Goal: Information Seeking & Learning: Find specific fact

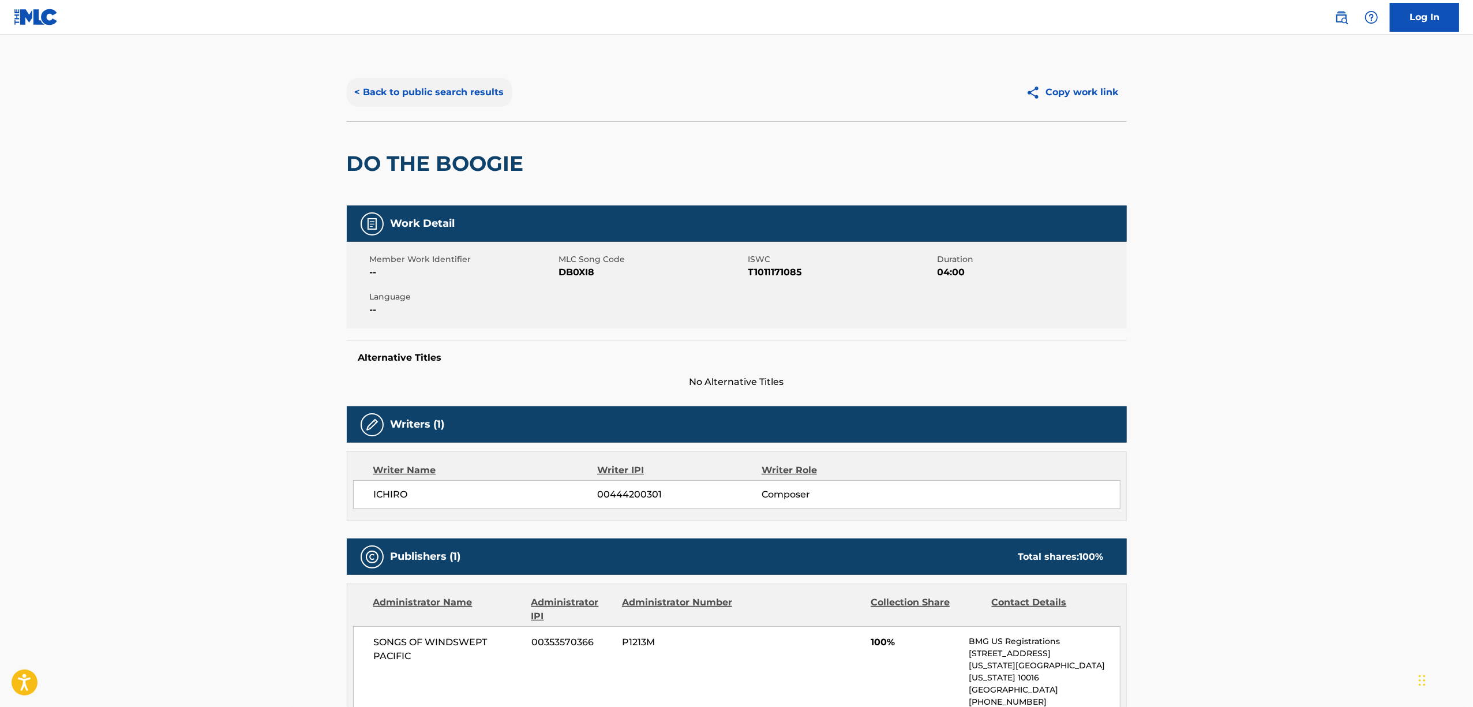
click at [388, 100] on button "< Back to public search results" at bounding box center [430, 92] width 166 height 29
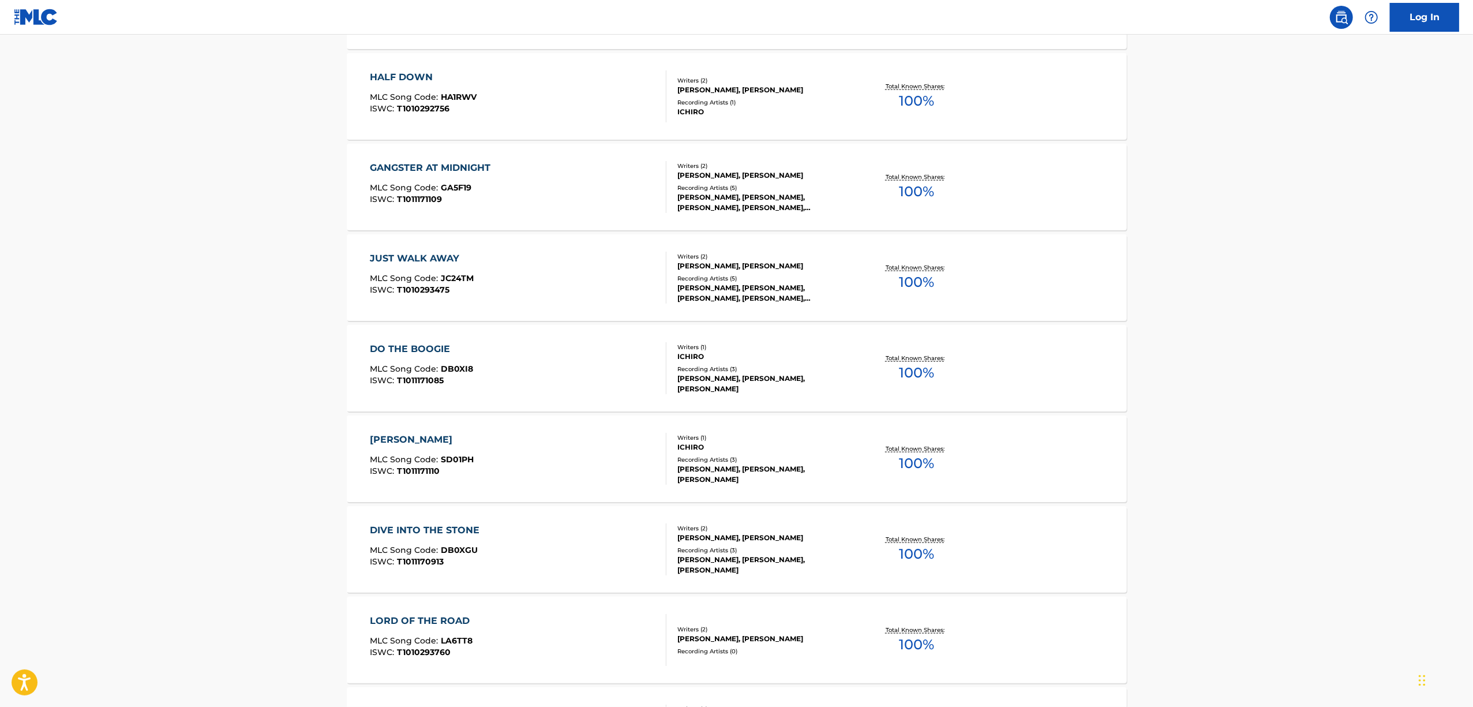
scroll to position [1461, 0]
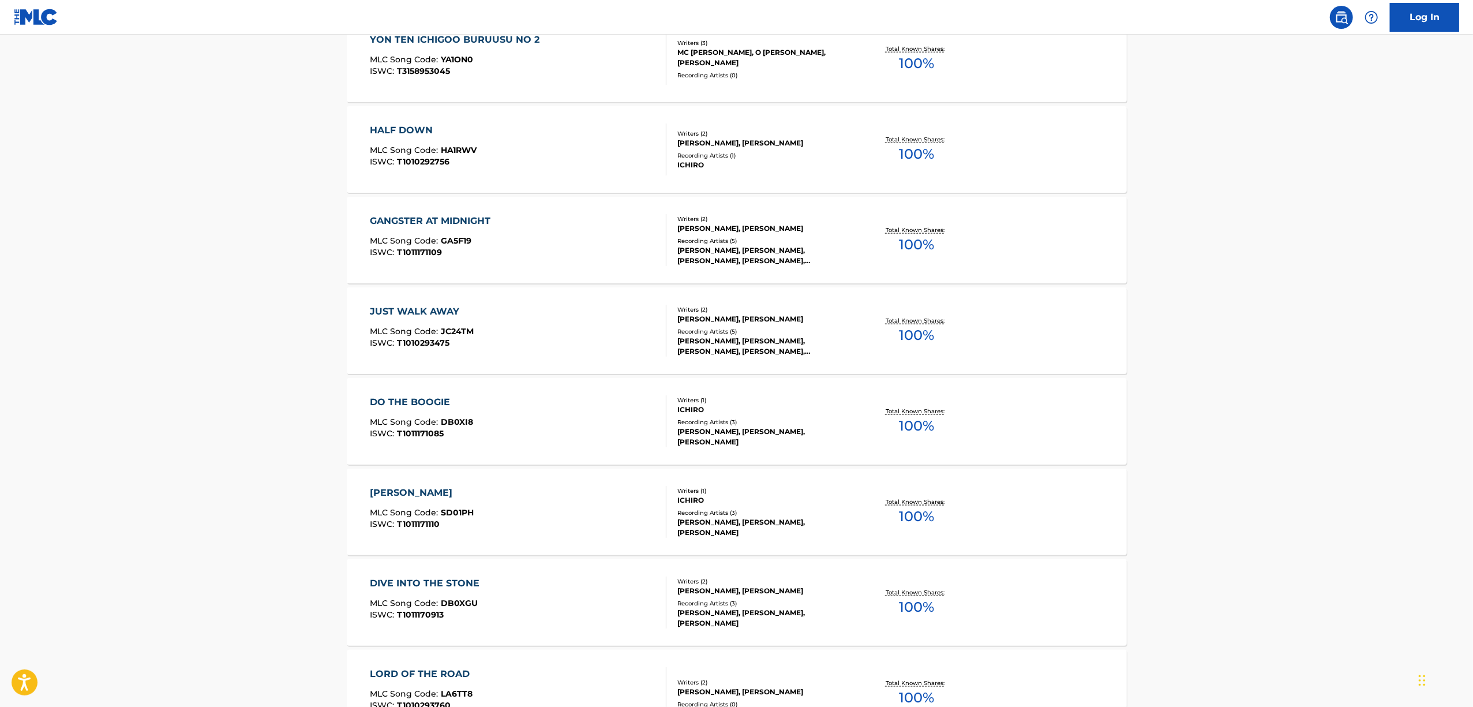
click at [395, 487] on div "[PERSON_NAME]" at bounding box center [422, 493] width 104 height 14
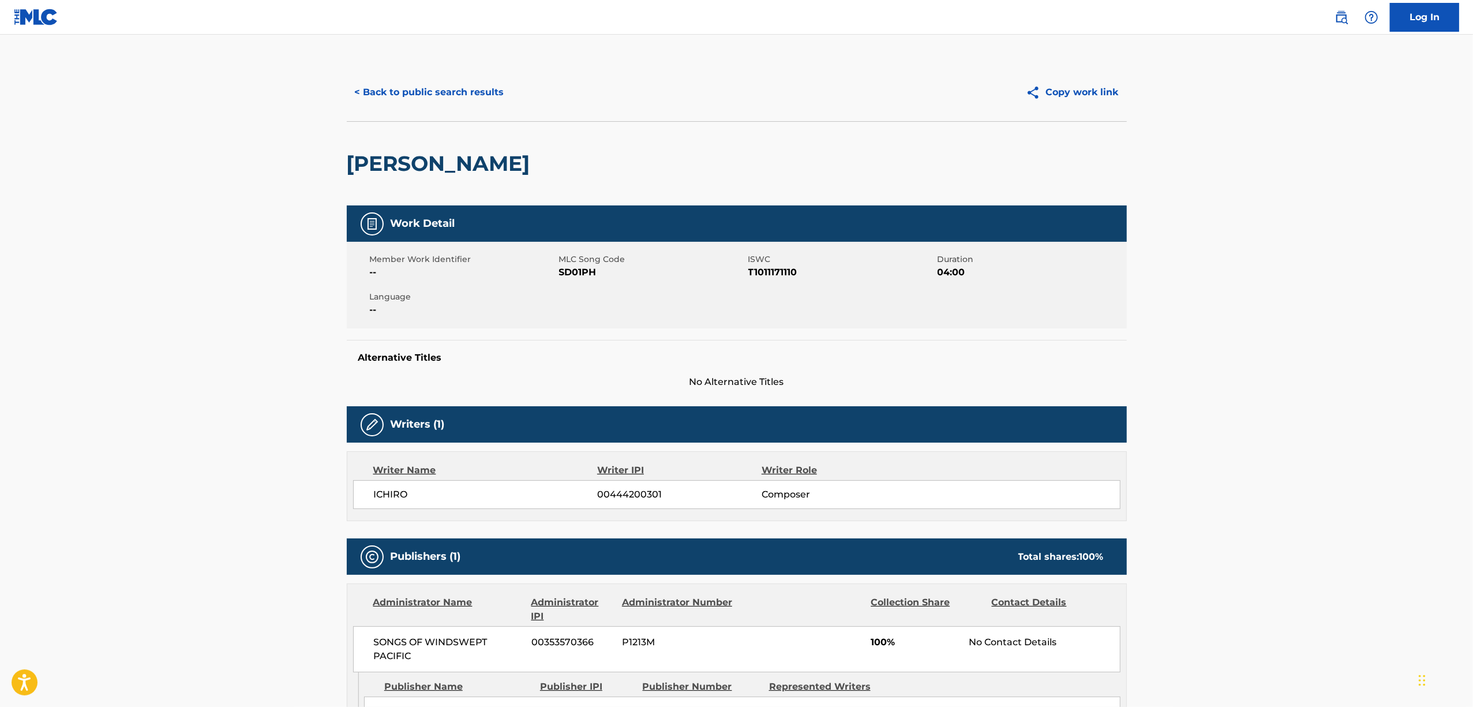
click at [399, 167] on h2 "[PERSON_NAME]" at bounding box center [441, 164] width 189 height 26
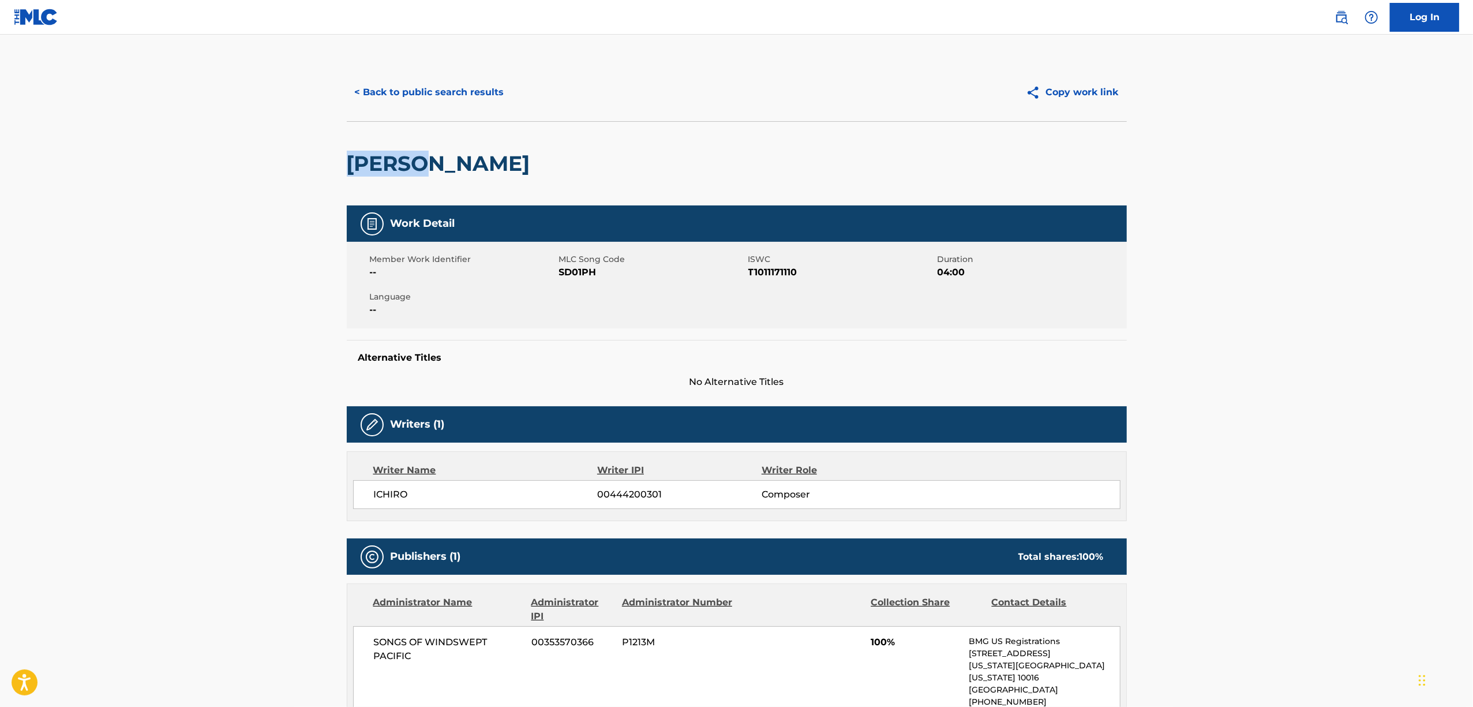
click at [399, 167] on h2 "[PERSON_NAME]" at bounding box center [441, 164] width 189 height 26
copy h2 "[PERSON_NAME]"
click at [782, 268] on span "T1011171110" at bounding box center [841, 272] width 186 height 14
copy span "T1011171110"
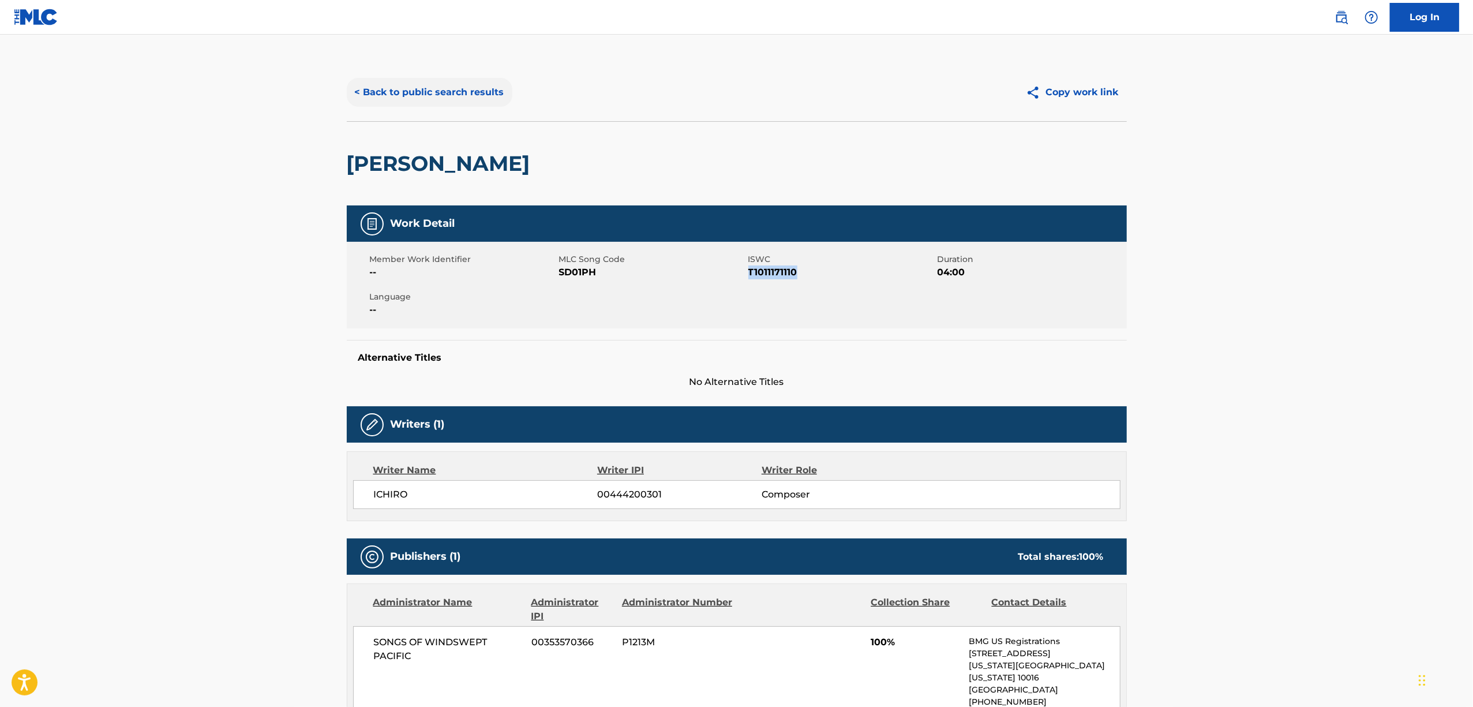
click at [421, 93] on button "< Back to public search results" at bounding box center [430, 92] width 166 height 29
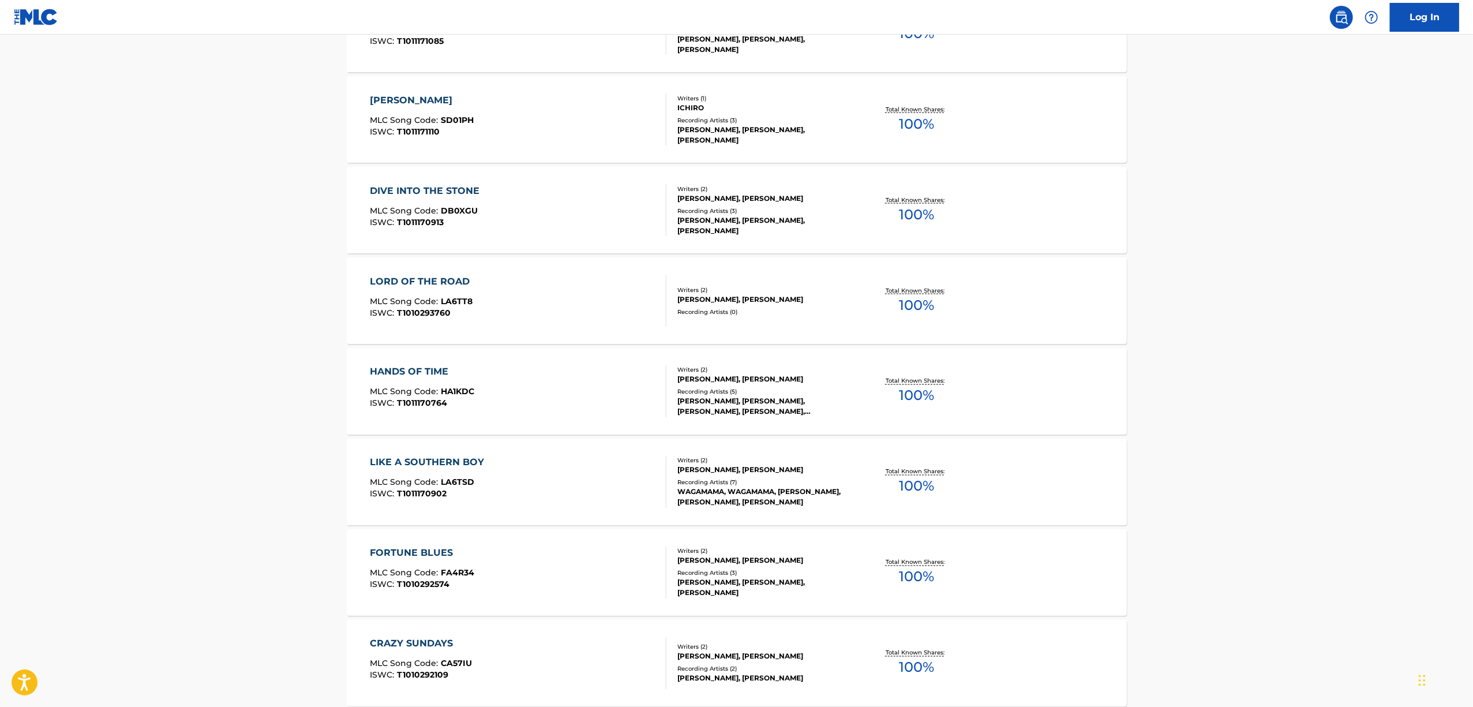
scroll to position [1846, 0]
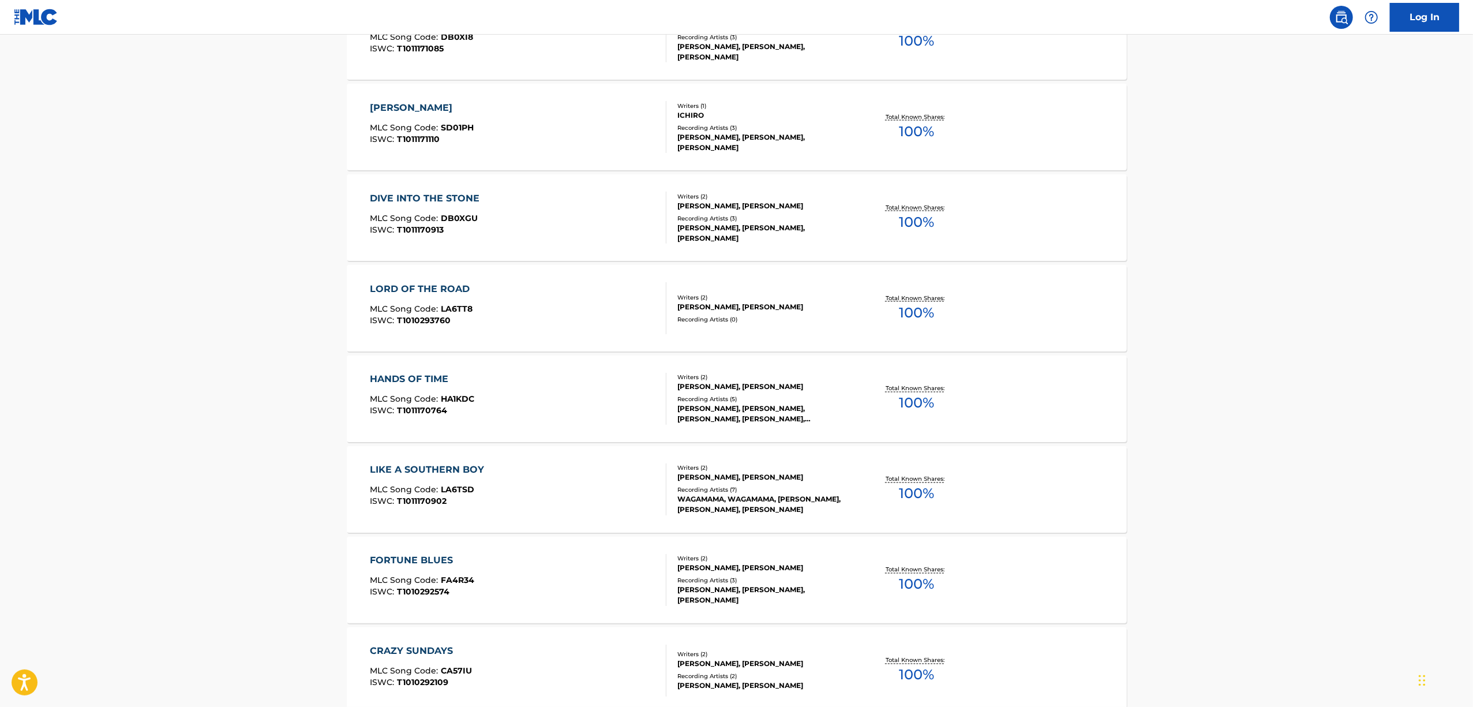
click at [395, 201] on div "DIVE INTO THE STONE" at bounding box center [427, 199] width 115 height 14
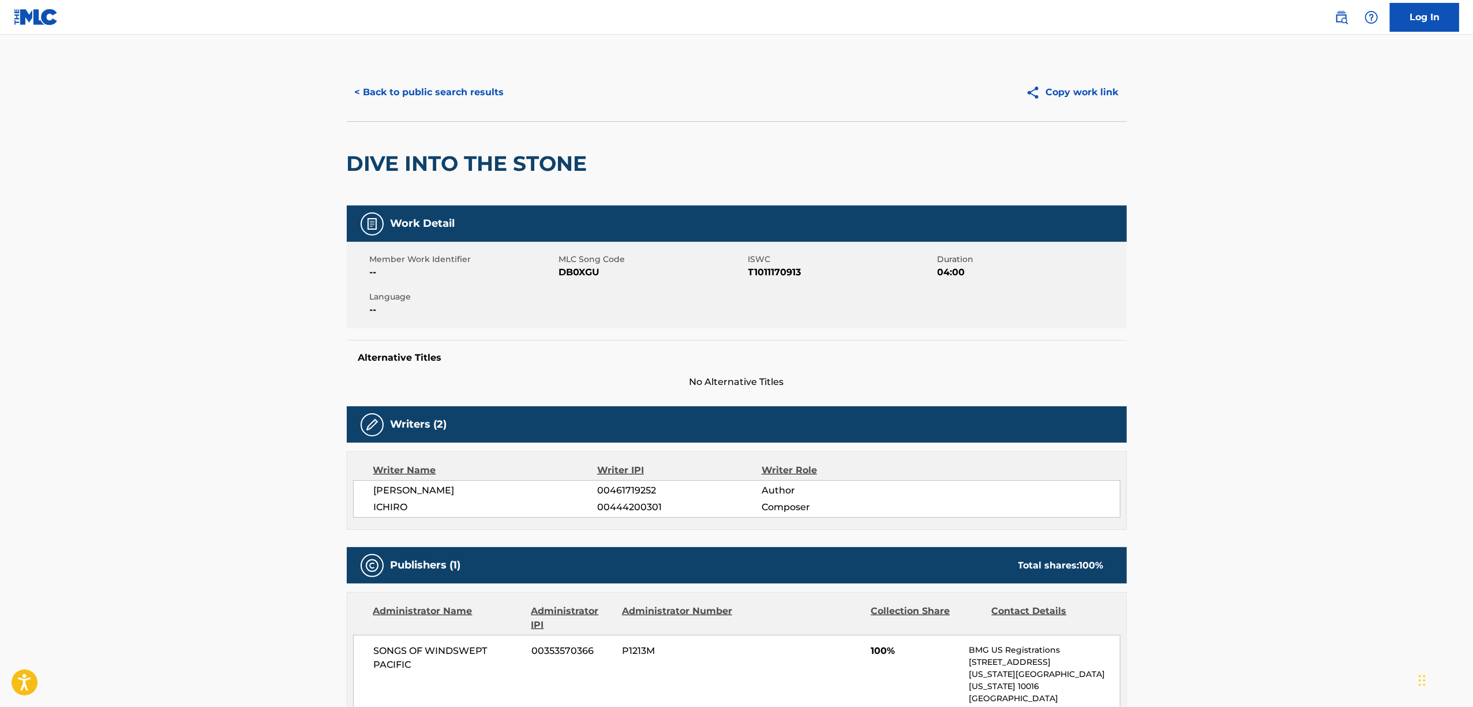
click at [417, 175] on h2 "DIVE INTO THE STONE" at bounding box center [470, 164] width 246 height 26
copy div "DIVE INTO THE STONE"
click at [769, 271] on span "T1011170913" at bounding box center [841, 272] width 186 height 14
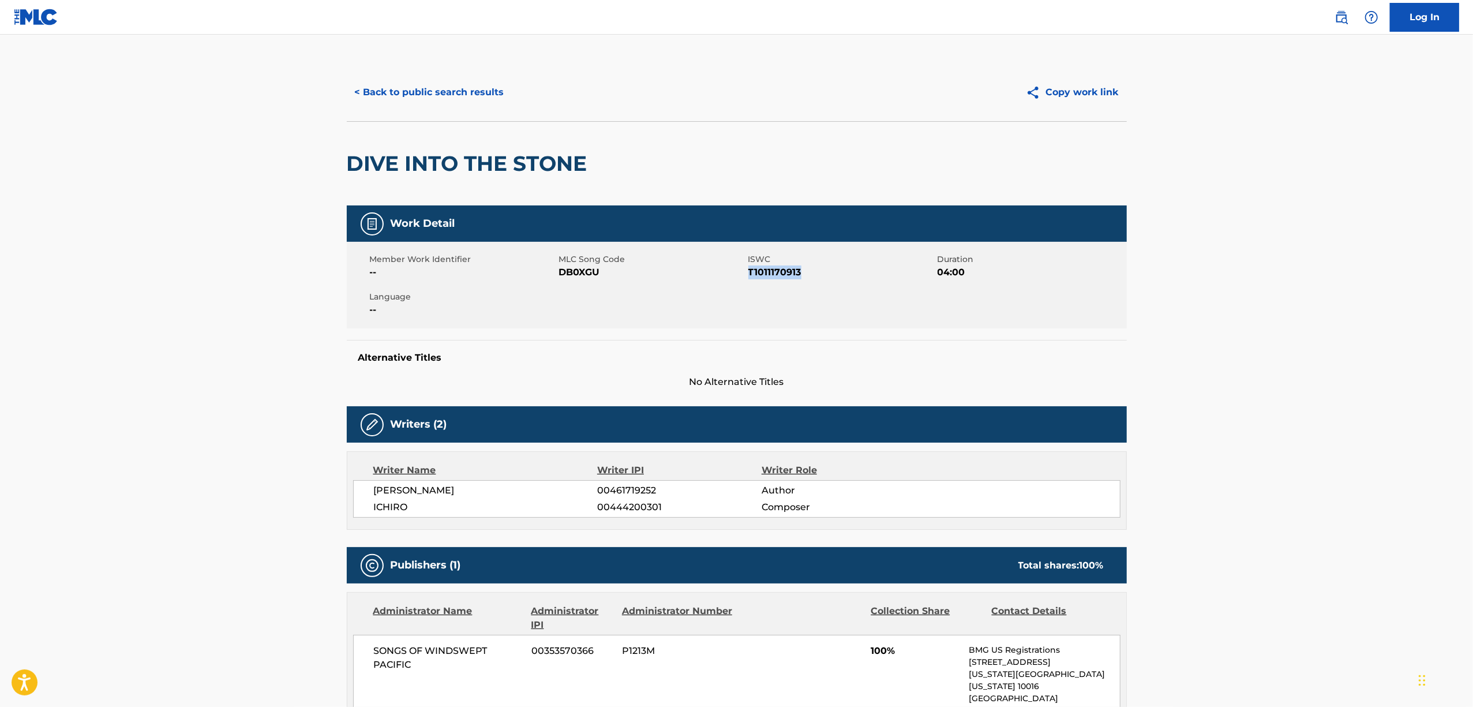
click at [769, 271] on span "T1011170913" at bounding box center [841, 272] width 186 height 14
copy span "T1011170913"
drag, startPoint x: 421, startPoint y: 84, endPoint x: 435, endPoint y: 104, distance: 25.3
click at [423, 86] on button "< Back to public search results" at bounding box center [430, 92] width 166 height 29
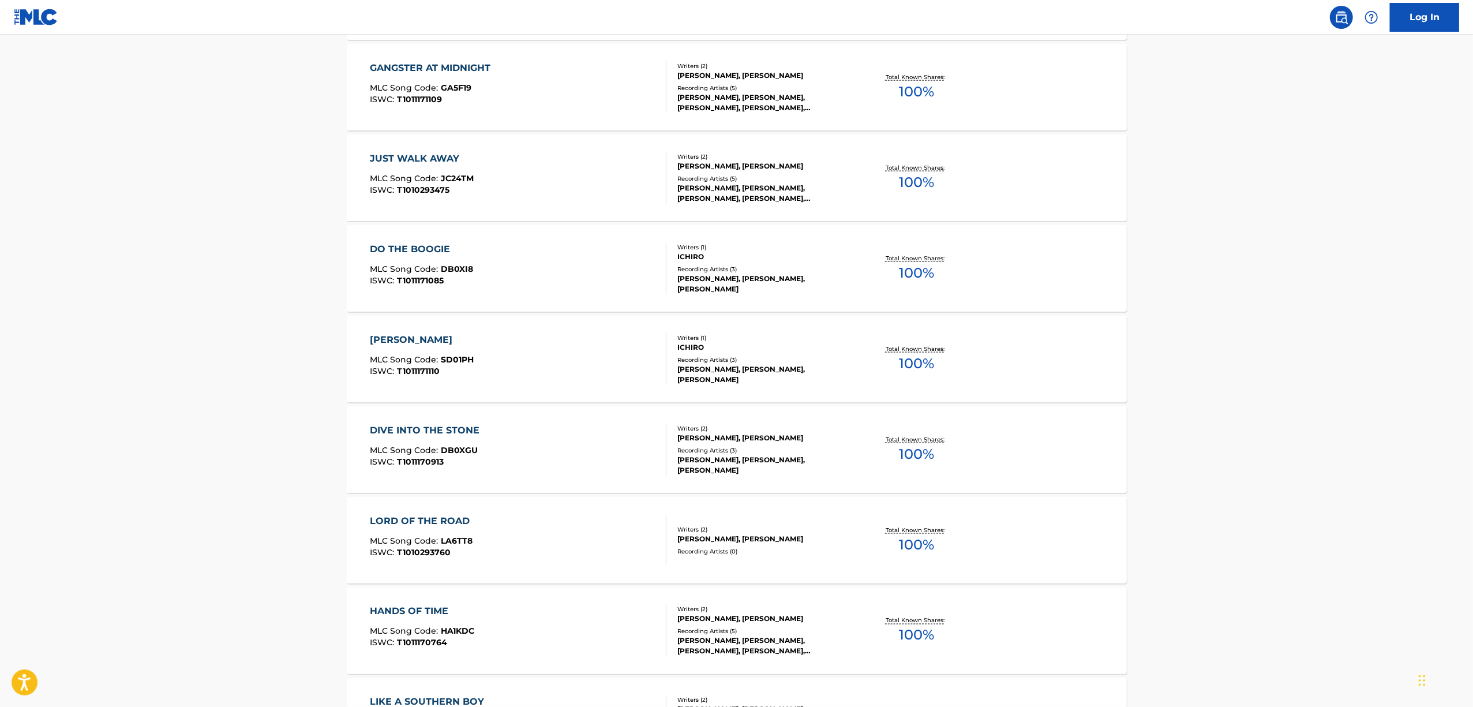
scroll to position [1615, 0]
click at [430, 526] on div "LORD OF THE ROAD" at bounding box center [423, 520] width 106 height 14
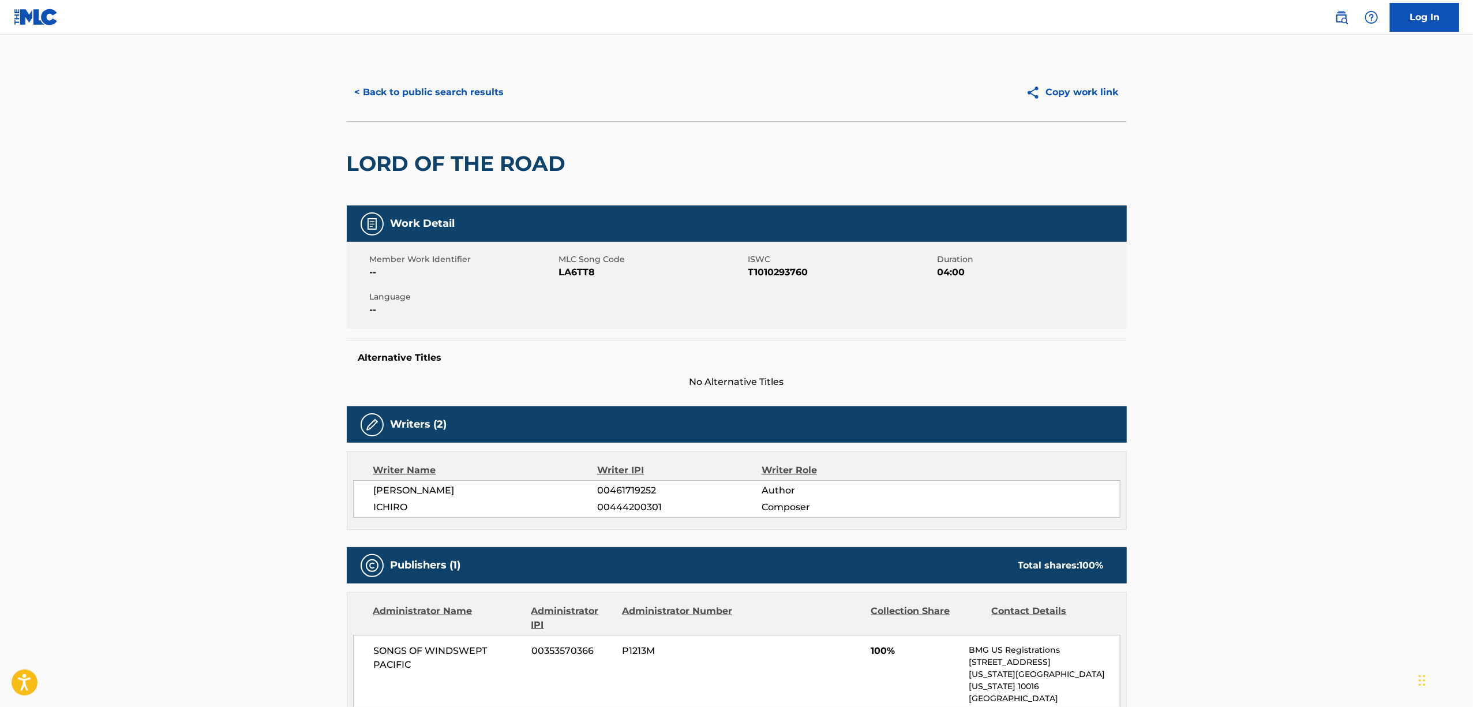
click at [430, 159] on h2 "LORD OF THE ROAD" at bounding box center [459, 164] width 225 height 26
click at [430, 158] on h2 "LORD OF THE ROAD" at bounding box center [459, 164] width 225 height 26
copy div "LORD OF THE ROAD"
click at [783, 268] on span "T1010293760" at bounding box center [841, 272] width 186 height 14
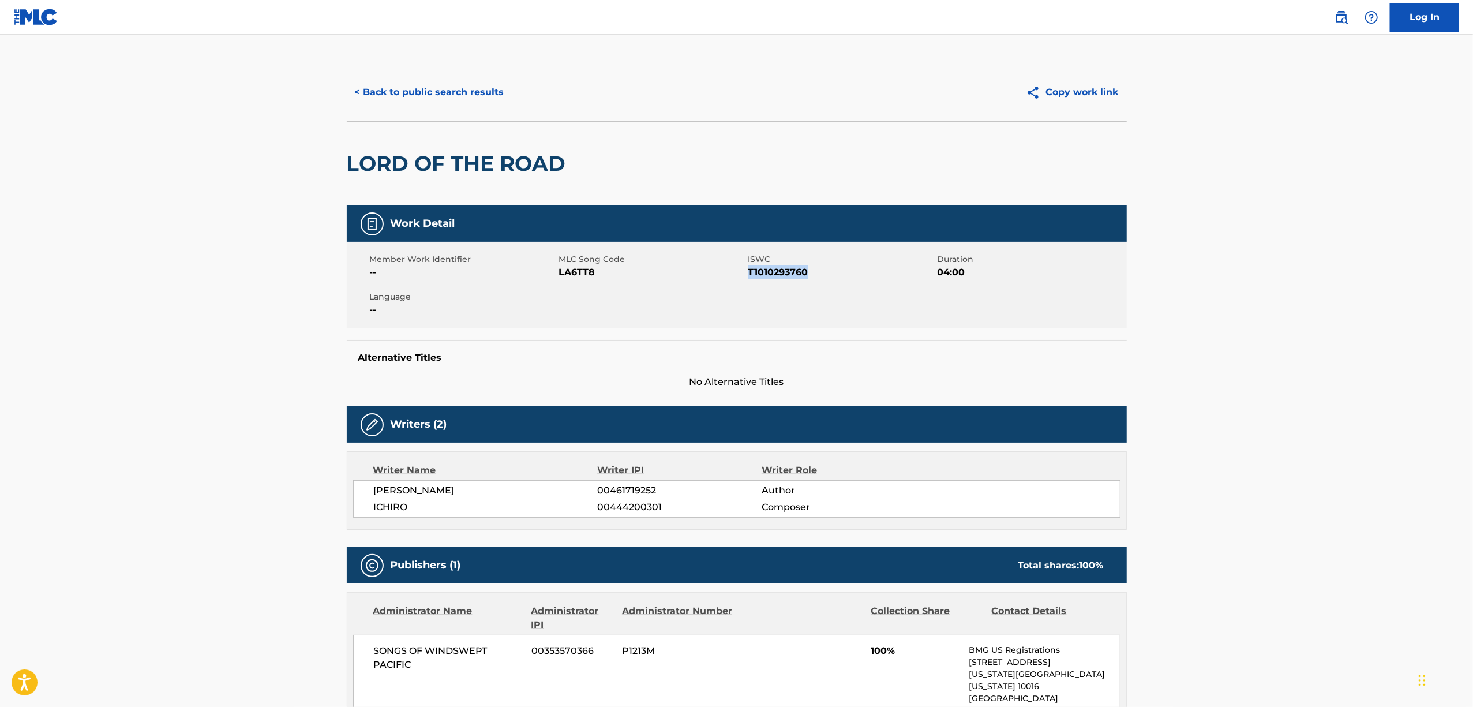
click at [783, 268] on span "T1010293760" at bounding box center [841, 272] width 186 height 14
copy span "T1010293760"
click at [440, 86] on button "< Back to public search results" at bounding box center [430, 92] width 166 height 29
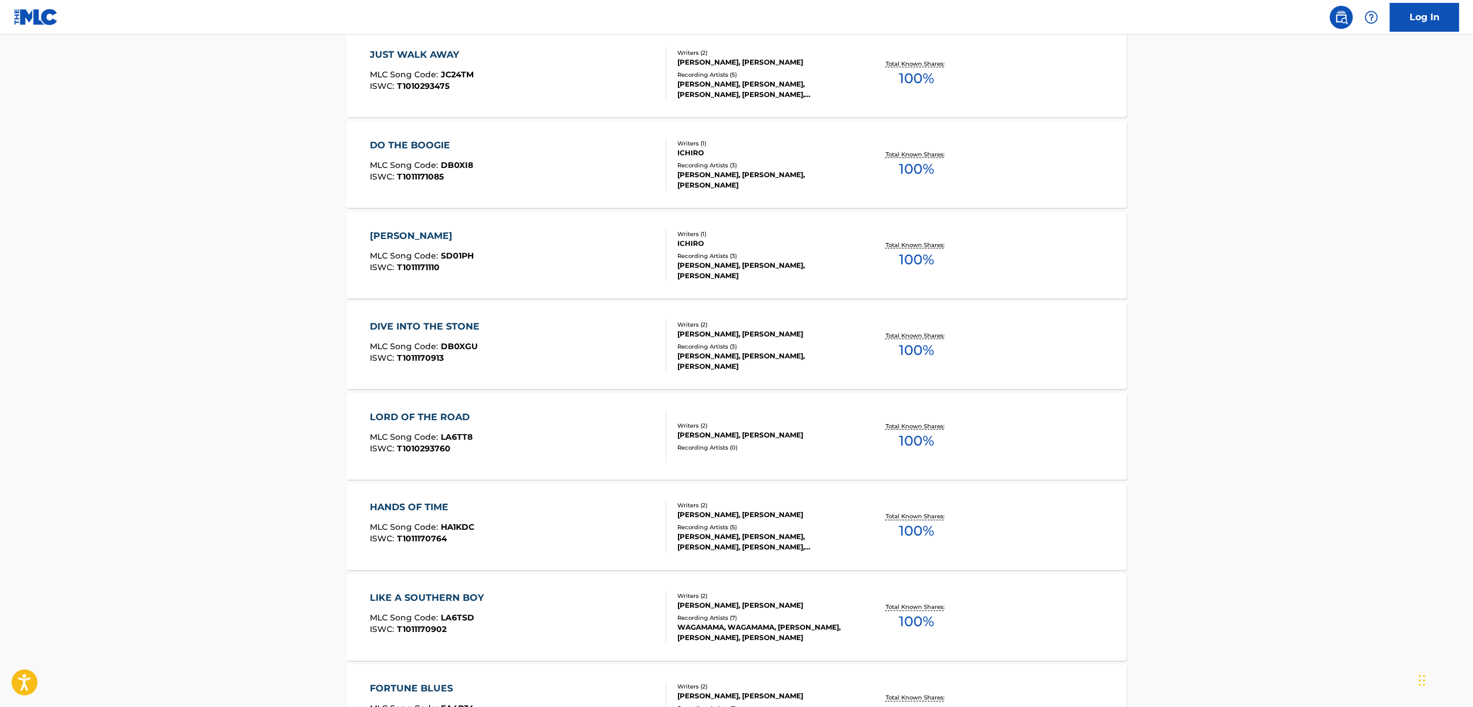
scroll to position [1769, 0]
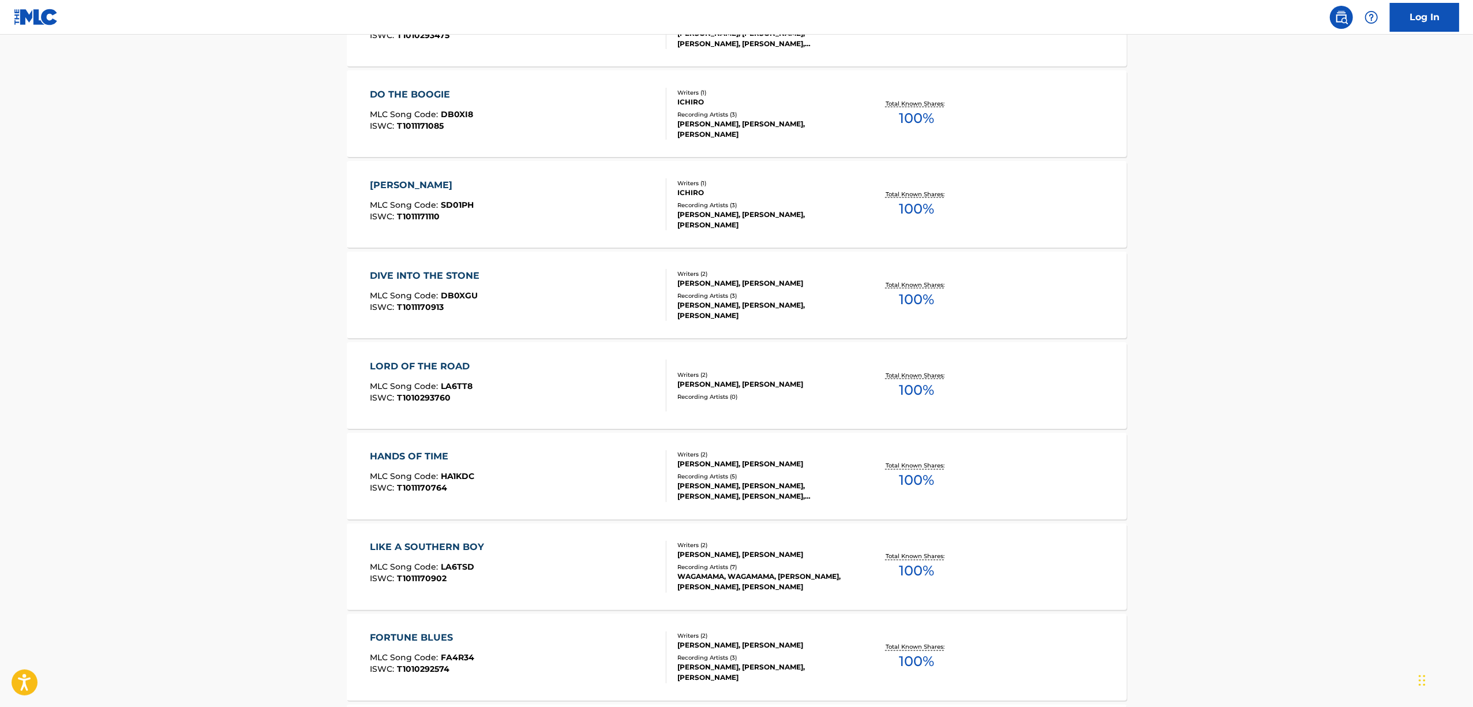
click at [423, 460] on div "HANDS OF TIME" at bounding box center [422, 457] width 104 height 14
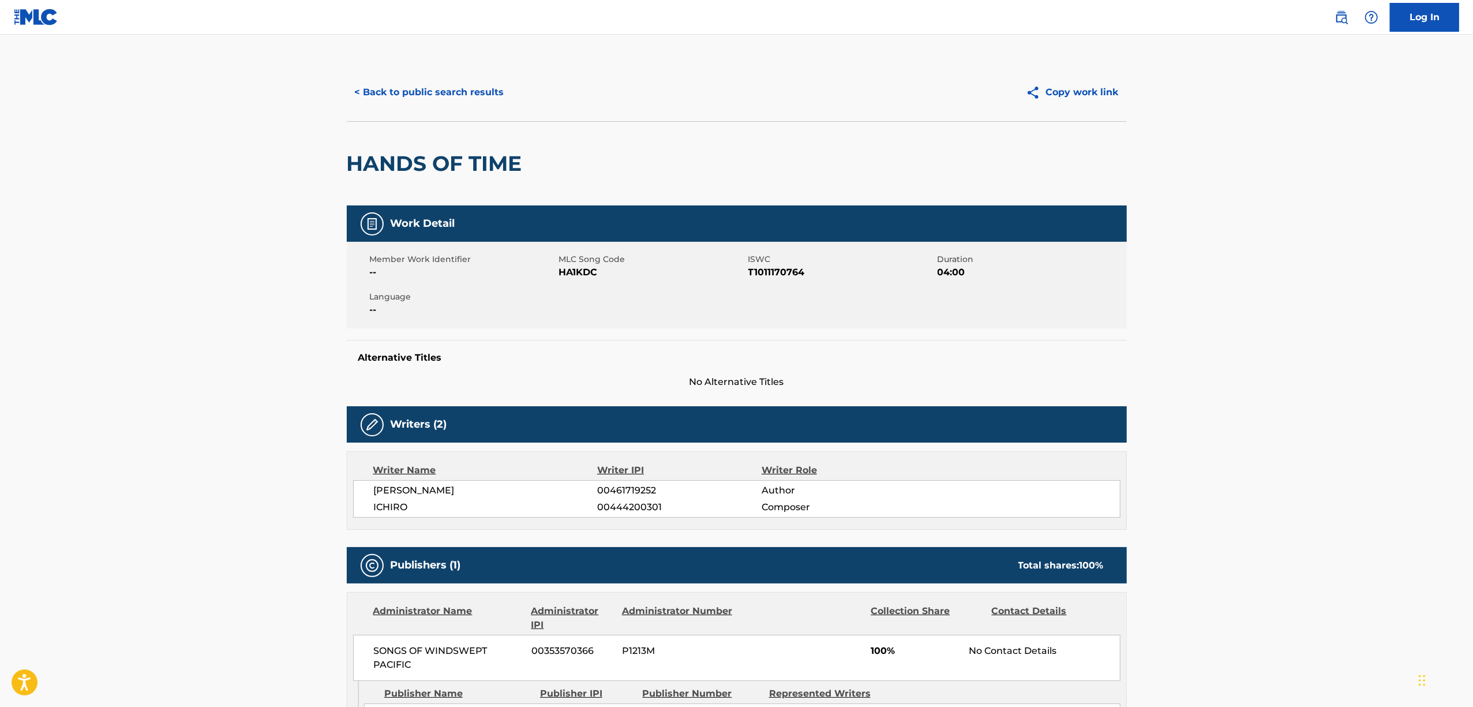
click at [404, 157] on h2 "HANDS OF TIME" at bounding box center [437, 164] width 181 height 26
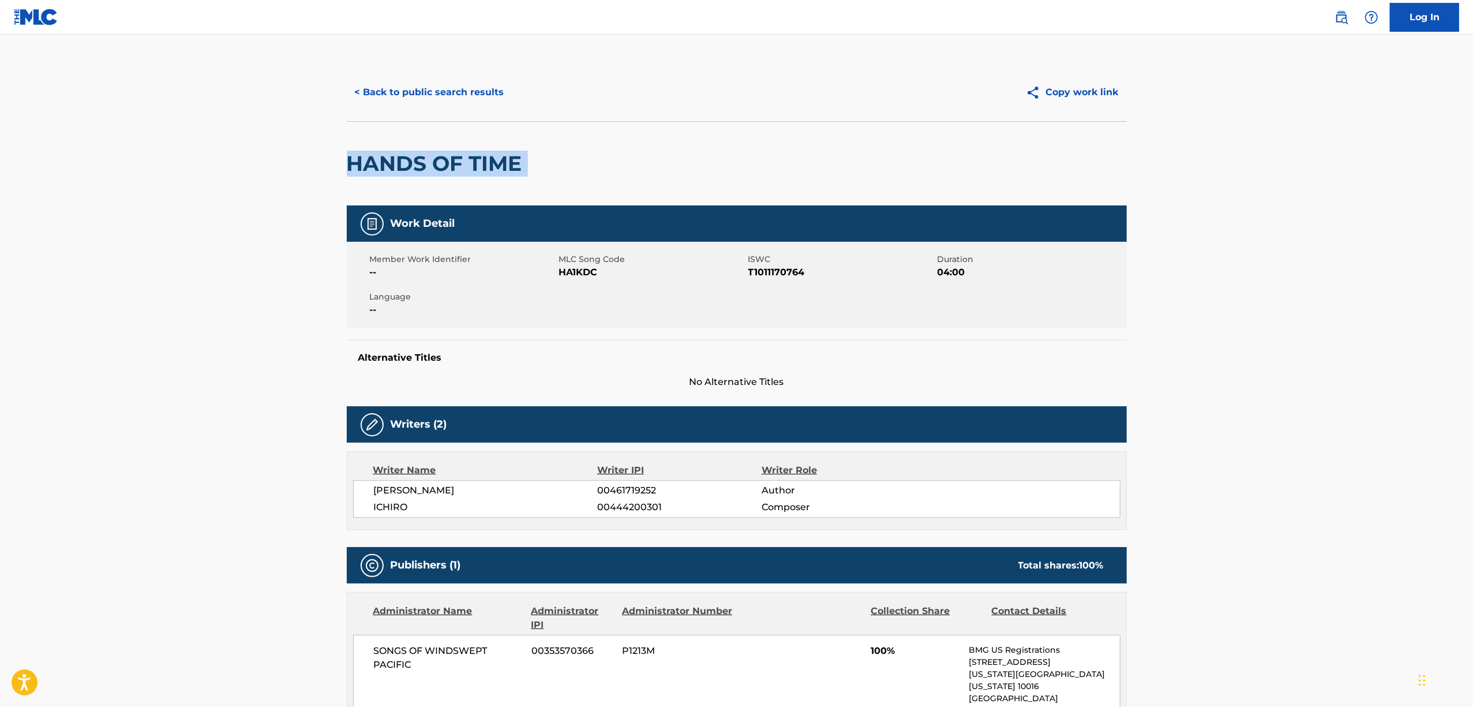
click at [404, 157] on h2 "HANDS OF TIME" at bounding box center [437, 164] width 181 height 26
copy div "HANDS OF TIME"
click at [760, 272] on span "T1011170764" at bounding box center [841, 272] width 186 height 14
copy span "T1011170764"
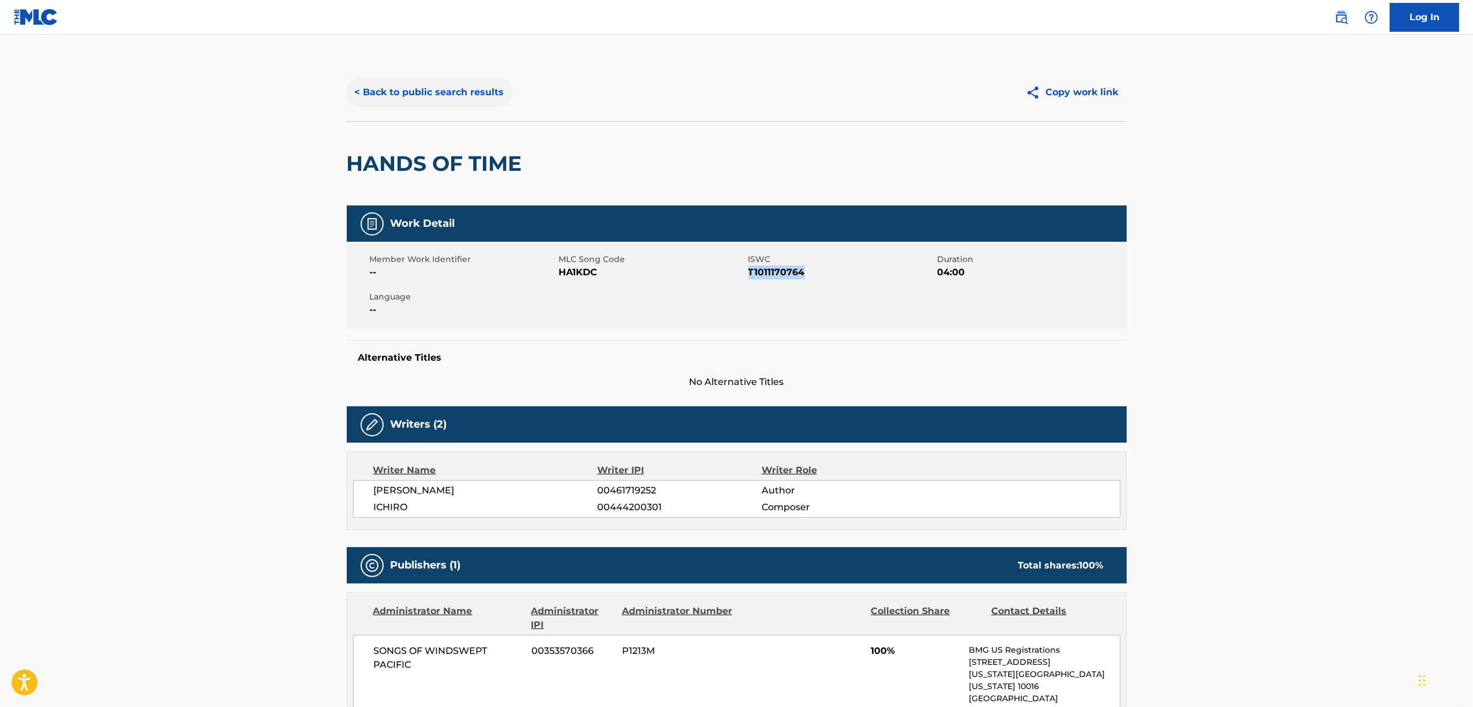
click at [453, 92] on button "< Back to public search results" at bounding box center [430, 92] width 166 height 29
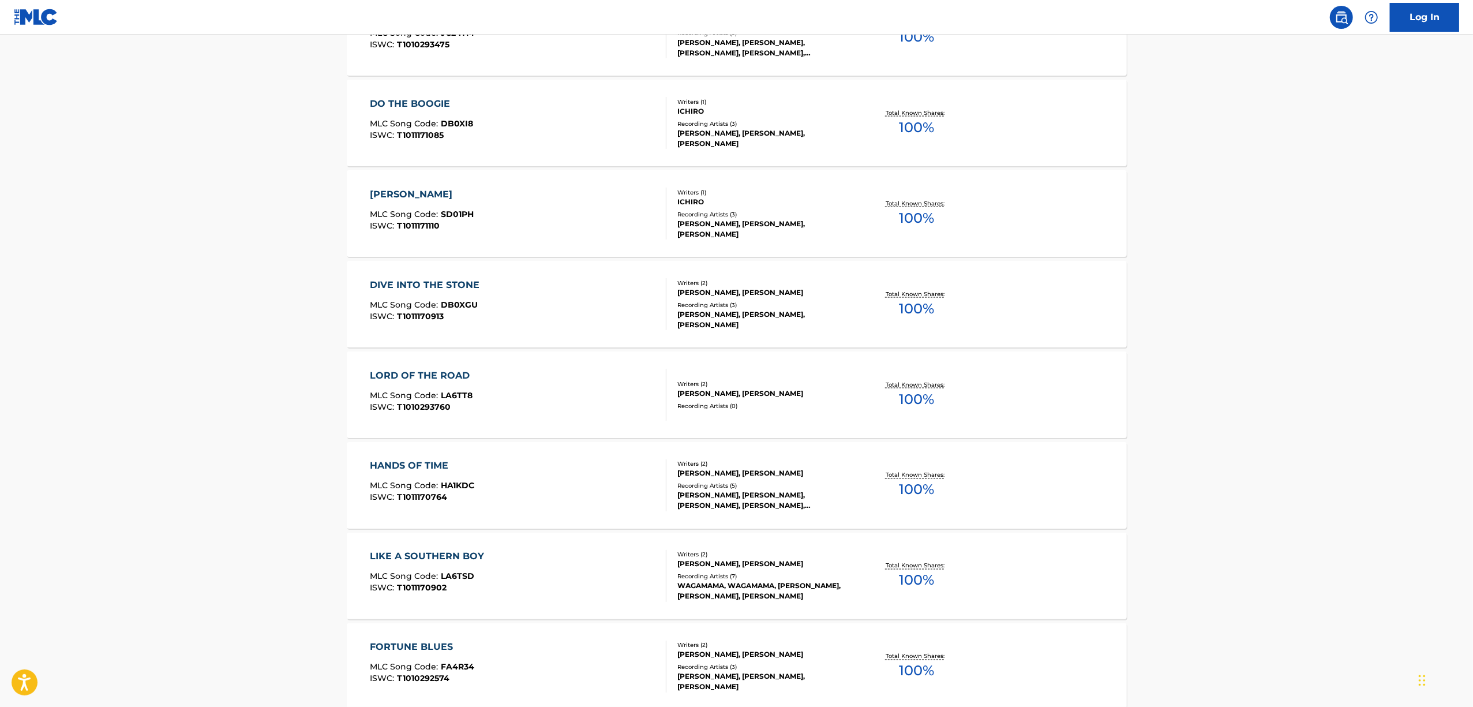
scroll to position [1769, 0]
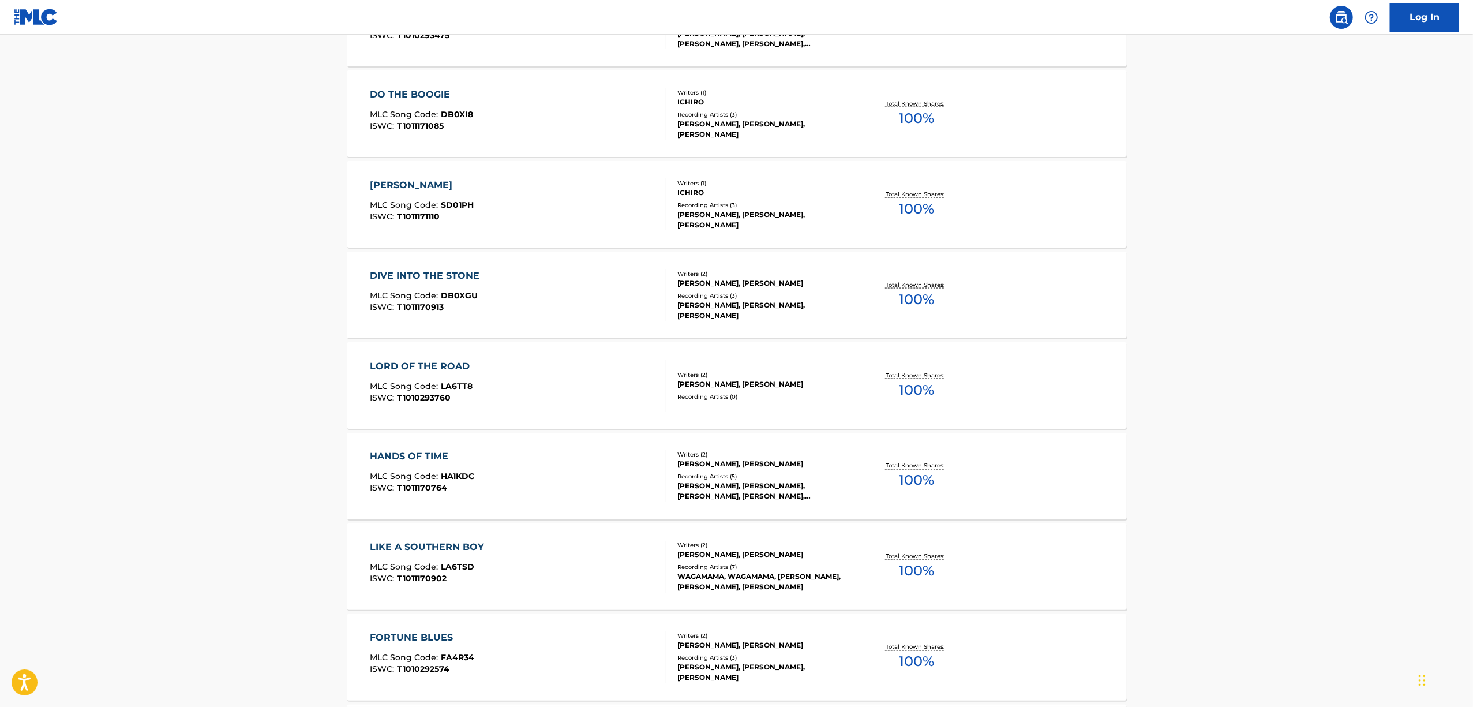
click at [412, 542] on div "LIKE A SOUTHERN BOY" at bounding box center [430, 548] width 120 height 14
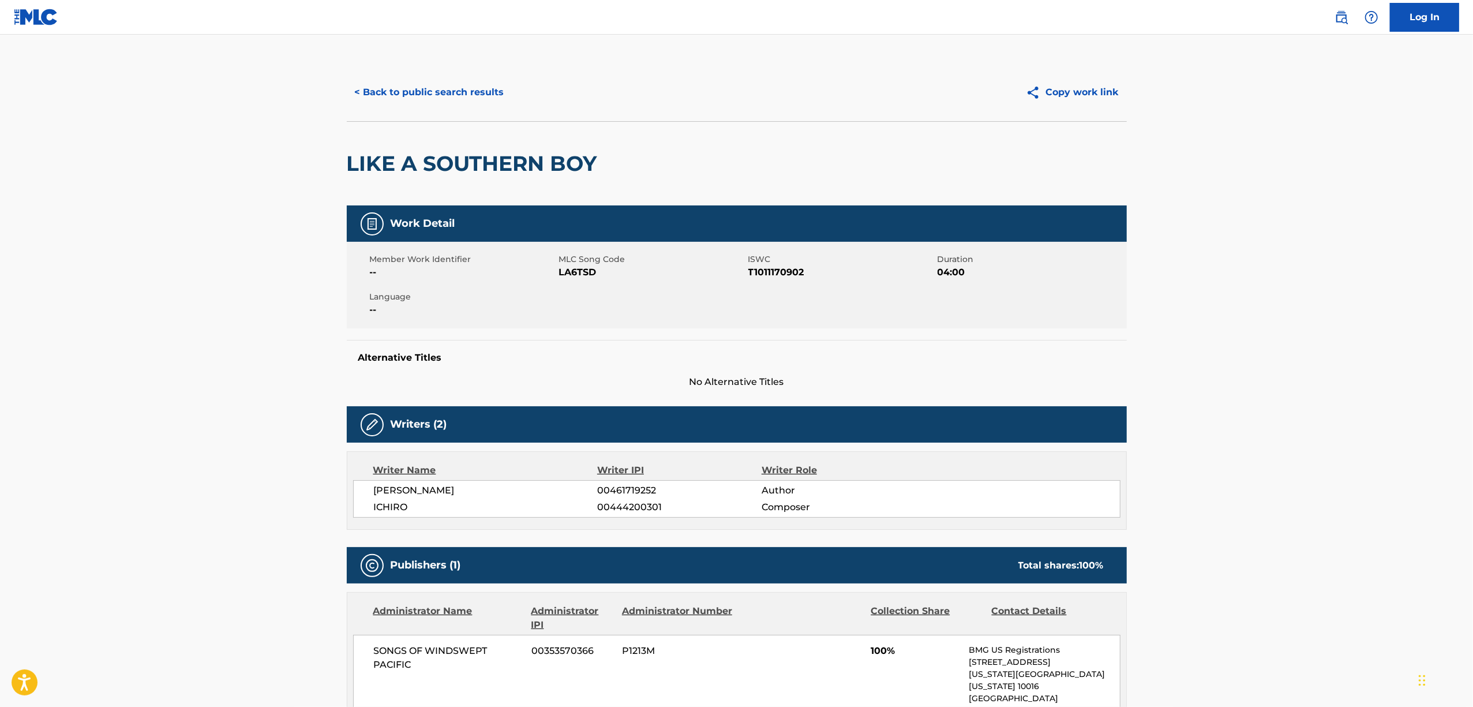
click at [426, 175] on h2 "LIKE A SOUTHERN BOY" at bounding box center [475, 164] width 256 height 26
copy div "LIKE A SOUTHERN BOY"
click at [770, 268] on span "T1011170902" at bounding box center [841, 272] width 186 height 14
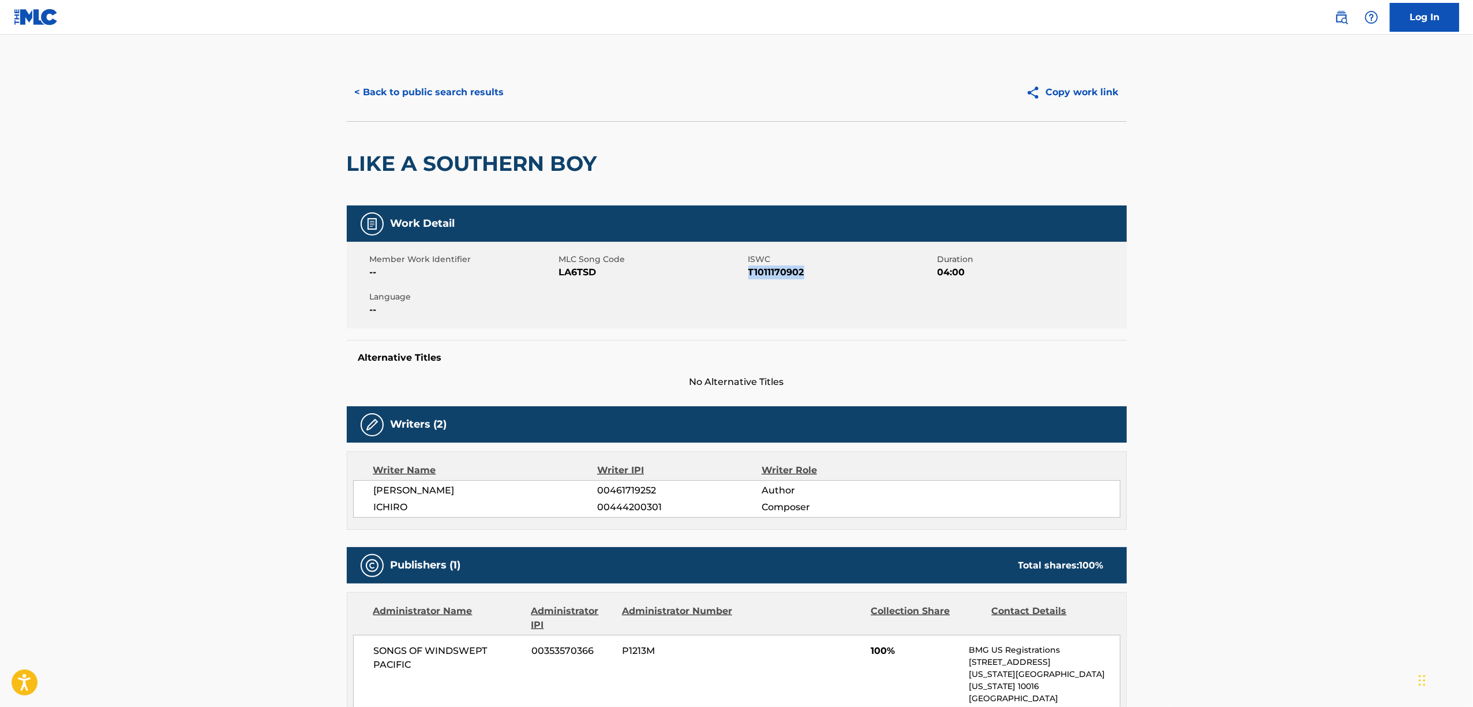
click at [770, 268] on span "T1011170902" at bounding box center [841, 272] width 186 height 14
copy span "T1011170902"
drag, startPoint x: 420, startPoint y: 92, endPoint x: 430, endPoint y: 99, distance: 12.0
click at [421, 92] on button "< Back to public search results" at bounding box center [430, 92] width 166 height 29
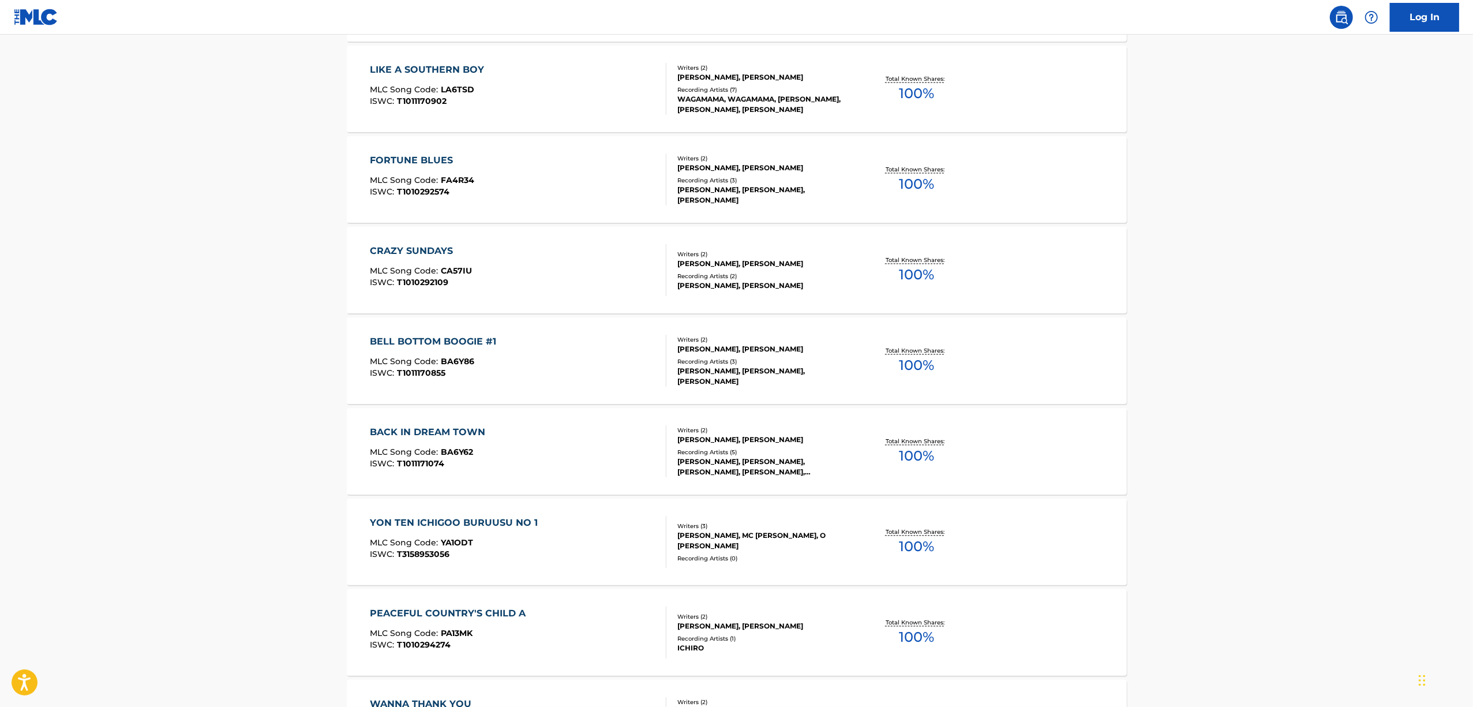
scroll to position [2230, 0]
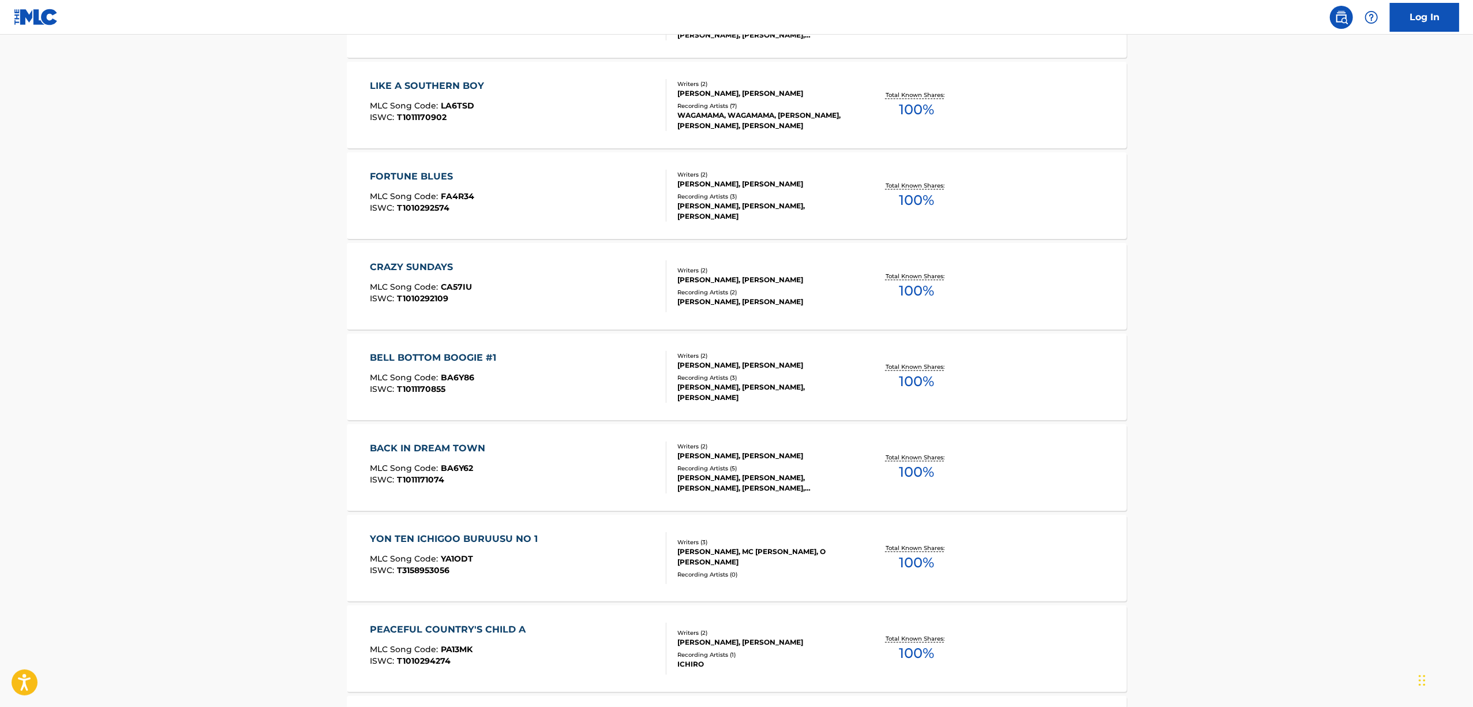
click at [421, 171] on div "FORTUNE BLUES" at bounding box center [422, 177] width 104 height 14
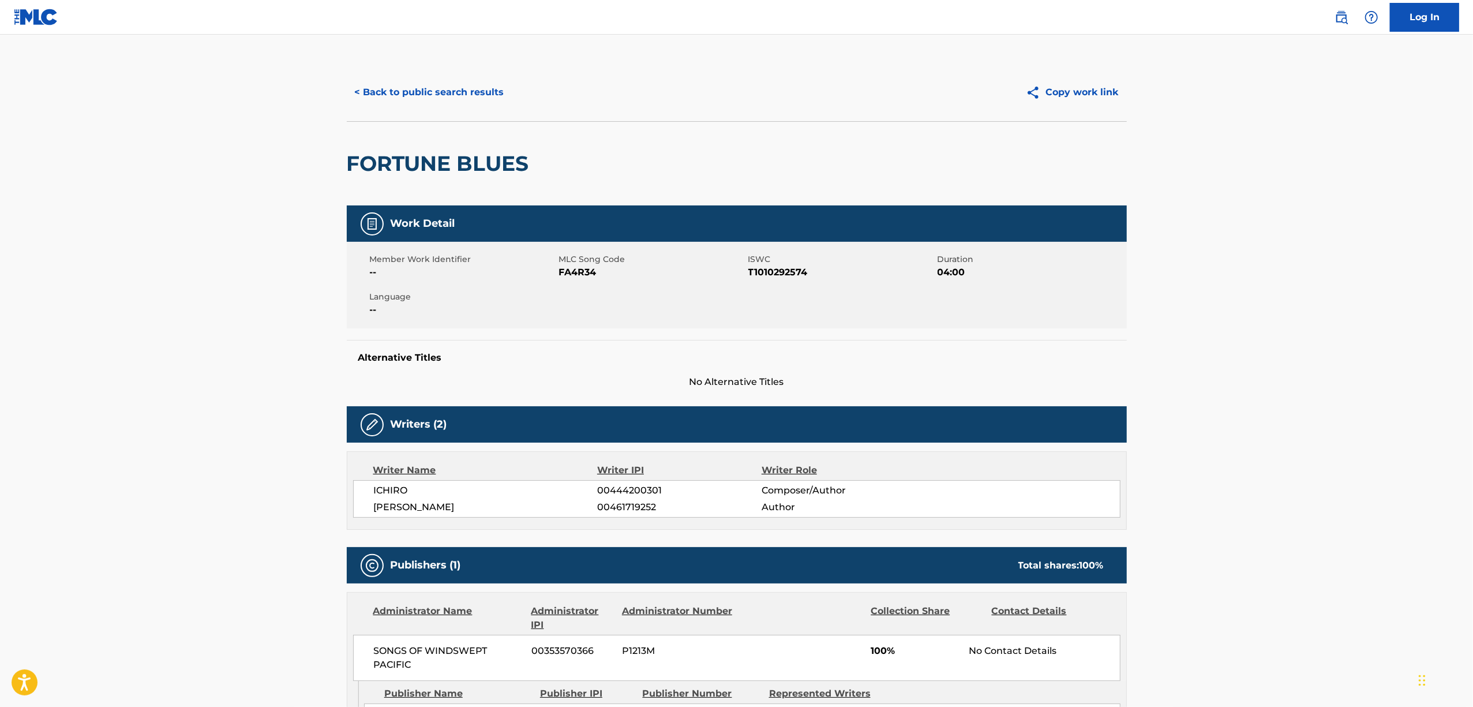
click at [406, 167] on h2 "FORTUNE BLUES" at bounding box center [441, 164] width 188 height 26
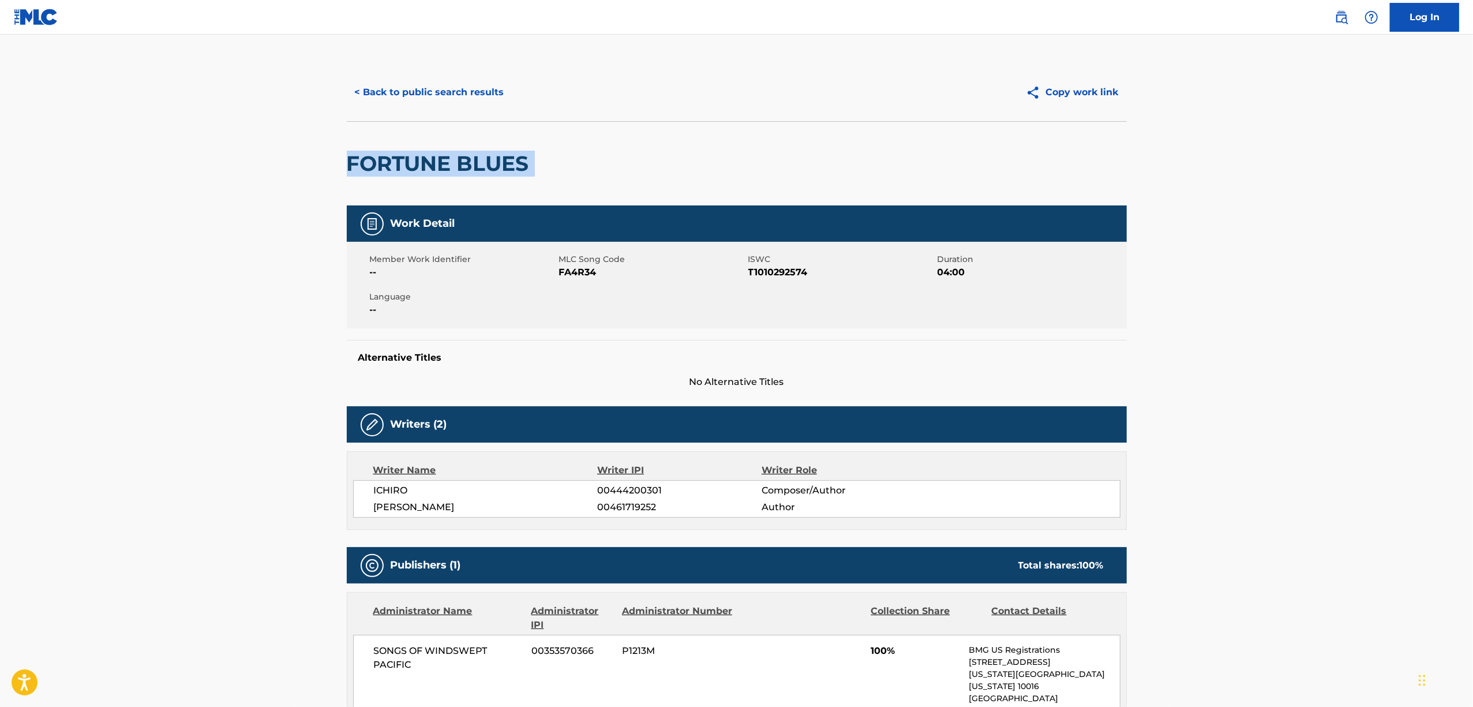
click at [406, 167] on h2 "FORTUNE BLUES" at bounding box center [441, 164] width 188 height 26
click at [777, 273] on span "T1010292574" at bounding box center [841, 272] width 186 height 14
click at [408, 89] on button "< Back to public search results" at bounding box center [430, 92] width 166 height 29
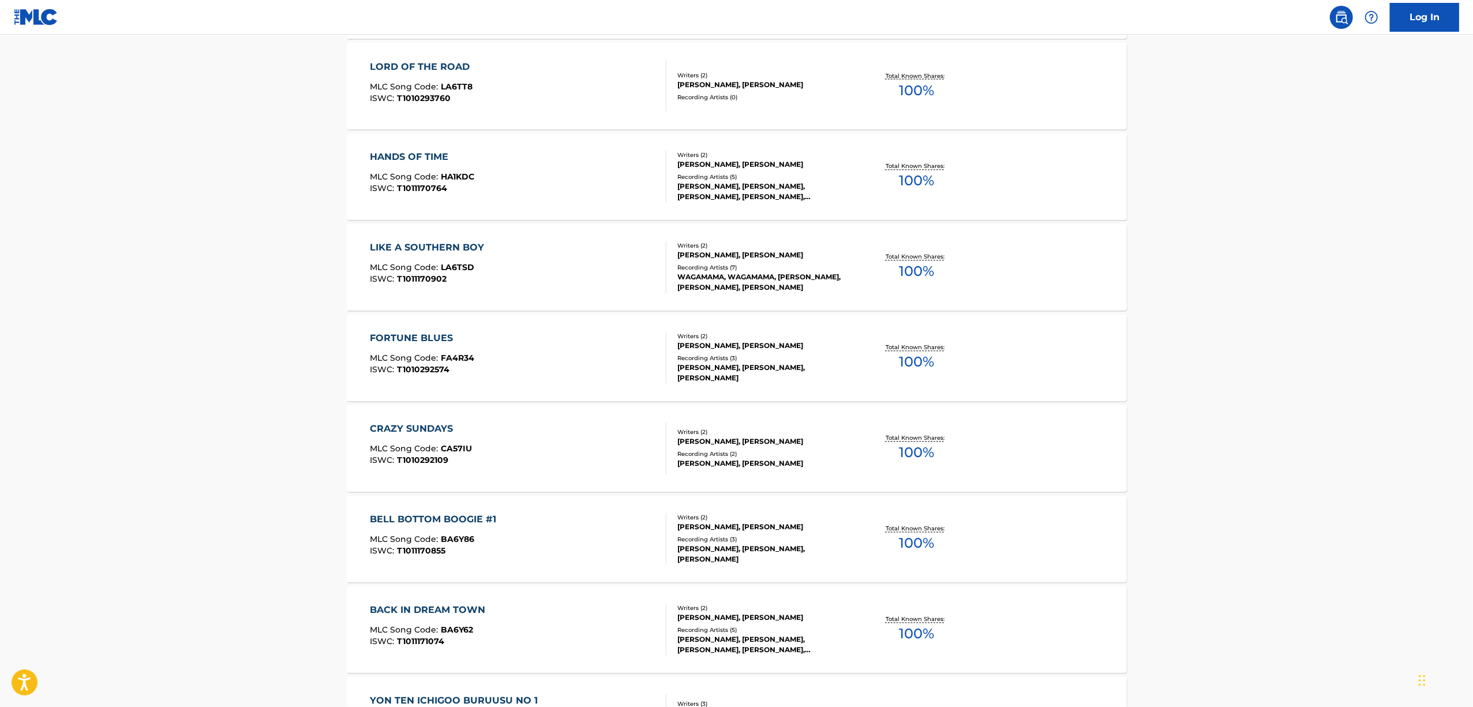
scroll to position [2077, 0]
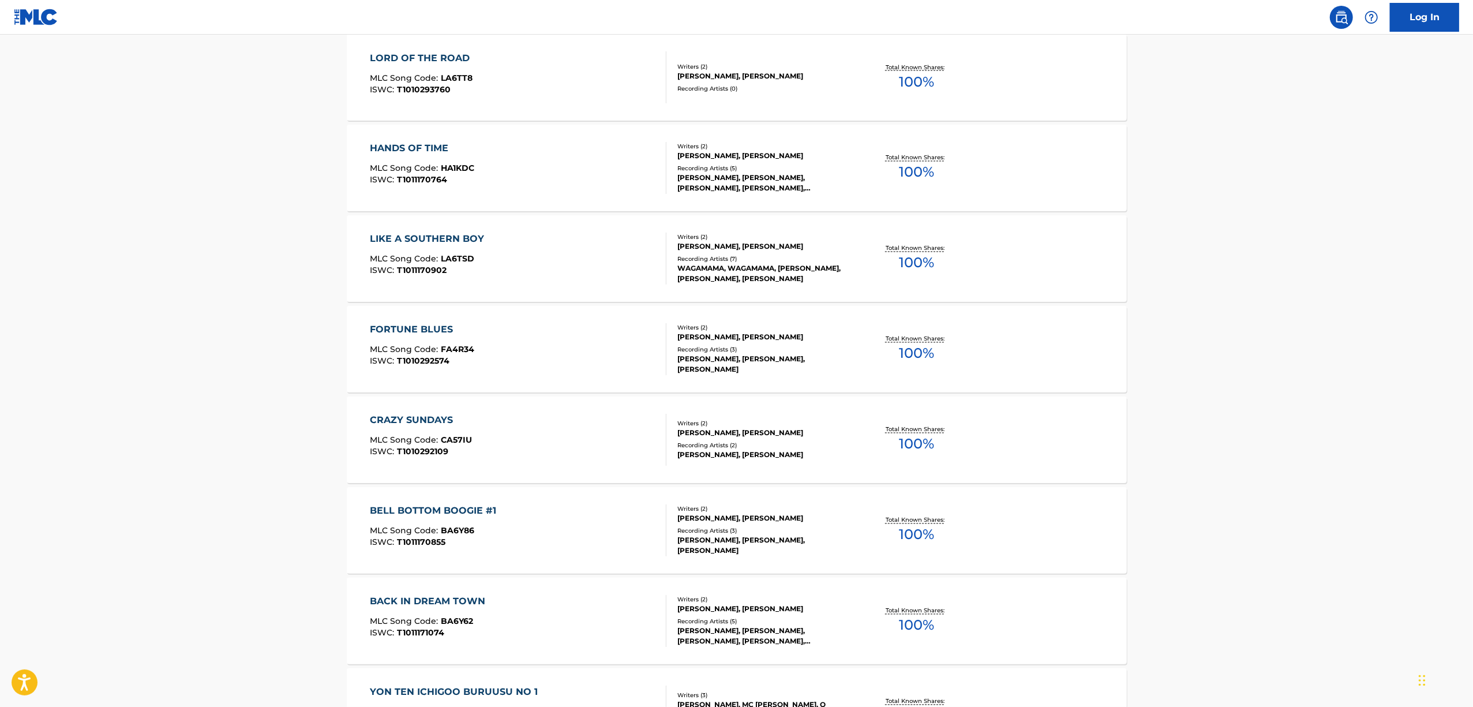
click at [404, 420] on div "CRAZY SUNDAYS" at bounding box center [421, 421] width 102 height 14
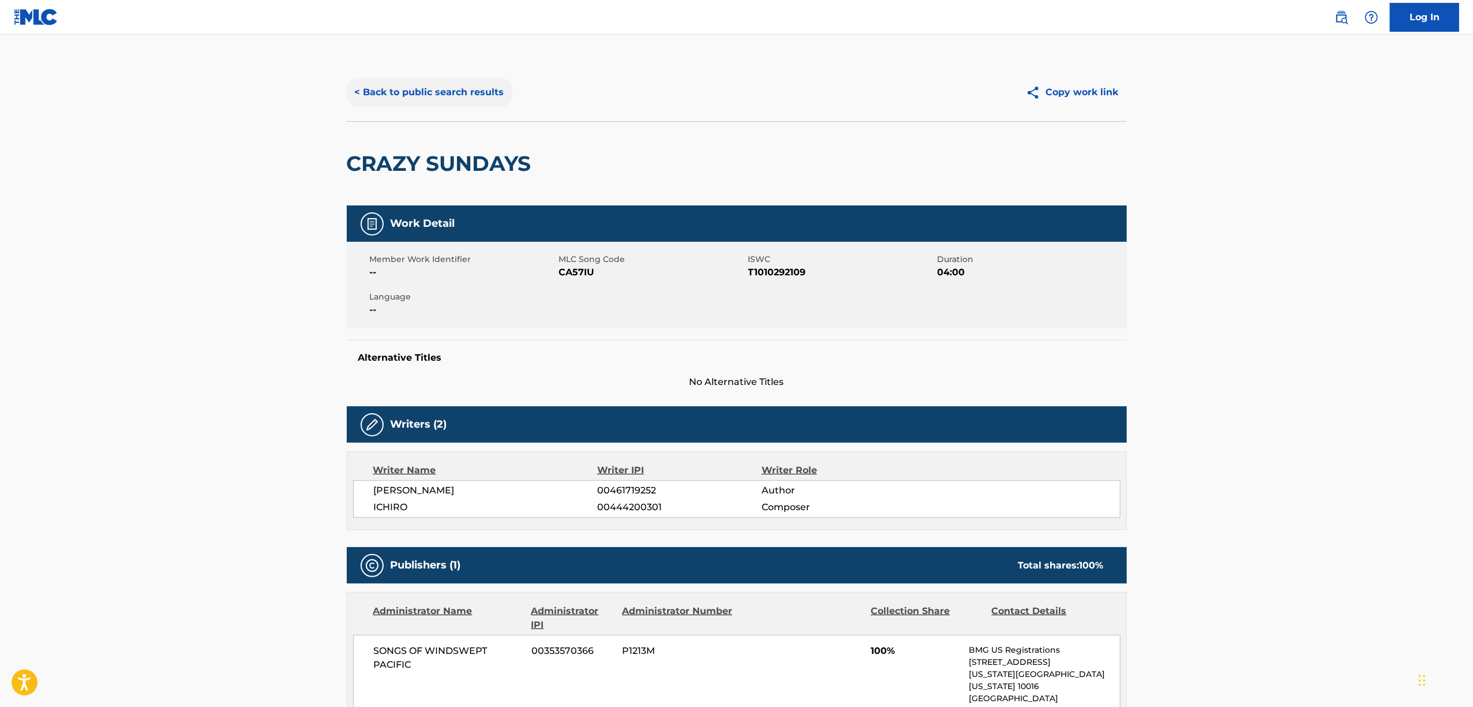
drag, startPoint x: 407, startPoint y: 93, endPoint x: 418, endPoint y: 95, distance: 11.2
click at [411, 93] on button "< Back to public search results" at bounding box center [430, 92] width 166 height 29
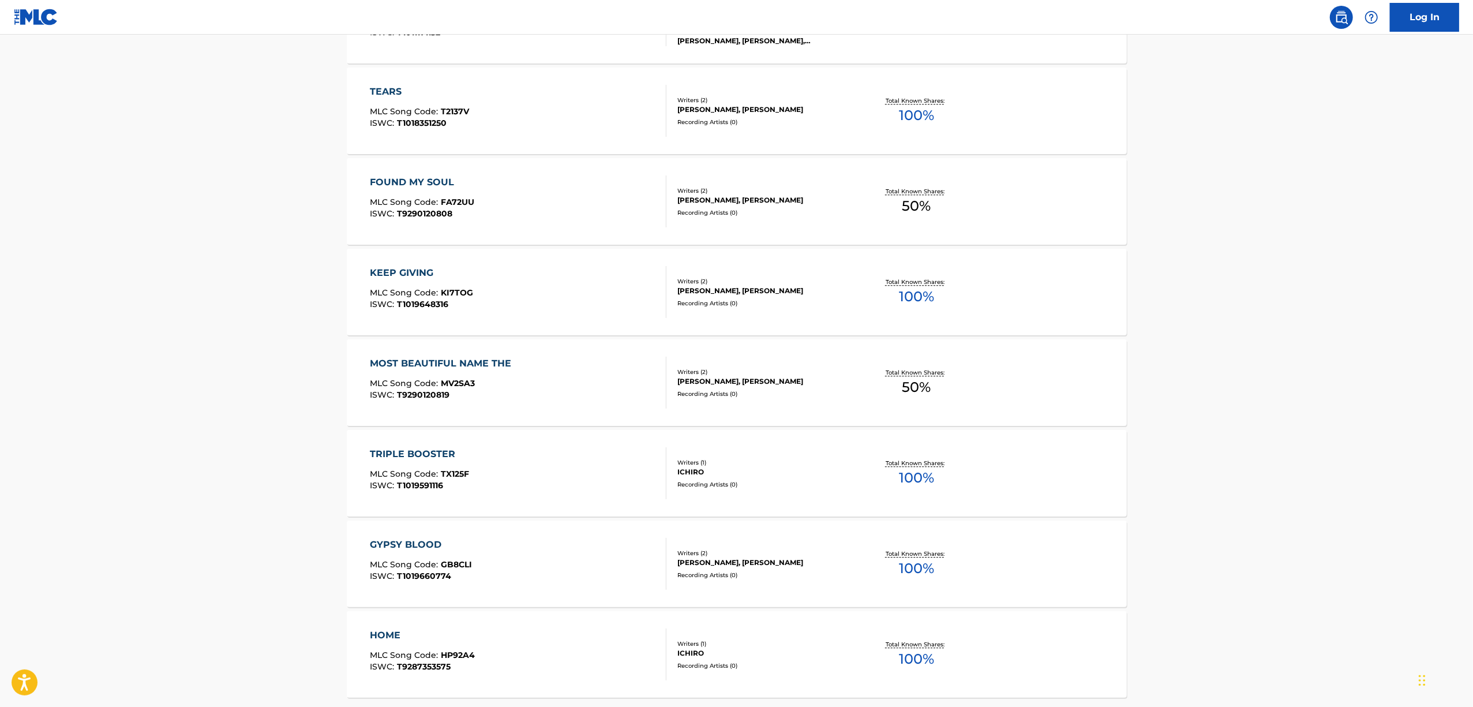
scroll to position [3055, 0]
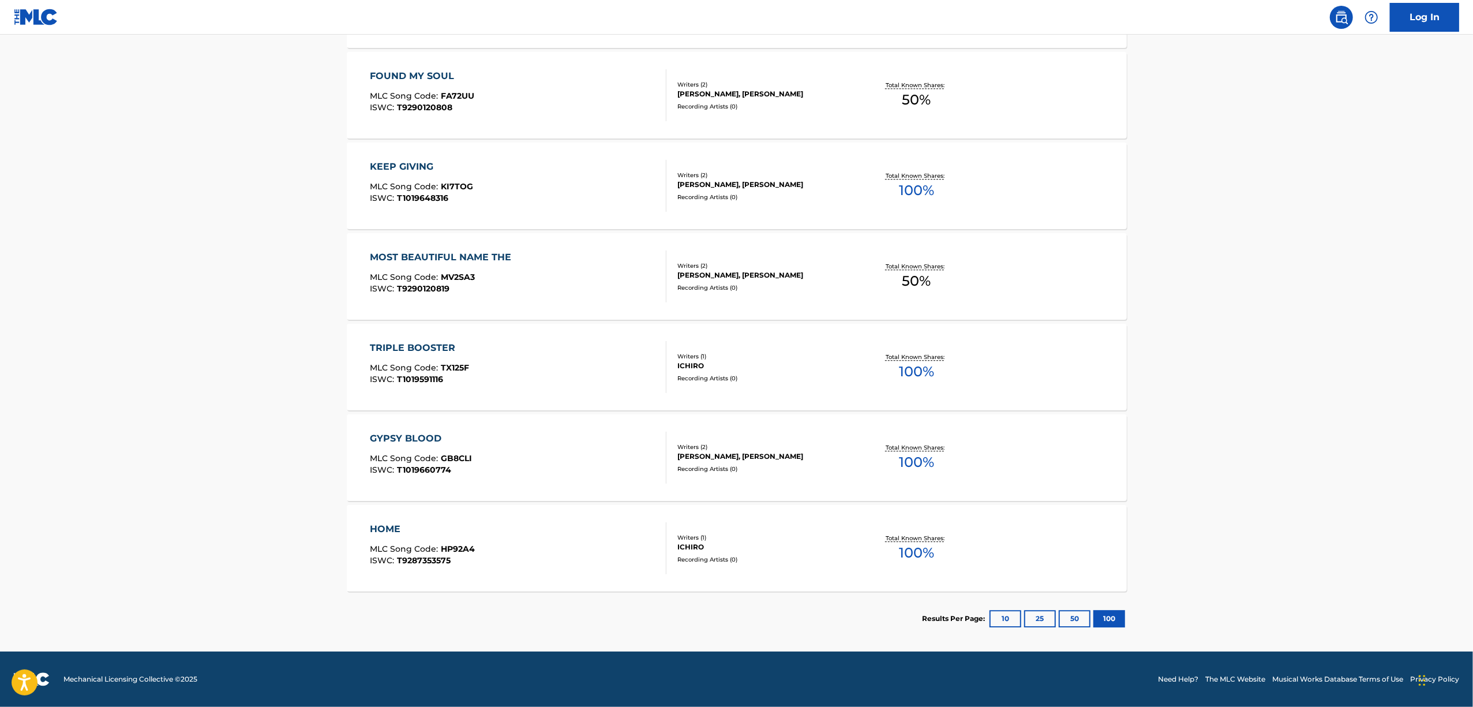
click at [430, 344] on div "TRIPLE BOOSTER" at bounding box center [419, 348] width 99 height 14
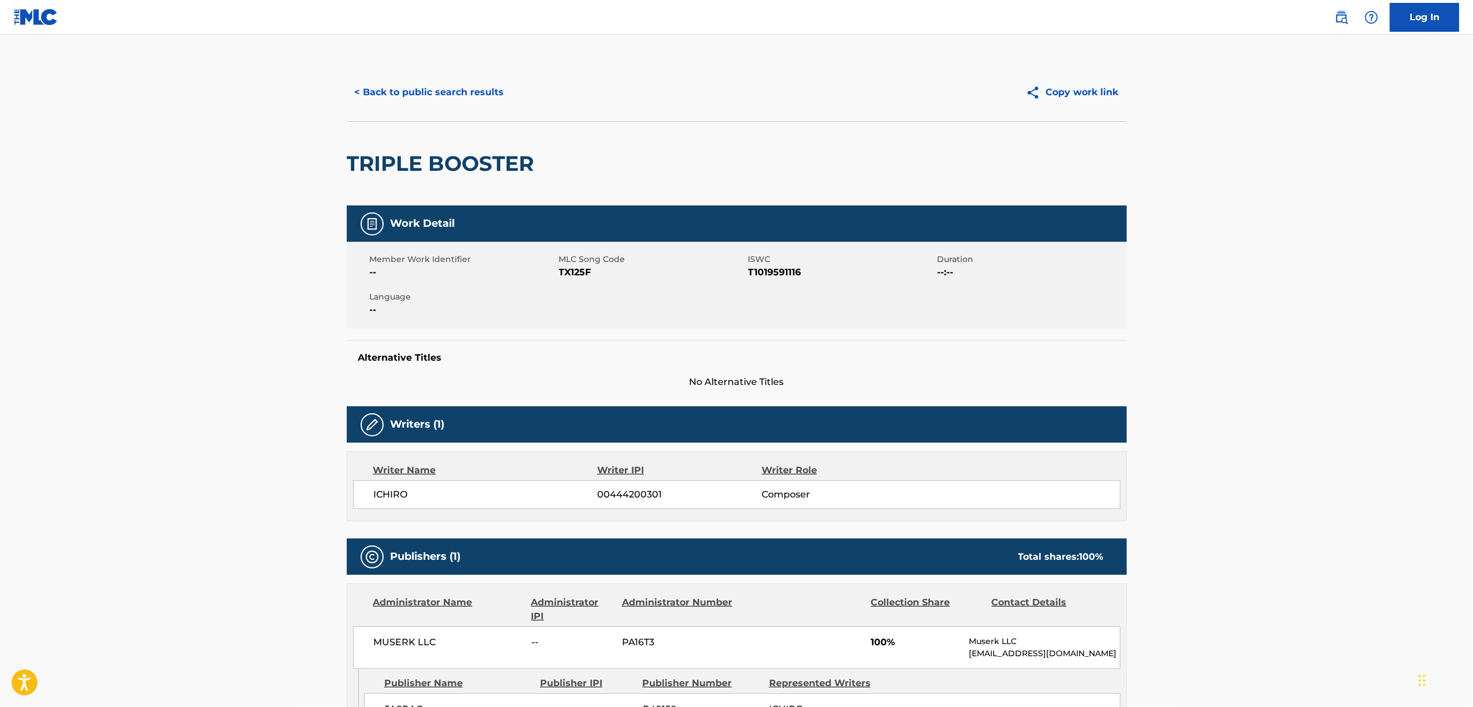
click at [471, 149] on div "TRIPLE BOOSTER" at bounding box center [443, 164] width 193 height 84
click at [470, 151] on h2 "TRIPLE BOOSTER" at bounding box center [443, 164] width 193 height 26
click at [765, 268] on span "T1019591116" at bounding box center [841, 272] width 186 height 14
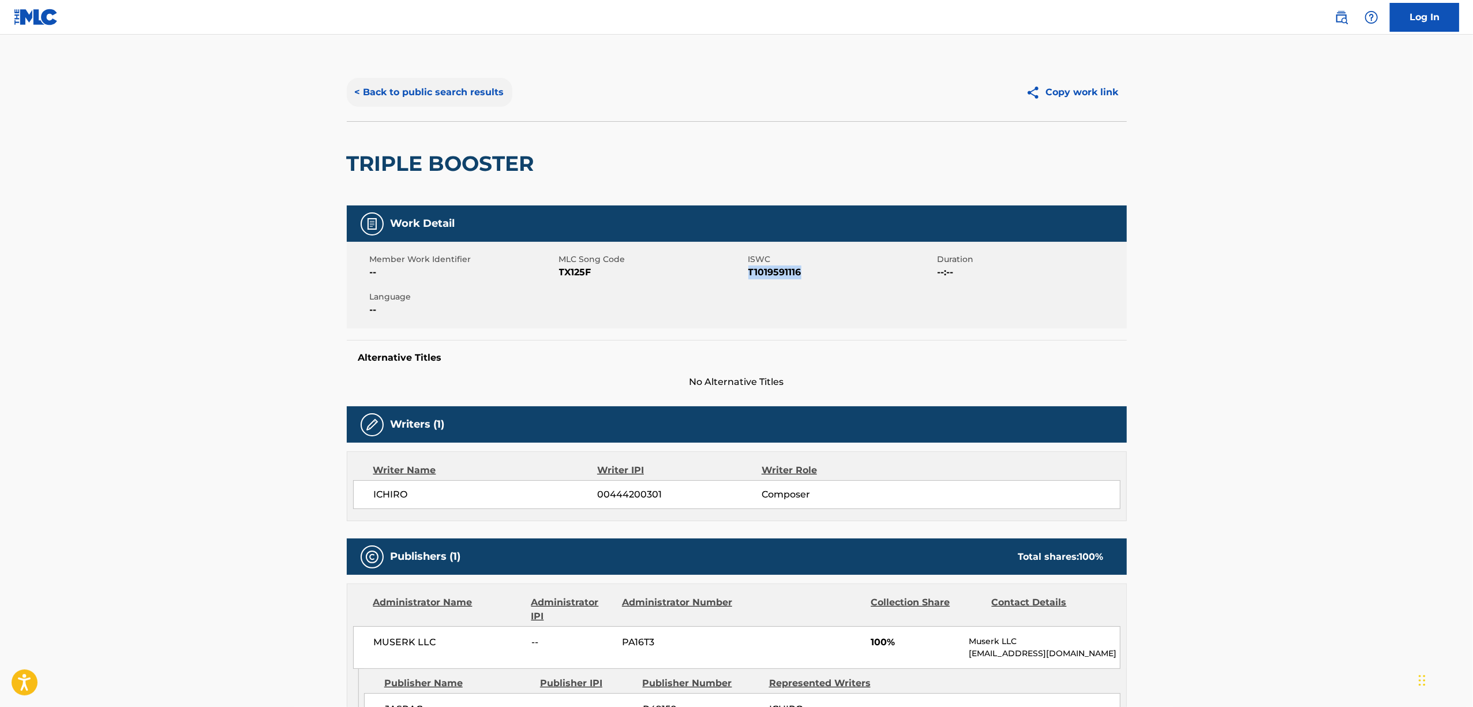
click at [418, 88] on button "< Back to public search results" at bounding box center [430, 92] width 166 height 29
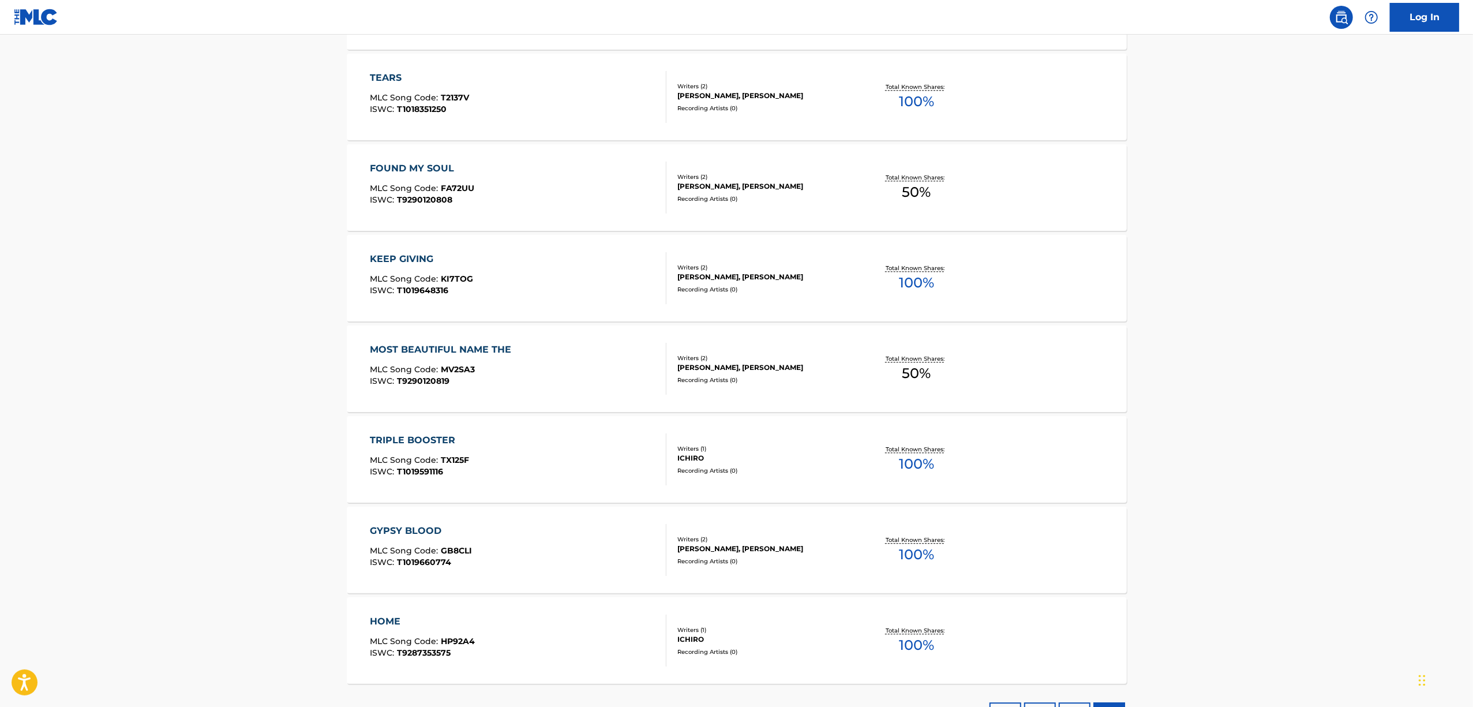
scroll to position [3055, 0]
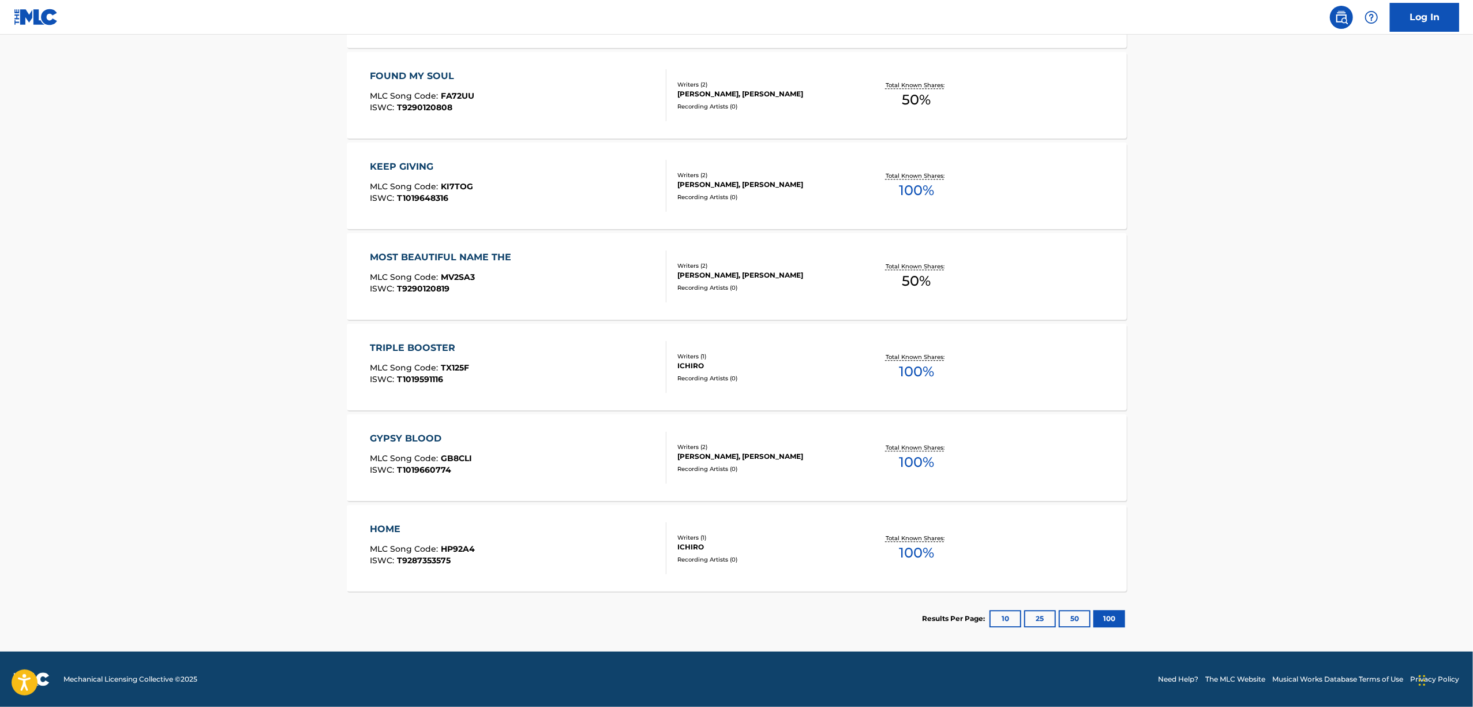
click at [381, 529] on div "HOME" at bounding box center [422, 529] width 105 height 14
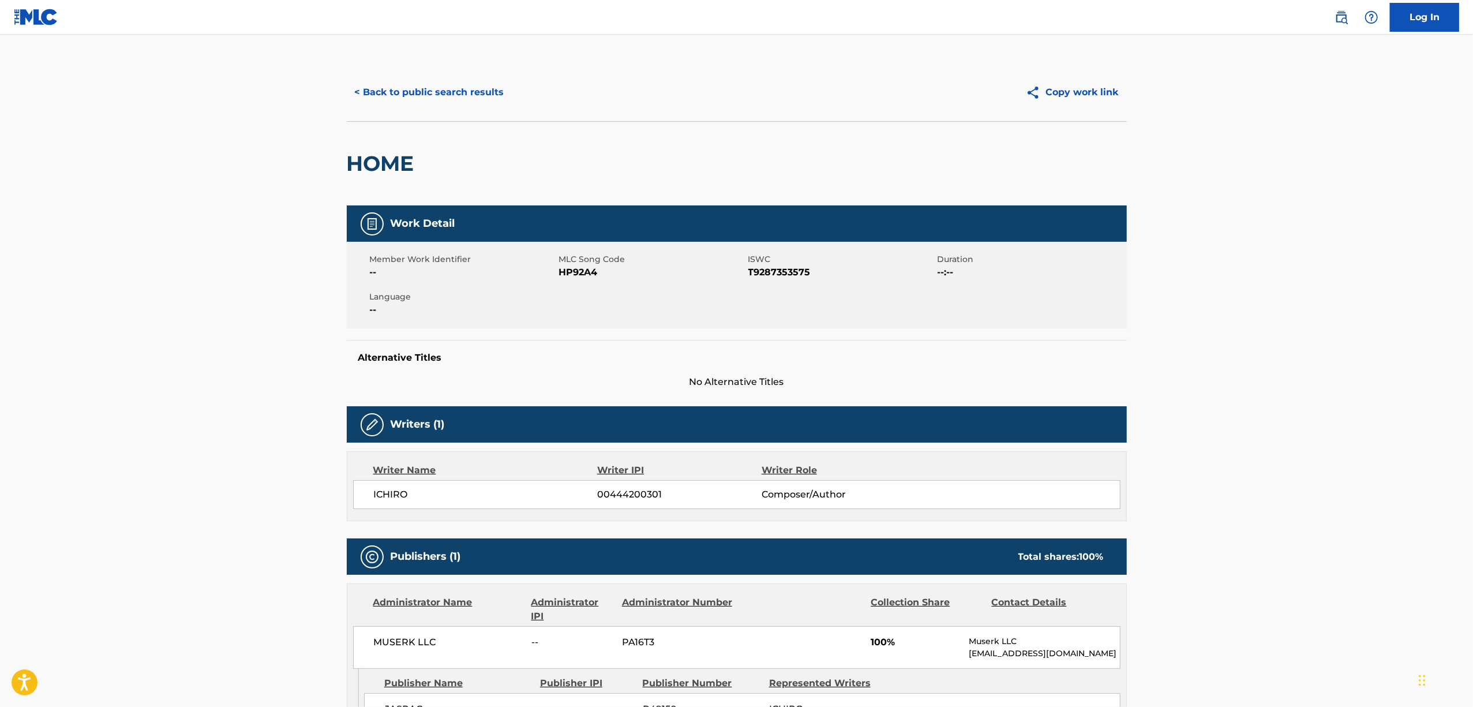
click at [386, 164] on h2 "HOME" at bounding box center [383, 164] width 73 height 26
click at [763, 266] on span "T9287353575" at bounding box center [841, 272] width 186 height 14
click at [397, 93] on button "< Back to public search results" at bounding box center [430, 92] width 166 height 29
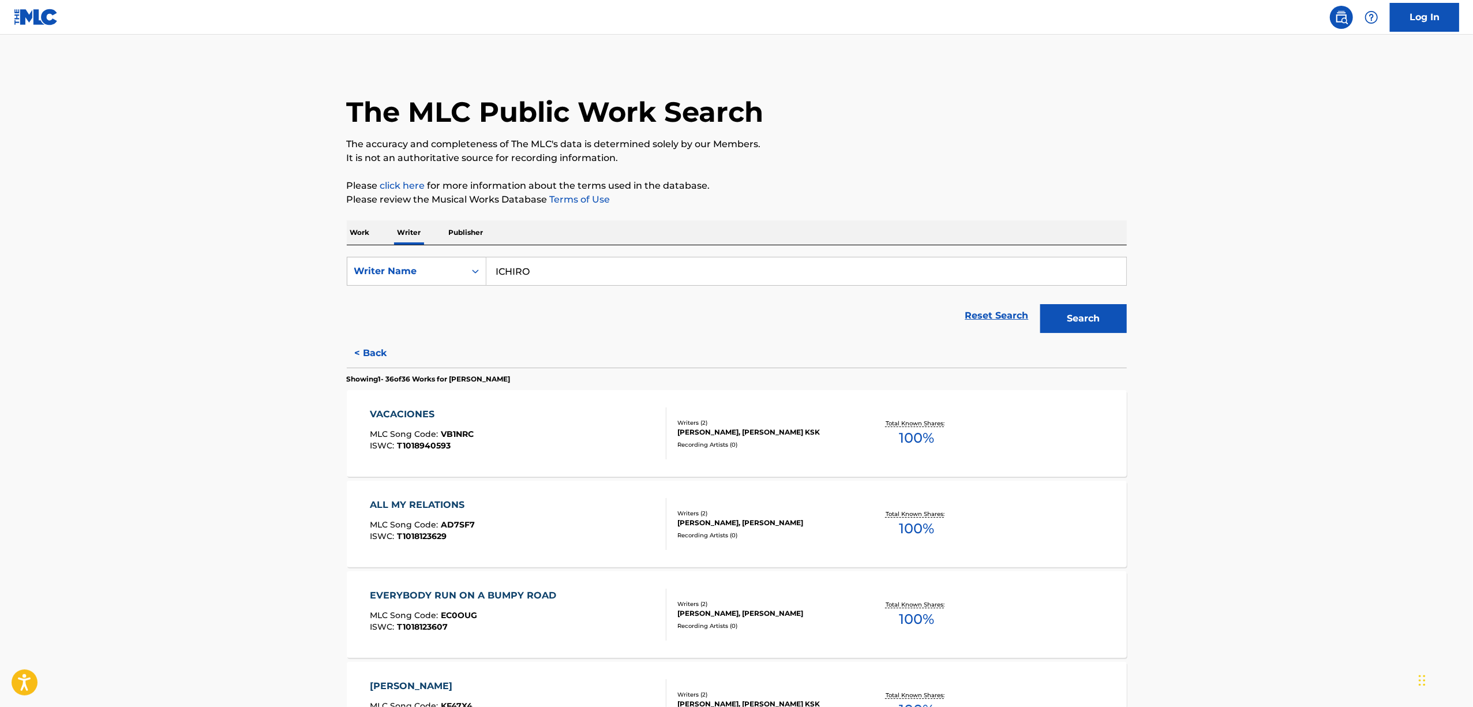
click at [355, 231] on p "Work" at bounding box center [360, 232] width 27 height 24
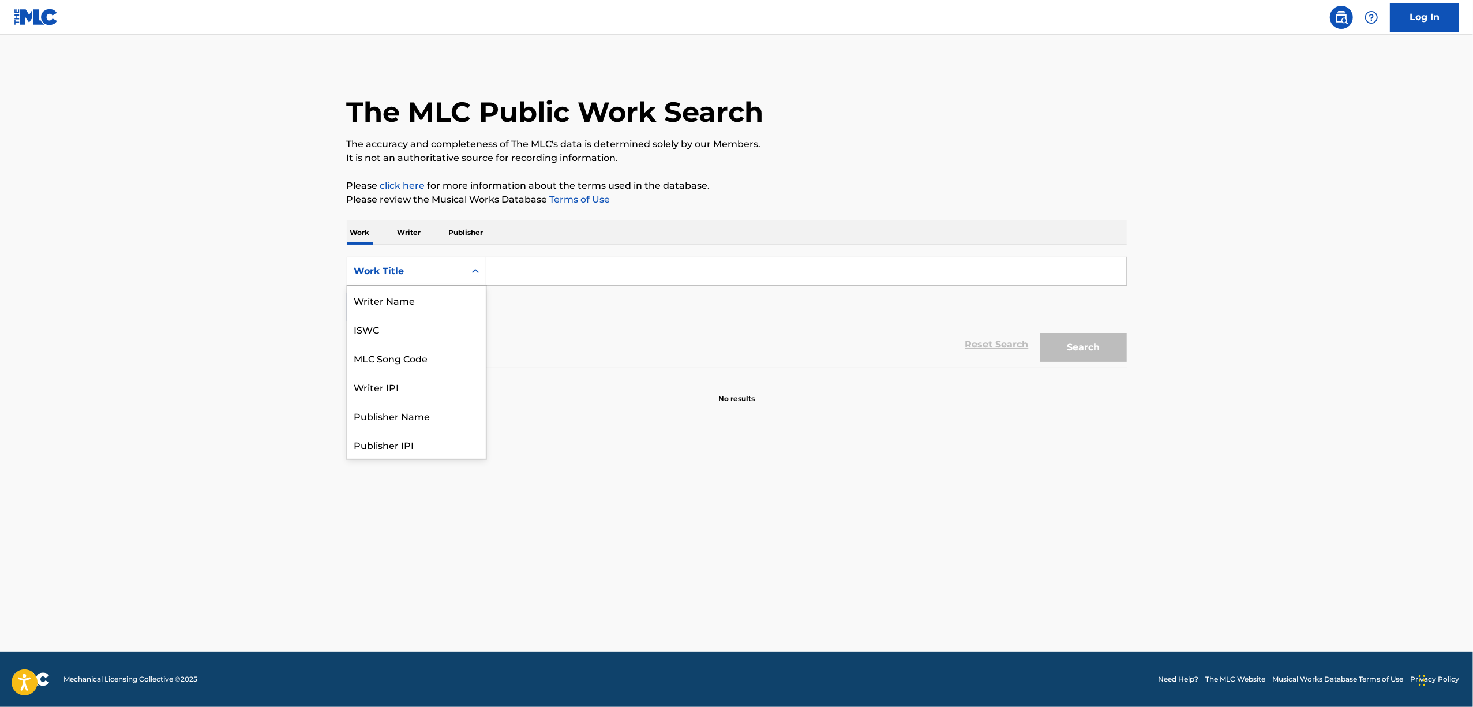
scroll to position [58, 0]
click at [392, 269] on div "Work Title" at bounding box center [406, 271] width 104 height 14
click at [395, 328] on div "Writer IPI" at bounding box center [416, 328] width 138 height 29
click at [524, 276] on input "Search Form" at bounding box center [806, 271] width 640 height 28
paste input "01266675614"
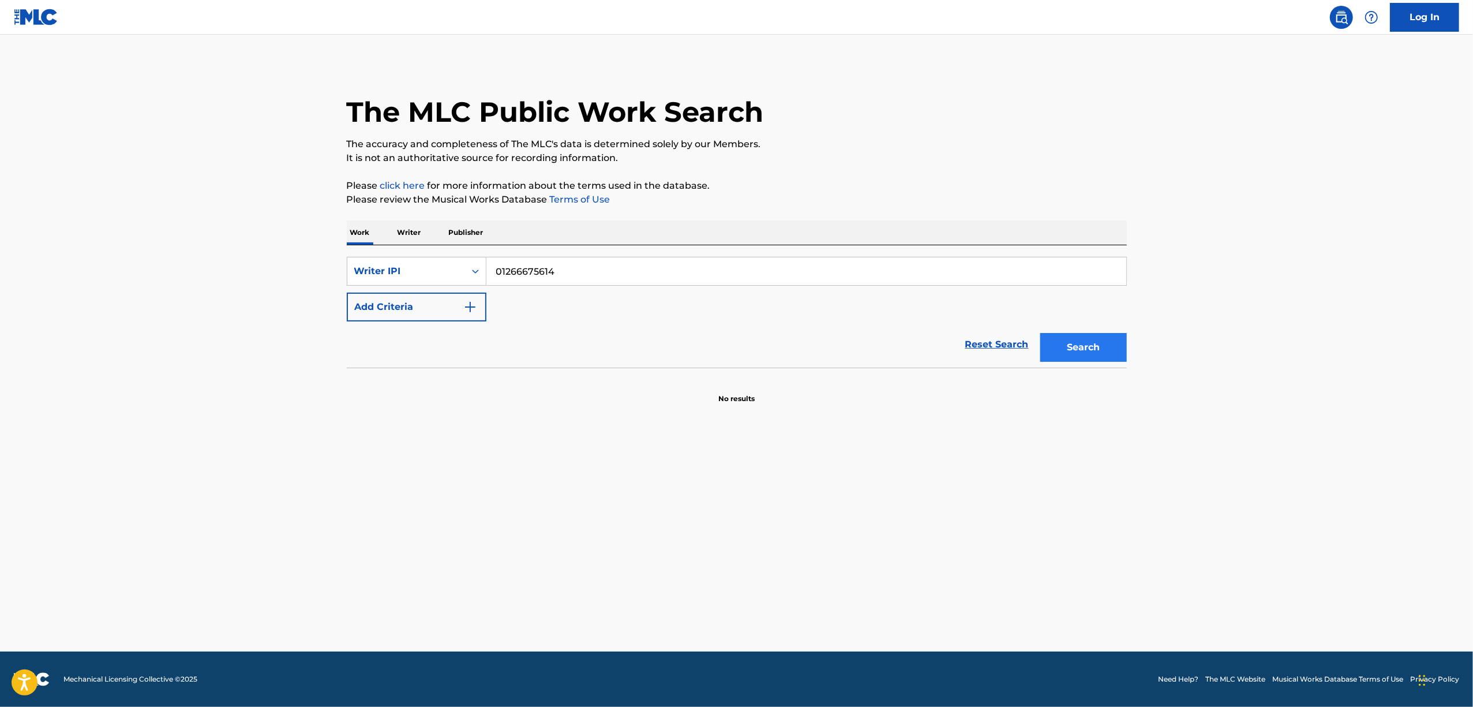
type input "01266675614"
click at [1064, 351] on button "Search" at bounding box center [1083, 347] width 87 height 29
click at [1074, 339] on button "Search" at bounding box center [1083, 347] width 87 height 29
click at [1081, 351] on button "Search" at bounding box center [1083, 347] width 87 height 29
click at [403, 230] on p "Writer" at bounding box center [409, 232] width 31 height 24
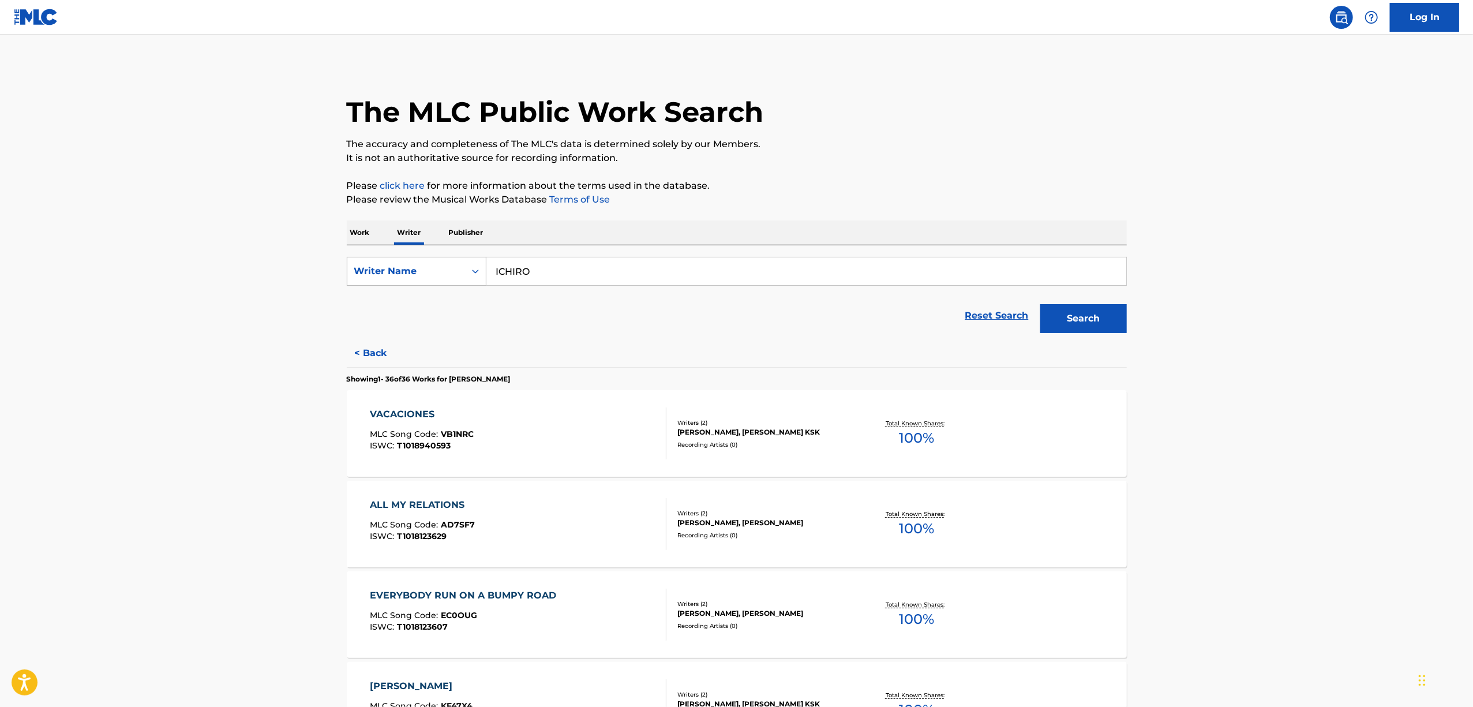
drag, startPoint x: 563, startPoint y: 270, endPoint x: 469, endPoint y: 271, distance: 94.0
click at [471, 275] on div "SearchWithCriteria37e1849a-e841-4fb6-a386-1fb8ad44a0ec Writer Name [PERSON_NAME]" at bounding box center [737, 271] width 780 height 29
paste input "Belling"
type input "Belling"
click at [1085, 313] on button "Search" at bounding box center [1083, 318] width 87 height 29
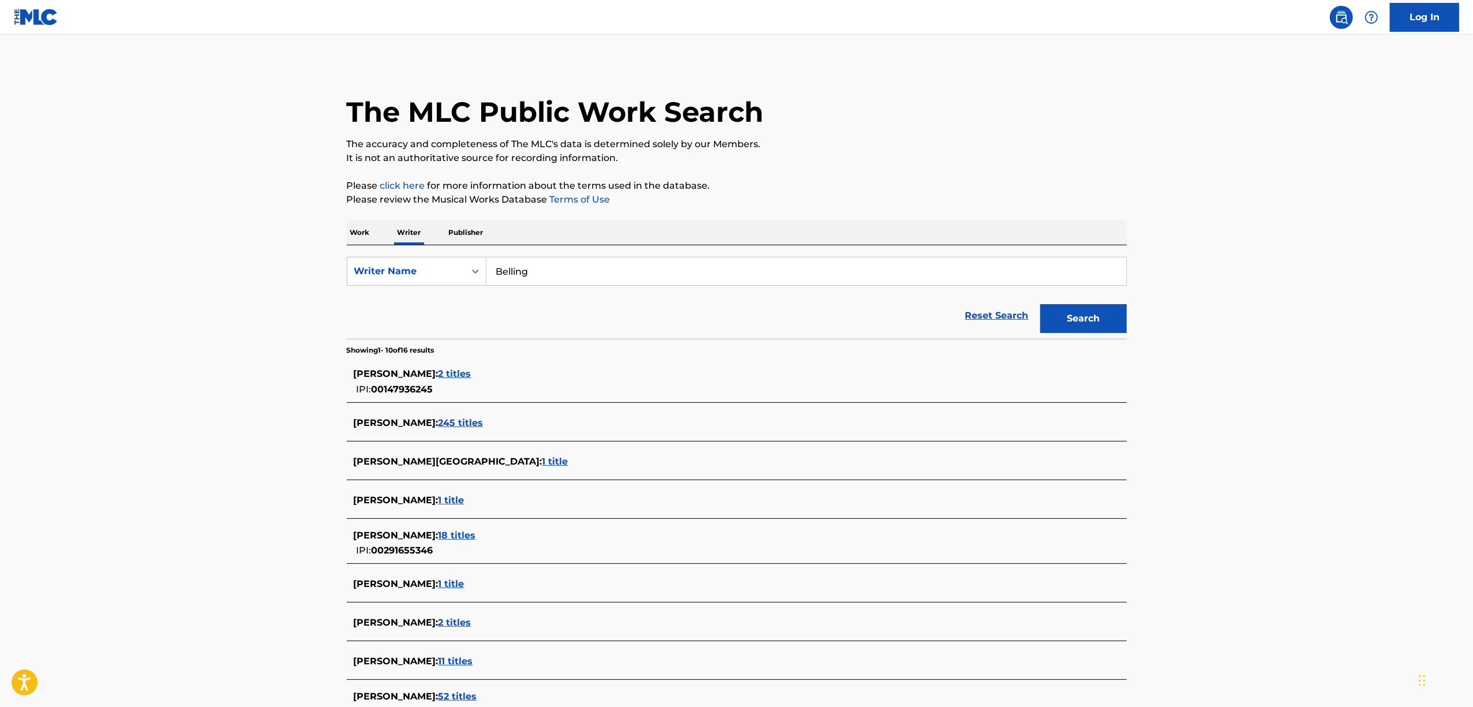
click at [368, 232] on p "Work" at bounding box center [360, 232] width 27 height 24
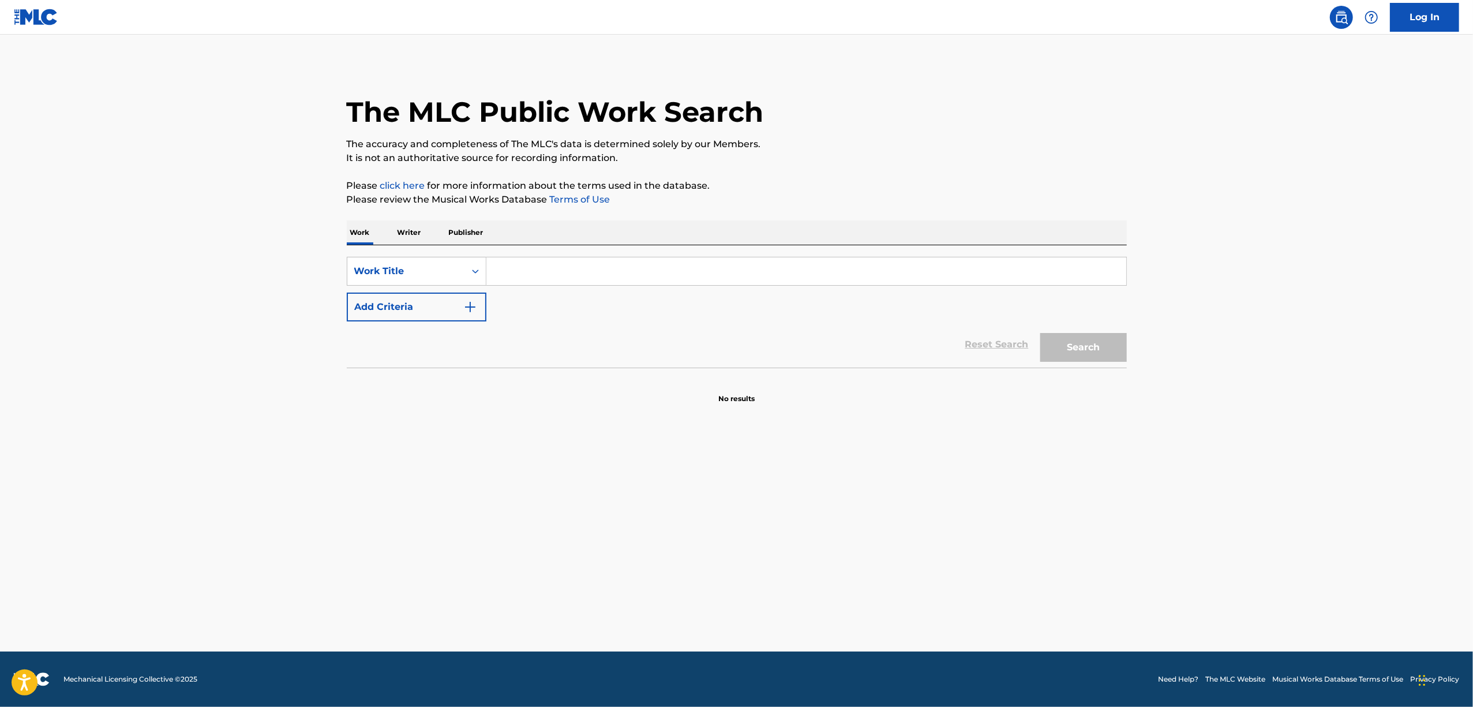
click at [526, 263] on input "Search Form" at bounding box center [806, 271] width 640 height 28
paste input "Parallel world"
type input "Parallel world"
click at [468, 308] on img "Search Form" at bounding box center [470, 307] width 14 height 14
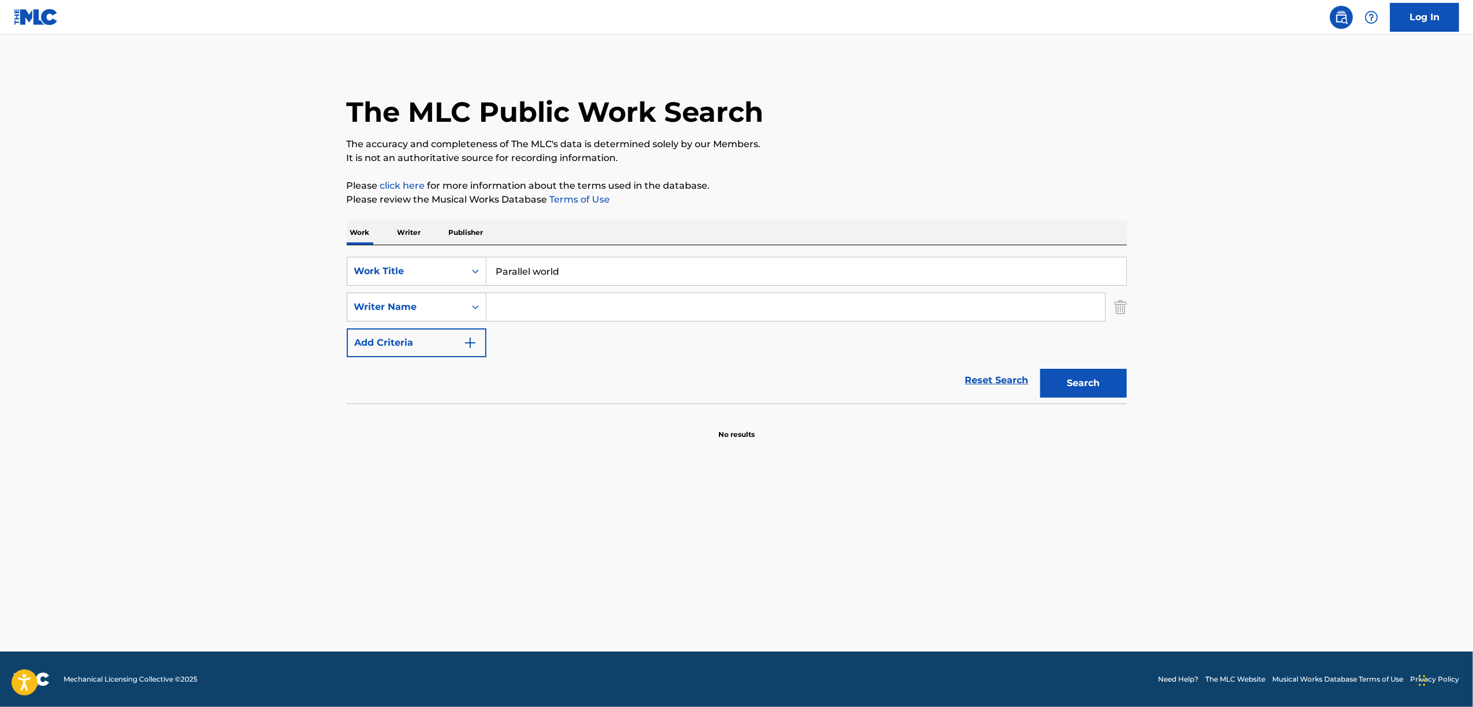
click at [515, 301] on input "Search Form" at bounding box center [795, 307] width 618 height 28
paste input "[PERSON_NAME]"
click at [1095, 381] on button "Search" at bounding box center [1083, 383] width 87 height 29
click at [1095, 380] on button "Search" at bounding box center [1083, 383] width 87 height 29
drag, startPoint x: 570, startPoint y: 308, endPoint x: 397, endPoint y: 324, distance: 173.8
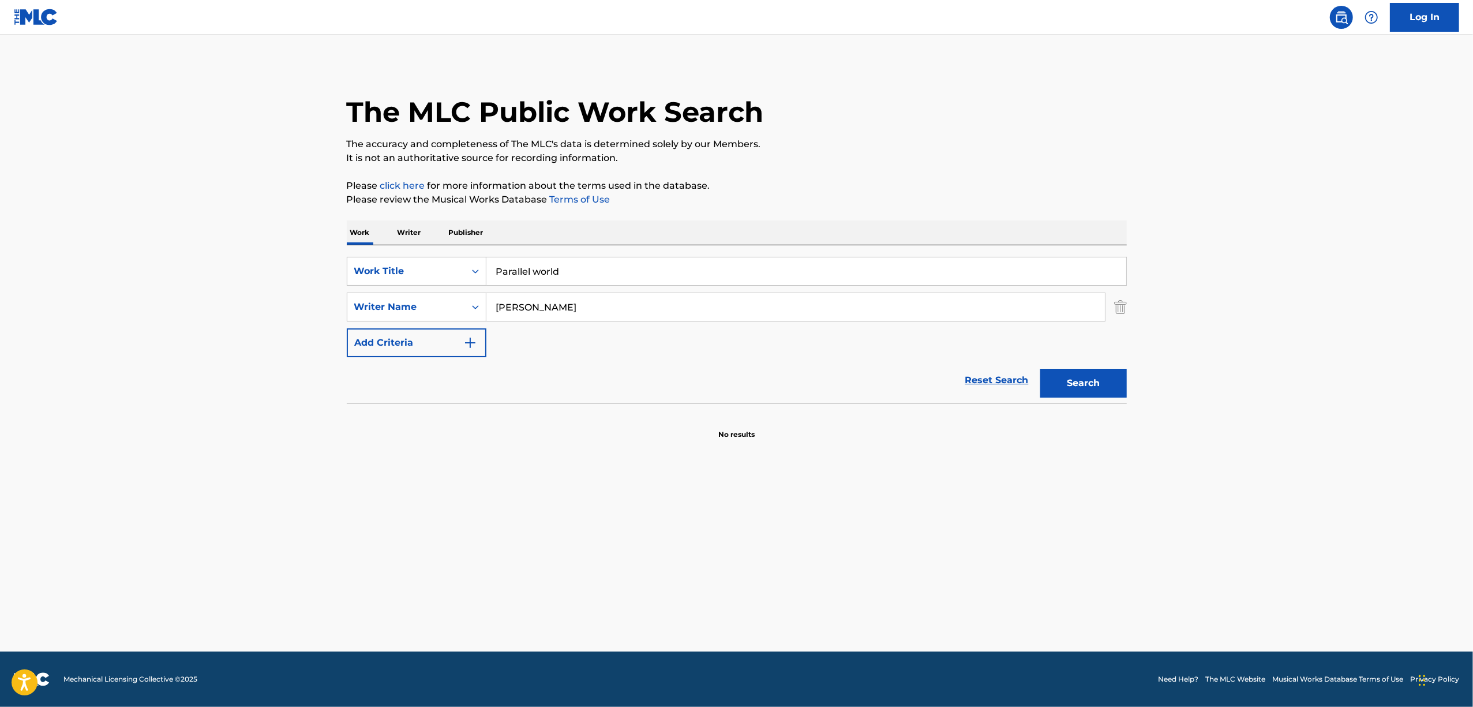
click at [397, 324] on div "SearchWithCriteria60862ea6-8d3c-4497-a827-78e4b9f1fba7 Work Title Parallel worl…" at bounding box center [737, 307] width 780 height 100
paste input "[PERSON_NAME]"
type input "[PERSON_NAME]"
click at [1076, 388] on button "Search" at bounding box center [1083, 383] width 87 height 29
drag, startPoint x: 575, startPoint y: 264, endPoint x: 463, endPoint y: 277, distance: 113.3
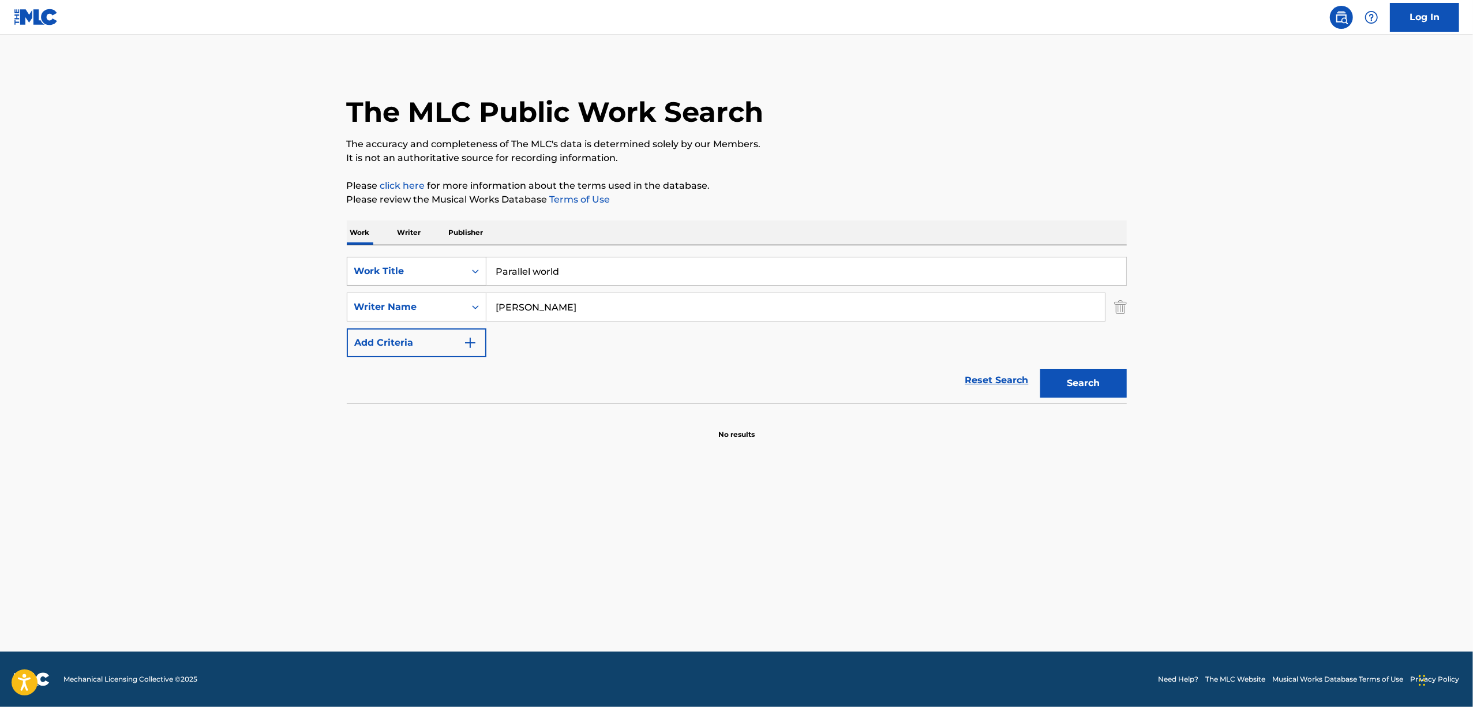
click at [463, 277] on div "SearchWithCriteria60862ea6-8d3c-4497-a827-78e4b9f1fba7 Work Title Parallel world" at bounding box center [737, 271] width 780 height 29
paste input "WARERAINKYANOSHOURISENGEN"
type input "WARERAINKYANOSHOURISENGEN"
drag, startPoint x: 601, startPoint y: 301, endPoint x: 358, endPoint y: 326, distance: 244.2
click at [358, 326] on div "SearchWithCriteria60862ea6-8d3c-4497-a827-78e4b9f1fba7 Work Title WARERAINKYANO…" at bounding box center [737, 307] width 780 height 100
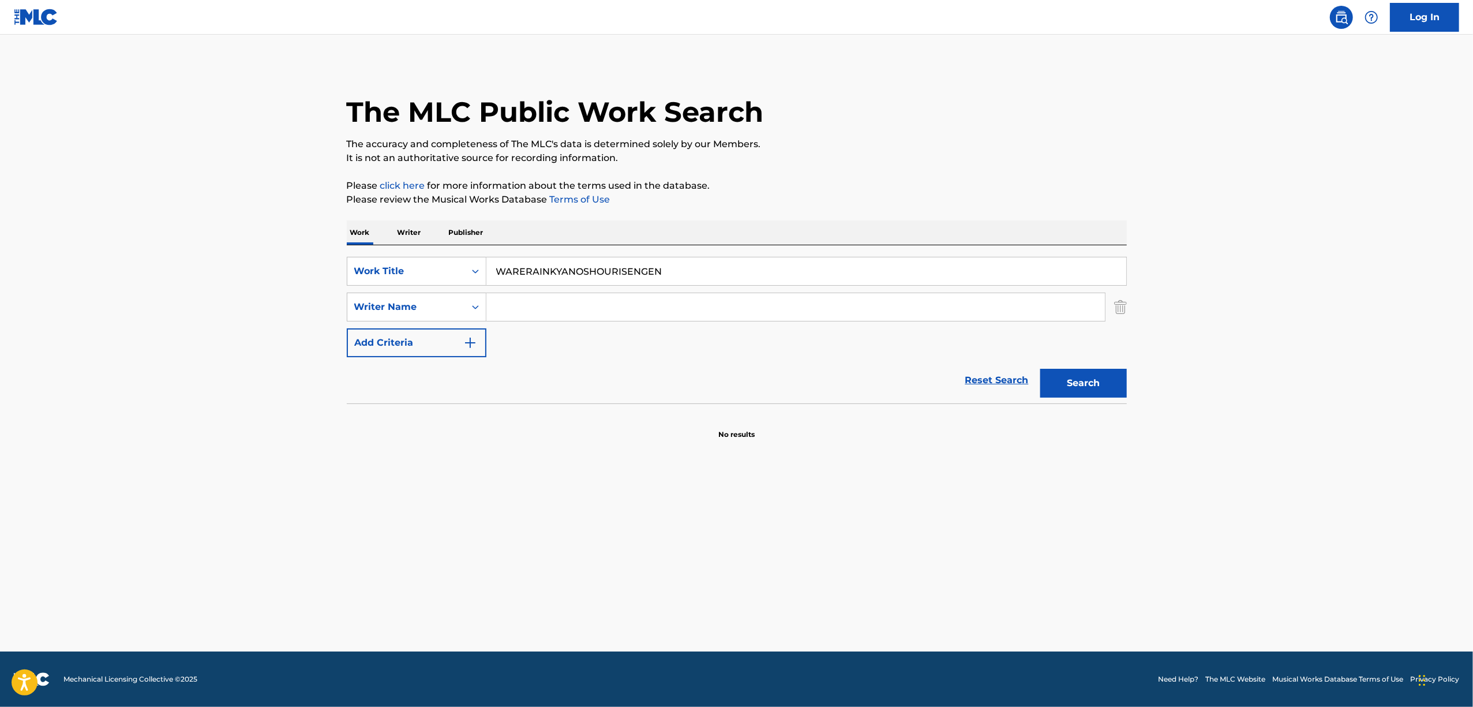
click at [1040, 369] on button "Search" at bounding box center [1083, 383] width 87 height 29
drag, startPoint x: 520, startPoint y: 291, endPoint x: 458, endPoint y: 292, distance: 62.9
click at [464, 294] on div "SearchWithCriteria60862ea6-8d3c-4497-a827-78e4b9f1fba7 Work Title WARERAINKYANO…" at bounding box center [737, 307] width 780 height 100
paste input "我ら陰キャの勝利宣言"
click at [1104, 392] on button "Search" at bounding box center [1083, 383] width 87 height 29
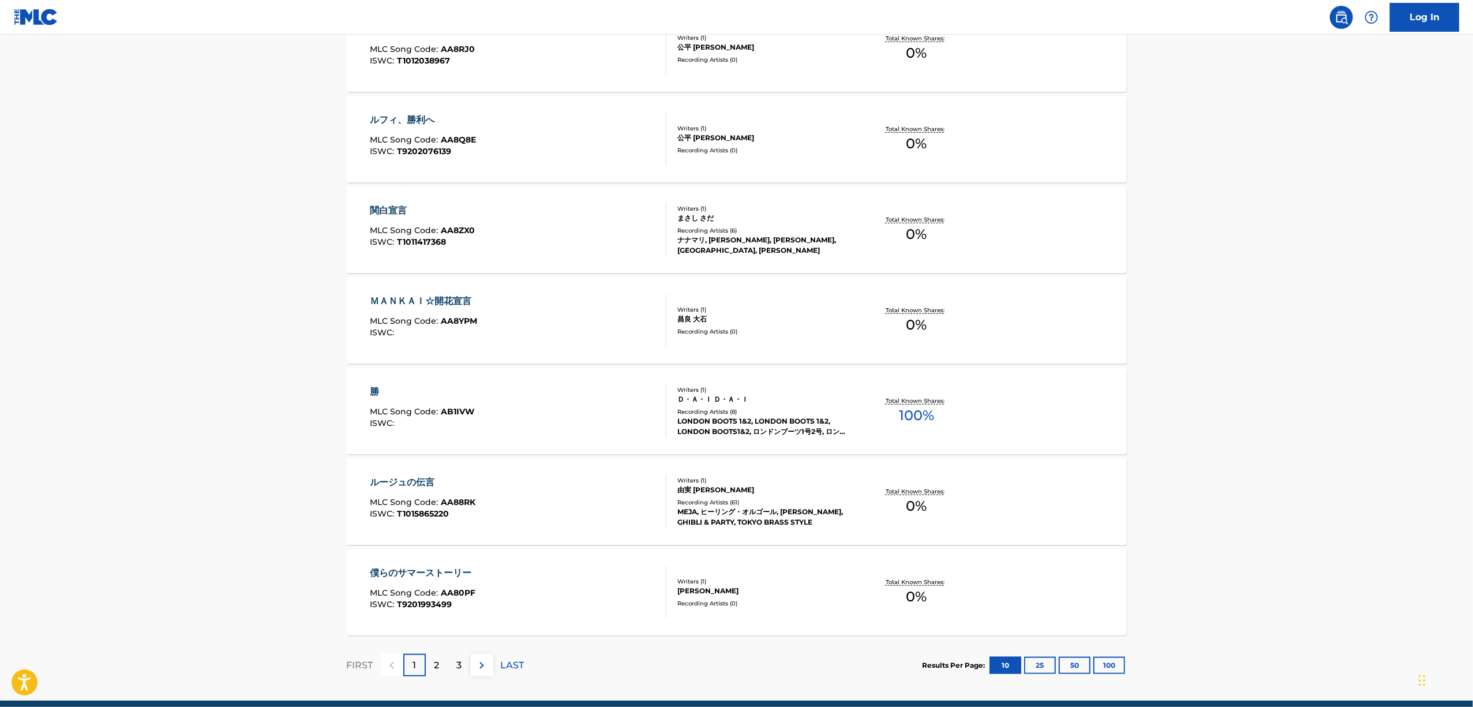
scroll to position [153, 0]
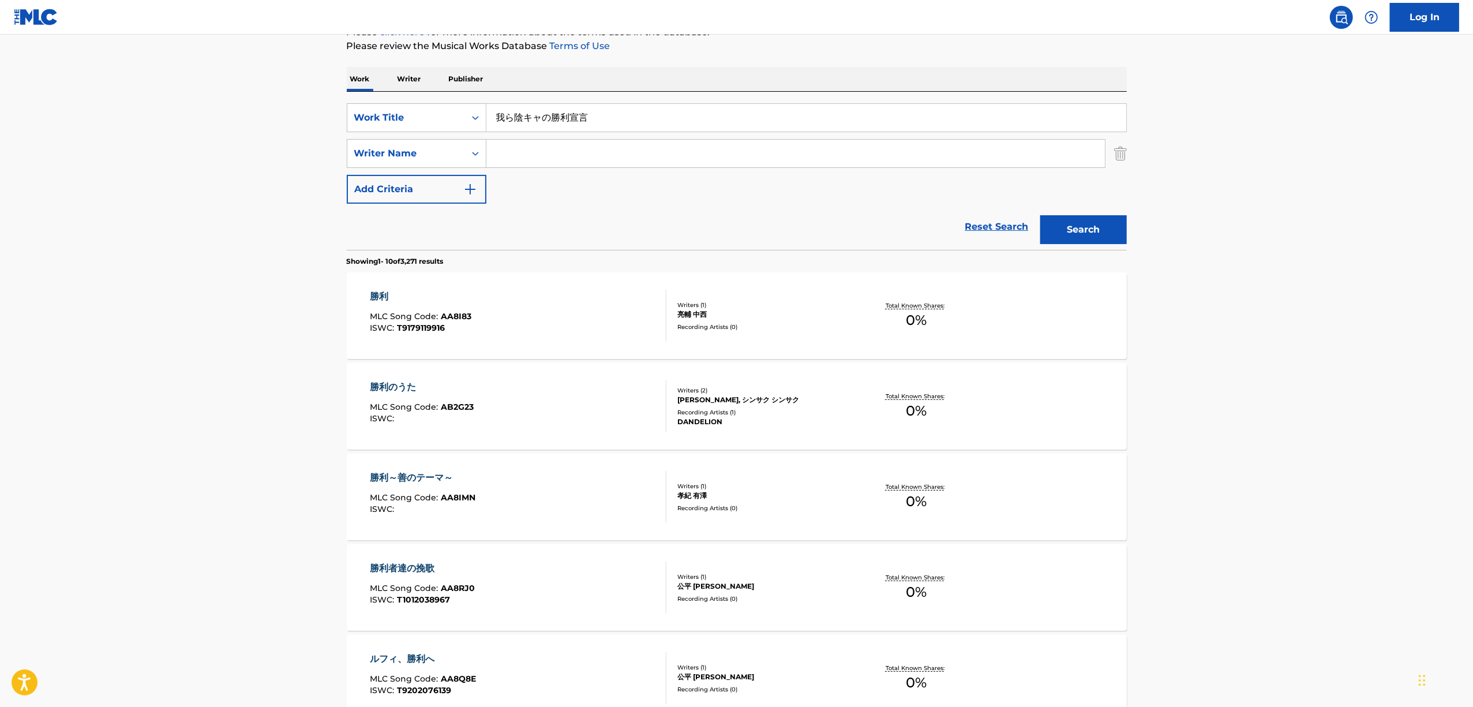
drag, startPoint x: 545, startPoint y: 144, endPoint x: 628, endPoint y: 107, distance: 90.7
click at [548, 141] on input "Search Form" at bounding box center [795, 154] width 618 height 28
drag, startPoint x: 594, startPoint y: 125, endPoint x: 610, endPoint y: 118, distance: 17.8
click at [594, 126] on input "我ら陰キャの勝利宣言" at bounding box center [806, 118] width 640 height 28
click at [601, 122] on input "我ら陰キャの勝利宣言" at bounding box center [806, 118] width 640 height 28
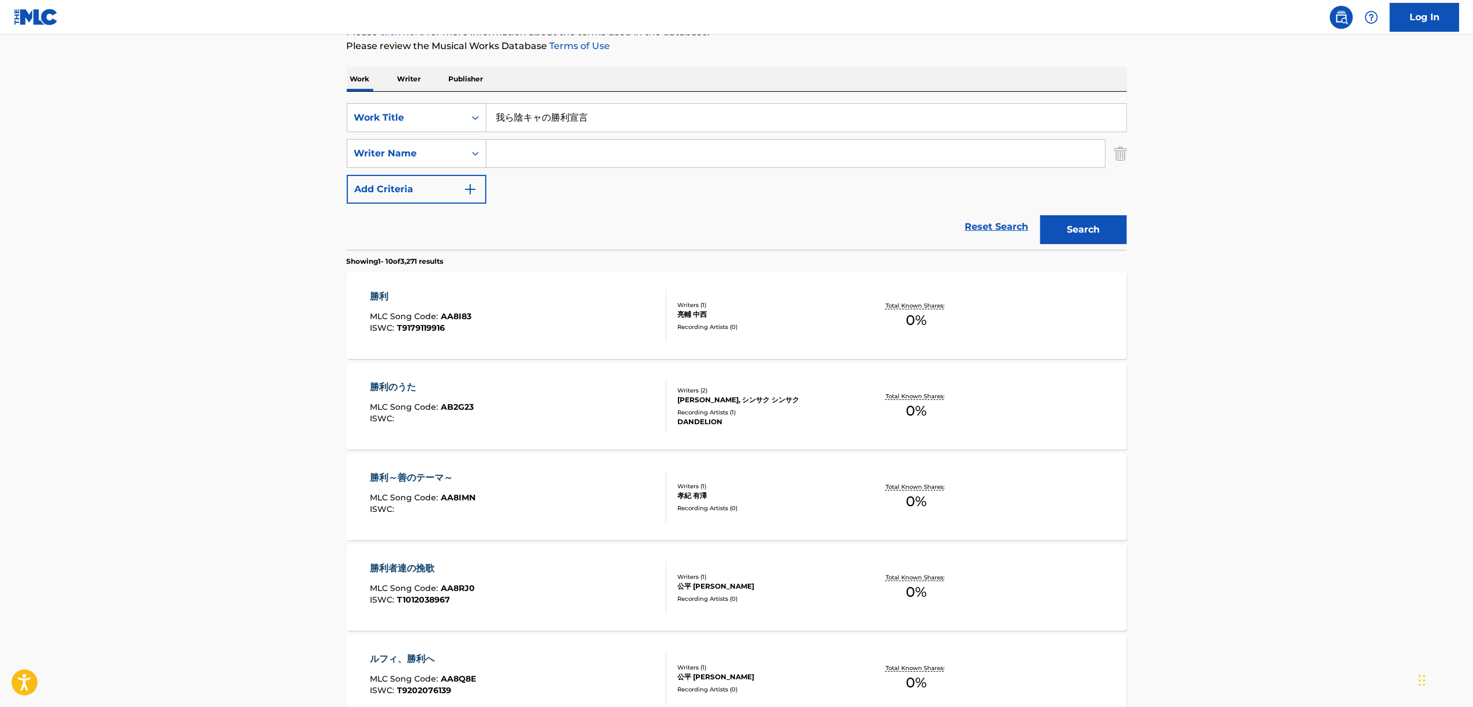
click at [536, 137] on div "SearchWithCriteria60862ea6-8d3c-4497-a827-78e4b9f1fba7 Work Title 我ら陰キャの勝利宣言 Se…" at bounding box center [737, 153] width 780 height 100
drag, startPoint x: 545, startPoint y: 163, endPoint x: 631, endPoint y: 103, distance: 104.8
click at [548, 162] on input "Search Form" at bounding box center [795, 154] width 618 height 28
click at [584, 126] on input "我ら陰キャの勝利宣言" at bounding box center [806, 118] width 640 height 28
click at [566, 114] on input "我ら陰キャの勝利宣言" at bounding box center [806, 118] width 640 height 28
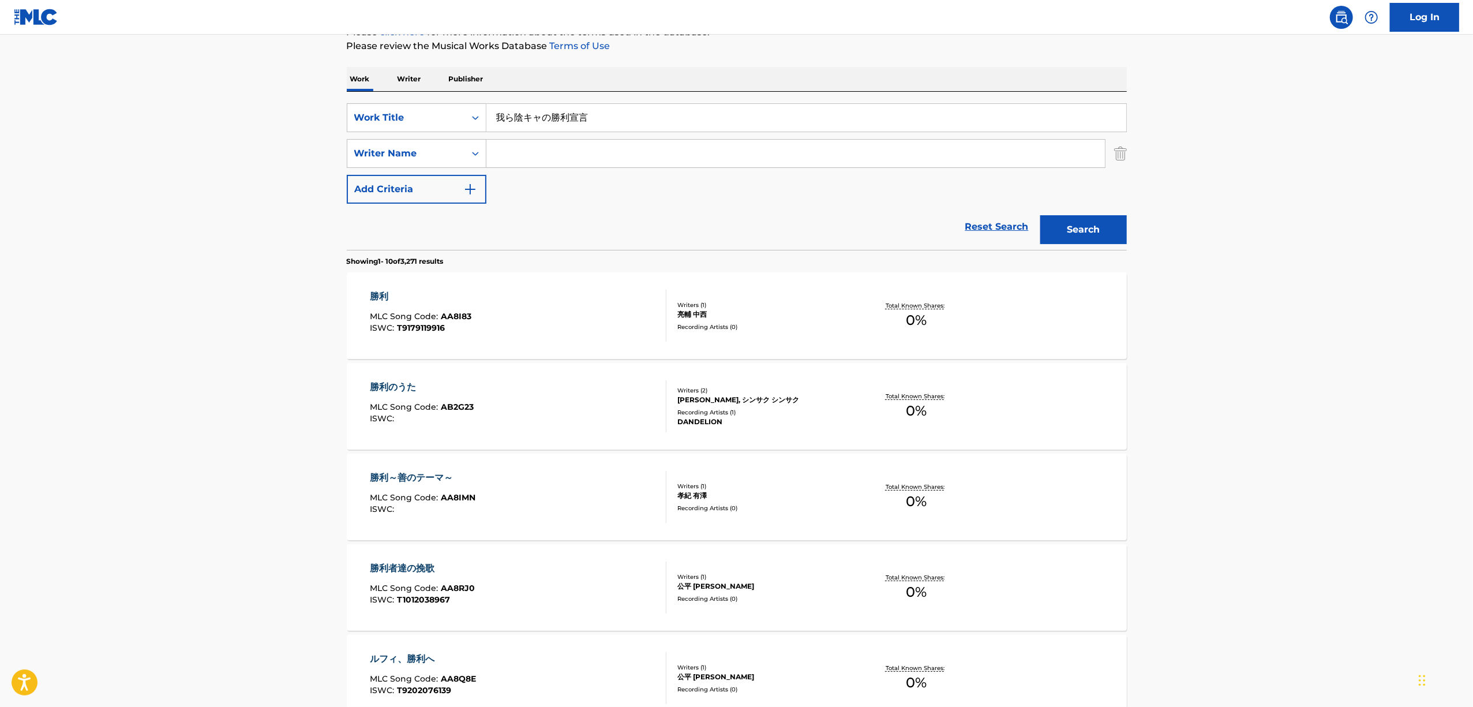
click at [566, 114] on input "我ら陰キャの勝利宣言" at bounding box center [806, 118] width 640 height 28
paste input "BUCHINOMESHIMECHASUTORESU"
click at [1081, 237] on button "Search" at bounding box center [1083, 227] width 87 height 29
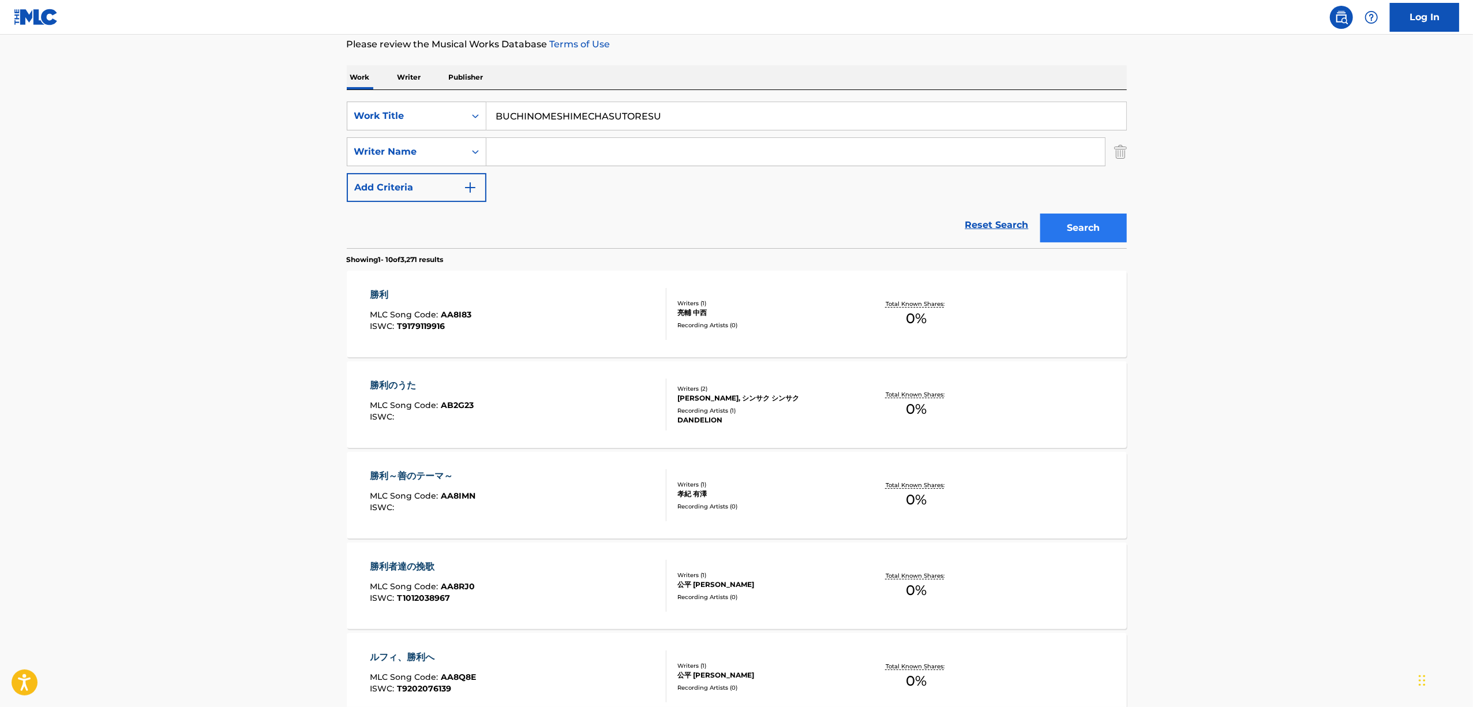
scroll to position [0, 0]
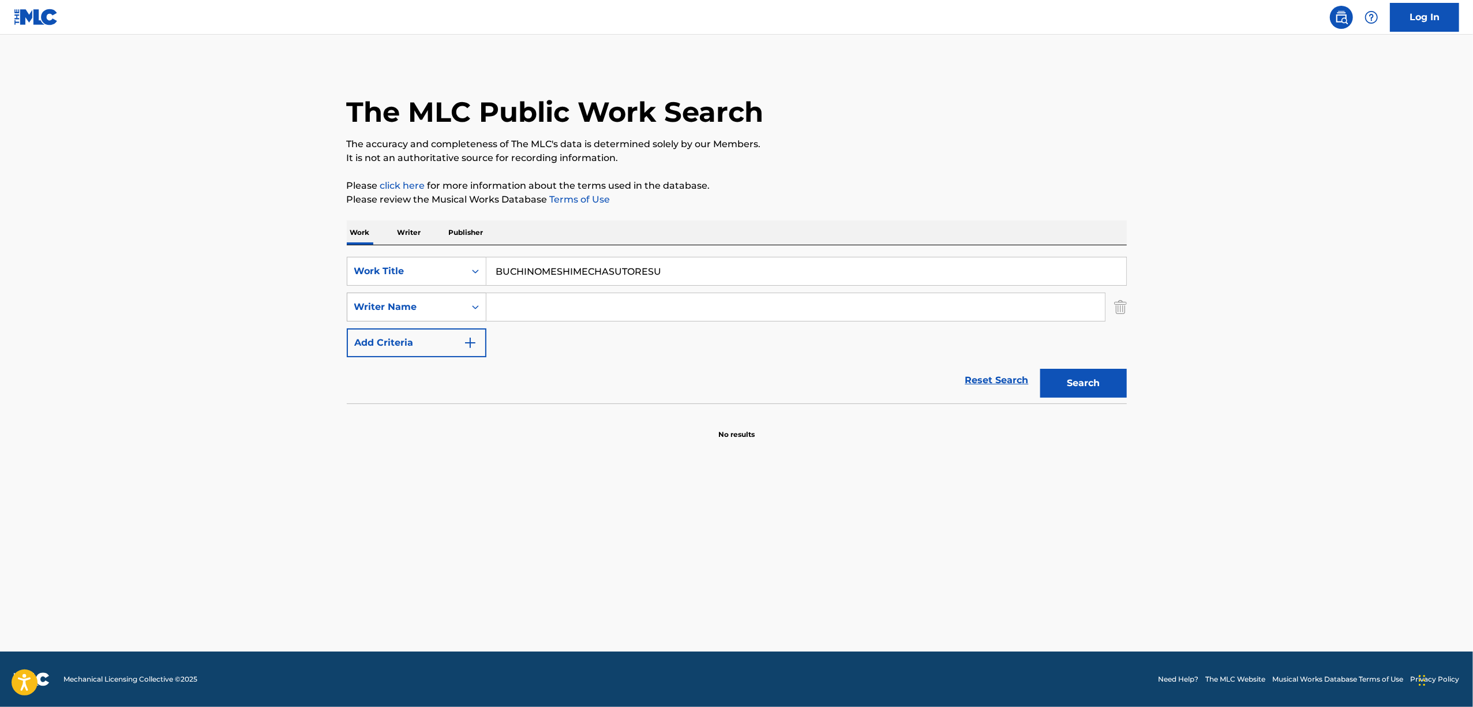
drag, startPoint x: 681, startPoint y: 263, endPoint x: 403, endPoint y: 293, distance: 279.7
click at [404, 294] on div "SearchWithCriteria60862ea6-8d3c-4497-a827-78e4b9f1fba7 Work Title BUCHINOMESHIM…" at bounding box center [737, 307] width 780 height 100
paste input "ぶちのめし(ハート)MECHA STRESS"
drag, startPoint x: 1067, startPoint y: 383, endPoint x: 1070, endPoint y: 375, distance: 8.6
click at [1068, 378] on button "Search" at bounding box center [1083, 383] width 87 height 29
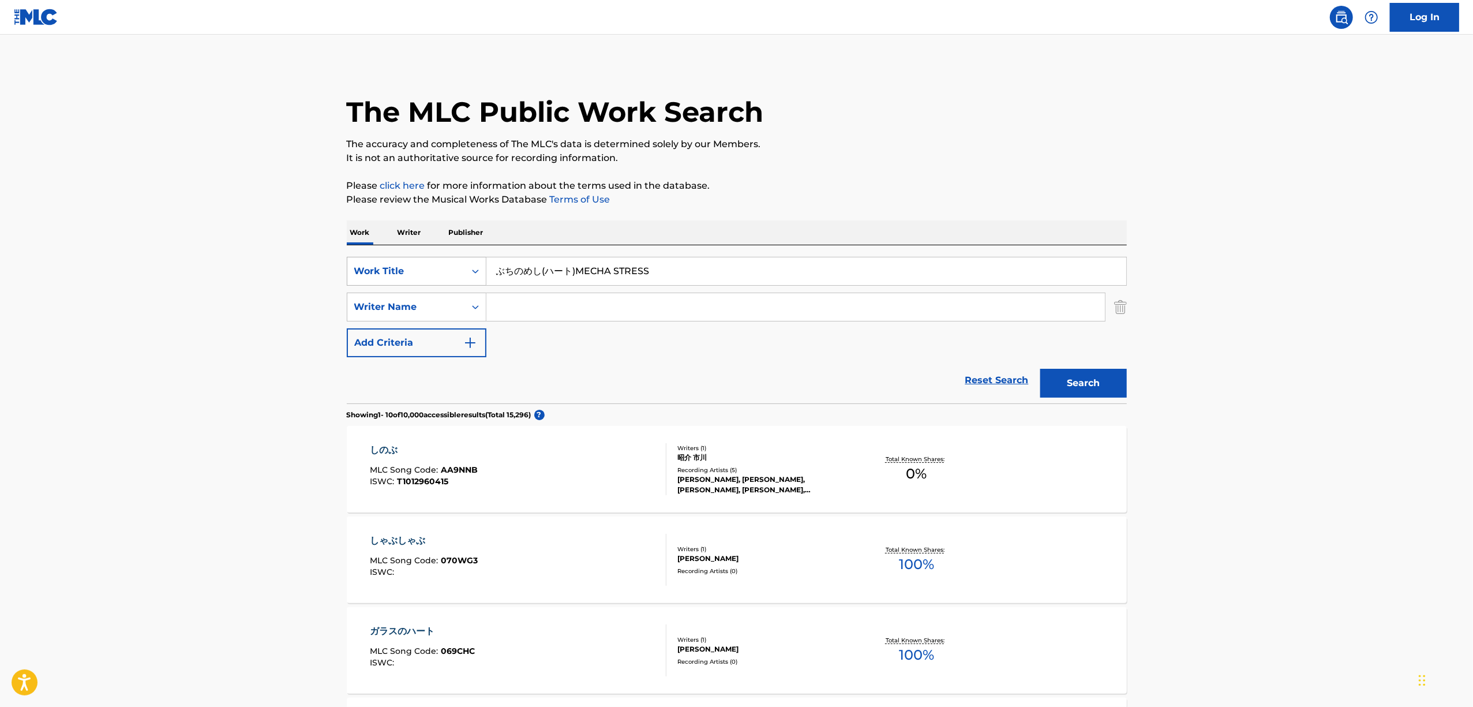
drag, startPoint x: 576, startPoint y: 271, endPoint x: 381, endPoint y: 264, distance: 194.5
click at [382, 265] on div "SearchWithCriteria60862ea6-8d3c-4497-a827-78e4b9f1fba7 Work Title ぶちのめし(ハート)MEC…" at bounding box center [737, 271] width 780 height 29
type input "MECHA STRESS"
click at [1040, 369] on button "Search" at bounding box center [1083, 383] width 87 height 29
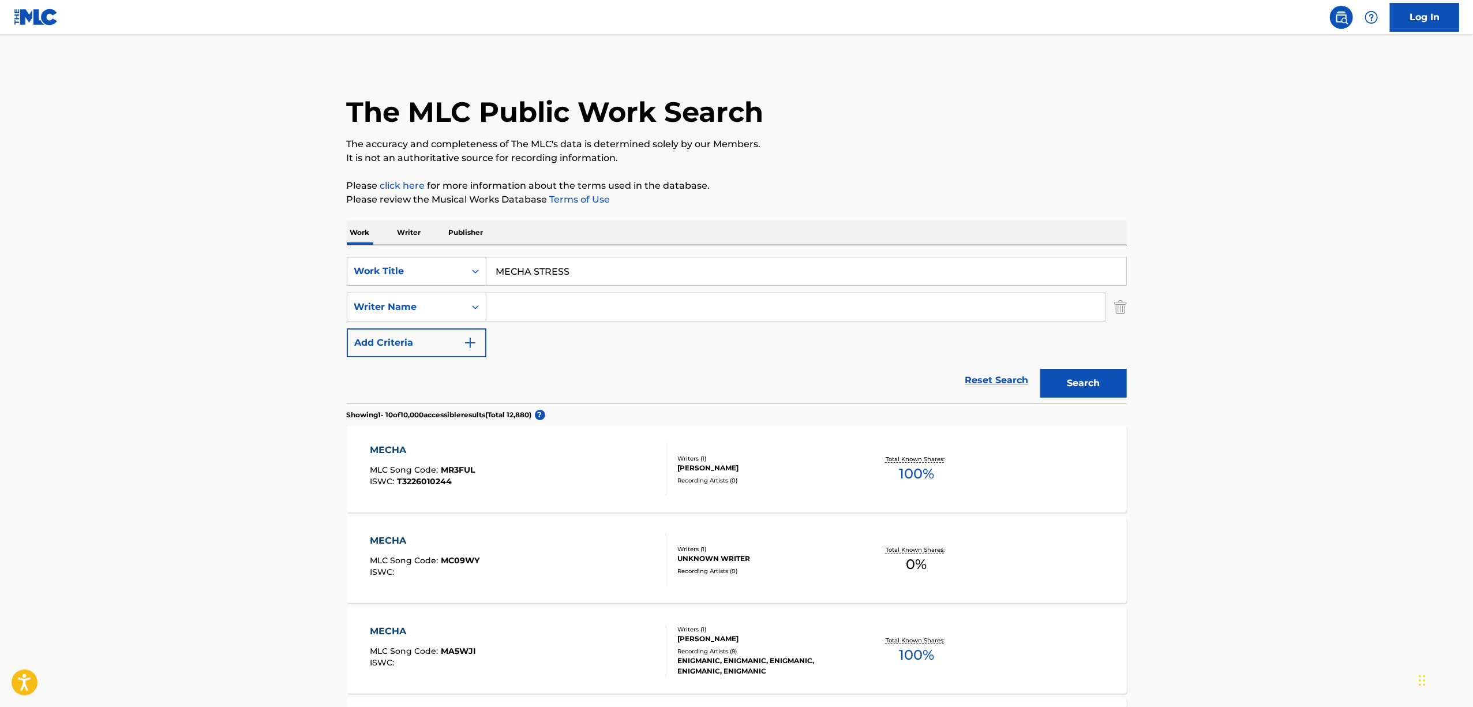
click at [467, 273] on div "Search Form" at bounding box center [475, 271] width 21 height 21
click at [398, 357] on div "Writer IPI" at bounding box center [416, 357] width 138 height 29
click at [566, 273] on input "Search Form" at bounding box center [806, 271] width 640 height 28
paste input "01240310029"
type input "01240310029"
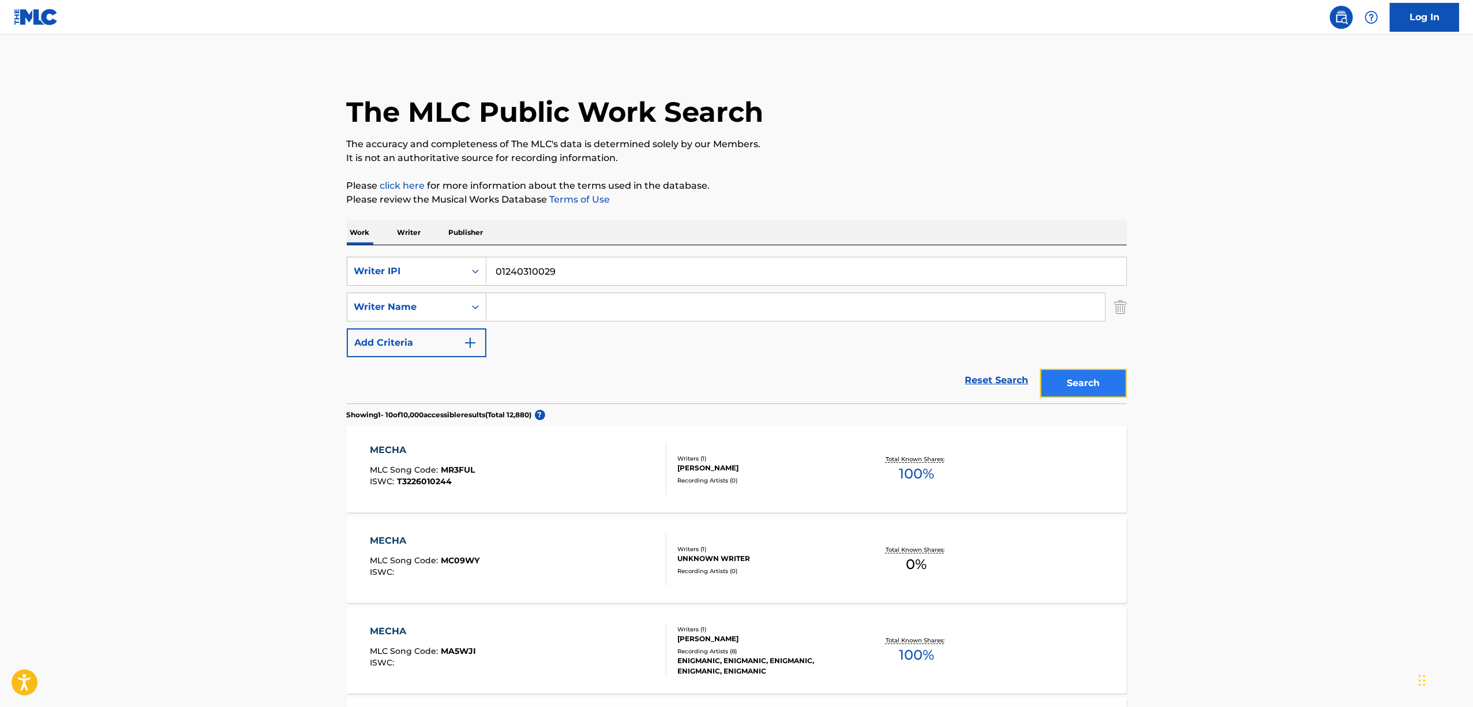
click at [1071, 376] on button "Search" at bounding box center [1083, 383] width 87 height 29
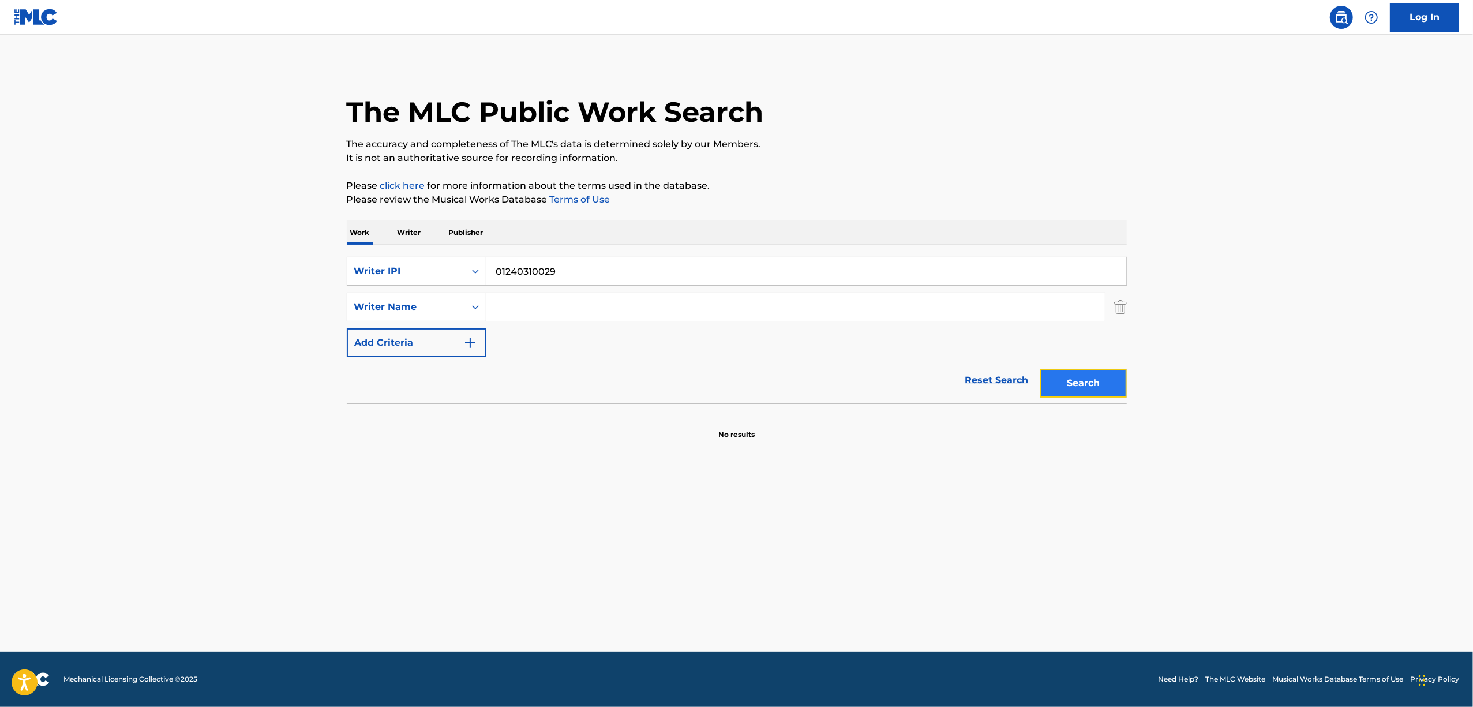
click at [1055, 373] on button "Search" at bounding box center [1083, 383] width 87 height 29
click at [479, 272] on icon "Search Form" at bounding box center [476, 271] width 12 height 12
click at [421, 238] on p "Writer" at bounding box center [409, 232] width 31 height 24
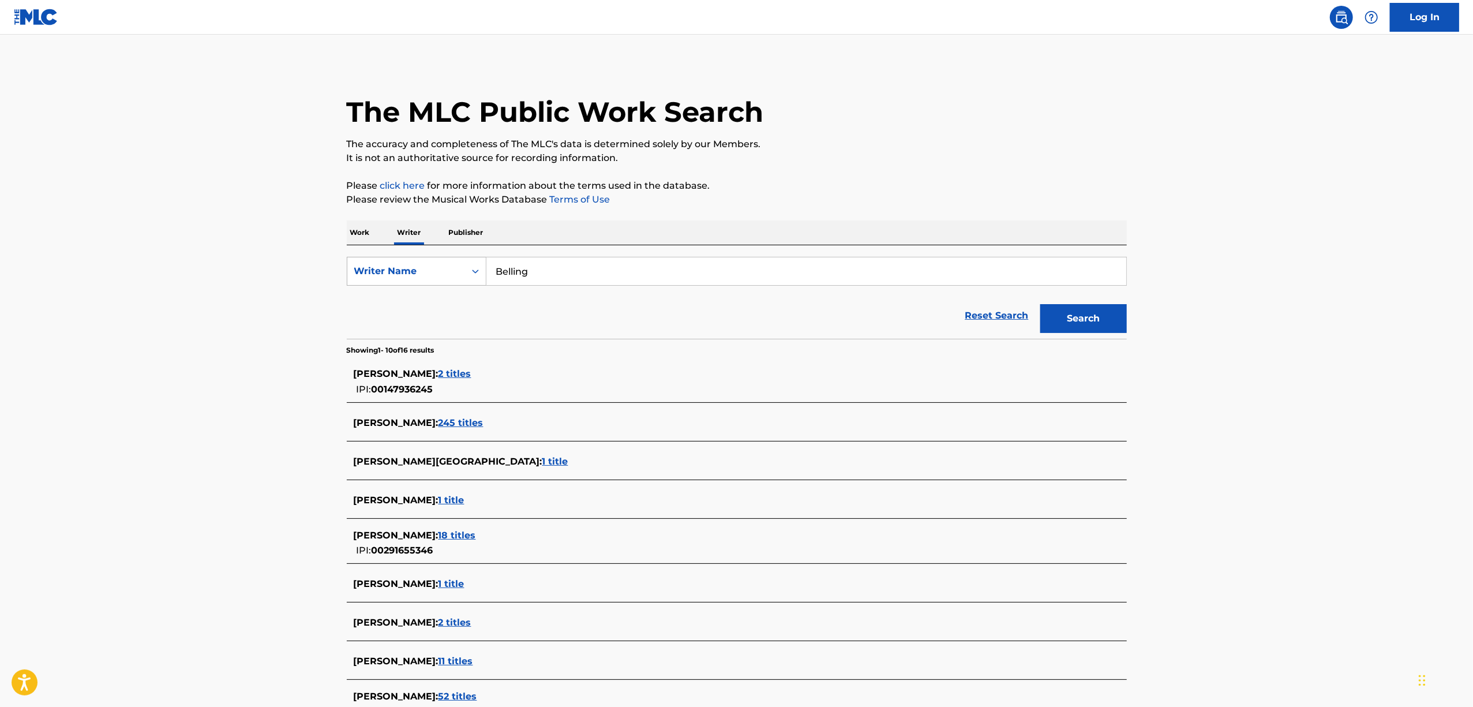
drag, startPoint x: 552, startPoint y: 275, endPoint x: 450, endPoint y: 278, distance: 101.6
click at [451, 278] on div "SearchWithCriteria37e1849a-e841-4fb6-a386-1fb8ad44a0ec Writer Name Belling" at bounding box center [737, 271] width 780 height 29
drag, startPoint x: 427, startPoint y: 268, endPoint x: 414, endPoint y: 268, distance: 12.7
click at [417, 268] on div "SearchWithCriteria37e1849a-e841-4fb6-a386-1fb8ad44a0ec Writer Name v" at bounding box center [737, 271] width 780 height 29
paste input "Zippy"
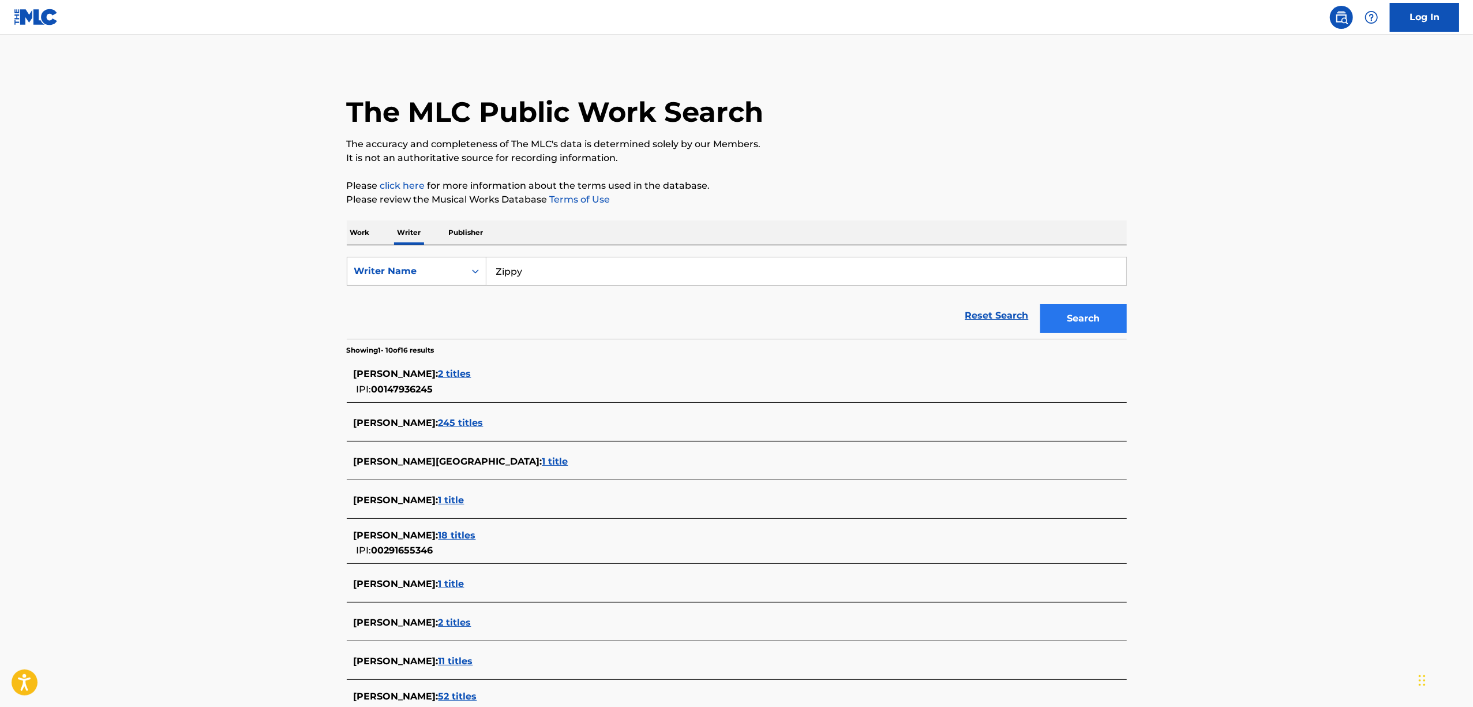
type input "Zippy"
click at [1108, 310] on button "Search" at bounding box center [1083, 318] width 87 height 29
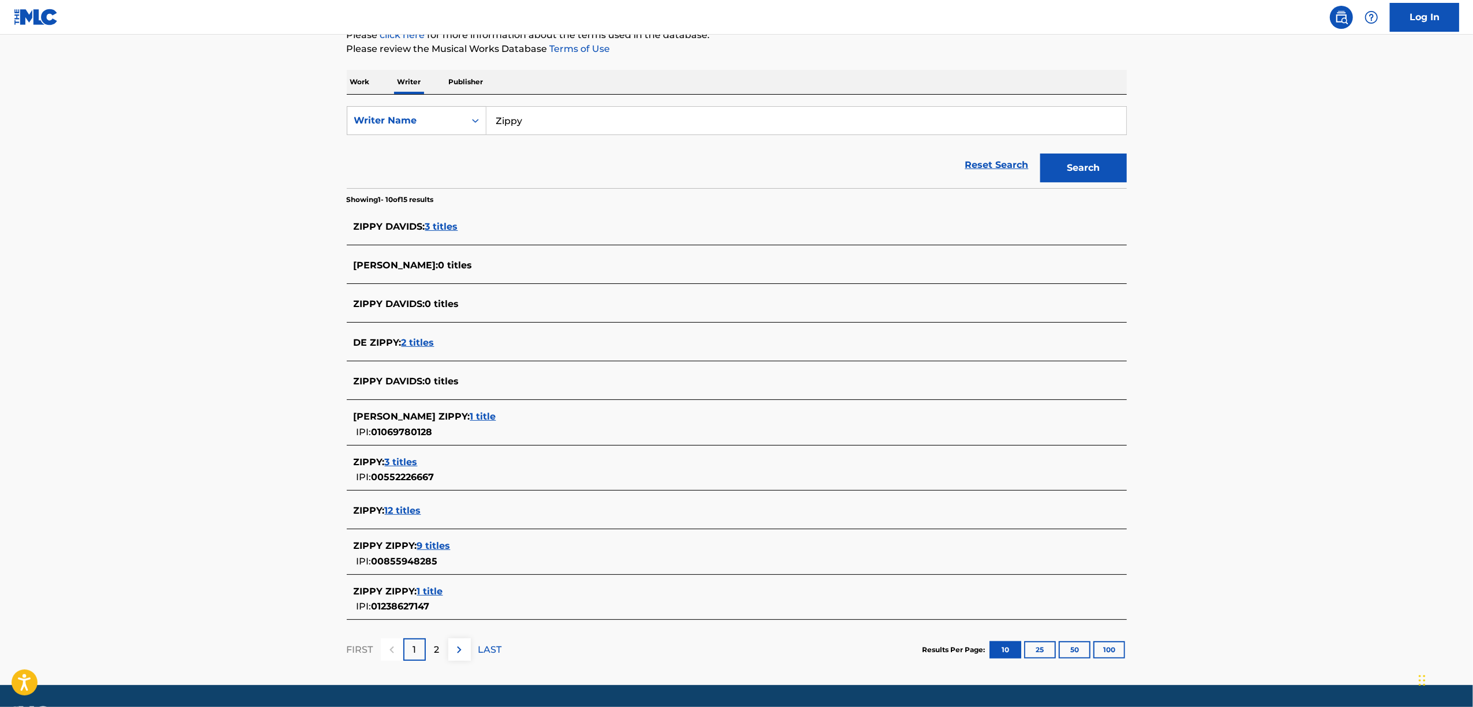
scroll to position [153, 0]
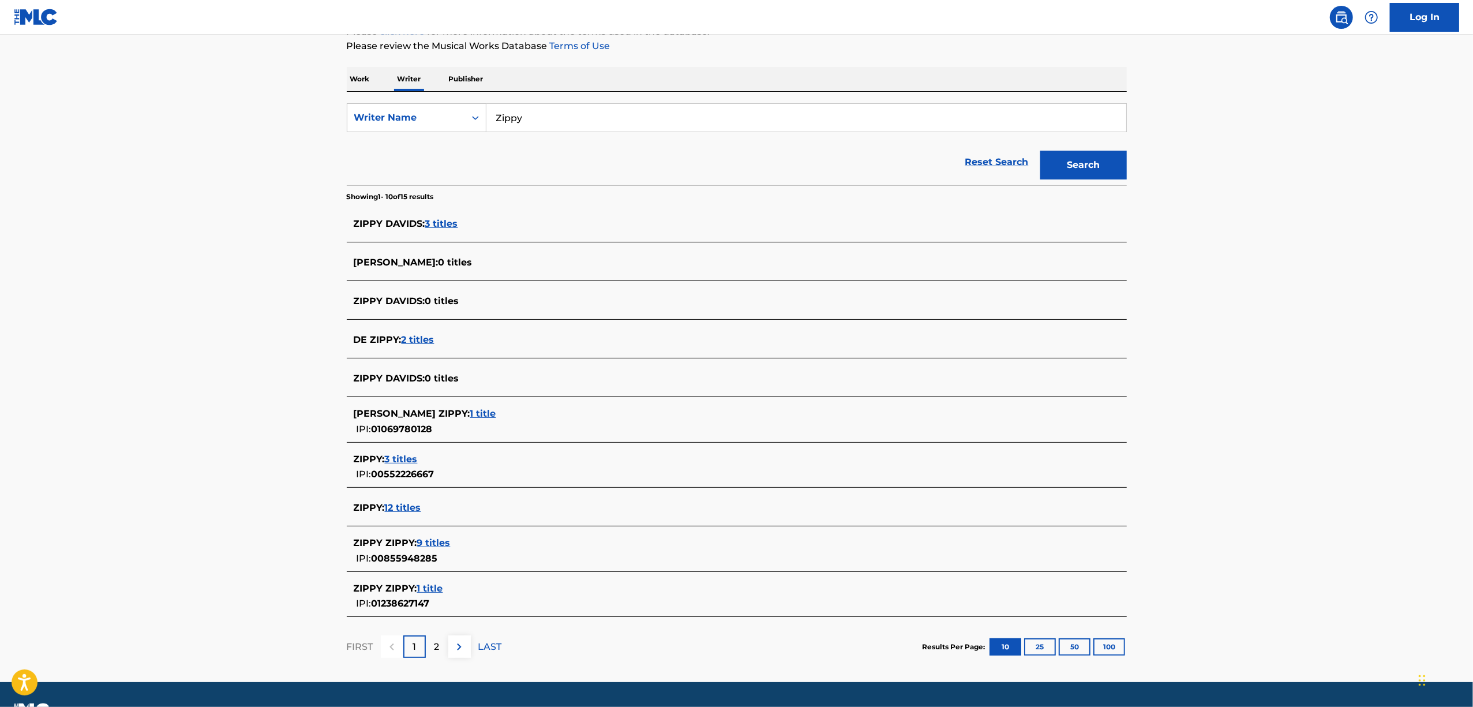
click at [404, 456] on span "3 titles" at bounding box center [401, 458] width 33 height 11
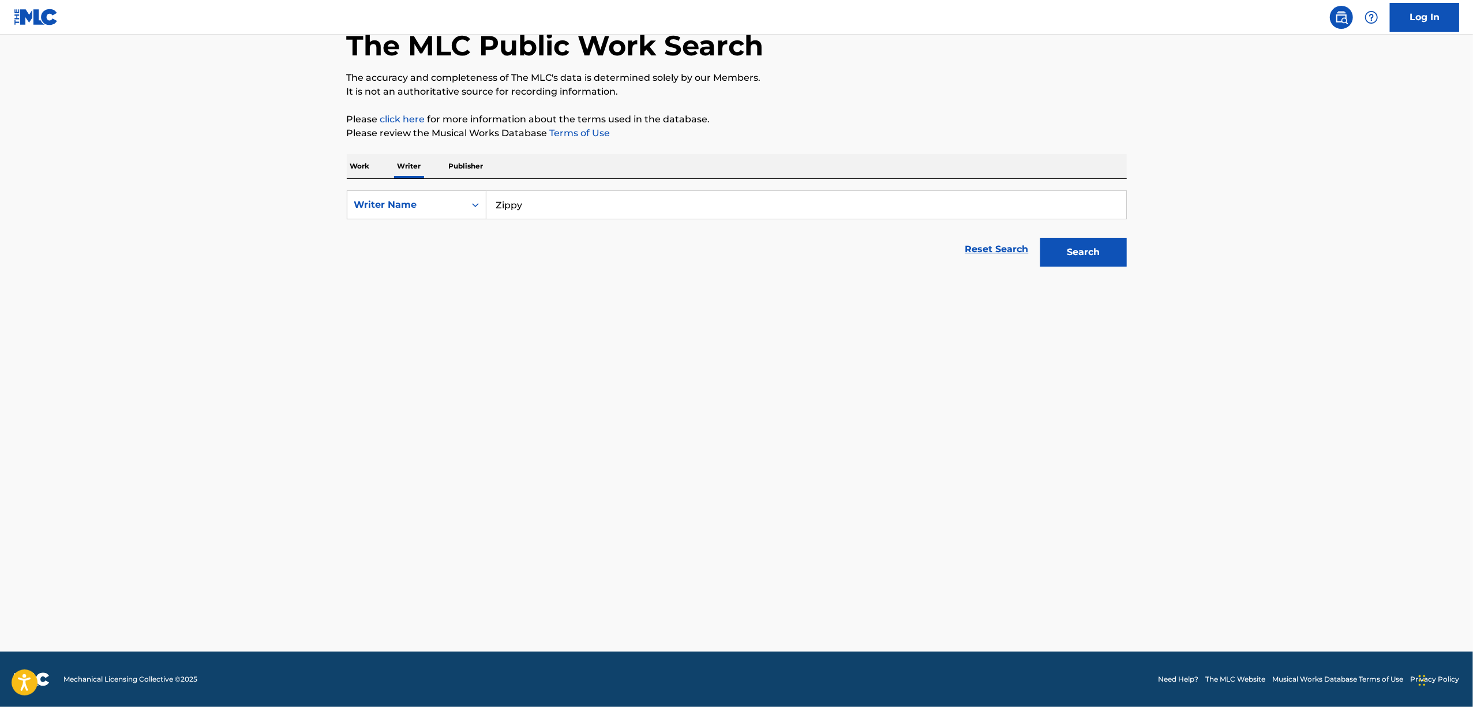
scroll to position [67, 0]
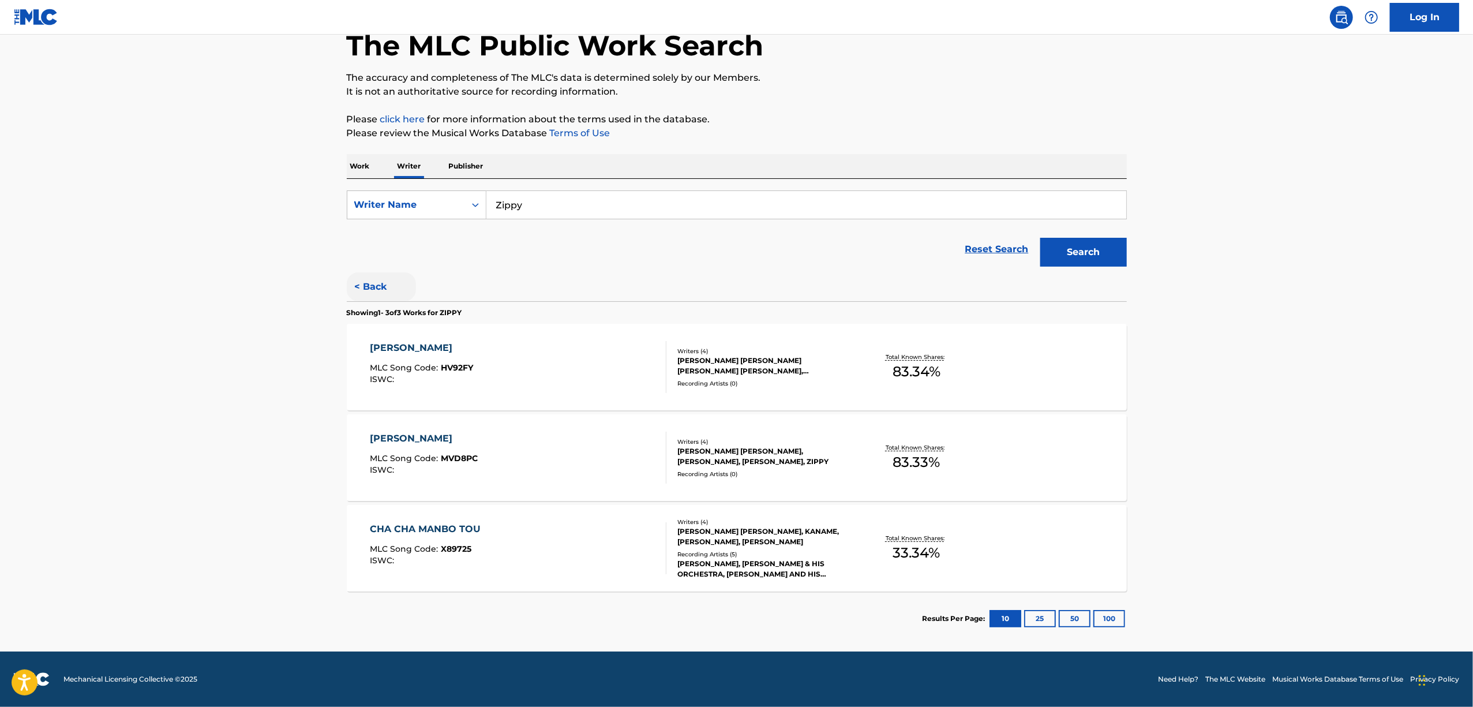
click at [372, 284] on button "< Back" at bounding box center [381, 286] width 69 height 29
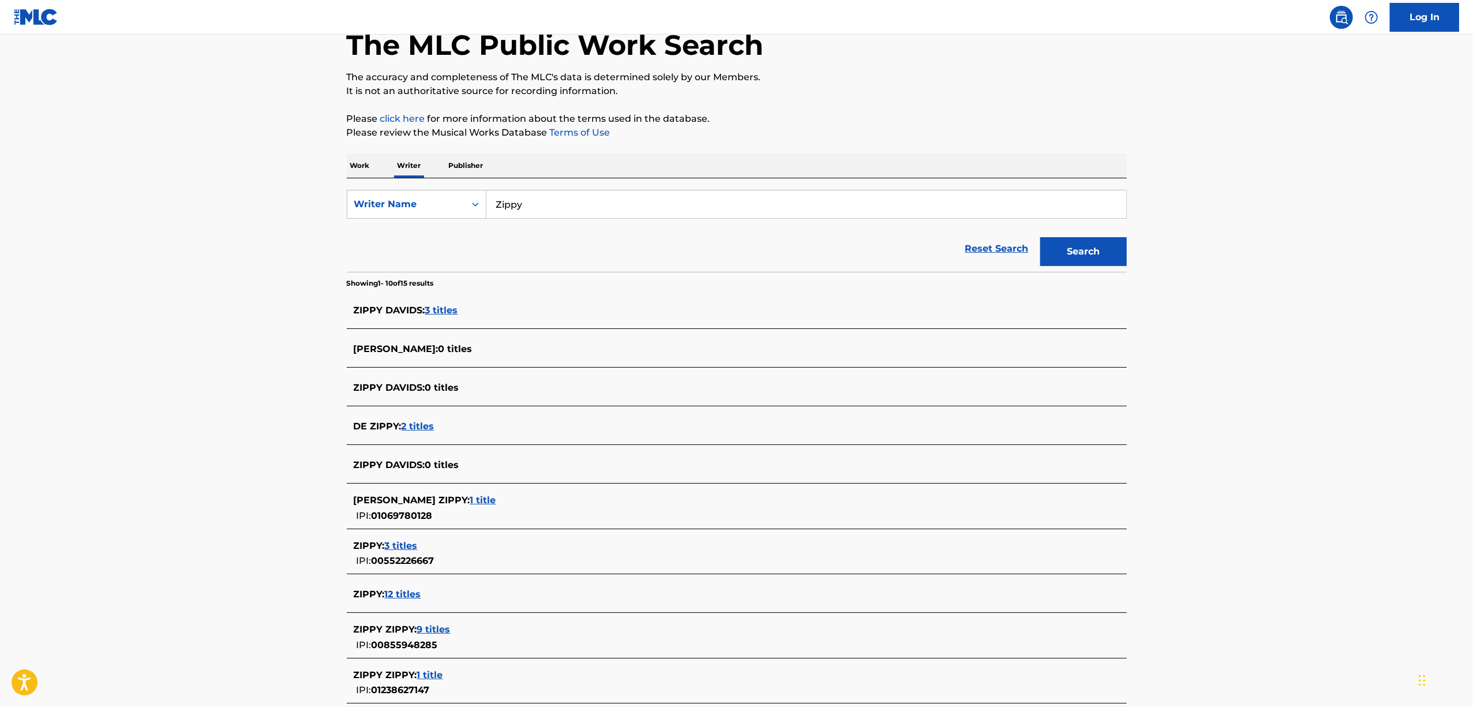
click at [395, 593] on span "12 titles" at bounding box center [403, 593] width 36 height 11
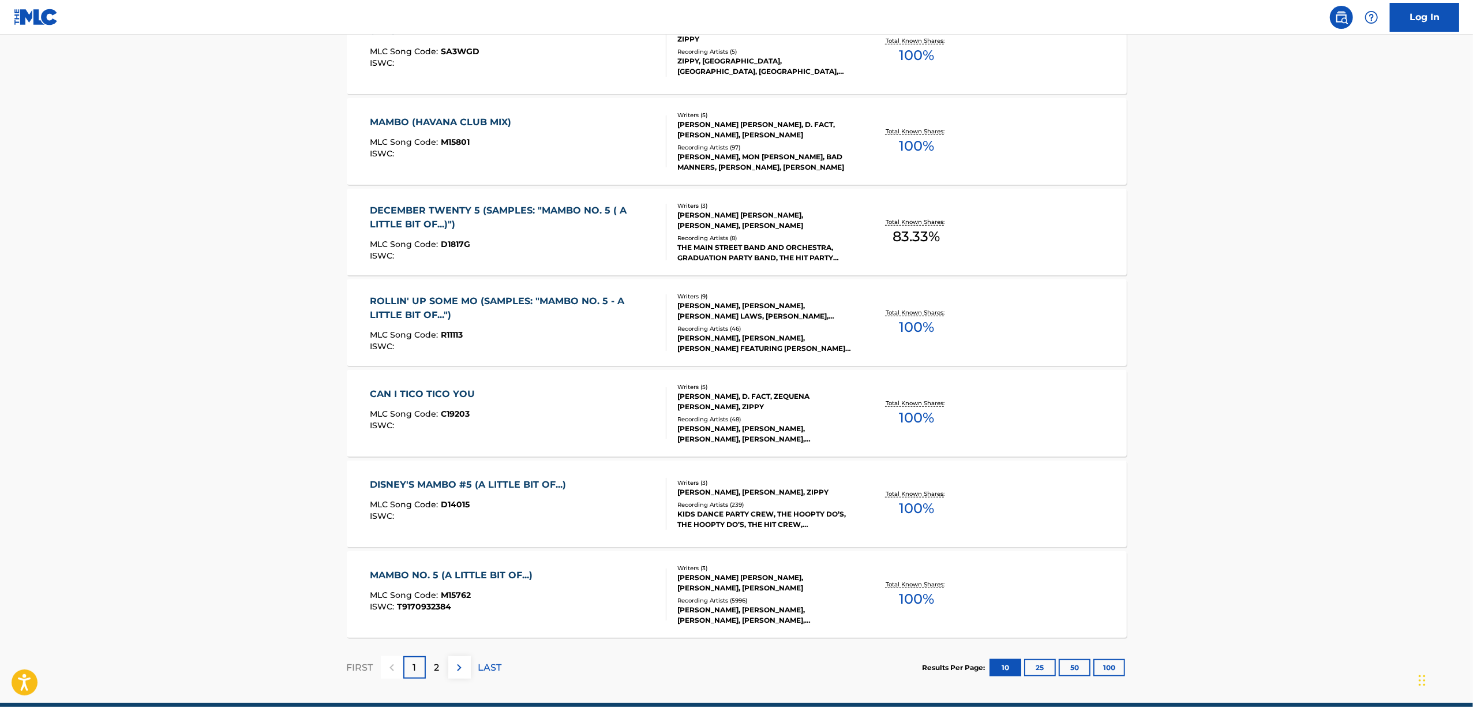
scroll to position [706, 0]
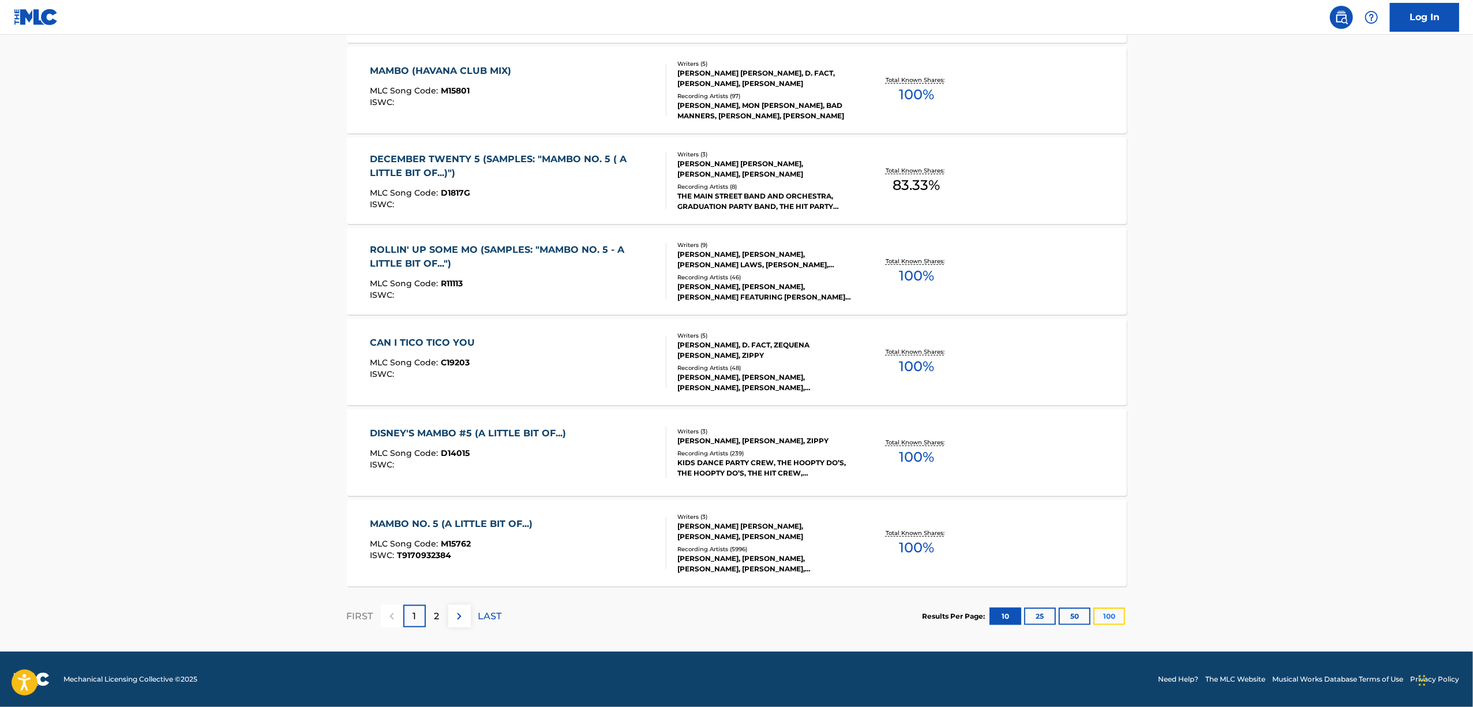
click at [1104, 614] on button "100" at bounding box center [1109, 616] width 32 height 17
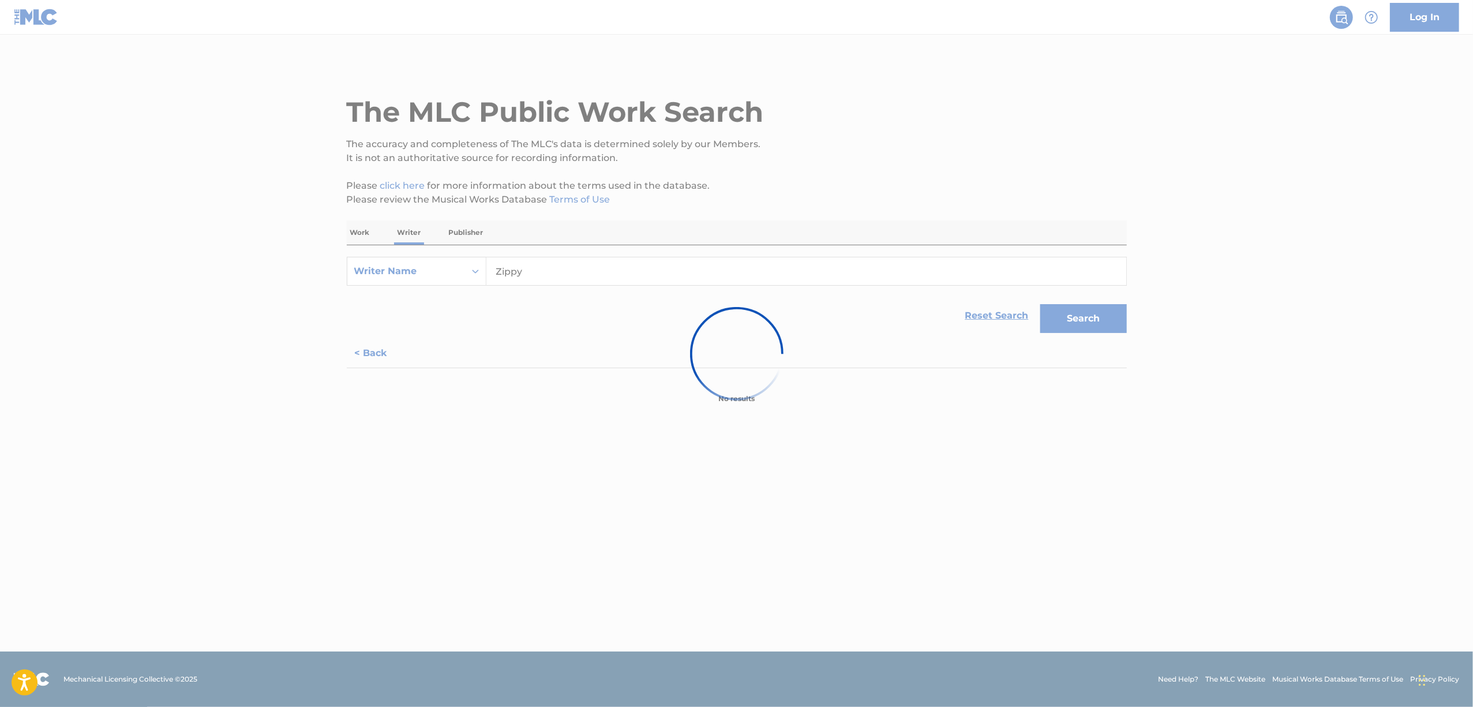
scroll to position [0, 0]
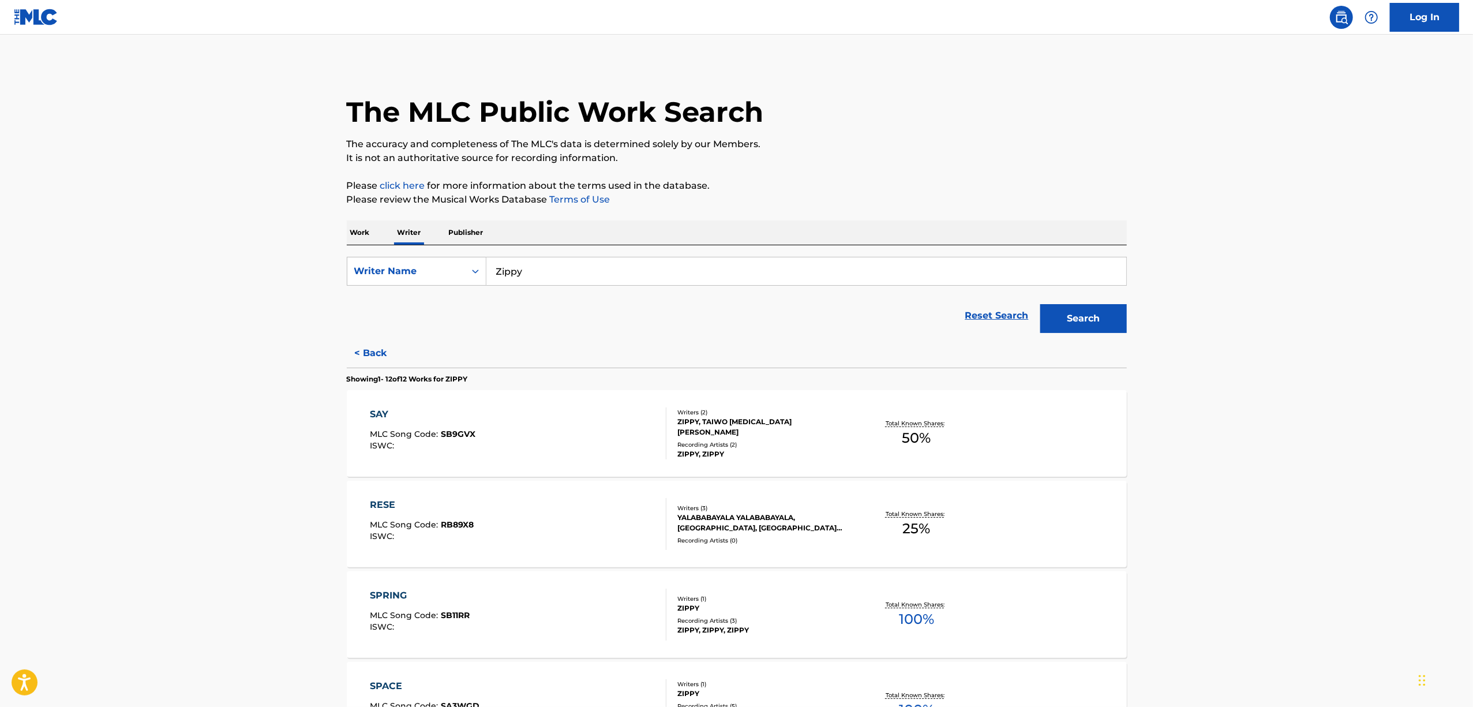
click at [377, 596] on div "SPRING" at bounding box center [420, 595] width 100 height 14
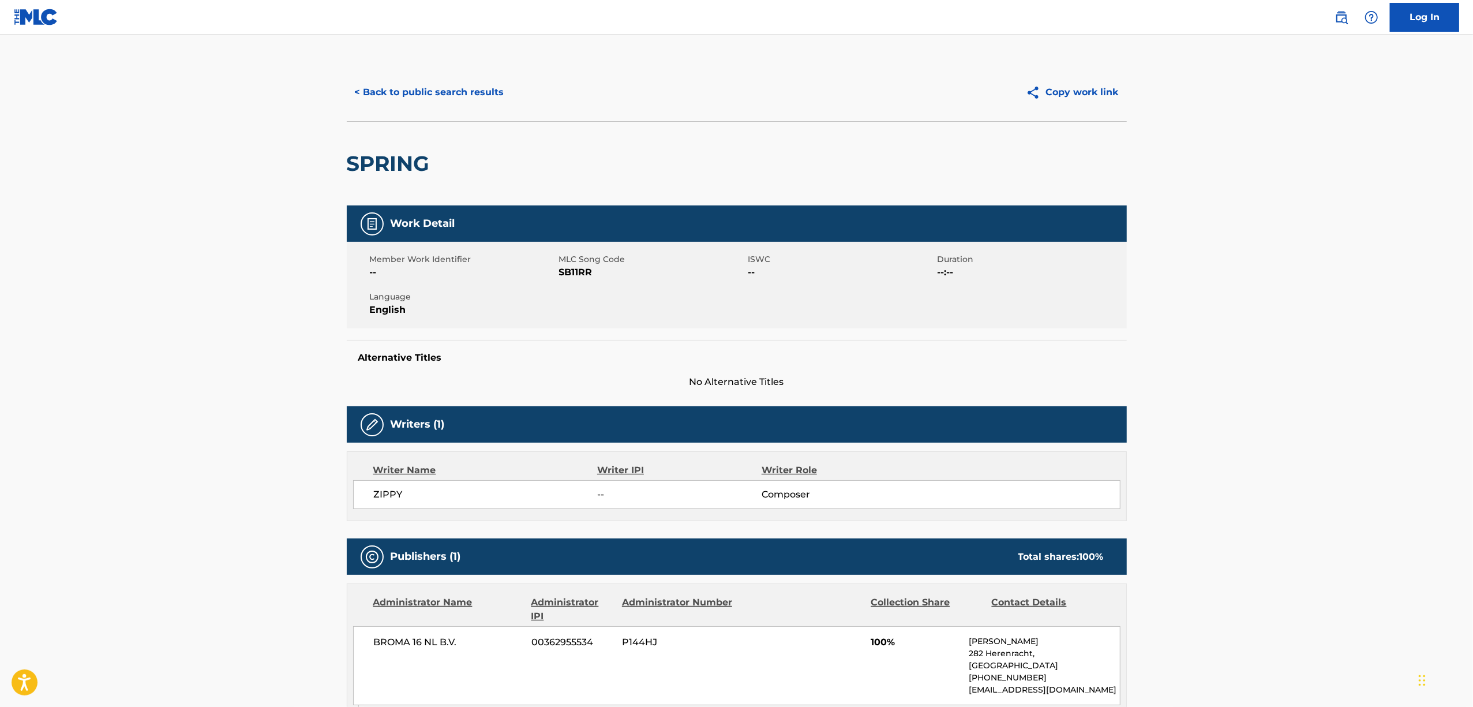
click at [393, 167] on h2 "SPRING" at bounding box center [391, 164] width 89 height 26
click at [433, 95] on button "< Back to public search results" at bounding box center [430, 92] width 166 height 29
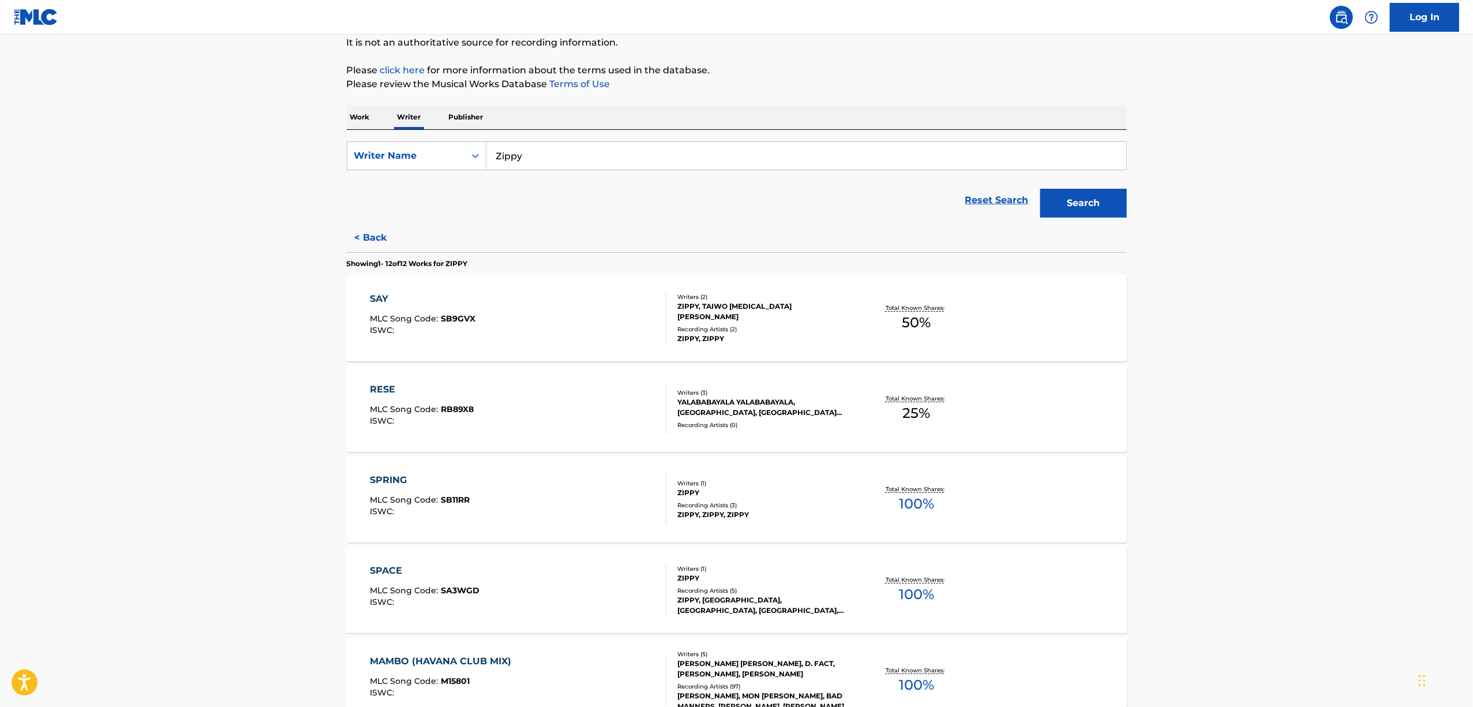
scroll to position [153, 0]
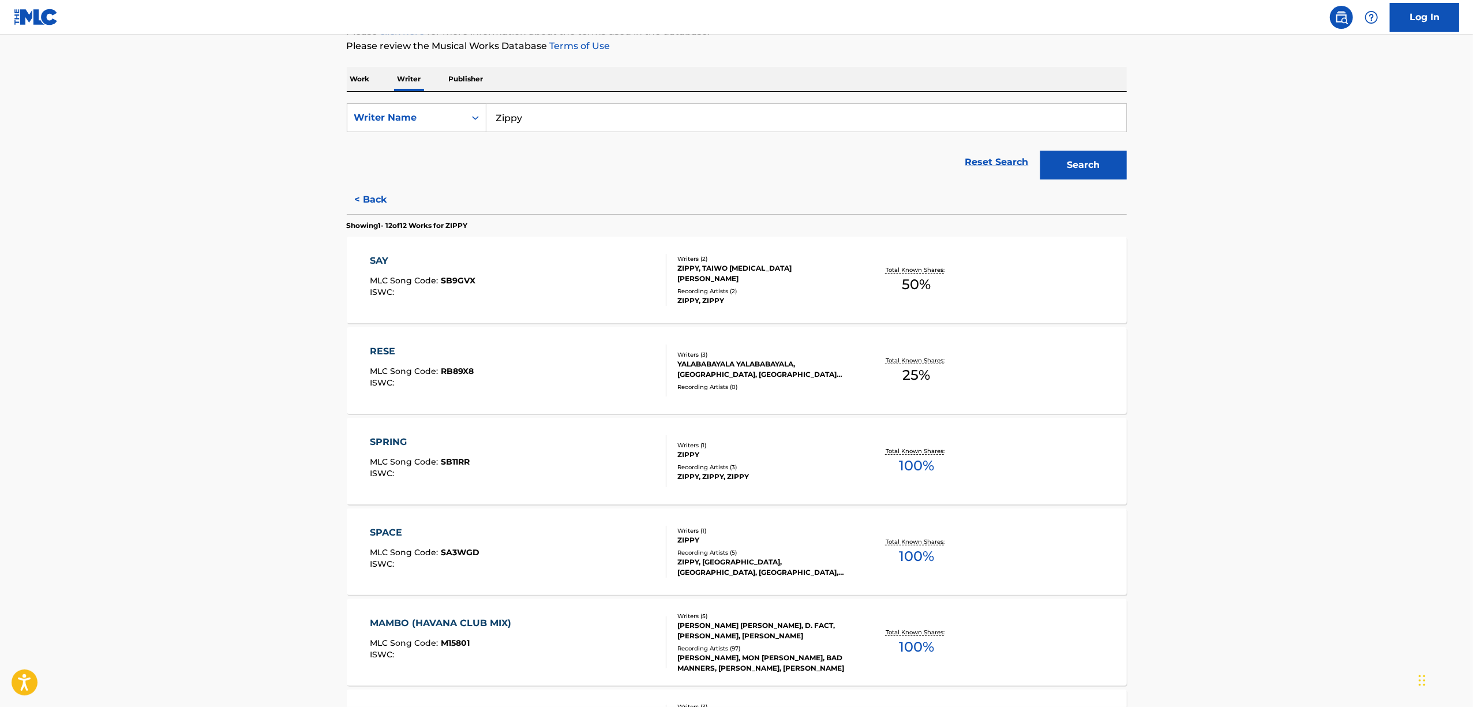
click at [388, 535] on div "SPACE" at bounding box center [425, 533] width 110 height 14
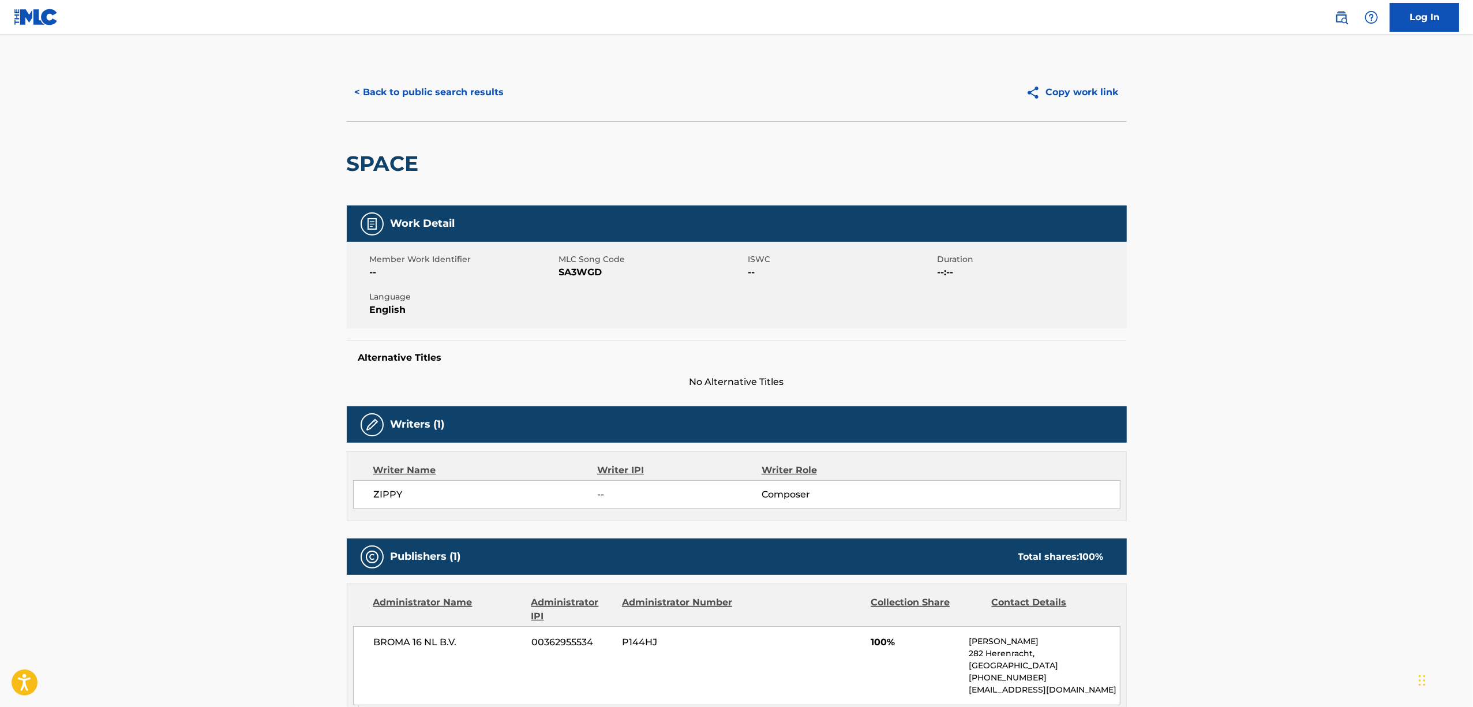
click at [386, 158] on h2 "SPACE" at bounding box center [386, 164] width 78 height 26
click at [418, 79] on button "< Back to public search results" at bounding box center [430, 92] width 166 height 29
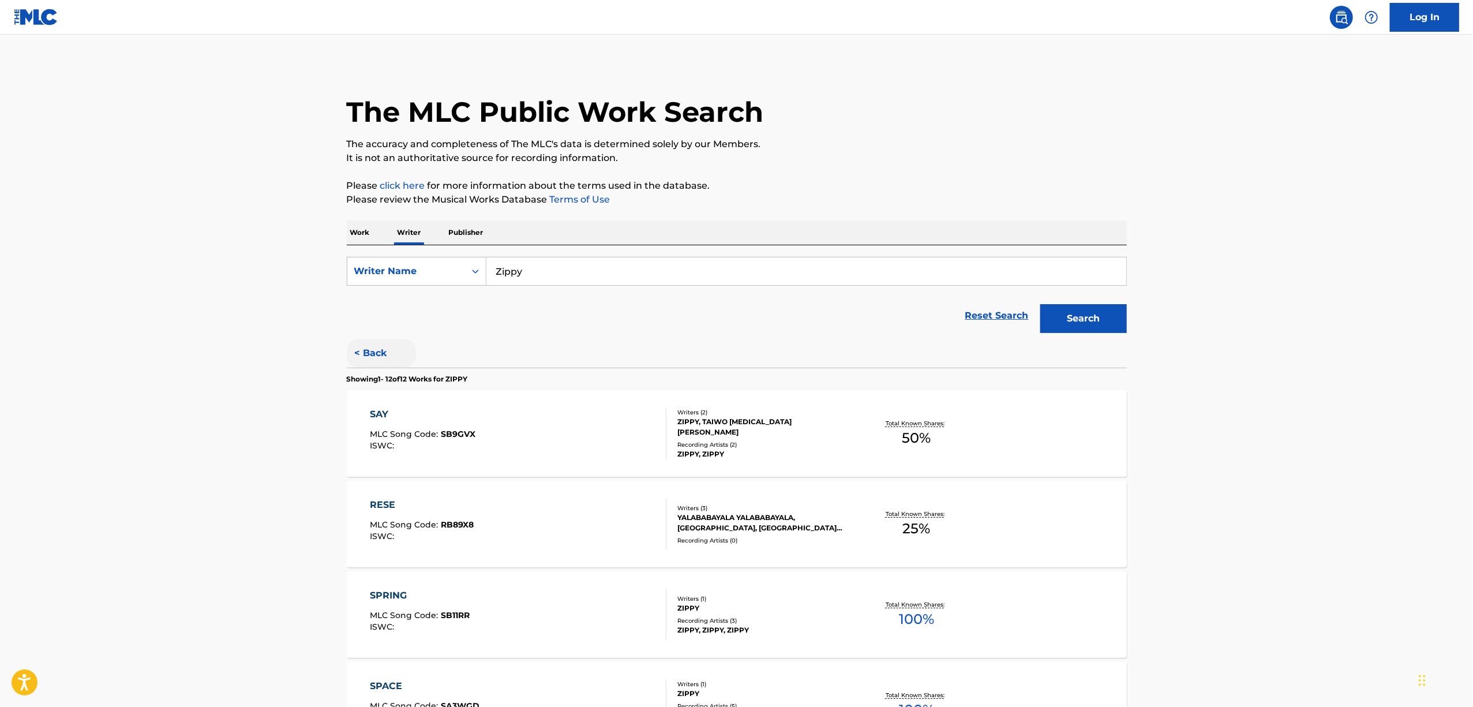
click at [363, 353] on button "< Back" at bounding box center [381, 353] width 69 height 29
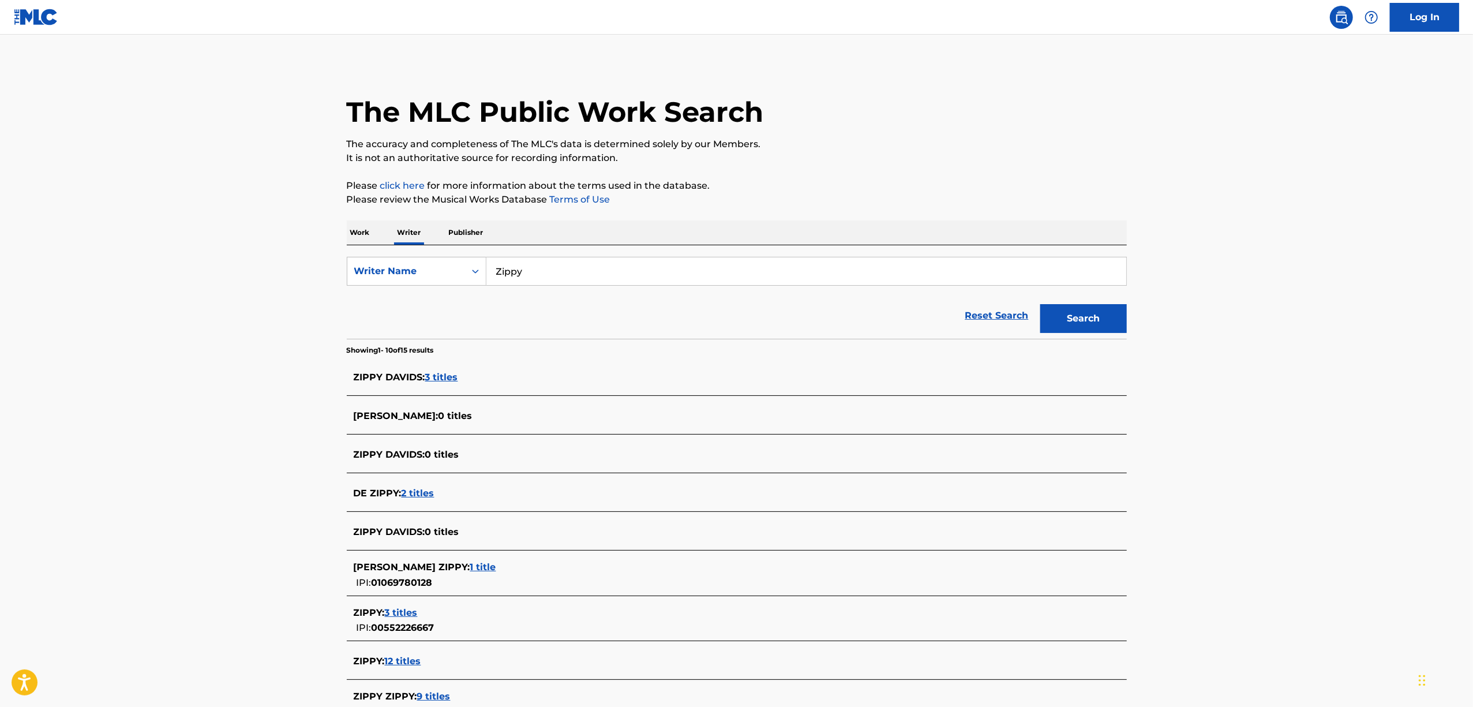
click at [368, 234] on p "Work" at bounding box center [360, 232] width 27 height 24
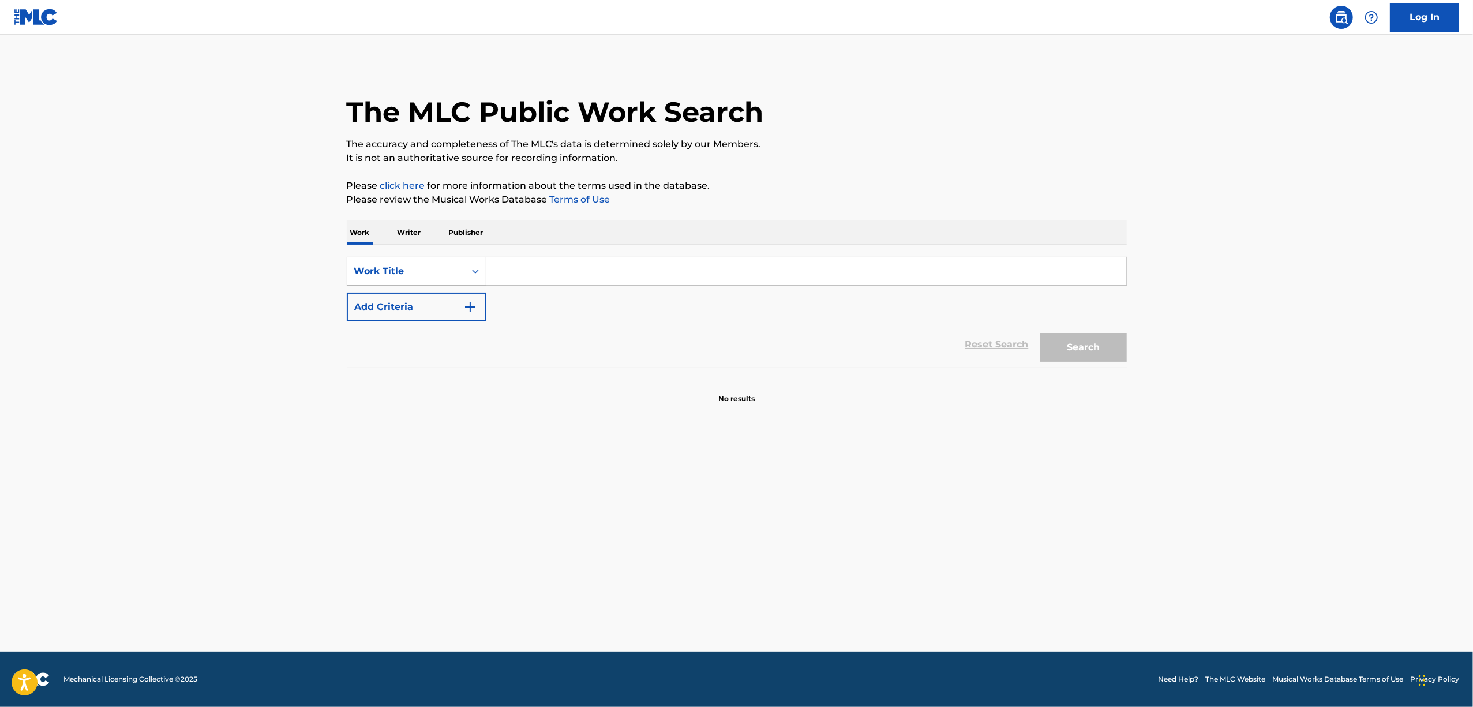
drag, startPoint x: 470, startPoint y: 273, endPoint x: 472, endPoint y: 279, distance: 6.8
click at [471, 273] on icon "Search Form" at bounding box center [476, 271] width 12 height 12
drag, startPoint x: 413, startPoint y: 342, endPoint x: 423, endPoint y: 335, distance: 12.8
click at [415, 340] on div "ISWC" at bounding box center [416, 328] width 138 height 29
click at [527, 284] on input "Search Form" at bounding box center [806, 271] width 640 height 28
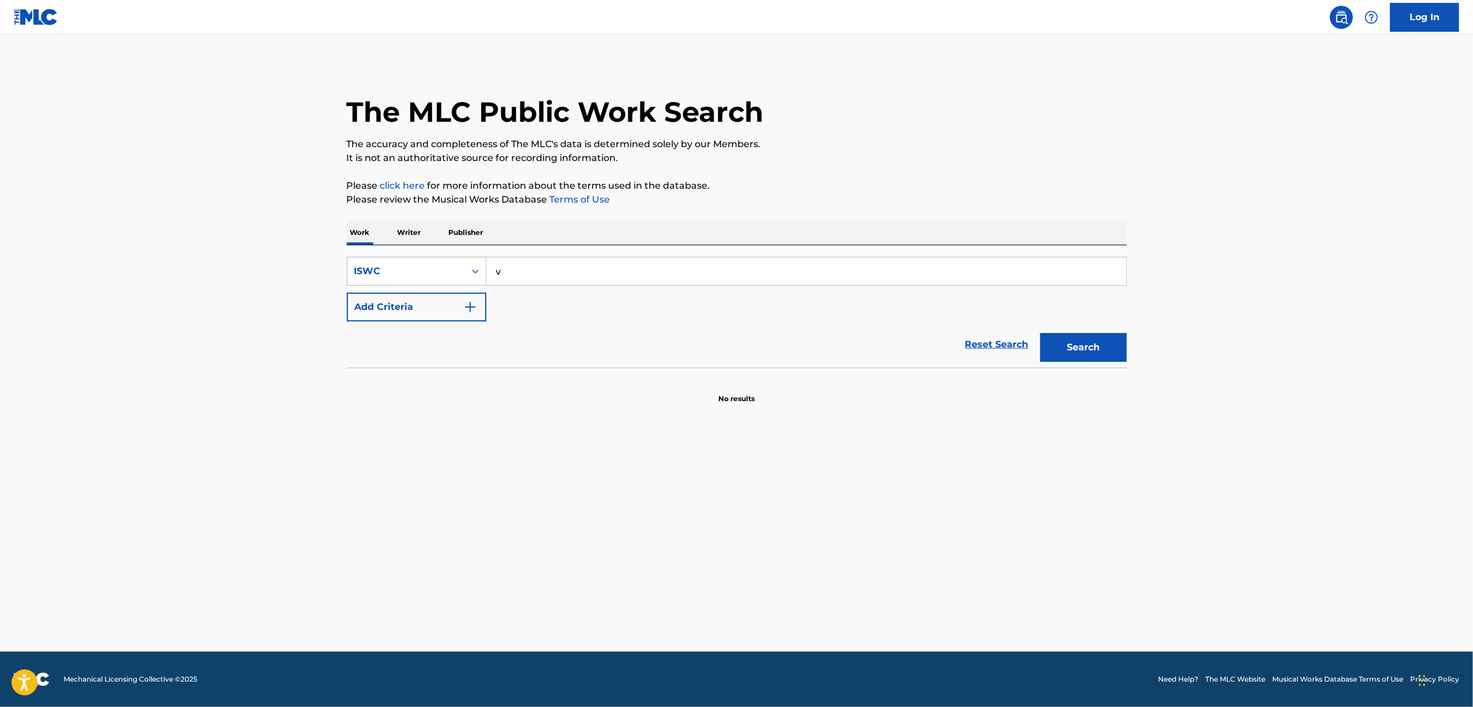
drag, startPoint x: 441, startPoint y: 271, endPoint x: 428, endPoint y: 272, distance: 12.7
click at [428, 272] on div "SearchWithCriteria41f27b55-28ff-4c36-8458-30e4872030d7 ISWC v" at bounding box center [737, 271] width 780 height 29
type input "T3288946492"
click at [1078, 337] on button "Search" at bounding box center [1083, 347] width 87 height 29
click at [472, 268] on icon "Search Form" at bounding box center [476, 271] width 12 height 12
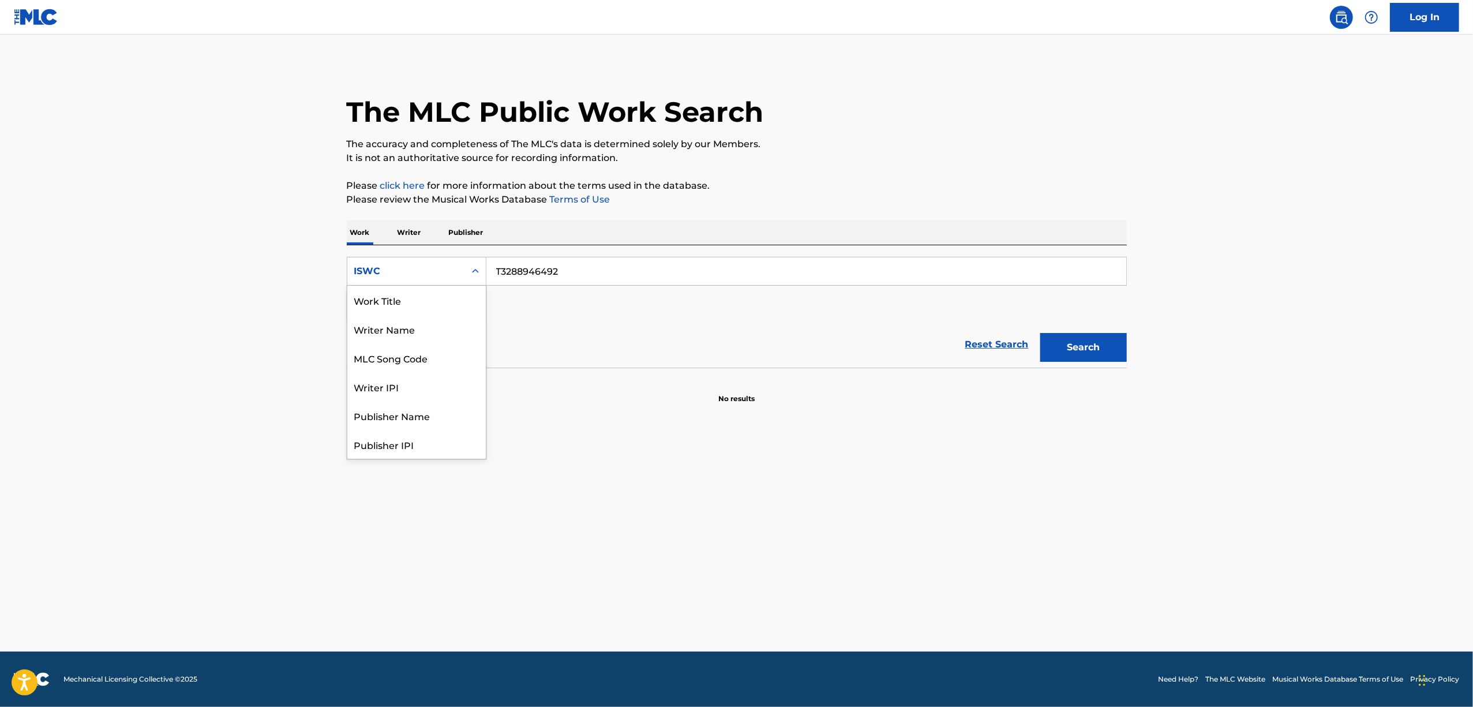
scroll to position [58, 0]
click at [473, 340] on div "Work Title Writer Name MLC Song Code Writer IPI Publisher Name Publisher IPI ML…" at bounding box center [416, 372] width 138 height 173
drag, startPoint x: 395, startPoint y: 305, endPoint x: 434, endPoint y: 291, distance: 41.3
click at [398, 303] on div "Work Title" at bounding box center [416, 300] width 138 height 29
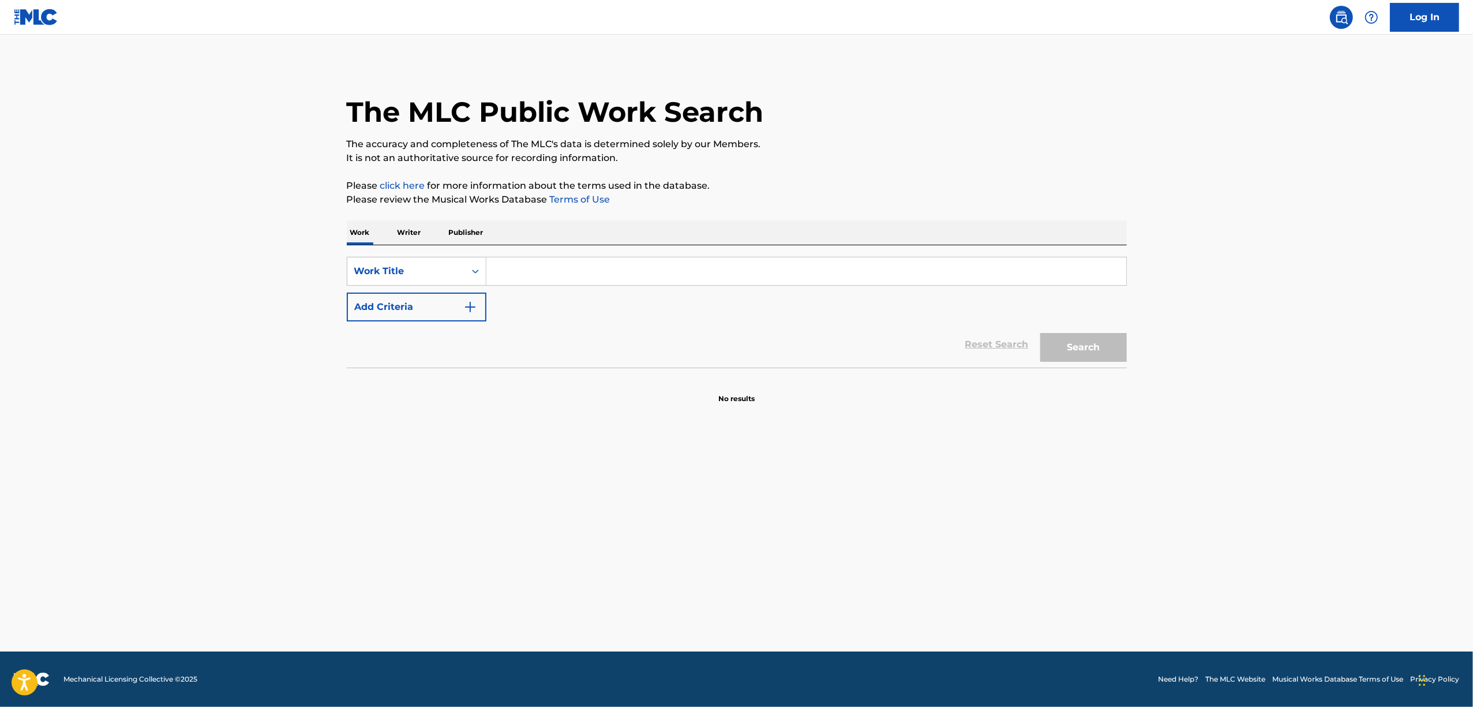
click at [541, 271] on input "Search Form" at bounding box center [806, 271] width 640 height 28
drag, startPoint x: 517, startPoint y: 278, endPoint x: 342, endPoint y: 285, distance: 174.9
click at [342, 288] on div "The MLC Public Work Search The accuracy and completeness of The MLC's data is d…" at bounding box center [737, 233] width 808 height 340
paste input "Question"
type input "Question"
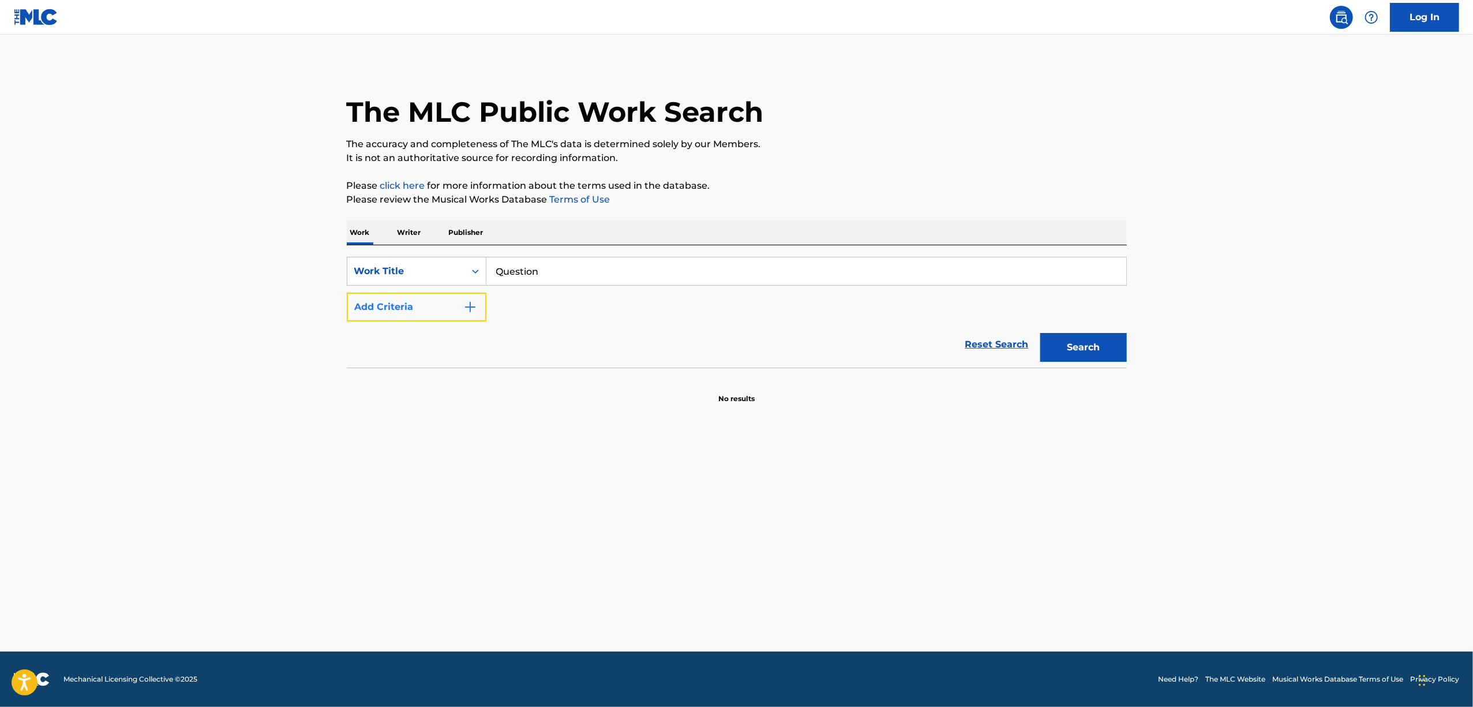
click at [471, 303] on img "Search Form" at bounding box center [470, 307] width 14 height 14
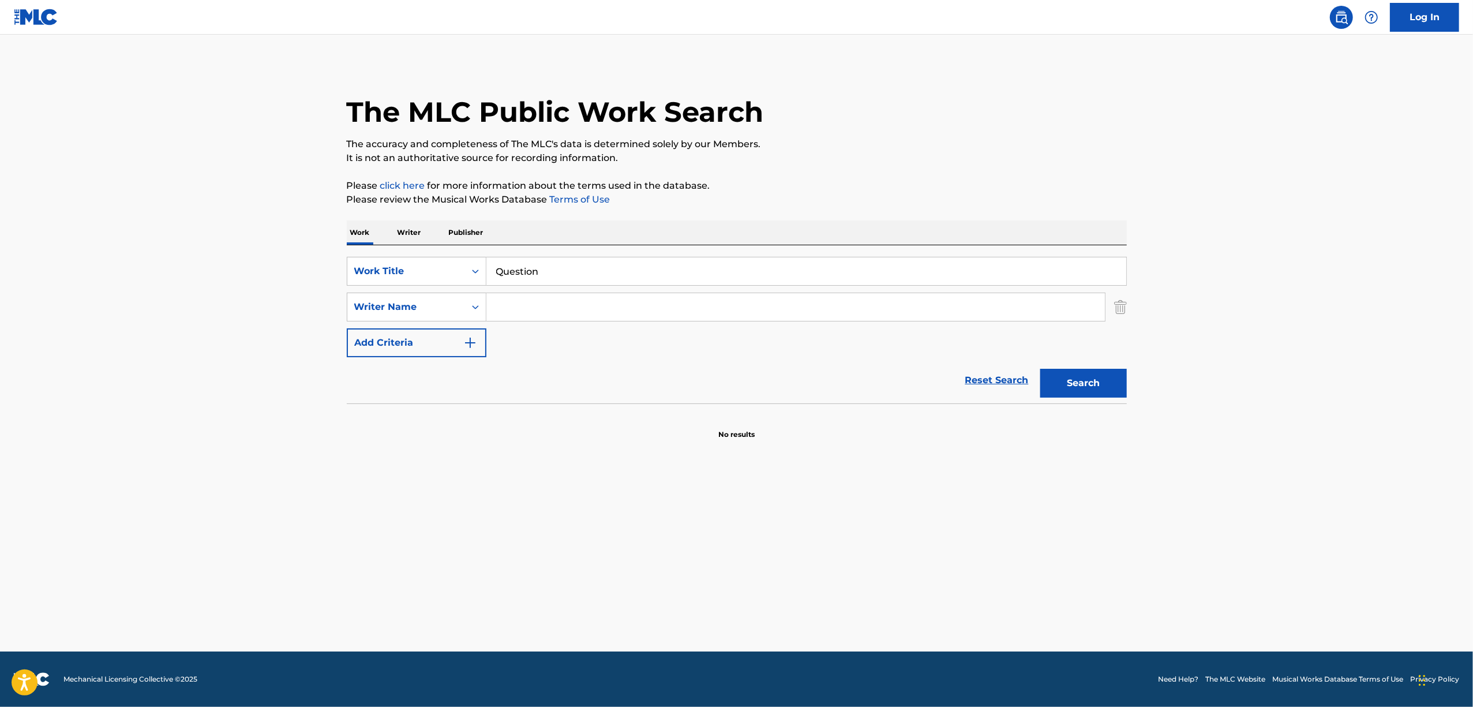
click at [555, 308] on input "Search Form" at bounding box center [795, 307] width 618 height 28
drag, startPoint x: 515, startPoint y: 307, endPoint x: 385, endPoint y: 331, distance: 131.4
click at [385, 331] on div "SearchWithCriteria36daf10d-18fc-42eb-9183-47e29e355102 Work Title Question Sear…" at bounding box center [737, 307] width 780 height 100
drag, startPoint x: 531, startPoint y: 315, endPoint x: 400, endPoint y: 335, distance: 131.9
click at [400, 333] on div "SearchWithCriteria36daf10d-18fc-42eb-9183-47e29e355102 Work Title Question Sear…" at bounding box center [737, 307] width 780 height 100
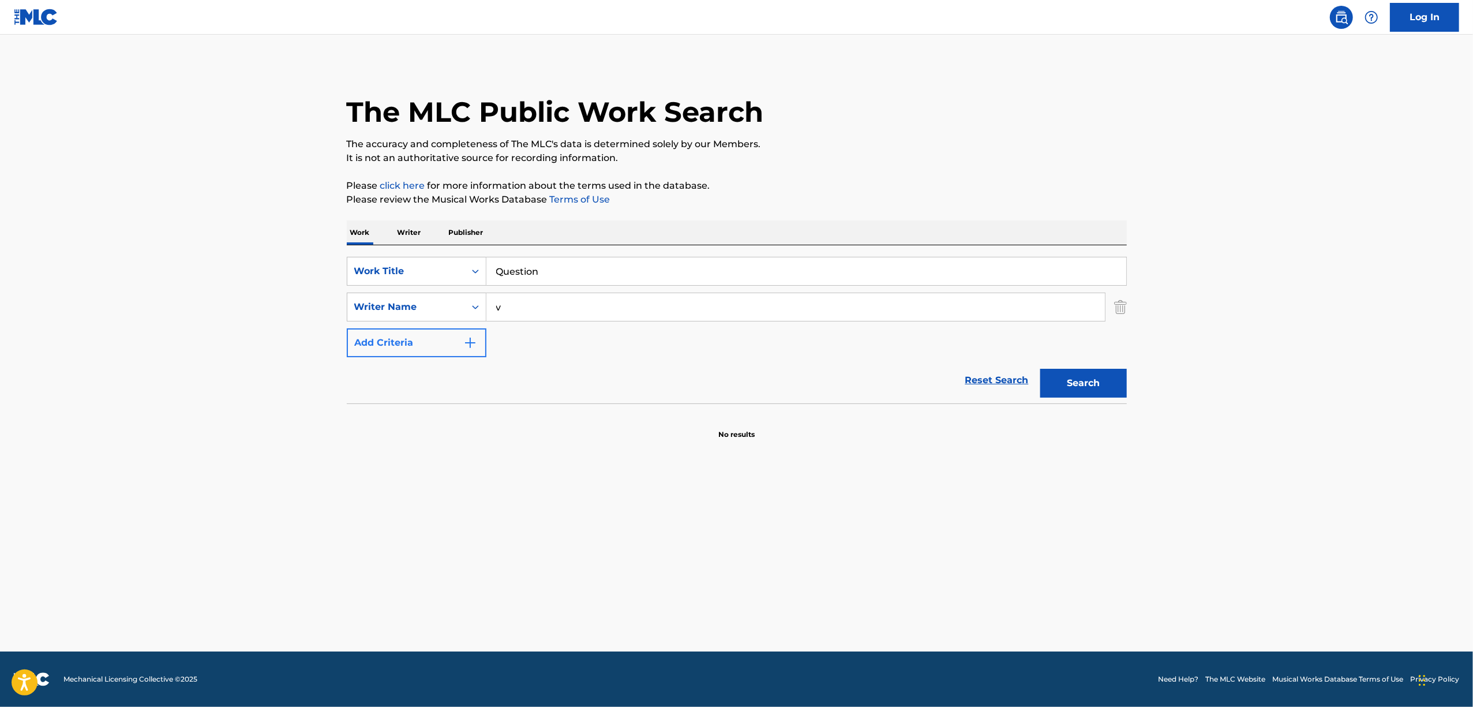
paste input "[PERSON_NAME]"
type input "[PERSON_NAME]"
drag, startPoint x: 1127, startPoint y: 354, endPoint x: 1103, endPoint y: 377, distance: 33.5
click at [1124, 358] on div "The MLC Public Work Search The accuracy and completeness of The MLC's data is d…" at bounding box center [737, 251] width 808 height 376
click at [1098, 382] on button "Search" at bounding box center [1083, 383] width 87 height 29
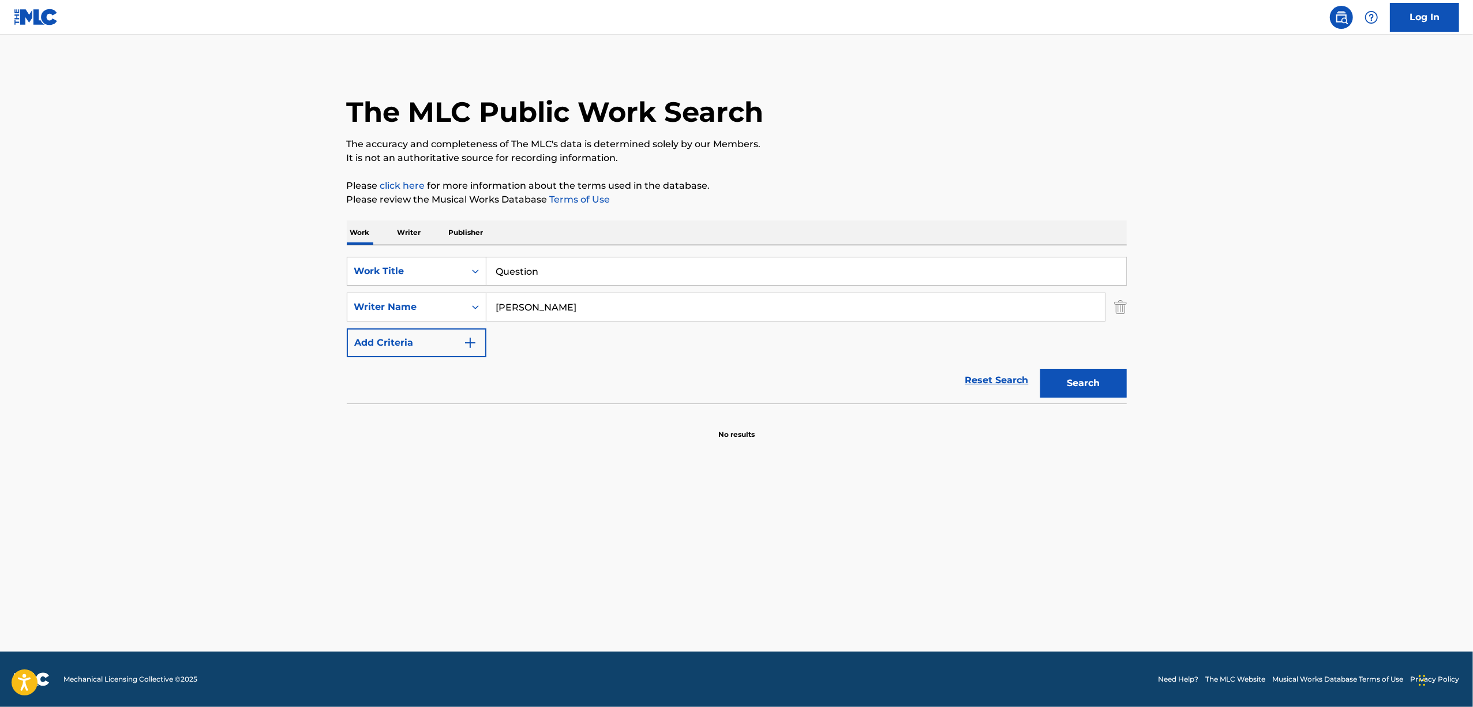
click at [487, 270] on input "Question" at bounding box center [806, 271] width 640 height 28
click at [468, 266] on div "Search Form" at bounding box center [475, 271] width 21 height 21
click at [414, 335] on div "Writer IPI" at bounding box center [416, 328] width 138 height 29
click at [552, 269] on input "Search Form" at bounding box center [806, 271] width 640 height 28
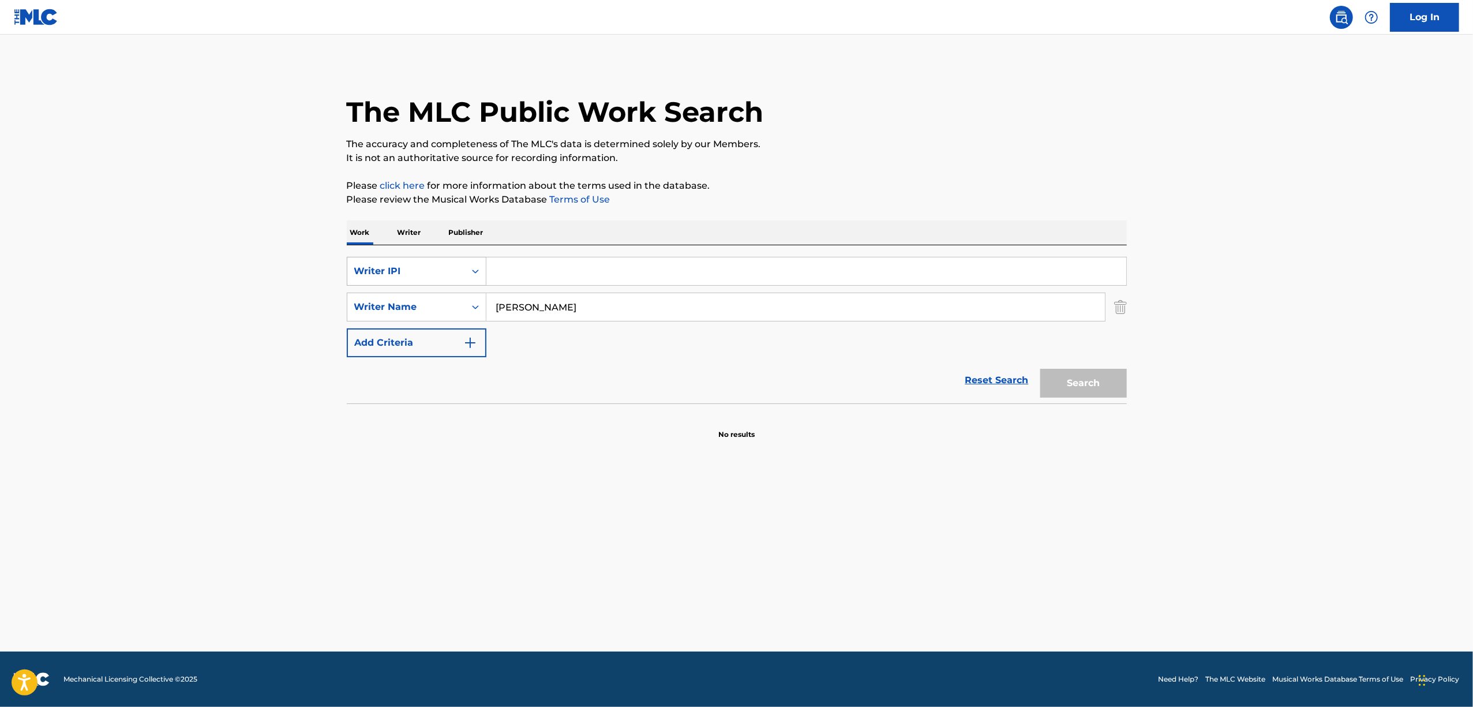
click at [474, 268] on icon "Search Form" at bounding box center [476, 271] width 12 height 12
drag, startPoint x: 411, startPoint y: 319, endPoint x: 570, endPoint y: 255, distance: 171.1
click at [411, 320] on div "ISWC" at bounding box center [416, 326] width 138 height 29
click at [570, 255] on div "SearchWithCriteriad002e444-9fe3-46f9-a2d1-970e79ec5a24 ISWC SearchWithCriteriae…" at bounding box center [737, 324] width 780 height 158
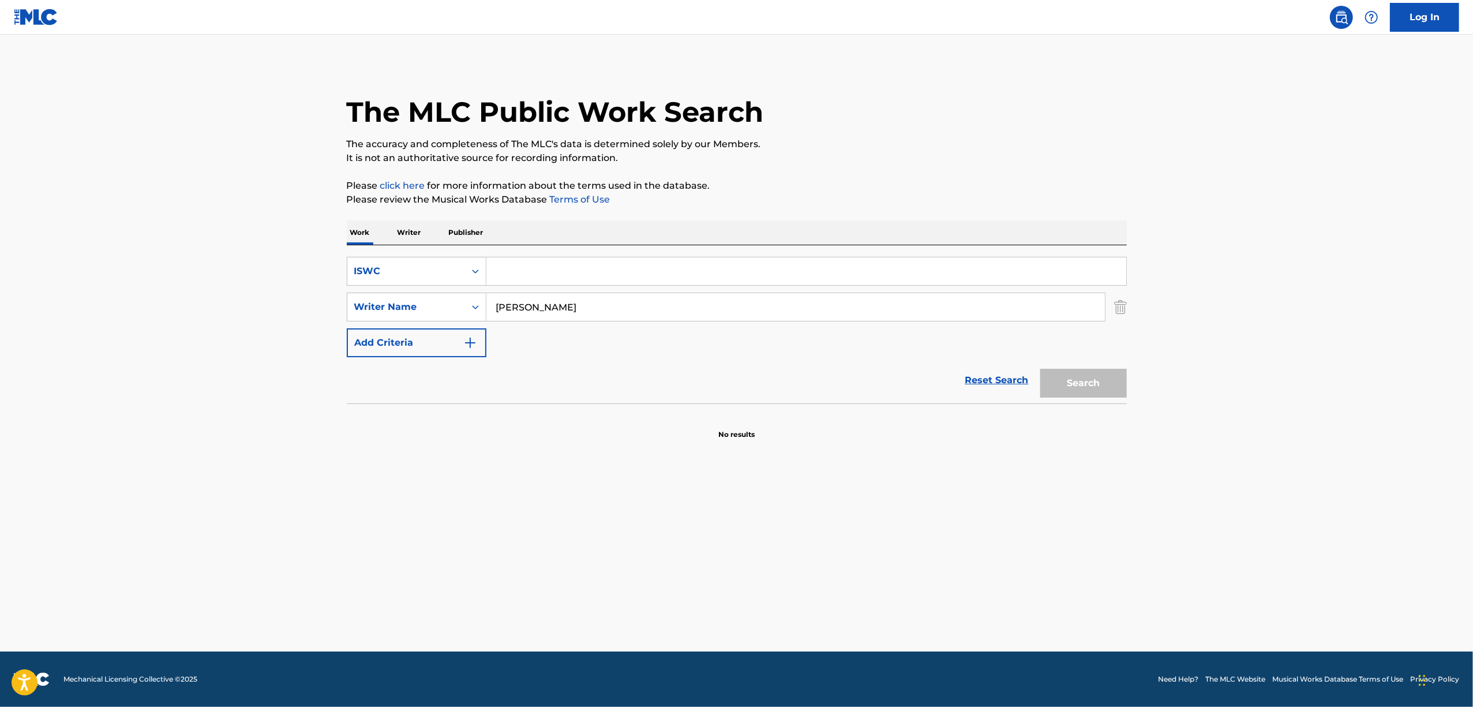
drag, startPoint x: 533, startPoint y: 282, endPoint x: 556, endPoint y: 294, distance: 25.8
click at [542, 282] on input "Search Form" at bounding box center [806, 271] width 640 height 28
paste input "T3282863901"
type input "T3282863901"
drag, startPoint x: 589, startPoint y: 315, endPoint x: 365, endPoint y: 332, distance: 225.1
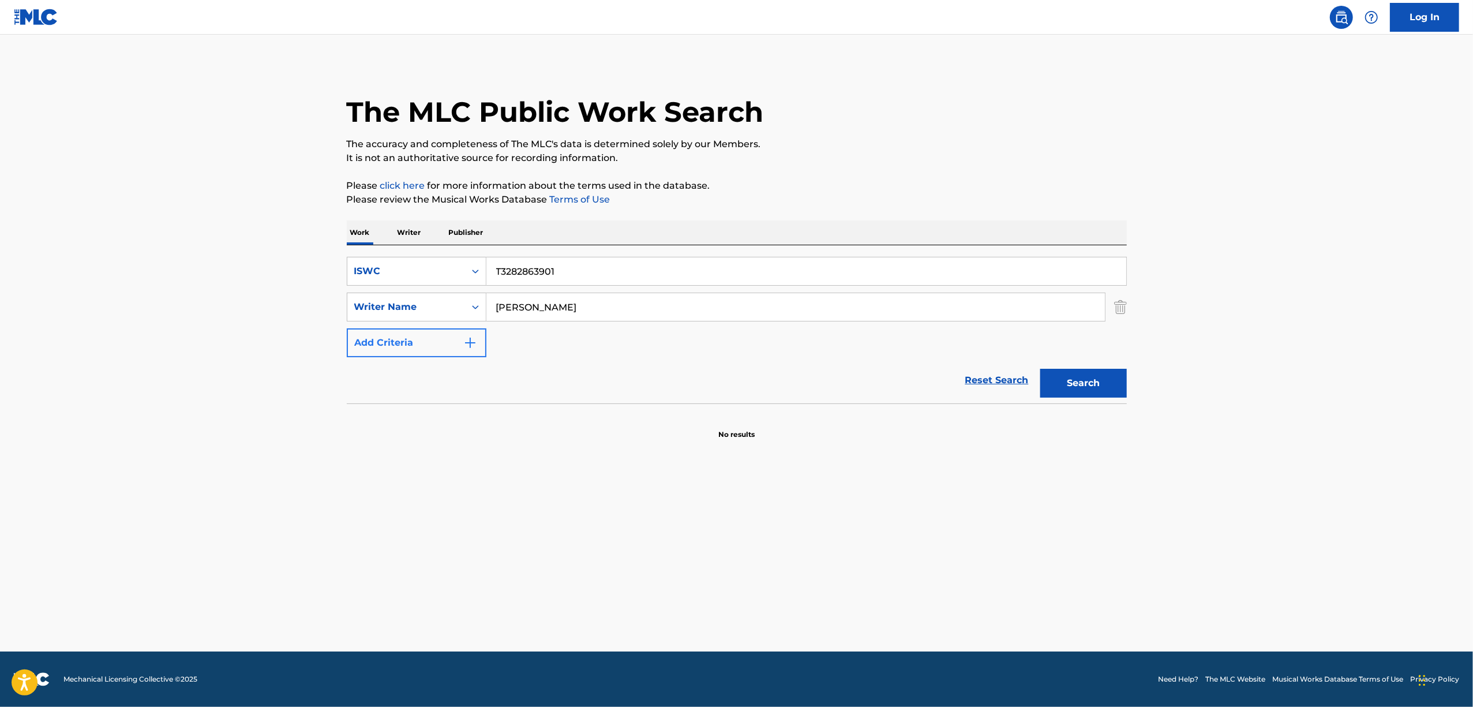
click at [365, 332] on div "SearchWithCriteriad002e444-9fe3-46f9-a2d1-970e79ec5a24 ISWC T3282863901 SearchW…" at bounding box center [737, 307] width 780 height 100
click at [1040, 369] on button "Search" at bounding box center [1083, 383] width 87 height 29
click at [476, 271] on icon "Search Form" at bounding box center [475, 271] width 7 height 4
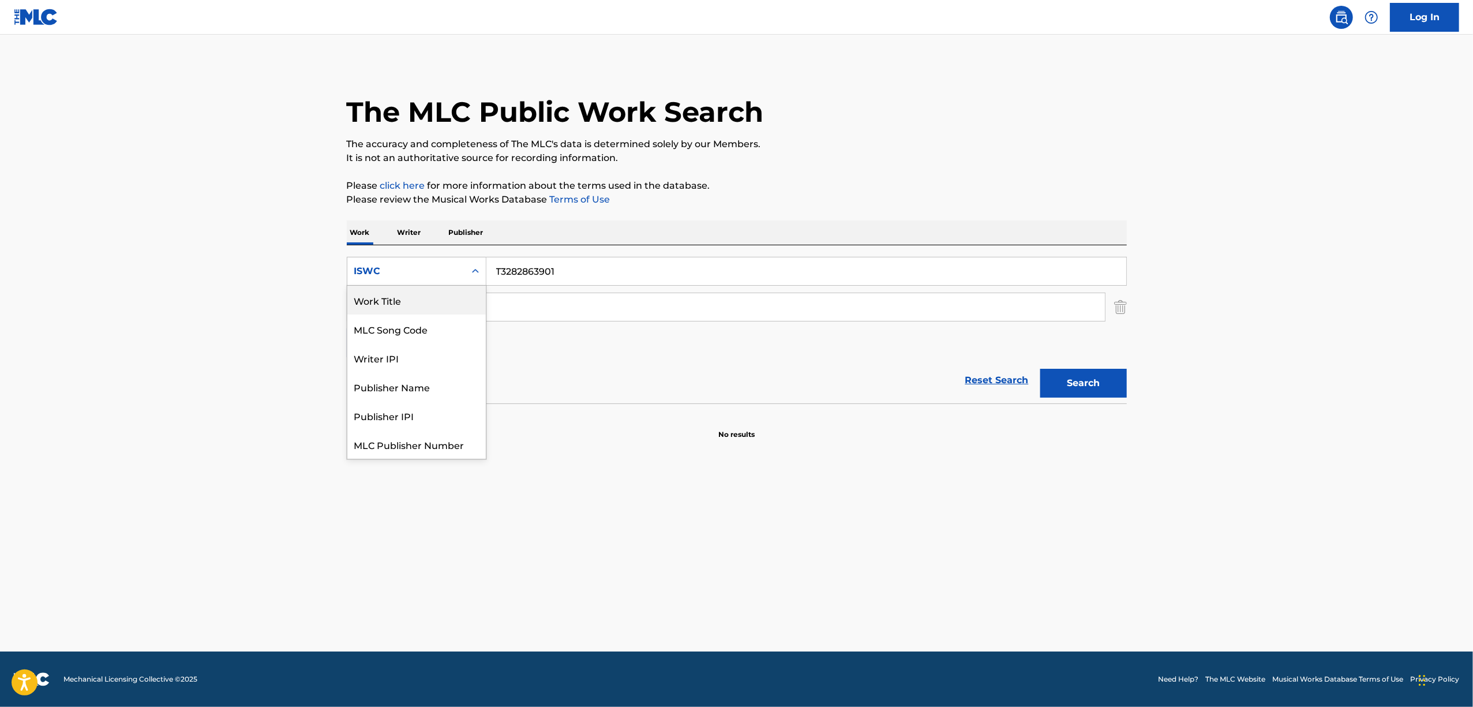
click at [430, 310] on div "Work Title" at bounding box center [416, 300] width 138 height 29
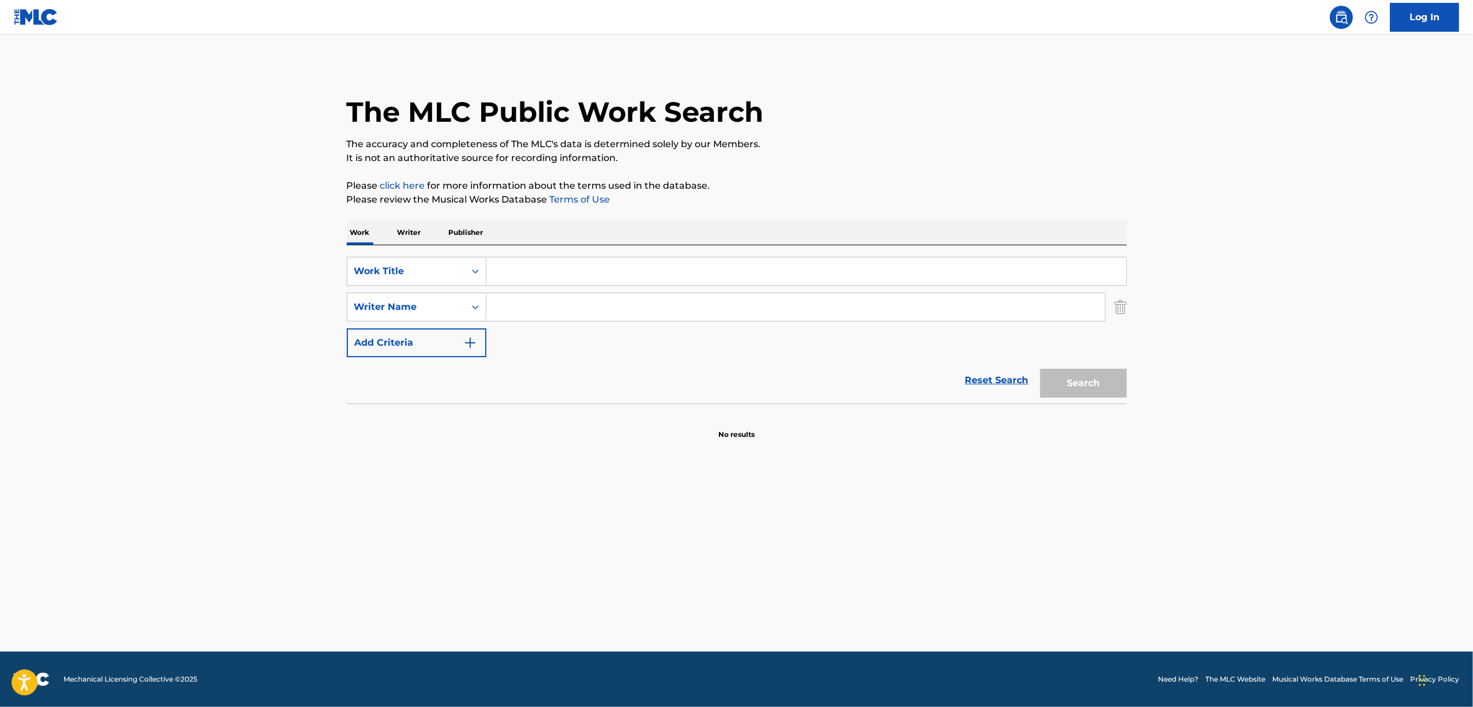
click at [534, 261] on input "Search Form" at bounding box center [806, 271] width 640 height 28
paste input "モンキーチャート"
click at [1105, 381] on button "Search" at bounding box center [1083, 383] width 87 height 29
drag, startPoint x: 603, startPoint y: 267, endPoint x: 418, endPoint y: 286, distance: 186.2
click at [421, 286] on div "SearchWithCriteria165d2403-21d5-499d-b341-5d83129ad6ba Work Title モンキーチャート Sear…" at bounding box center [737, 307] width 780 height 100
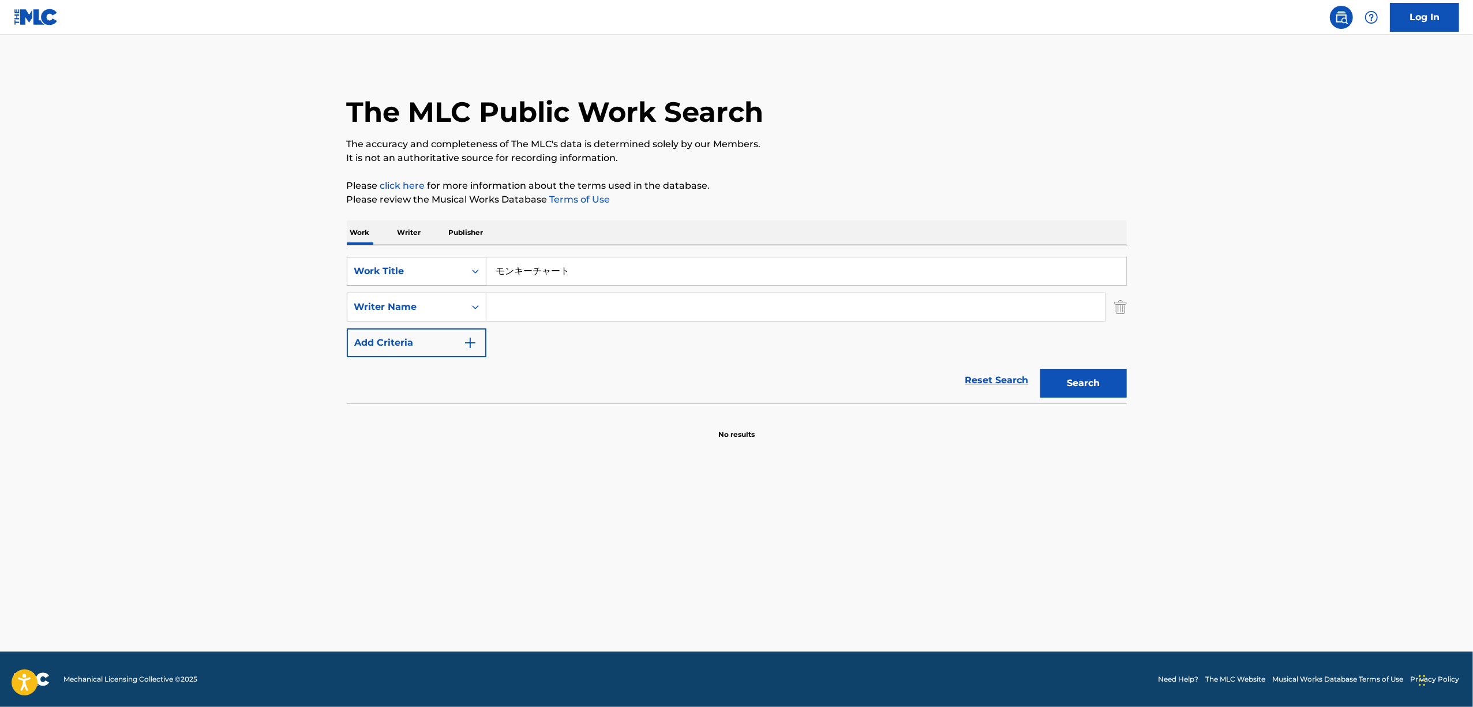
paste input "MONKIICHAATO"
type input "MONKIICHAATO"
click at [1078, 378] on button "Search" at bounding box center [1083, 383] width 87 height 29
click at [482, 265] on div "Search Form" at bounding box center [475, 271] width 21 height 21
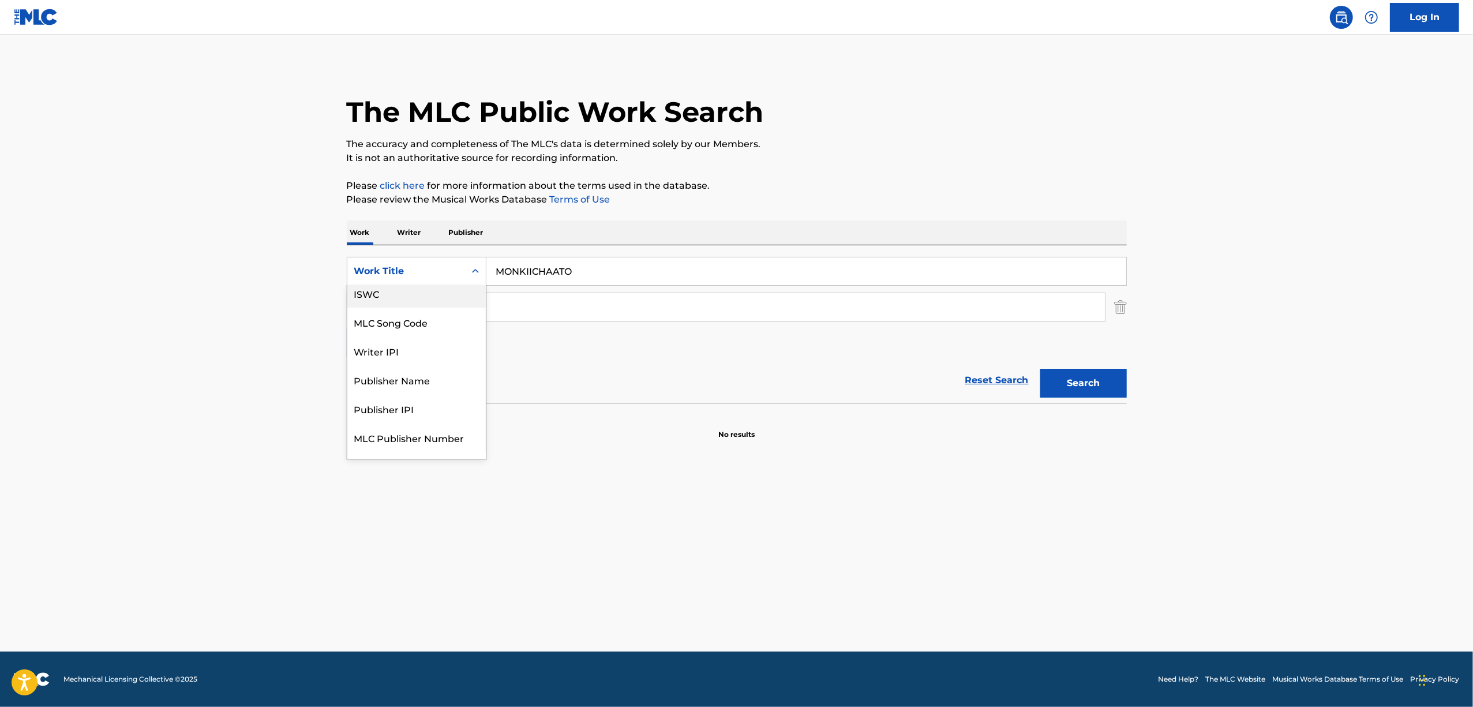
click at [370, 288] on div "ISWC" at bounding box center [416, 293] width 138 height 29
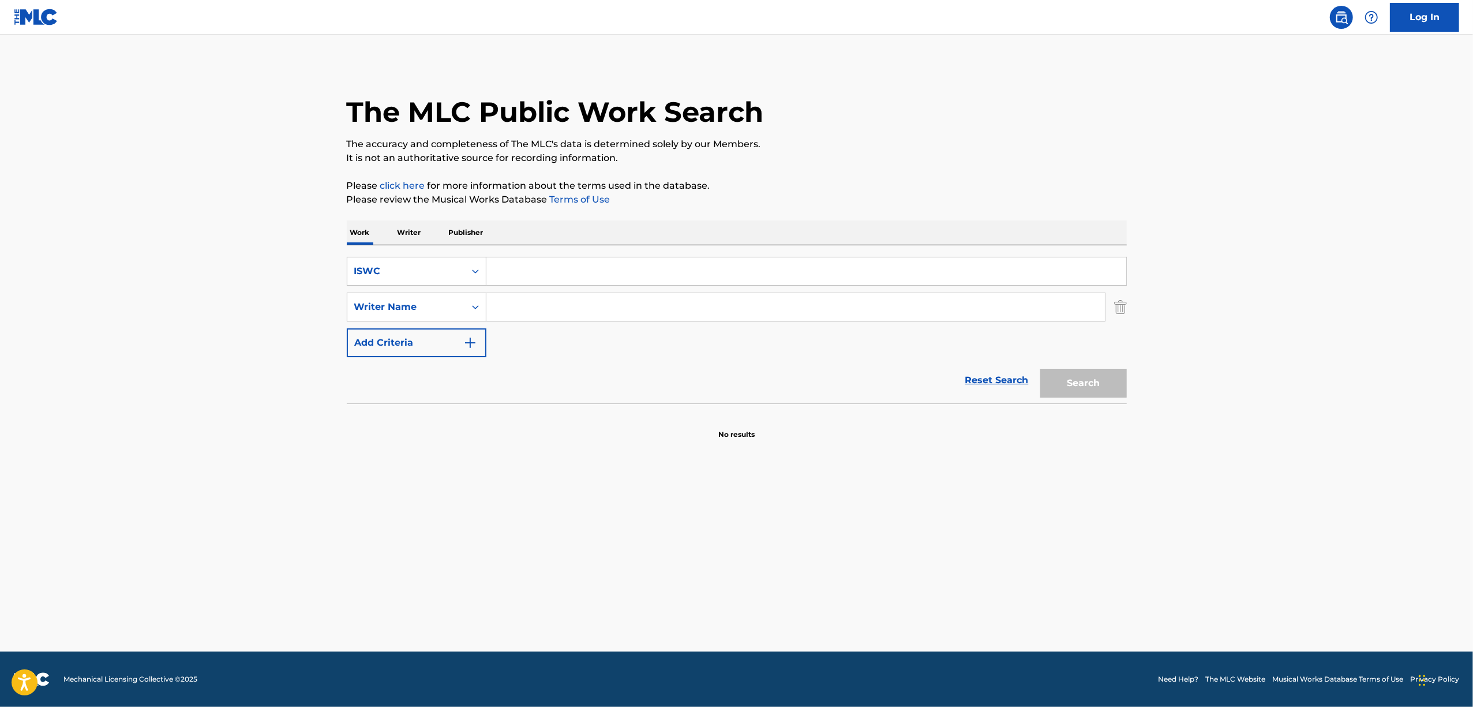
click at [542, 262] on input "Search Form" at bounding box center [806, 271] width 640 height 28
paste input "T3288927544"
click at [1110, 381] on button "Search" at bounding box center [1083, 383] width 87 height 29
click at [1089, 373] on button "Search" at bounding box center [1083, 383] width 87 height 29
drag, startPoint x: 612, startPoint y: 247, endPoint x: 415, endPoint y: 315, distance: 207.6
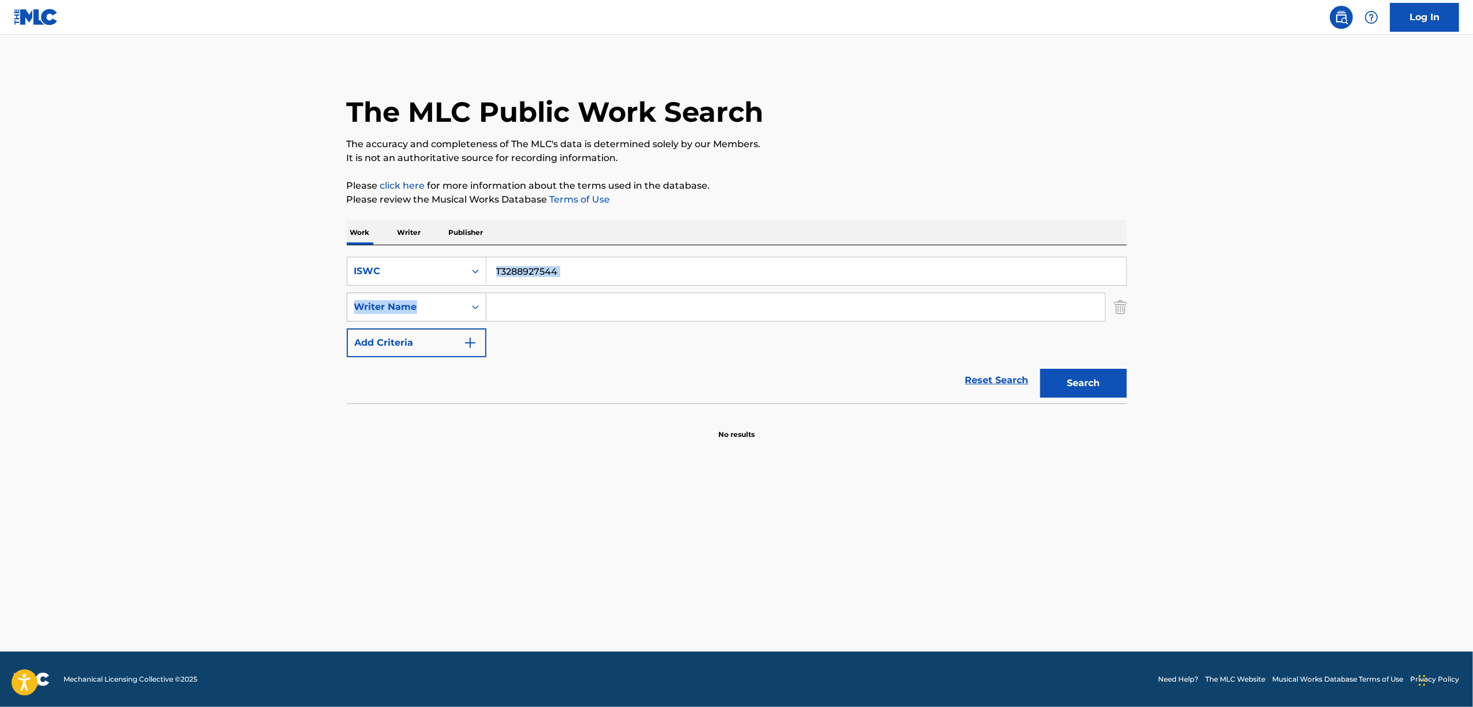
click at [415, 315] on div "SearchWithCriteria4cadbe3f-5212-461a-a820-d4e4dc61ae89 ISWC T3288927544 SearchW…" at bounding box center [737, 324] width 780 height 158
drag, startPoint x: 543, startPoint y: 307, endPoint x: 584, endPoint y: 271, distance: 54.8
click at [552, 298] on input "Search Form" at bounding box center [795, 307] width 618 height 28
drag, startPoint x: 432, startPoint y: 308, endPoint x: 414, endPoint y: 310, distance: 17.5
click at [417, 310] on div "SearchWithCriteria4cadbe3f-5212-461a-a820-d4e4dc61ae89 ISWC T3288927544 SearchW…" at bounding box center [737, 307] width 780 height 100
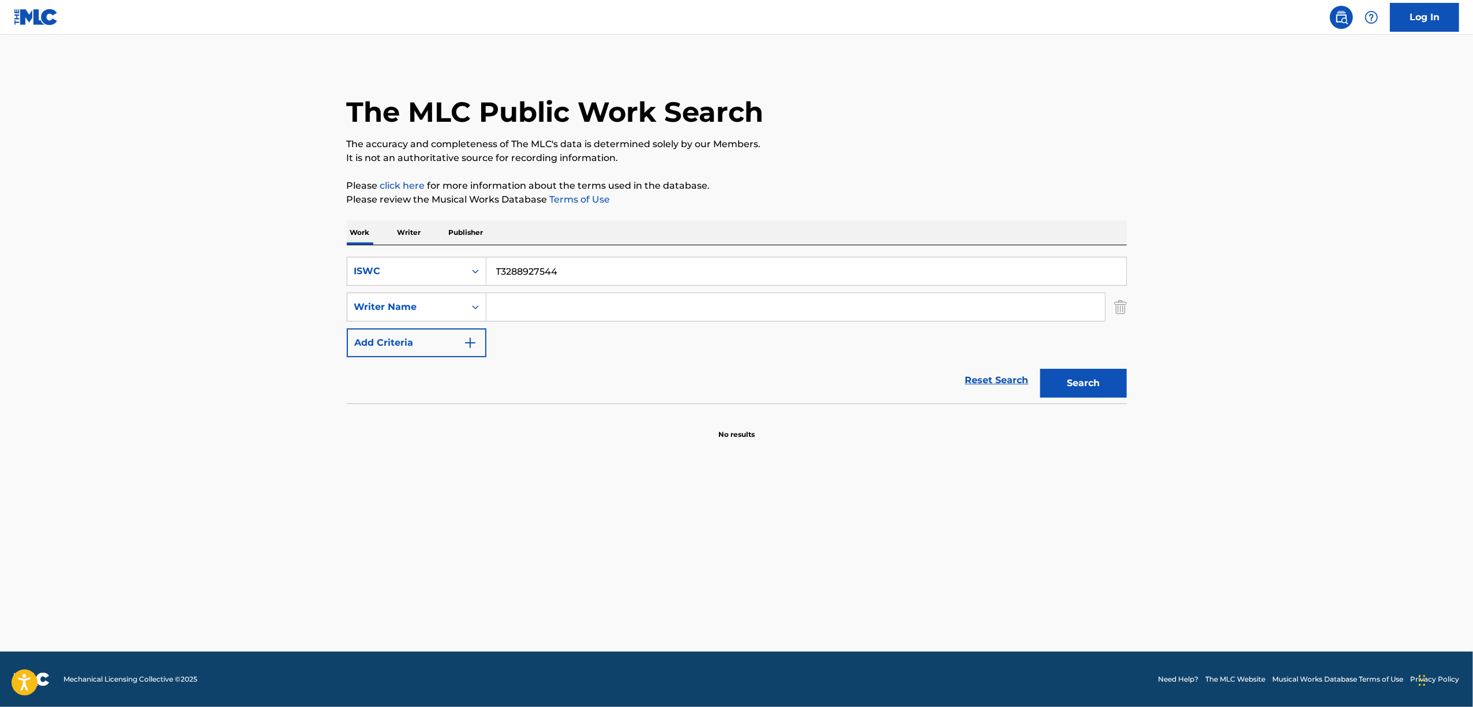
paste input "486"
click at [1098, 382] on button "Search" at bounding box center [1083, 383] width 87 height 29
drag, startPoint x: 568, startPoint y: 269, endPoint x: 386, endPoint y: 321, distance: 189.0
click at [387, 320] on div "SearchWithCriteria4cadbe3f-5212-461a-a820-d4e4dc61ae89 ISWC T3288927486 SearchW…" at bounding box center [737, 307] width 780 height 100
drag, startPoint x: 541, startPoint y: 261, endPoint x: 468, endPoint y: 271, distance: 73.4
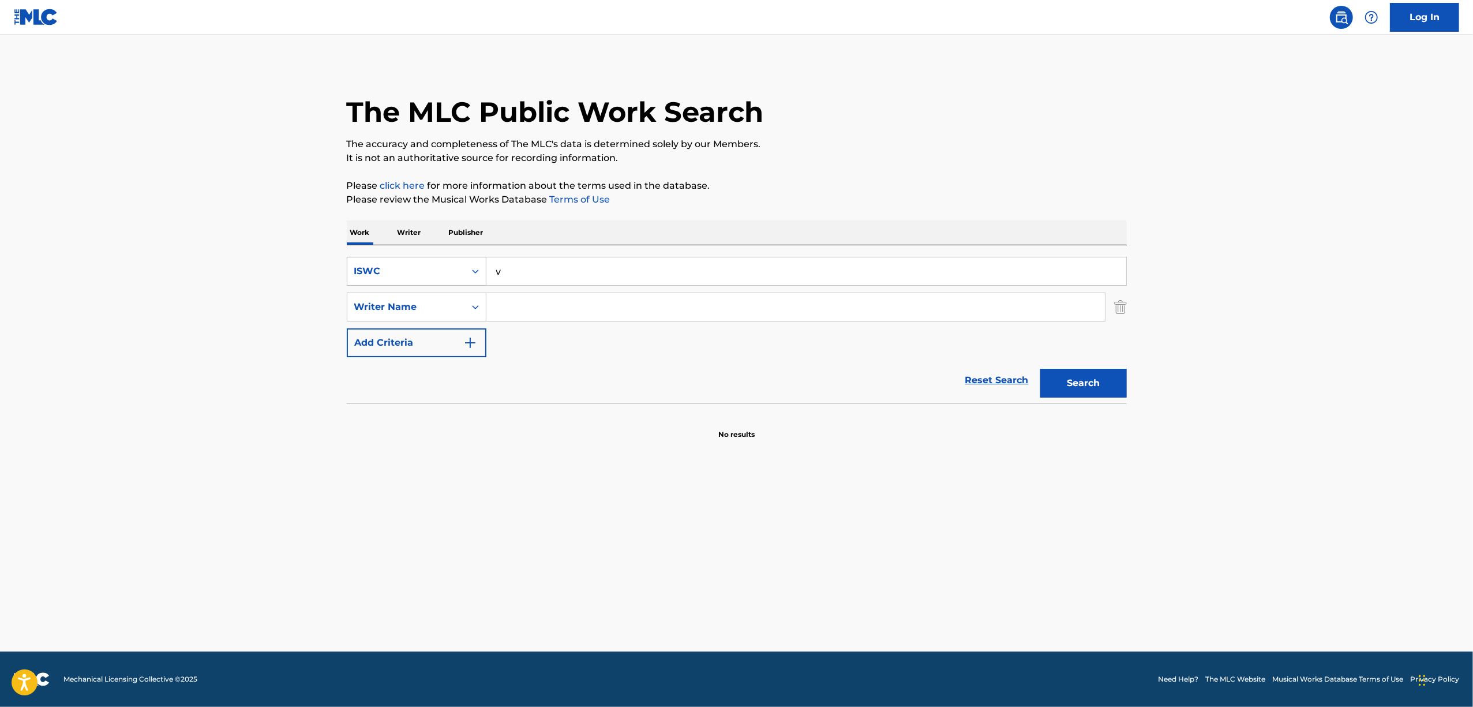
click at [470, 271] on div "SearchWithCriteria4cadbe3f-5212-461a-a820-d4e4dc61ae89 ISWC v" at bounding box center [737, 271] width 780 height 29
paste input "T3288967197"
click at [1074, 381] on button "Search" at bounding box center [1083, 383] width 87 height 29
drag, startPoint x: 460, startPoint y: 290, endPoint x: 344, endPoint y: 301, distance: 116.5
click at [344, 301] on div "The MLC Public Work Search The accuracy and completeness of The MLC's data is d…" at bounding box center [737, 251] width 808 height 376
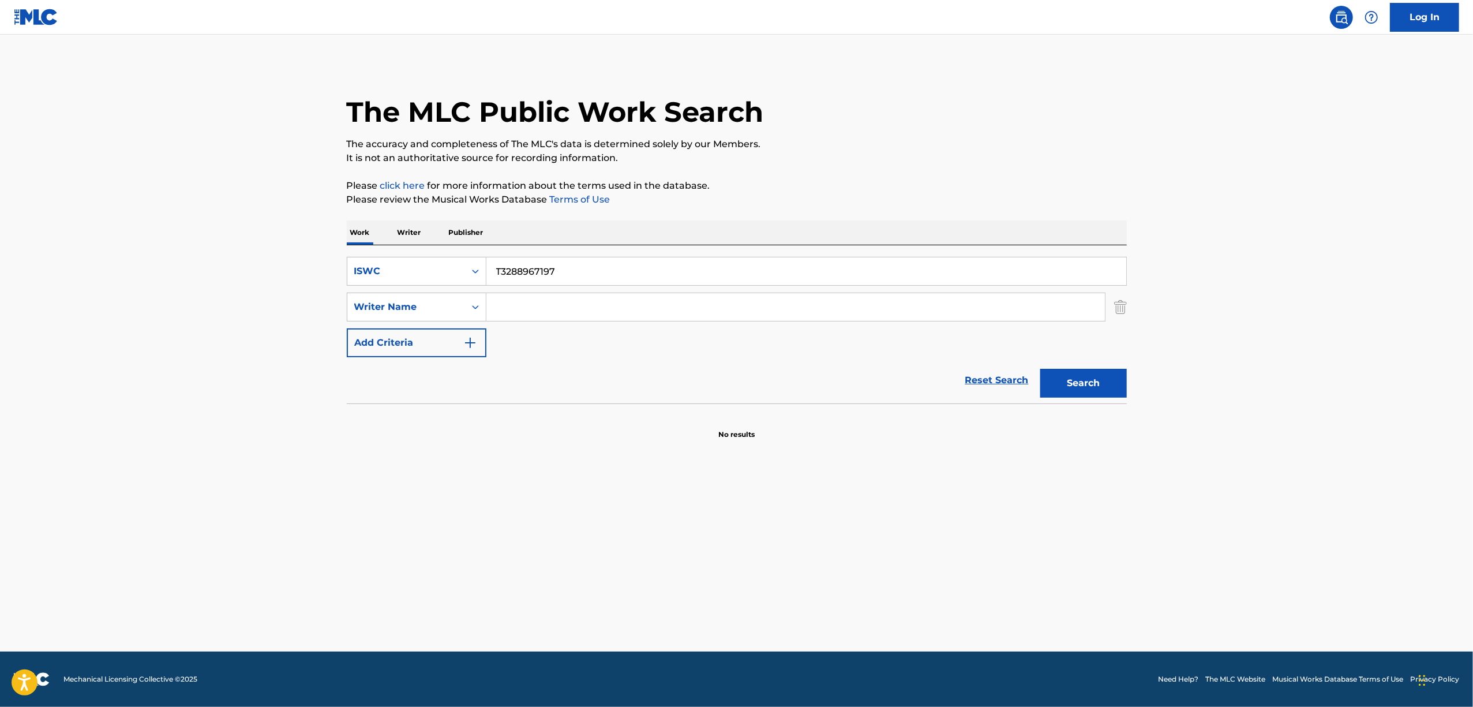
paste input "27420"
click at [1081, 378] on button "Search" at bounding box center [1083, 383] width 87 height 29
drag, startPoint x: 583, startPoint y: 260, endPoint x: 353, endPoint y: 302, distance: 233.6
click at [353, 302] on div "SearchWithCriteria4cadbe3f-5212-461a-a820-d4e4dc61ae89 ISWC T3288927420 SearchW…" at bounding box center [737, 307] width 780 height 100
paste input "31346"
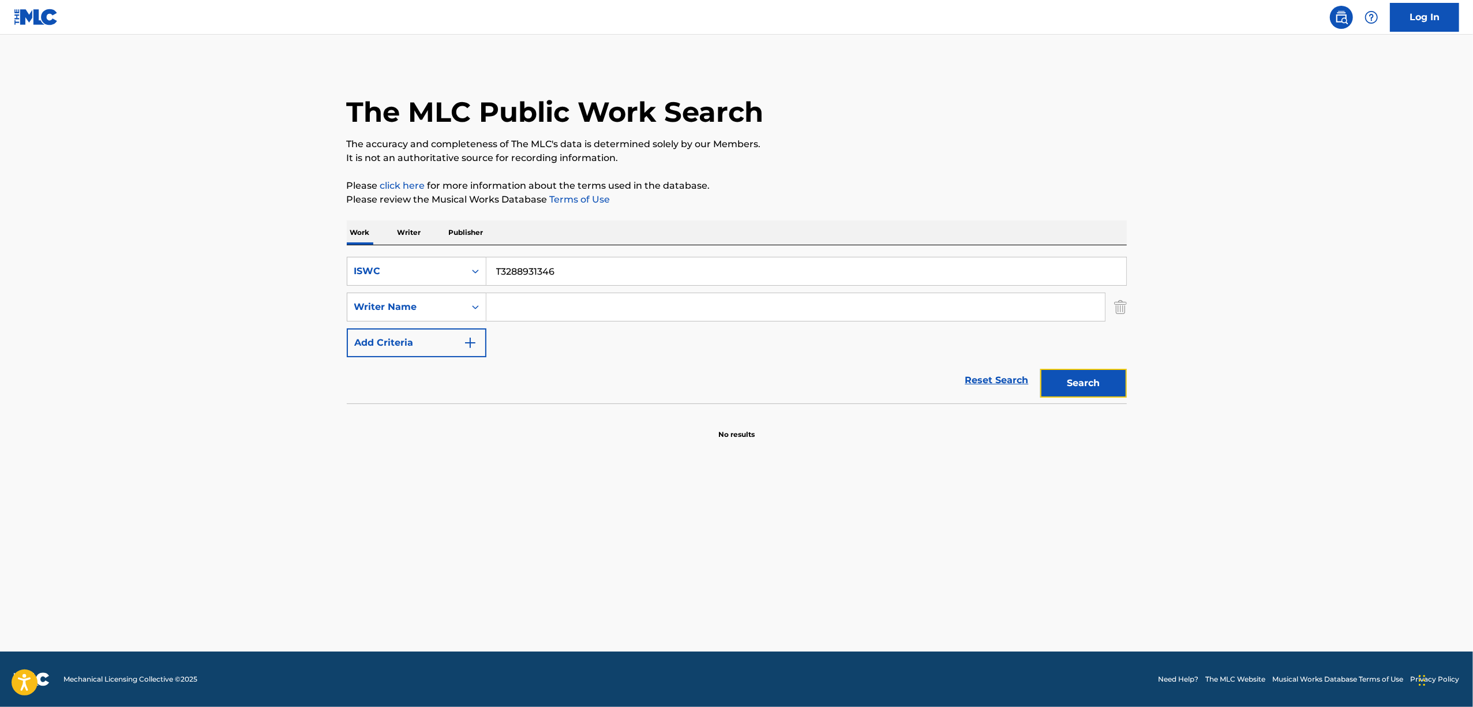
click at [1063, 392] on button "Search" at bounding box center [1083, 383] width 87 height 29
drag, startPoint x: 569, startPoint y: 270, endPoint x: 405, endPoint y: 290, distance: 165.0
click at [407, 290] on div "SearchWithCriteria4cadbe3f-5212-461a-a820-d4e4dc61ae89 ISWC T3288931346 SearchW…" at bounding box center [737, 307] width 780 height 100
paste input "7060"
click at [1085, 381] on button "Search" at bounding box center [1083, 383] width 87 height 29
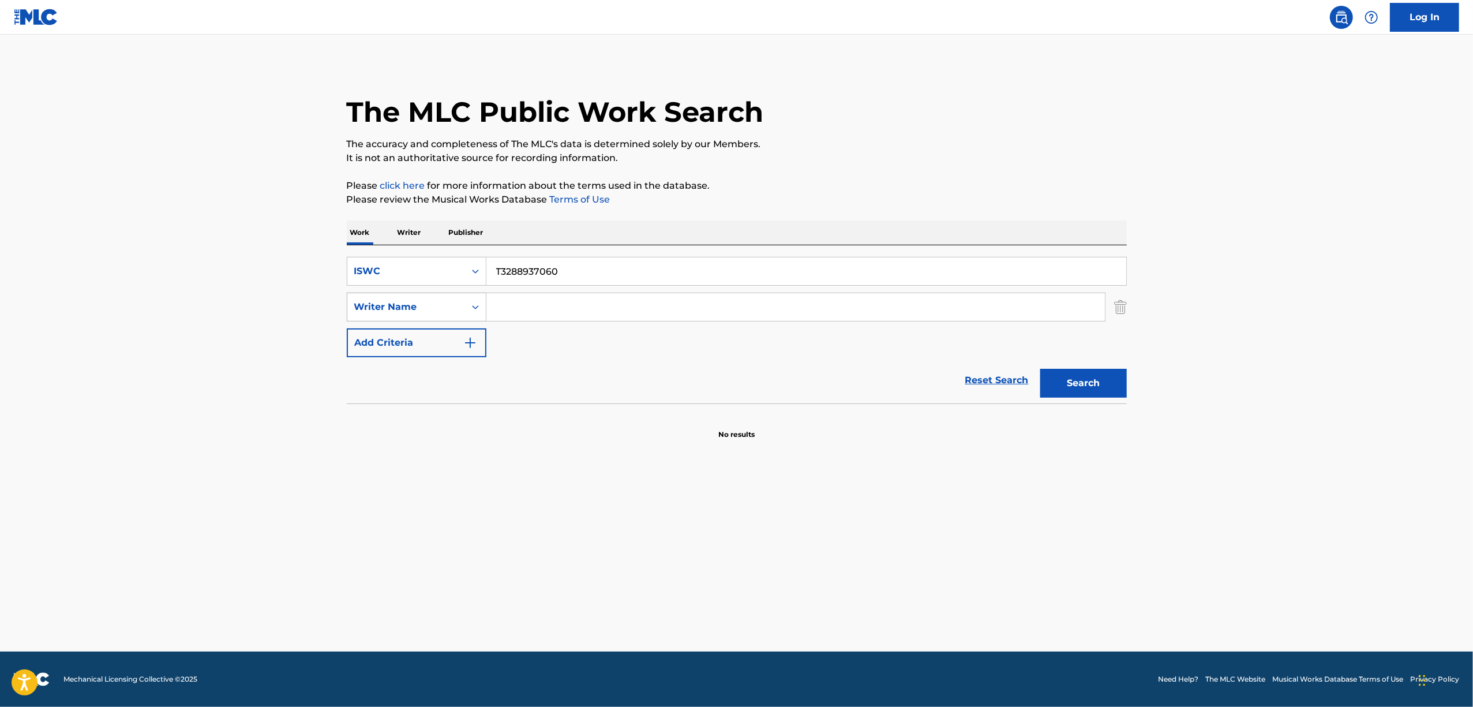
drag, startPoint x: 582, startPoint y: 269, endPoint x: 425, endPoint y: 298, distance: 159.6
click at [427, 299] on div "SearchWithCriteria4cadbe3f-5212-461a-a820-d4e4dc61ae89 ISWC T3288937060 SearchW…" at bounding box center [737, 307] width 780 height 100
paste input "2849"
click at [1078, 391] on button "Search" at bounding box center [1083, 383] width 87 height 29
click at [137, 399] on main "The MLC Public Work Search The accuracy and completeness of The MLC's data is d…" at bounding box center [736, 343] width 1473 height 617
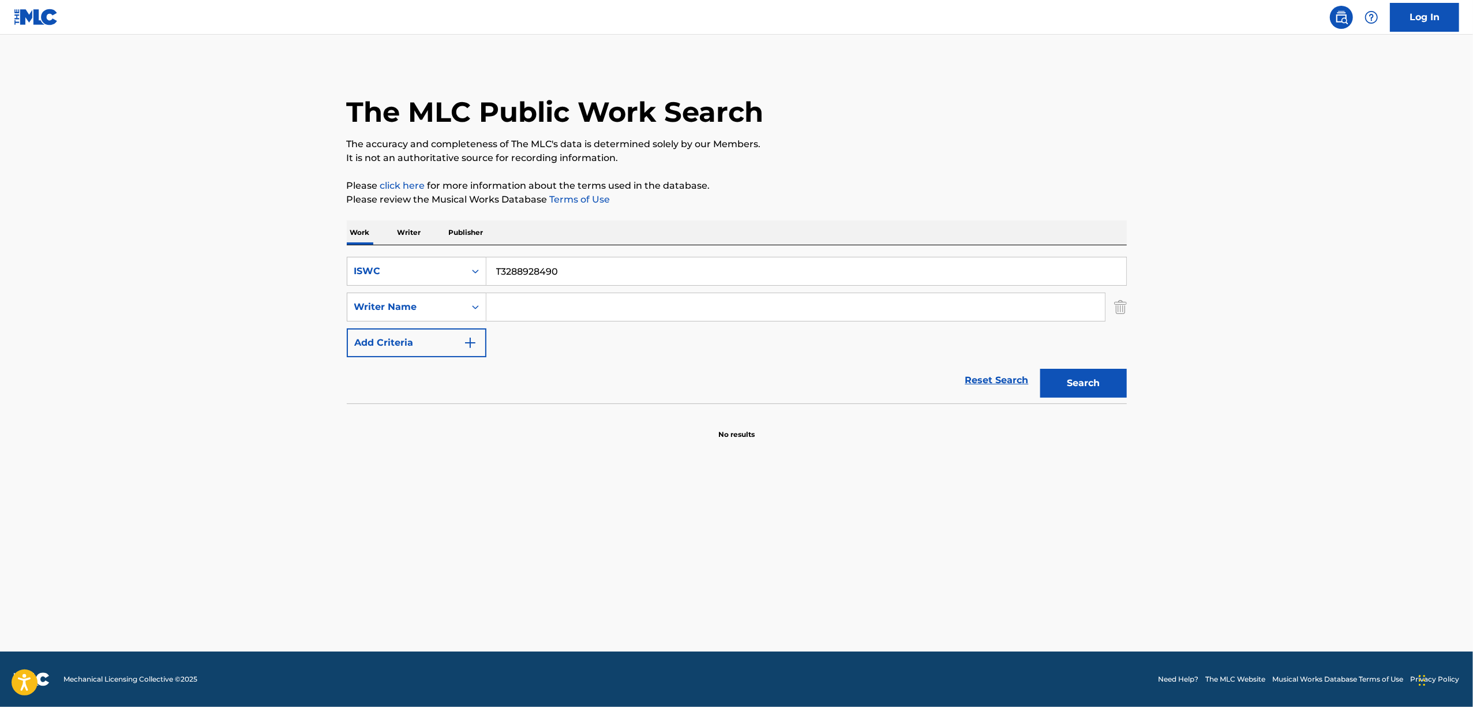
drag, startPoint x: 583, startPoint y: 273, endPoint x: 333, endPoint y: 312, distance: 252.8
click at [333, 312] on div "The MLC Public Work Search The accuracy and completeness of The MLC's data is d…" at bounding box center [737, 251] width 808 height 376
paste input "9000751"
click at [1094, 378] on button "Search" at bounding box center [1083, 383] width 87 height 29
drag, startPoint x: 576, startPoint y: 267, endPoint x: 377, endPoint y: 293, distance: 200.8
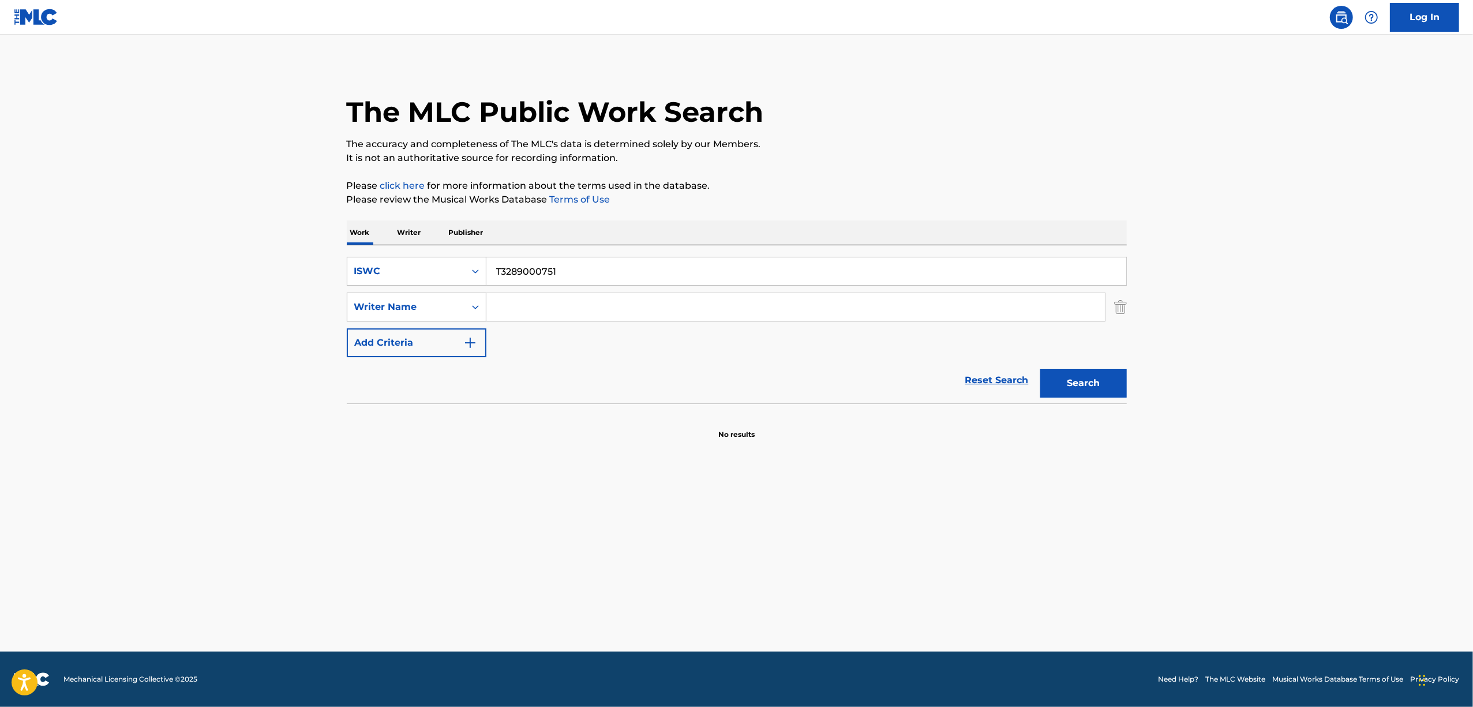
click at [380, 294] on div "SearchWithCriteria4cadbe3f-5212-461a-a820-d4e4dc61ae89 ISWC T3289000751 SearchW…" at bounding box center [737, 307] width 780 height 100
paste input "83"
click at [1076, 384] on button "Search" at bounding box center [1083, 383] width 87 height 29
drag, startPoint x: 571, startPoint y: 266, endPoint x: 434, endPoint y: 291, distance: 139.1
click at [434, 291] on div "SearchWithCriteria4cadbe3f-5212-461a-a820-d4e4dc61ae89 ISWC T3289000831 SearchW…" at bounding box center [737, 307] width 780 height 100
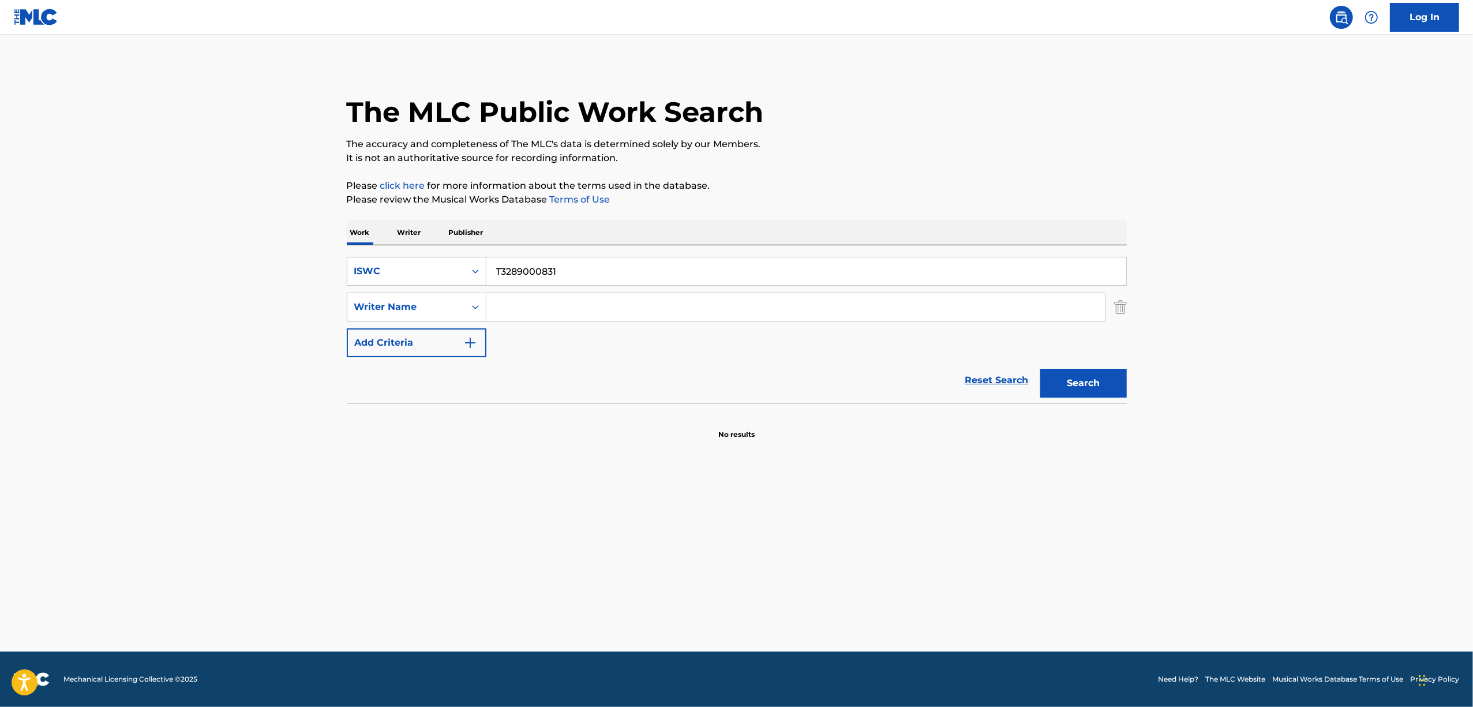
paste input "8947439"
click at [1086, 388] on button "Search" at bounding box center [1083, 383] width 87 height 29
drag, startPoint x: 501, startPoint y: 283, endPoint x: 365, endPoint y: 305, distance: 137.9
click at [365, 305] on div "SearchWithCriteria4cadbe3f-5212-461a-a820-d4e4dc61ae89 ISWC T3288947439 SearchW…" at bounding box center [737, 307] width 780 height 100
paste input "95"
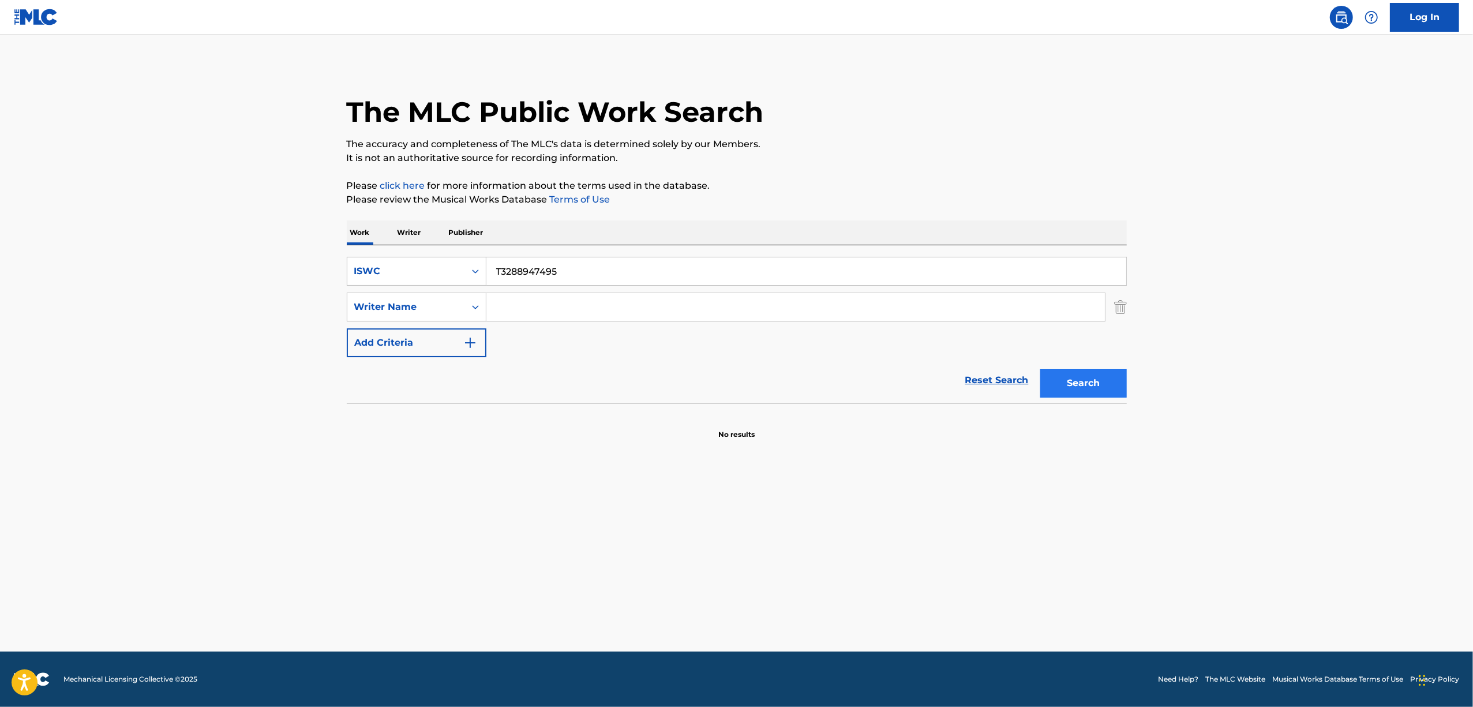
type input "T3288947495"
click at [1064, 391] on button "Search" at bounding box center [1083, 383] width 87 height 29
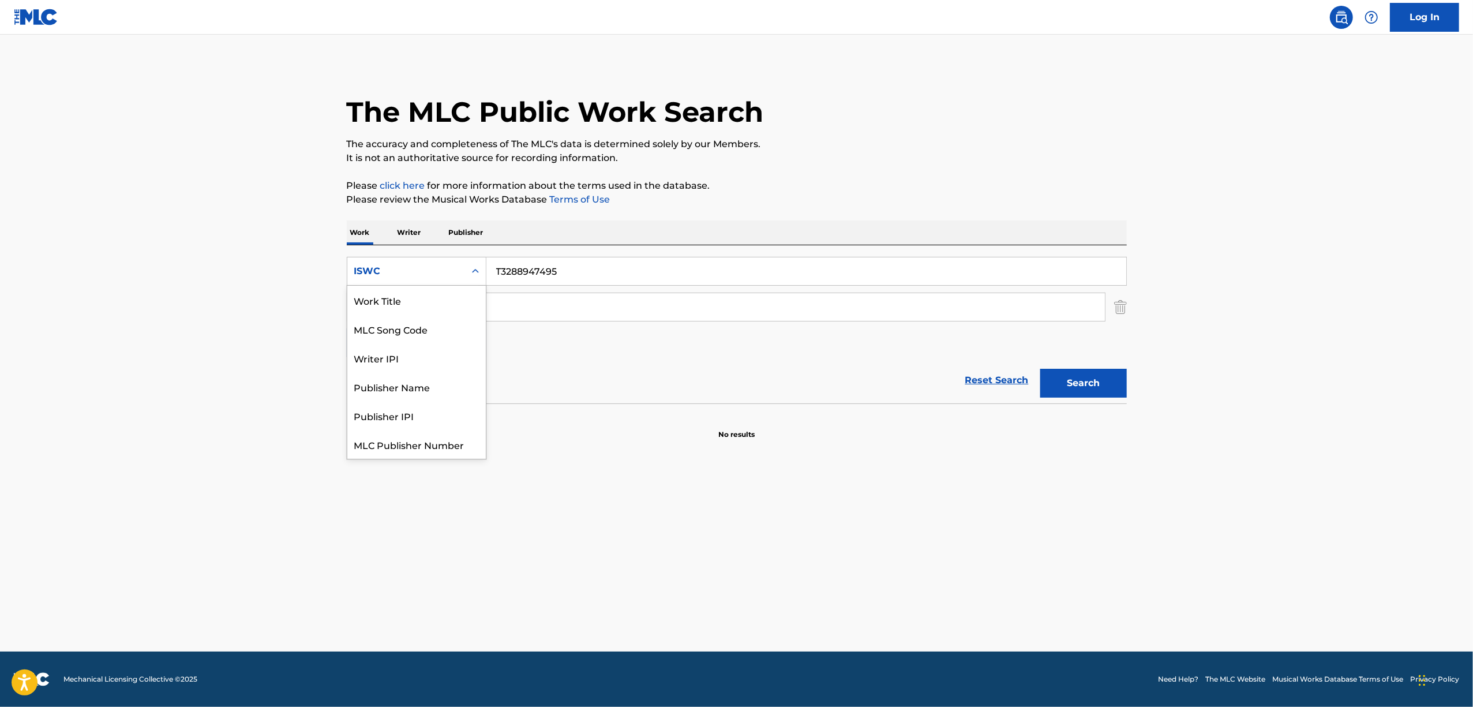
click at [472, 265] on icon "Search Form" at bounding box center [476, 271] width 12 height 12
click at [432, 309] on div "Work Title" at bounding box center [416, 300] width 138 height 29
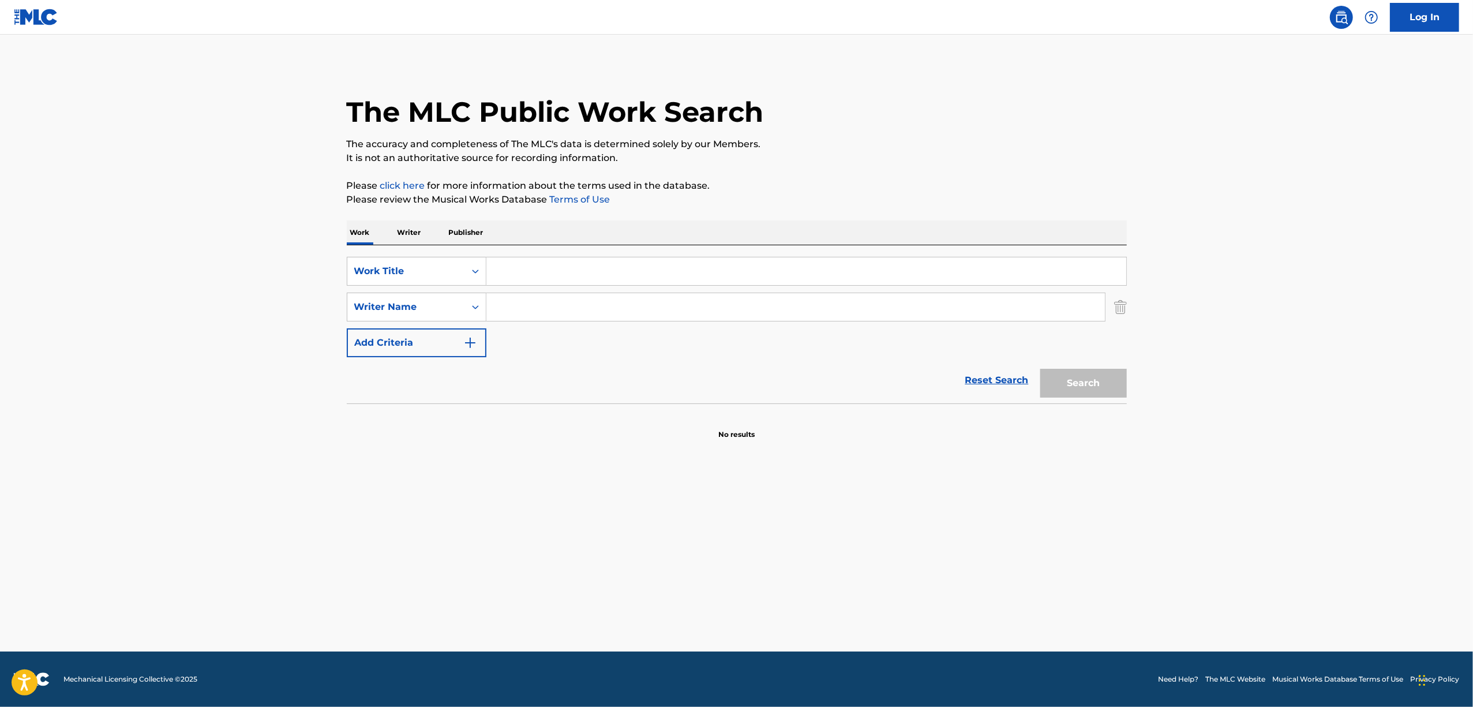
click at [527, 276] on input "Search Form" at bounding box center [806, 271] width 640 height 28
paste input "キメラ"
click at [1096, 385] on button "Search" at bounding box center [1083, 383] width 87 height 29
drag, startPoint x: 530, startPoint y: 285, endPoint x: 464, endPoint y: 272, distance: 66.4
click at [465, 272] on div "SearchWithCriteria3c48f520-a2cb-4cb8-b610-15b214b84dd8 Work Title キメラ" at bounding box center [737, 271] width 780 height 29
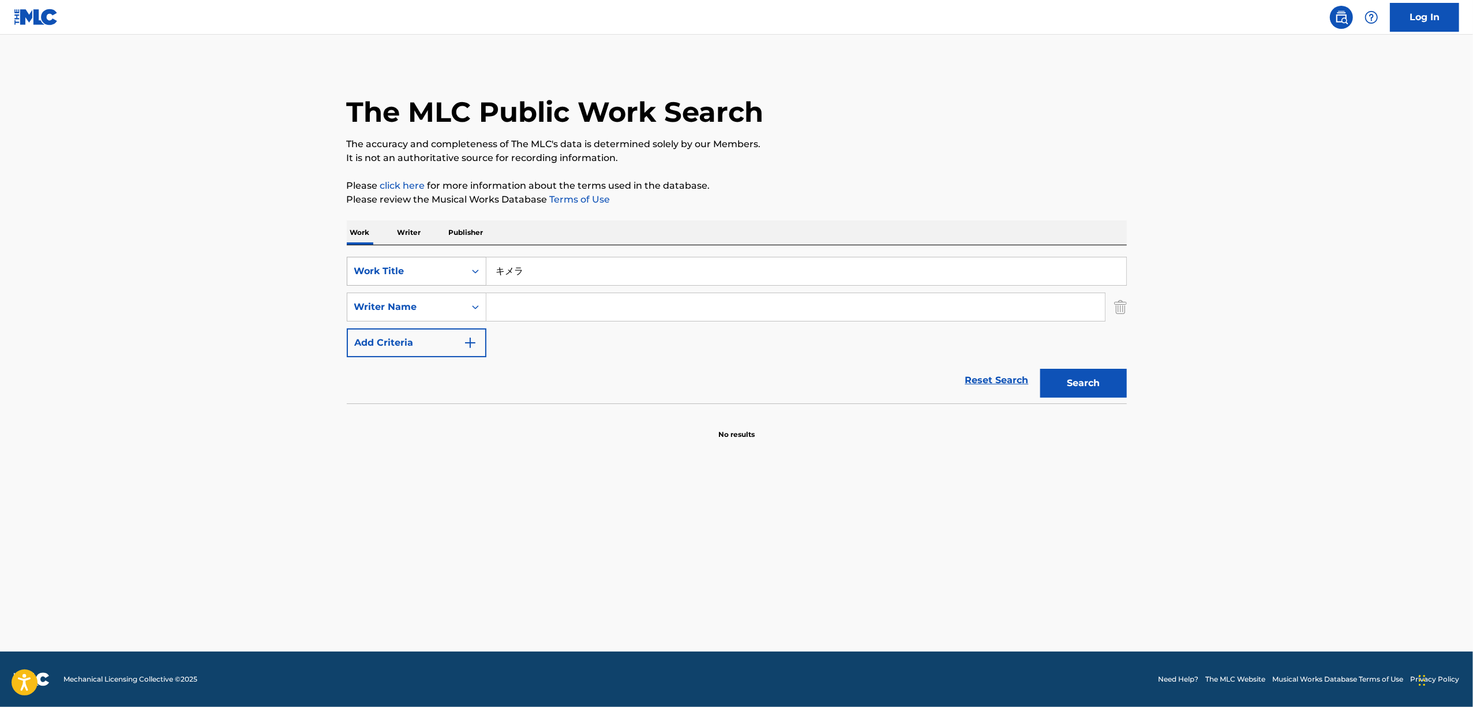
drag, startPoint x: 558, startPoint y: 257, endPoint x: 453, endPoint y: 268, distance: 106.2
click at [453, 268] on div "SearchWithCriteria3c48f520-a2cb-4cb8-b610-15b214b84dd8 Work Title キメラ" at bounding box center [737, 271] width 780 height 29
drag, startPoint x: 561, startPoint y: 256, endPoint x: 462, endPoint y: 277, distance: 101.4
click at [462, 277] on div "SearchWithCriteria3c48f520-a2cb-4cb8-b610-15b214b84dd8 Work Title キメラ SearchWit…" at bounding box center [737, 324] width 780 height 158
drag, startPoint x: 557, startPoint y: 277, endPoint x: 455, endPoint y: 285, distance: 102.4
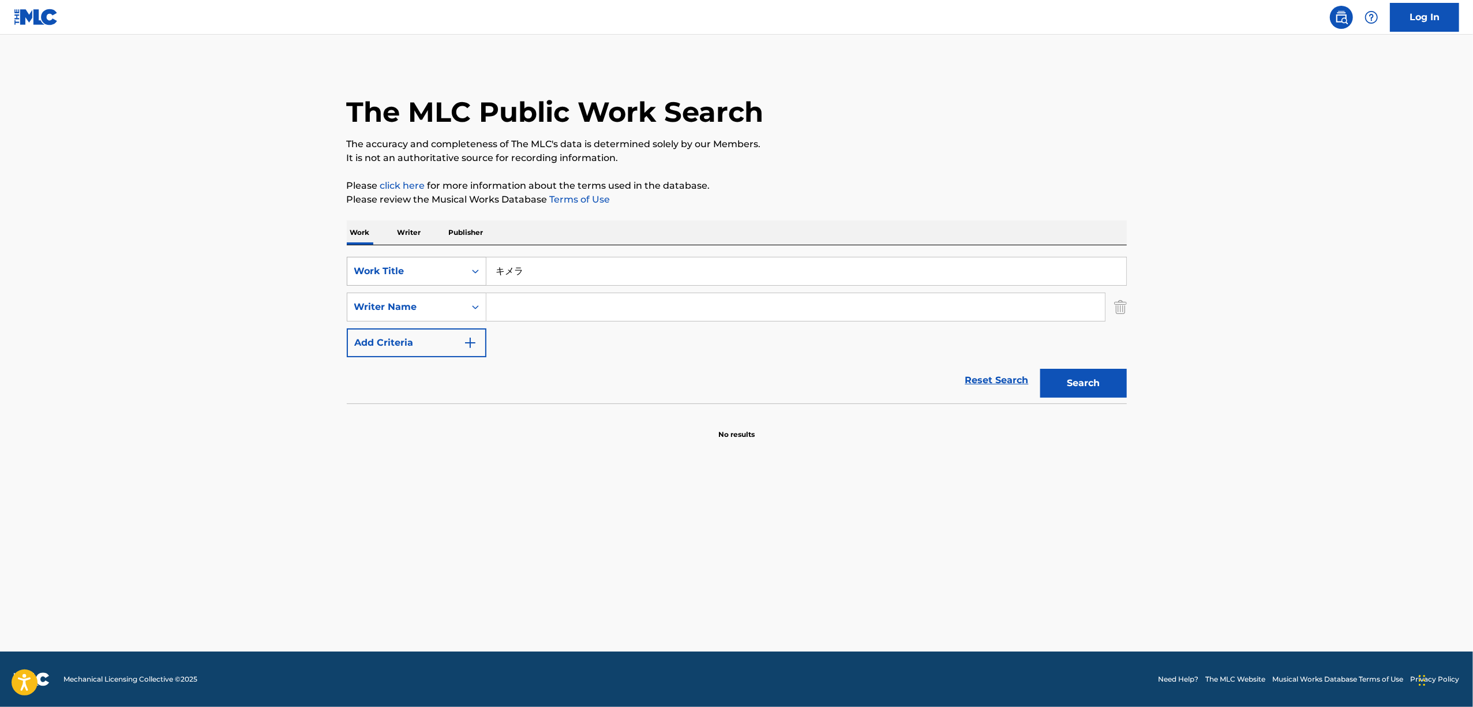
click at [455, 285] on div "SearchWithCriteria3c48f520-a2cb-4cb8-b610-15b214b84dd8 Work Title キメラ" at bounding box center [737, 271] width 780 height 29
paste input "KIMERA"
type input "KIMERA"
click at [1062, 381] on button "Search" at bounding box center [1083, 383] width 87 height 29
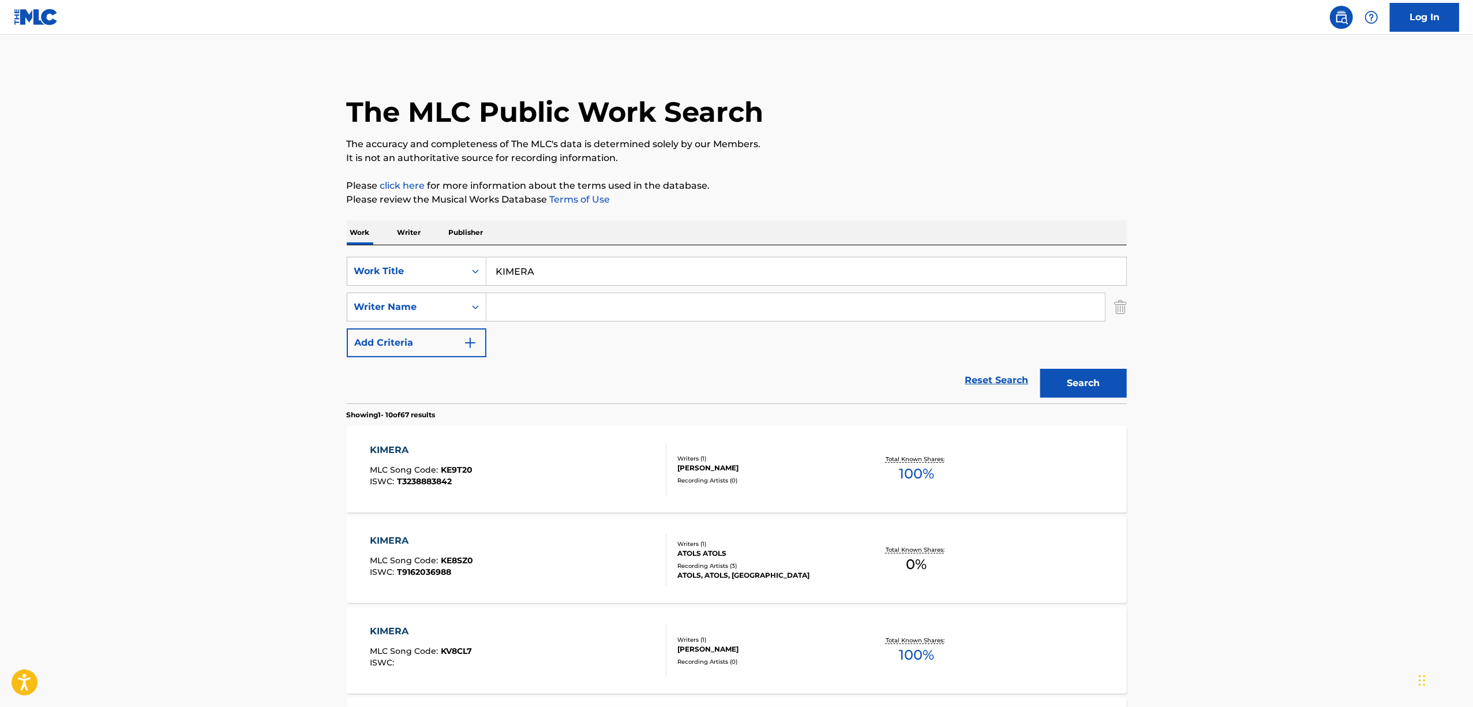
click at [535, 308] on input "Search Form" at bounding box center [795, 307] width 618 height 28
paste input "[PERSON_NAME]"
type input "[PERSON_NAME]"
click at [1052, 383] on button "Search" at bounding box center [1083, 383] width 87 height 29
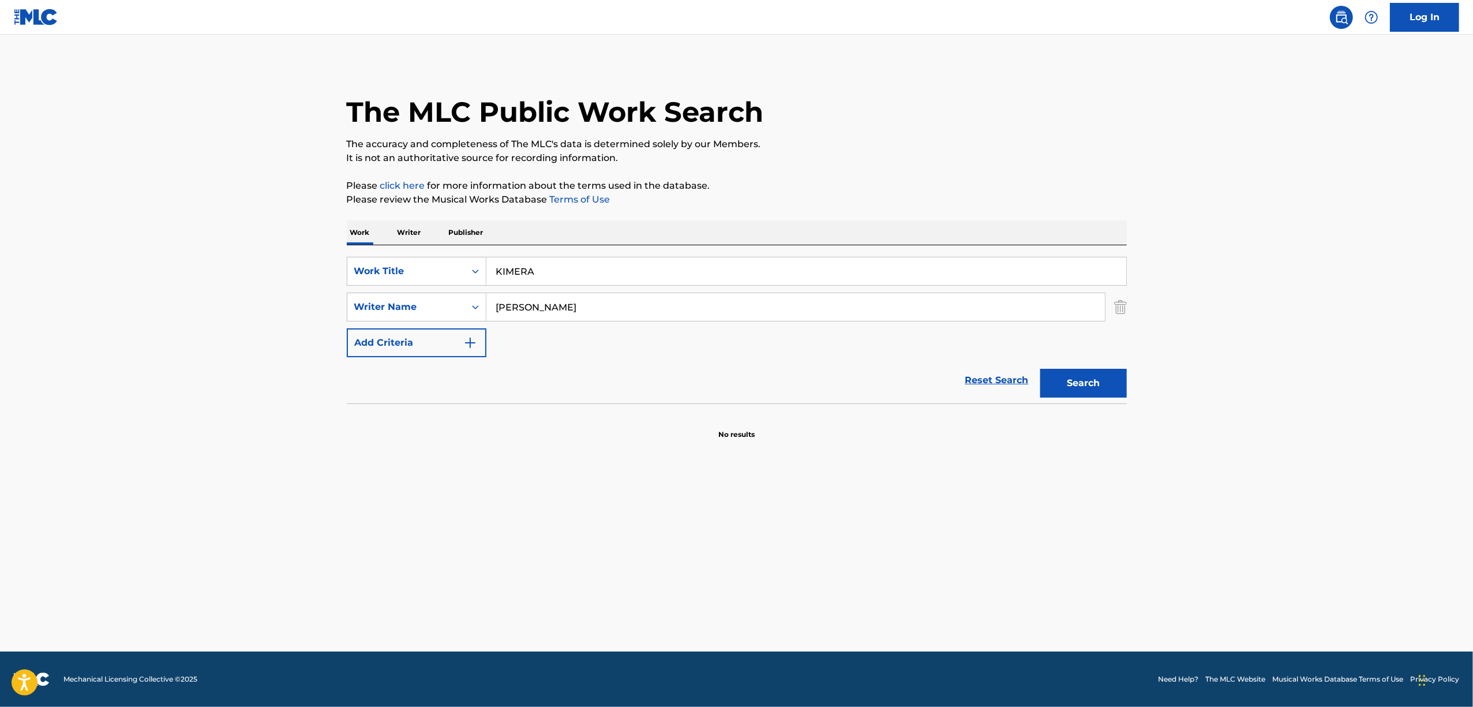
click at [122, 519] on main "The MLC Public Work Search The accuracy and completeness of The MLC's data is d…" at bounding box center [736, 343] width 1473 height 617
click at [137, 494] on main "The MLC Public Work Search The accuracy and completeness of The MLC's data is d…" at bounding box center [736, 343] width 1473 height 617
click at [123, 494] on main "The MLC Public Work Search The accuracy and completeness of The MLC's data is d…" at bounding box center [736, 343] width 1473 height 617
click at [123, 493] on main "The MLC Public Work Search The accuracy and completeness of The MLC's data is d…" at bounding box center [736, 343] width 1473 height 617
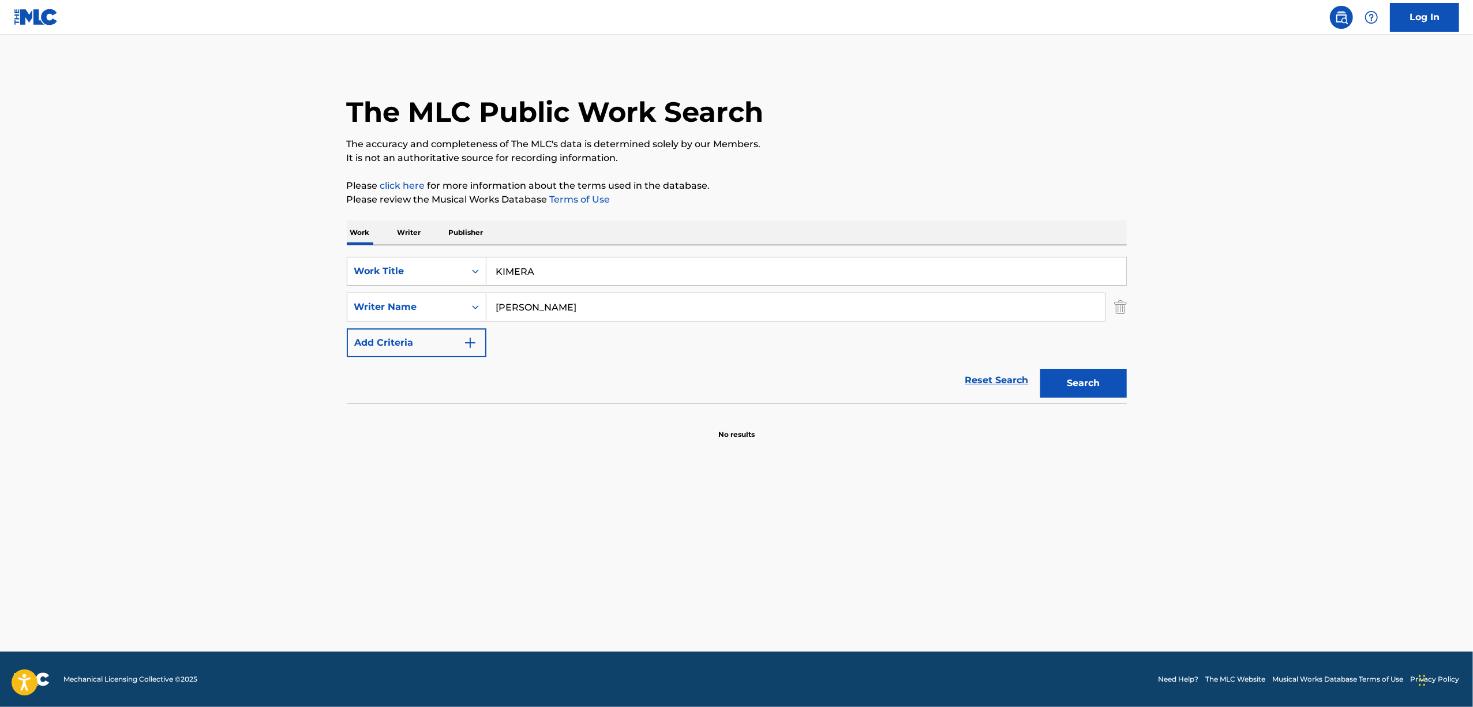
click at [123, 493] on main "The MLC Public Work Search The accuracy and completeness of The MLC's data is d…" at bounding box center [736, 343] width 1473 height 617
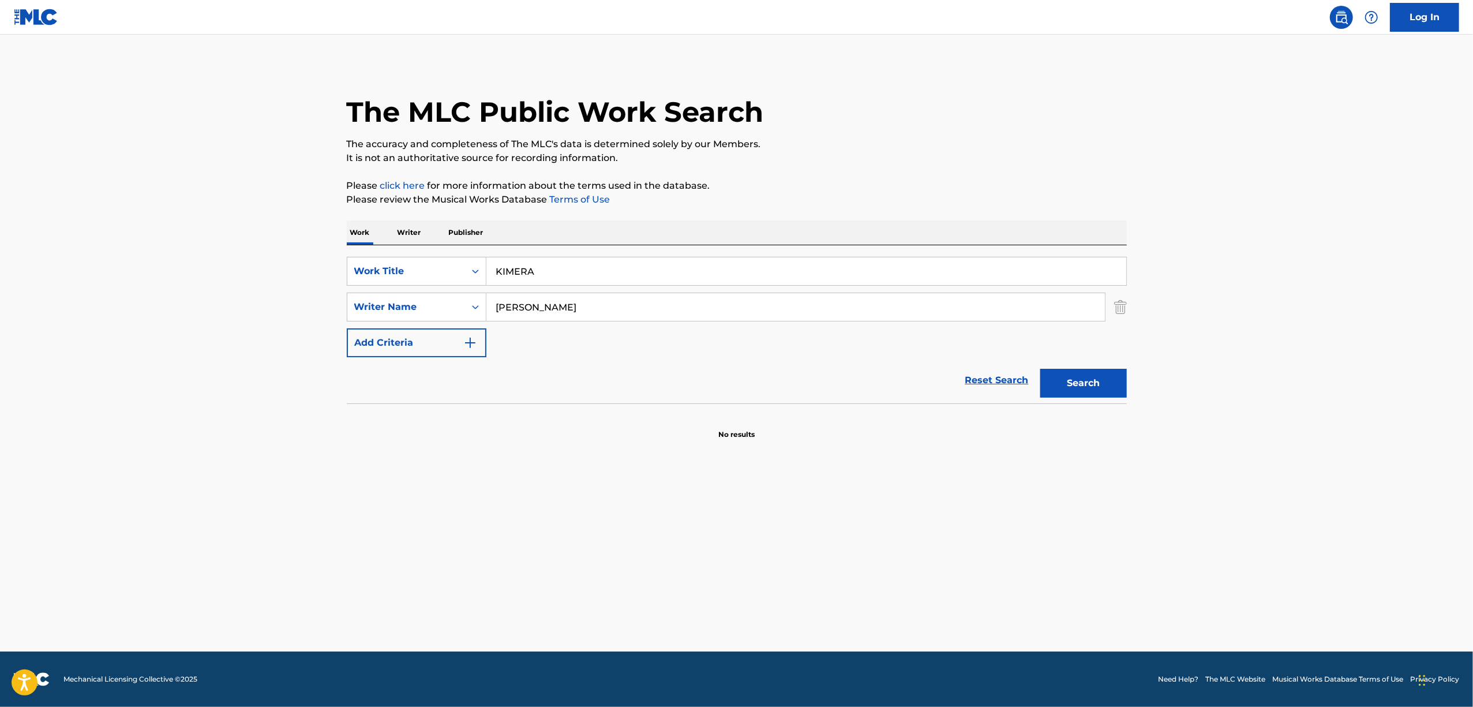
click at [123, 493] on main "The MLC Public Work Search The accuracy and completeness of The MLC's data is d…" at bounding box center [736, 343] width 1473 height 617
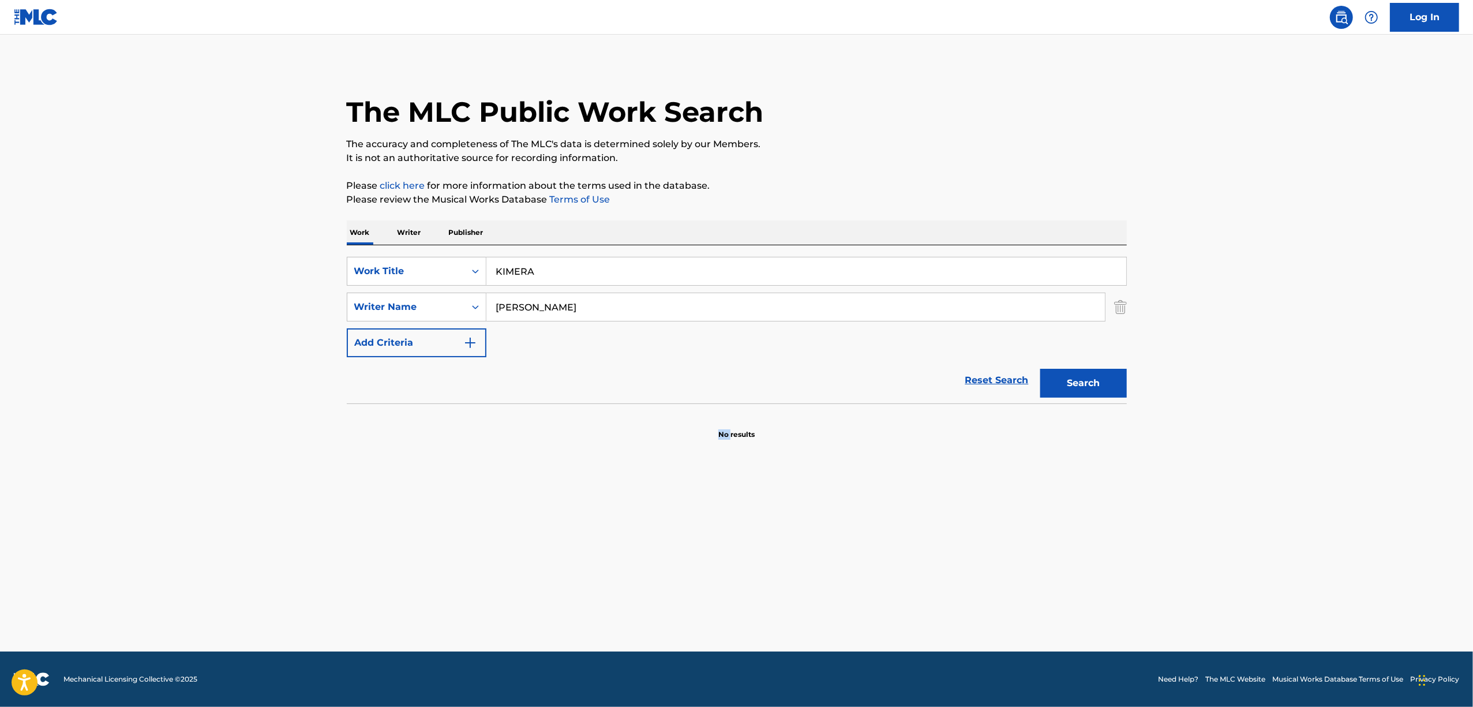
click at [123, 493] on main "The MLC Public Work Search The accuracy and completeness of The MLC's data is d…" at bounding box center [736, 343] width 1473 height 617
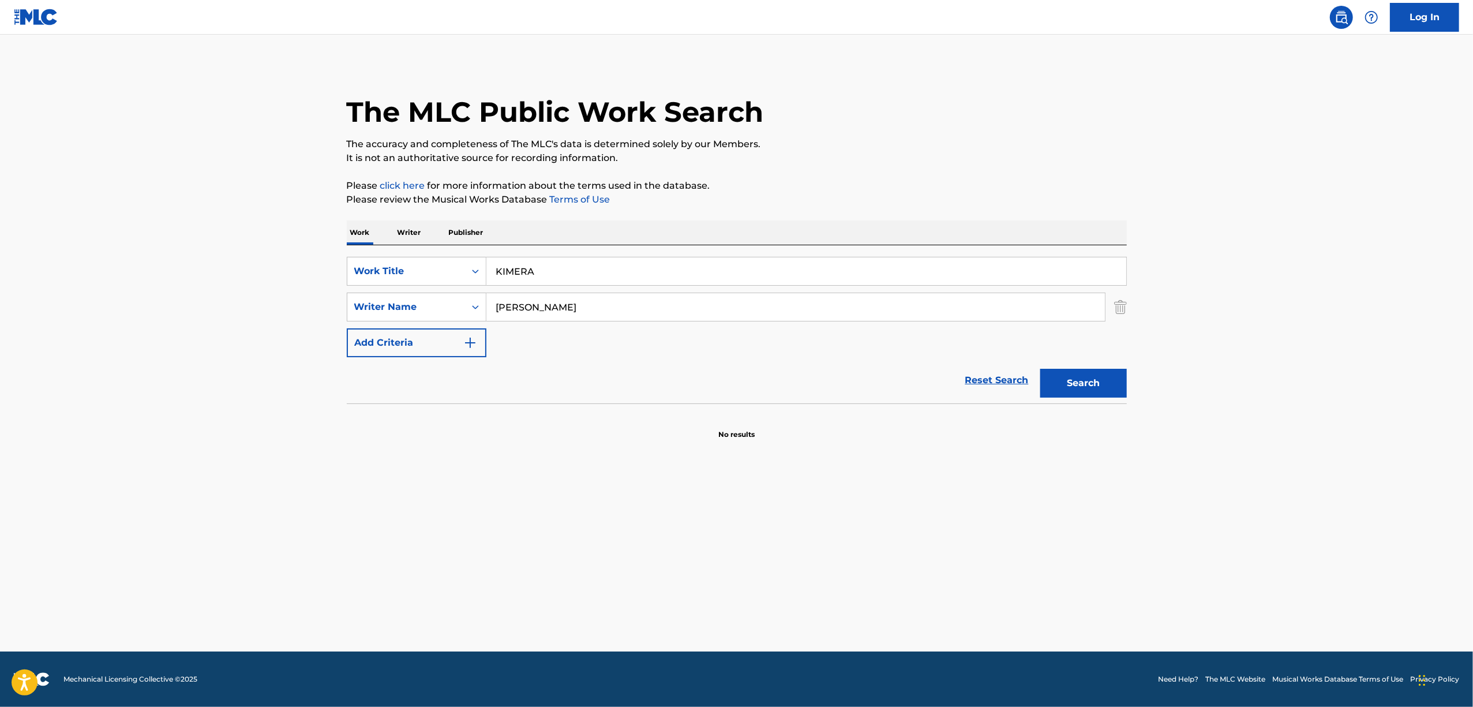
click at [123, 493] on main "The MLC Public Work Search The accuracy and completeness of The MLC's data is d…" at bounding box center [736, 343] width 1473 height 617
click at [122, 494] on main "The MLC Public Work Search The accuracy and completeness of The MLC's data is d…" at bounding box center [736, 343] width 1473 height 617
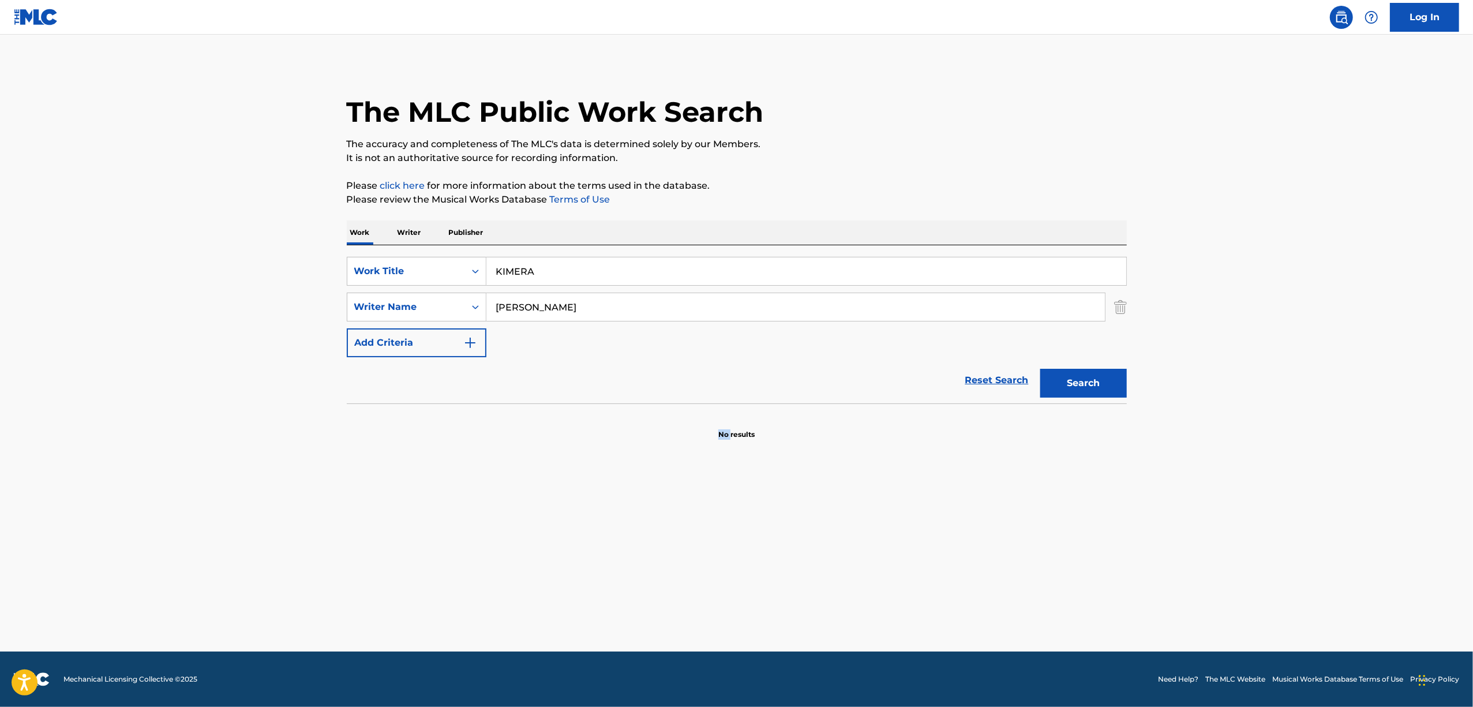
click at [122, 494] on main "The MLC Public Work Search The accuracy and completeness of The MLC's data is d…" at bounding box center [736, 343] width 1473 height 617
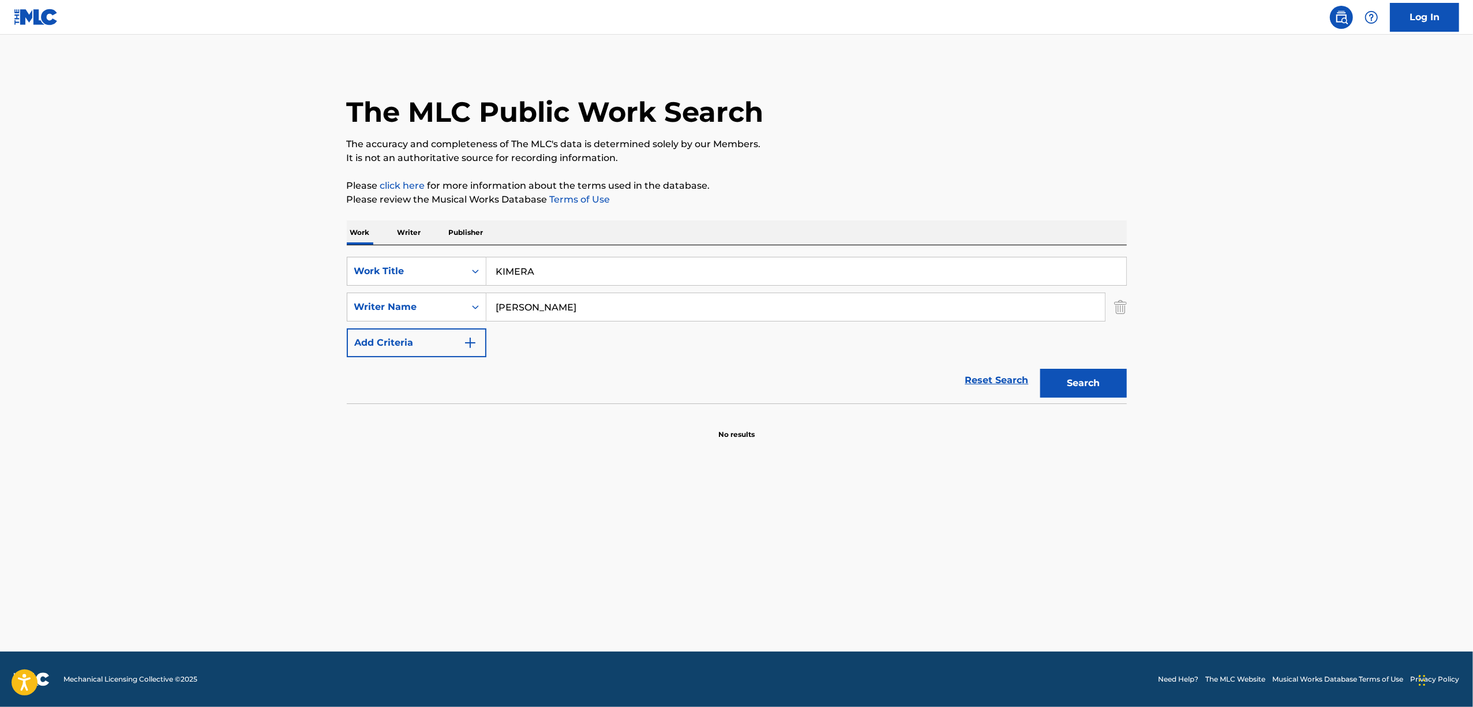
click at [122, 494] on main "The MLC Public Work Search The accuracy and completeness of The MLC's data is d…" at bounding box center [736, 343] width 1473 height 617
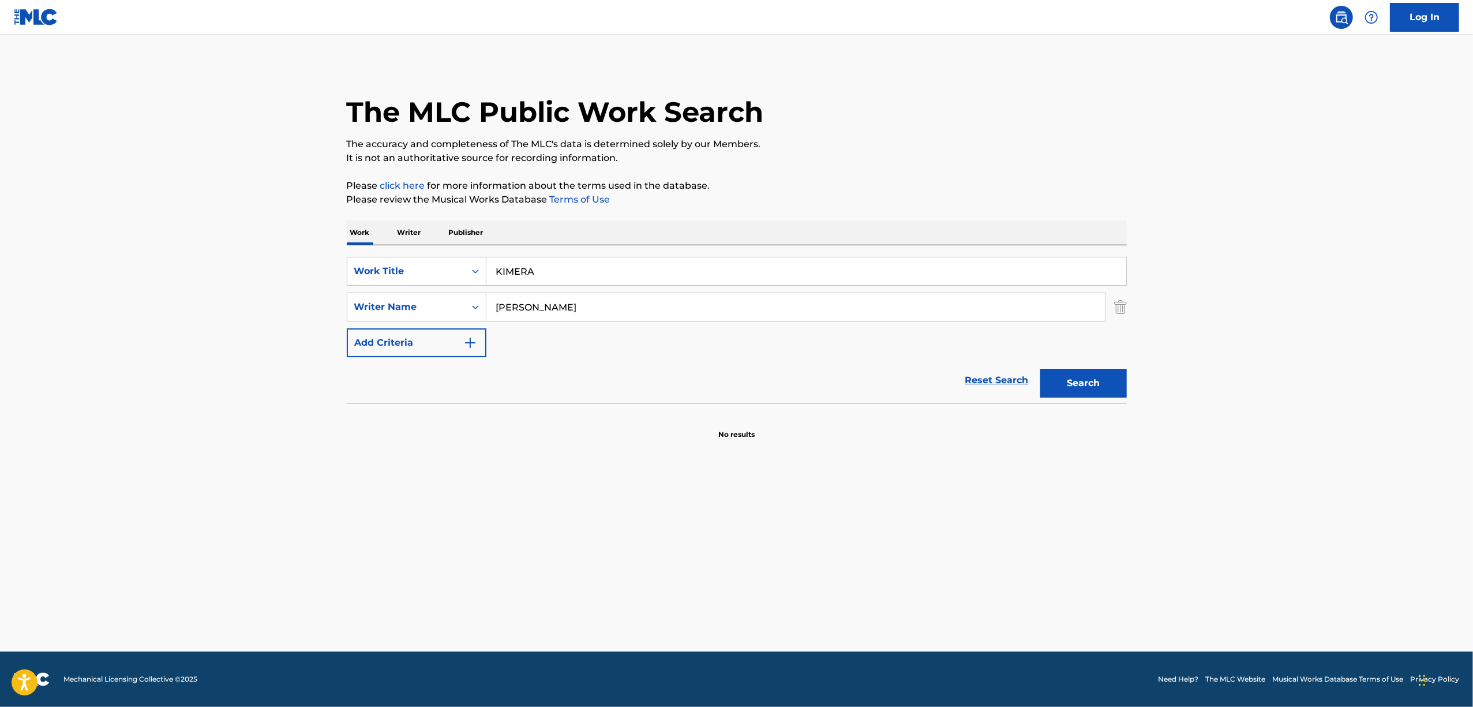
click at [122, 494] on main "The MLC Public Work Search The accuracy and completeness of The MLC's data is d…" at bounding box center [736, 343] width 1473 height 617
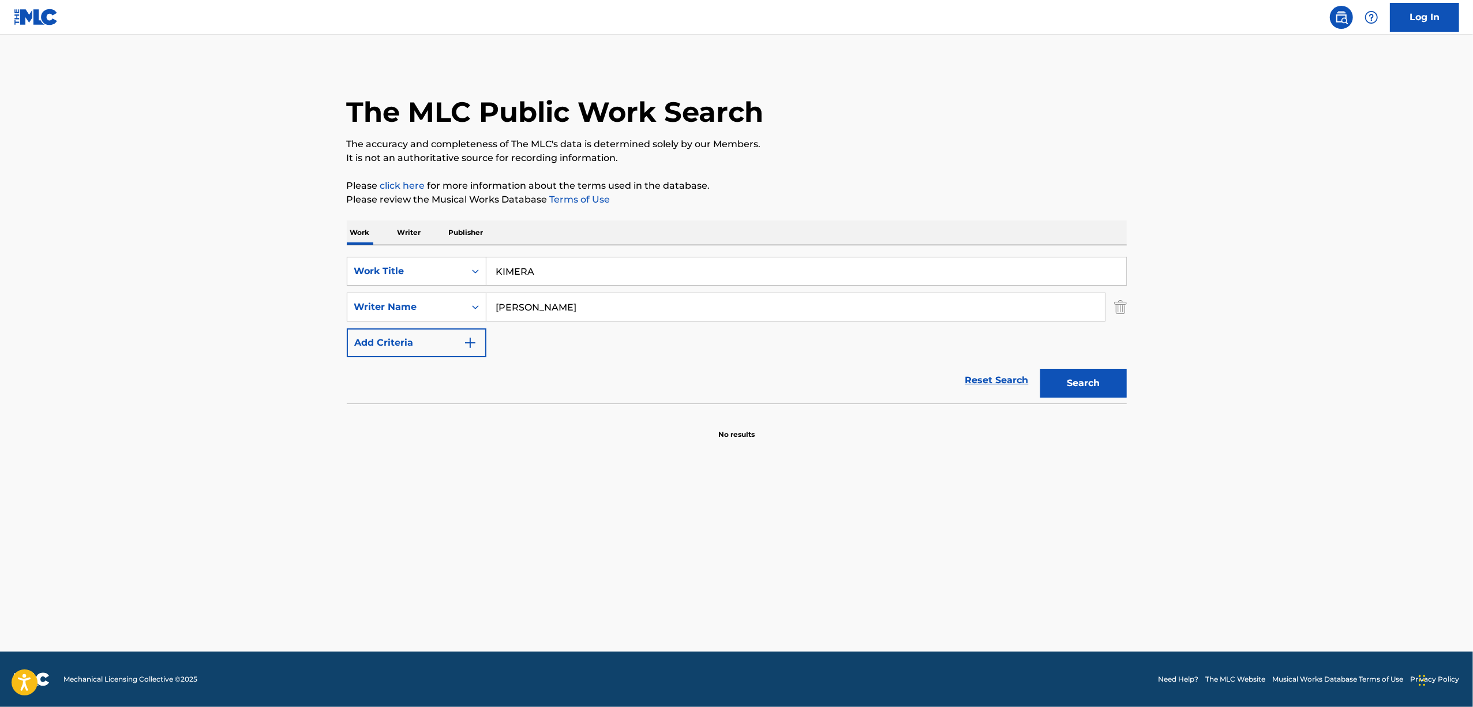
click at [122, 494] on main "The MLC Public Work Search The accuracy and completeness of The MLC's data is d…" at bounding box center [736, 343] width 1473 height 617
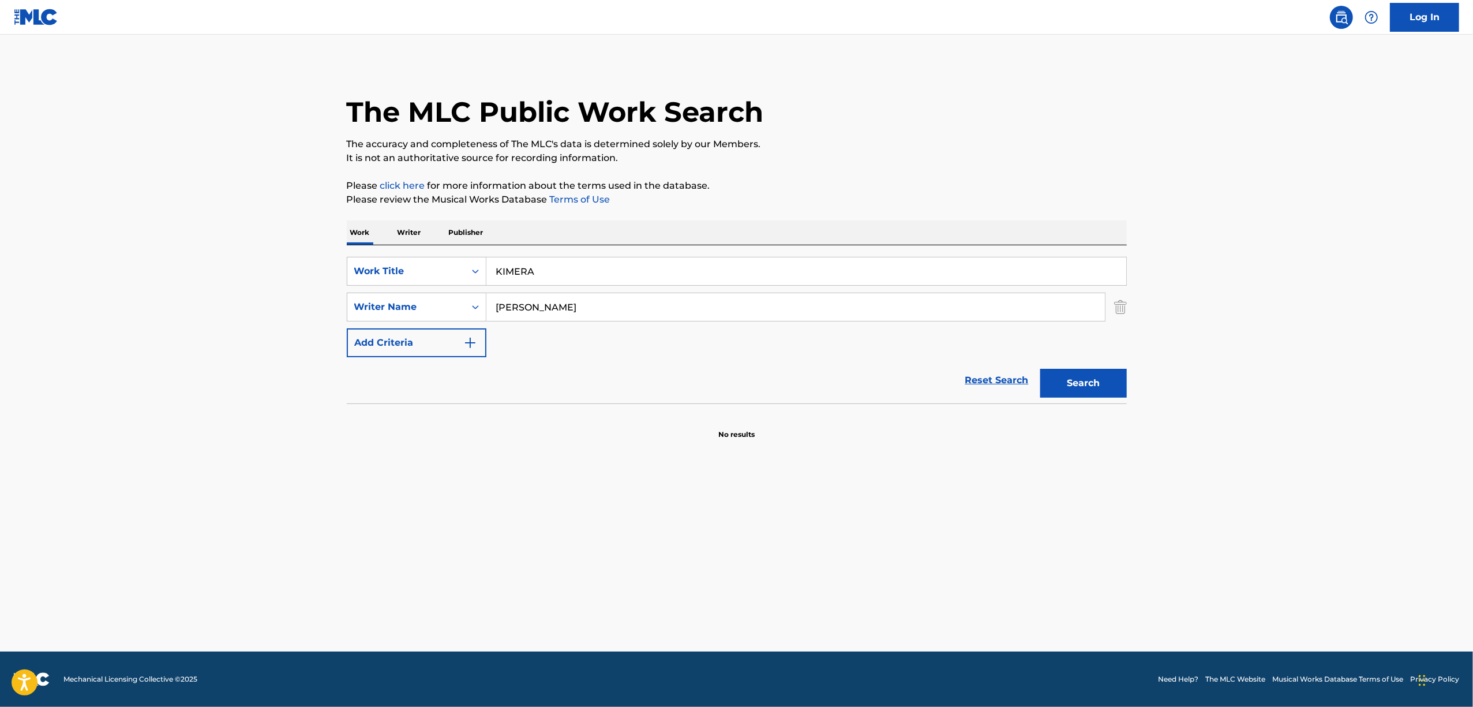
click at [122, 494] on main "The MLC Public Work Search The accuracy and completeness of The MLC's data is d…" at bounding box center [736, 343] width 1473 height 617
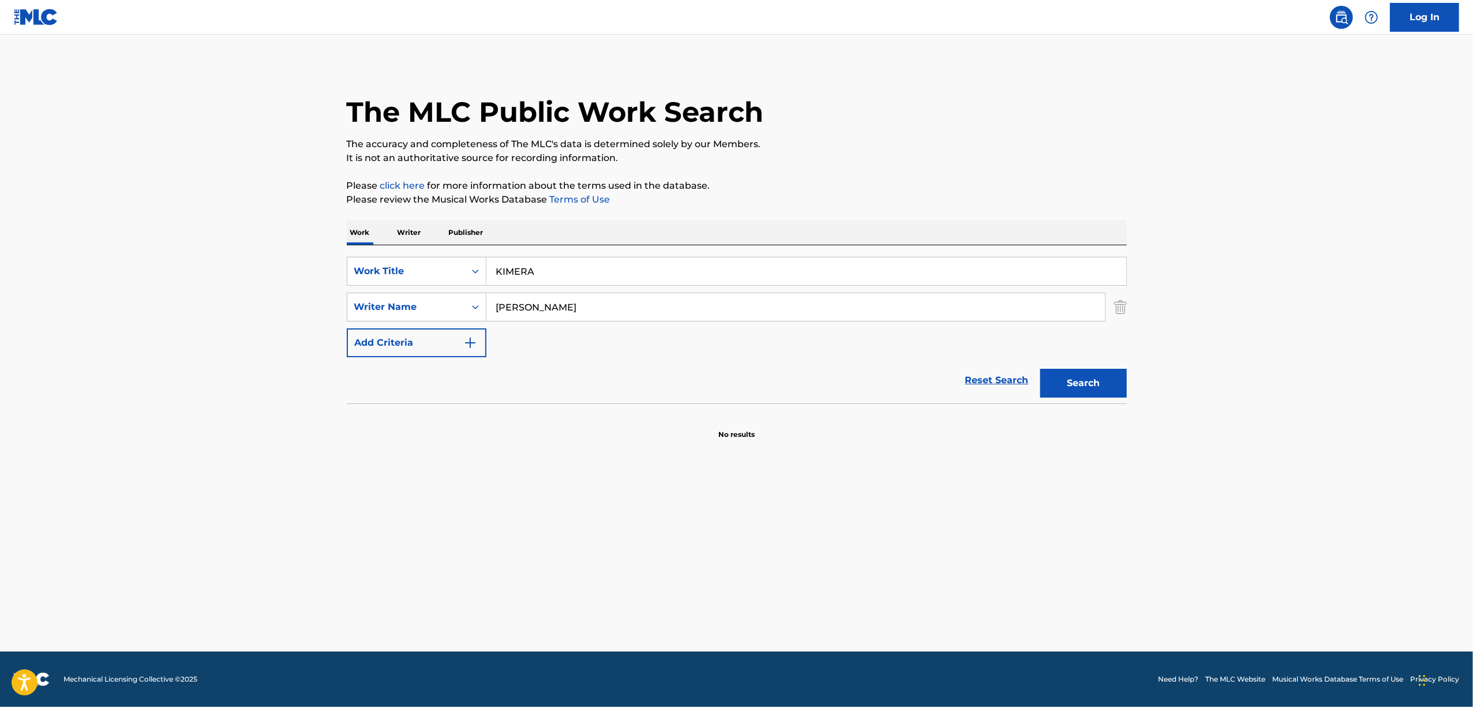
click at [122, 494] on main "The MLC Public Work Search The accuracy and completeness of The MLC's data is d…" at bounding box center [736, 343] width 1473 height 617
click at [472, 279] on div "Search Form" at bounding box center [475, 271] width 21 height 21
click at [415, 303] on div "ISWC" at bounding box center [416, 300] width 138 height 29
click at [573, 272] on input "Search Form" at bounding box center [806, 271] width 640 height 28
paste input "T3288943211"
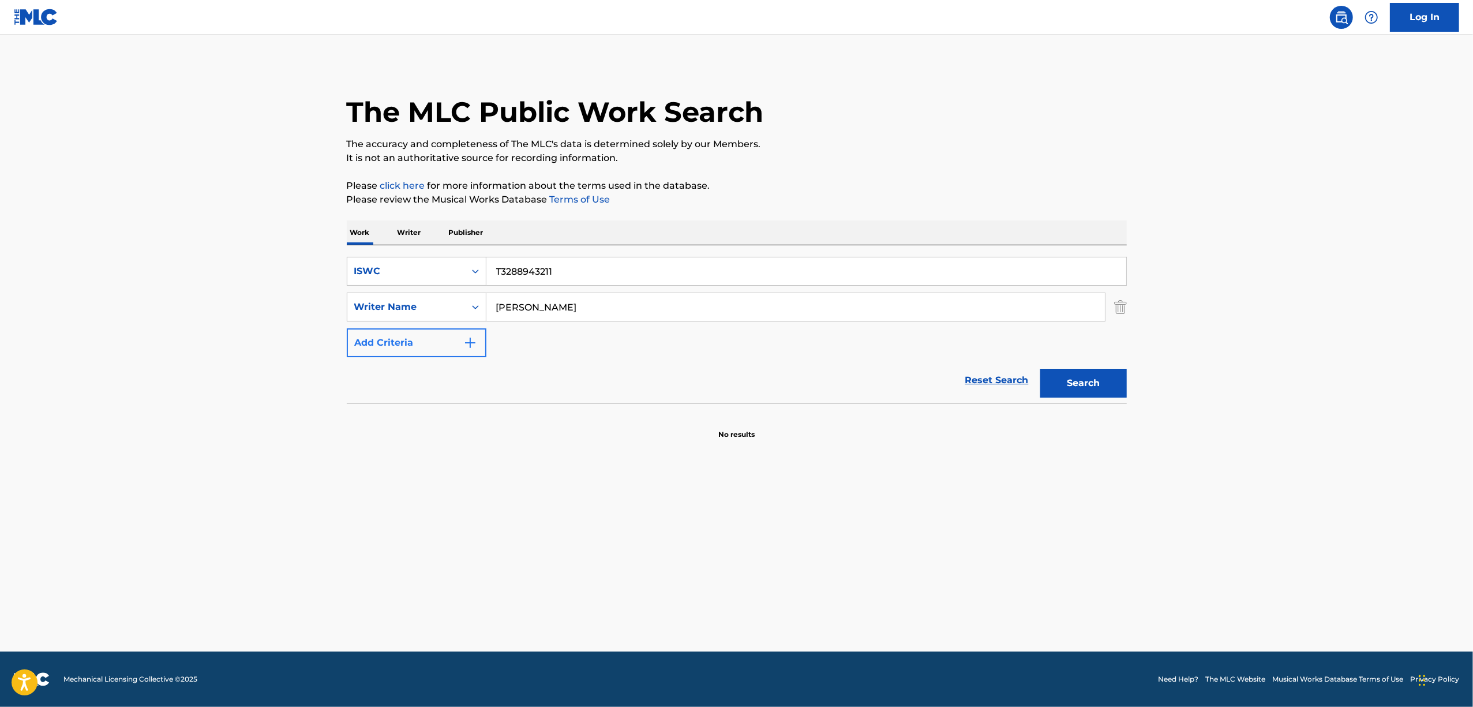
type input "T3288943211"
drag, startPoint x: 391, startPoint y: 339, endPoint x: 347, endPoint y: 342, distance: 43.9
click at [348, 342] on div "SearchWithCriteria5a056262-e371-4d84-8ad3-4c6a8cd27498 ISWC T3288943211 SearchW…" at bounding box center [737, 307] width 780 height 100
click at [1040, 369] on button "Search" at bounding box center [1083, 383] width 87 height 29
click at [1083, 370] on button "Search" at bounding box center [1083, 383] width 87 height 29
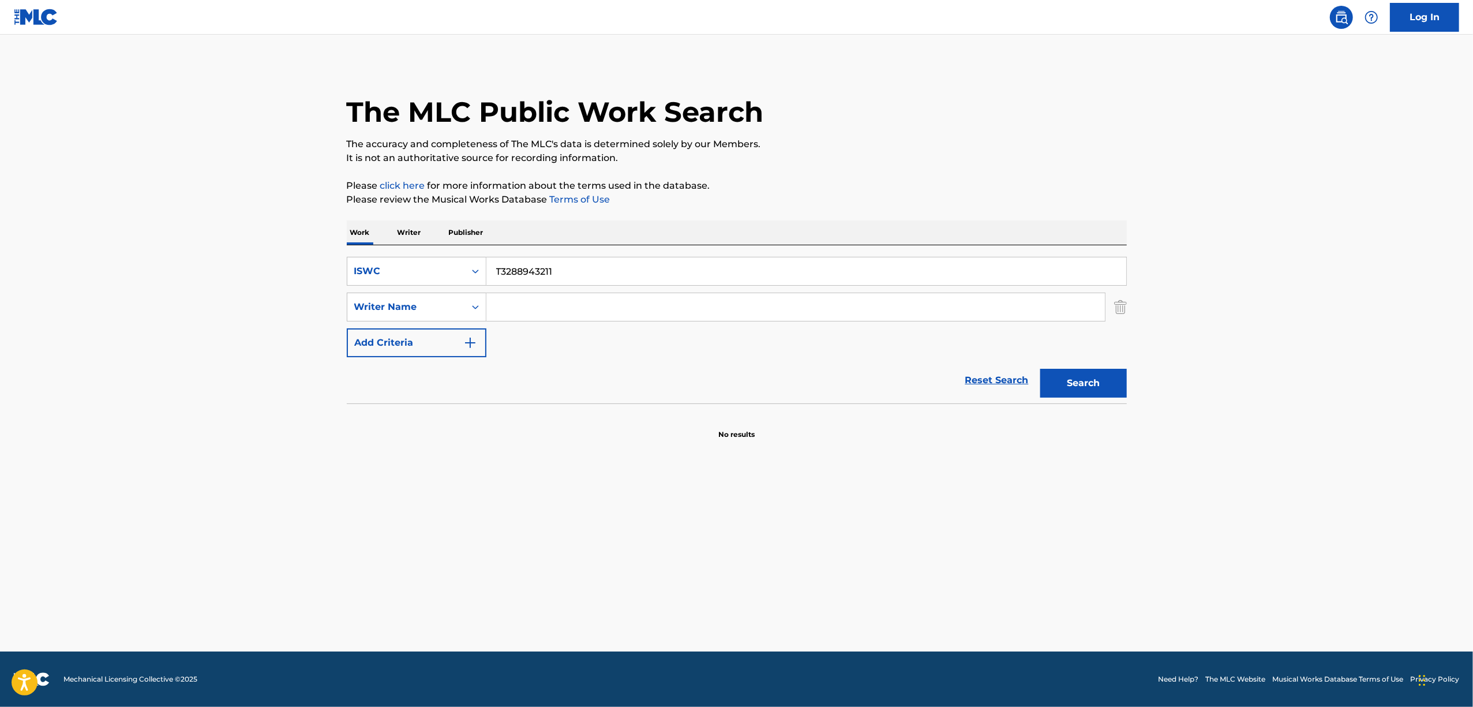
drag, startPoint x: 562, startPoint y: 275, endPoint x: 342, endPoint y: 292, distance: 220.5
click at [343, 293] on div "The MLC Public Work Search The accuracy and completeness of The MLC's data is d…" at bounding box center [737, 251] width 808 height 376
paste input "2863796"
drag, startPoint x: 1082, startPoint y: 379, endPoint x: 1080, endPoint y: 370, distance: 9.5
click at [1080, 372] on button "Search" at bounding box center [1083, 383] width 87 height 29
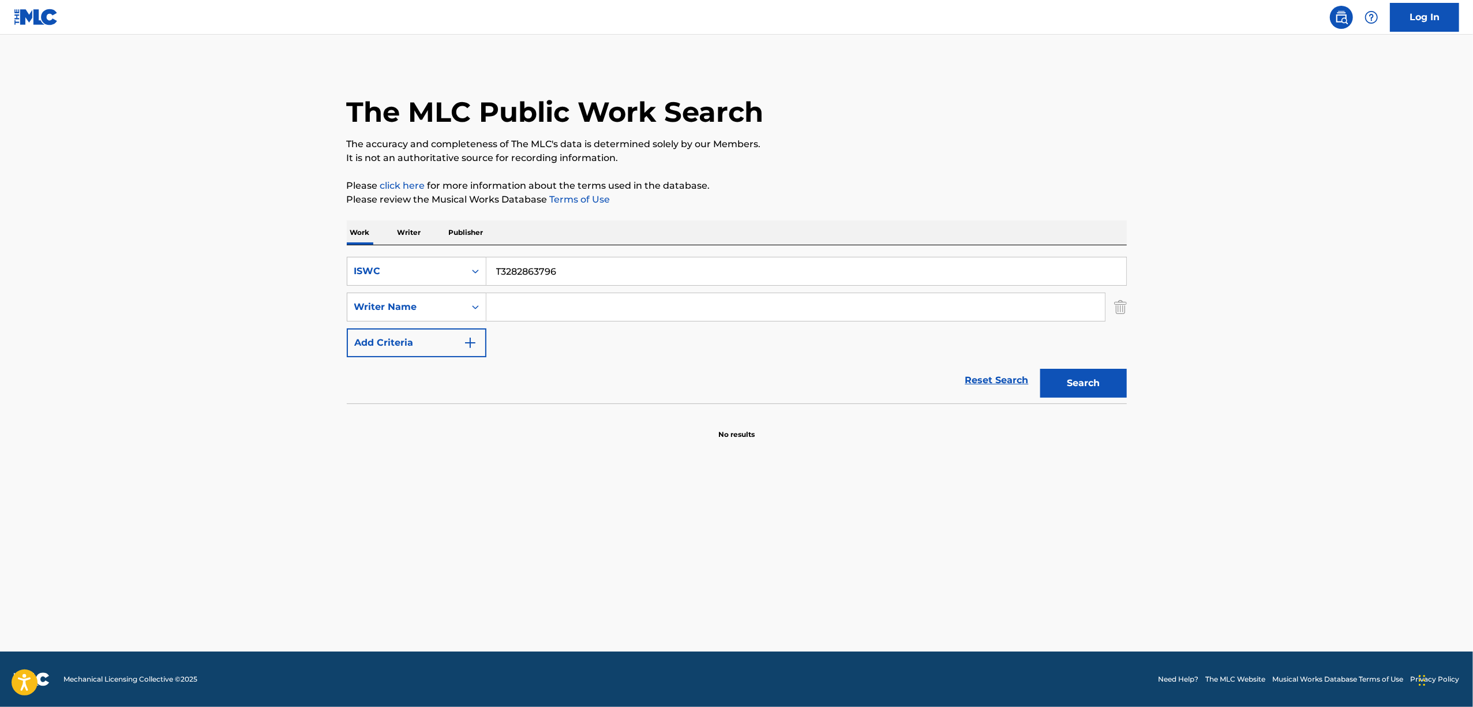
click at [242, 513] on main "The MLC Public Work Search The accuracy and completeness of The MLC's data is d…" at bounding box center [736, 343] width 1473 height 617
drag, startPoint x: 377, startPoint y: 278, endPoint x: 262, endPoint y: 292, distance: 115.6
click at [262, 292] on main "The MLC Public Work Search The accuracy and completeness of The MLC's data is d…" at bounding box center [736, 343] width 1473 height 617
click at [582, 305] on input "Search Form" at bounding box center [795, 307] width 618 height 28
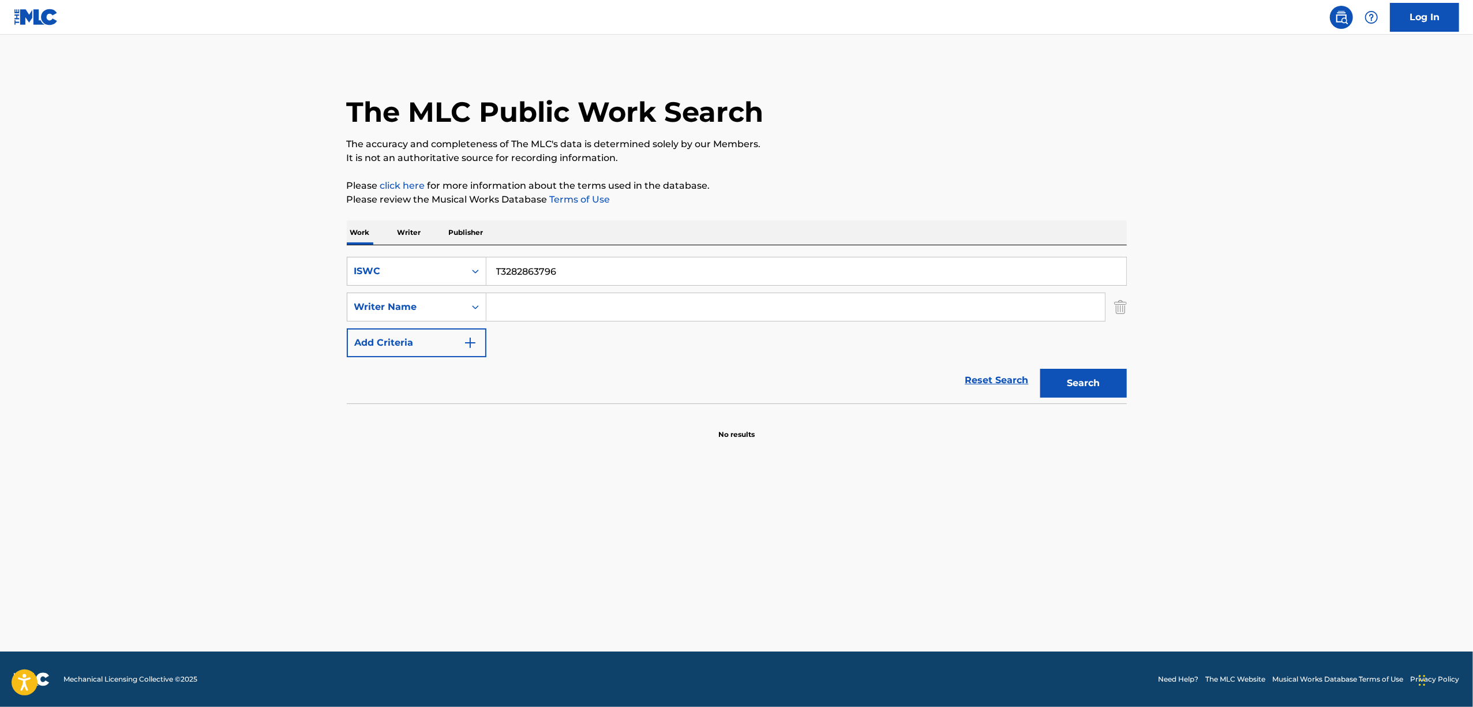
click at [410, 287] on div "SearchWithCriteria5a056262-e371-4d84-8ad3-4c6a8cd27498 ISWC T3282863796 SearchW…" at bounding box center [737, 307] width 780 height 100
paste input "07"
drag, startPoint x: 1058, startPoint y: 382, endPoint x: 1021, endPoint y: 387, distance: 37.8
click at [1053, 381] on button "Search" at bounding box center [1083, 383] width 87 height 29
drag, startPoint x: 477, startPoint y: 275, endPoint x: 379, endPoint y: 271, distance: 97.6
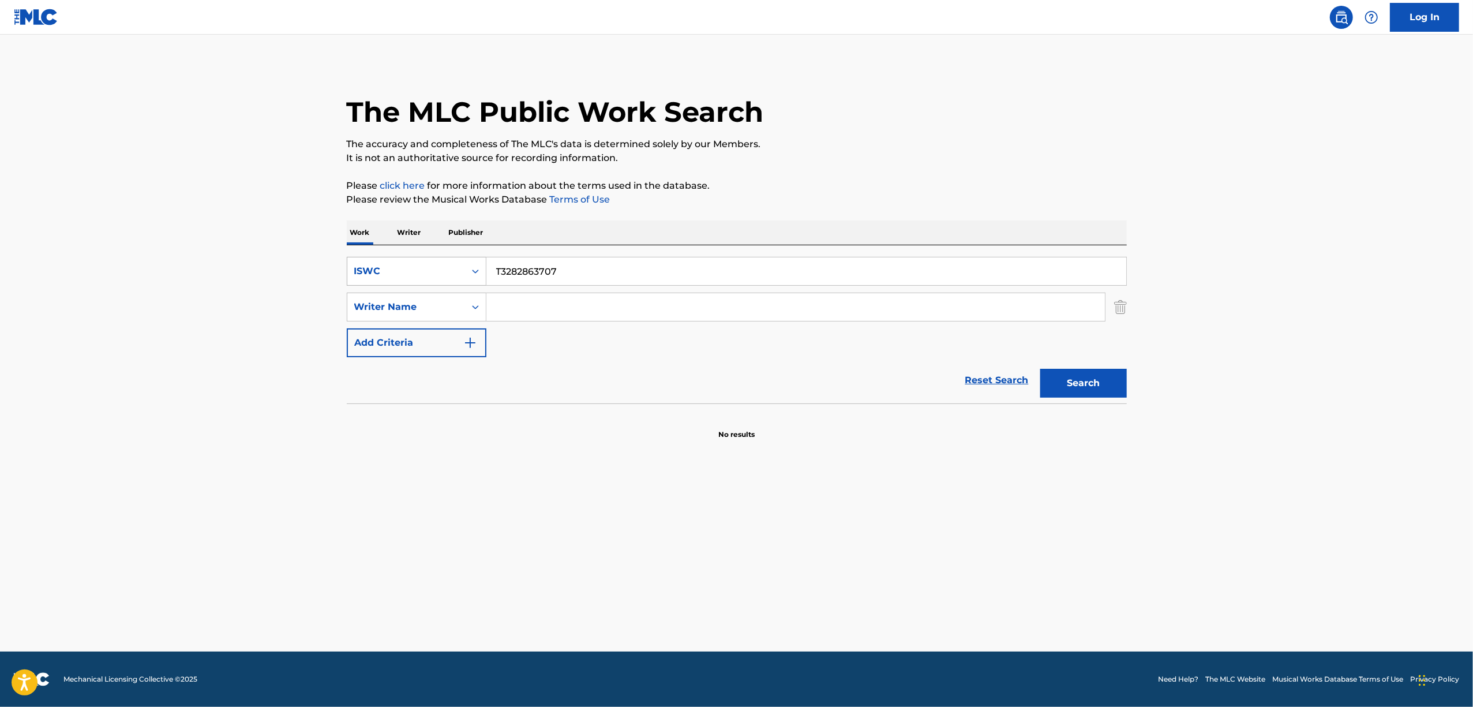
click at [379, 271] on div "SearchWithCriteria5a056262-e371-4d84-8ad3-4c6a8cd27498 ISWC T3282863707" at bounding box center [737, 271] width 780 height 29
paste input "8931959"
click at [1078, 379] on button "Search" at bounding box center [1083, 383] width 87 height 29
drag, startPoint x: 621, startPoint y: 272, endPoint x: 407, endPoint y: 295, distance: 215.3
click at [407, 296] on div "SearchWithCriteria5a056262-e371-4d84-8ad3-4c6a8cd27498 ISWC T3288931959 SearchW…" at bounding box center [737, 307] width 780 height 100
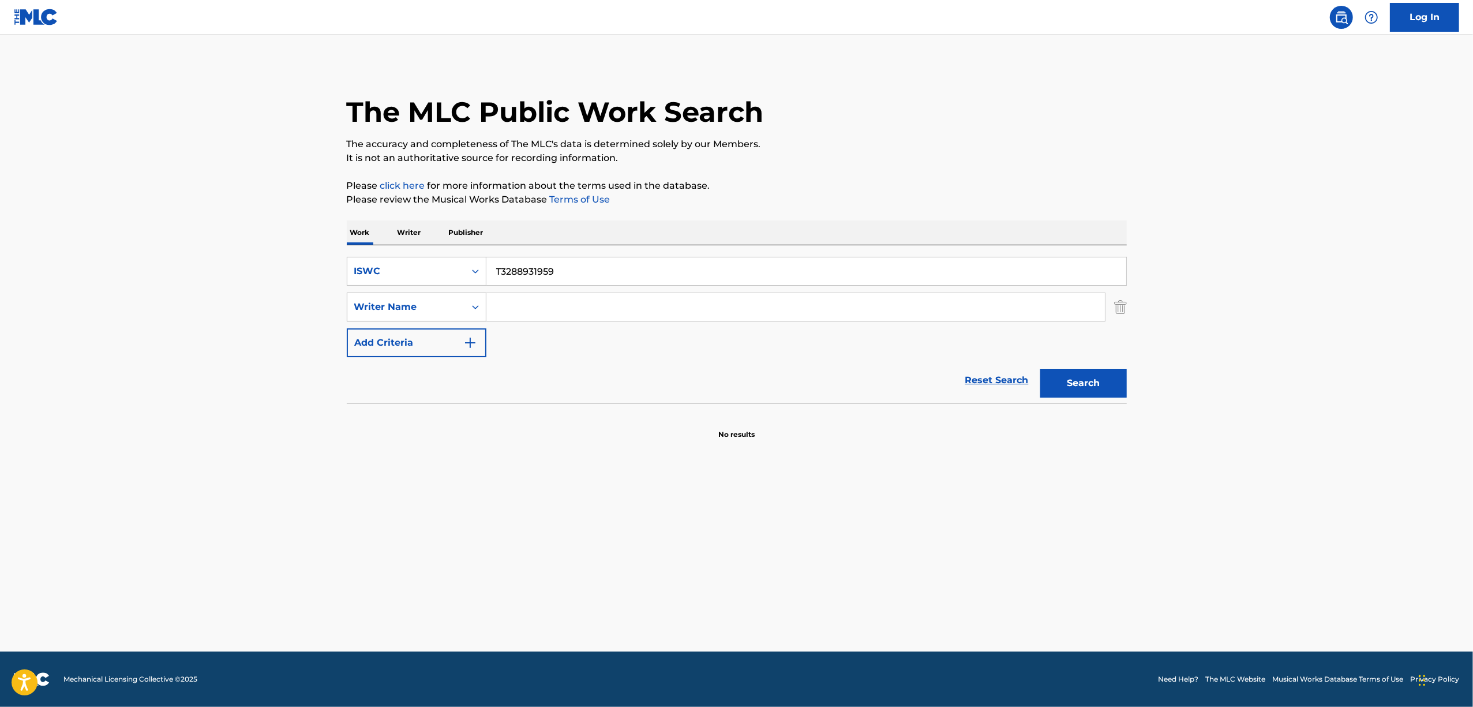
paste input "50716"
type input "T3288950716"
click at [1096, 386] on button "Search" at bounding box center [1083, 383] width 87 height 29
click at [473, 271] on icon "Search Form" at bounding box center [475, 271] width 7 height 4
drag, startPoint x: 462, startPoint y: 301, endPoint x: 475, endPoint y: 288, distance: 18.0
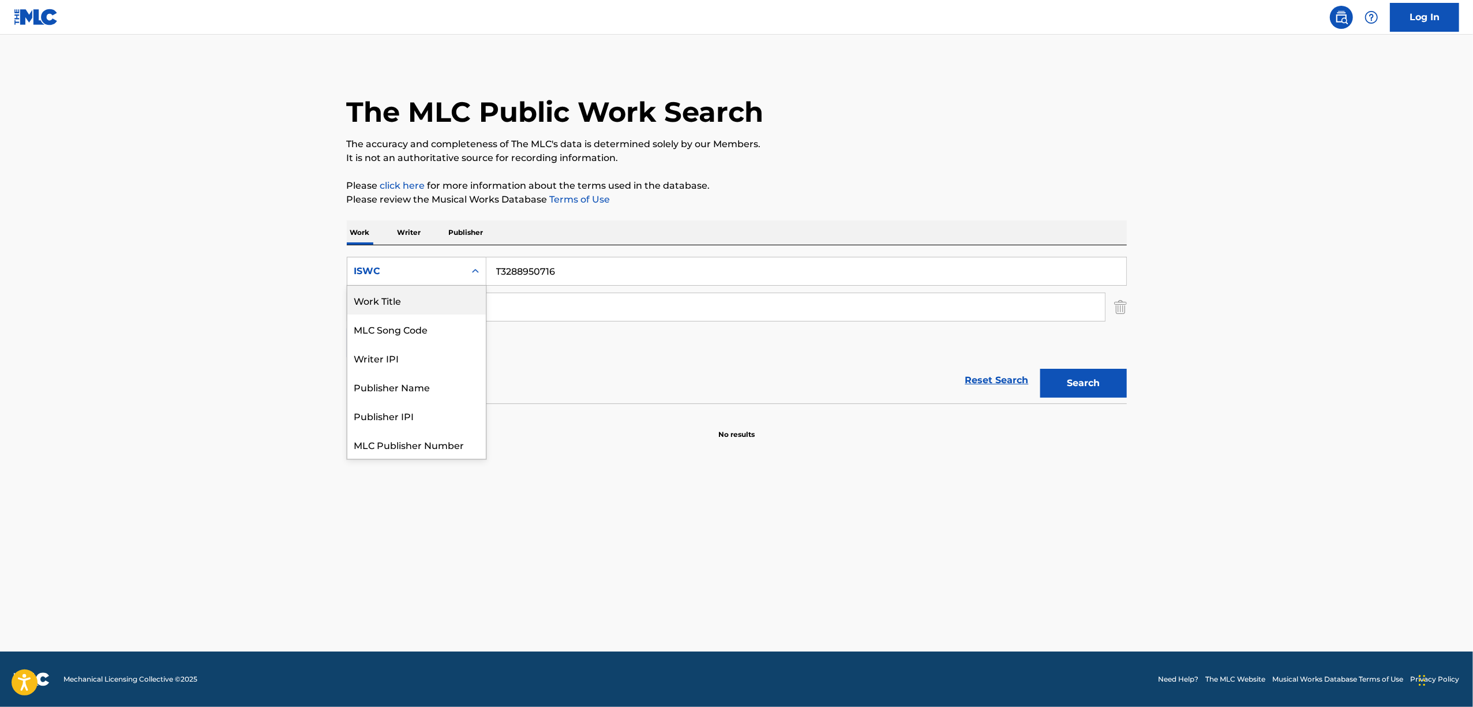
click at [463, 298] on div "Work Title" at bounding box center [416, 300] width 138 height 29
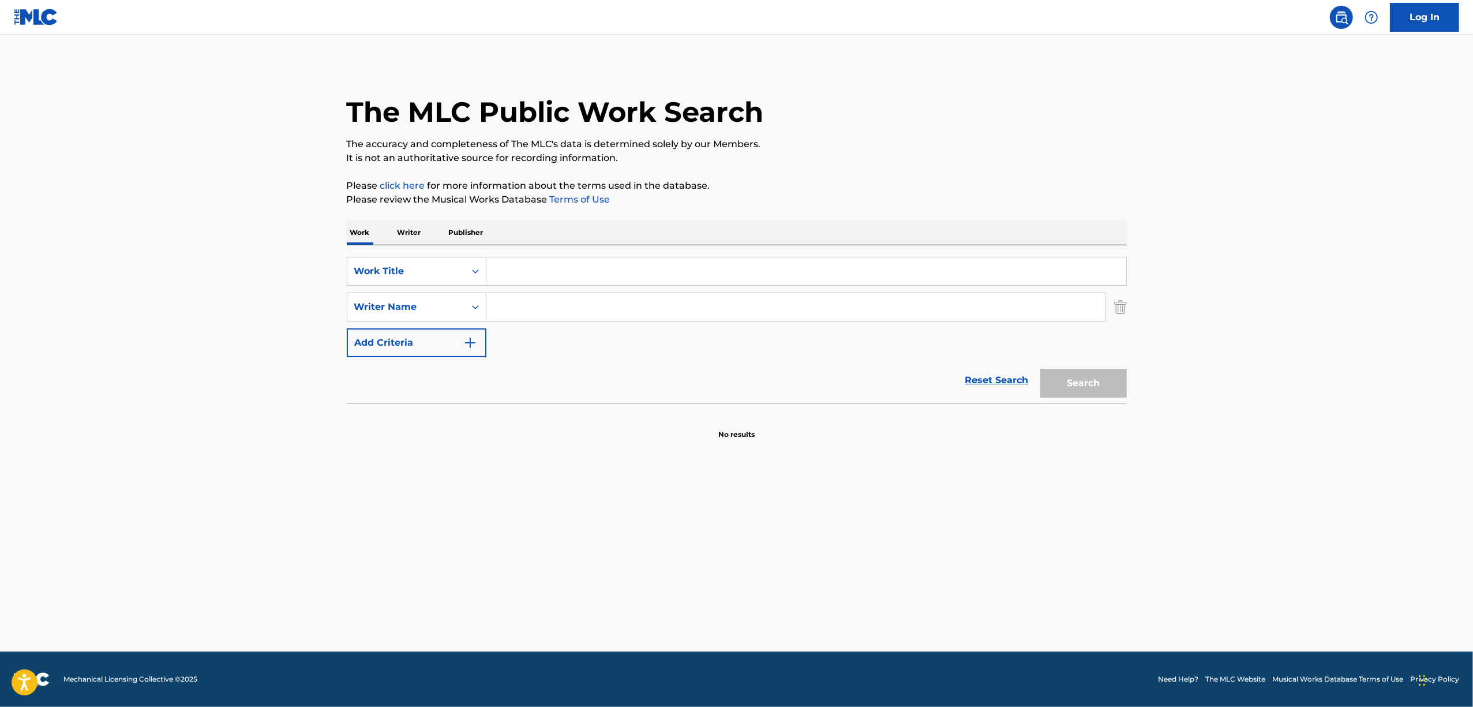
click at [561, 249] on div "SearchWithCriteriada5c0006-8f8d-4e82-8d85-75e1483cb77d Work Title SearchWithCri…" at bounding box center [737, 324] width 780 height 158
click at [542, 283] on input "Search Form" at bounding box center [806, 271] width 640 height 28
paste input "HOSHIWATARINOKAERIMICHI"
click at [1069, 383] on button "Search" at bounding box center [1083, 383] width 87 height 29
drag, startPoint x: 673, startPoint y: 270, endPoint x: 370, endPoint y: 303, distance: 304.7
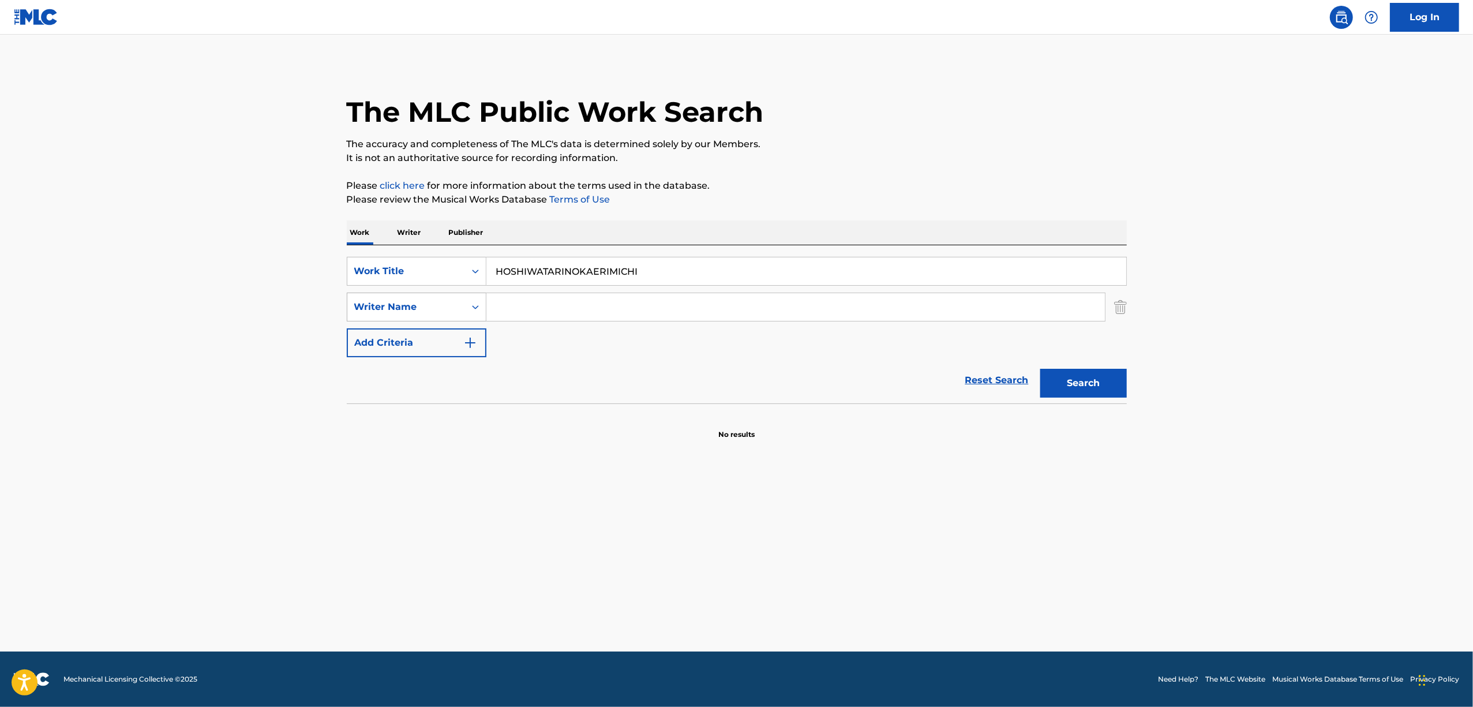
click at [372, 305] on div "SearchWithCriteriada5c0006-8f8d-4e82-8d85-75e1483cb77d Work Title HOSHIWATARINO…" at bounding box center [737, 307] width 780 height 100
paste input "星渡りの帰り道"
click at [1067, 378] on button "Search" at bounding box center [1083, 383] width 87 height 29
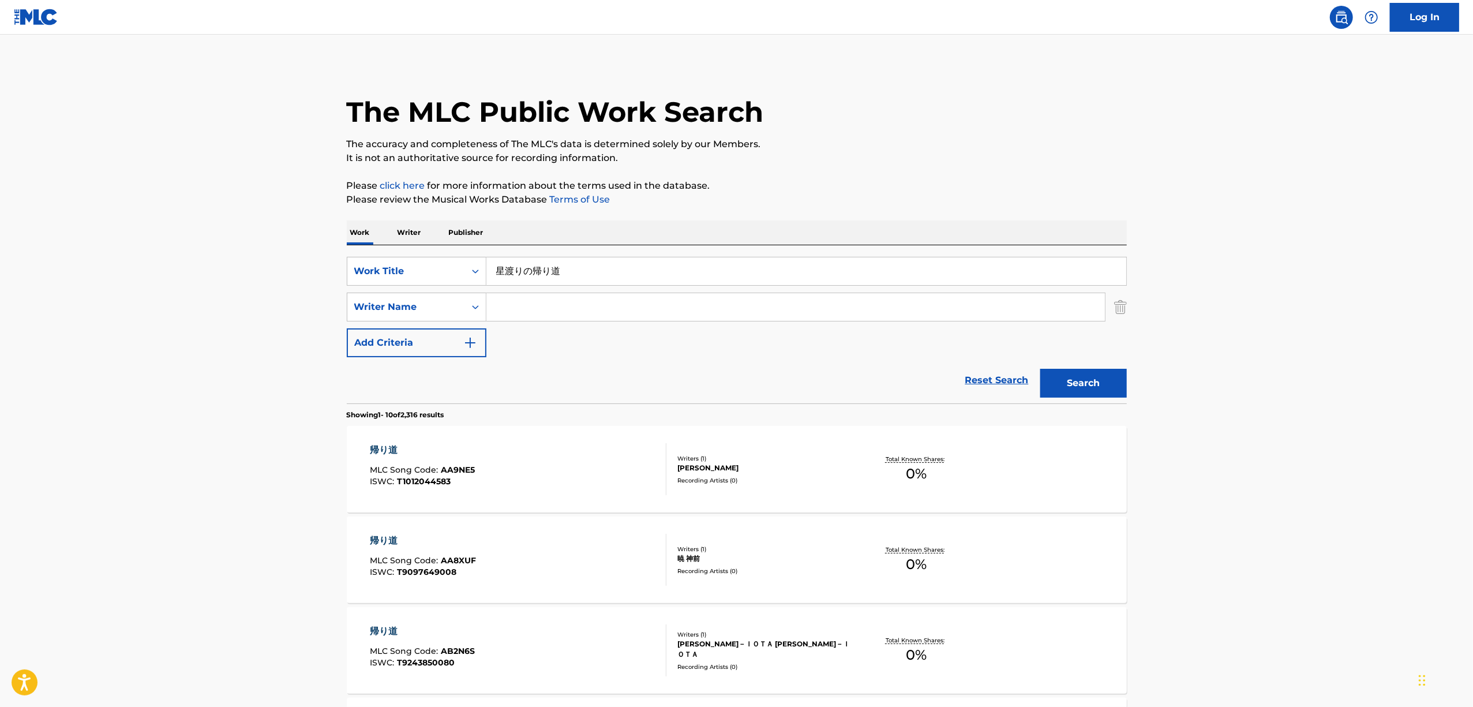
drag, startPoint x: 540, startPoint y: 291, endPoint x: 569, endPoint y: 279, distance: 31.3
click at [547, 286] on div "SearchWithCriteriada5c0006-8f8d-4e82-8d85-75e1483cb77d Work Title 星渡りの帰り道 Searc…" at bounding box center [737, 307] width 780 height 100
drag, startPoint x: 572, startPoint y: 275, endPoint x: 478, endPoint y: 289, distance: 95.6
click at [478, 289] on div "SearchWithCriteriada5c0006-8f8d-4e82-8d85-75e1483cb77d Work Title 星渡りの帰り道 Searc…" at bounding box center [737, 307] width 780 height 100
paste input "MOON FLOWER"
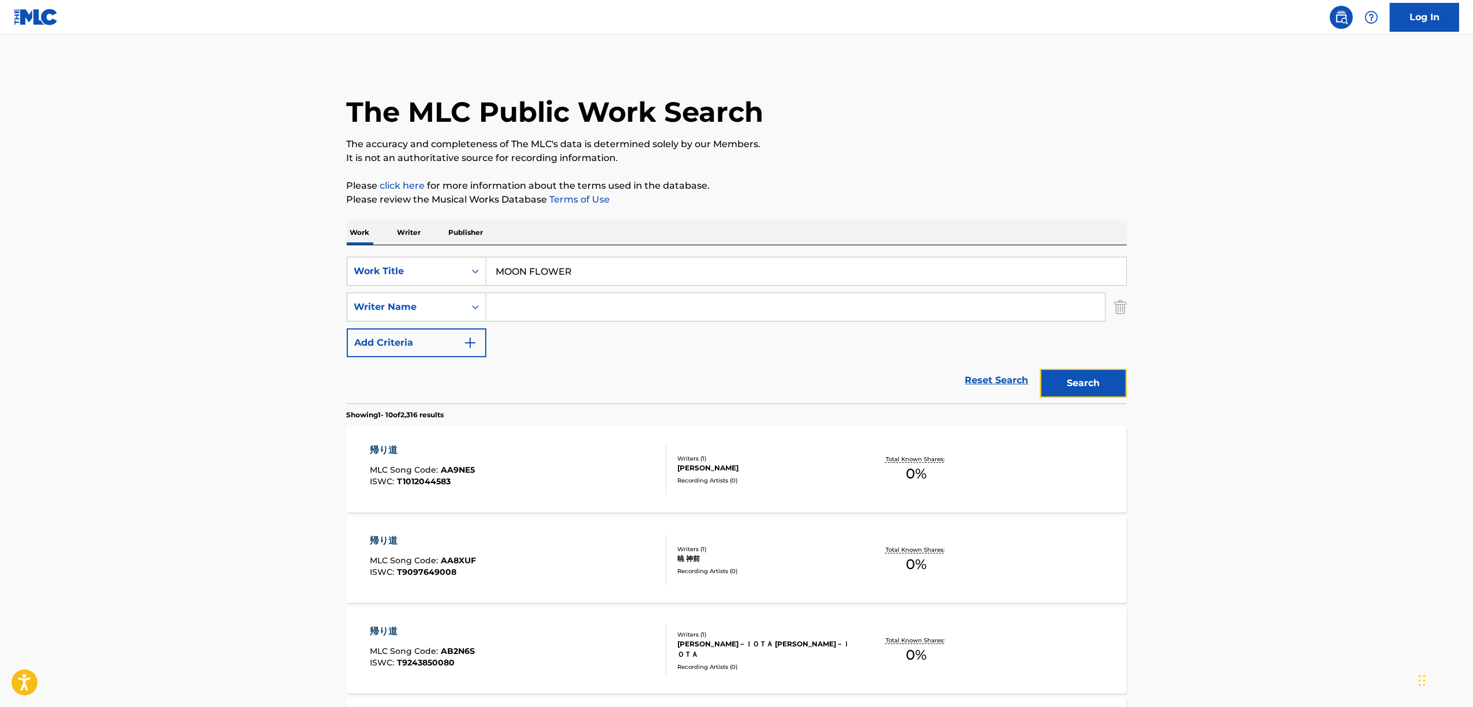
drag, startPoint x: 1060, startPoint y: 386, endPoint x: 1025, endPoint y: 381, distance: 35.0
click at [1055, 387] on button "Search" at bounding box center [1083, 383] width 87 height 29
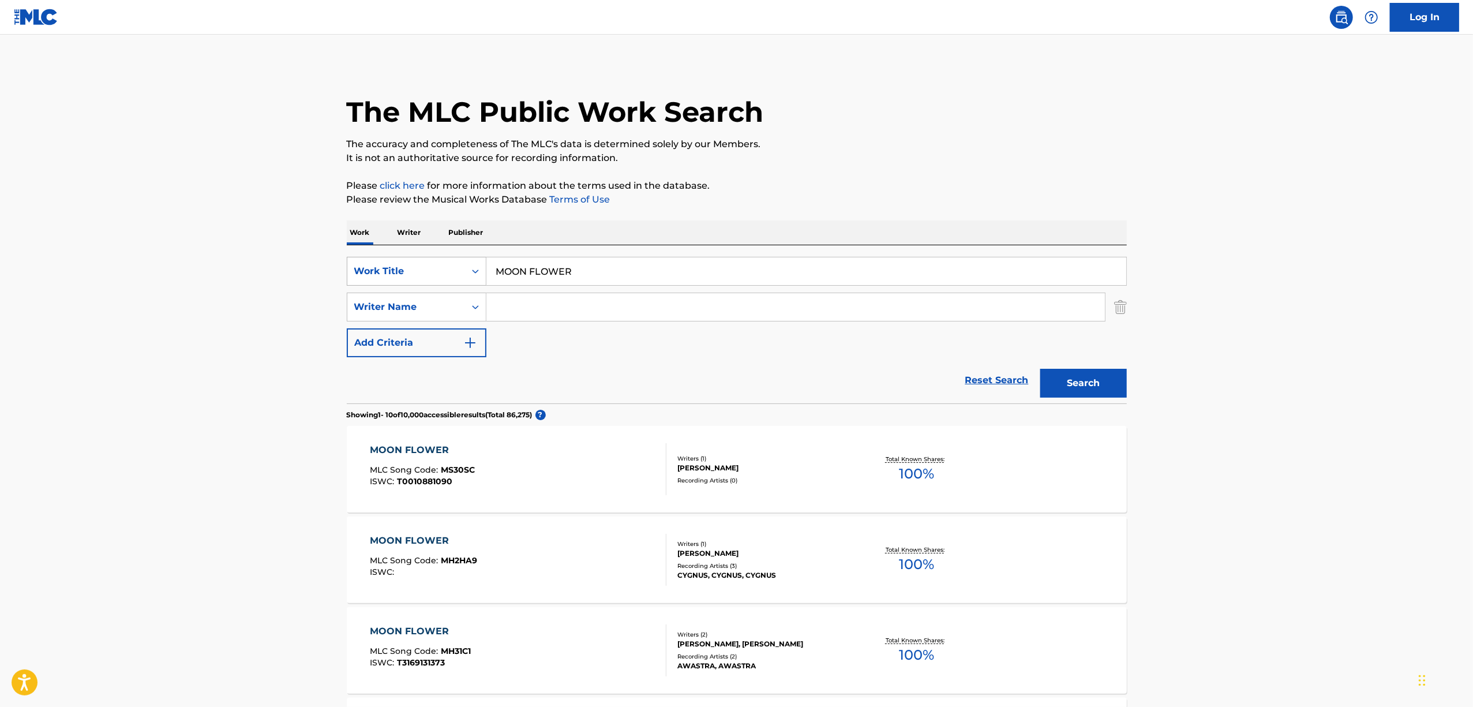
drag, startPoint x: 494, startPoint y: 277, endPoint x: 437, endPoint y: 277, distance: 57.7
click at [437, 277] on div "SearchWithCriteriada5c0006-8f8d-4e82-8d85-75e1483cb77d Work Title MOON FLOWER" at bounding box center [737, 271] width 780 height 29
paste input "TWILIGHT"
click at [1089, 374] on button "Search" at bounding box center [1083, 383] width 87 height 29
drag, startPoint x: 615, startPoint y: 267, endPoint x: 287, endPoint y: 349, distance: 337.9
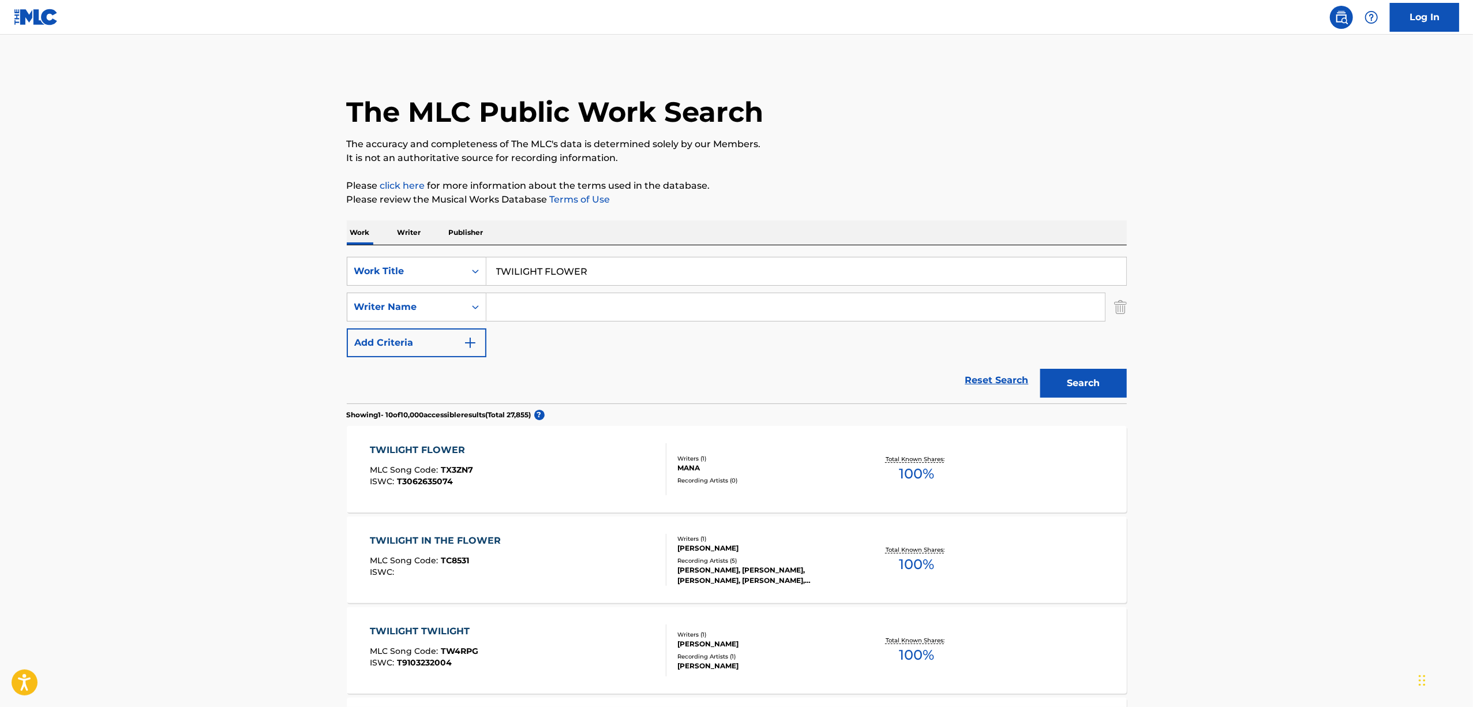
click at [287, 349] on main "The MLC Public Work Search The accuracy and completeness of The MLC's data is d…" at bounding box center [736, 714] width 1473 height 1358
paste input "YAKUSOKUHAEIENNI"
drag, startPoint x: 1075, startPoint y: 373, endPoint x: 580, endPoint y: 217, distance: 519.5
click at [1075, 372] on button "Search" at bounding box center [1083, 383] width 87 height 29
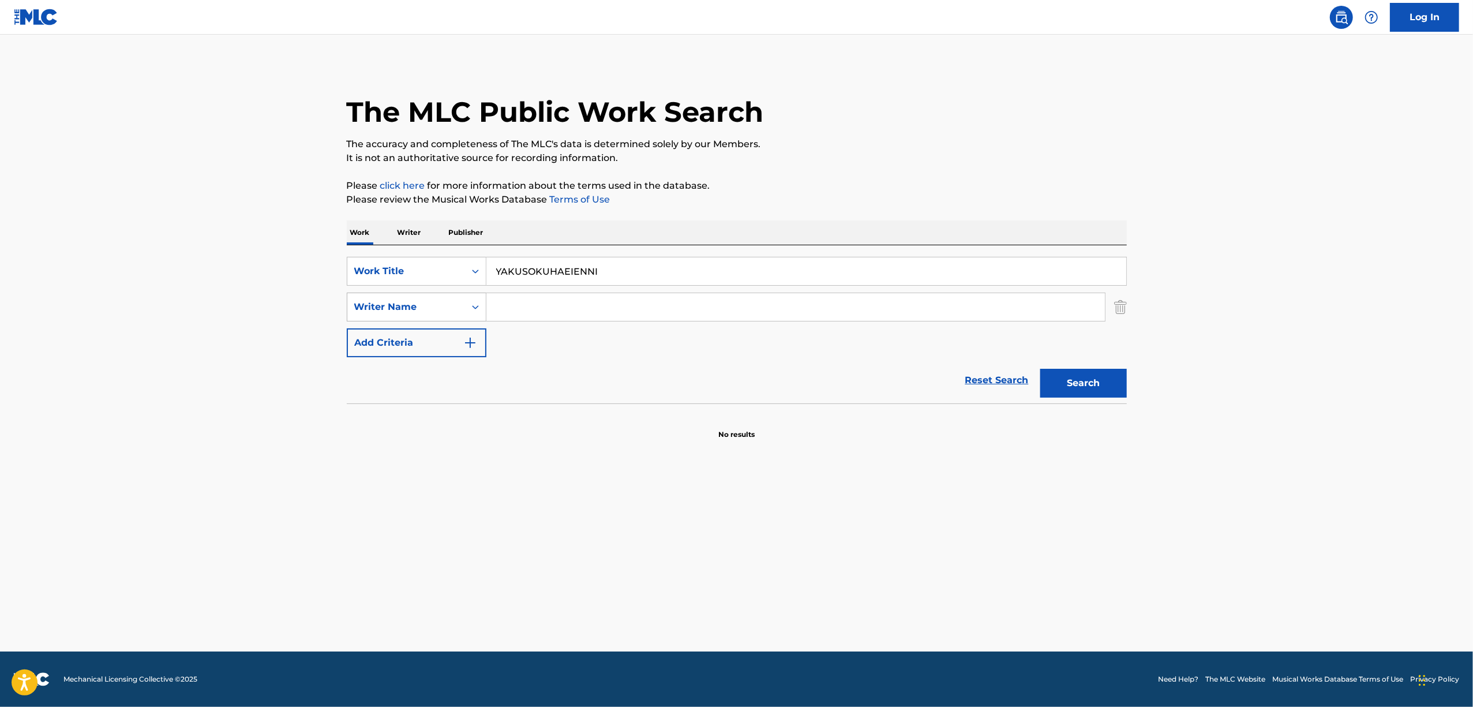
drag, startPoint x: 538, startPoint y: 285, endPoint x: 351, endPoint y: 313, distance: 189.0
click at [352, 313] on div "SearchWithCriteriada5c0006-8f8d-4e82-8d85-75e1483cb77d Work Title YAKUSOKUHAEIE…" at bounding box center [737, 307] width 780 height 100
paste input "約束は永遠に"
click at [1092, 377] on button "Search" at bounding box center [1083, 383] width 87 height 29
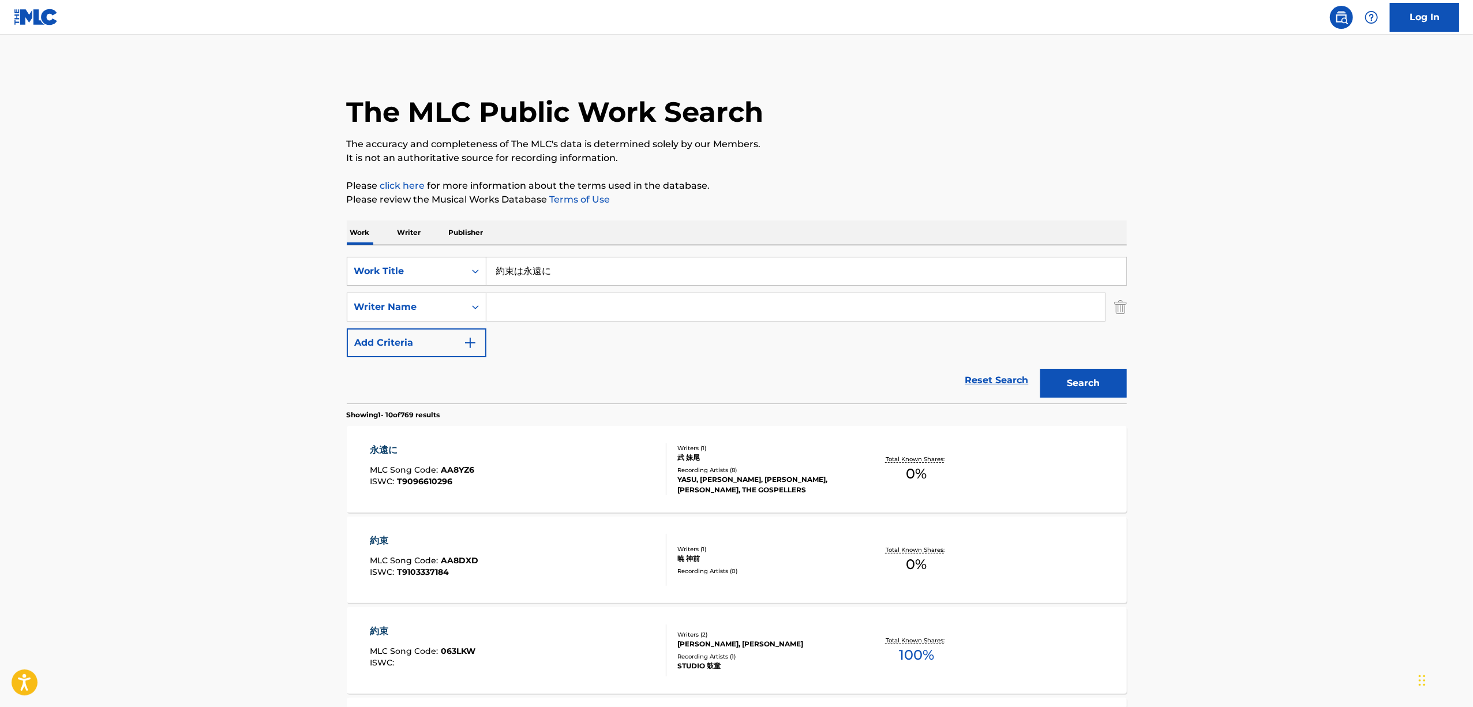
drag, startPoint x: 554, startPoint y: 269, endPoint x: 373, endPoint y: 286, distance: 182.6
click at [373, 286] on div "SearchWithCriteriada5c0006-8f8d-4e82-8d85-75e1483cb77d Work Title 約束は永遠に Search…" at bounding box center [737, 307] width 780 height 100
paste input "SHINIGAMINOKETSUDAN"
click at [1066, 377] on button "Search" at bounding box center [1083, 383] width 87 height 29
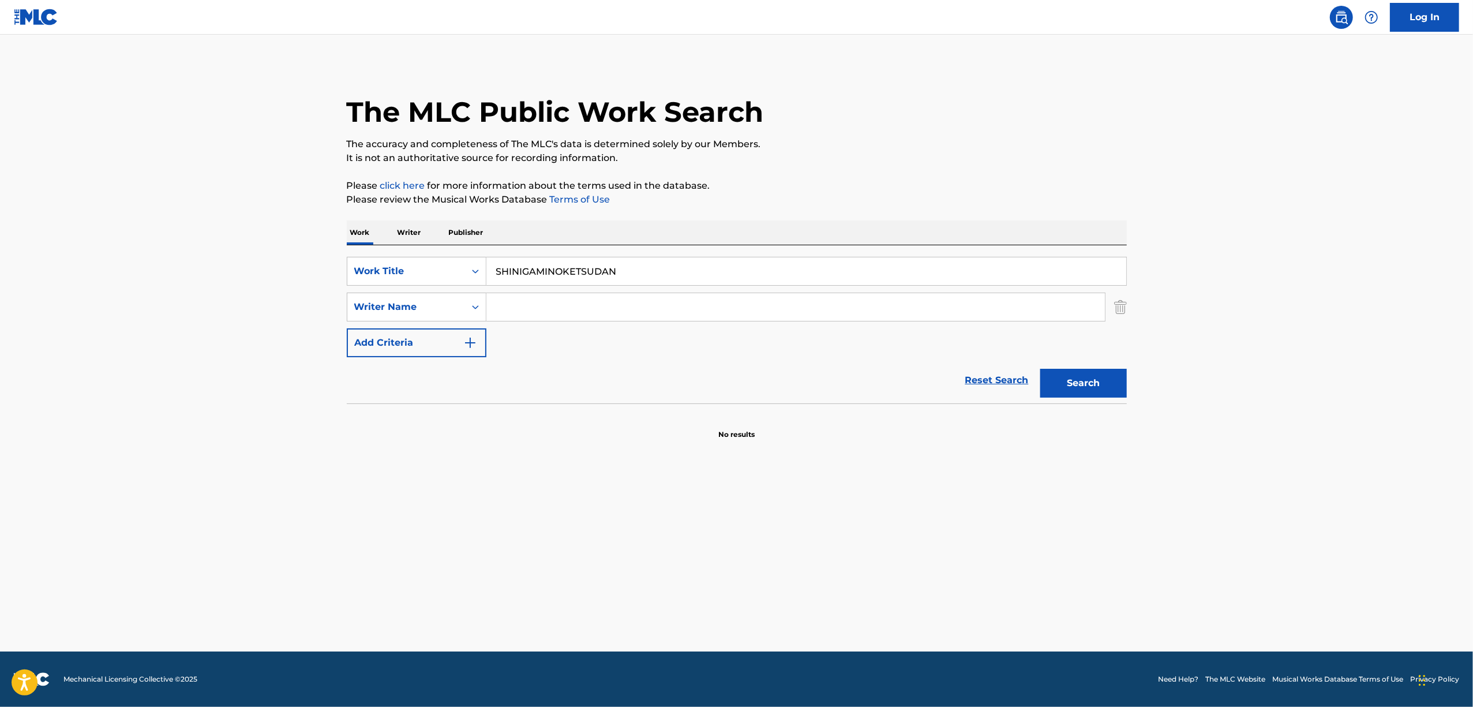
drag, startPoint x: 672, startPoint y: 267, endPoint x: 339, endPoint y: 297, distance: 334.2
click at [339, 297] on div "The MLC Public Work Search The accuracy and completeness of The MLC's data is d…" at bounding box center [737, 251] width 808 height 376
paste input "死神の決断"
click at [1081, 382] on button "Search" at bounding box center [1083, 383] width 87 height 29
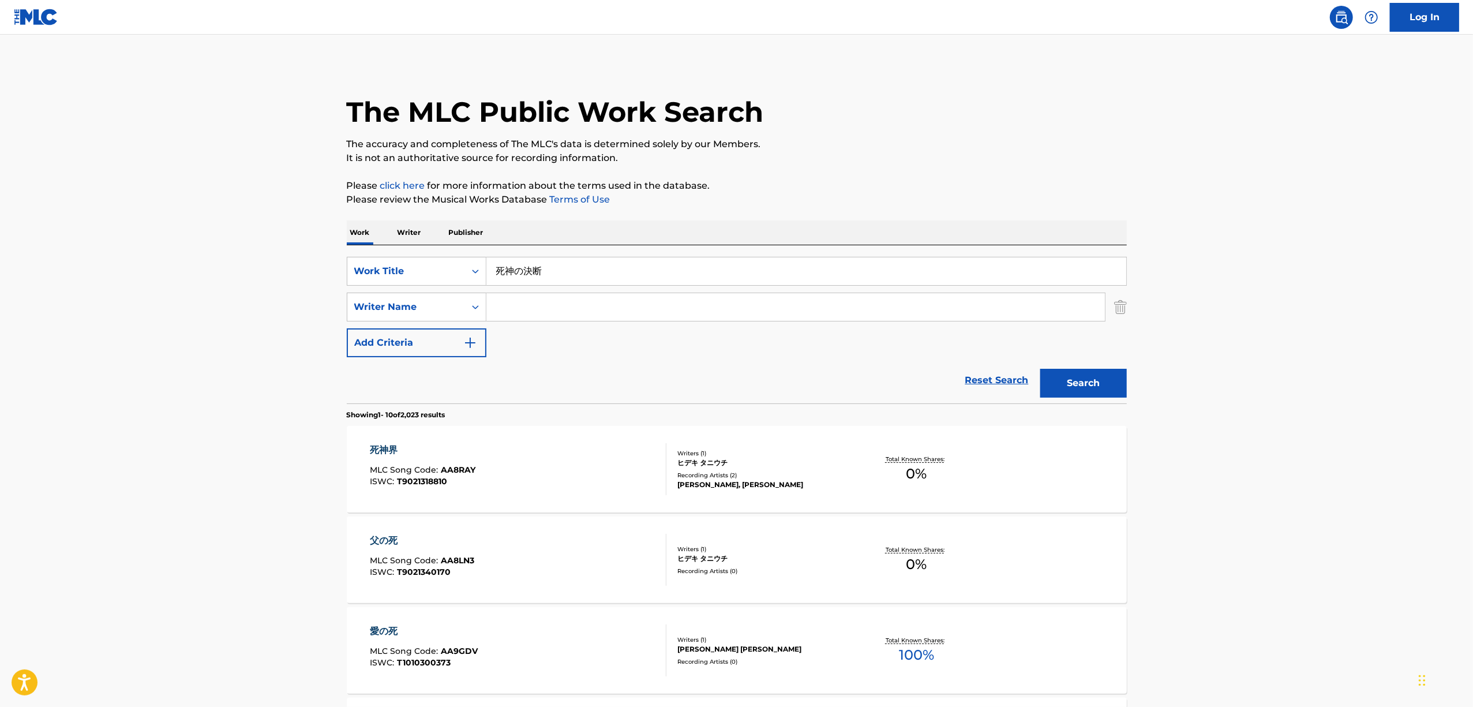
drag, startPoint x: 582, startPoint y: 267, endPoint x: 337, endPoint y: 300, distance: 246.9
paste input "SUIKAHITOTSUKIYU"
click at [1066, 380] on button "Search" at bounding box center [1083, 383] width 87 height 29
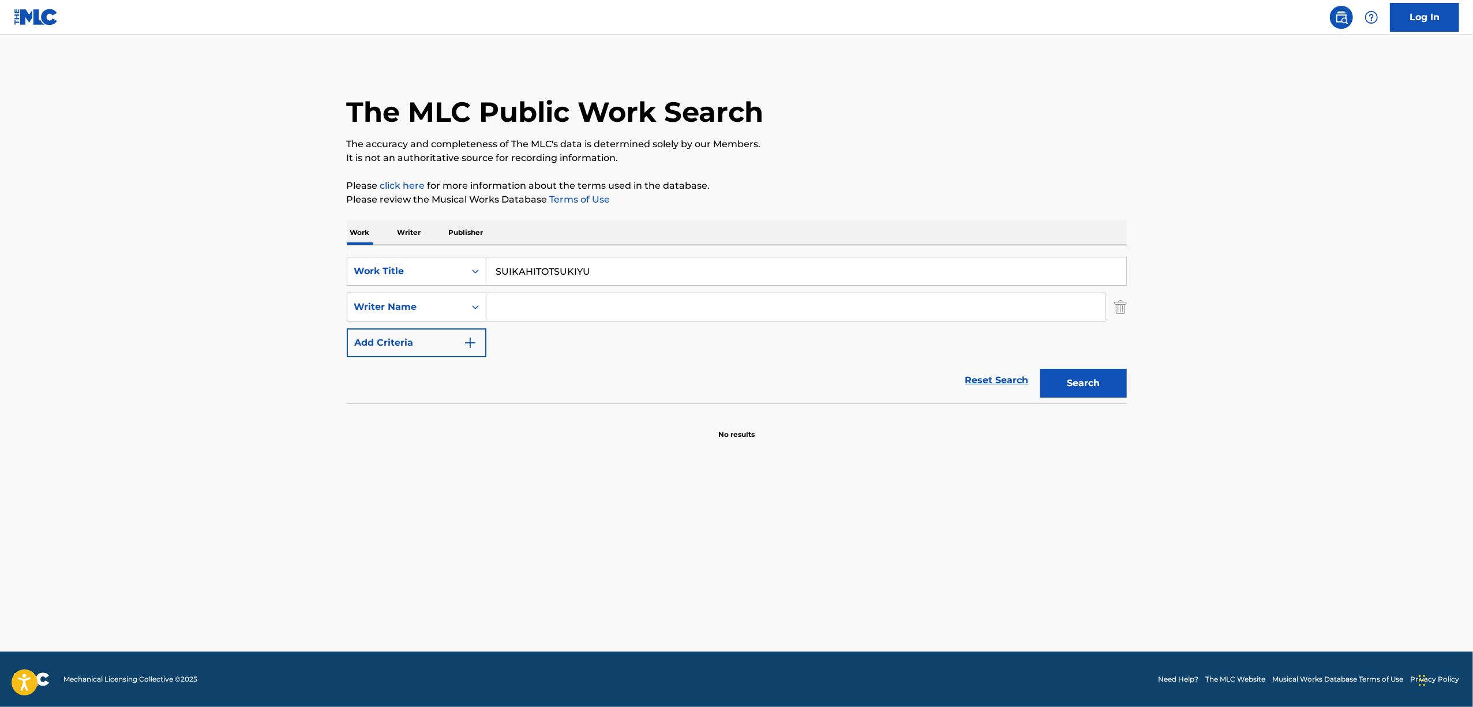
drag, startPoint x: 610, startPoint y: 264, endPoint x: 382, endPoint y: 307, distance: 232.5
click at [383, 307] on div "SearchWithCriteriada5c0006-8f8d-4e82-8d85-75e1483cb77d Work Title SUIKAHITOTSUK…" at bounding box center [737, 307] width 780 height 100
paste input "翠花ひとつ消ゆ"
drag, startPoint x: 1095, startPoint y: 393, endPoint x: 910, endPoint y: 349, distance: 189.8
click at [1094, 393] on button "Search" at bounding box center [1083, 383] width 87 height 29
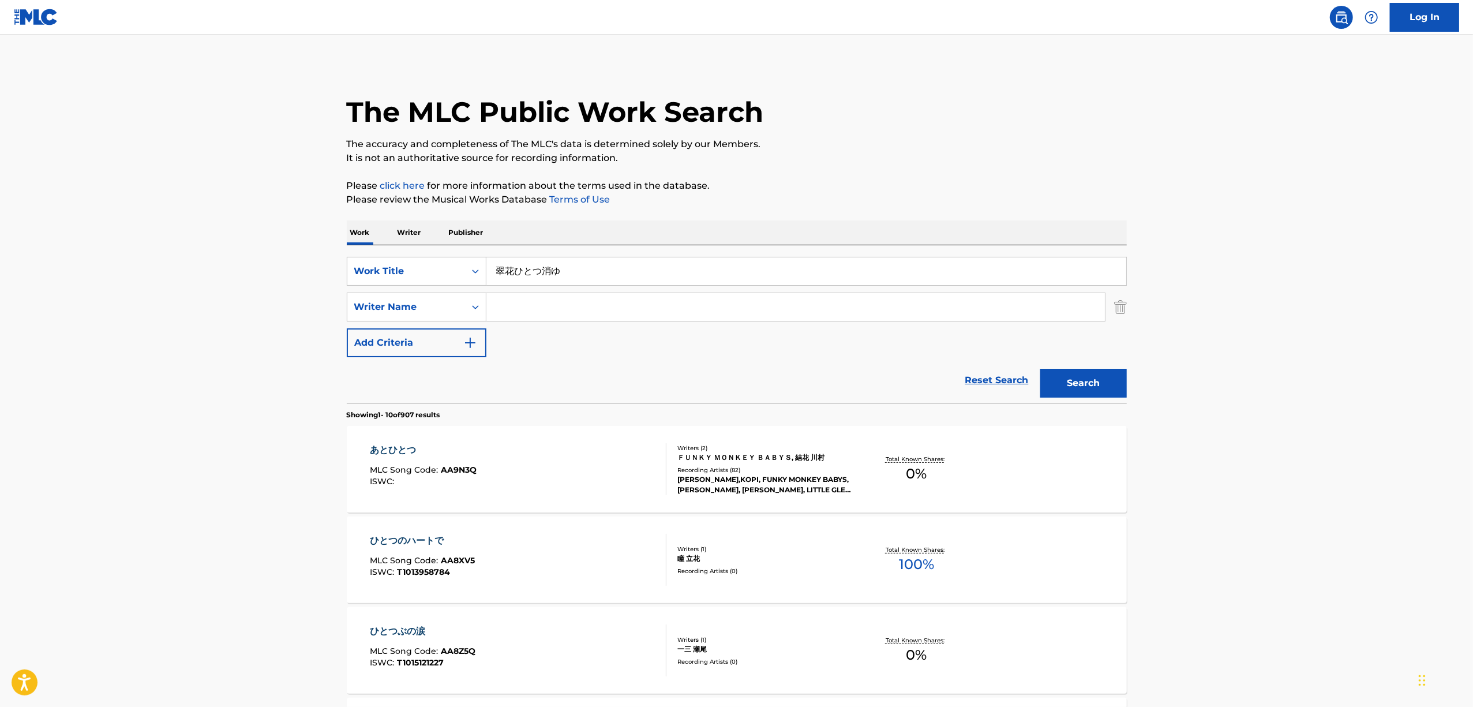
drag, startPoint x: 588, startPoint y: 272, endPoint x: 363, endPoint y: 324, distance: 231.5
click at [363, 324] on div "SearchWithCriteriada5c0006-8f8d-4e82-8d85-75e1483cb77d Work Title 翠花ひとつ消ゆ Searc…" at bounding box center [737, 307] width 780 height 100
paste input "WAARUDOENDO"
drag, startPoint x: 1113, startPoint y: 384, endPoint x: 1090, endPoint y: 377, distance: 24.1
click at [1113, 383] on button "Search" at bounding box center [1083, 383] width 87 height 29
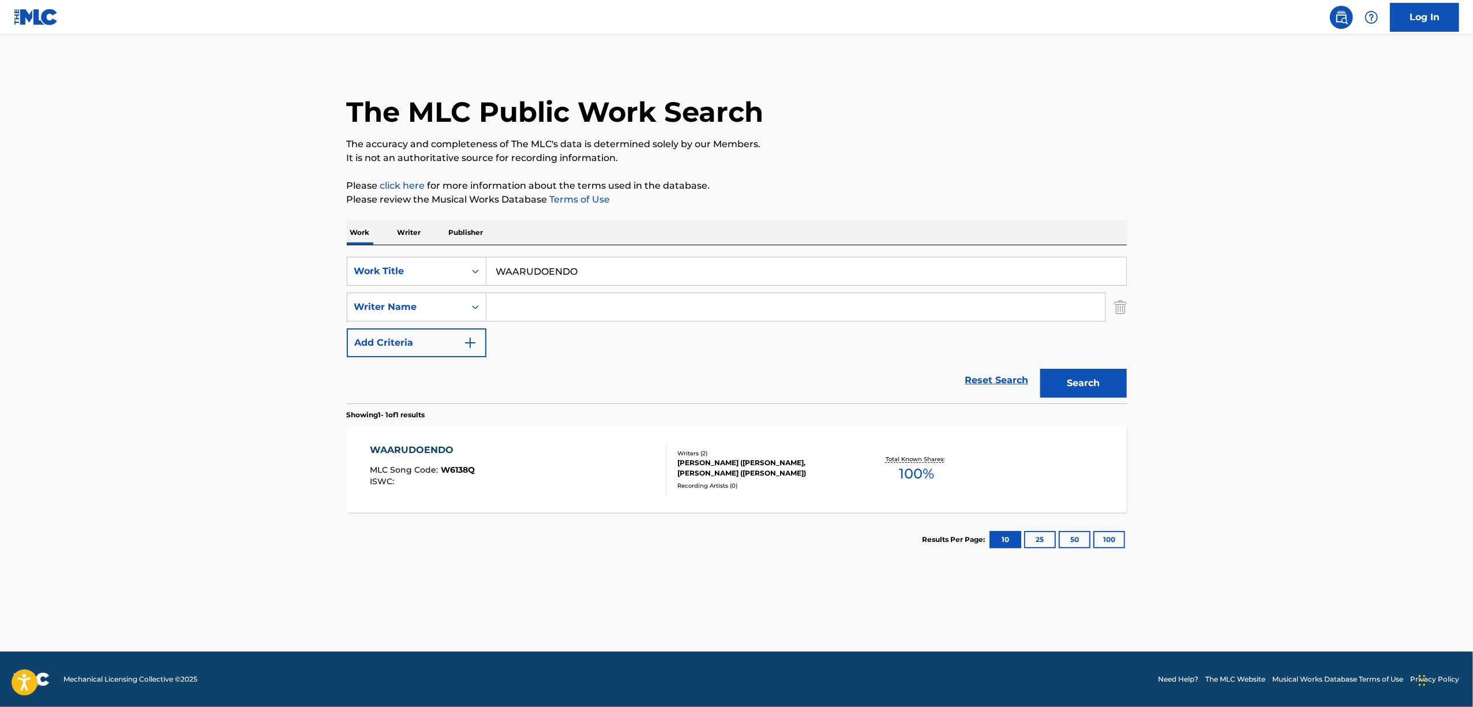
drag, startPoint x: 585, startPoint y: 284, endPoint x: 497, endPoint y: 297, distance: 88.6
click at [497, 297] on div "SearchWithCriteriada5c0006-8f8d-4e82-8d85-75e1483cb77d Work Title WAARUDOENDO S…" at bounding box center [737, 307] width 780 height 100
drag, startPoint x: 558, startPoint y: 301, endPoint x: 575, endPoint y: 287, distance: 21.4
click at [566, 294] on input "Search Form" at bounding box center [795, 307] width 618 height 28
drag, startPoint x: 597, startPoint y: 277, endPoint x: 410, endPoint y: 301, distance: 188.4
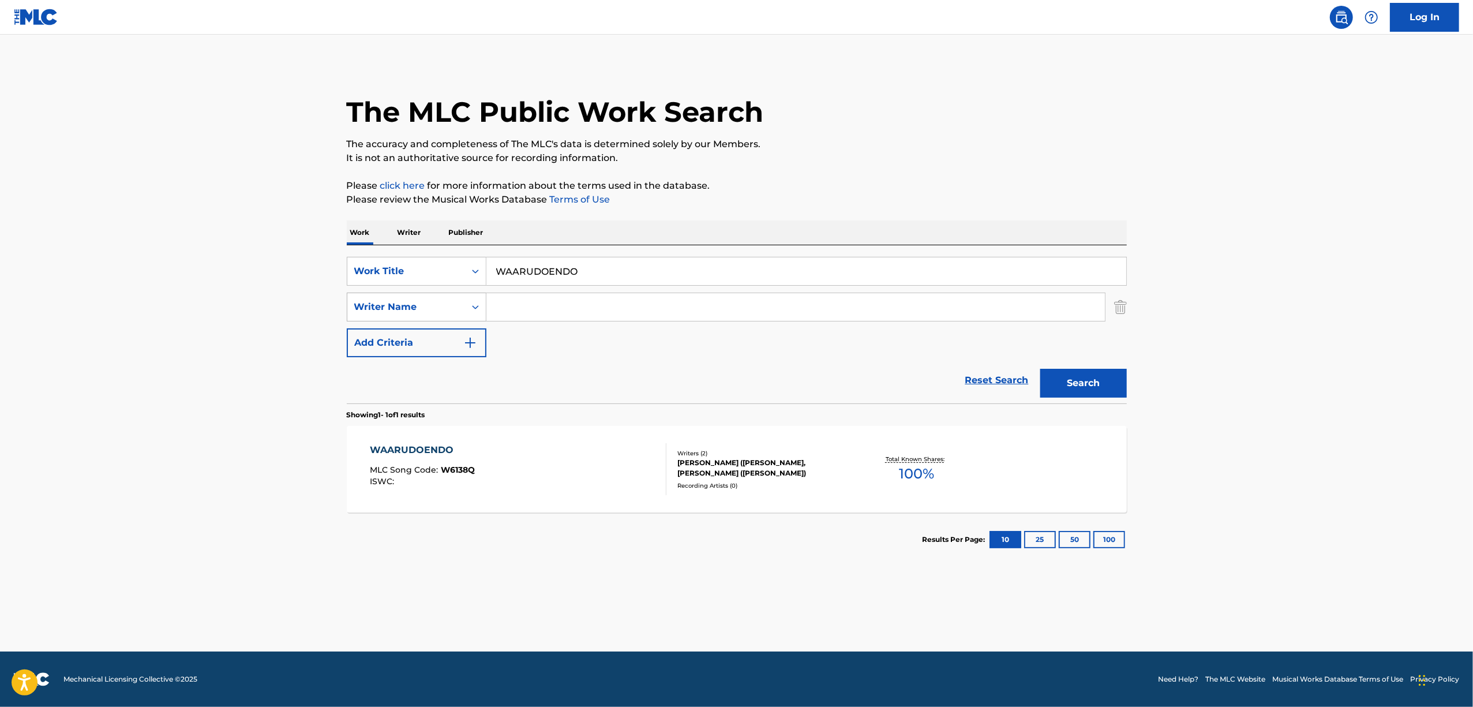
click at [410, 301] on div "SearchWithCriteriada5c0006-8f8d-4e82-8d85-75e1483cb77d Work Title WAARUDOENDO S…" at bounding box center [737, 307] width 780 height 100
drag, startPoint x: 528, startPoint y: 273, endPoint x: 402, endPoint y: 285, distance: 126.9
click at [403, 285] on div "SearchWithCriteriada5c0006-8f8d-4e82-8d85-75e1483cb77d Work Title v" at bounding box center [737, 271] width 780 height 29
paste input "YUMEUTSUTSU"
click at [1089, 375] on button "Search" at bounding box center [1083, 383] width 87 height 29
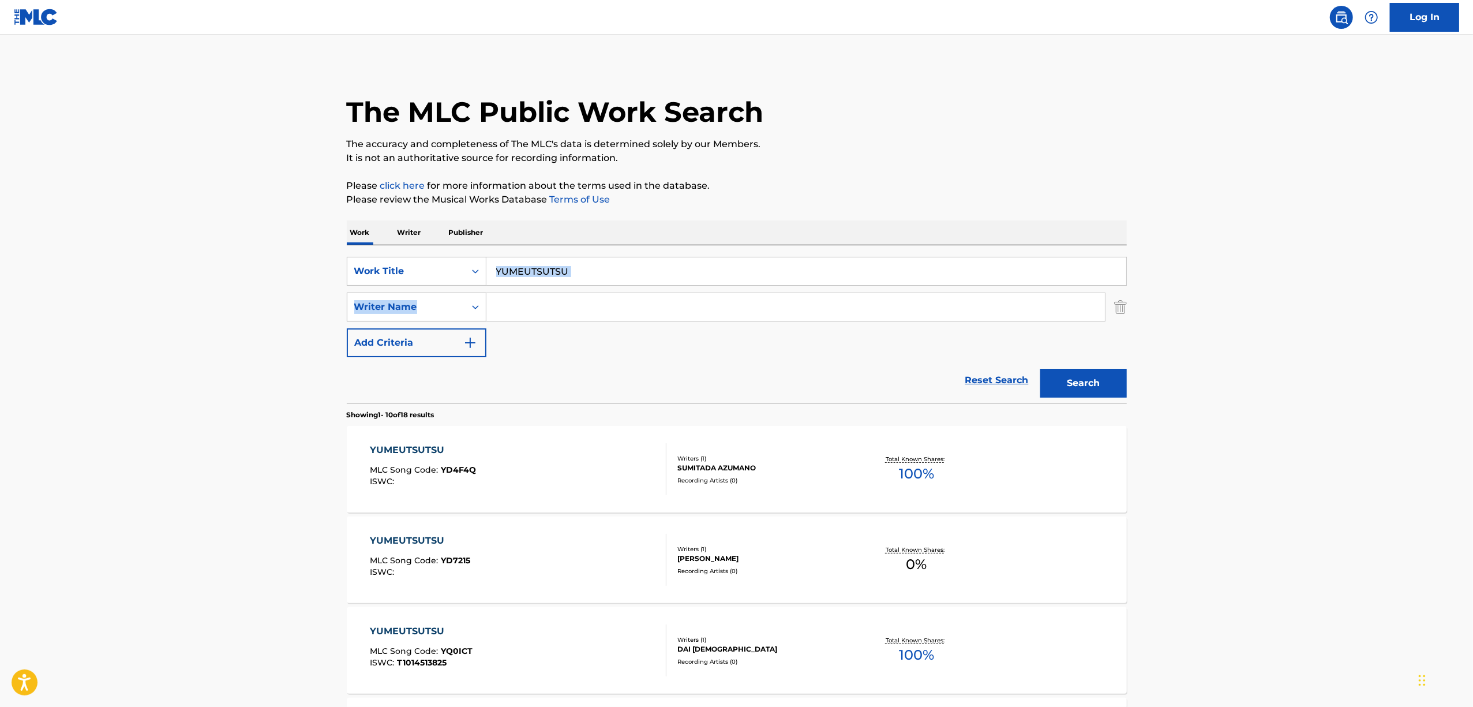
drag, startPoint x: 575, startPoint y: 285, endPoint x: 453, endPoint y: 302, distance: 123.0
click at [453, 302] on div "SearchWithCriteriada5c0006-8f8d-4e82-8d85-75e1483cb77d Work Title YUMEUTSUTSU S…" at bounding box center [737, 307] width 780 height 100
drag, startPoint x: 575, startPoint y: 305, endPoint x: 582, endPoint y: 273, distance: 31.8
click at [573, 305] on input "Search Form" at bounding box center [795, 307] width 618 height 28
drag, startPoint x: 471, startPoint y: 275, endPoint x: 410, endPoint y: 285, distance: 62.6
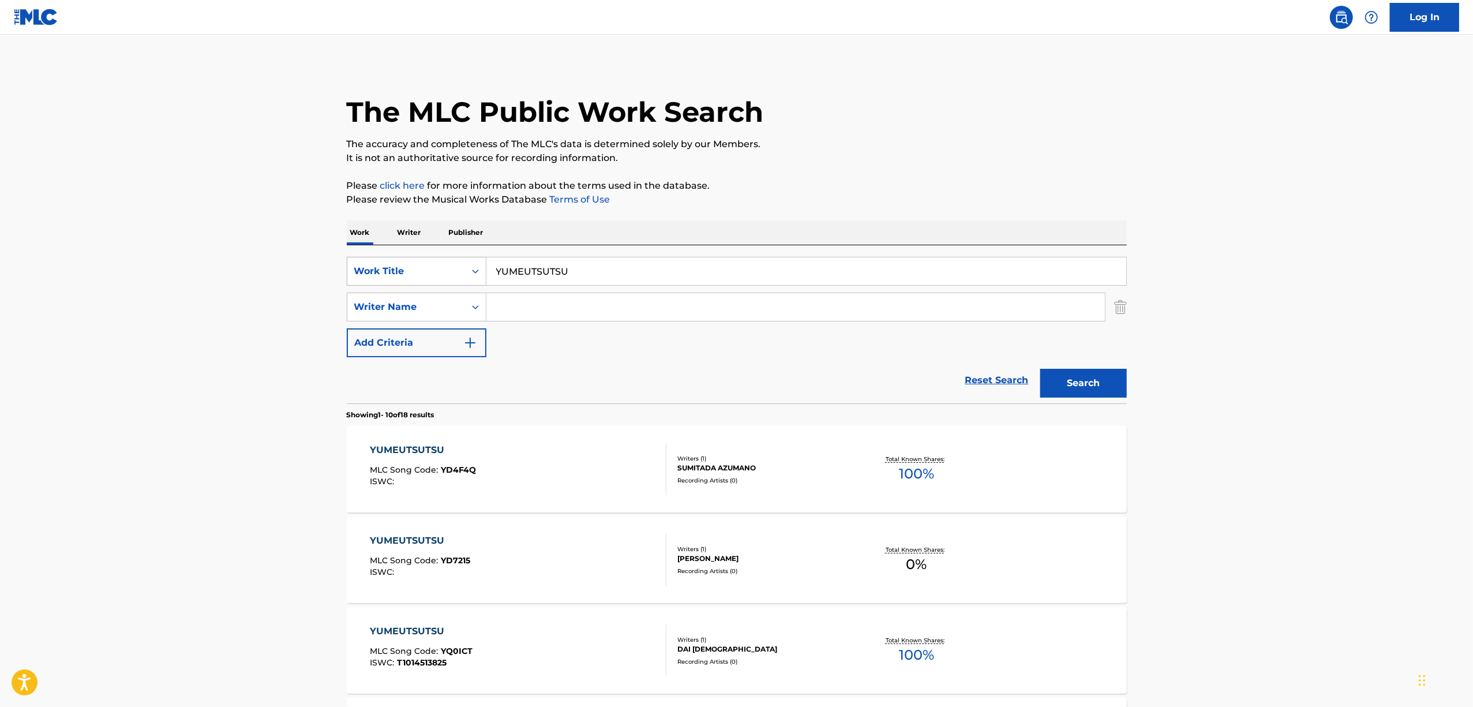
click at [412, 285] on div "SearchWithCriteriada5c0006-8f8d-4e82-8d85-75e1483cb77d Work Title YUMEUTSUTSU" at bounding box center [737, 271] width 780 height 29
paste input "ゆめうつつ"
click at [1090, 382] on button "Search" at bounding box center [1083, 383] width 87 height 29
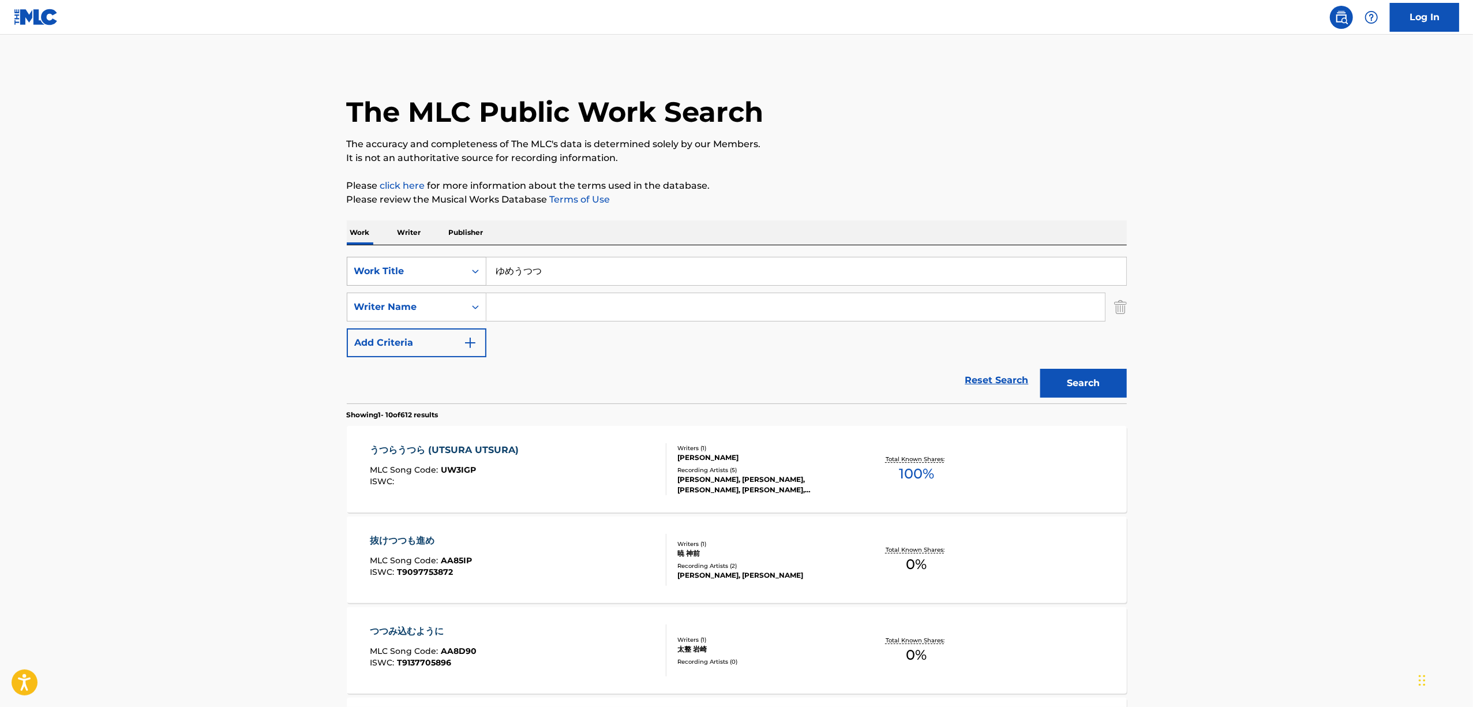
drag, startPoint x: 457, startPoint y: 278, endPoint x: 419, endPoint y: 279, distance: 38.1
click at [420, 279] on div "SearchWithCriteriada5c0006-8f8d-4e82-8d85-75e1483cb77d Work Title ゆめうつつ" at bounding box center [737, 271] width 780 height 29
paste input "MERANKORIKKUYUUUTSU"
click at [1075, 375] on button "Search" at bounding box center [1083, 383] width 87 height 29
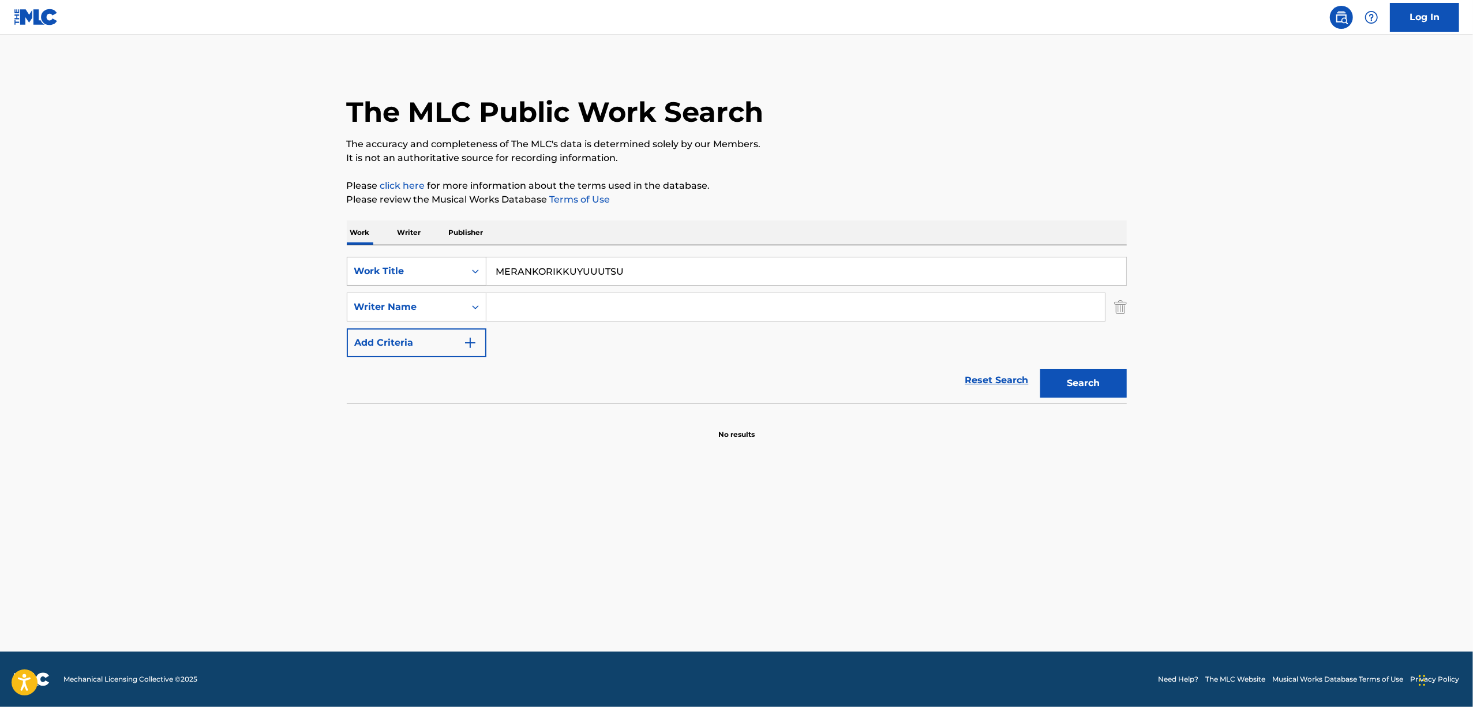
drag, startPoint x: 580, startPoint y: 277, endPoint x: 460, endPoint y: 282, distance: 120.7
click at [462, 282] on div "SearchWithCriteriada5c0006-8f8d-4e82-8d85-75e1483cb77d Work Title MERANKORIKKUY…" at bounding box center [737, 271] width 780 height 29
paste input "メランコリック憂鬱"
click at [1090, 381] on button "Search" at bounding box center [1083, 383] width 87 height 29
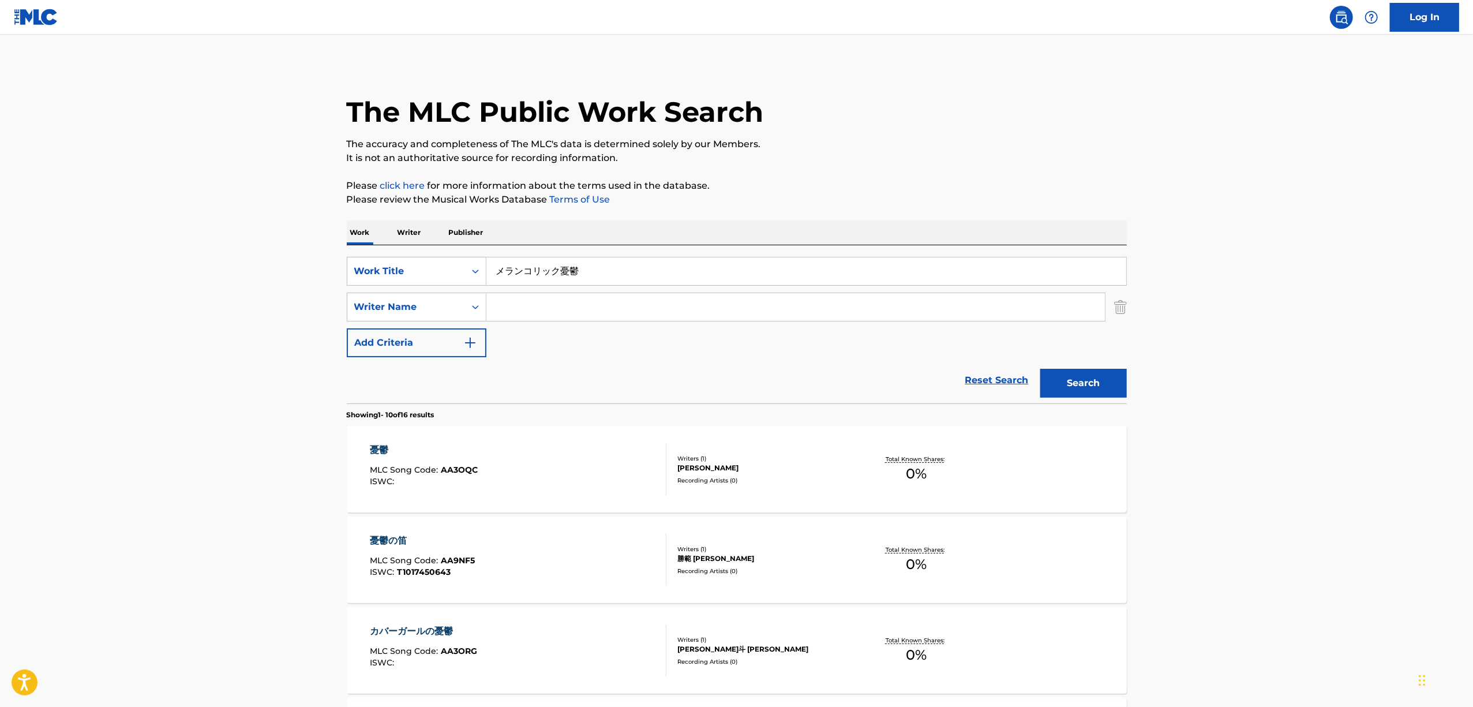
drag, startPoint x: 529, startPoint y: 317, endPoint x: 594, endPoint y: 282, distance: 73.6
click at [531, 315] on input "Search Form" at bounding box center [795, 307] width 618 height 28
drag, startPoint x: 594, startPoint y: 282, endPoint x: 419, endPoint y: 271, distance: 175.1
click at [419, 271] on div "SearchWithCriteriada5c0006-8f8d-4e82-8d85-75e1483cb77d Work Title メランコリック憂鬱" at bounding box center [737, 271] width 780 height 29
paste input "FUJOURITENDANESU"
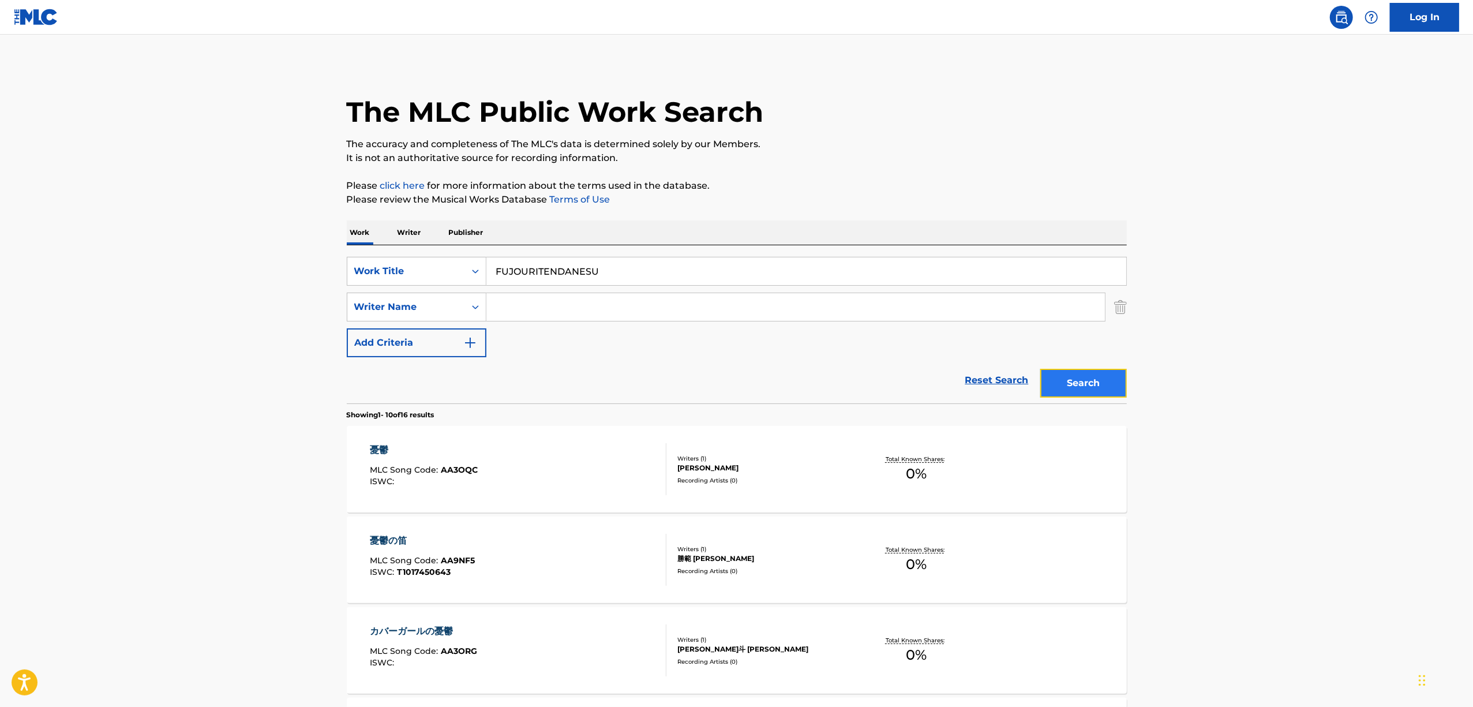
click at [1067, 370] on button "Search" at bounding box center [1083, 383] width 87 height 29
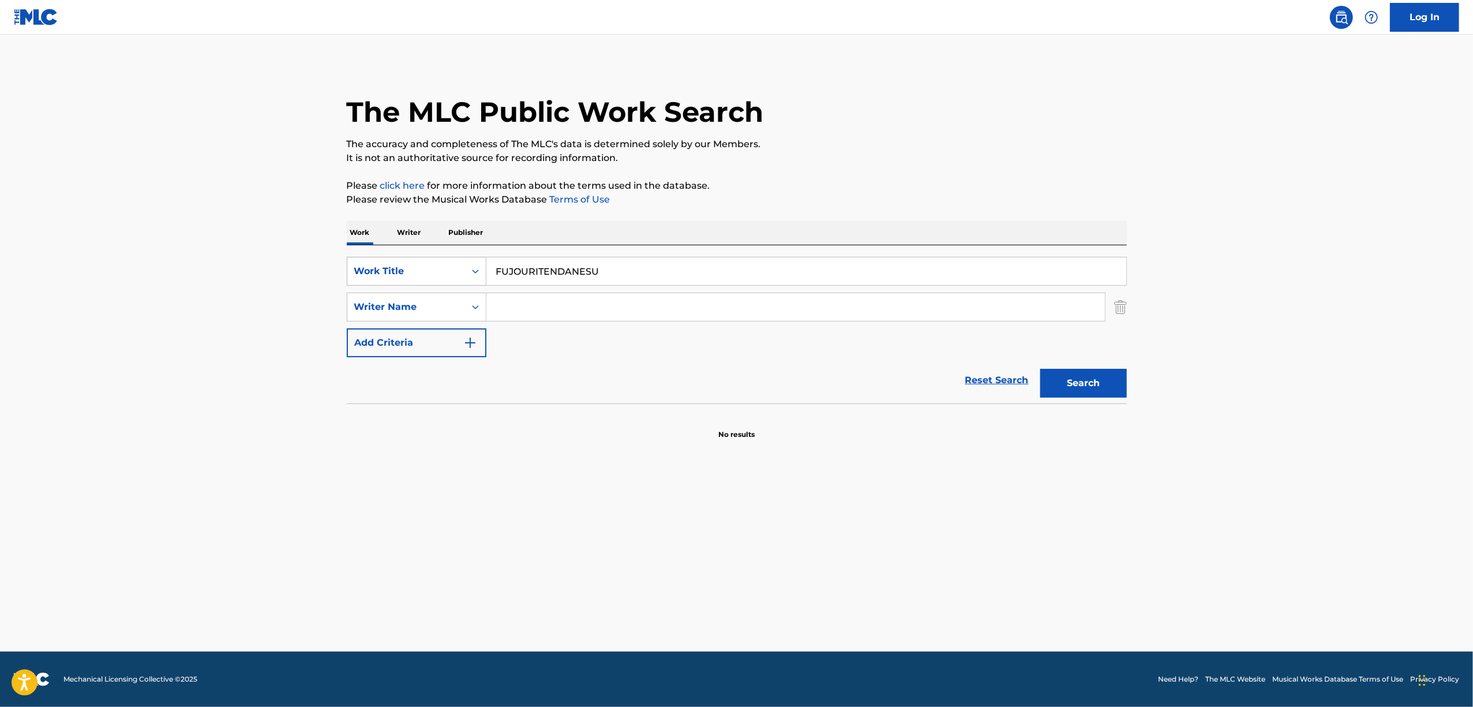
drag, startPoint x: 515, startPoint y: 271, endPoint x: 392, endPoint y: 273, distance: 122.9
click at [393, 273] on div "SearchWithCriteriada5c0006-8f8d-4e82-8d85-75e1483cb77d Work Title FUJOURITENDAN…" at bounding box center [737, 271] width 780 height 29
paste input "[PERSON_NAME]"
click at [1070, 376] on button "Search" at bounding box center [1083, 383] width 87 height 29
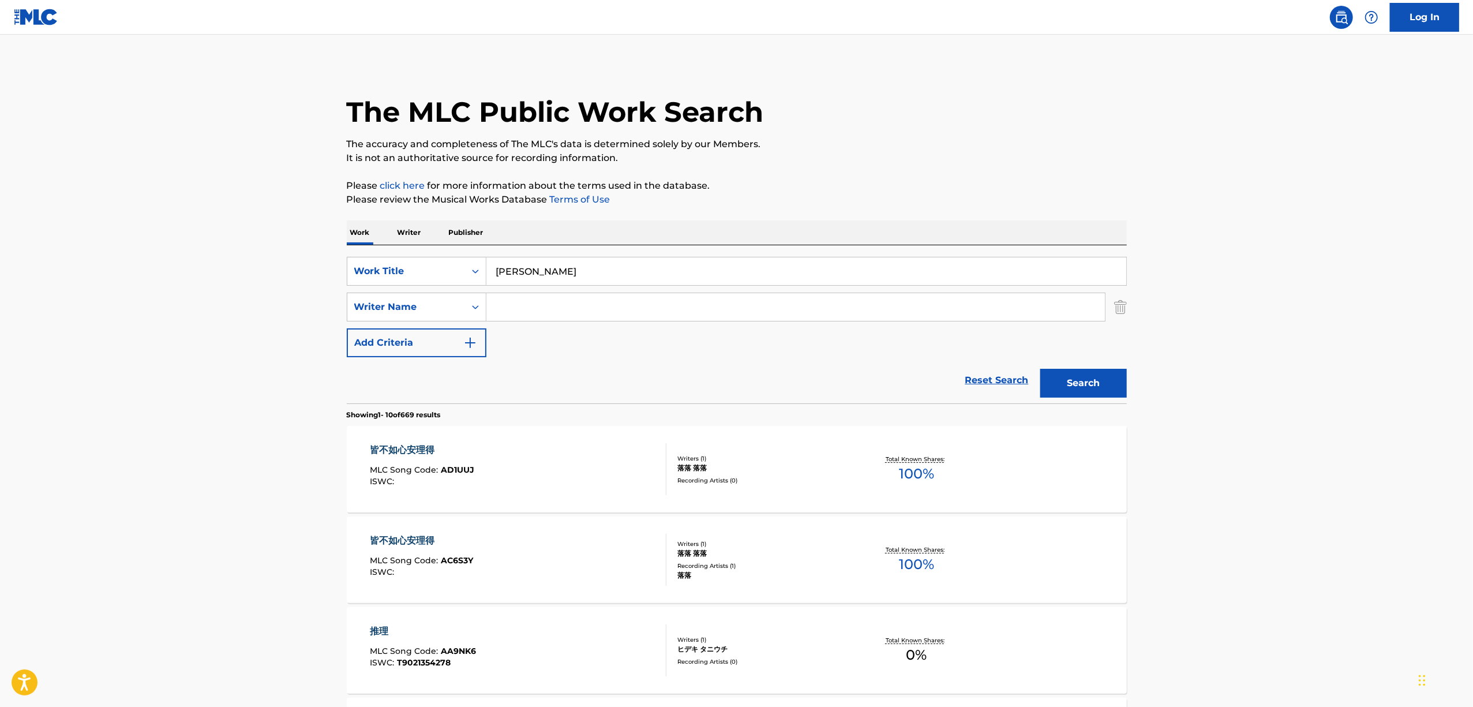
click at [527, 286] on div "SearchWithCriteriada5c0006-8f8d-4e82-8d85-75e1483cb77d Work Title 不条理テンダネス Sear…" at bounding box center [737, 307] width 780 height 100
drag, startPoint x: 588, startPoint y: 268, endPoint x: 449, endPoint y: 282, distance: 140.2
click at [450, 282] on div "SearchWithCriteriada5c0006-8f8d-4e82-8d85-75e1483cb77d Work Title [PERSON_NAME]" at bounding box center [737, 271] width 780 height 29
paste input "KAMINGUSUUN"
drag, startPoint x: 1086, startPoint y: 377, endPoint x: 808, endPoint y: 305, distance: 287.3
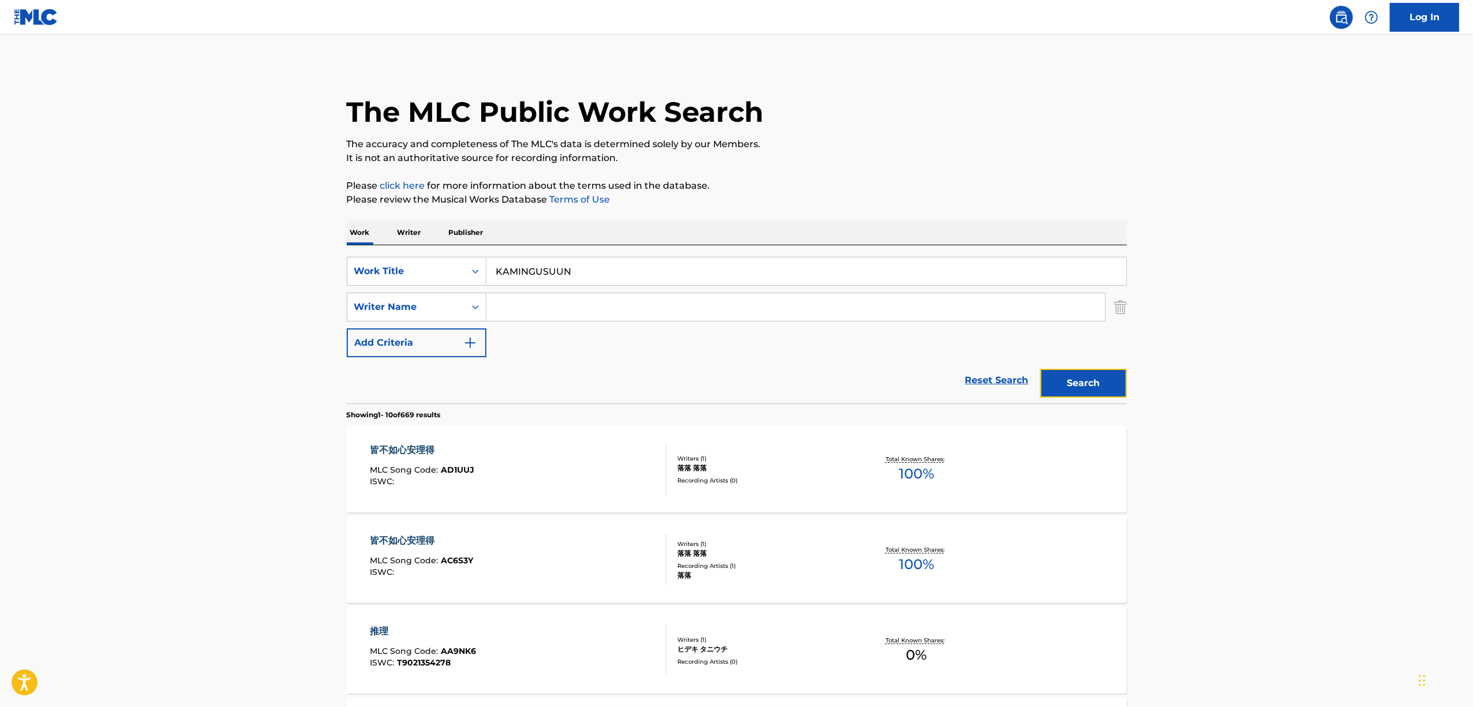
click at [1085, 377] on button "Search" at bounding box center [1083, 383] width 87 height 29
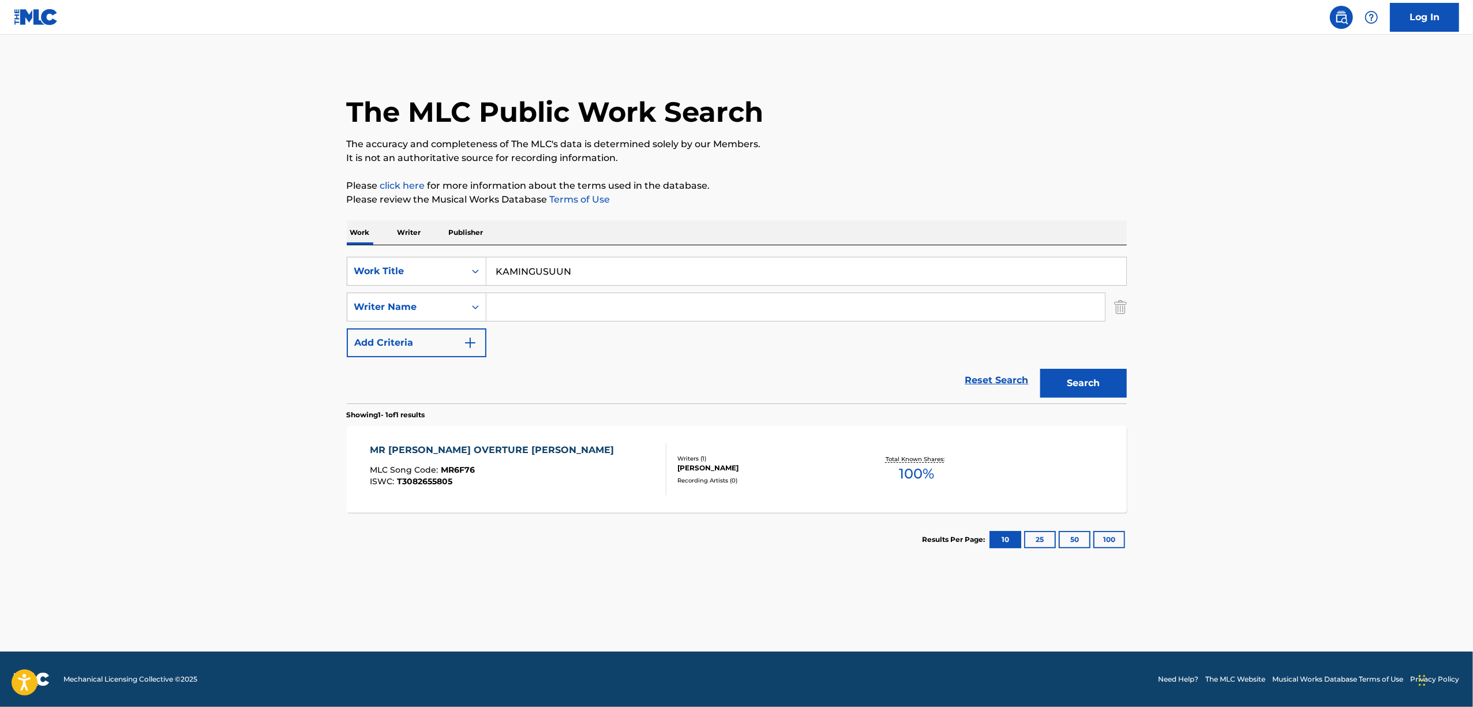
drag, startPoint x: 578, startPoint y: 269, endPoint x: 501, endPoint y: 280, distance: 77.0
click at [502, 280] on input "KAMINGUSUUN" at bounding box center [806, 271] width 640 height 28
paste input "カミングスーン"
drag, startPoint x: 351, startPoint y: 298, endPoint x: 340, endPoint y: 298, distance: 10.4
click at [340, 298] on div "The MLC Public Work Search The accuracy and completeness of The MLC's data is d…" at bounding box center [737, 314] width 808 height 503
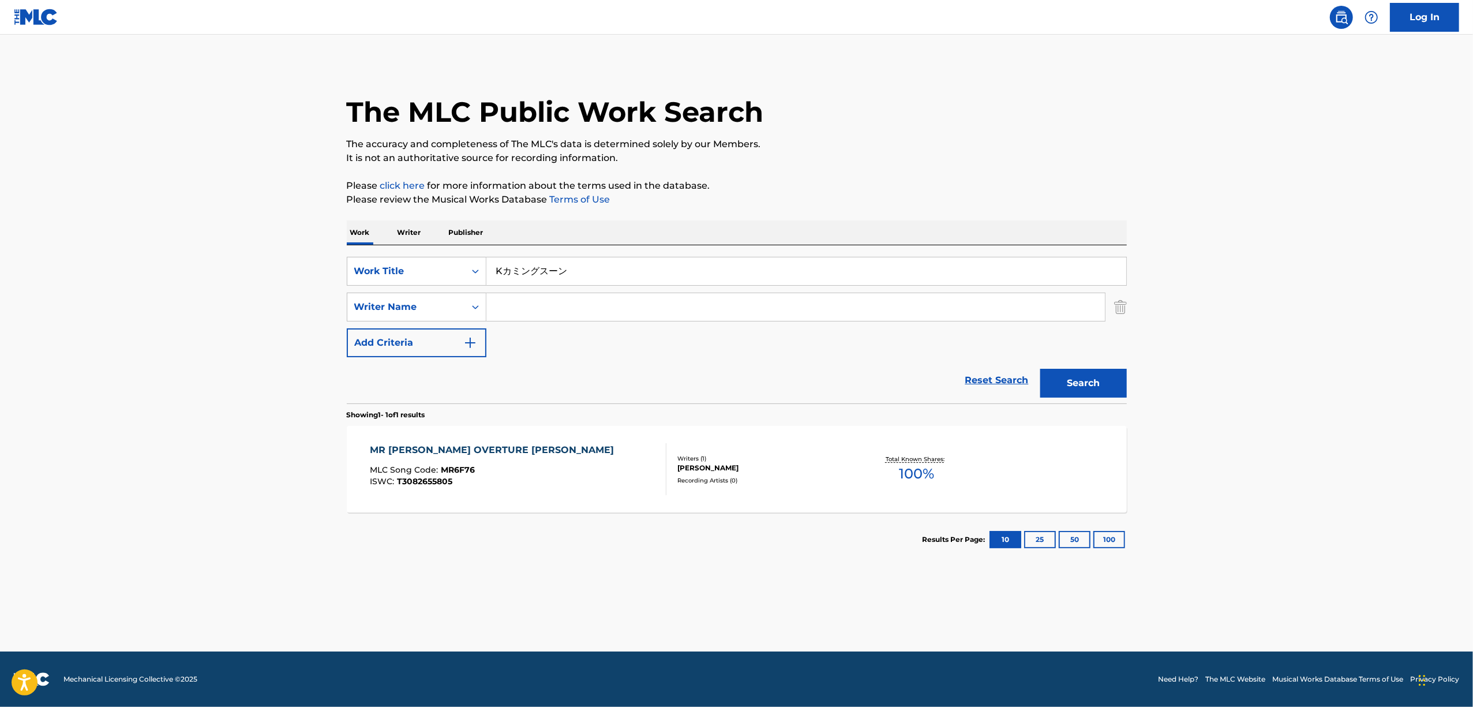
paste input "Search Form"
click at [1090, 372] on button "Search" at bounding box center [1083, 383] width 87 height 29
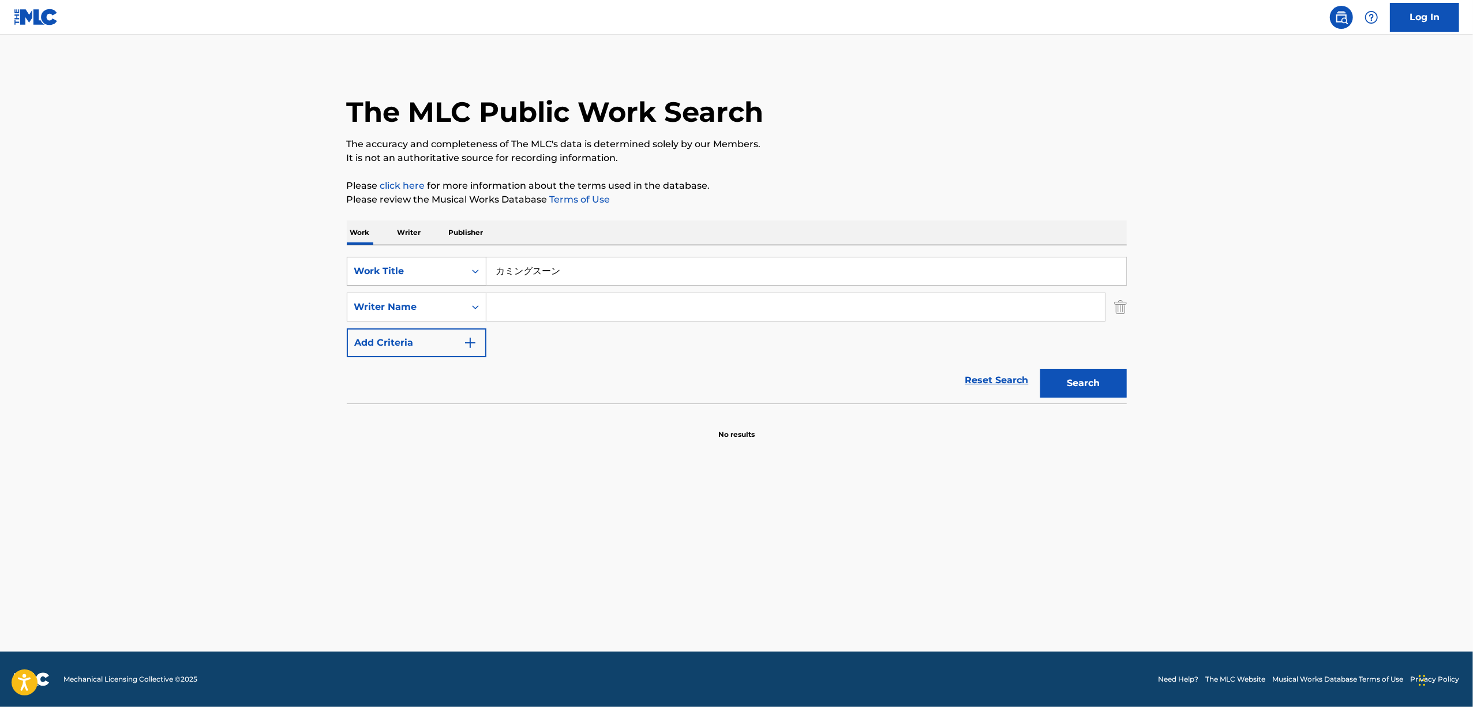
drag, startPoint x: 541, startPoint y: 273, endPoint x: 443, endPoint y: 284, distance: 98.1
click at [446, 284] on div "SearchWithCriteriada5c0006-8f8d-4e82-8d85-75e1483cb77d Work Title カミングスーン" at bounding box center [737, 271] width 780 height 29
paste input "T3288939919"
drag, startPoint x: 591, startPoint y: 273, endPoint x: 460, endPoint y: 271, distance: 130.4
click at [460, 271] on div "SearchWithCriteriada5c0006-8f8d-4e82-8d85-75e1483cb77d Work Title T3288939919" at bounding box center [737, 271] width 780 height 29
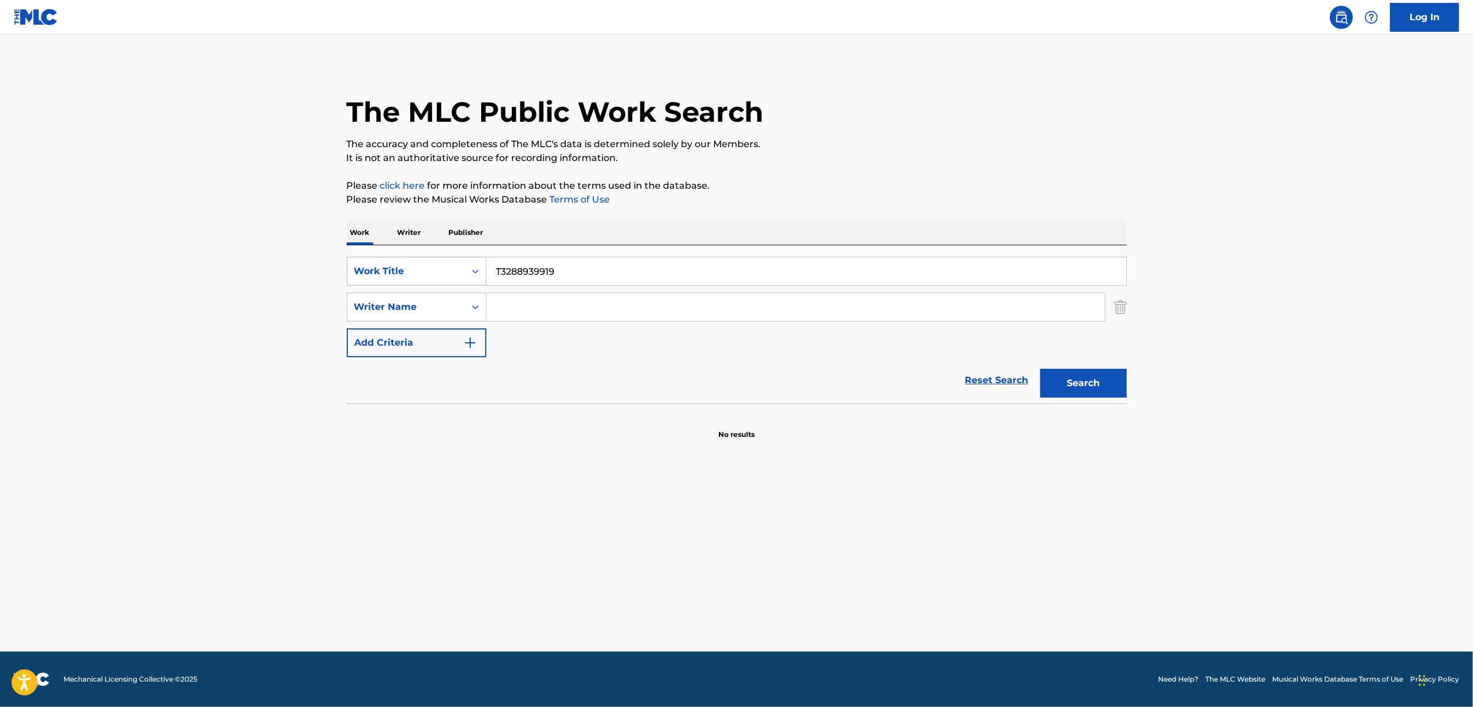
paste input "6647"
click at [1078, 373] on button "Search" at bounding box center [1083, 383] width 87 height 29
drag, startPoint x: 571, startPoint y: 282, endPoint x: 564, endPoint y: 271, distance: 13.0
click at [568, 280] on div "SearchWithCriteriada5c0006-8f8d-4e82-8d85-75e1483cb77d Work Title T3288936647 S…" at bounding box center [737, 307] width 780 height 100
drag, startPoint x: 571, startPoint y: 271, endPoint x: 464, endPoint y: 284, distance: 108.1
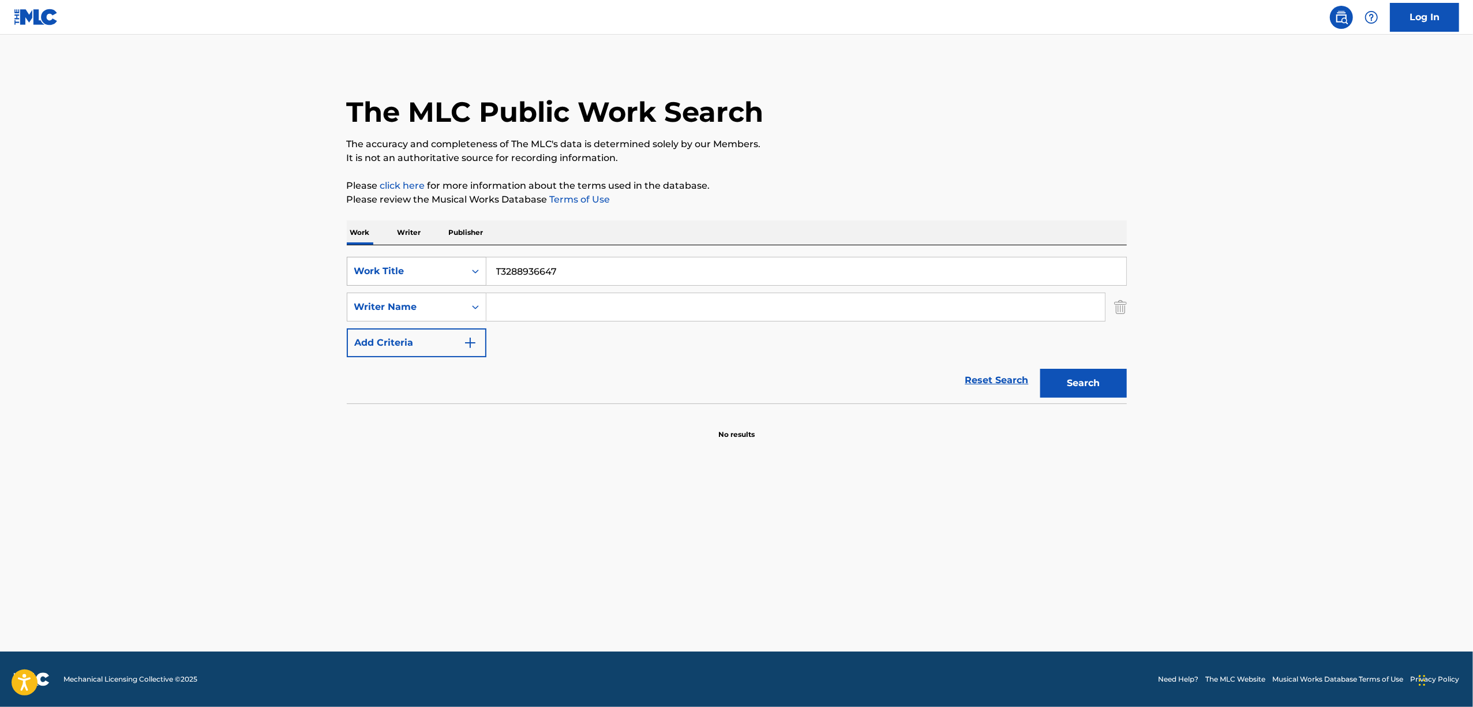
click at [464, 284] on div "SearchWithCriteriada5c0006-8f8d-4e82-8d85-75e1483cb77d Work Title T3288936647" at bounding box center [737, 271] width 780 height 29
paste input "花はかぐや"
click at [1074, 377] on button "Search" at bounding box center [1083, 383] width 87 height 29
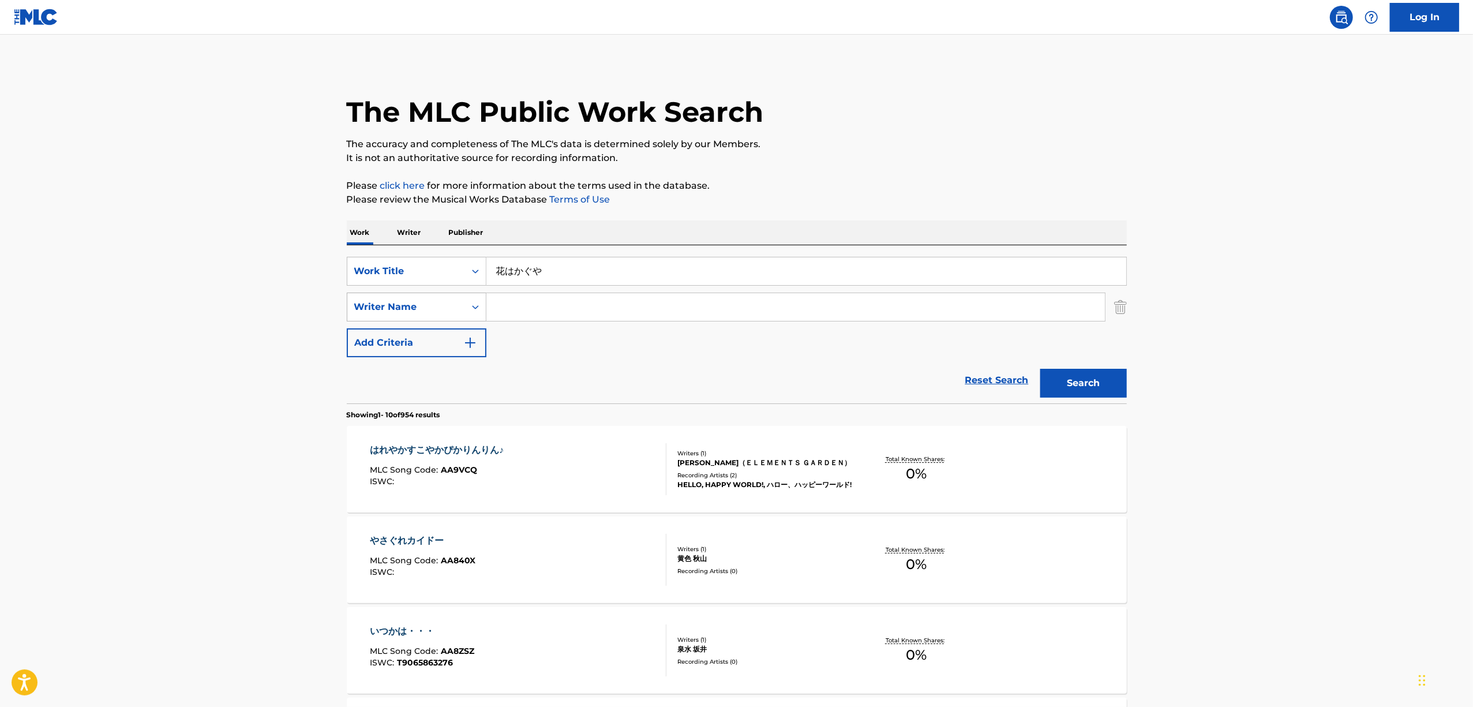
drag, startPoint x: 572, startPoint y: 265, endPoint x: 374, endPoint y: 299, distance: 200.7
click at [375, 299] on div "SearchWithCriteriada5c0006-8f8d-4e82-8d85-75e1483cb77d Work Title 花はかぐや SearchW…" at bounding box center [737, 307] width 780 height 100
paste input "HANAHAKAGUYA"
click at [1071, 372] on button "Search" at bounding box center [1083, 383] width 87 height 29
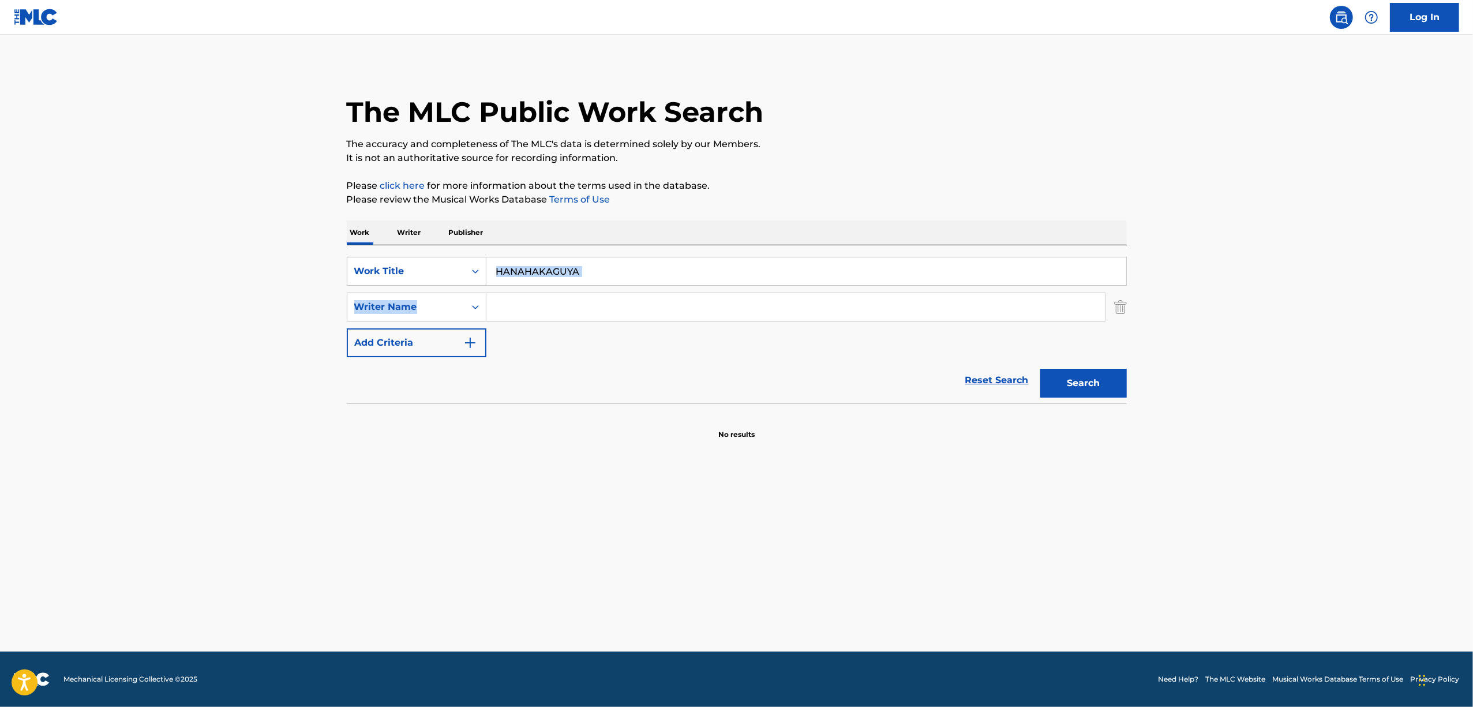
drag, startPoint x: 602, startPoint y: 254, endPoint x: 485, endPoint y: 290, distance: 122.8
click at [440, 287] on div "SearchWithCriteriada5c0006-8f8d-4e82-8d85-75e1483cb77d Work Title HANAHAKAGUYA …" at bounding box center [737, 324] width 780 height 158
click at [539, 306] on input "Search Form" at bounding box center [795, 307] width 618 height 28
click at [404, 299] on div "SearchWithCriteriada5c0006-8f8d-4e82-8d85-75e1483cb77d Work Title HANAHAKAGUYA …" at bounding box center [737, 307] width 780 height 100
paste input "NYUUSHINEM"
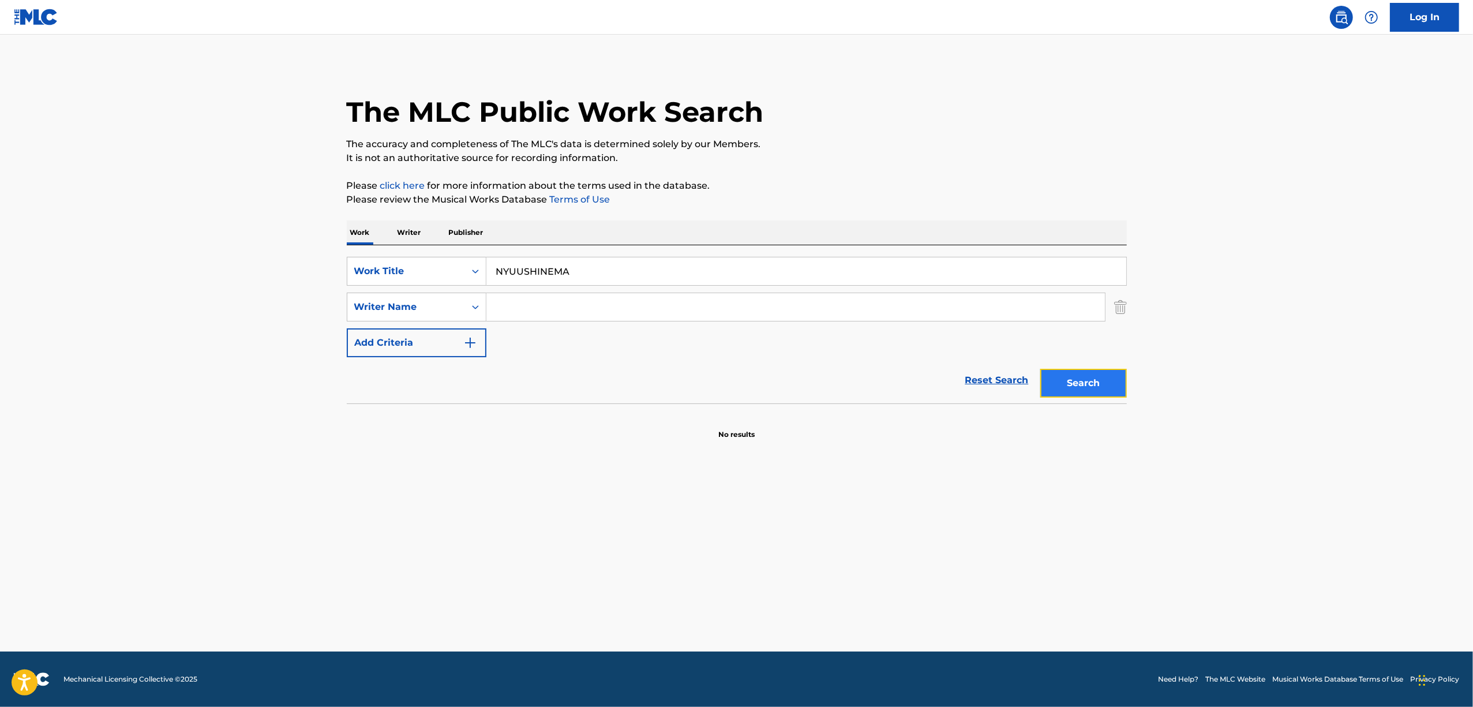
click at [1083, 384] on button "Search" at bounding box center [1083, 383] width 87 height 29
drag, startPoint x: 586, startPoint y: 275, endPoint x: 395, endPoint y: 308, distance: 193.8
click at [395, 308] on div "SearchWithCriteriada5c0006-8f8d-4e82-8d85-75e1483cb77d Work Title NYUUSHINEMA S…" at bounding box center [737, 307] width 780 height 100
paste input "ニュー・シネマ"
drag, startPoint x: 1076, startPoint y: 388, endPoint x: 450, endPoint y: 10, distance: 731.5
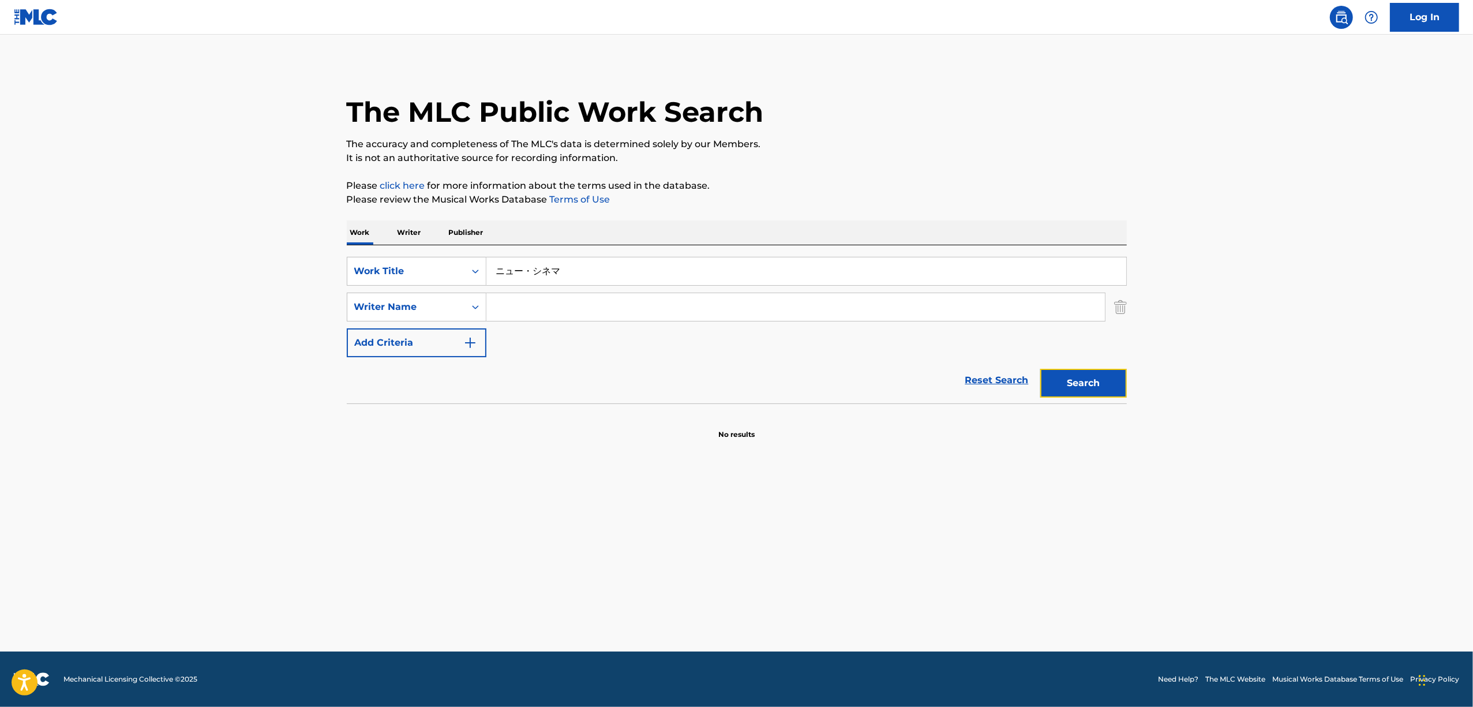
click at [1076, 388] on button "Search" at bounding box center [1083, 383] width 87 height 29
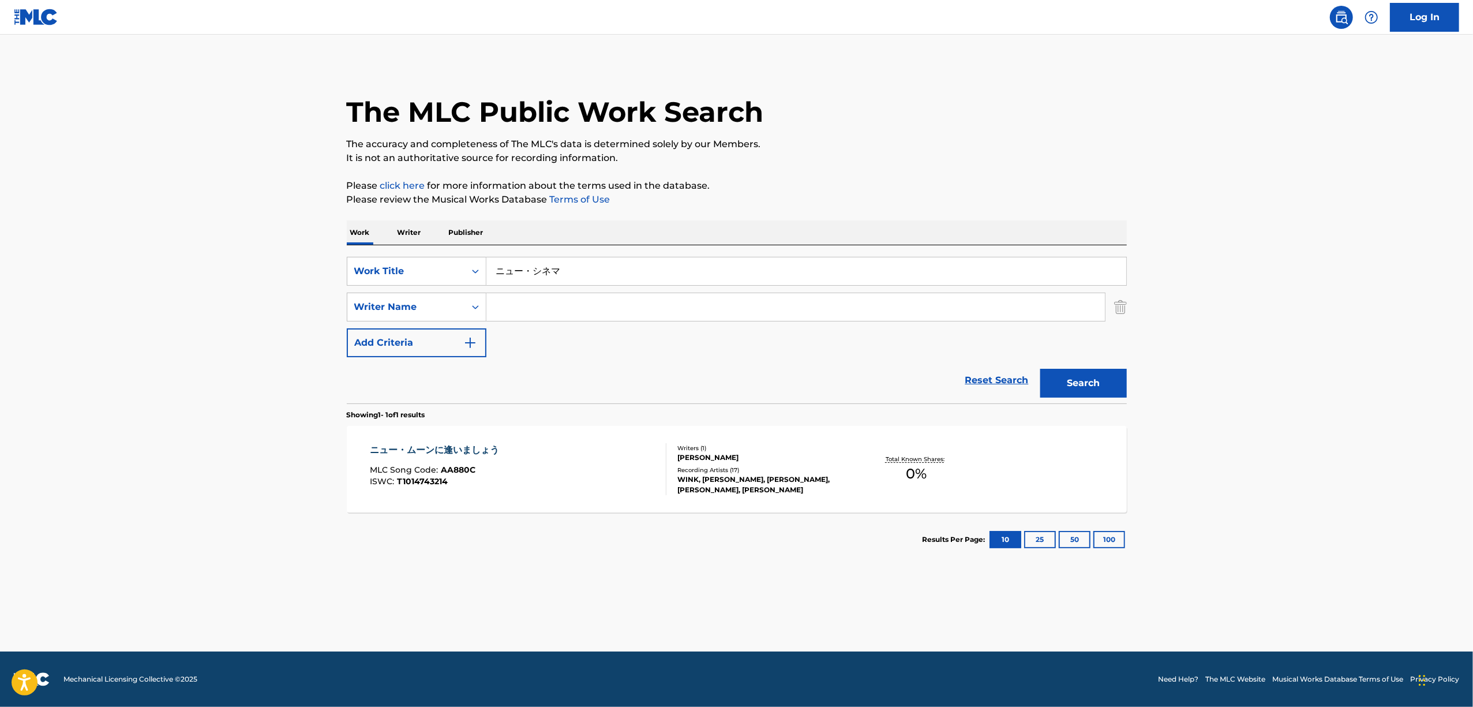
drag, startPoint x: 573, startPoint y: 271, endPoint x: 421, endPoint y: 291, distance: 153.6
click at [421, 291] on div "SearchWithCriteriada5c0006-8f8d-4e82-8d85-75e1483cb77d Work Title ニュー・シネマ Searc…" at bounding box center [737, 307] width 780 height 100
paste input "SAIKOU SAMAA"
drag, startPoint x: 1088, startPoint y: 383, endPoint x: 1094, endPoint y: 354, distance: 30.2
click at [1094, 356] on form "SearchWithCriteriada5c0006-8f8d-4e82-8d85-75e1483cb77d Work Title SAIKOU SAMAA …" at bounding box center [737, 330] width 780 height 147
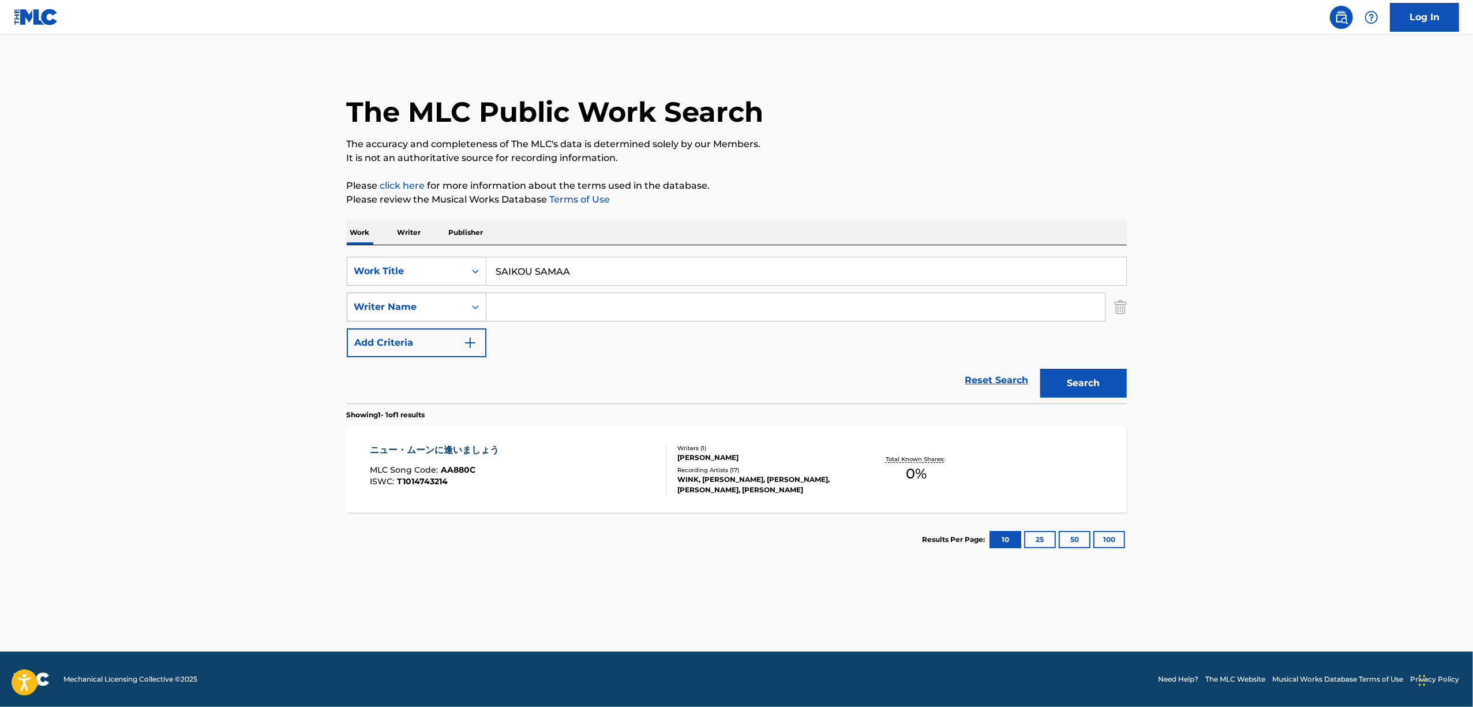
drag, startPoint x: 524, startPoint y: 282, endPoint x: 389, endPoint y: 301, distance: 136.3
click at [391, 301] on div "SearchWithCriteriada5c0006-8f8d-4e82-8d85-75e1483cb77d Work Title SAIKOU SAMAA …" at bounding box center [737, 307] width 780 height 100
paste input "最高×サマー!!!!!!"
drag, startPoint x: 1103, startPoint y: 369, endPoint x: 1095, endPoint y: 379, distance: 12.7
click at [1101, 372] on button "Search" at bounding box center [1083, 383] width 87 height 29
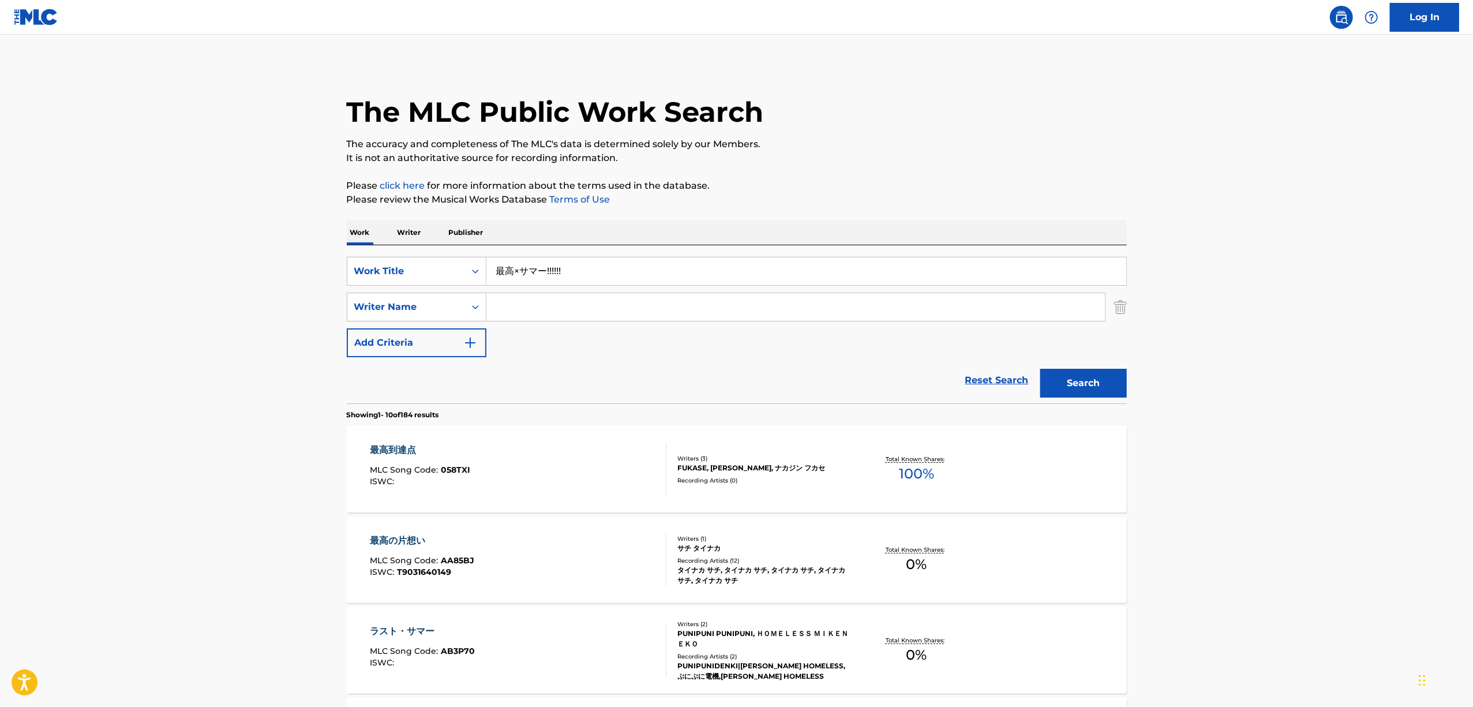
drag, startPoint x: 584, startPoint y: 262, endPoint x: 328, endPoint y: 302, distance: 258.8
click at [328, 302] on main "The MLC Public Work Search The accuracy and completeness of The MLC's data is d…" at bounding box center [736, 714] width 1473 height 1358
paste input "NATSUKASHIIKIOKU"
click at [1068, 378] on button "Search" at bounding box center [1083, 383] width 87 height 29
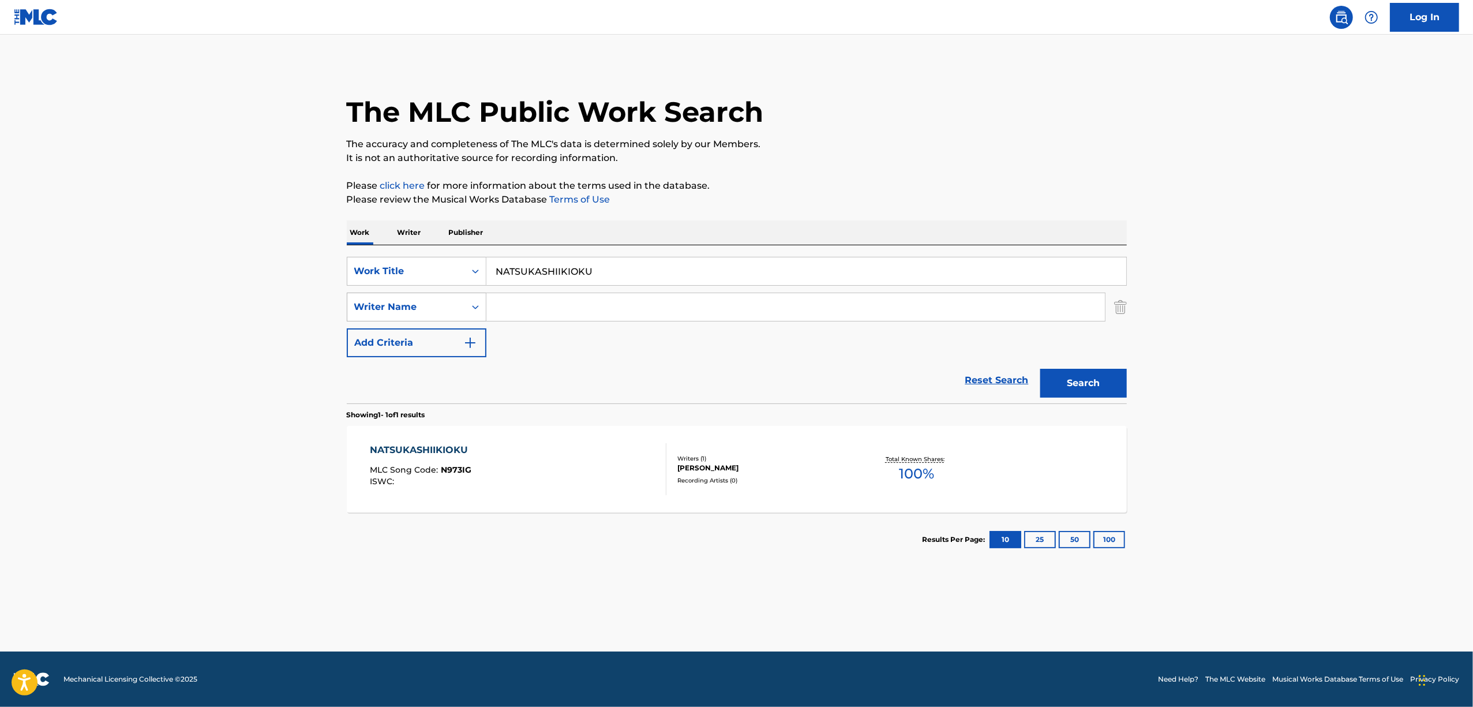
drag, startPoint x: 614, startPoint y: 269, endPoint x: 390, endPoint y: 300, distance: 226.0
click at [391, 300] on div "SearchWithCriteriada5c0006-8f8d-4e82-8d85-75e1483cb77d Work Title NATSUKASHIIKI…" at bounding box center [737, 307] width 780 height 100
paste input "懐かしい記憶"
drag, startPoint x: 434, startPoint y: 299, endPoint x: 339, endPoint y: 321, distance: 97.8
click at [339, 321] on div "The MLC Public Work Search The accuracy and completeness of The MLC's data is d…" at bounding box center [737, 314] width 808 height 503
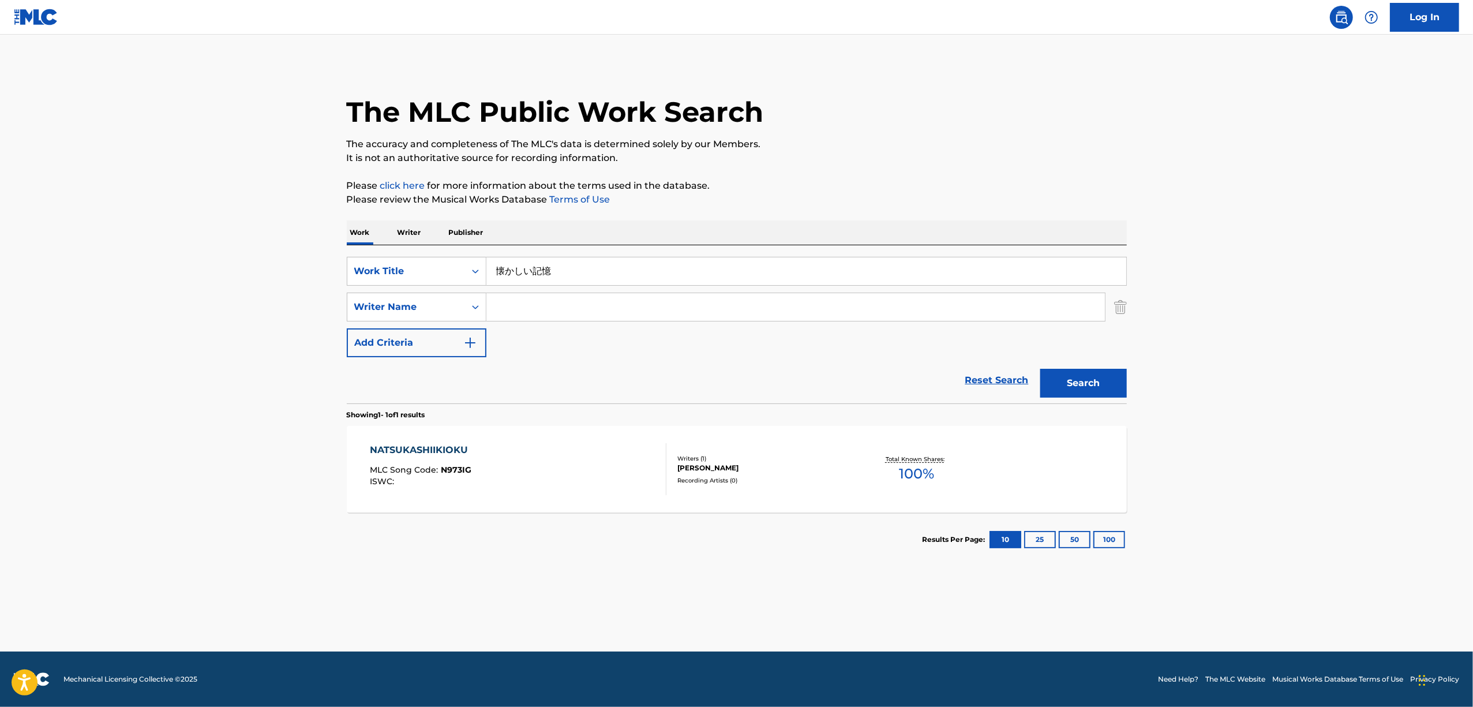
paste input "不穏な気配"
drag, startPoint x: 1064, startPoint y: 376, endPoint x: 1067, endPoint y: 360, distance: 16.5
click at [1064, 373] on button "Search" at bounding box center [1083, 383] width 87 height 29
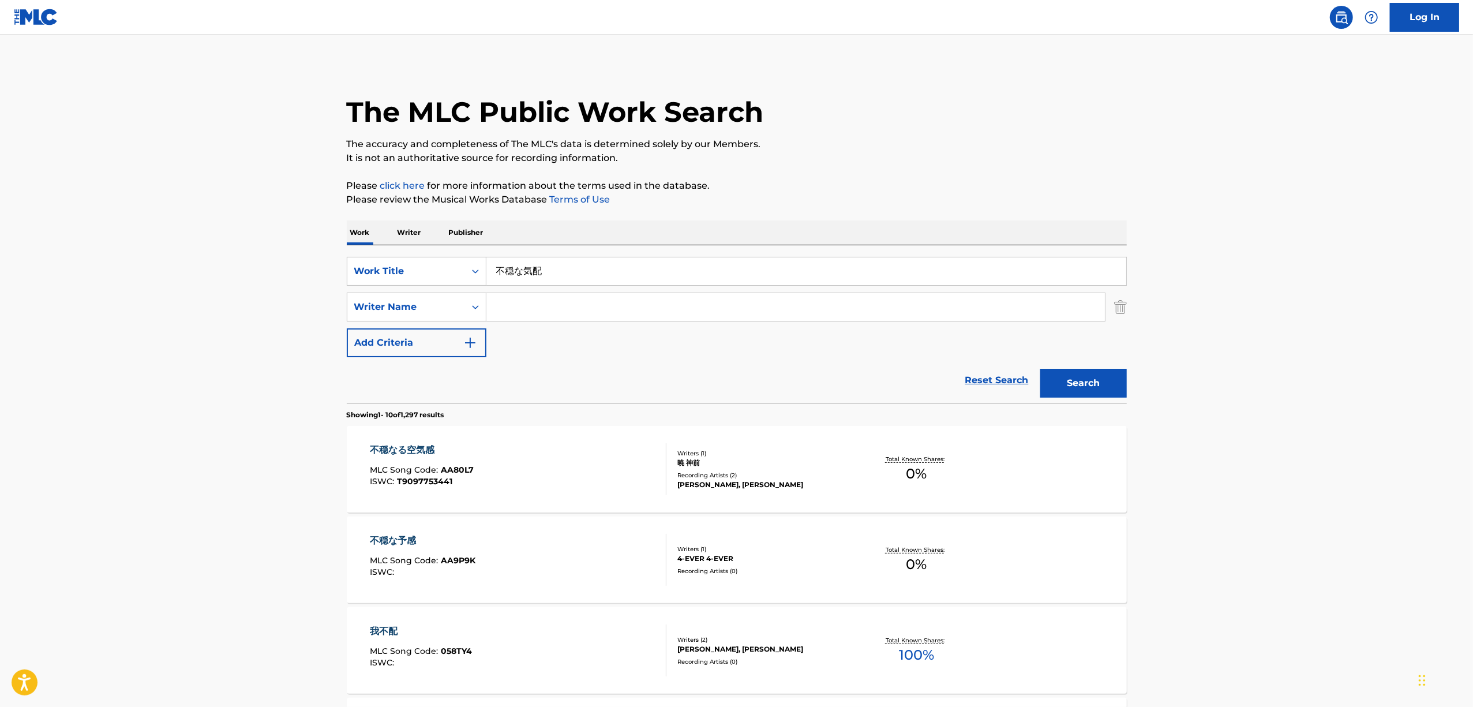
drag, startPoint x: 531, startPoint y: 272, endPoint x: 580, endPoint y: 263, distance: 49.9
click at [537, 275] on input "不穏な気配" at bounding box center [806, 271] width 640 height 28
drag, startPoint x: 580, startPoint y: 262, endPoint x: 417, endPoint y: 301, distance: 167.9
click at [417, 301] on div "SearchWithCriteriada5c0006-8f8d-4e82-8d85-75e1483cb77d Work Title 不穏な気配 SearchW…" at bounding box center [737, 307] width 780 height 100
paste input "水色ファンファーレ"
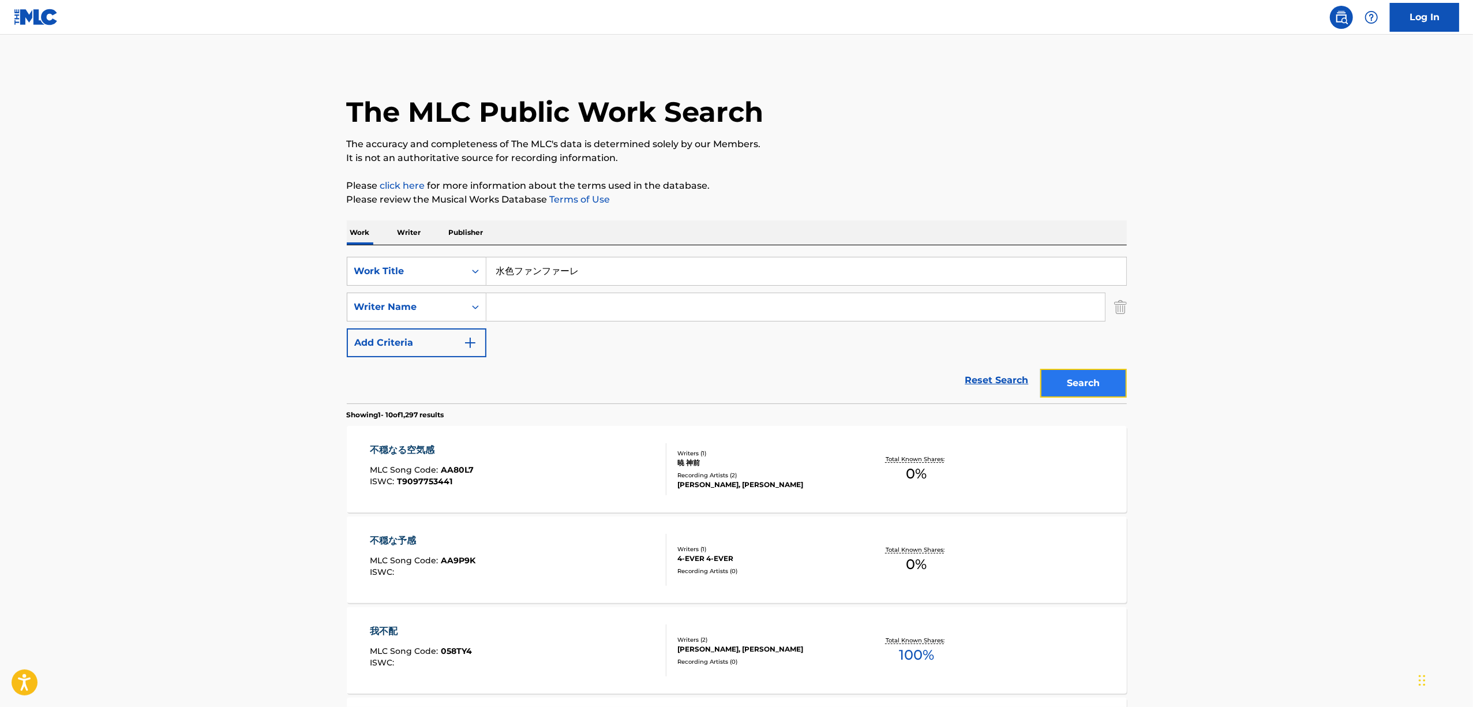
click at [1068, 369] on button "Search" at bounding box center [1083, 383] width 87 height 29
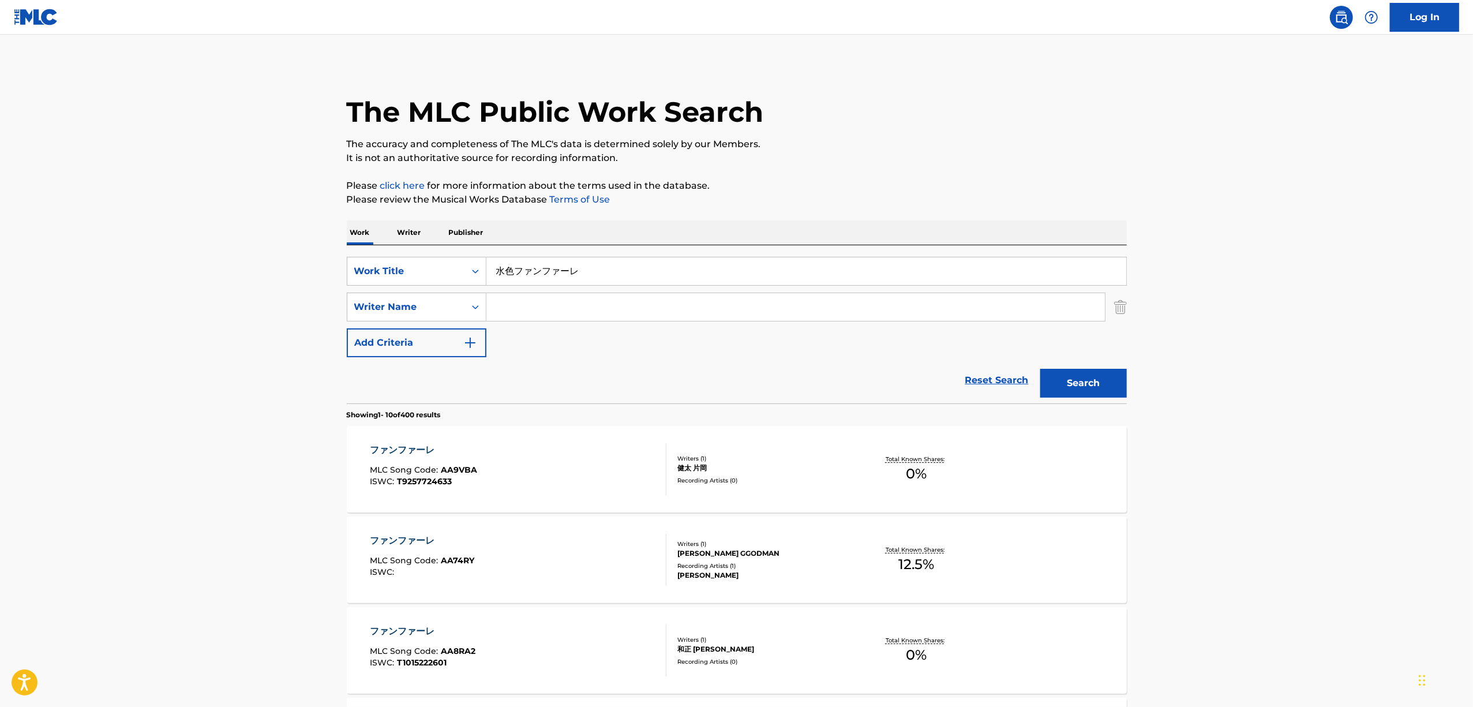
click at [568, 297] on input "Search Form" at bounding box center [795, 307] width 618 height 28
drag, startPoint x: 594, startPoint y: 271, endPoint x: 430, endPoint y: 282, distance: 164.8
click at [430, 282] on div "SearchWithCriteriada5c0006-8f8d-4e82-8d85-75e1483cb77d Work Title 水色ファンファーレ" at bounding box center [737, 271] width 780 height 29
paste input "彩的ミラージュ"
click at [1093, 383] on button "Search" at bounding box center [1083, 383] width 87 height 29
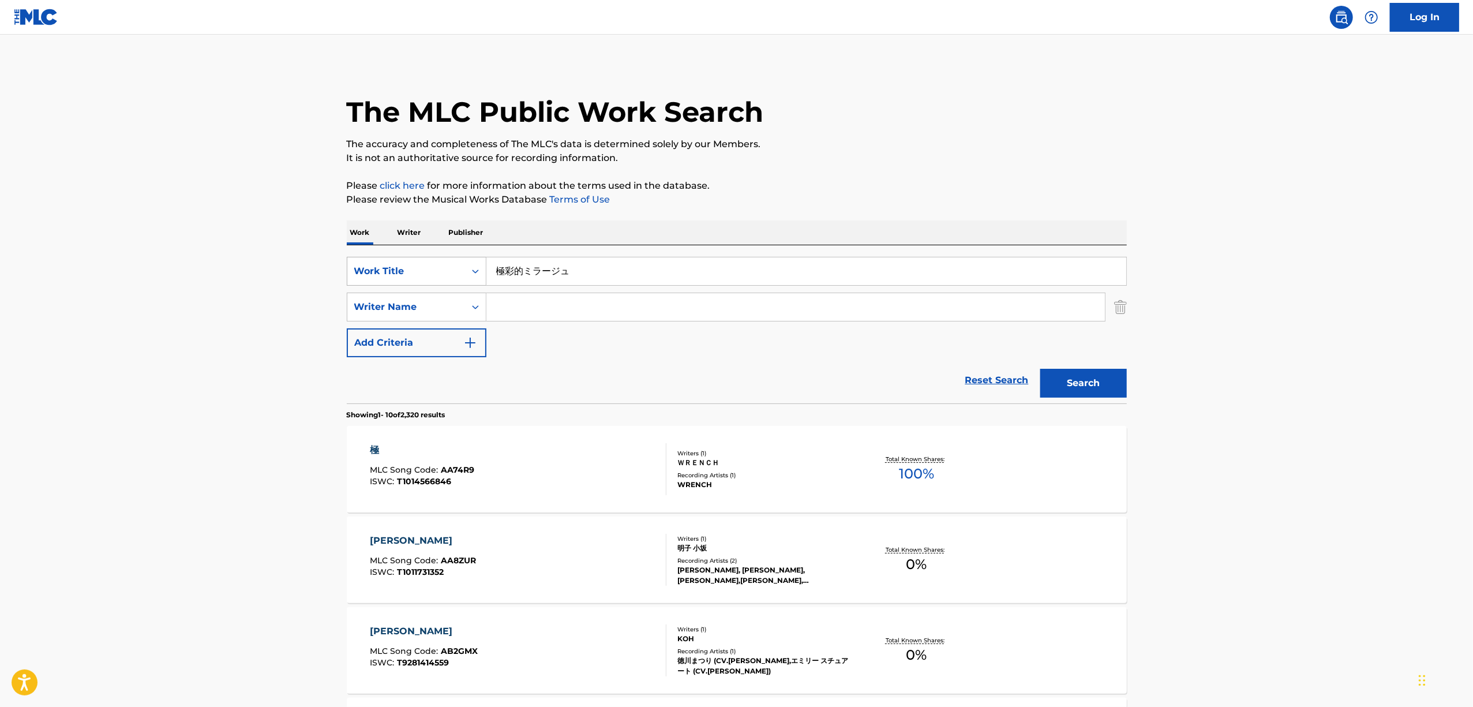
drag, startPoint x: 583, startPoint y: 272, endPoint x: 439, endPoint y: 259, distance: 144.3
click at [439, 259] on div "SearchWithCriteriada5c0006-8f8d-4e82-8d85-75e1483cb77d Work Title 極彩的ミラージュ" at bounding box center [737, 271] width 780 height 29
paste input "雨恋"
click at [1067, 385] on button "Search" at bounding box center [1083, 383] width 87 height 29
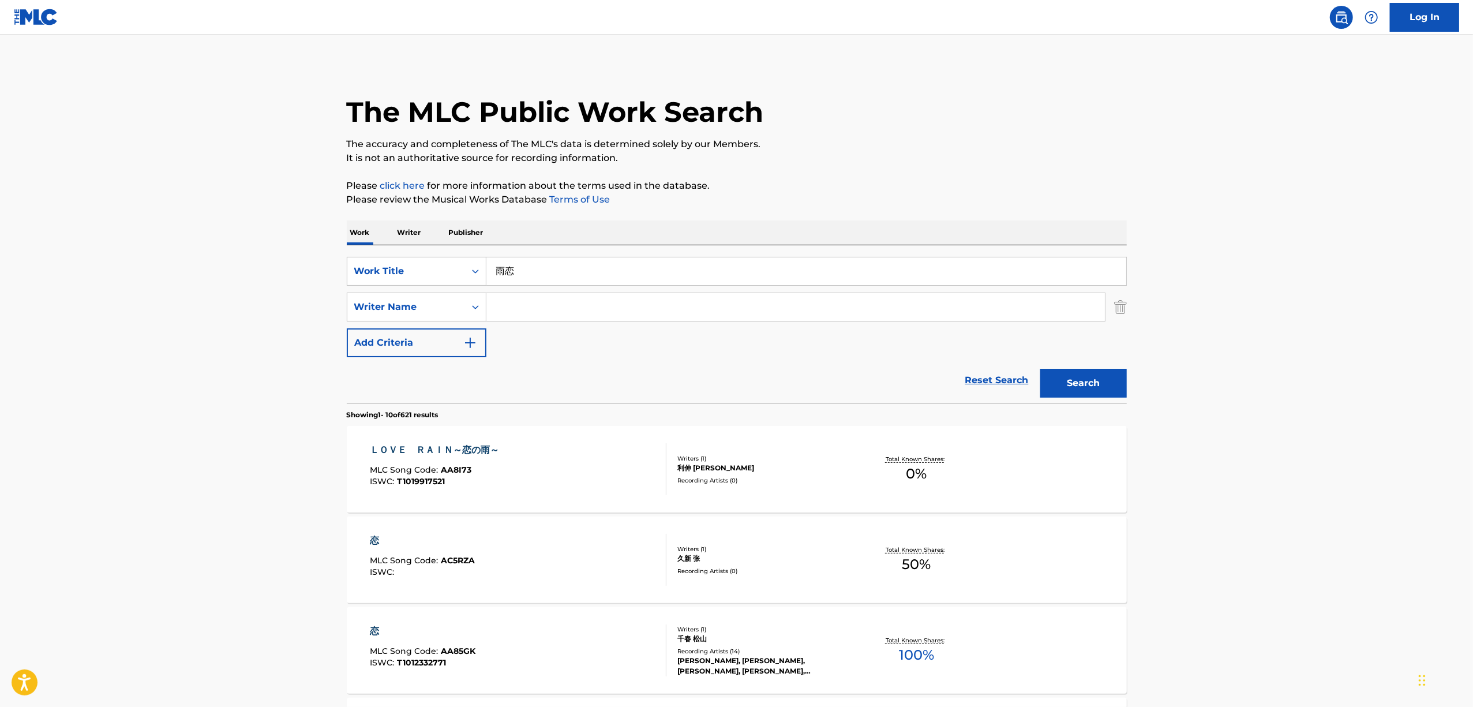
drag, startPoint x: 273, startPoint y: 462, endPoint x: 291, endPoint y: 483, distance: 27.4
click at [278, 465] on main "The MLC Public Work Search The accuracy and completeness of The MLC's data is d…" at bounding box center [736, 714] width 1473 height 1358
drag, startPoint x: 533, startPoint y: 282, endPoint x: 429, endPoint y: 298, distance: 105.0
click at [429, 298] on div "SearchWithCriteriada5c0006-8f8d-4e82-8d85-75e1483cb77d Work Title 雨恋 SearchWith…" at bounding box center [737, 307] width 780 height 100
paste input "夏恋共謀犯"
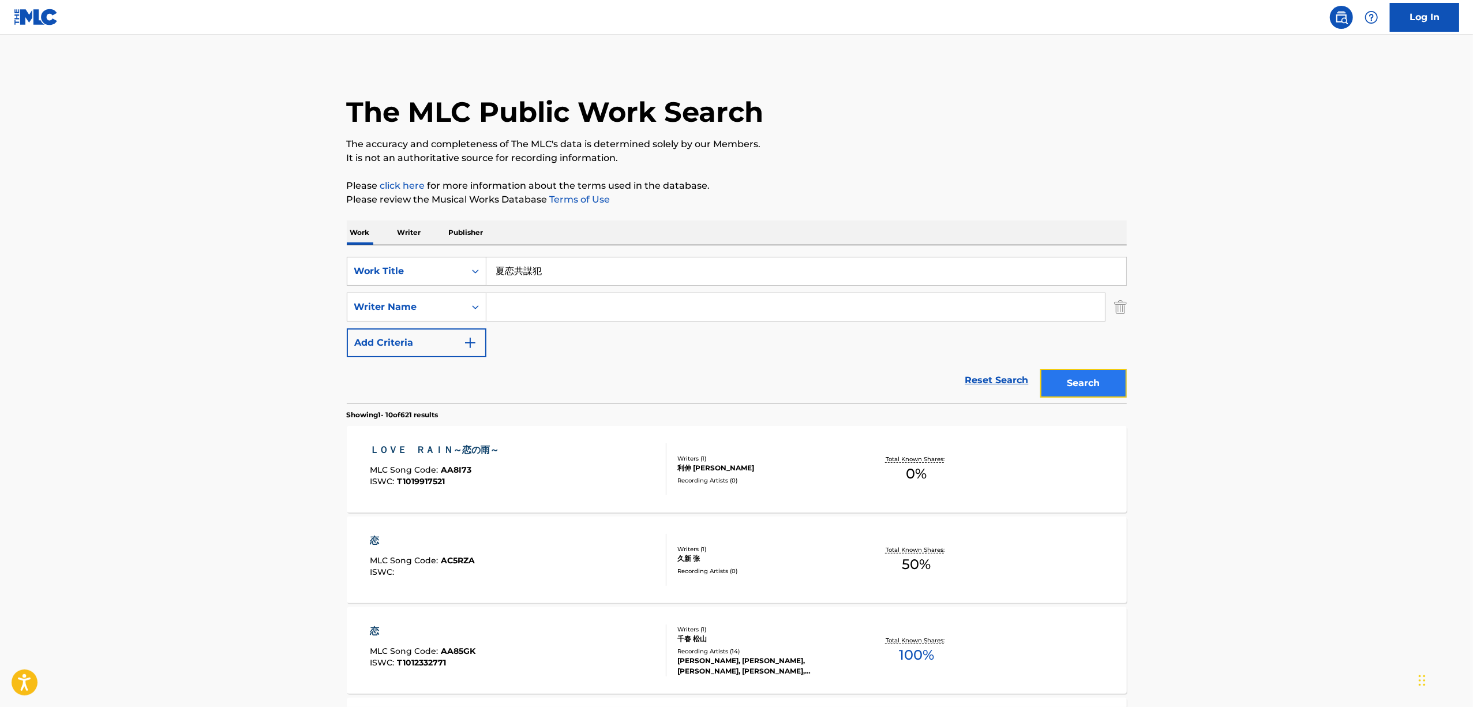
click at [1071, 384] on button "Search" at bounding box center [1083, 383] width 87 height 29
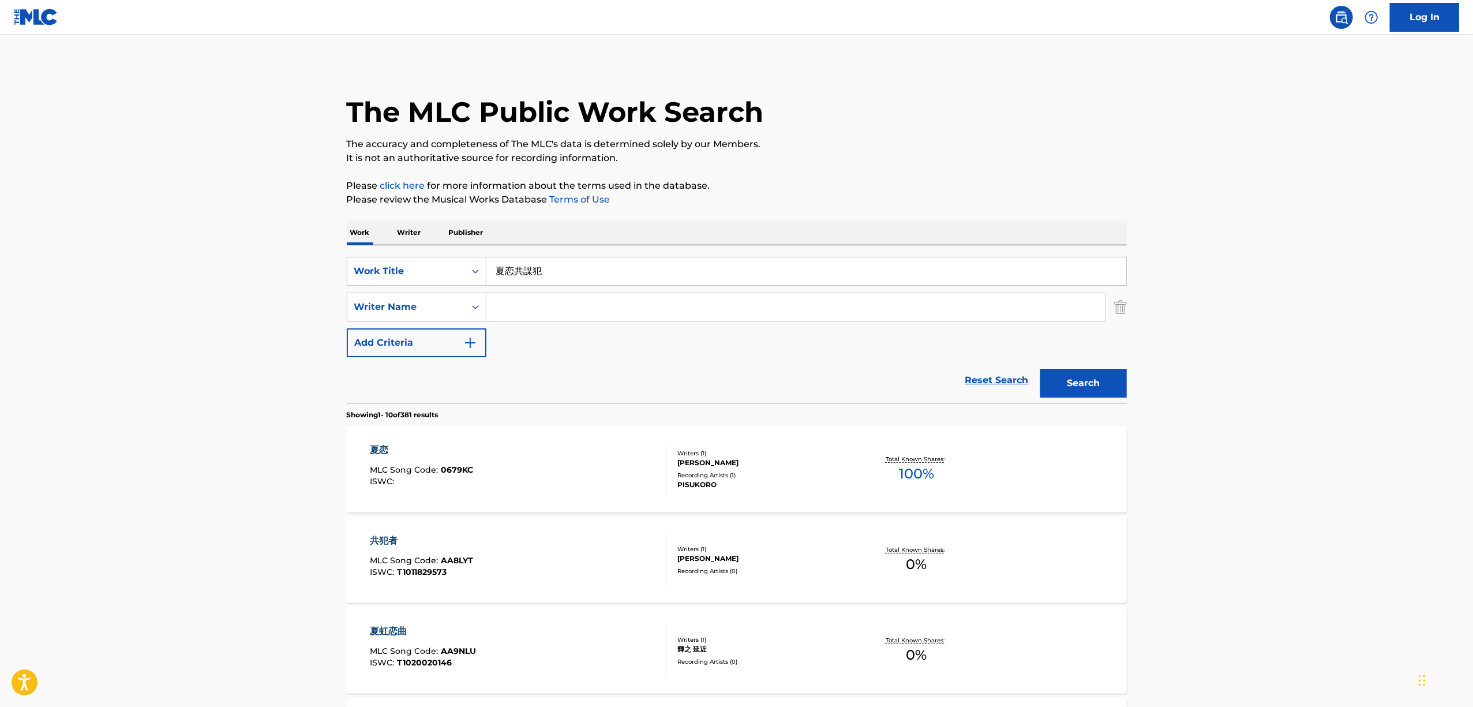
drag, startPoint x: 542, startPoint y: 292, endPoint x: 558, endPoint y: 267, distance: 30.1
click at [545, 287] on div "SearchWithCriteriada5c0006-8f8d-4e82-8d85-75e1483cb77d Work Title 夏恋共謀犯 SearchW…" at bounding box center [737, 307] width 780 height 100
drag, startPoint x: 460, startPoint y: 280, endPoint x: 445, endPoint y: 284, distance: 15.4
click at [445, 284] on div "SearchWithCriteriada5c0006-8f8d-4e82-8d85-75e1483cb77d Work Title 夏恋共謀犯" at bounding box center [737, 271] width 780 height 29
paste input "Carbonated Love"
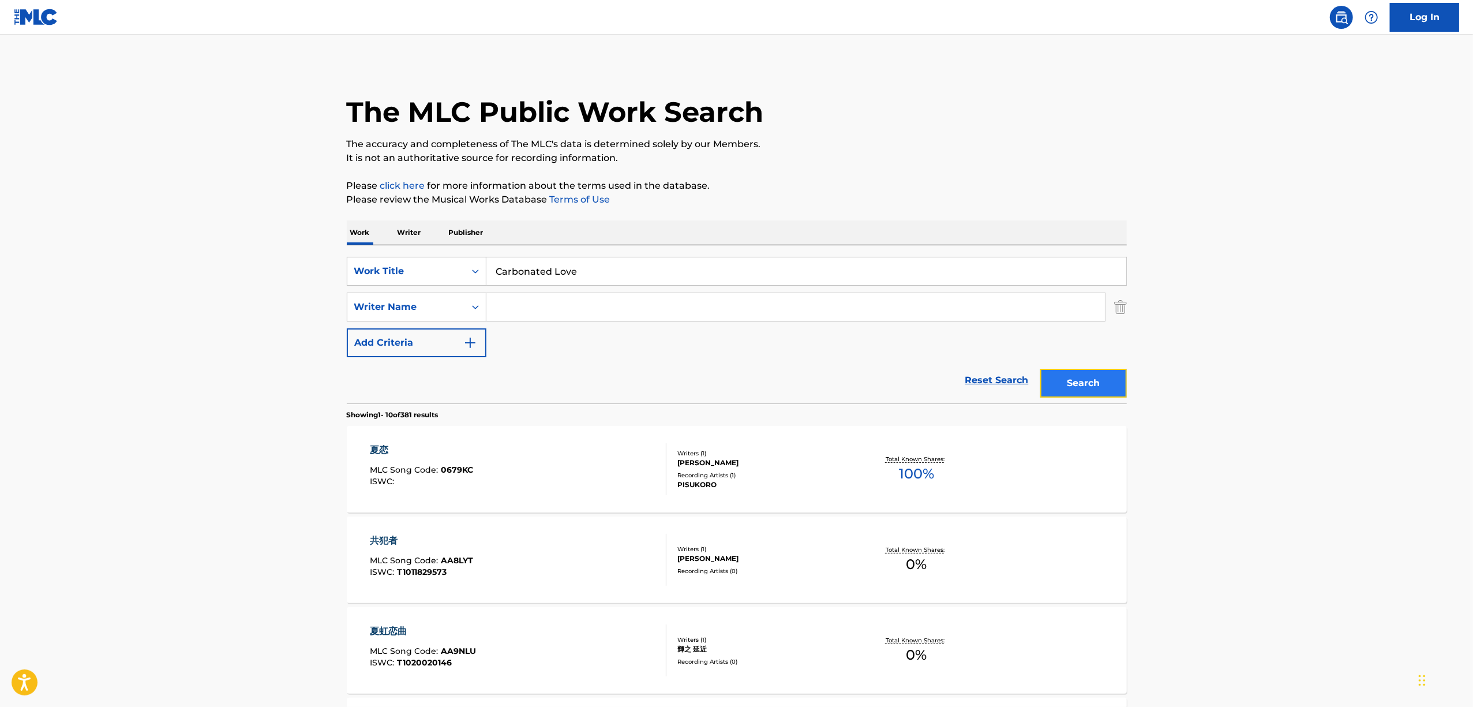
click at [1098, 384] on button "Search" at bounding box center [1083, 383] width 87 height 29
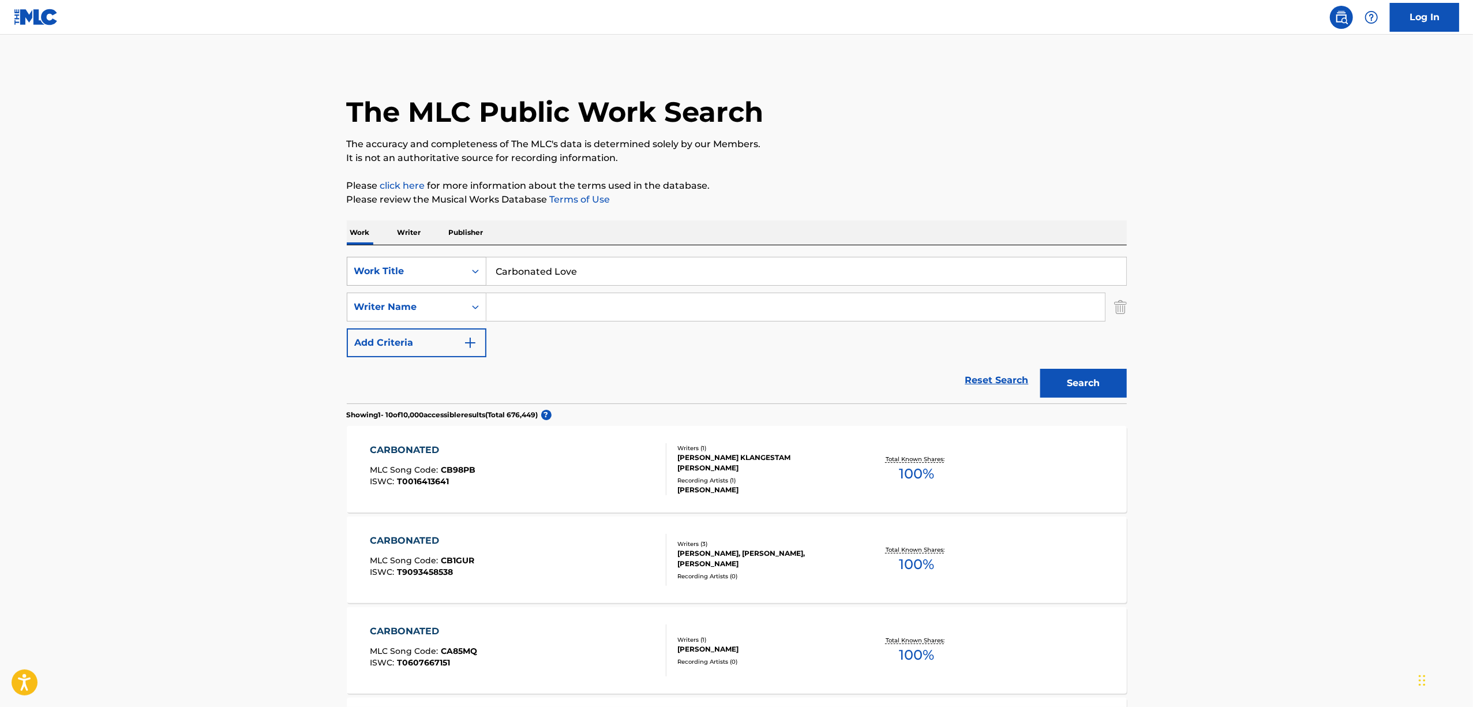
drag, startPoint x: 607, startPoint y: 271, endPoint x: 400, endPoint y: 285, distance: 207.6
click at [400, 285] on div "SearchWithCriteriada5c0006-8f8d-4e82-8d85-75e1483cb77d Work Title Carbonated Lo…" at bounding box center [737, 271] width 780 height 29
paste input "夜明けも夜なら"
click at [1086, 387] on button "Search" at bounding box center [1083, 383] width 87 height 29
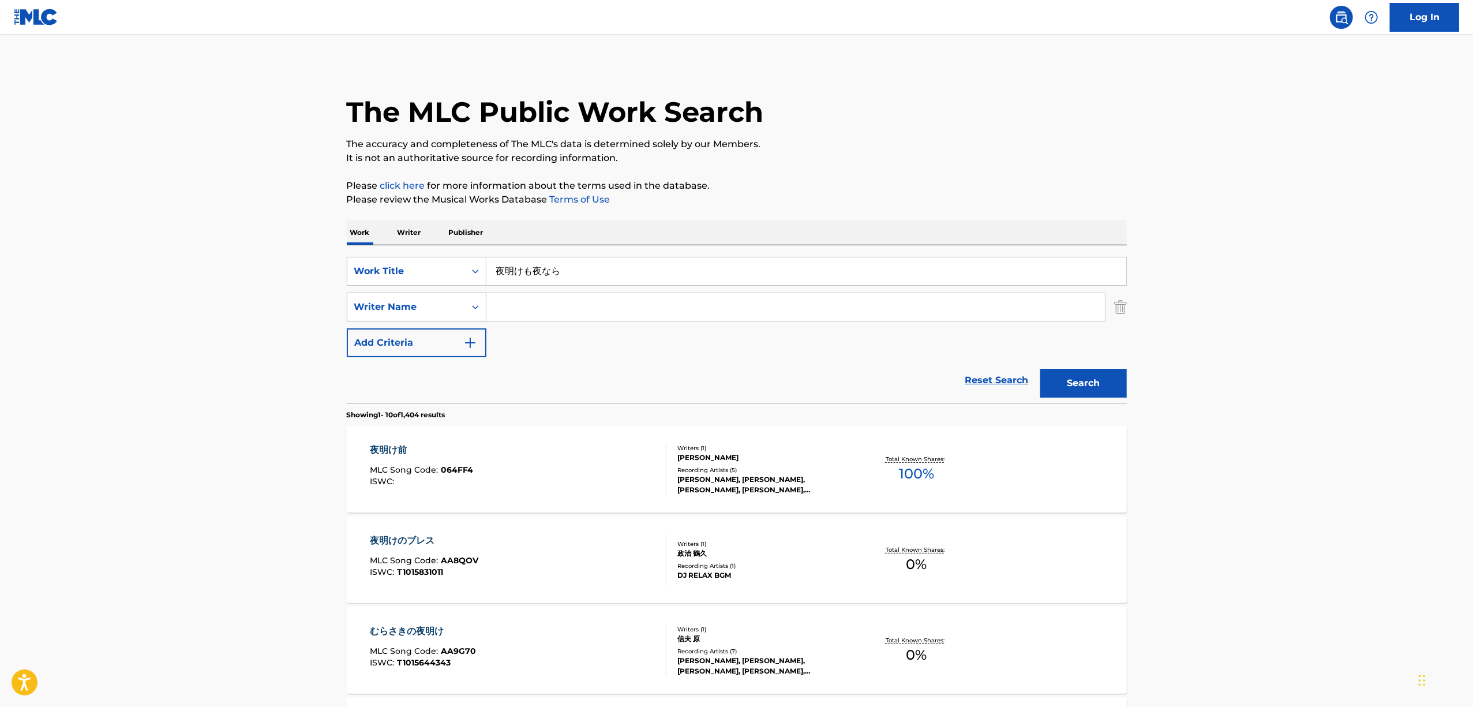
drag, startPoint x: 612, startPoint y: 262, endPoint x: 395, endPoint y: 295, distance: 219.5
click at [395, 295] on div "SearchWithCriteriada5c0006-8f8d-4e82-8d85-75e1483cb77d Work Title 夜明けも夜なら Searc…" at bounding box center [737, 307] width 780 height 100
paste input "YOAKEMOYORUNARA"
click at [1102, 385] on button "Search" at bounding box center [1083, 383] width 87 height 29
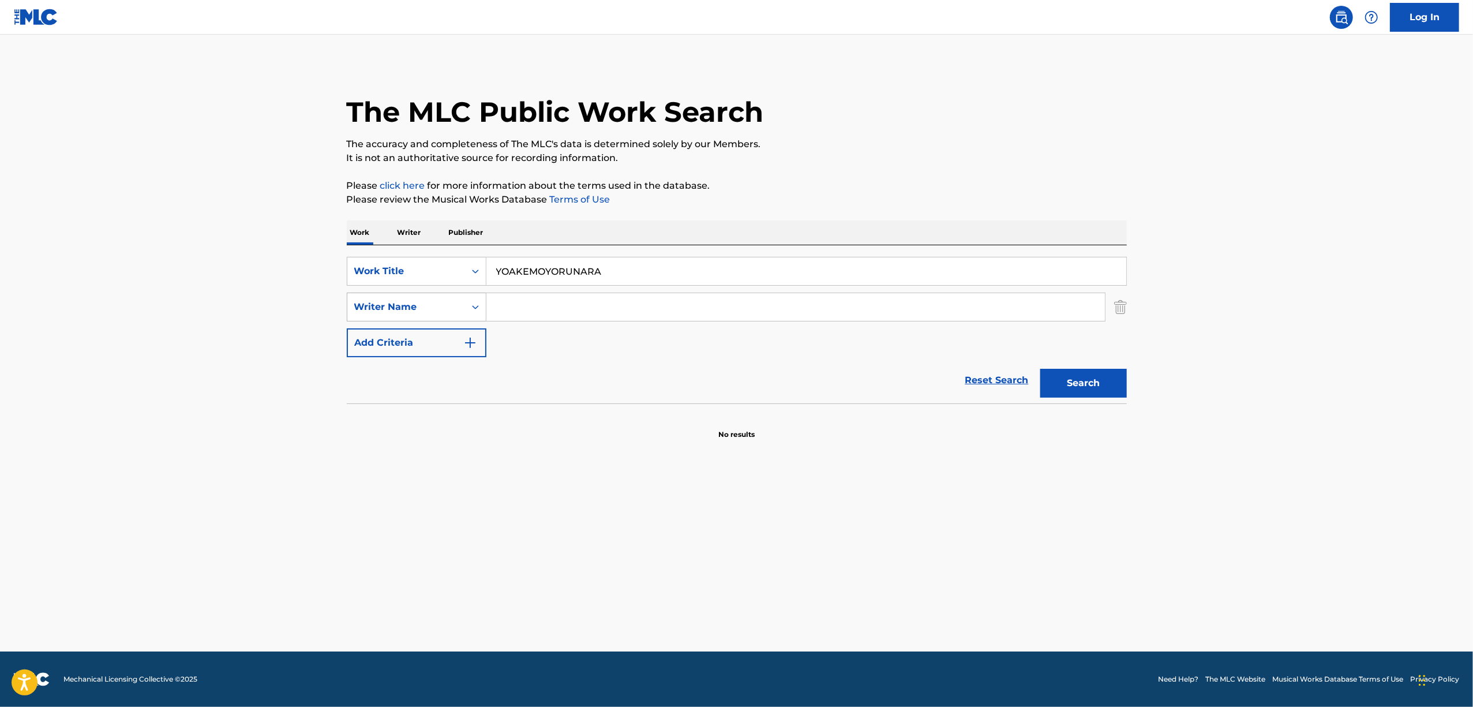
drag, startPoint x: 618, startPoint y: 273, endPoint x: 385, endPoint y: 294, distance: 234.0
click at [387, 294] on div "SearchWithCriteriada5c0006-8f8d-4e82-8d85-75e1483cb77d Work Title YOAKEMOYORUNA…" at bounding box center [737, 307] width 780 height 100
paste input "BASEMENT(INTERLUDE)"
type input "BASEMENT(INTERLUDE)"
click at [1102, 377] on button "Search" at bounding box center [1083, 383] width 87 height 29
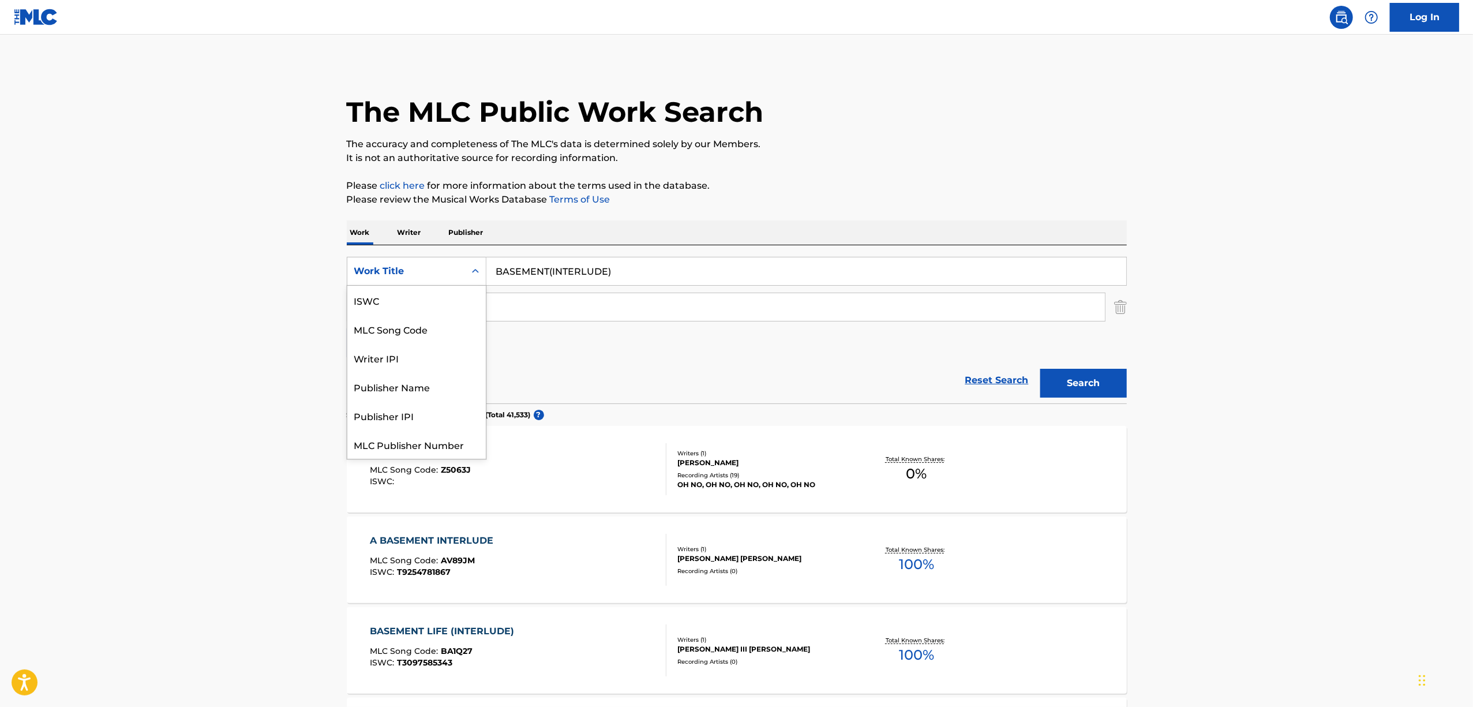
click at [468, 272] on div "Search Form" at bounding box center [475, 271] width 21 height 21
click at [418, 329] on div "Writer IPI" at bounding box center [416, 328] width 138 height 29
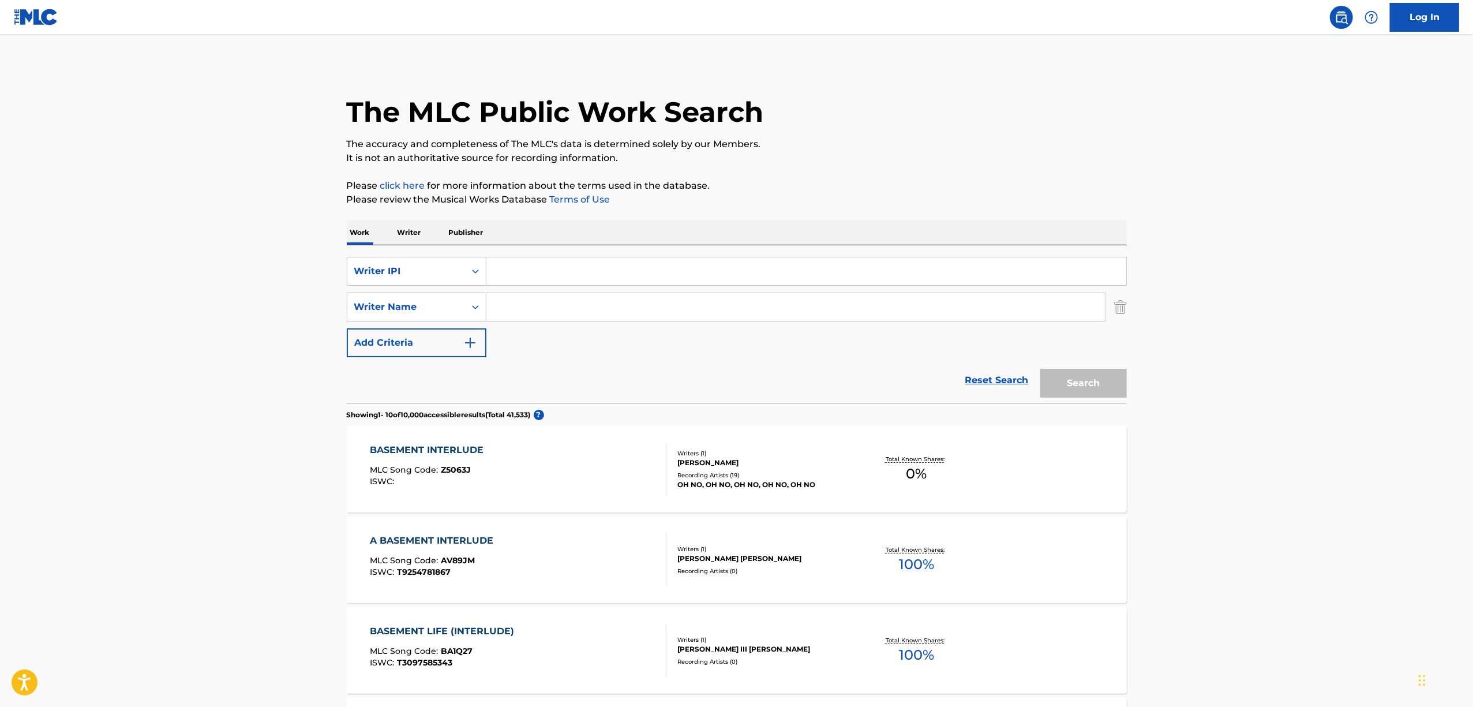
click at [519, 272] on input "Search Form" at bounding box center [806, 271] width 640 height 28
paste input "01186185237"
drag, startPoint x: 1089, startPoint y: 376, endPoint x: 1090, endPoint y: 351, distance: 25.4
click at [1090, 355] on form "SearchWithCriteria851ac729-deff-40c5-b229-227fa794f7b8 Writer IPI 01186185237 S…" at bounding box center [737, 330] width 780 height 147
click at [1089, 380] on button "Search" at bounding box center [1083, 383] width 87 height 29
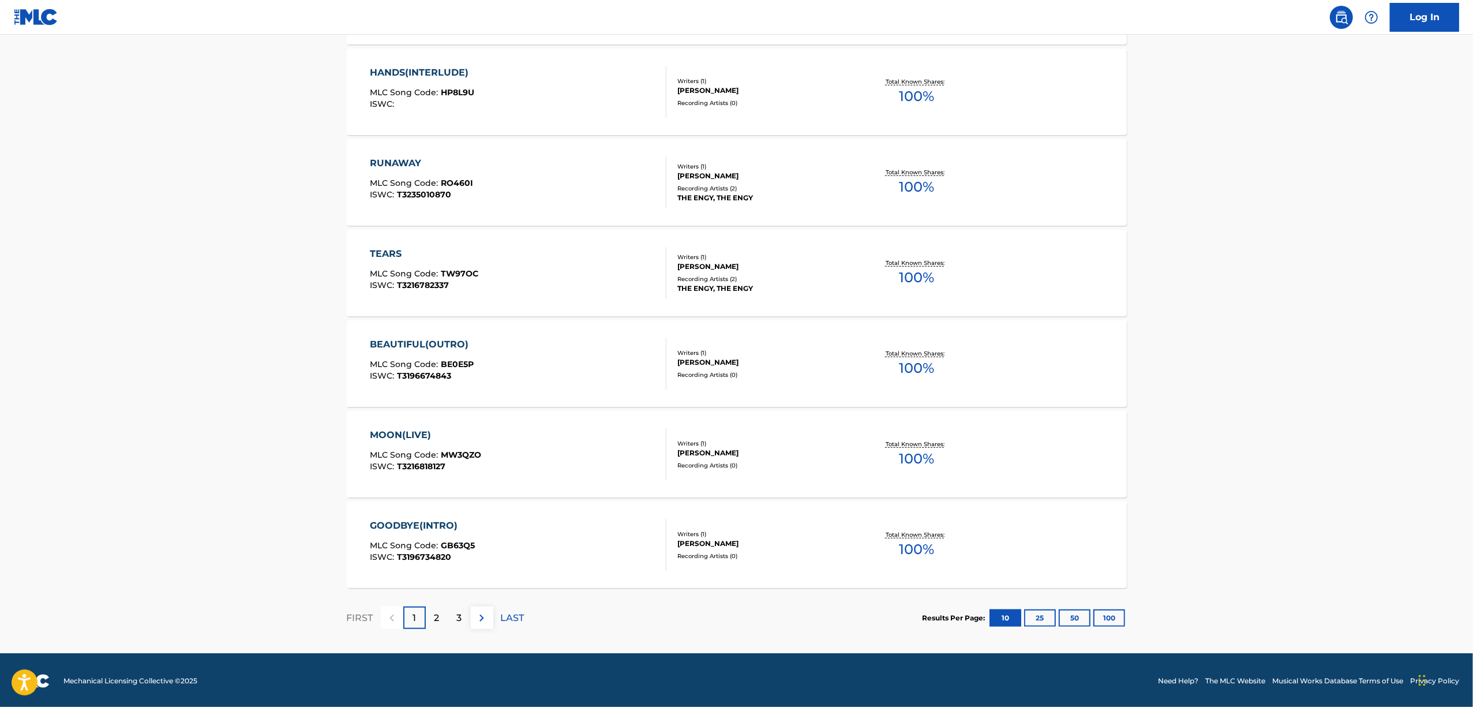
scroll to position [741, 0]
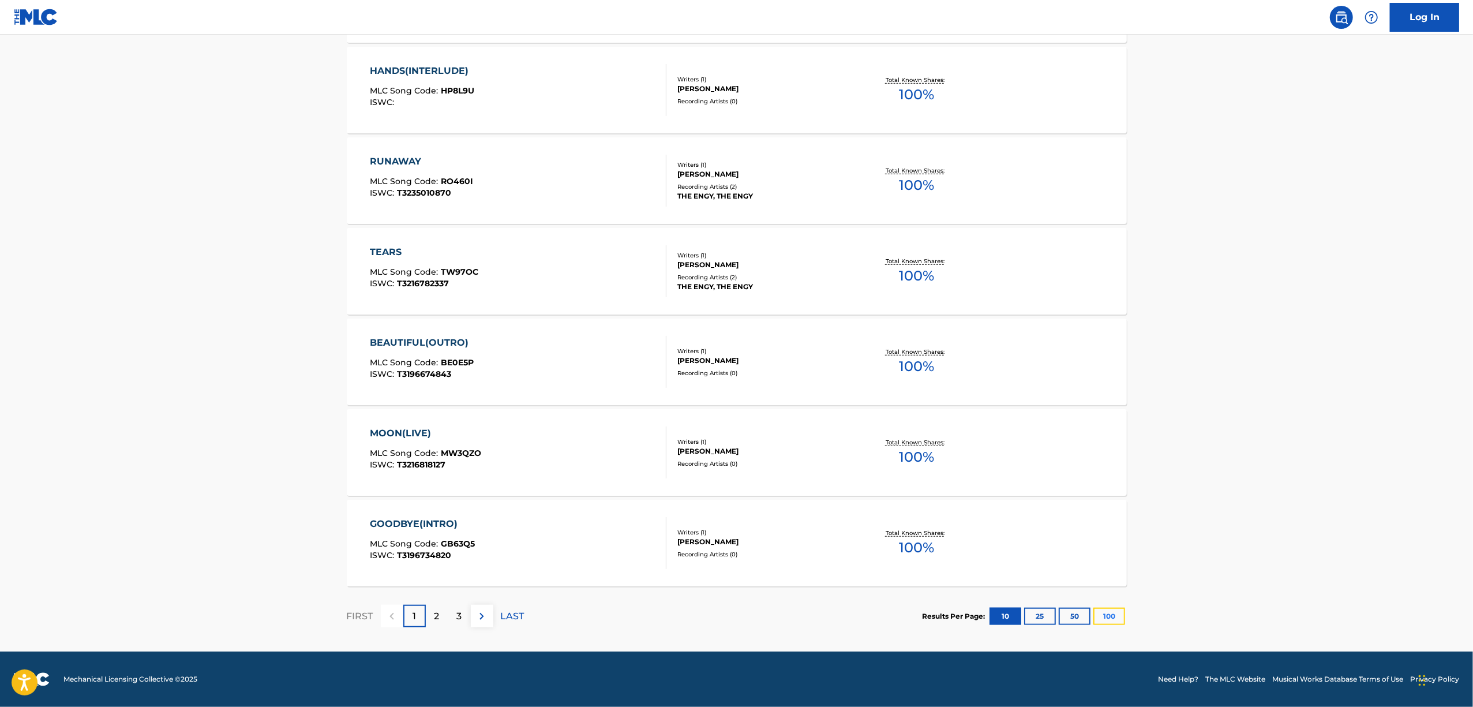
click at [1112, 617] on button "100" at bounding box center [1109, 616] width 32 height 17
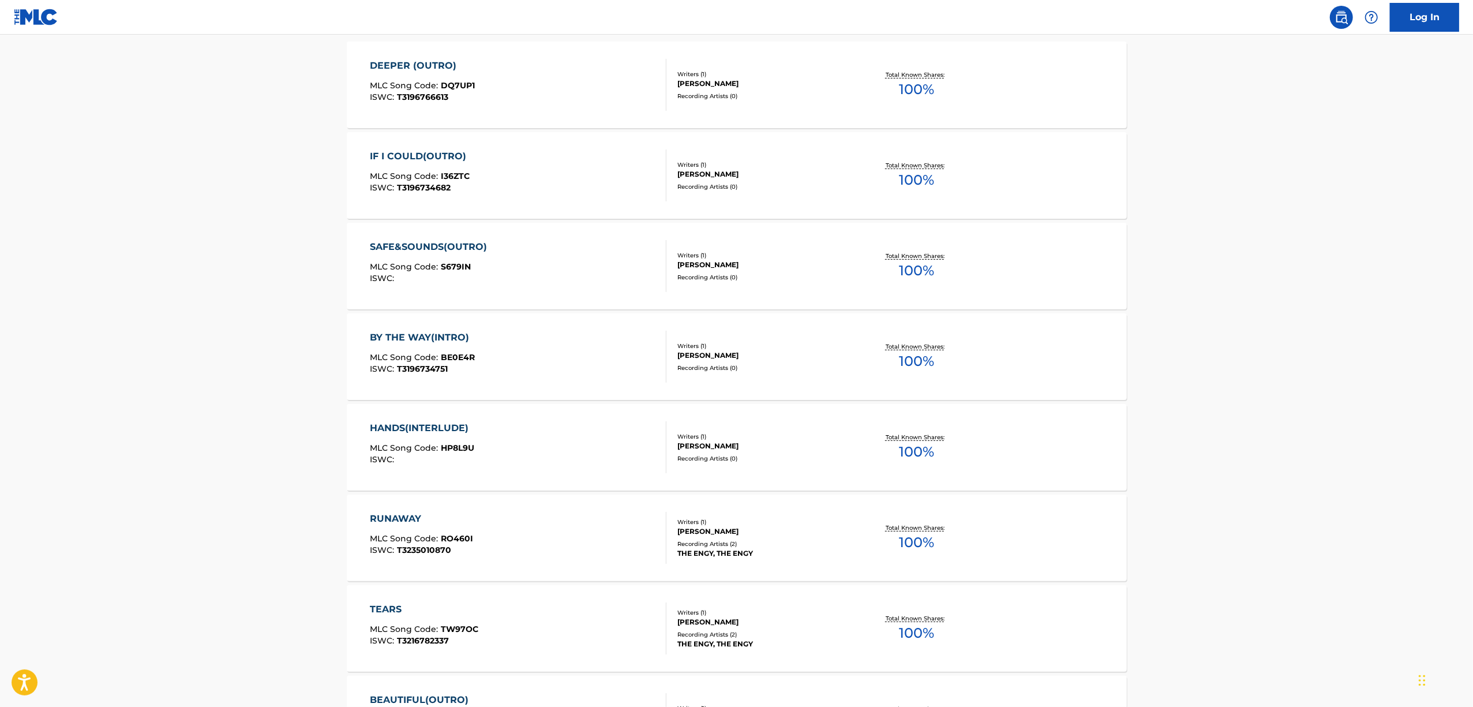
scroll to position [0, 0]
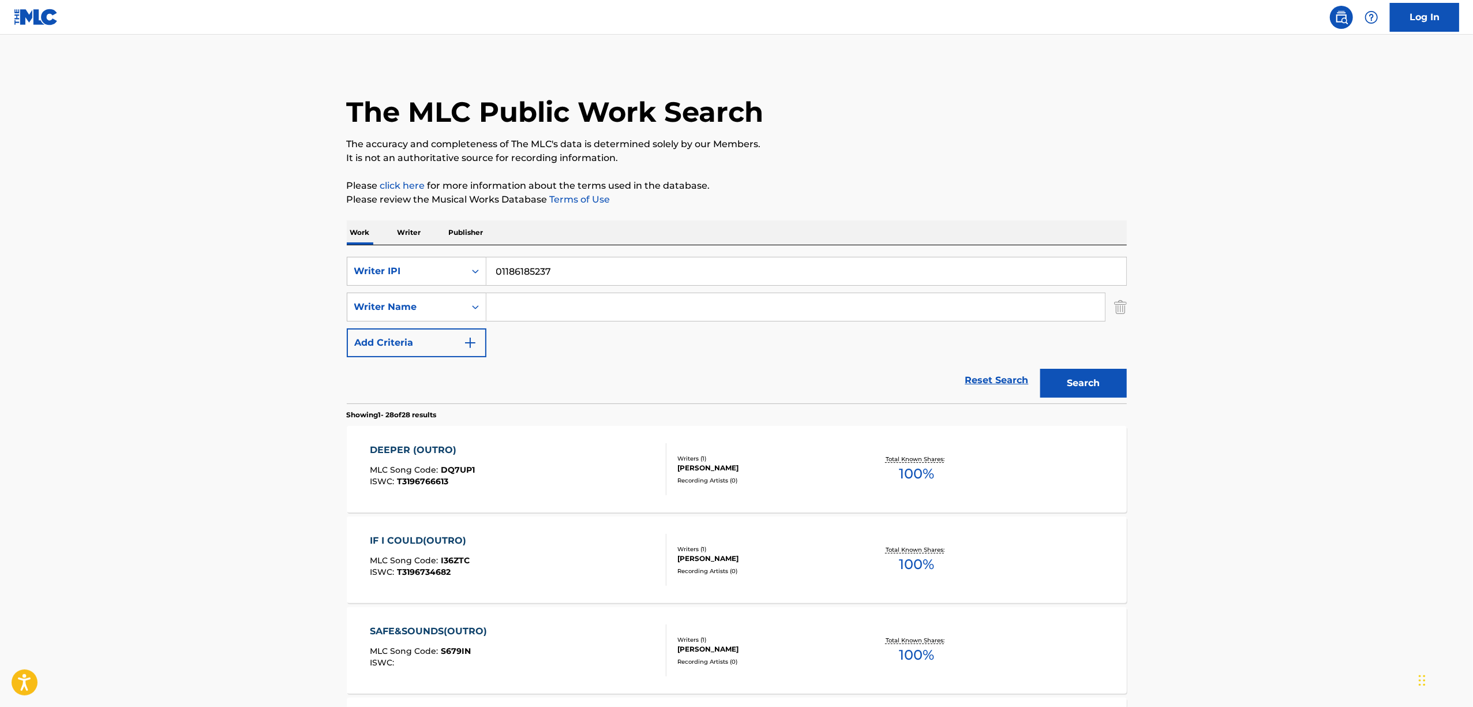
drag, startPoint x: 577, startPoint y: 263, endPoint x: 402, endPoint y: 290, distance: 177.4
click at [402, 290] on div "SearchWithCriteria851ac729-deff-40c5-b229-227fa794f7b8 Writer IPI 01186185237 S…" at bounding box center [737, 307] width 780 height 100
paste input "T3288931993"
type input "T3288931993"
drag, startPoint x: 1092, startPoint y: 381, endPoint x: 1092, endPoint y: 373, distance: 8.7
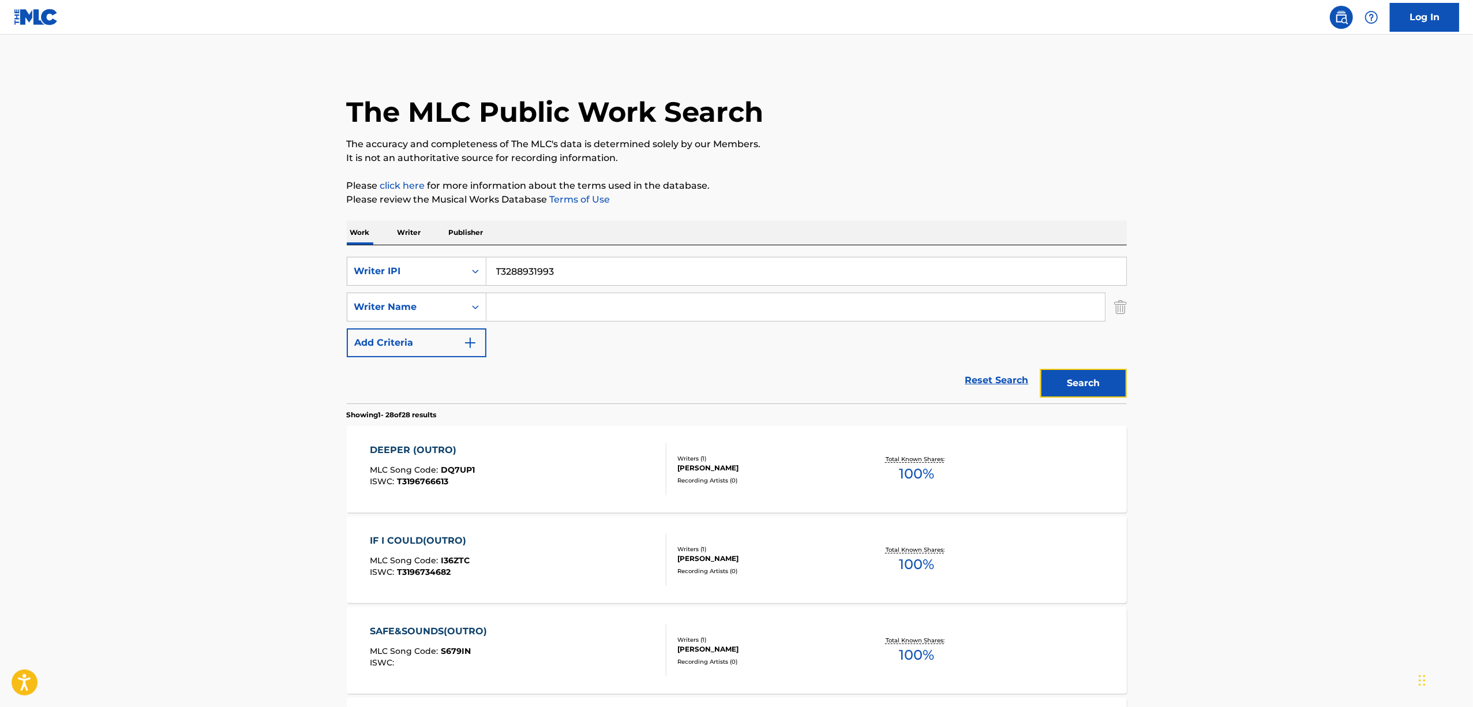
click at [1092, 378] on button "Search" at bounding box center [1083, 383] width 87 height 29
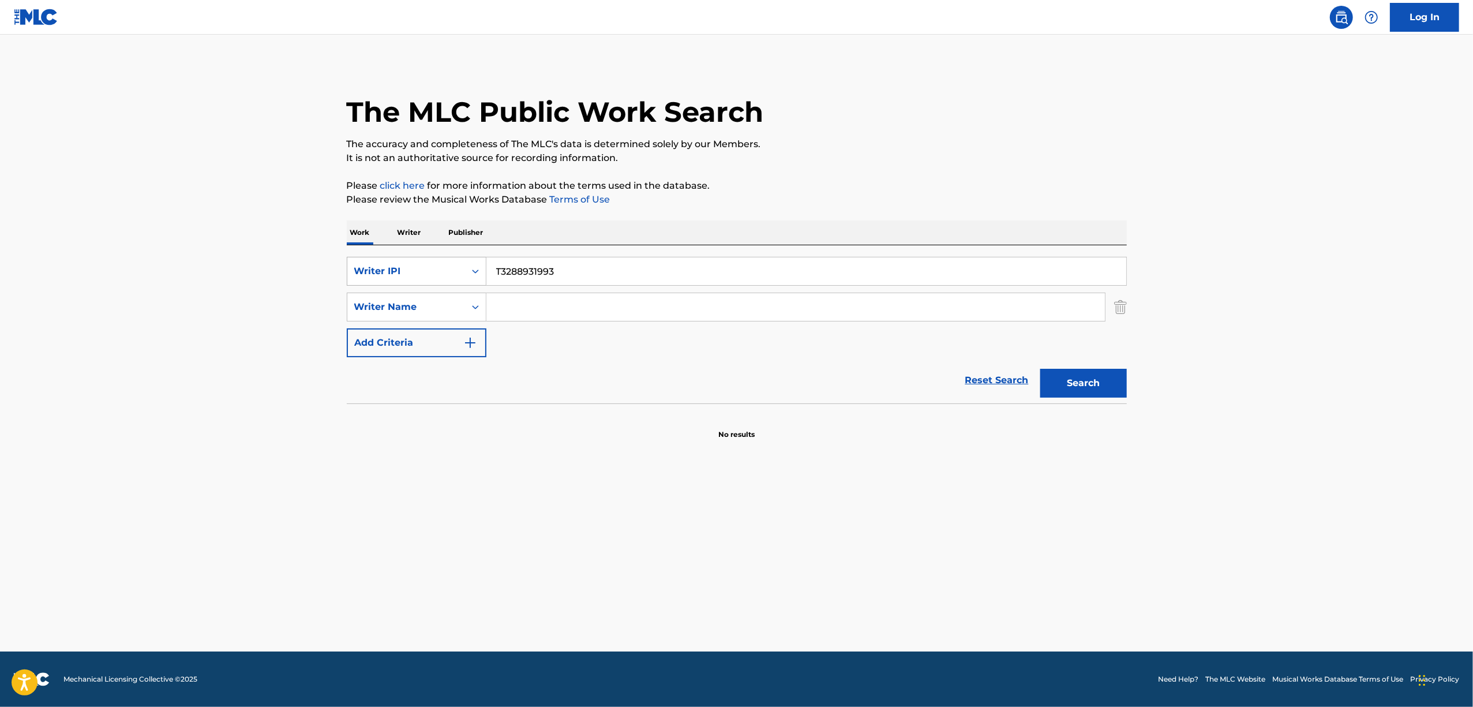
click at [481, 273] on div "Search Form" at bounding box center [475, 271] width 21 height 21
click at [380, 342] on div "ISWC" at bounding box center [416, 328] width 138 height 29
click at [563, 277] on input "Search Form" at bounding box center [806, 271] width 640 height 28
paste input "T3288931993"
click at [1094, 387] on button "Search" at bounding box center [1083, 383] width 87 height 29
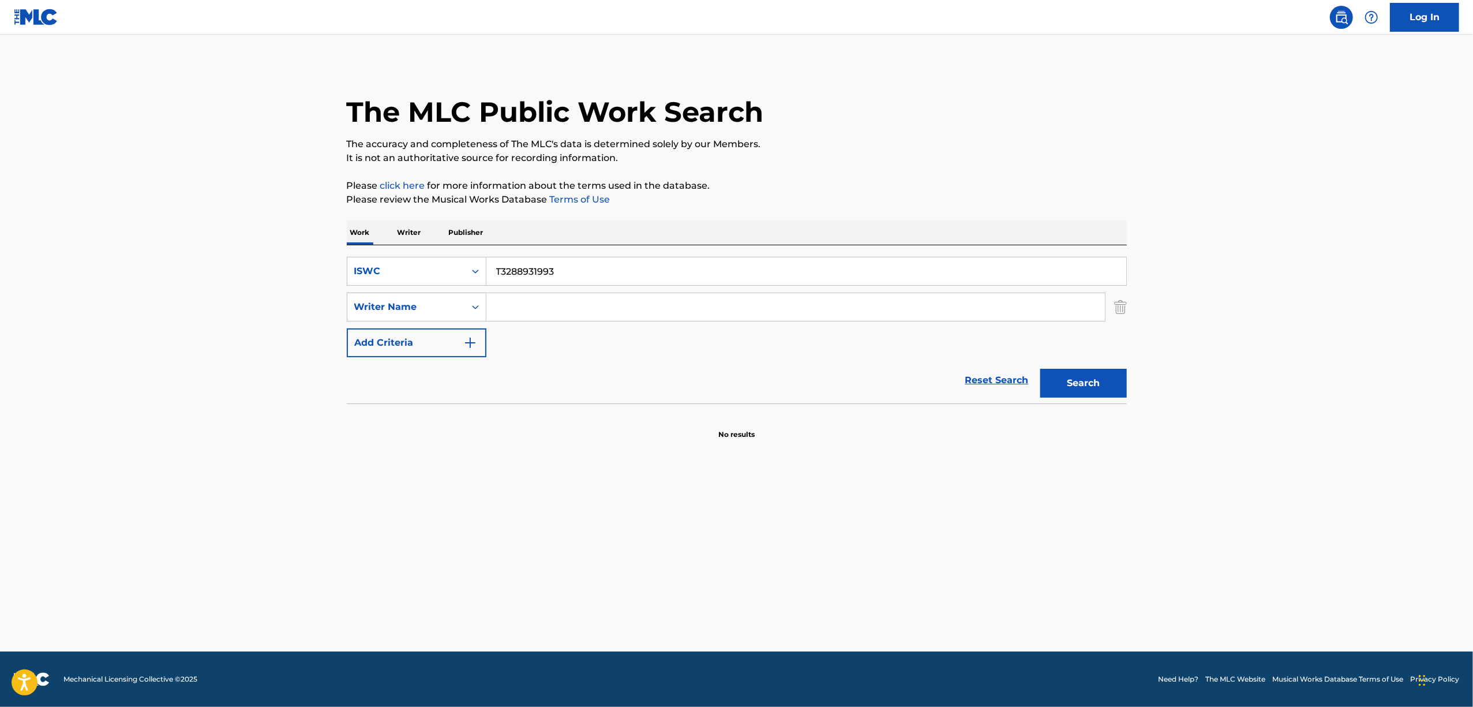
drag, startPoint x: 584, startPoint y: 275, endPoint x: 395, endPoint y: 289, distance: 189.8
click at [395, 289] on div "SearchWithCriteria47eeed99-d915-4cb9-9e17-5874bcc40fa8 ISWC T3288931993 SearchW…" at bounding box center [737, 307] width 780 height 100
paste input "79302"
click at [1058, 389] on button "Search" at bounding box center [1083, 383] width 87 height 29
drag, startPoint x: 351, startPoint y: 308, endPoint x: 343, endPoint y: 303, distance: 9.8
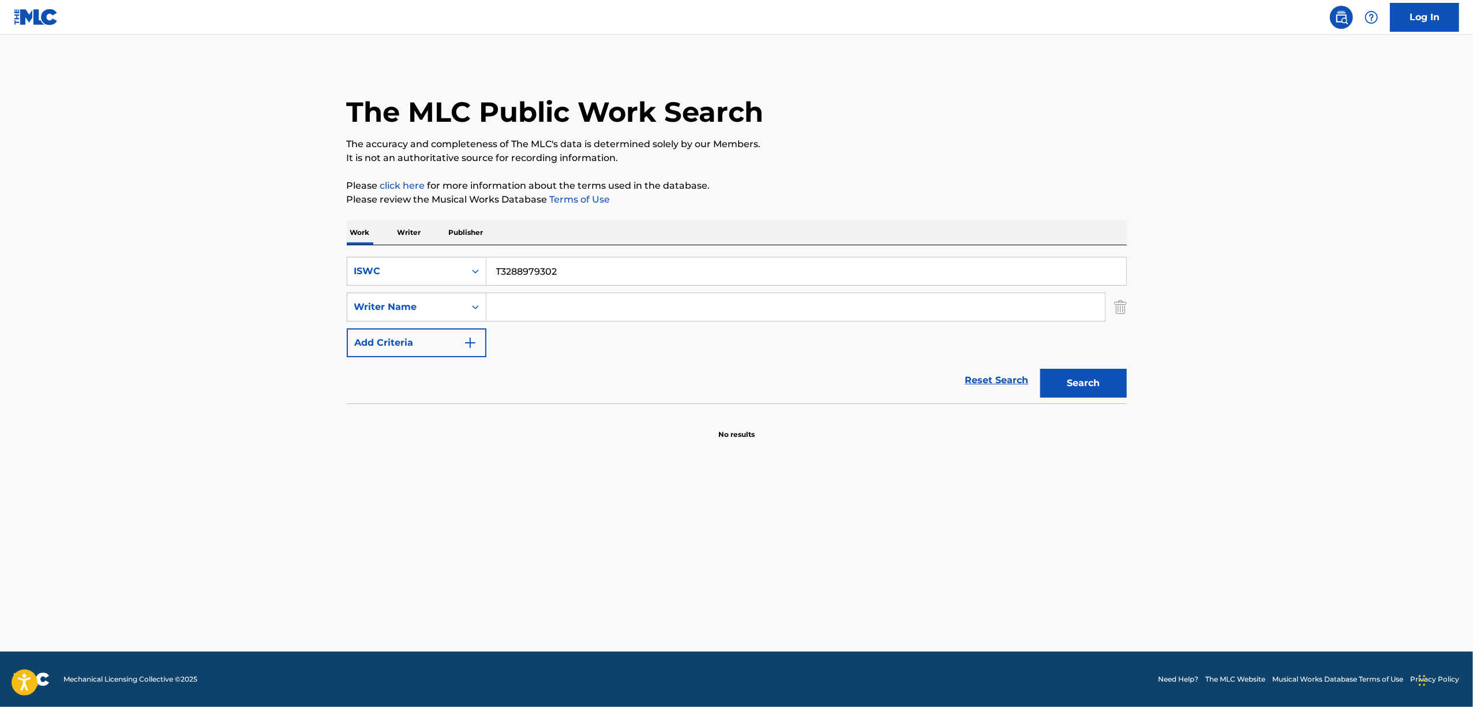
click at [344, 303] on div "The MLC Public Work Search The accuracy and completeness of The MLC's data is d…" at bounding box center [737, 251] width 808 height 376
paste input "36750"
click at [1090, 376] on button "Search" at bounding box center [1083, 383] width 87 height 29
click at [1086, 378] on button "Search" at bounding box center [1083, 383] width 87 height 29
drag, startPoint x: 594, startPoint y: 266, endPoint x: 382, endPoint y: 263, distance: 211.8
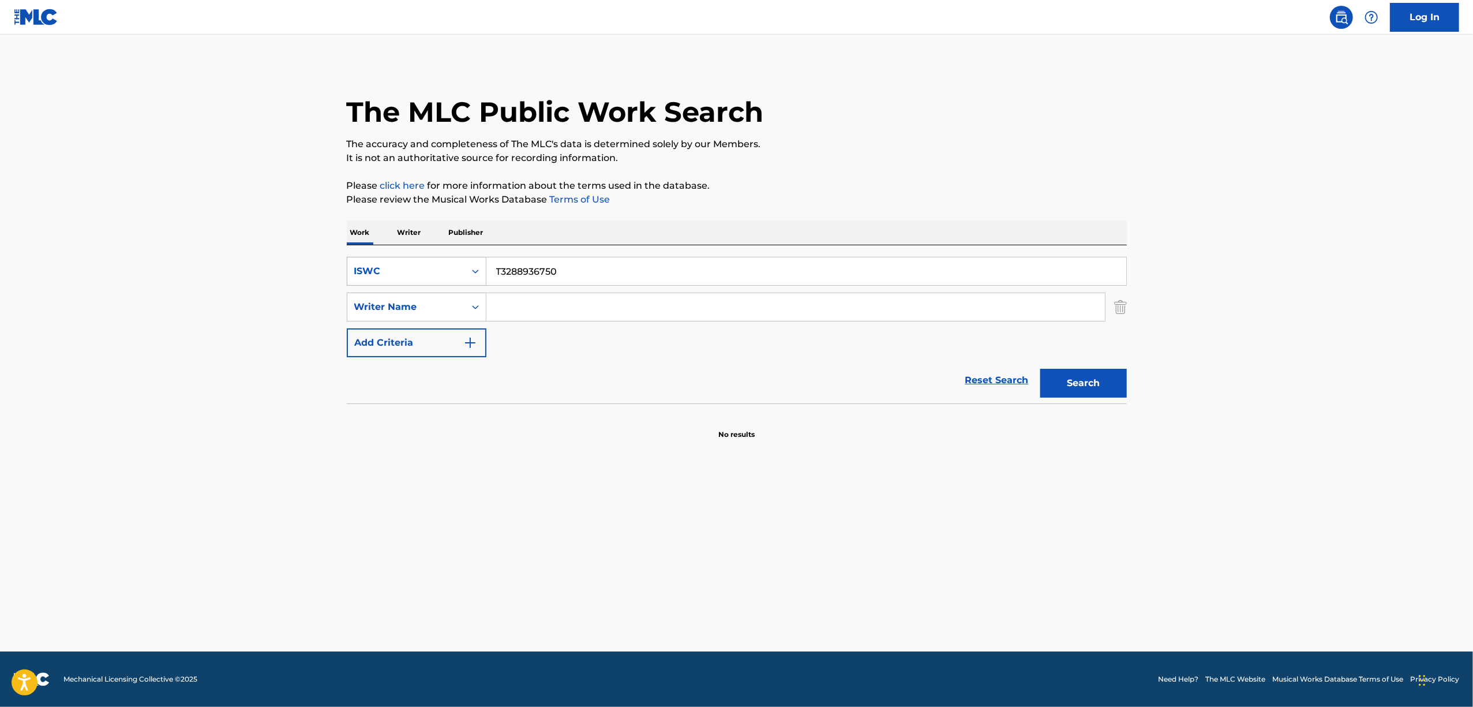
click at [382, 264] on div "SearchWithCriteria47eeed99-d915-4cb9-9e17-5874bcc40fa8 ISWC T3288936750" at bounding box center [737, 271] width 780 height 29
paste input "2808593"
click at [1081, 391] on button "Search" at bounding box center [1083, 383] width 87 height 29
drag, startPoint x: 587, startPoint y: 275, endPoint x: 434, endPoint y: 264, distance: 153.3
click at [434, 264] on div "SearchWithCriteria47eeed99-d915-4cb9-9e17-5874bcc40fa8 ISWC T3282808593" at bounding box center [737, 271] width 780 height 29
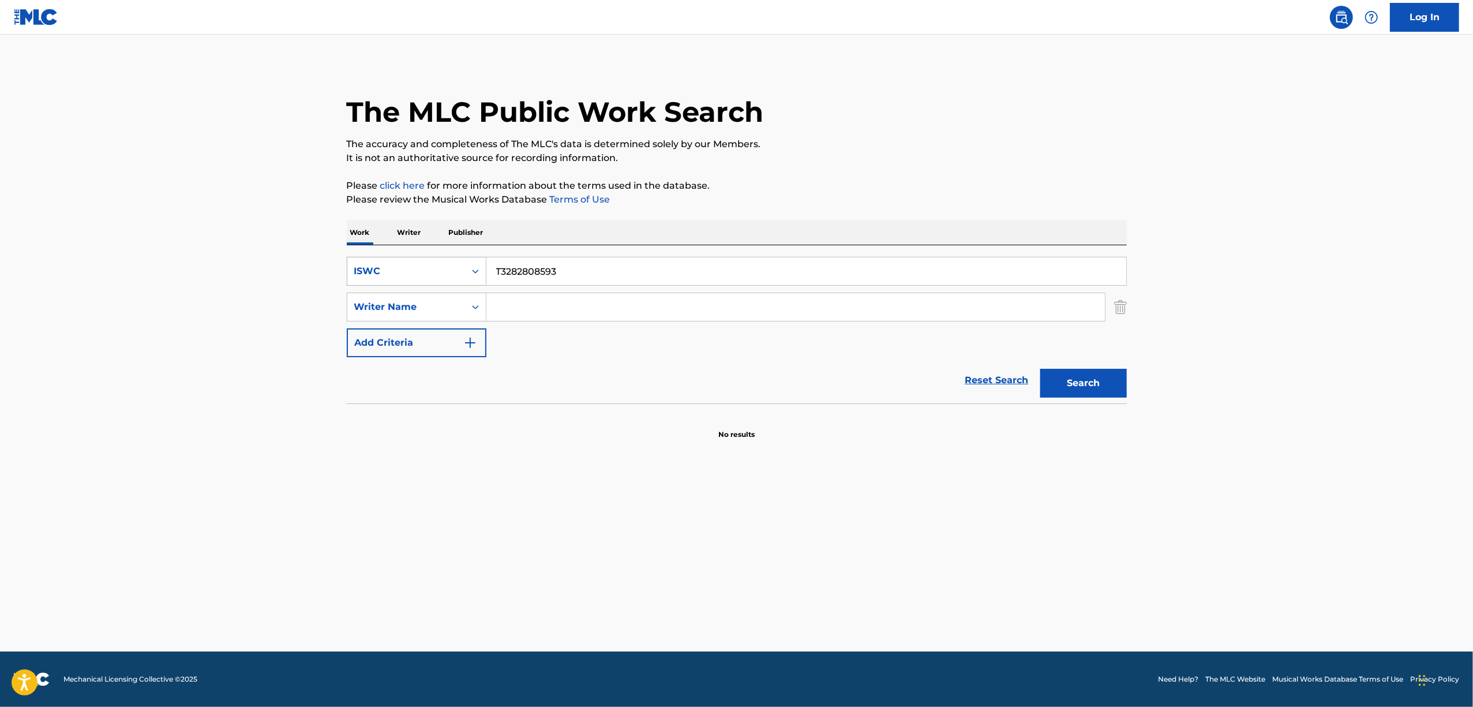
paste input "9290"
click at [1085, 376] on button "Search" at bounding box center [1083, 383] width 87 height 29
drag, startPoint x: 591, startPoint y: 271, endPoint x: 420, endPoint y: 280, distance: 171.1
click at [421, 280] on div "SearchWithCriteria47eeed99-d915-4cb9-9e17-5874bcc40fa8 ISWC T3282809290" at bounding box center [737, 271] width 780 height 29
paste input "8913"
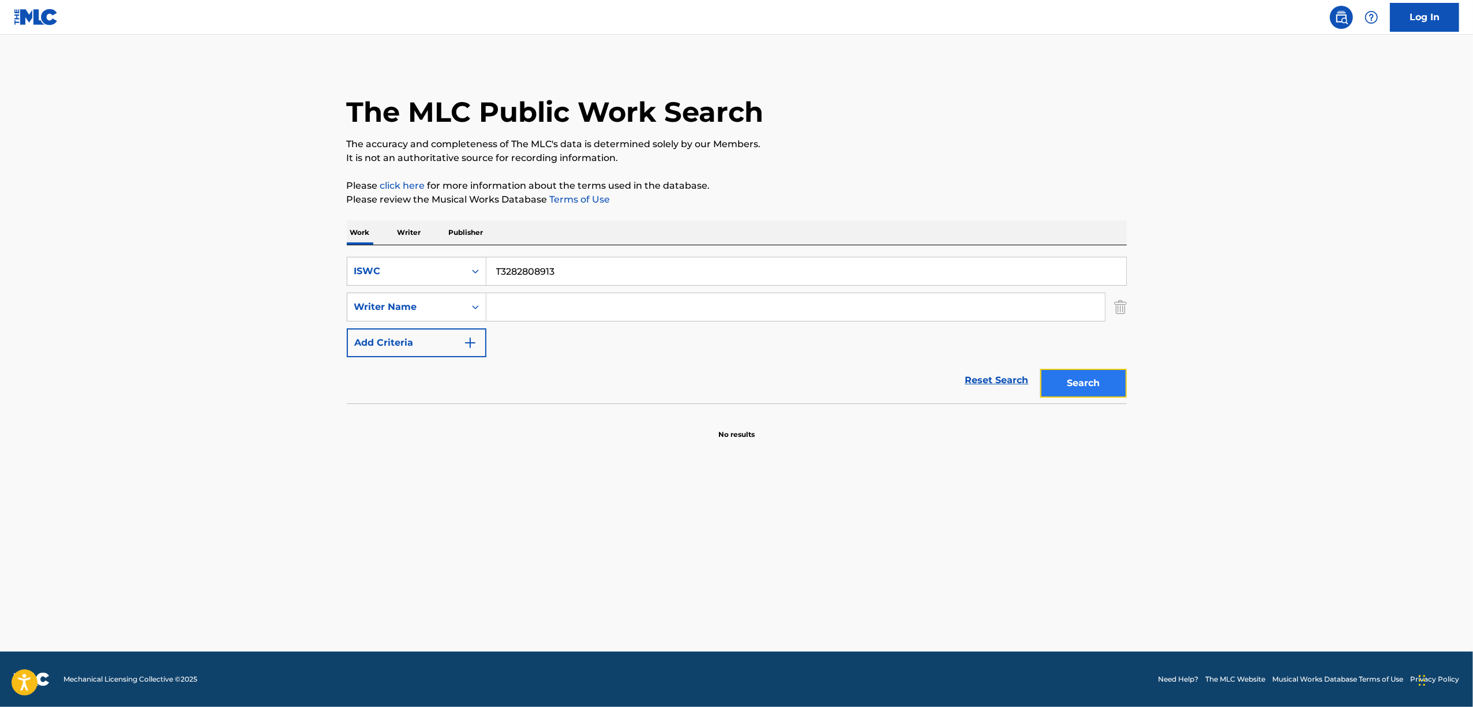
click at [1093, 385] on button "Search" at bounding box center [1083, 383] width 87 height 29
click at [314, 467] on main "The MLC Public Work Search The accuracy and completeness of The MLC's data is d…" at bounding box center [736, 343] width 1473 height 617
drag, startPoint x: 467, startPoint y: 287, endPoint x: 426, endPoint y: 290, distance: 41.1
click at [426, 290] on div "SearchWithCriteria47eeed99-d915-4cb9-9e17-5874bcc40fa8 ISWC T3282808913 SearchW…" at bounding box center [737, 307] width 780 height 100
paste input "8950250"
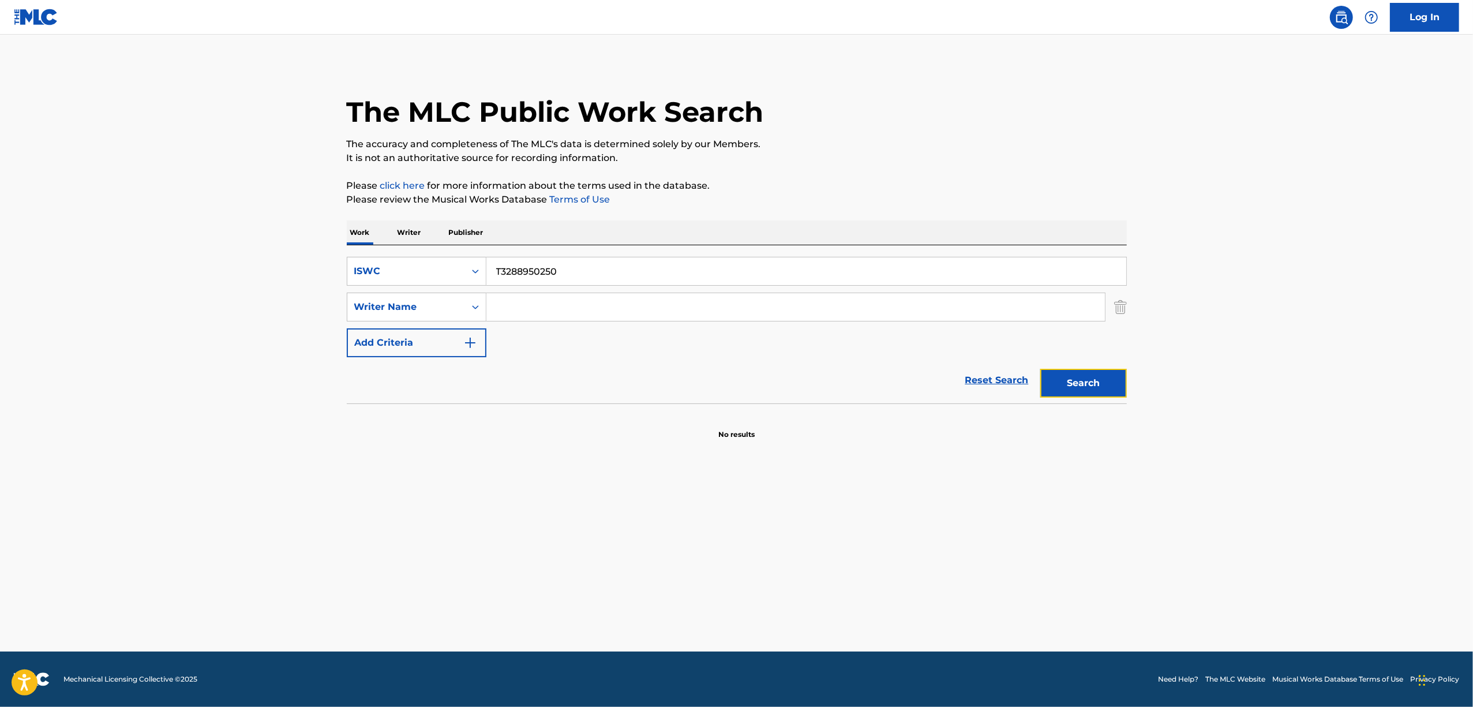
click at [1081, 390] on button "Search" at bounding box center [1083, 383] width 87 height 29
click at [1080, 389] on button "Search" at bounding box center [1083, 383] width 87 height 29
drag, startPoint x: 590, startPoint y: 285, endPoint x: 162, endPoint y: 331, distance: 430.5
click at [170, 331] on main "The MLC Public Work Search The accuracy and completeness of The MLC's data is d…" at bounding box center [736, 343] width 1473 height 617
drag, startPoint x: 585, startPoint y: 308, endPoint x: 567, endPoint y: 282, distance: 31.9
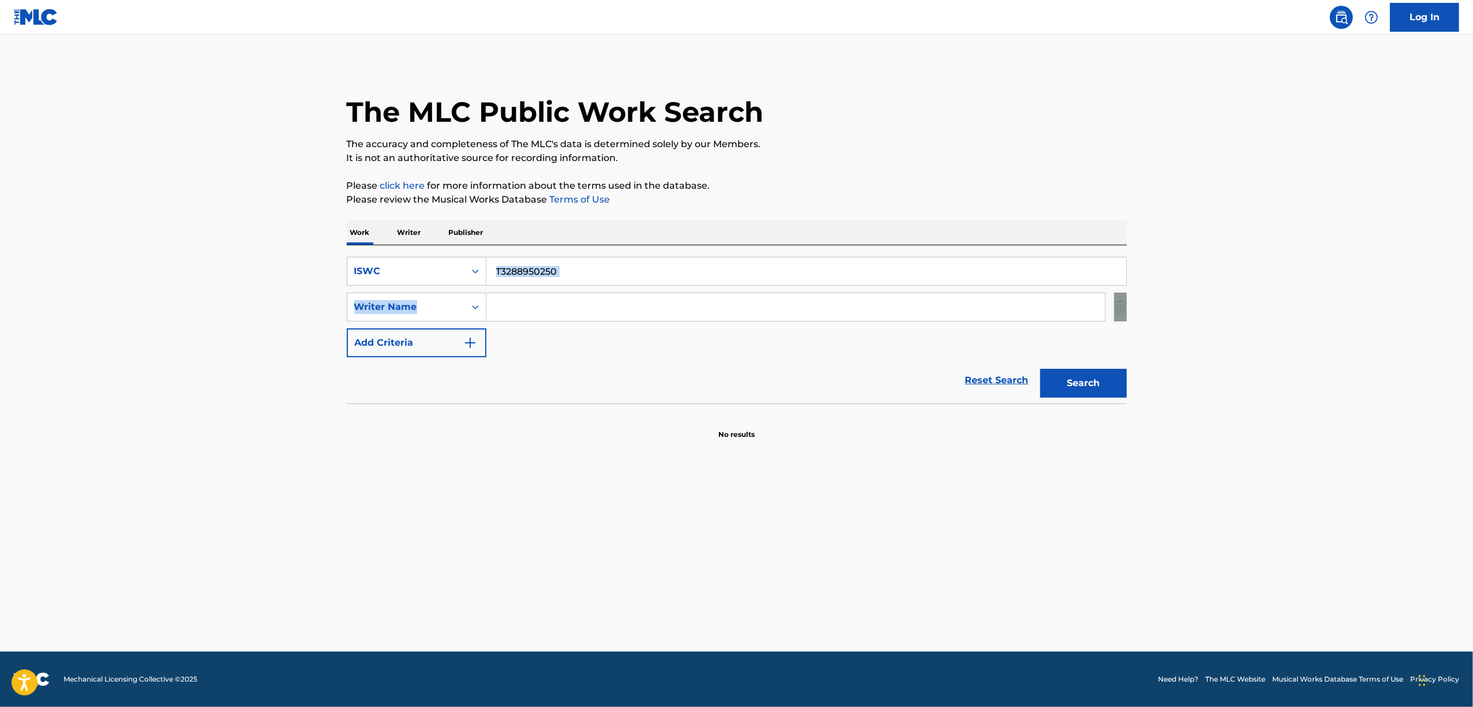
click at [585, 308] on input "Search Form" at bounding box center [795, 307] width 618 height 28
click at [571, 275] on input "T3288950250" at bounding box center [806, 271] width 640 height 28
click at [538, 271] on input "T3288950250" at bounding box center [806, 271] width 640 height 28
drag, startPoint x: 575, startPoint y: 260, endPoint x: 487, endPoint y: 271, distance: 88.4
click at [487, 271] on input "T3288950250" at bounding box center [806, 271] width 640 height 28
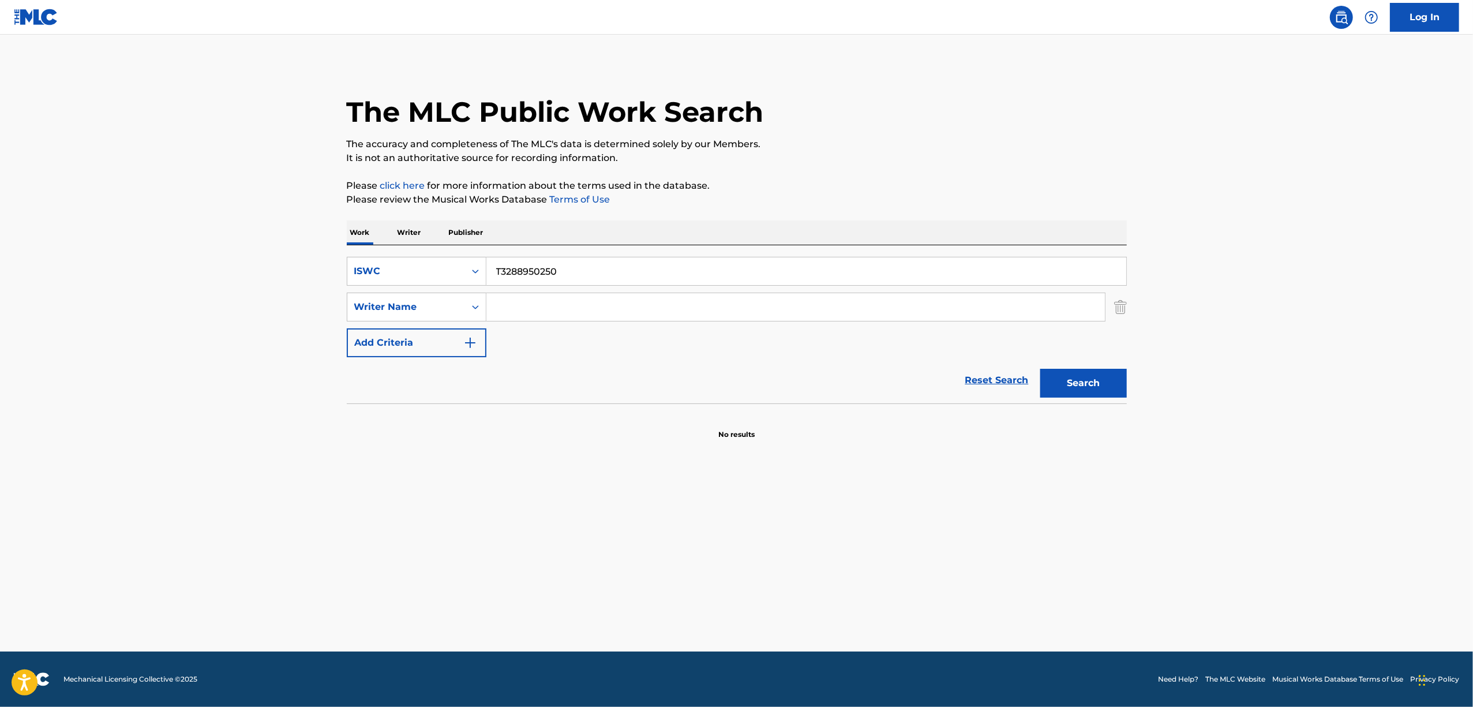
paste input "034"
type input "T3288950034"
click at [1073, 388] on button "Search" at bounding box center [1083, 383] width 87 height 29
click at [470, 273] on icon "Search Form" at bounding box center [476, 271] width 12 height 12
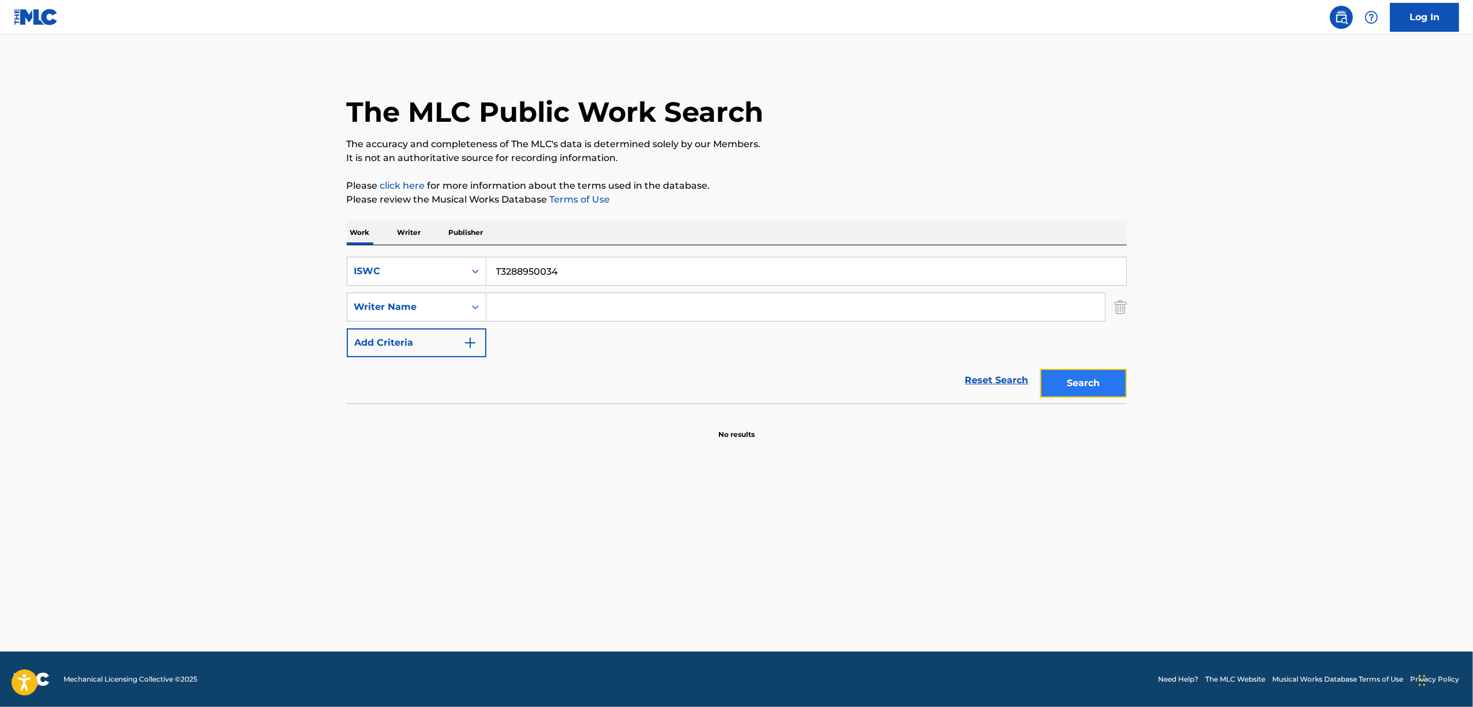
click at [1079, 382] on button "Search" at bounding box center [1083, 383] width 87 height 29
click at [1078, 379] on button "Search" at bounding box center [1083, 383] width 87 height 29
drag, startPoint x: 1087, startPoint y: 381, endPoint x: 1051, endPoint y: 356, distance: 44.3
click at [1085, 378] on button "Search" at bounding box center [1083, 383] width 87 height 29
click at [418, 242] on p "Writer" at bounding box center [409, 232] width 31 height 24
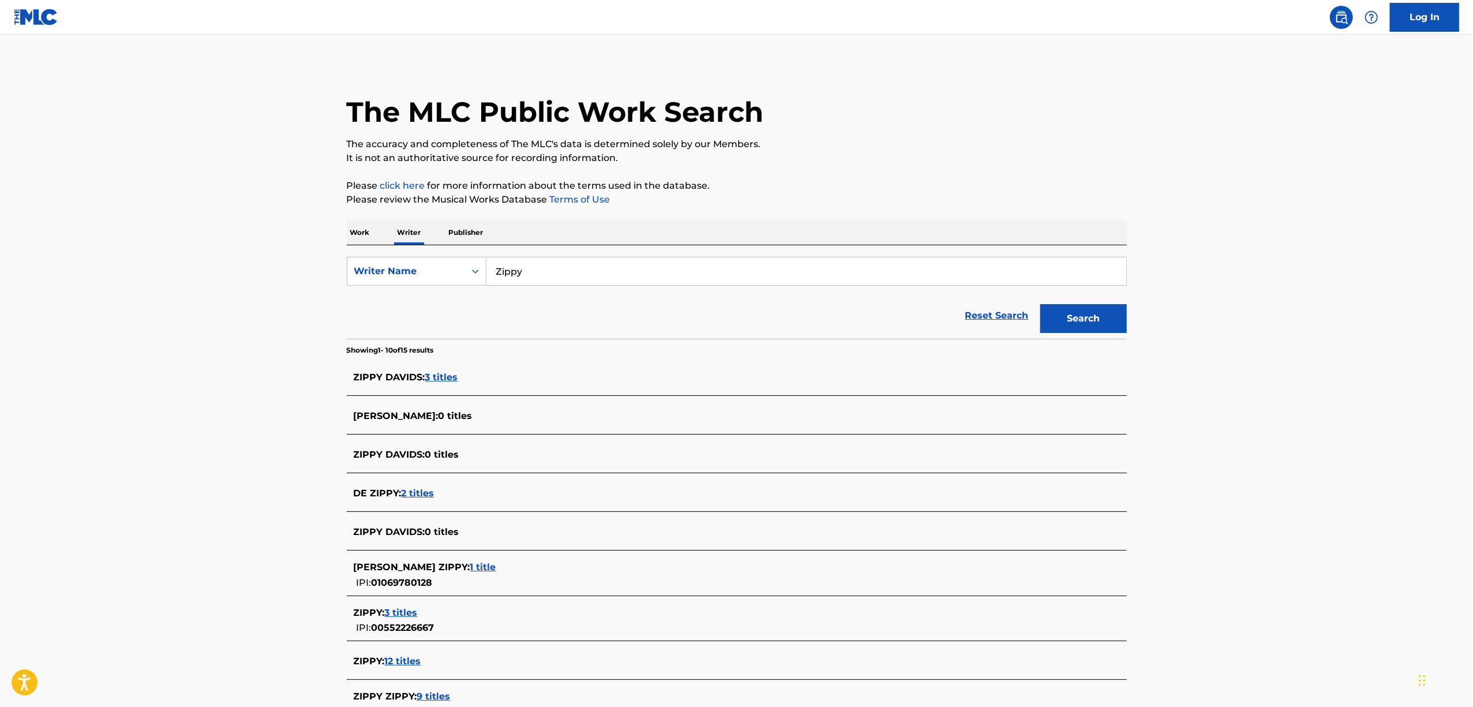
drag, startPoint x: 474, startPoint y: 257, endPoint x: 465, endPoint y: 253, distance: 10.1
click at [468, 254] on div "SearchWithCriteria37e1849a-e841-4fb6-a386-1fb8ad44a0ec Writer Name Zippy Reset …" at bounding box center [737, 291] width 780 height 93
paste input "Ongaku Kurabu Pasokon"
type input "Ongaku Kurabu Pasokon"
click at [1079, 312] on button "Search" at bounding box center [1083, 318] width 87 height 29
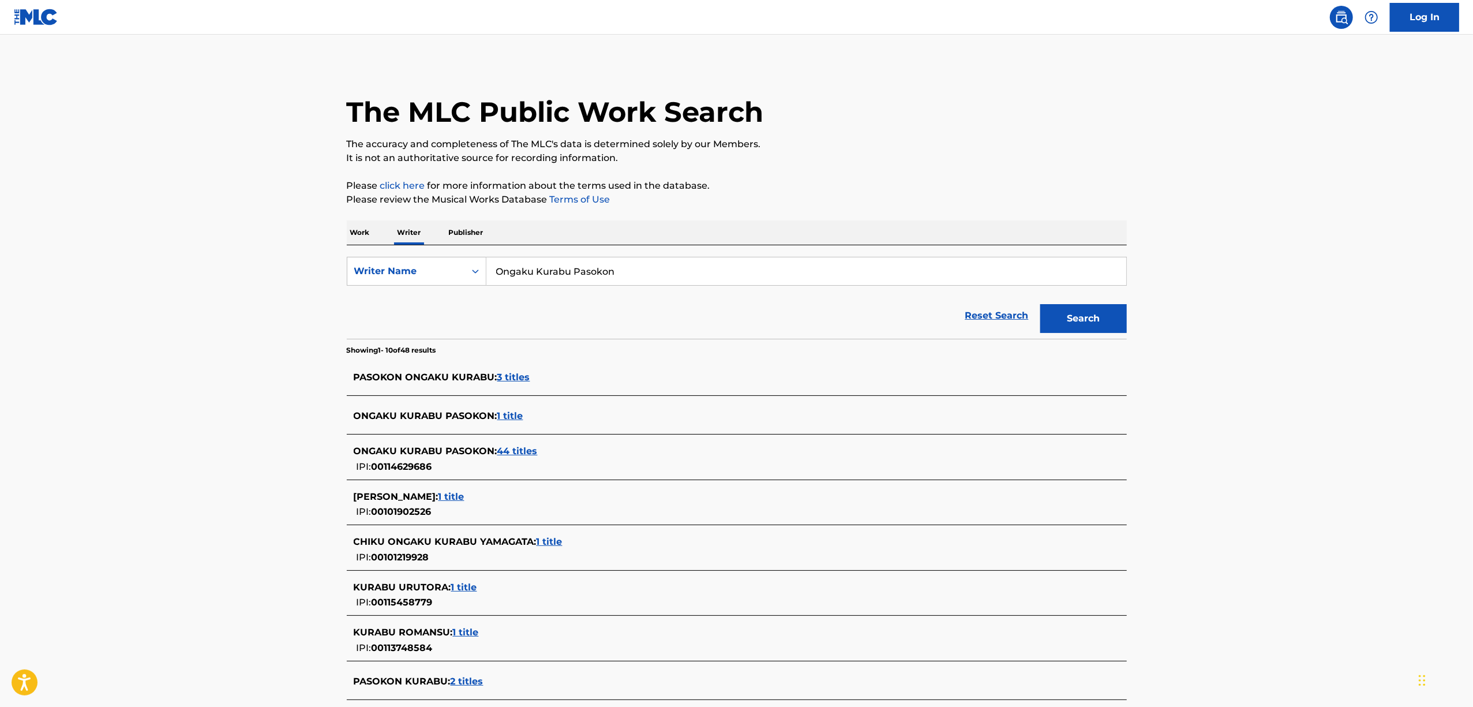
click at [520, 376] on span "3 titles" at bounding box center [513, 377] width 33 height 11
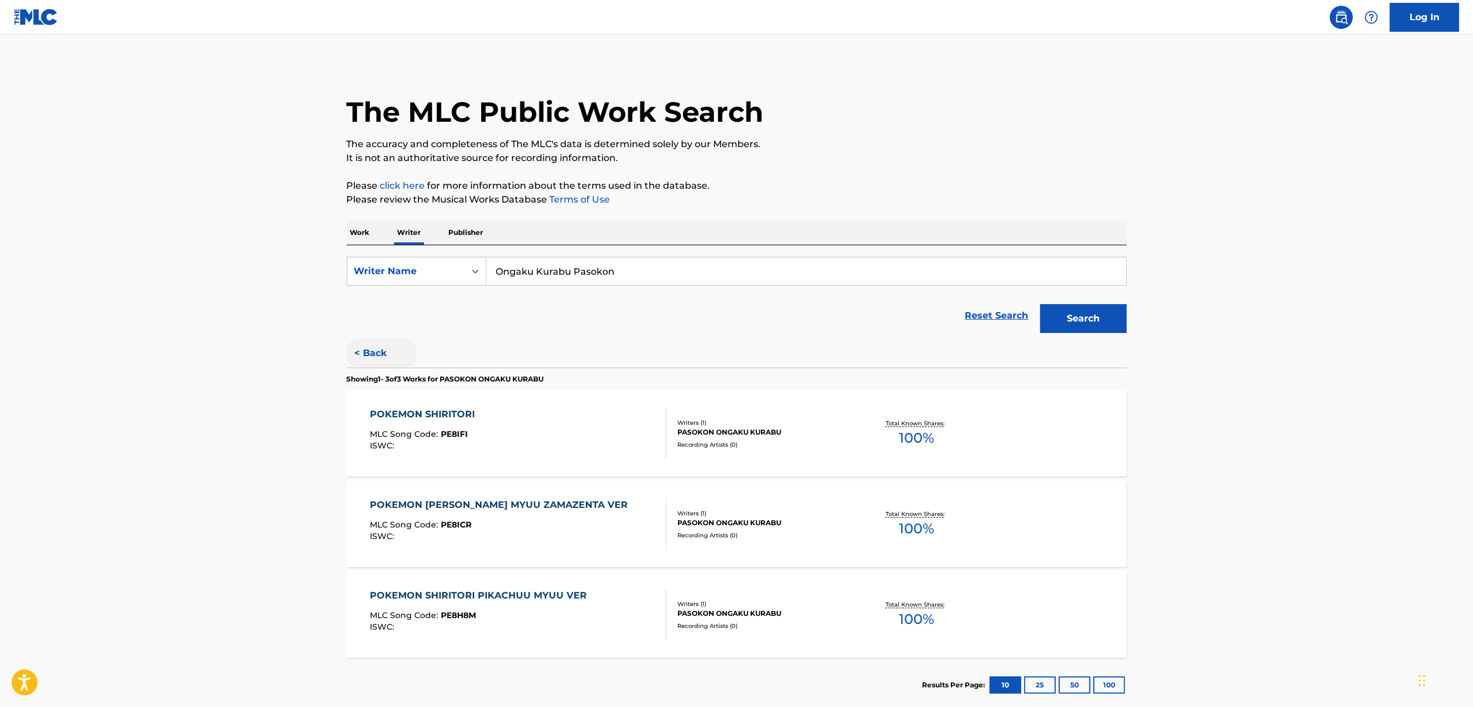
click at [372, 353] on button "< Back" at bounding box center [381, 353] width 69 height 29
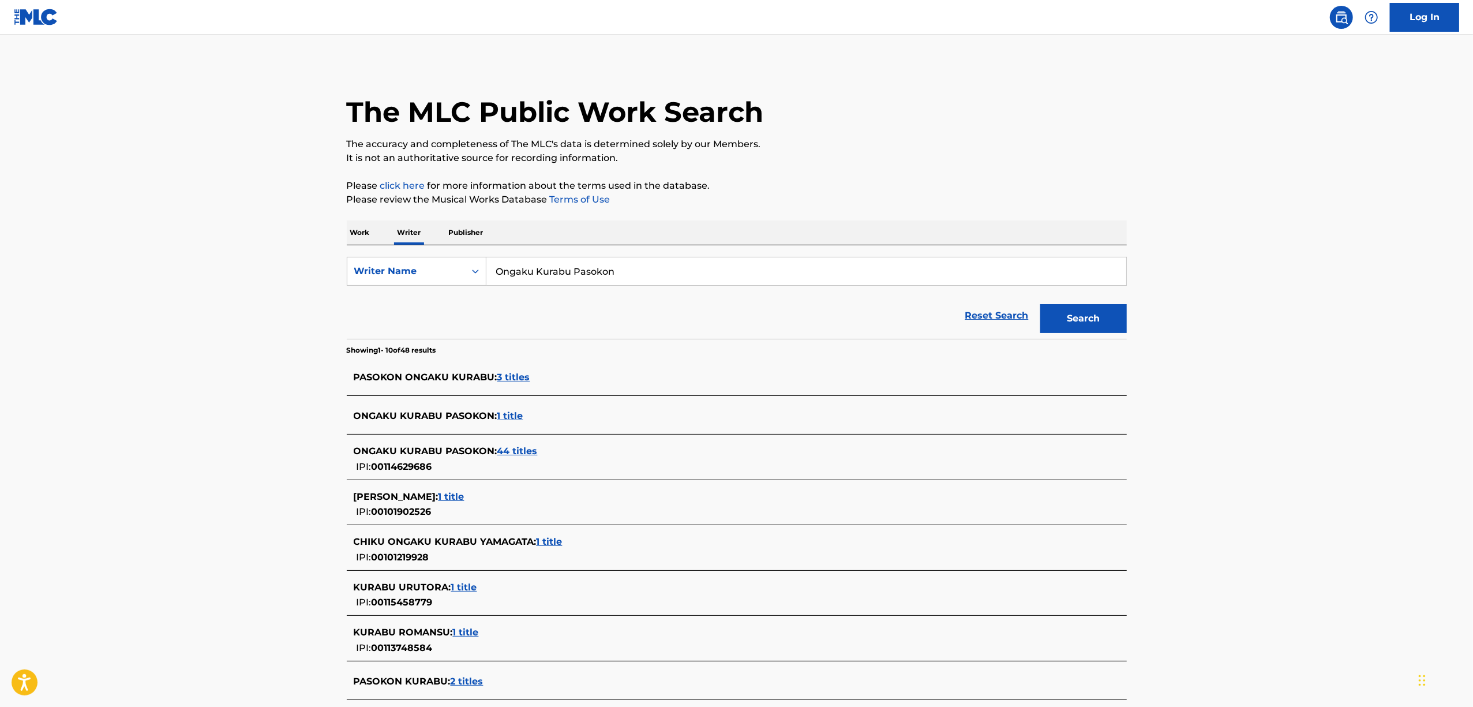
click at [501, 416] on span "1 title" at bounding box center [510, 415] width 26 height 11
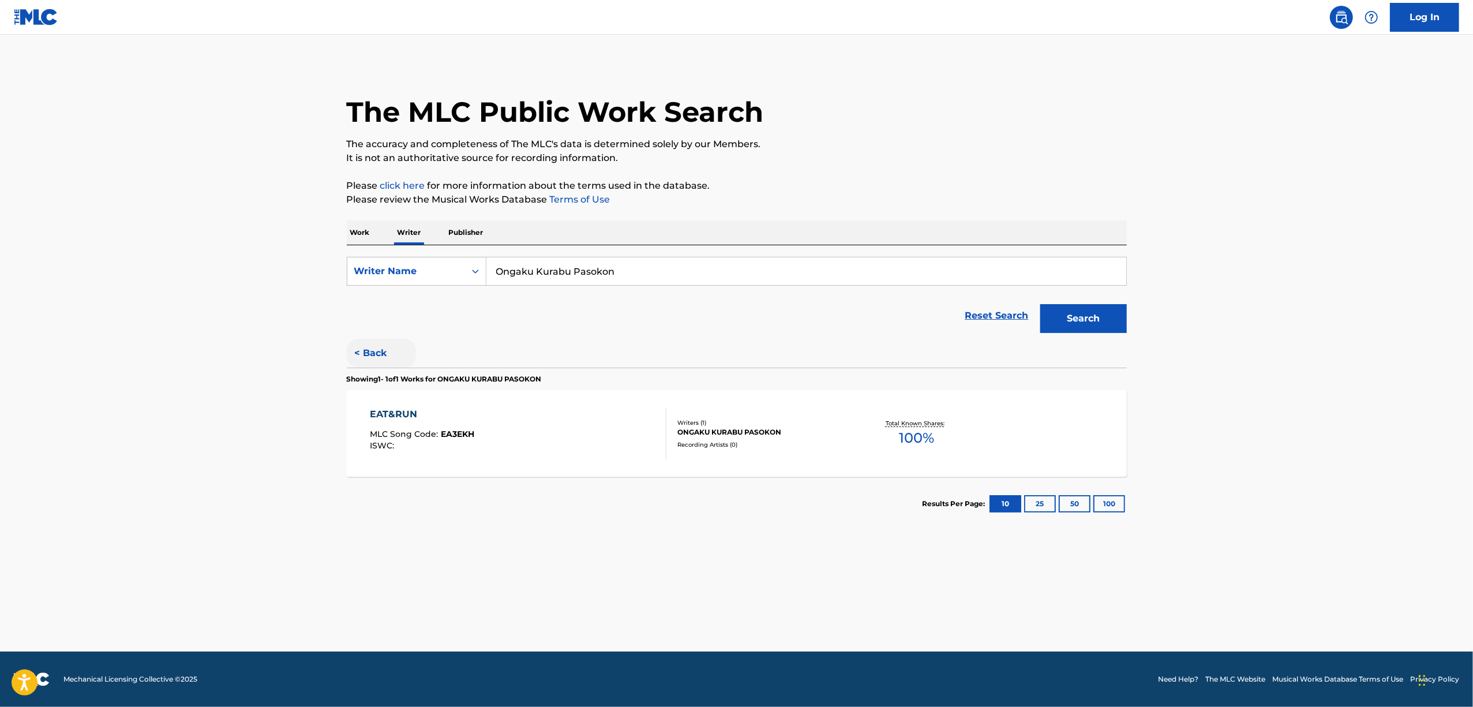
click at [363, 357] on button "< Back" at bounding box center [381, 353] width 69 height 29
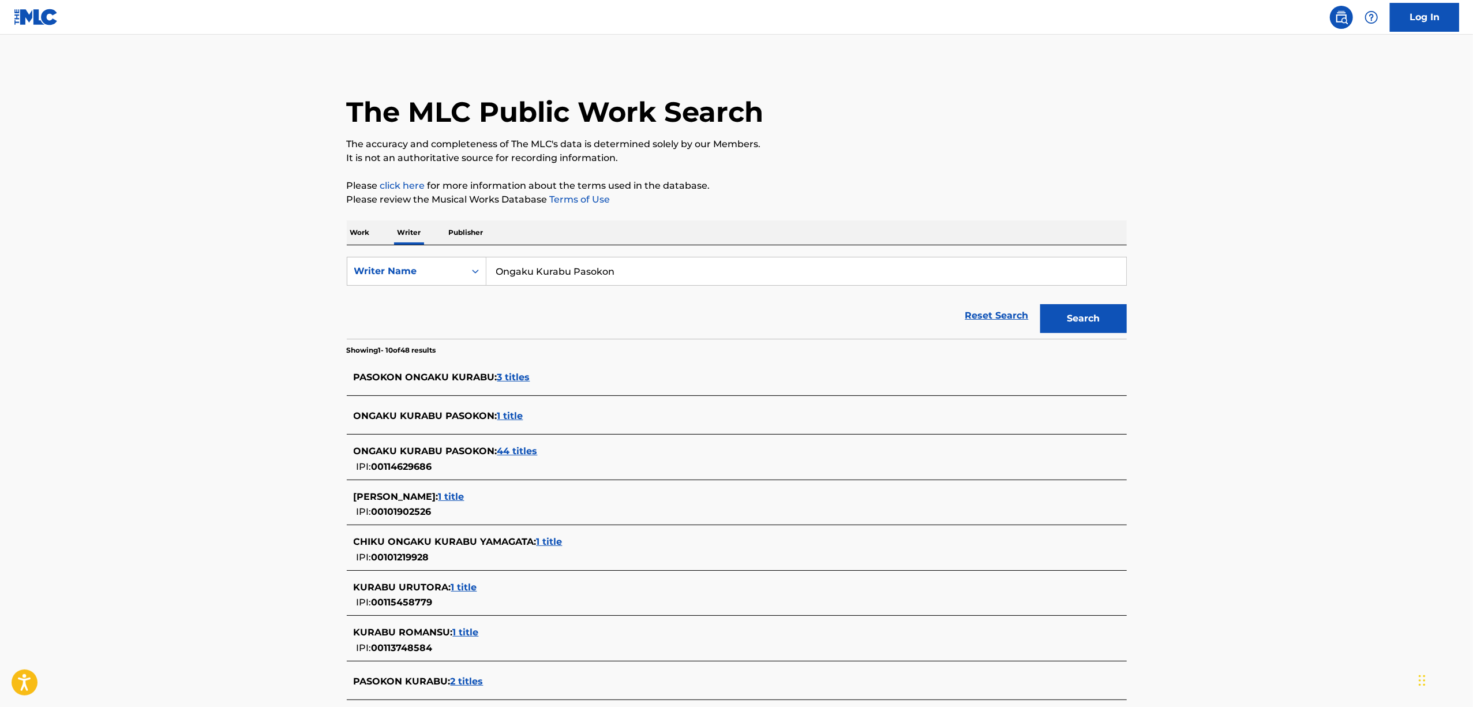
click at [513, 447] on span "44 titles" at bounding box center [517, 450] width 40 height 11
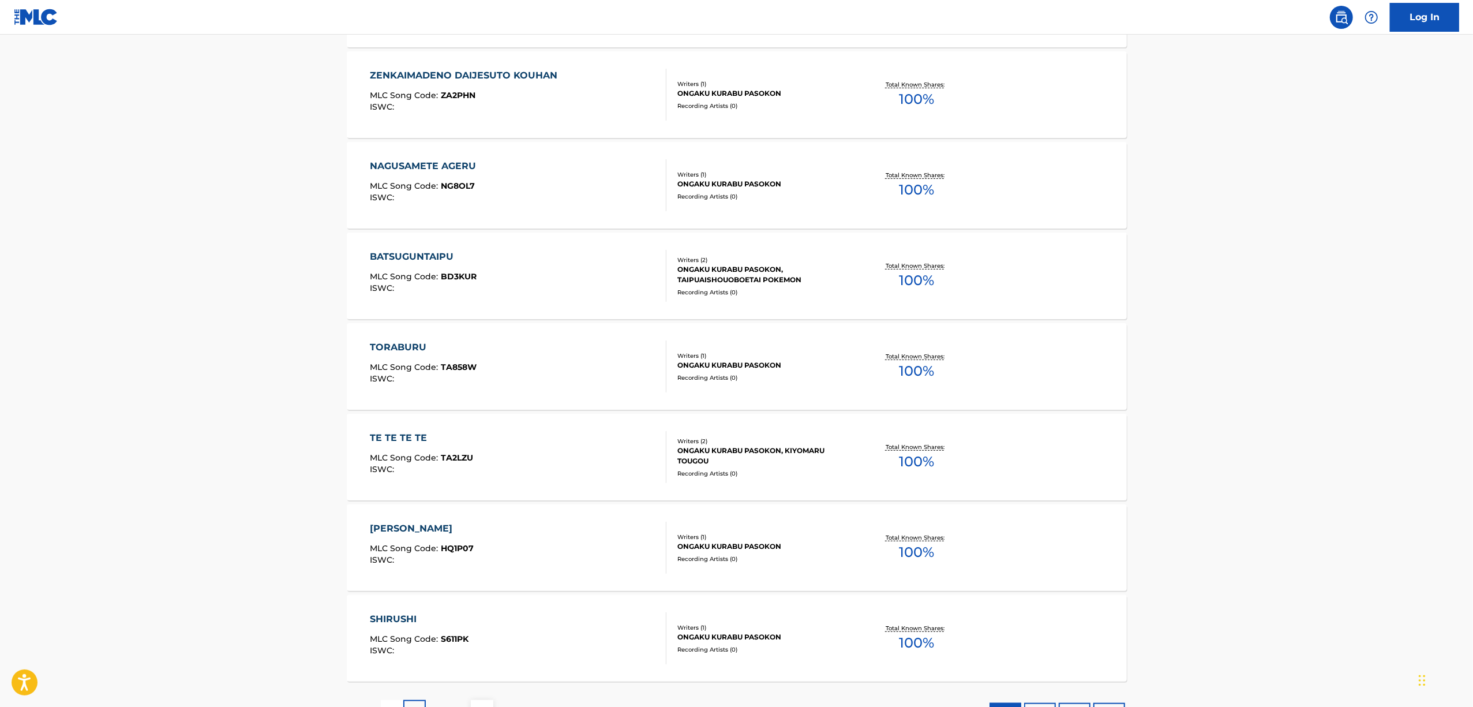
scroll to position [706, 0]
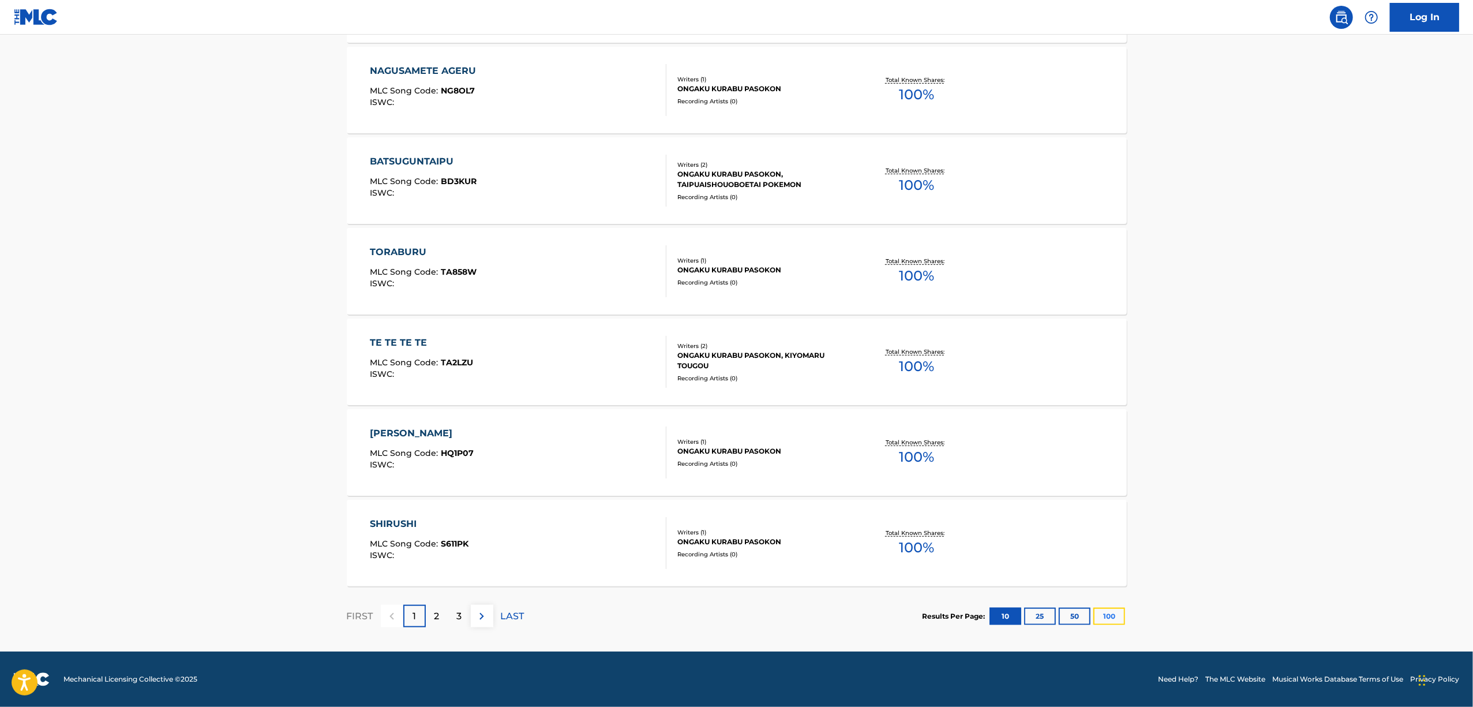
click at [1112, 623] on button "100" at bounding box center [1109, 616] width 32 height 17
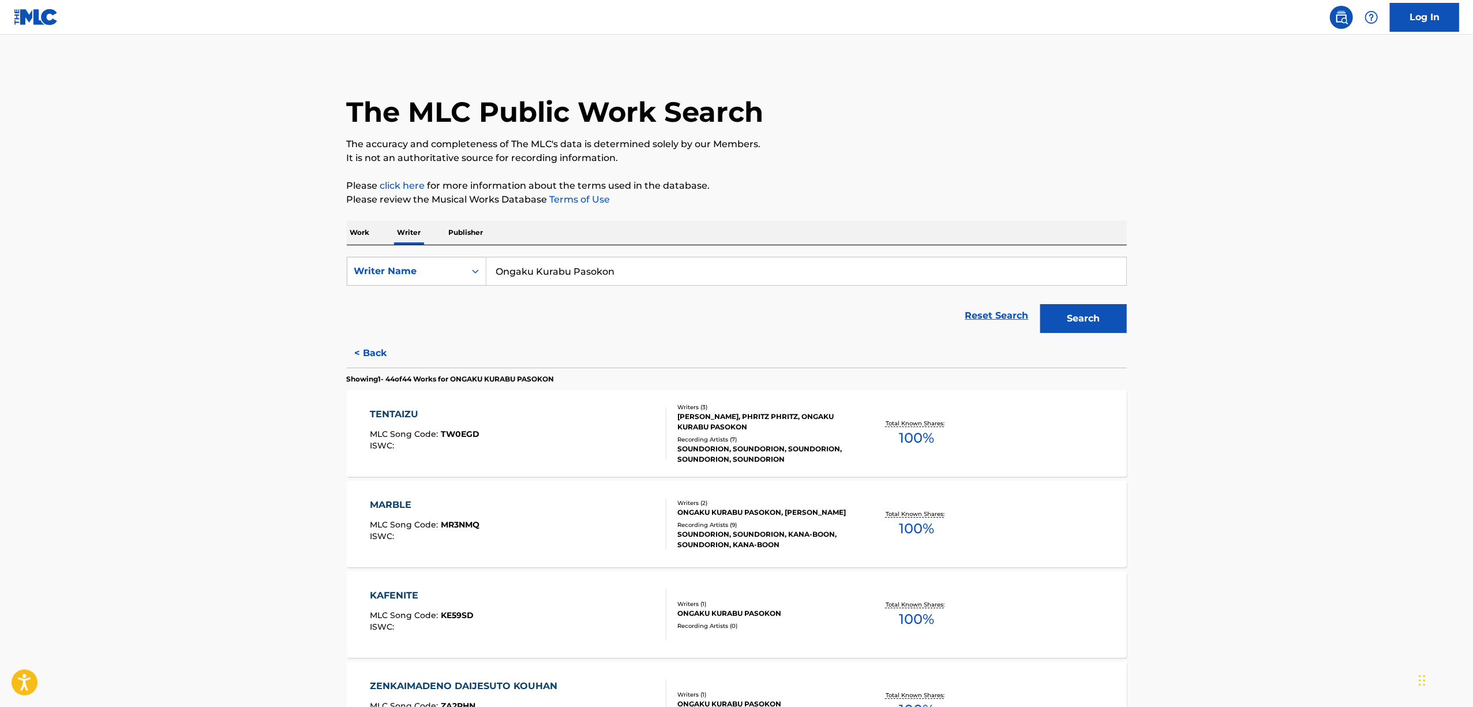
drag, startPoint x: 430, startPoint y: 294, endPoint x: 411, endPoint y: 298, distance: 20.2
click at [411, 298] on form "SearchWithCriteria37e1849a-e841-4fb6-a386-1fb8ad44a0ec Writer Name Ongaku Kurab…" at bounding box center [737, 298] width 780 height 82
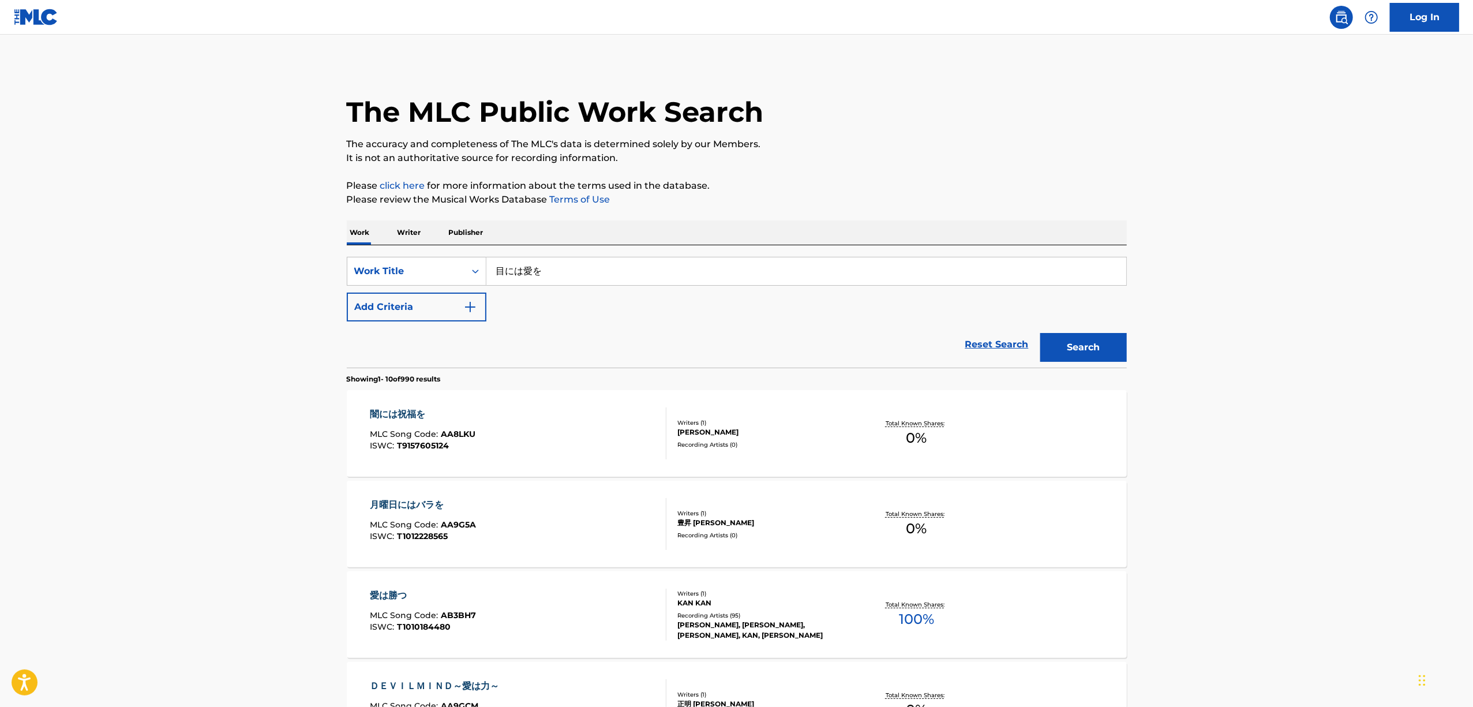
drag, startPoint x: 563, startPoint y: 262, endPoint x: 355, endPoint y: 287, distance: 209.2
click at [355, 287] on div "SearchWithCriteriaf18178f4-43dc-4f9b-9d0d-94caaf2f2c95 Work Title 目には愛を Add Cri…" at bounding box center [737, 289] width 780 height 65
paste input "アンダースタディ"
click at [1068, 347] on button "Search" at bounding box center [1083, 347] width 87 height 29
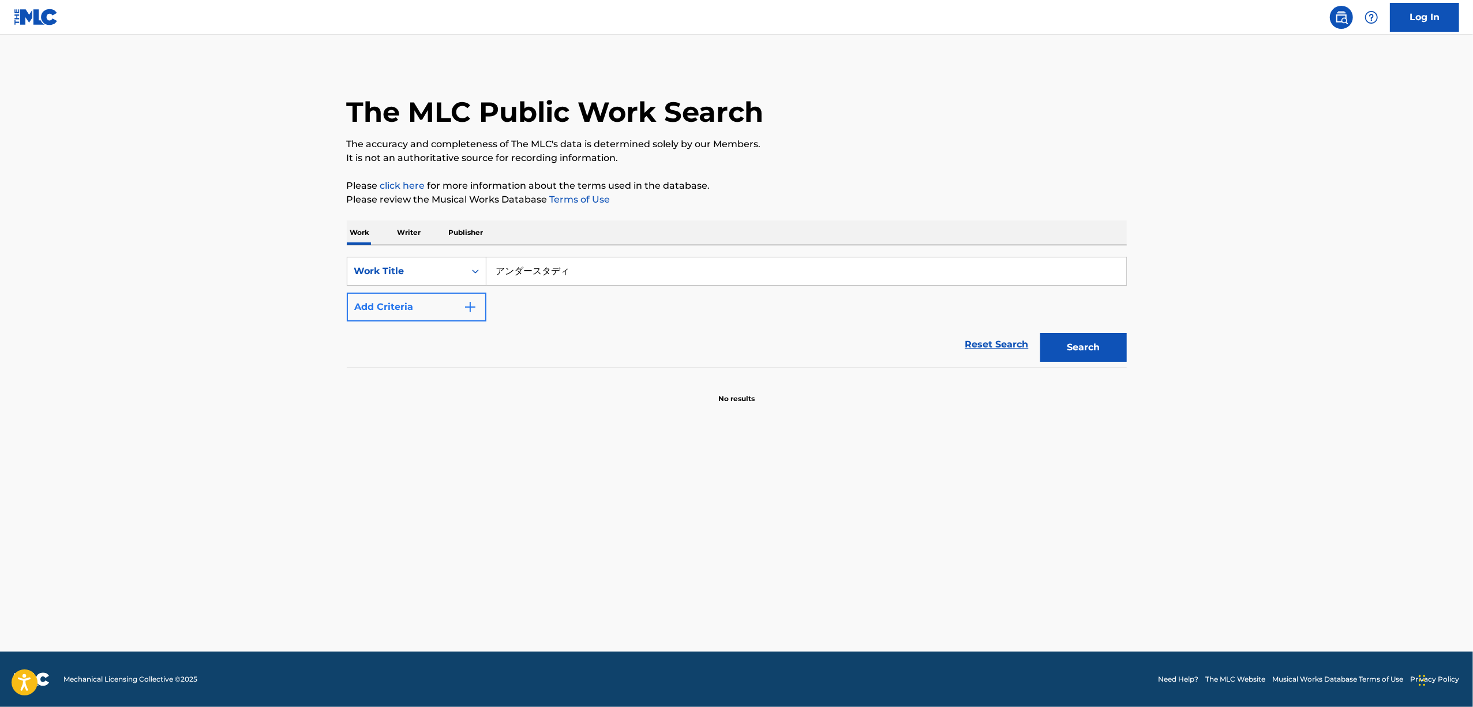
drag, startPoint x: 513, startPoint y: 289, endPoint x: 395, endPoint y: 309, distance: 119.4
click at [395, 309] on div "SearchWithCriteriaf18178f4-43dc-4f9b-9d0d-94caaf2f2c95 Work Title アンダースタディ Add …" at bounding box center [737, 289] width 780 height 65
paste input "ANDAASUTADI"
drag, startPoint x: 1062, startPoint y: 347, endPoint x: 1050, endPoint y: 328, distance: 21.8
click at [1062, 347] on button "Search" at bounding box center [1083, 347] width 87 height 29
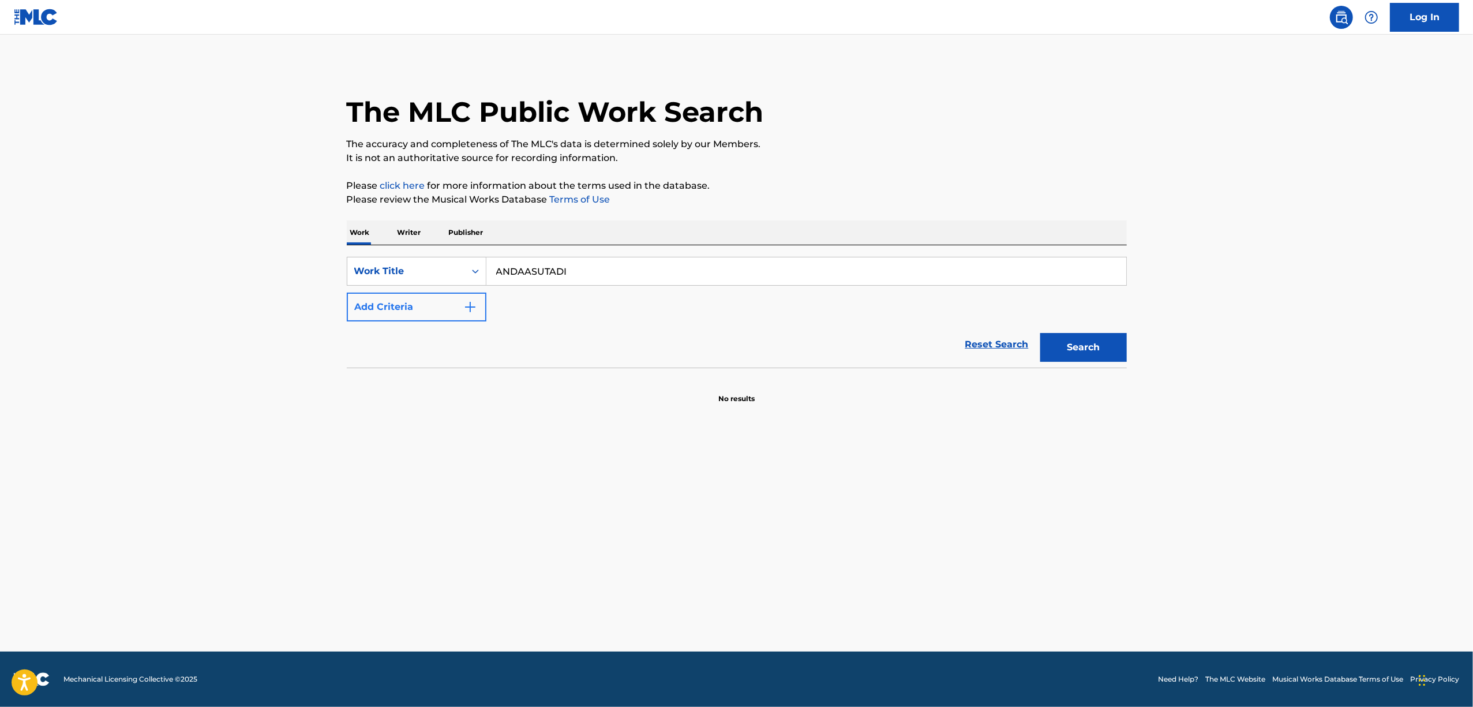
drag, startPoint x: 554, startPoint y: 284, endPoint x: 393, endPoint y: 308, distance: 163.3
click at [393, 308] on div "SearchWithCriteriaf18178f4-43dc-4f9b-9d0d-94caaf2f2c95 Work Title ANDAASUTADI A…" at bounding box center [737, 289] width 780 height 65
click at [568, 319] on div "SearchWithCriteriaf18178f4-43dc-4f9b-9d0d-94caaf2f2c95 Work Title ANDAASUTADI A…" at bounding box center [737, 289] width 780 height 65
drag, startPoint x: 584, startPoint y: 270, endPoint x: 460, endPoint y: 283, distance: 124.7
click at [463, 282] on div "SearchWithCriteriaf18178f4-43dc-4f9b-9d0d-94caaf2f2c95 Work Title ANDAASUTADI" at bounding box center [737, 271] width 780 height 29
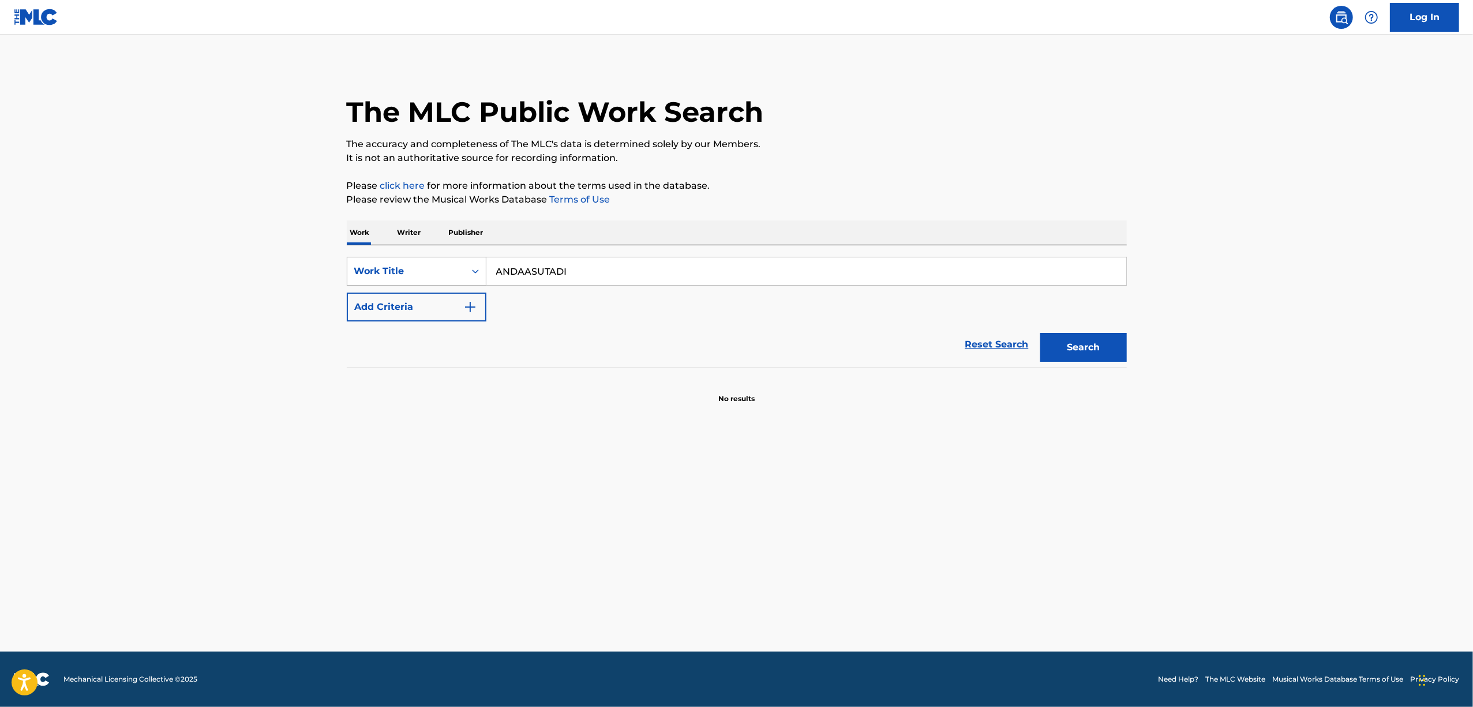
paste input "BLUE AQUA"
click at [1088, 355] on button "Search" at bounding box center [1083, 347] width 87 height 29
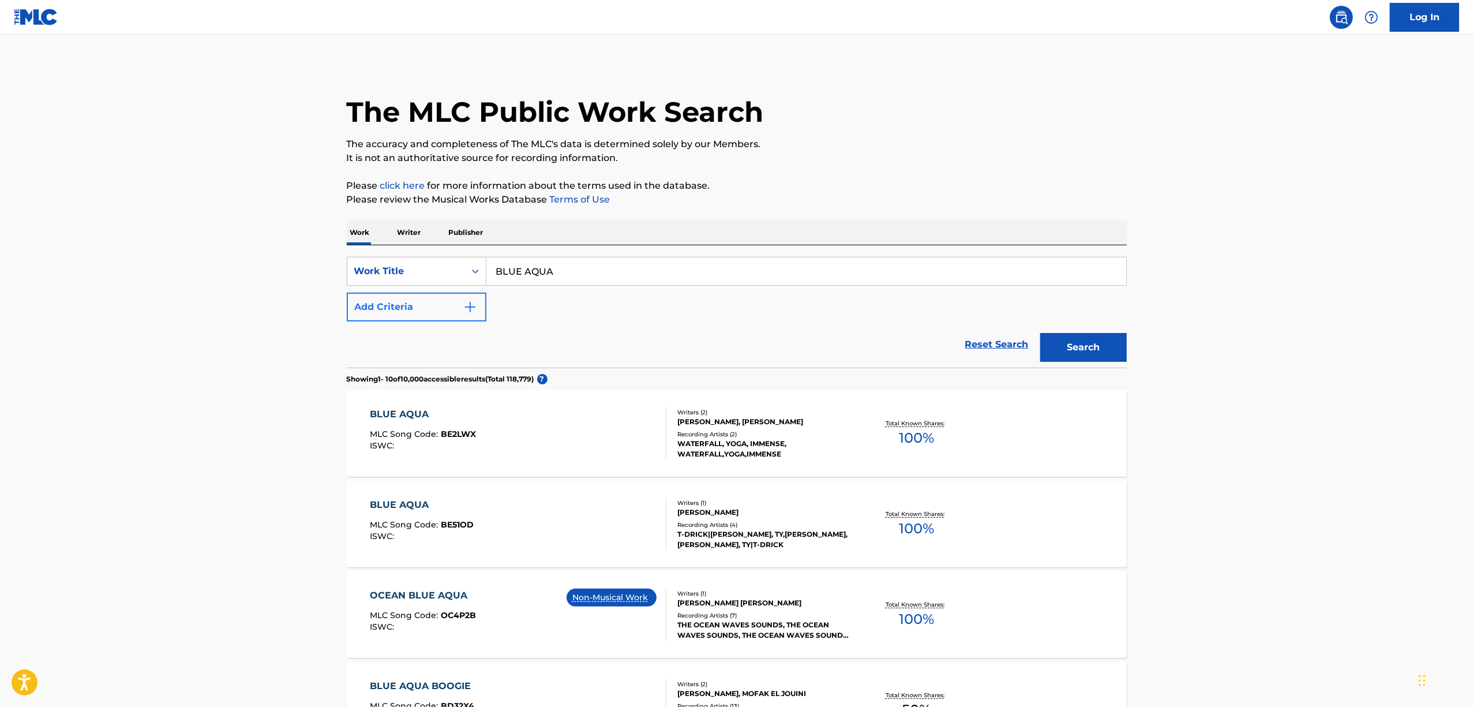
drag, startPoint x: 567, startPoint y: 278, endPoint x: 455, endPoint y: 294, distance: 113.1
click at [455, 294] on div "SearchWithCriteriaf18178f4-43dc-4f9b-9d0d-94caaf2f2c95 Work Title BLUE AQUA Add…" at bounding box center [737, 289] width 780 height 65
paste input "TIME OF LOVE"
type input "TIME OF LOVE"
click at [474, 308] on img "Search Form" at bounding box center [470, 307] width 14 height 14
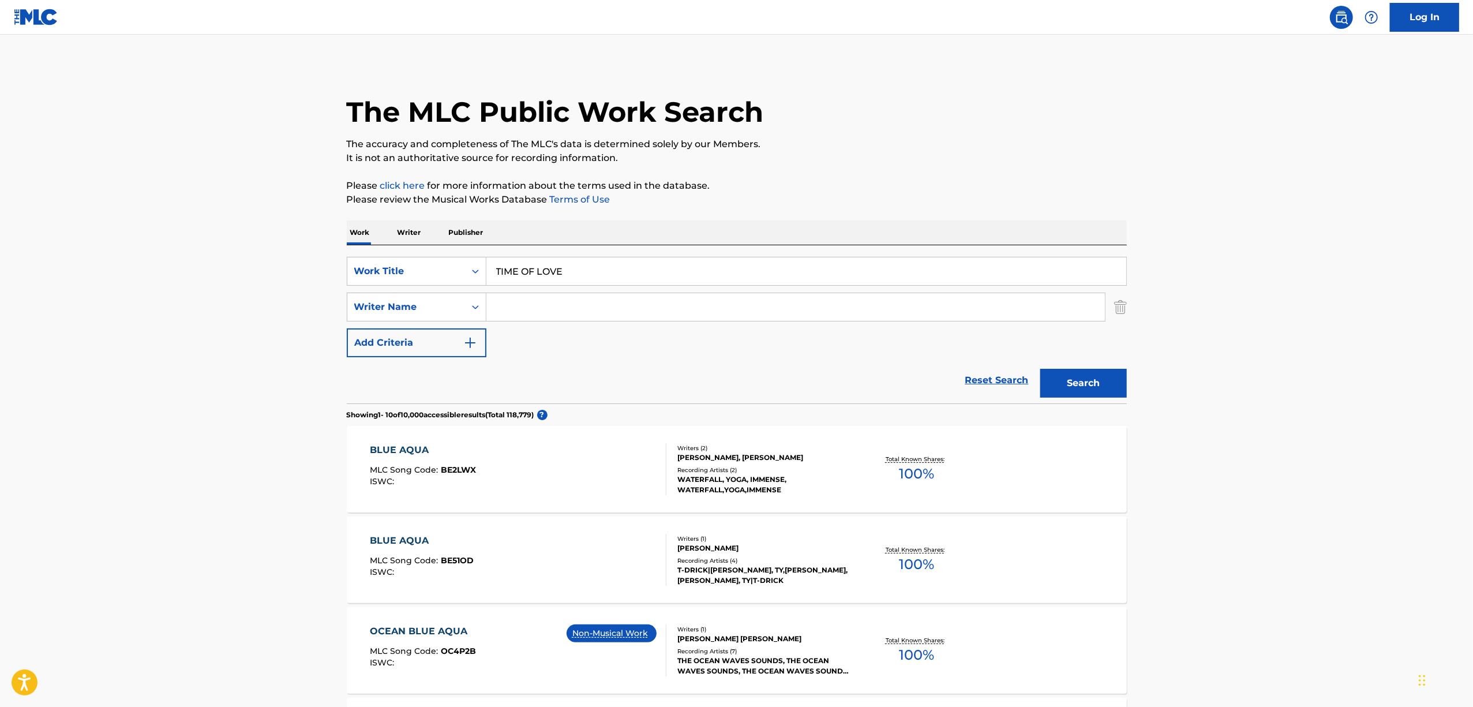
click at [517, 310] on input "Search Form" at bounding box center [795, 307] width 618 height 28
drag, startPoint x: 525, startPoint y: 317, endPoint x: 447, endPoint y: 312, distance: 78.6
click at [448, 313] on div "SearchWithCriteria594e4728-d988-4635-82db-cdcffd91dad2 Writer Name v" at bounding box center [737, 307] width 780 height 29
paste input "Ｌｅｎａ"
type input "Ｌｅｎａ"
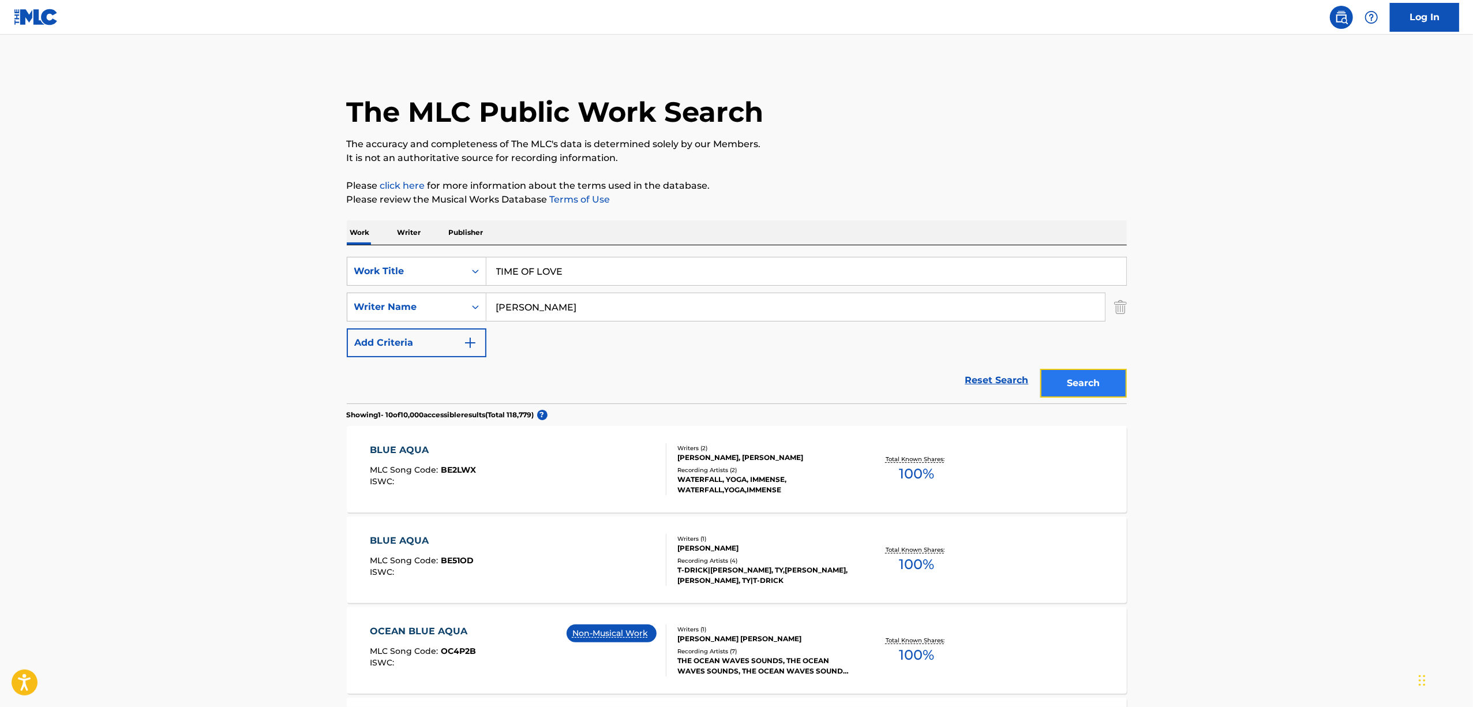
click at [1080, 383] on button "Search" at bounding box center [1083, 383] width 87 height 29
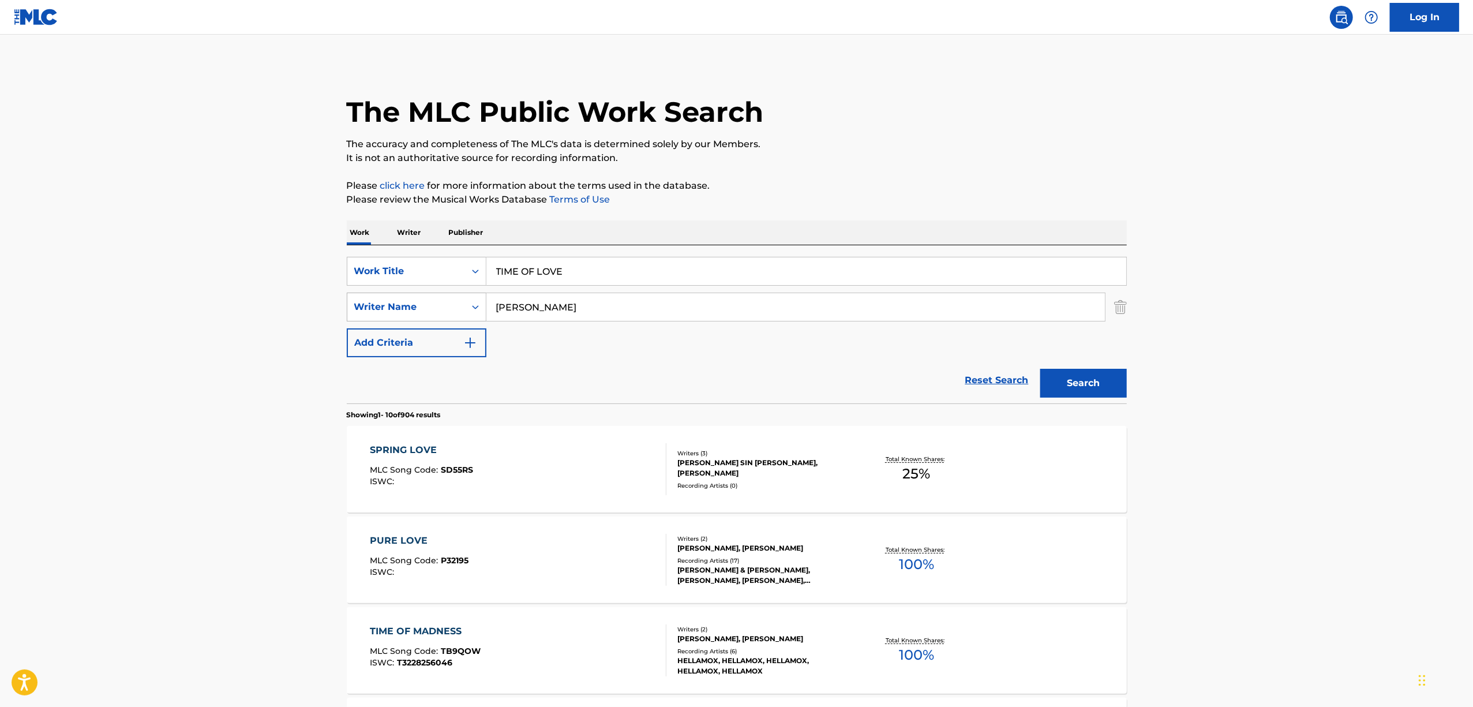
drag, startPoint x: 568, startPoint y: 271, endPoint x: 468, endPoint y: 305, distance: 105.5
click at [425, 291] on div "SearchWithCriteriaf18178f4-43dc-4f9b-9d0d-94caaf2f2c95 Work Title TIME OF LOVE …" at bounding box center [737, 307] width 780 height 100
paste input "悪魔"
type input "悪魔"
drag, startPoint x: 441, startPoint y: 320, endPoint x: 338, endPoint y: 333, distance: 104.7
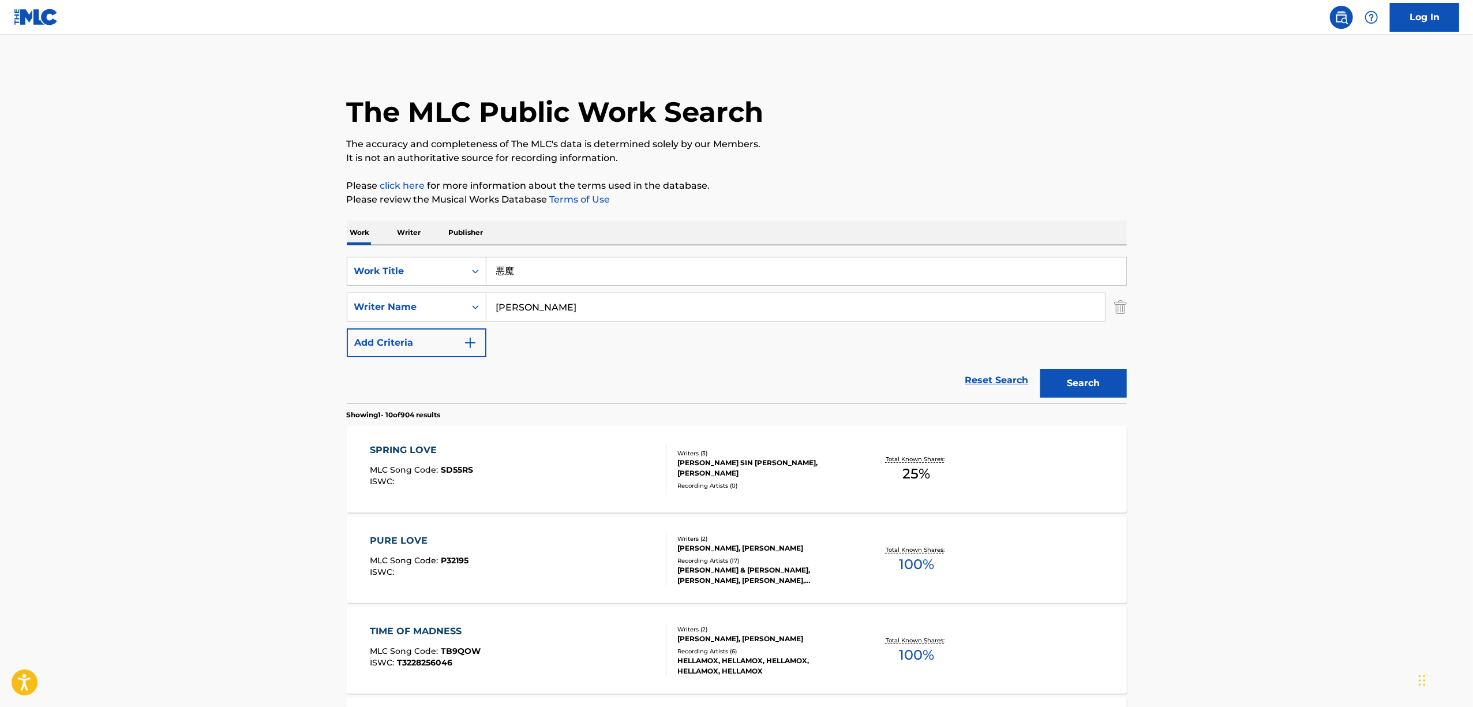
click at [1040, 369] on button "Search" at bounding box center [1083, 383] width 87 height 29
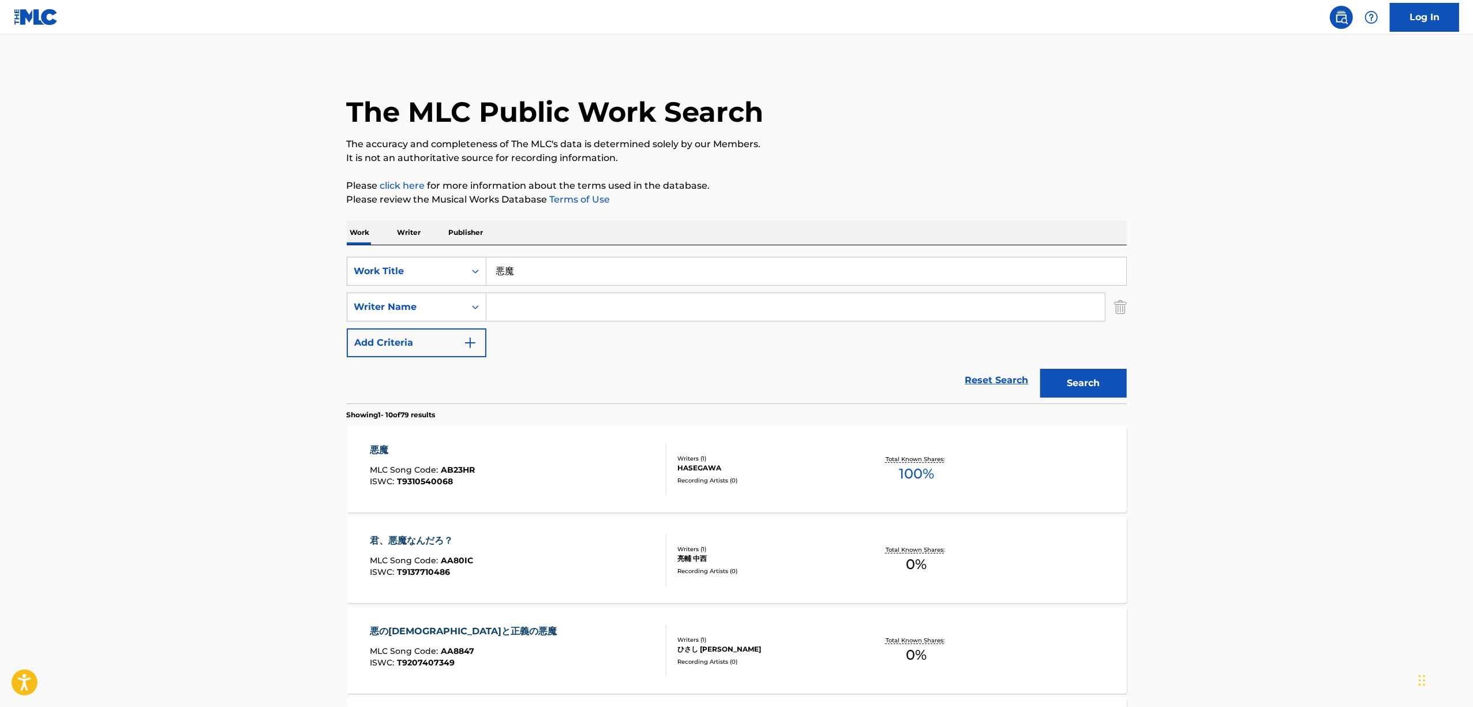
paste input "Noa Oda"
type input "Noa Oda"
click at [1058, 384] on button "Search" at bounding box center [1083, 383] width 87 height 29
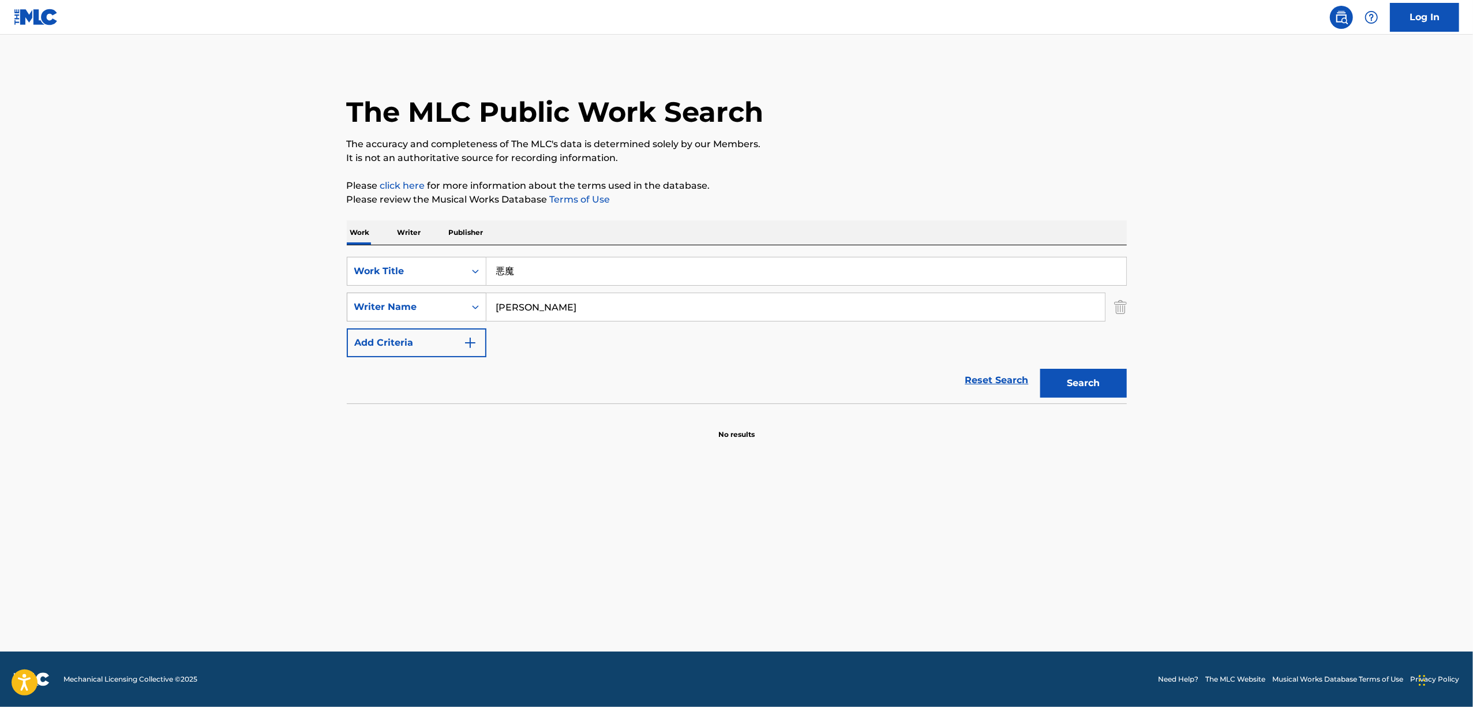
drag, startPoint x: 531, startPoint y: 266, endPoint x: 465, endPoint y: 297, distance: 73.1
click at [411, 305] on div "SearchWithCriteriaf18178f4-43dc-4f9b-9d0d-94caaf2f2c95 Work Title 悪魔 SearchWith…" at bounding box center [737, 307] width 780 height 100
paste input "強盗のお婿さんのお嫁さん"
type input "強盗のお婿さんのお嫁さん"
drag, startPoint x: 354, startPoint y: 361, endPoint x: 333, endPoint y: 366, distance: 21.4
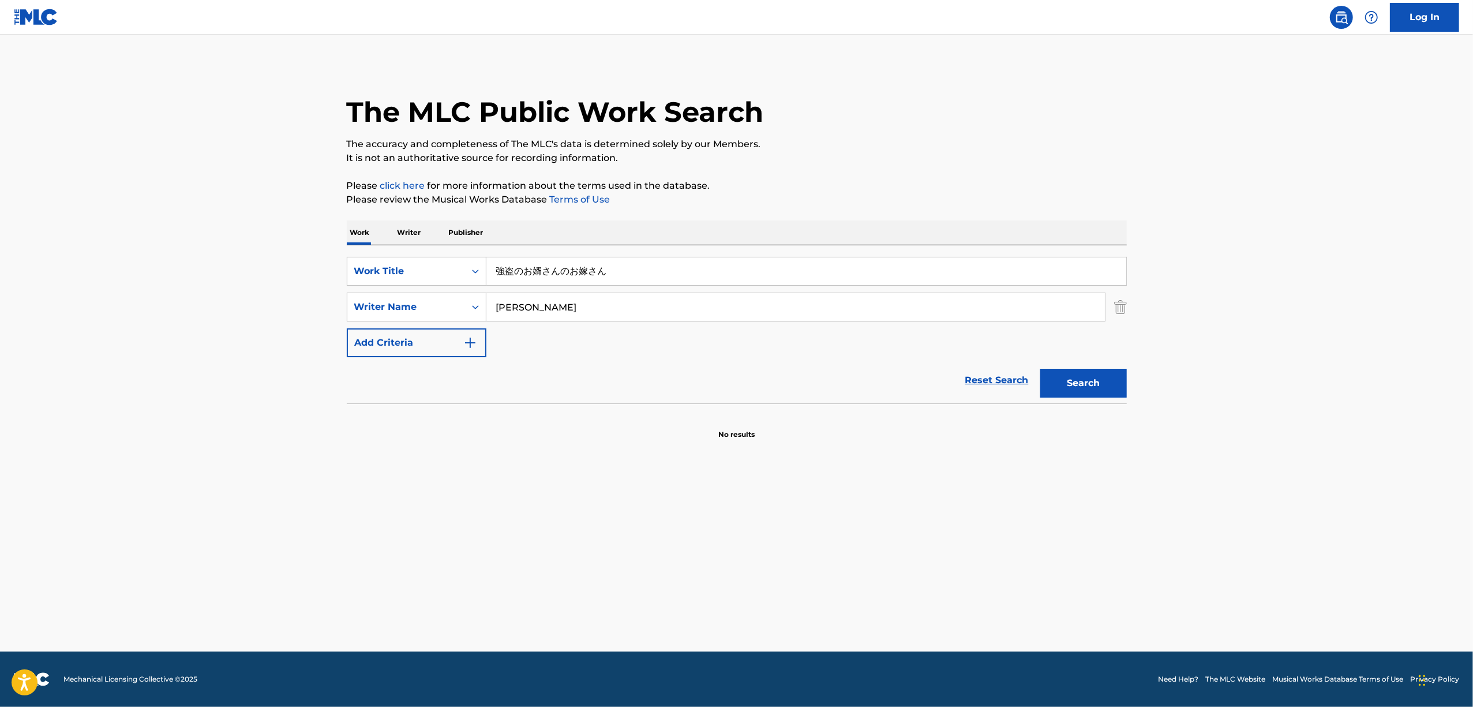
click at [333, 366] on div "The MLC Public Work Search The accuracy and completeness of The MLC's data is d…" at bounding box center [737, 251] width 808 height 376
click at [1040, 369] on button "Search" at bounding box center [1083, 383] width 87 height 29
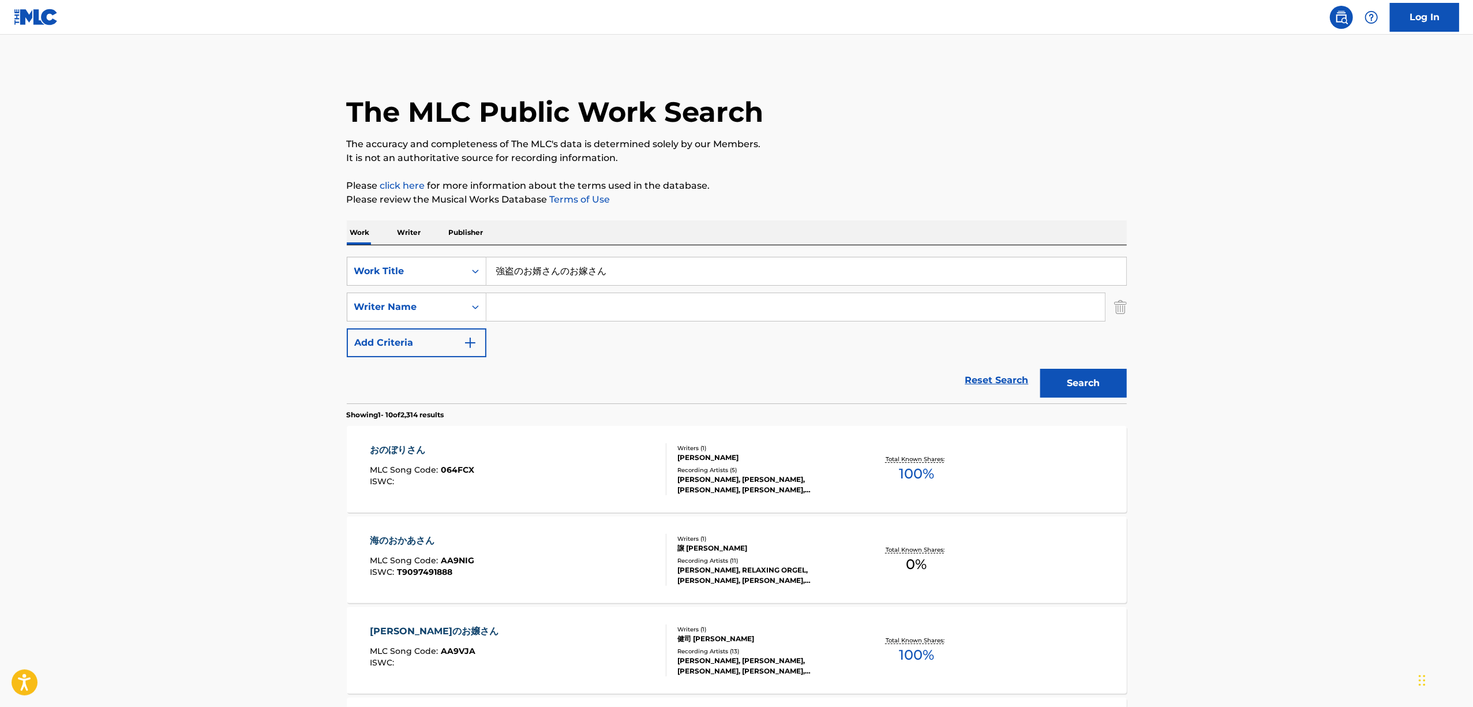
click at [1000, 185] on p "Please click here for more information about the terms used in the database." at bounding box center [737, 186] width 780 height 14
click at [606, 295] on input "Search Form" at bounding box center [795, 307] width 618 height 28
drag, startPoint x: 554, startPoint y: 273, endPoint x: 397, endPoint y: 287, distance: 158.1
click at [397, 287] on div "SearchWithCriteriaf18178f4-43dc-4f9b-9d0d-94caaf2f2c95 Work Title 強盗のお婿さんのお嫁さん …" at bounding box center [737, 307] width 780 height 100
paste input "GOUTOUNOOMUKOSANNOOYOMESAN"
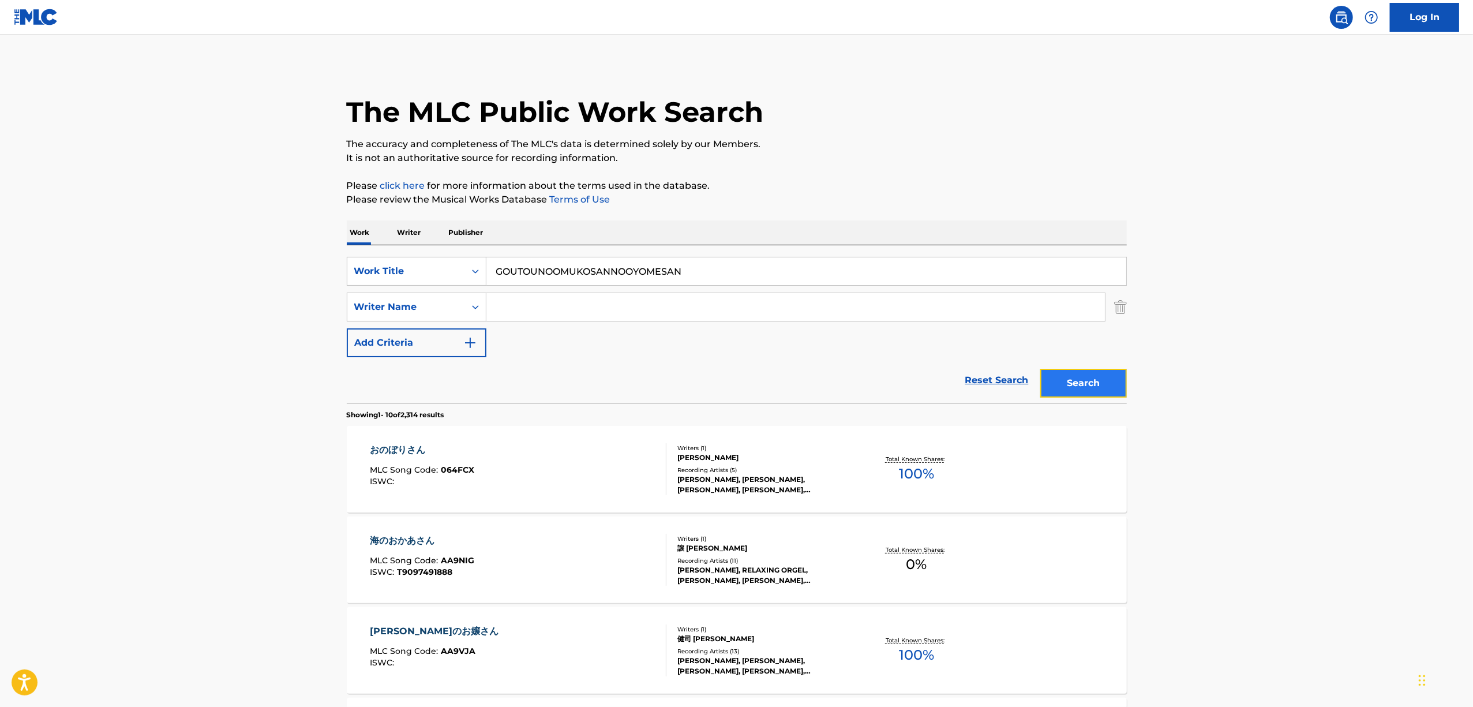
click at [1067, 383] on button "Search" at bounding box center [1083, 383] width 87 height 29
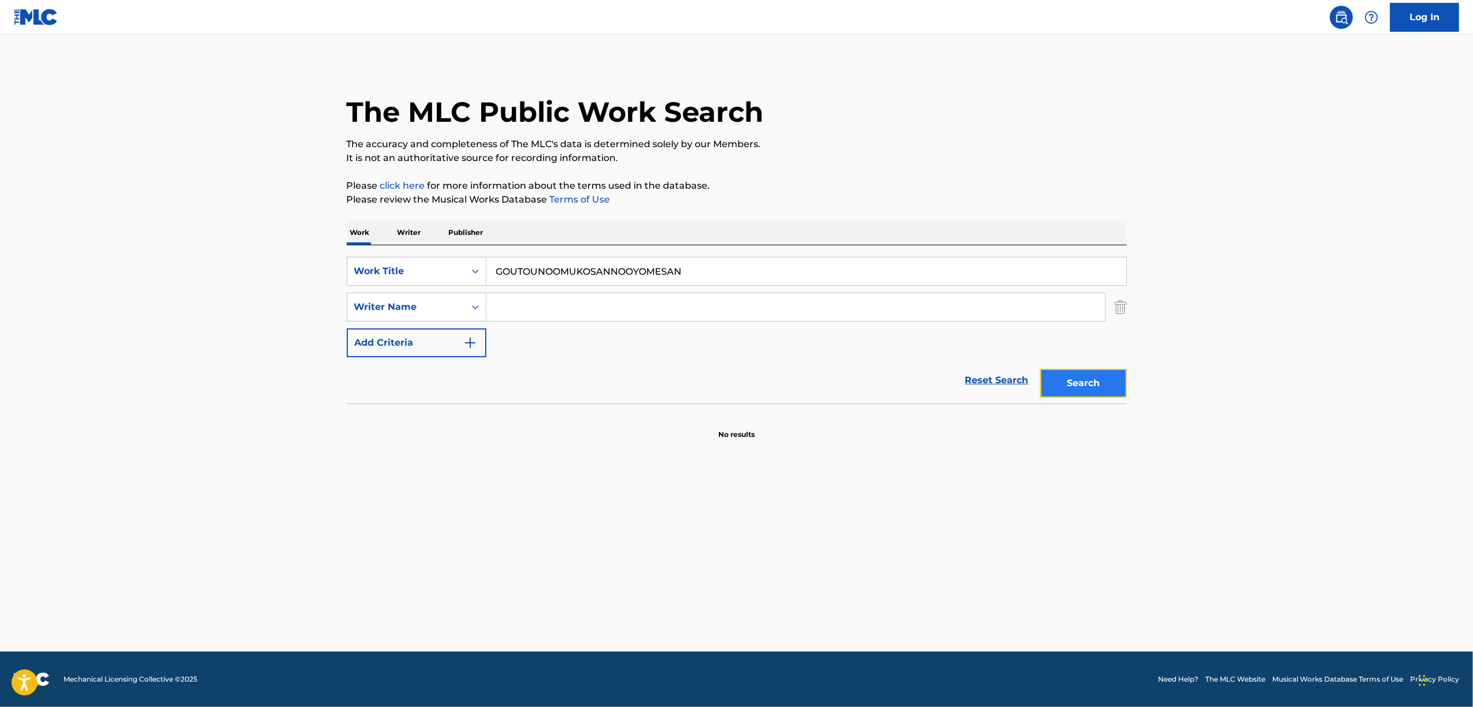
click at [1069, 381] on button "Search" at bounding box center [1083, 383] width 87 height 29
drag, startPoint x: 345, startPoint y: 293, endPoint x: 321, endPoint y: 292, distance: 23.7
click at [321, 292] on main "The MLC Public Work Search The accuracy and completeness of The MLC's data is d…" at bounding box center [736, 343] width 1473 height 617
paste input "もっと、ちょーだい"
click at [1071, 391] on button "Search" at bounding box center [1083, 383] width 87 height 29
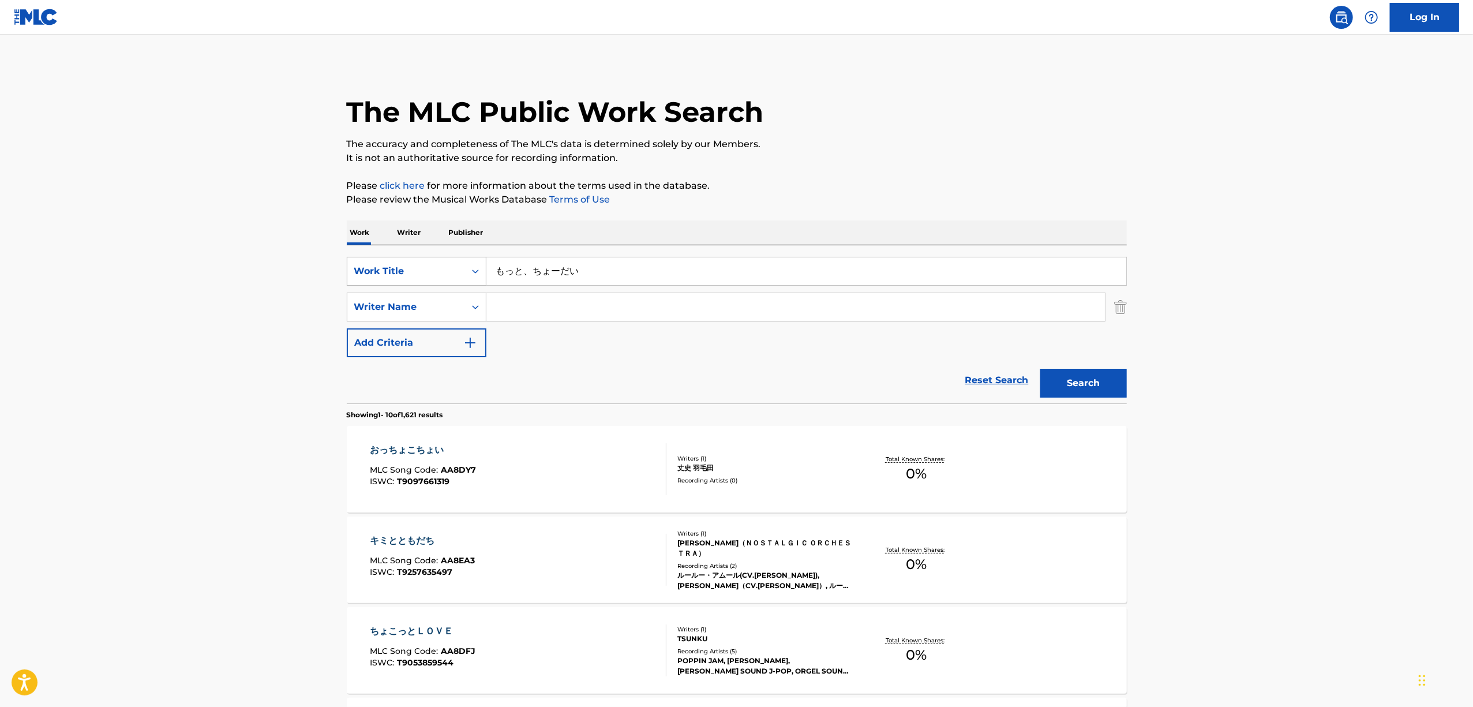
drag, startPoint x: 587, startPoint y: 282, endPoint x: 448, endPoint y: 272, distance: 139.3
click at [448, 272] on div "SearchWithCriteriaf18178f4-43dc-4f9b-9d0d-94caaf2f2c95 Work Title もっと、ちょーだい" at bounding box center [737, 271] width 780 height 29
click at [580, 302] on input "Search Form" at bounding box center [795, 307] width 618 height 28
drag, startPoint x: 582, startPoint y: 272, endPoint x: 462, endPoint y: 283, distance: 120.5
click at [462, 283] on div "SearchWithCriteriaf18178f4-43dc-4f9b-9d0d-94caaf2f2c95 Work Title もっと、ちょーだい" at bounding box center [737, 271] width 780 height 29
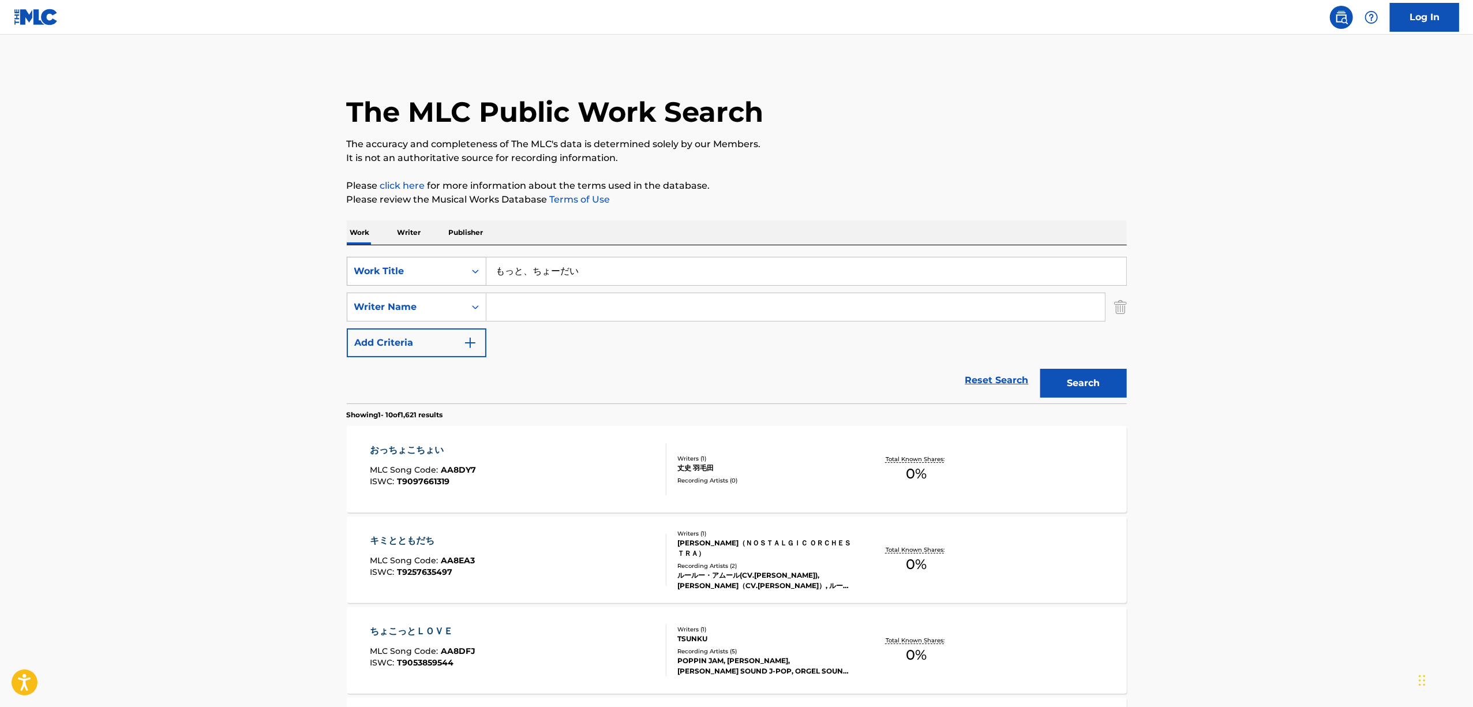
paste input "MOTTOCHOODAI"
click at [1071, 385] on button "Search" at bounding box center [1083, 383] width 87 height 29
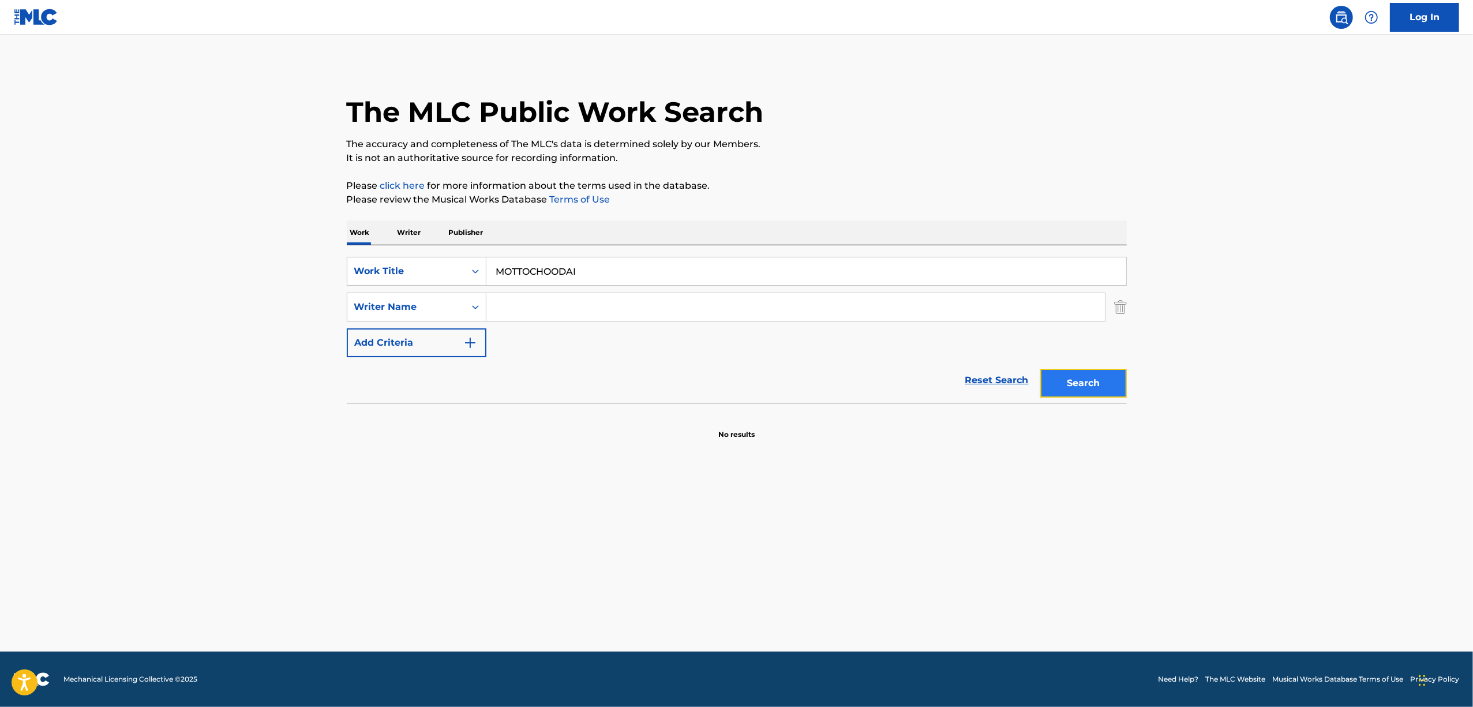
click at [1081, 379] on button "Search" at bounding box center [1083, 383] width 87 height 29
drag, startPoint x: 629, startPoint y: 275, endPoint x: 417, endPoint y: 278, distance: 212.3
click at [417, 278] on div "SearchWithCriteriaf18178f4-43dc-4f9b-9d0d-94caaf2f2c95 Work Title MOTTOCHOODAI" at bounding box center [737, 271] width 780 height 29
paste input "NA-NA-NAP"
click at [1088, 383] on button "Search" at bounding box center [1083, 383] width 87 height 29
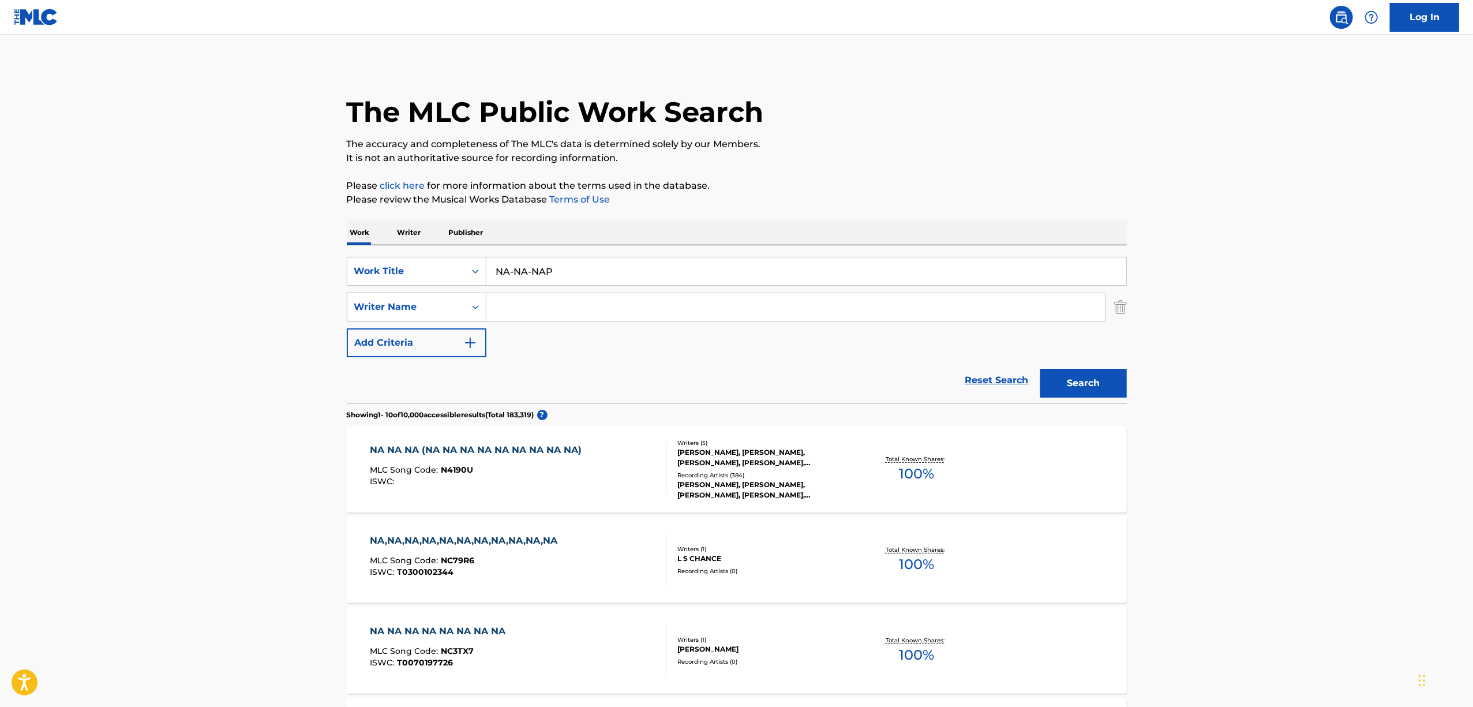
drag, startPoint x: 416, startPoint y: 306, endPoint x: 385, endPoint y: 312, distance: 31.1
click at [385, 312] on div "SearchWithCriteriaf18178f4-43dc-4f9b-9d0d-94caaf2f2c95 Work Title NA-NA-NAP Sea…" at bounding box center [737, 307] width 780 height 100
paste input "BASTARD"
type input "BASTARD"
click at [506, 310] on input "Search Form" at bounding box center [795, 307] width 618 height 28
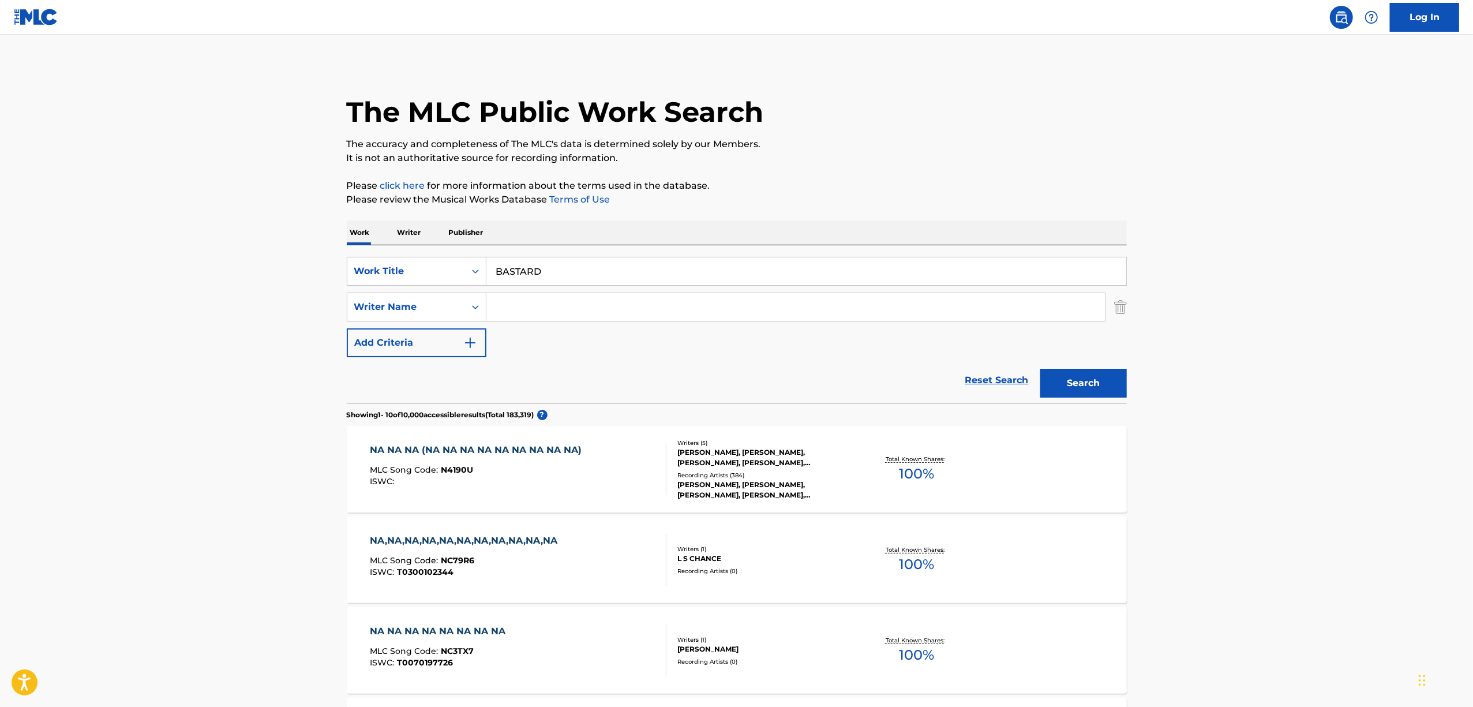
paste input "Gorou Miyazaki"
type input "Gorou Miyazaki"
drag, startPoint x: 1090, startPoint y: 377, endPoint x: 1092, endPoint y: 370, distance: 7.3
click at [1092, 372] on button "Search" at bounding box center [1083, 383] width 87 height 29
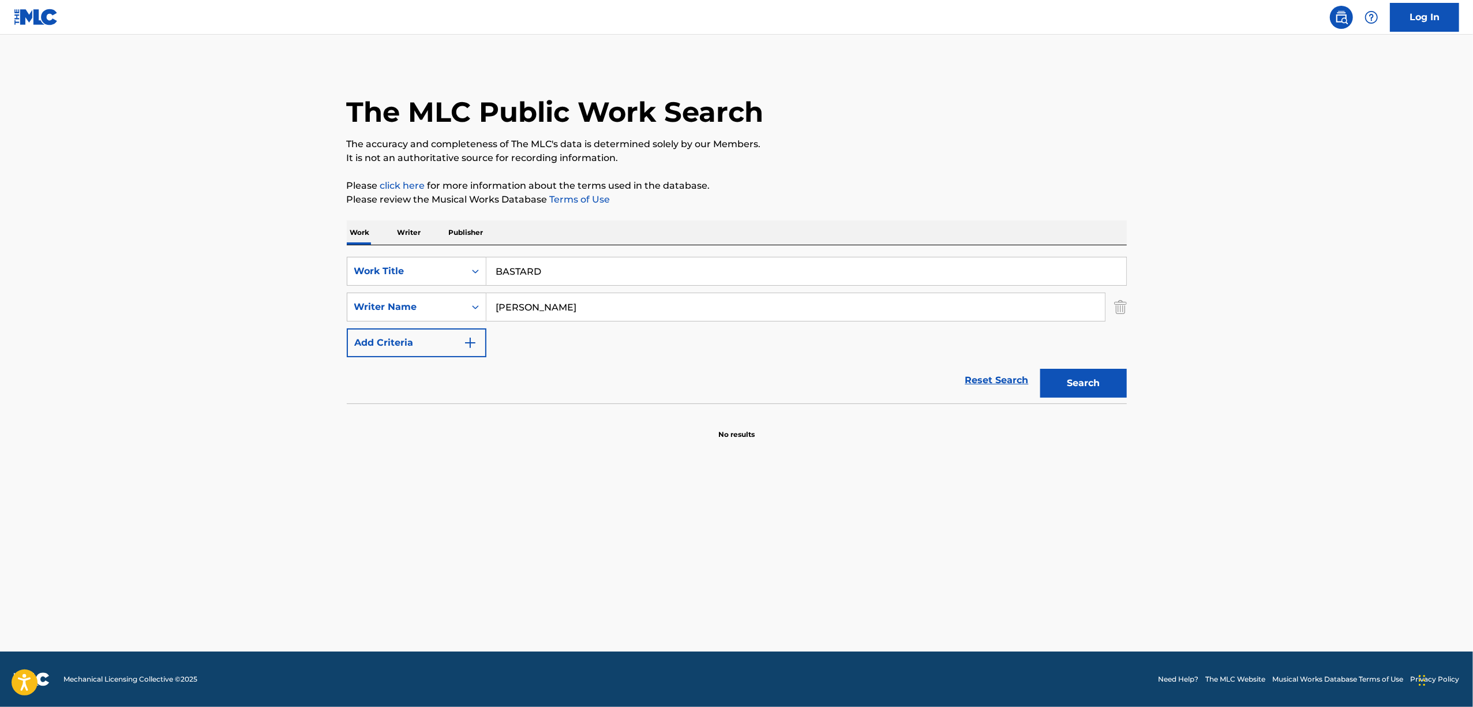
click at [250, 526] on main "The MLC Public Work Search The accuracy and completeness of The MLC's data is d…" at bounding box center [736, 343] width 1473 height 617
click at [215, 520] on main "The MLC Public Work Search The accuracy and completeness of The MLC's data is d…" at bounding box center [736, 343] width 1473 height 617
click at [194, 509] on main "The MLC Public Work Search The accuracy and completeness of The MLC's data is d…" at bounding box center [736, 343] width 1473 height 617
drag, startPoint x: 174, startPoint y: 437, endPoint x: 185, endPoint y: 5, distance: 432.9
click at [173, 418] on main "The MLC Public Work Search The accuracy and completeness of The MLC's data is d…" at bounding box center [736, 343] width 1473 height 617
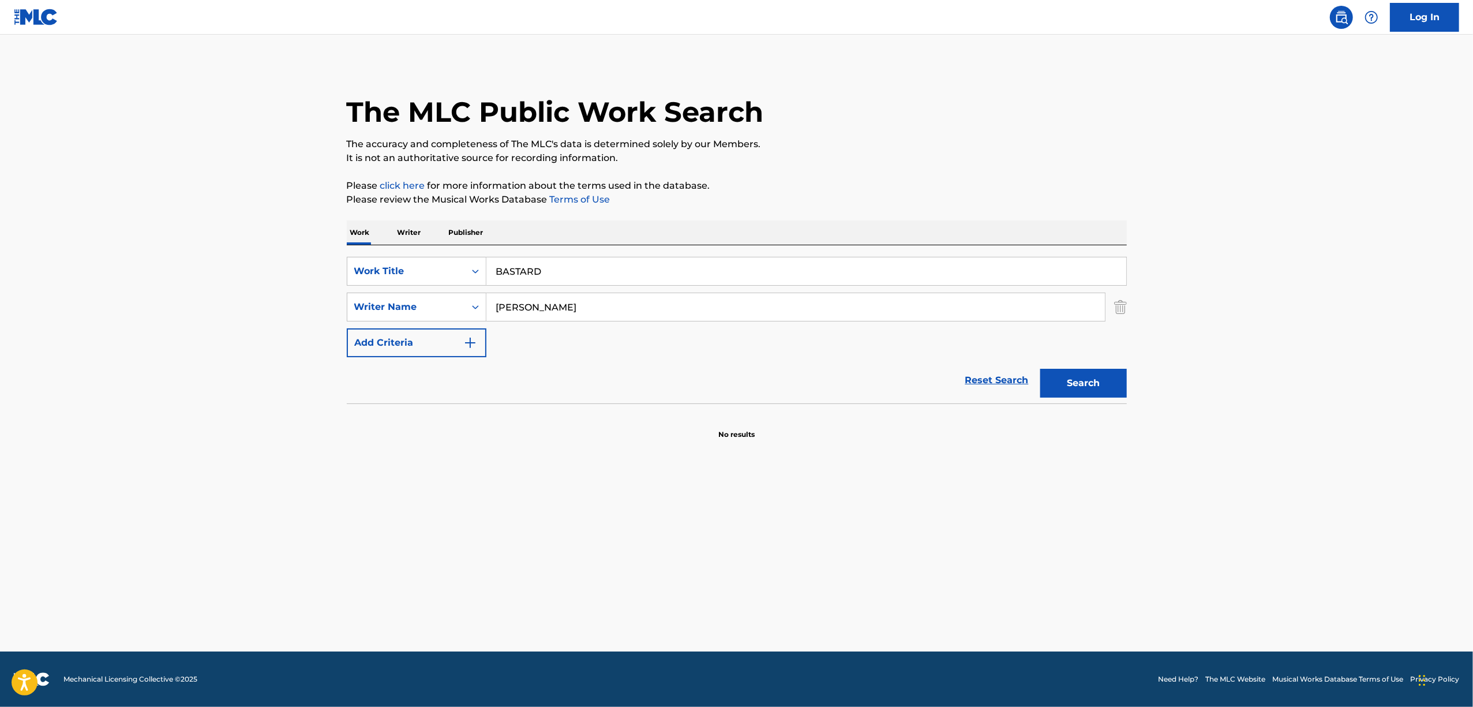
click at [414, 231] on p "Writer" at bounding box center [409, 232] width 31 height 24
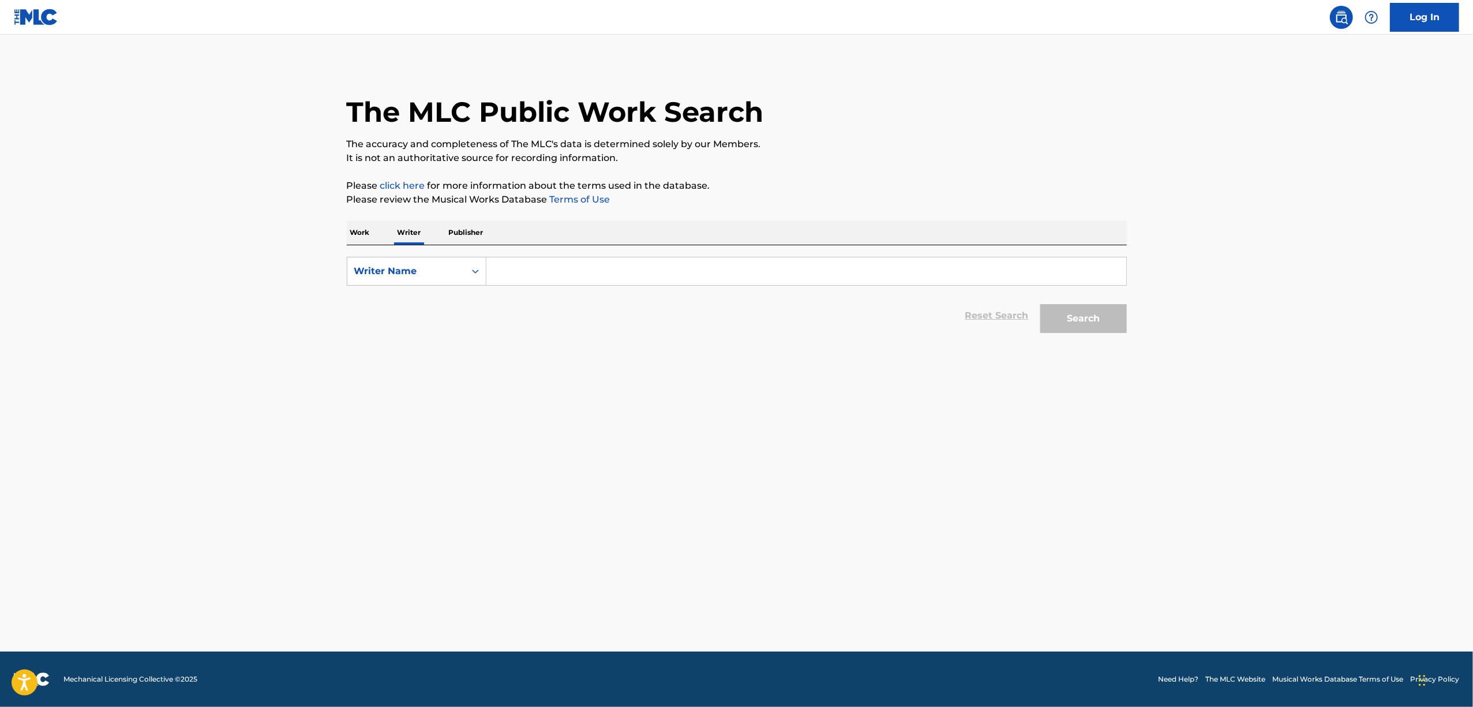
click at [502, 275] on input "Search Form" at bounding box center [806, 271] width 640 height 28
paste input "Ichirou Iguchi"
type input "Ichirou Iguchi"
click at [1080, 314] on button "Search" at bounding box center [1083, 318] width 87 height 29
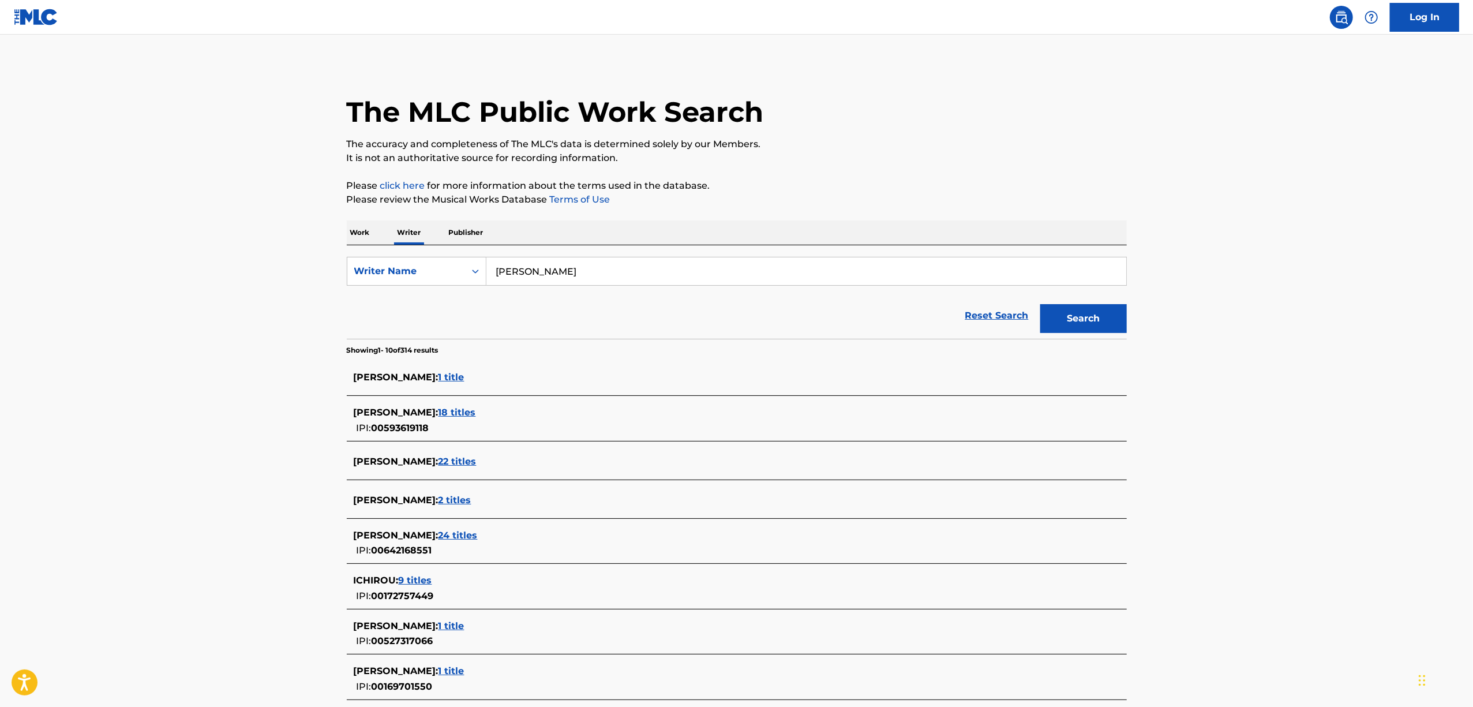
drag, startPoint x: 383, startPoint y: 291, endPoint x: 813, endPoint y: 130, distance: 459.7
click at [323, 294] on main "The MLC Public Work Search The accuracy and completeness of The MLC's data is d…" at bounding box center [736, 445] width 1473 height 821
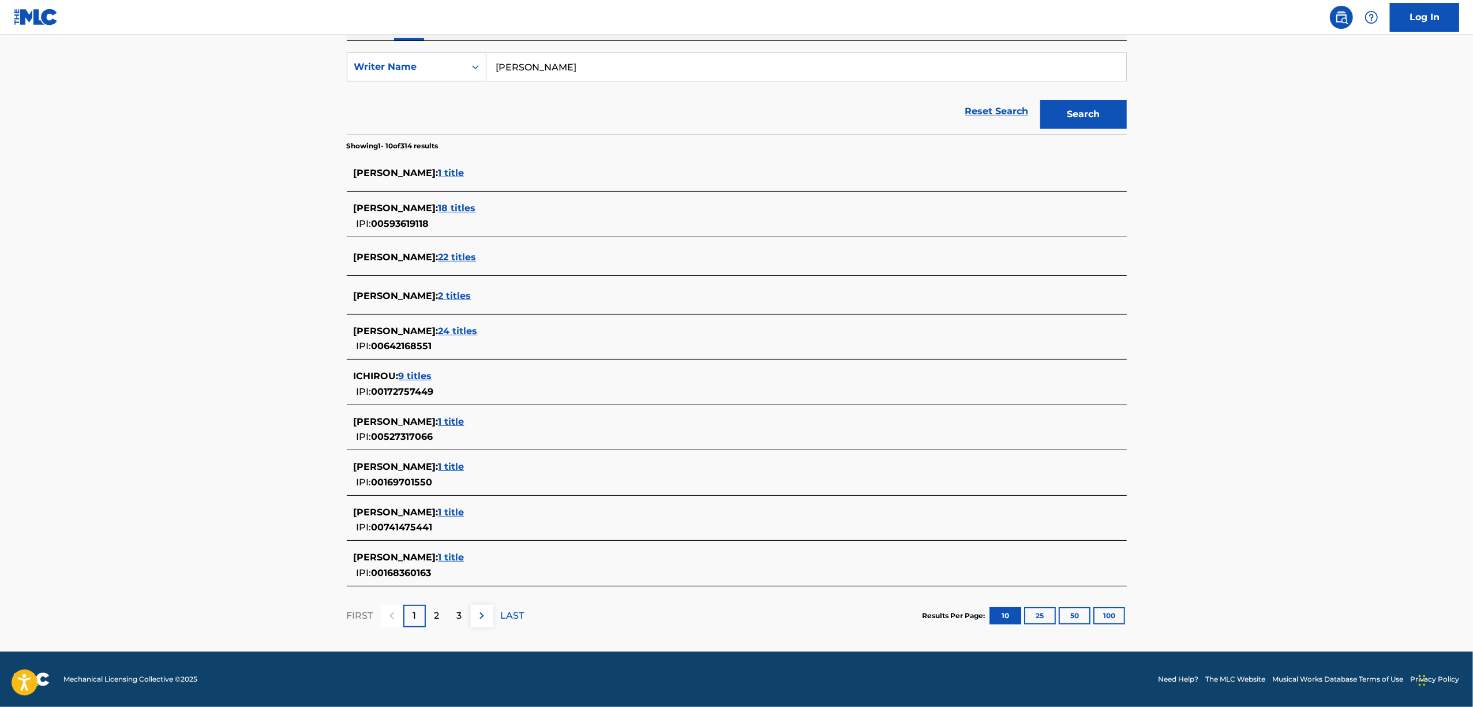
click at [455, 257] on span "22 titles" at bounding box center [457, 257] width 38 height 11
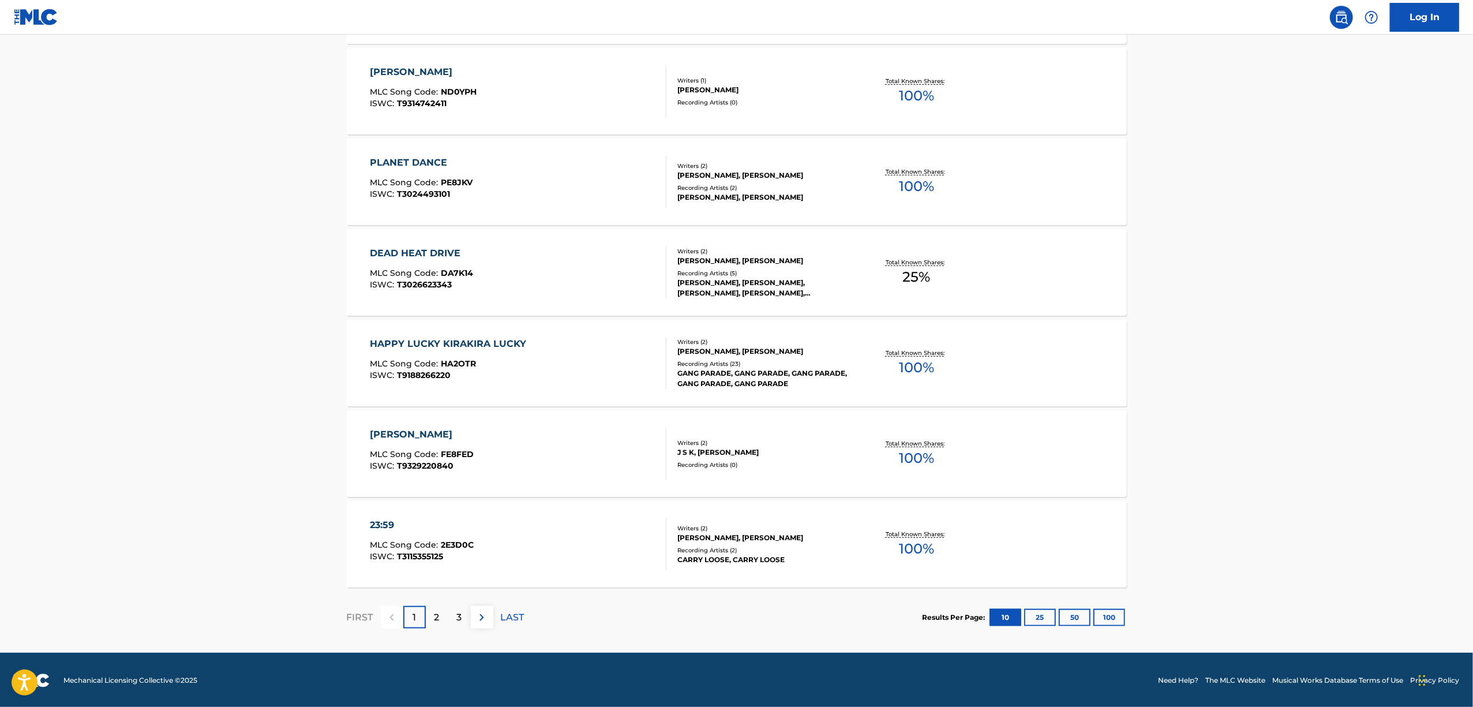
scroll to position [706, 0]
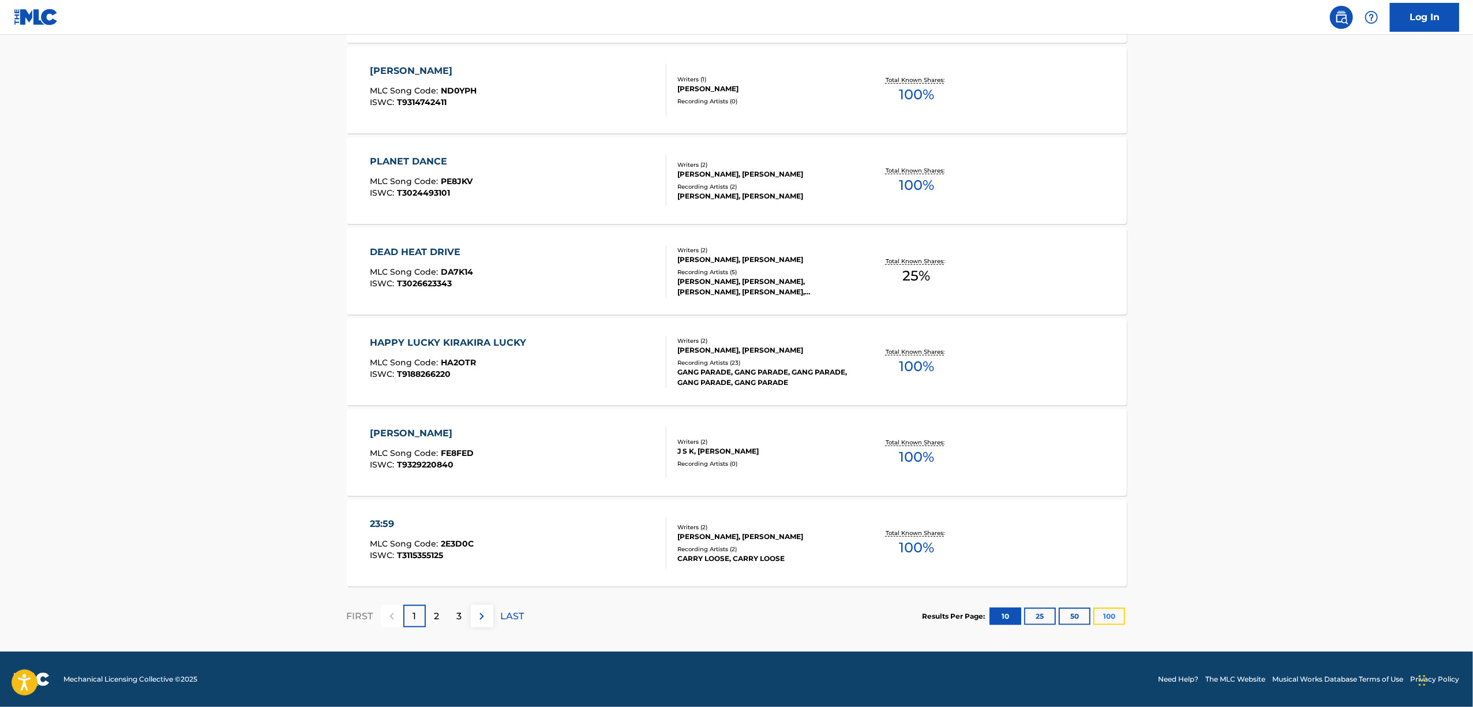
click at [1110, 610] on button "100" at bounding box center [1109, 616] width 32 height 17
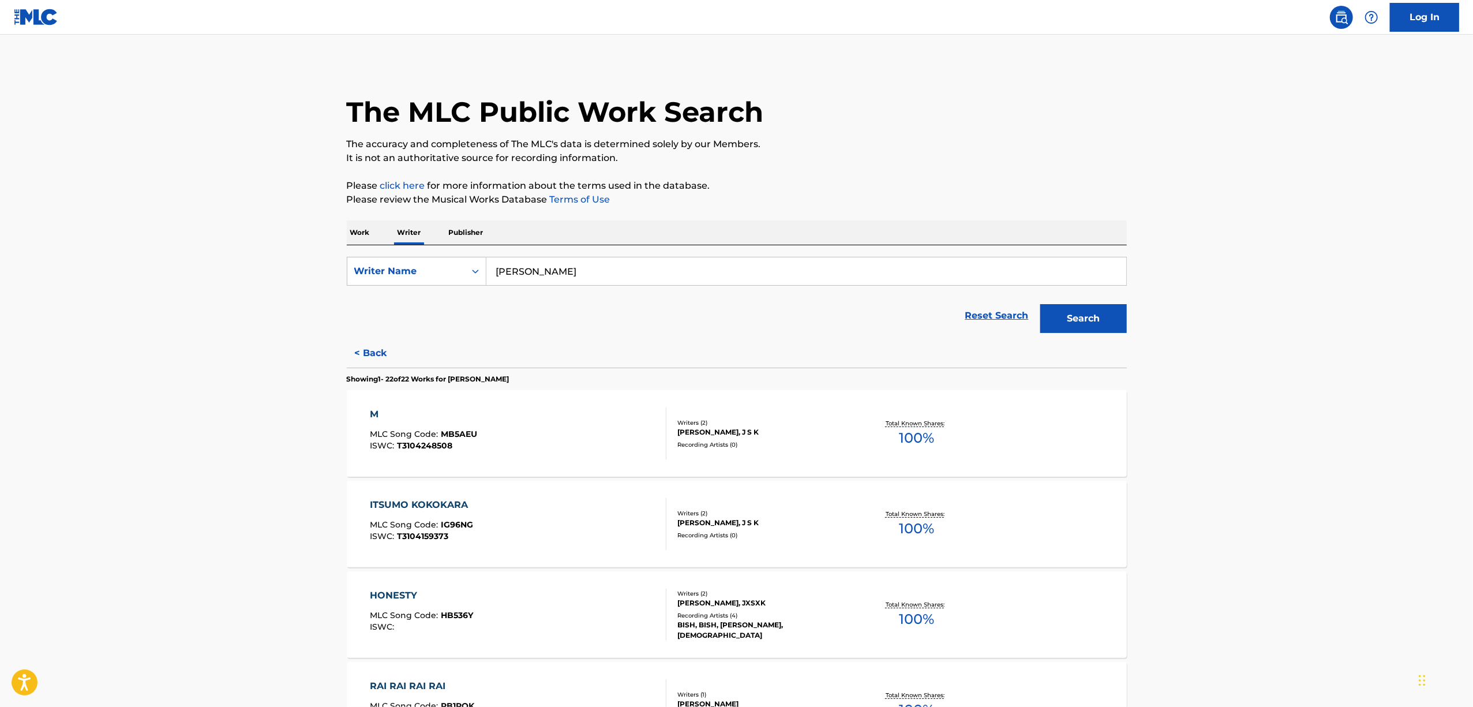
click at [387, 504] on div "ITSUMO KOKOKARA" at bounding box center [422, 505] width 104 height 14
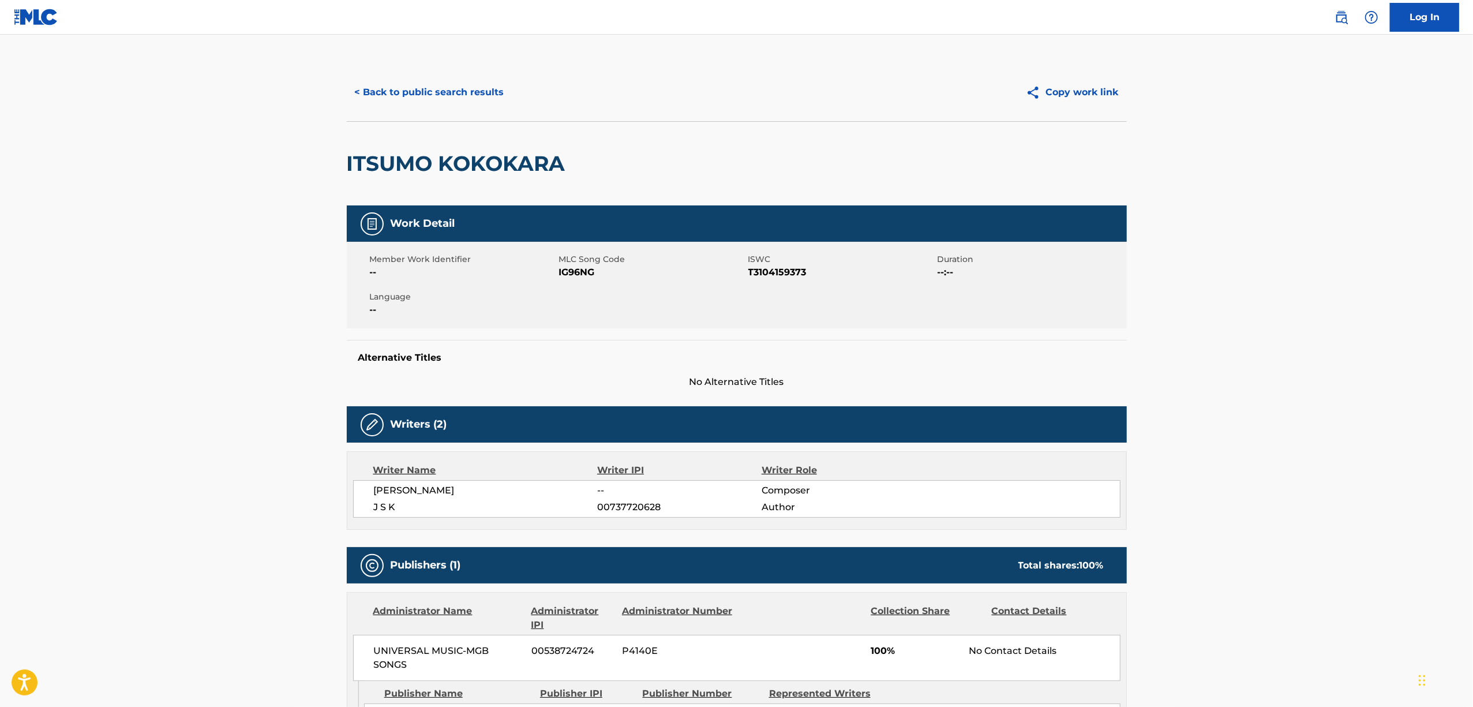
click at [387, 504] on span "J S K" at bounding box center [486, 507] width 224 height 14
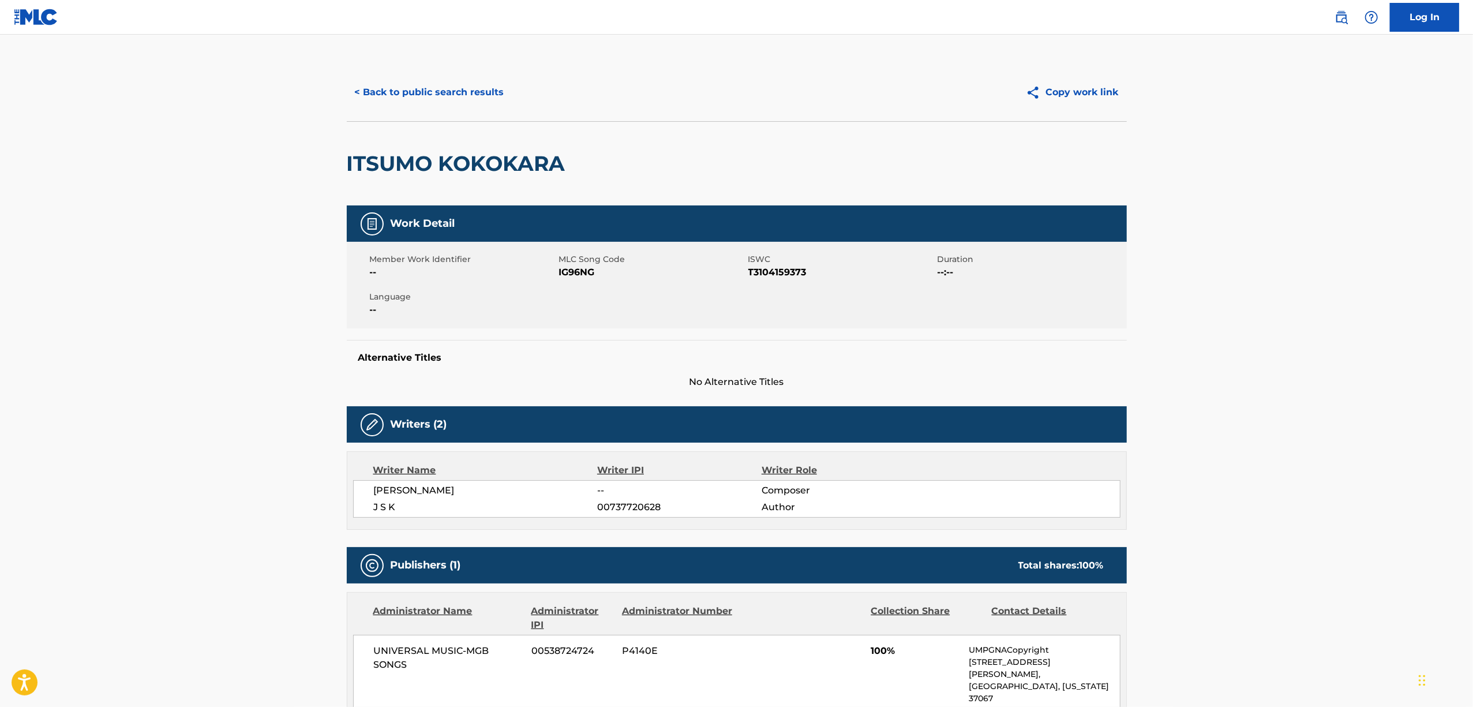
click at [467, 168] on h2 "ITSUMO KOKOKARA" at bounding box center [459, 164] width 224 height 26
copy div "ITSUMO KOKOKARA"
click at [768, 271] on span "T3104159373" at bounding box center [841, 272] width 186 height 14
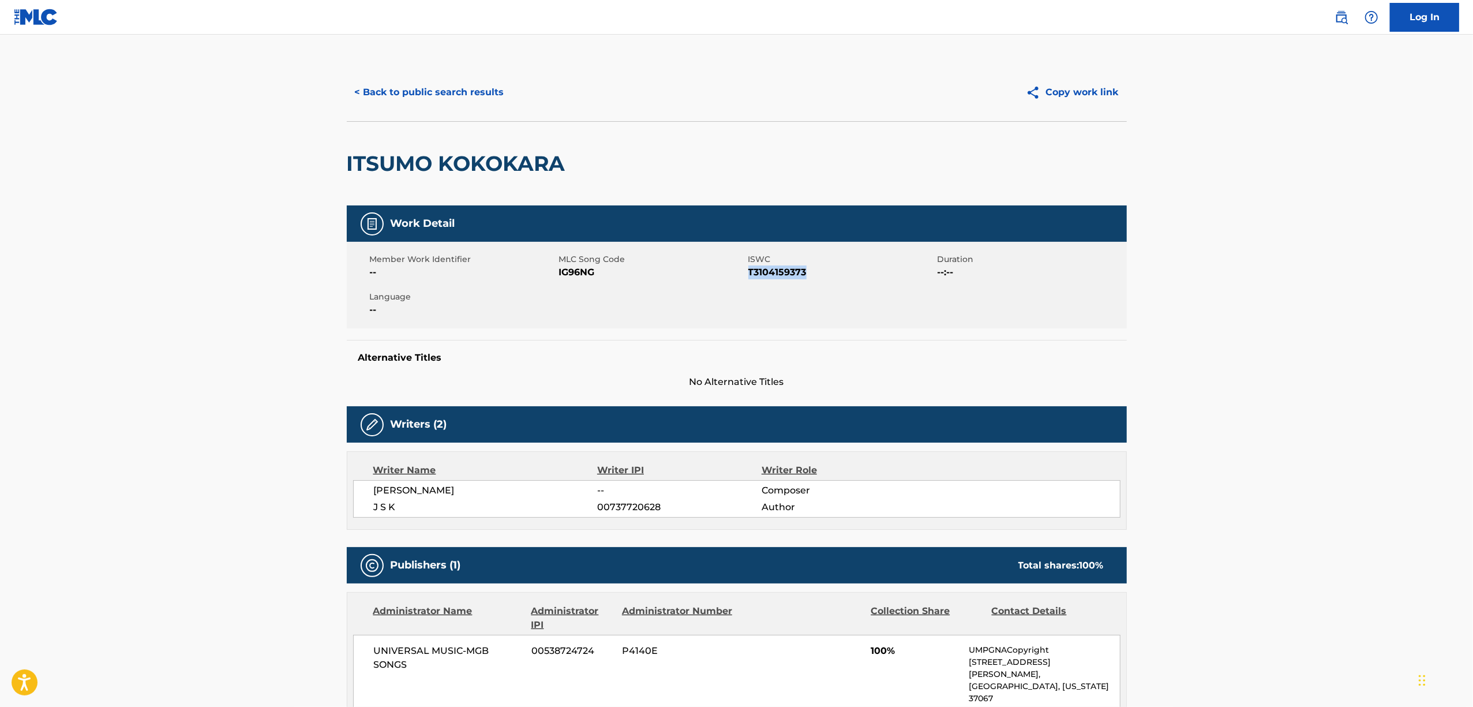
click at [768, 271] on span "T3104159373" at bounding box center [841, 272] width 186 height 14
click at [404, 86] on button "< Back to public search results" at bounding box center [430, 92] width 166 height 29
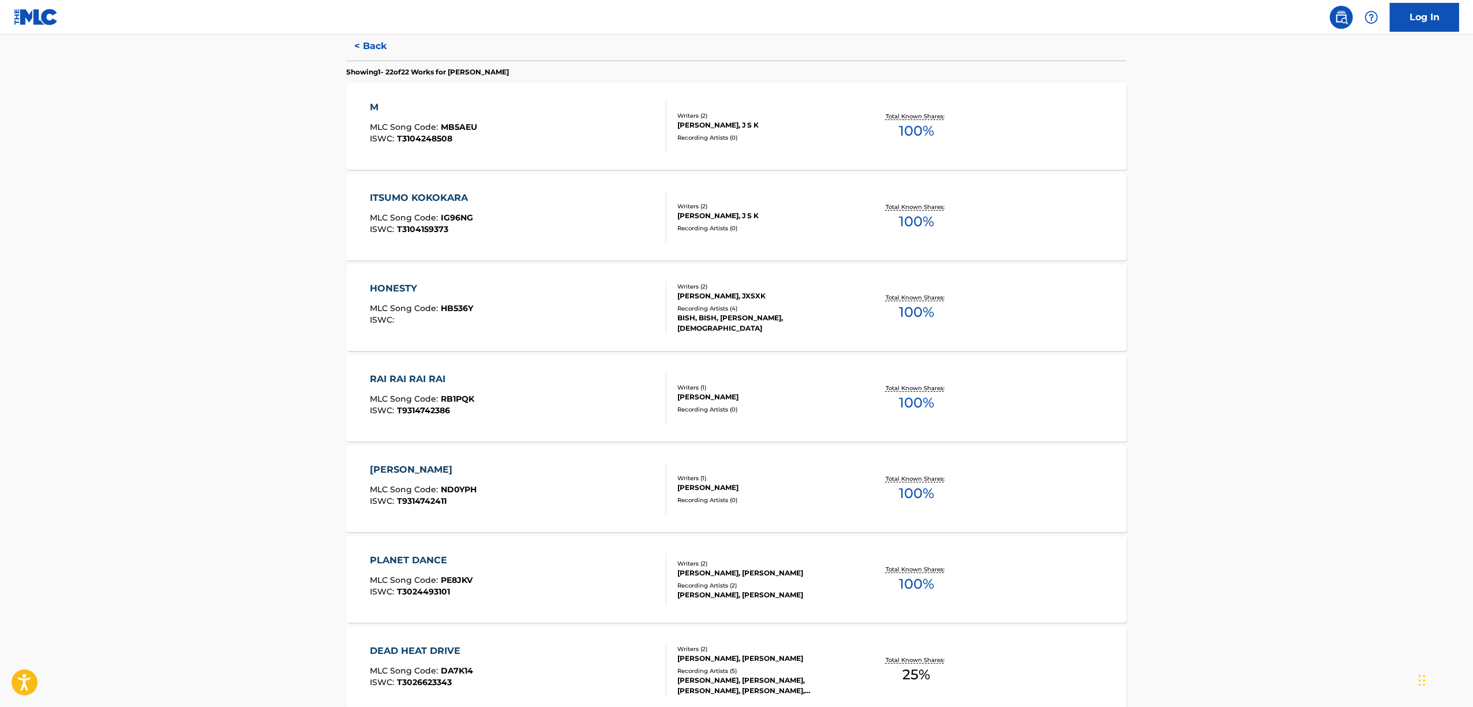
scroll to position [308, 0]
click at [391, 291] on div "HONESTY" at bounding box center [421, 288] width 103 height 14
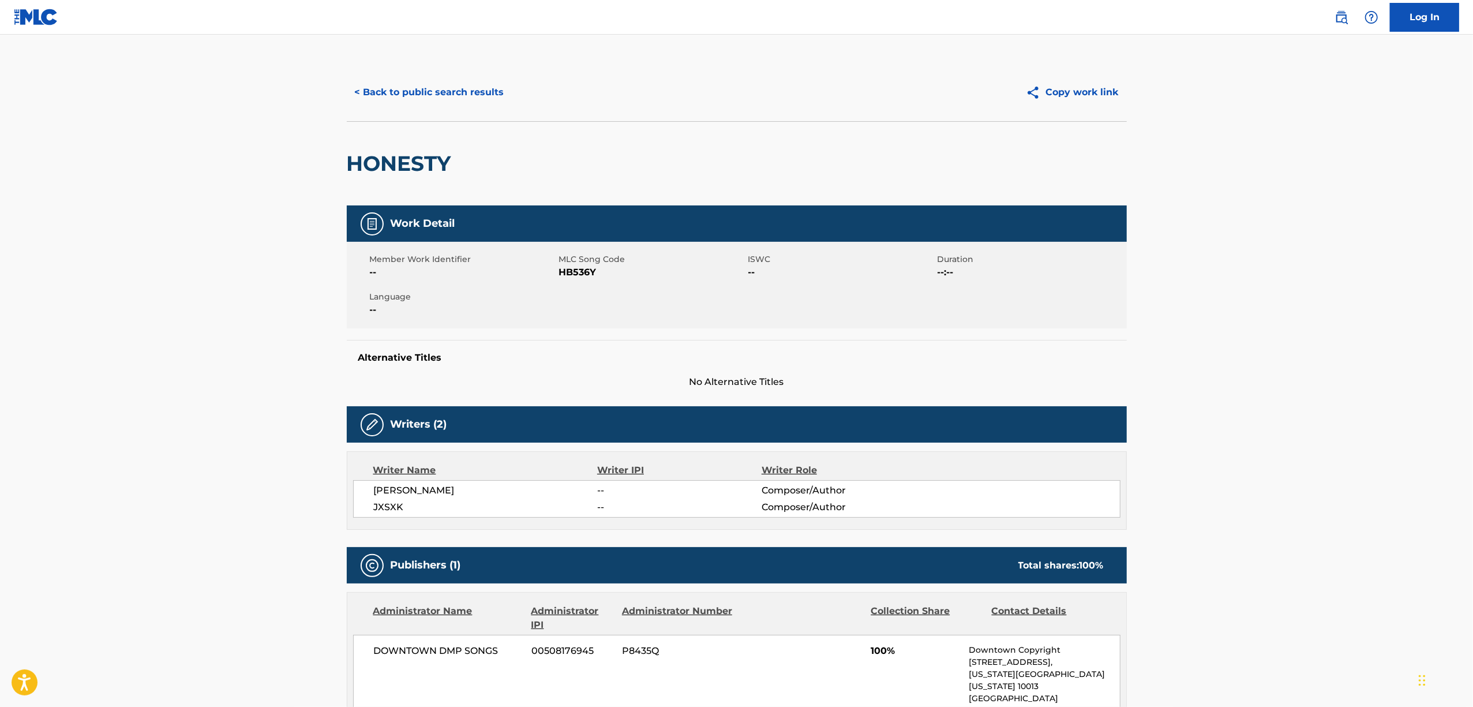
click at [414, 167] on h2 "HONESTY" at bounding box center [402, 164] width 110 height 26
copy h2 "HONESTY"
click at [452, 84] on button "< Back to public search results" at bounding box center [430, 92] width 166 height 29
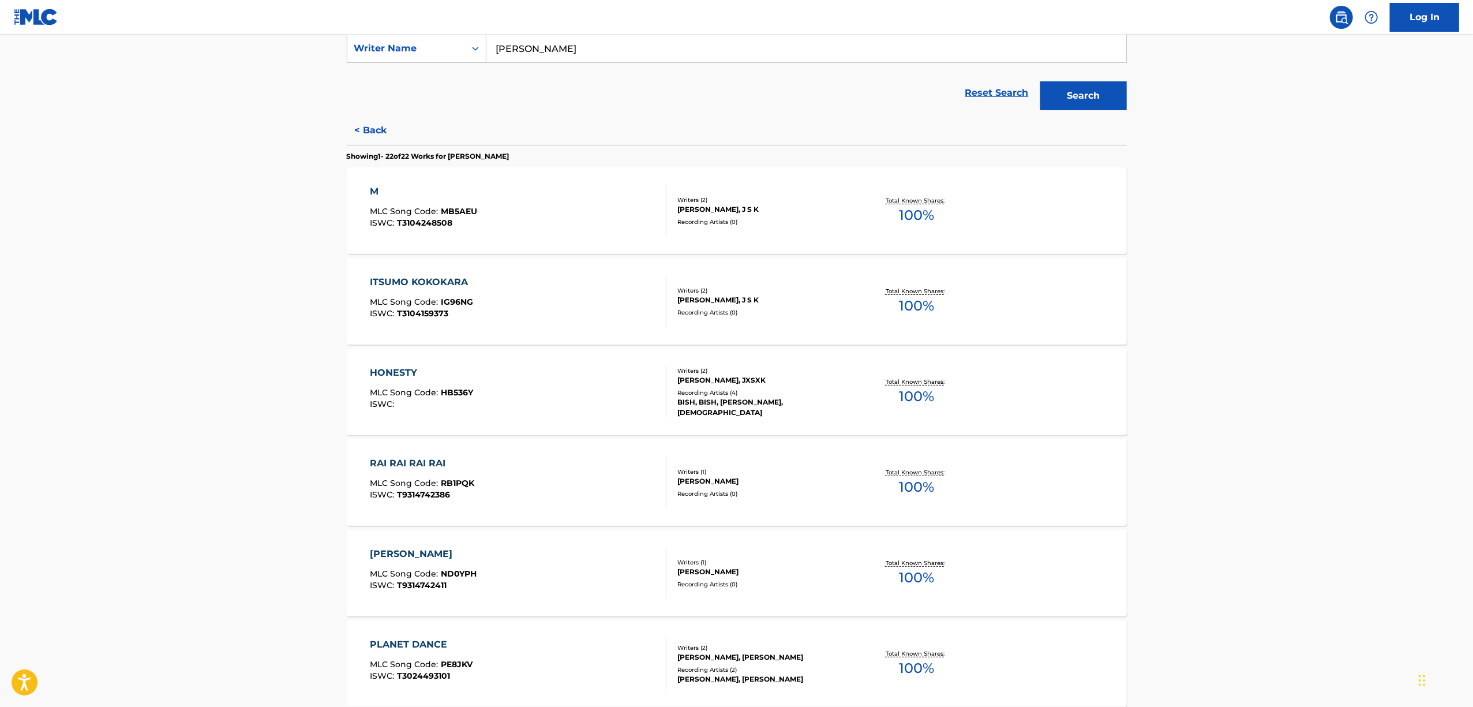
scroll to position [231, 0]
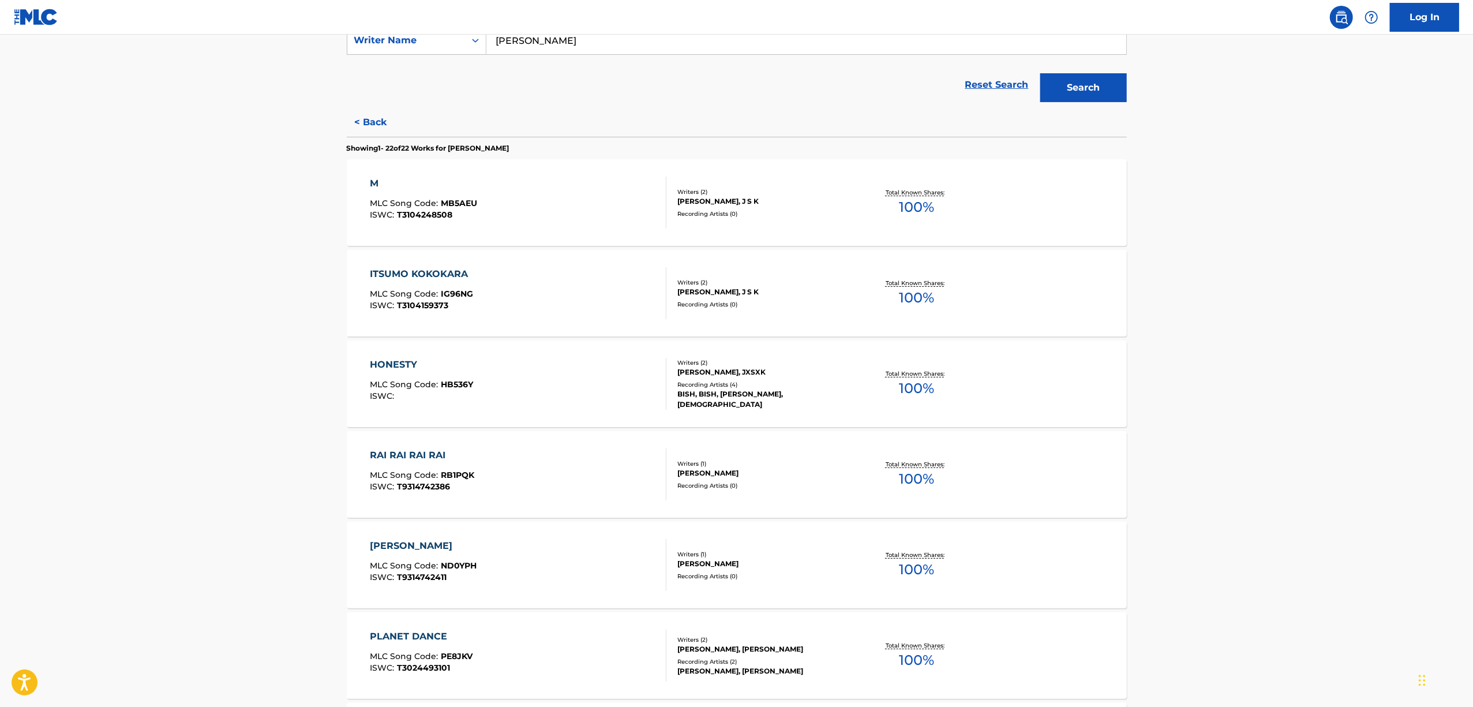
click at [389, 459] on div "RAI RAI RAI RAI" at bounding box center [422, 455] width 104 height 14
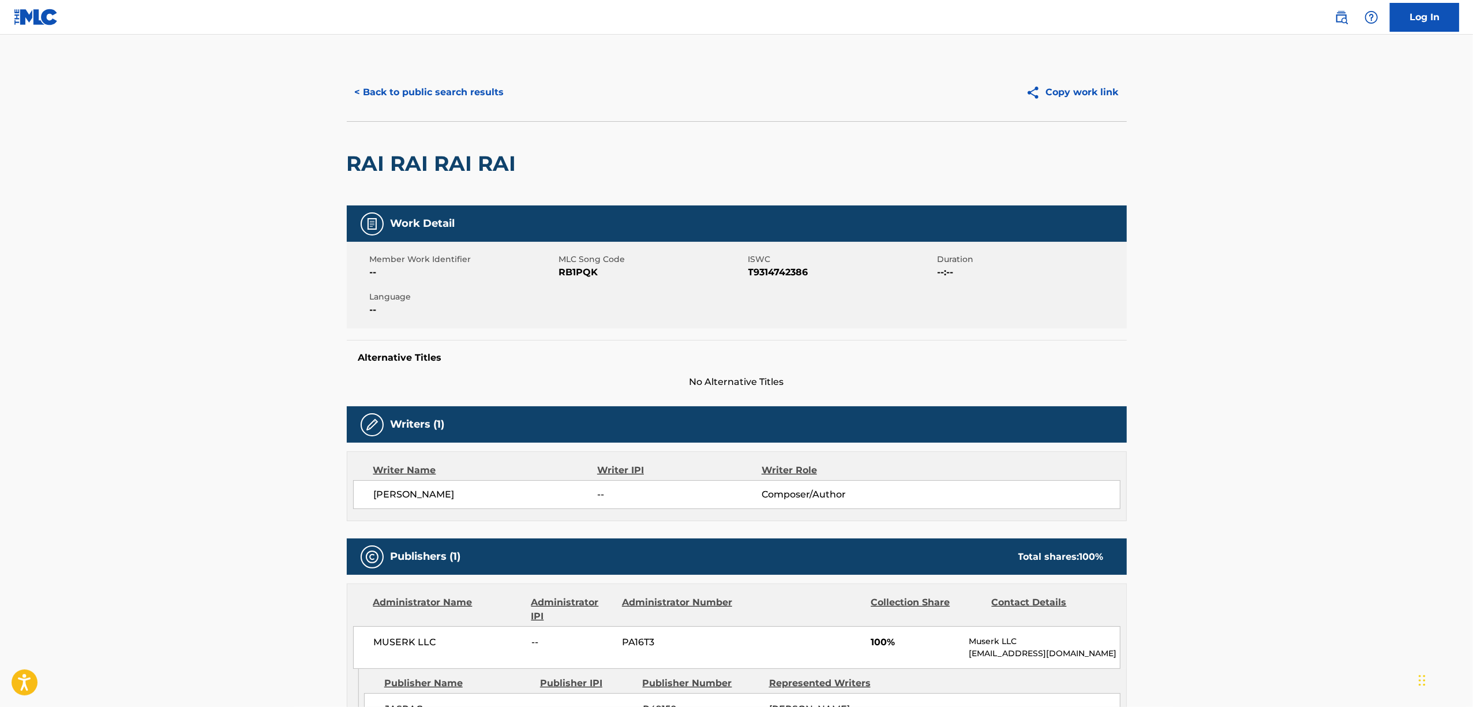
click at [500, 166] on h2 "RAI RAI RAI RAI" at bounding box center [434, 164] width 175 height 26
copy div "RAI RAI RAI RAI"
click at [398, 99] on button "< Back to public search results" at bounding box center [430, 92] width 166 height 29
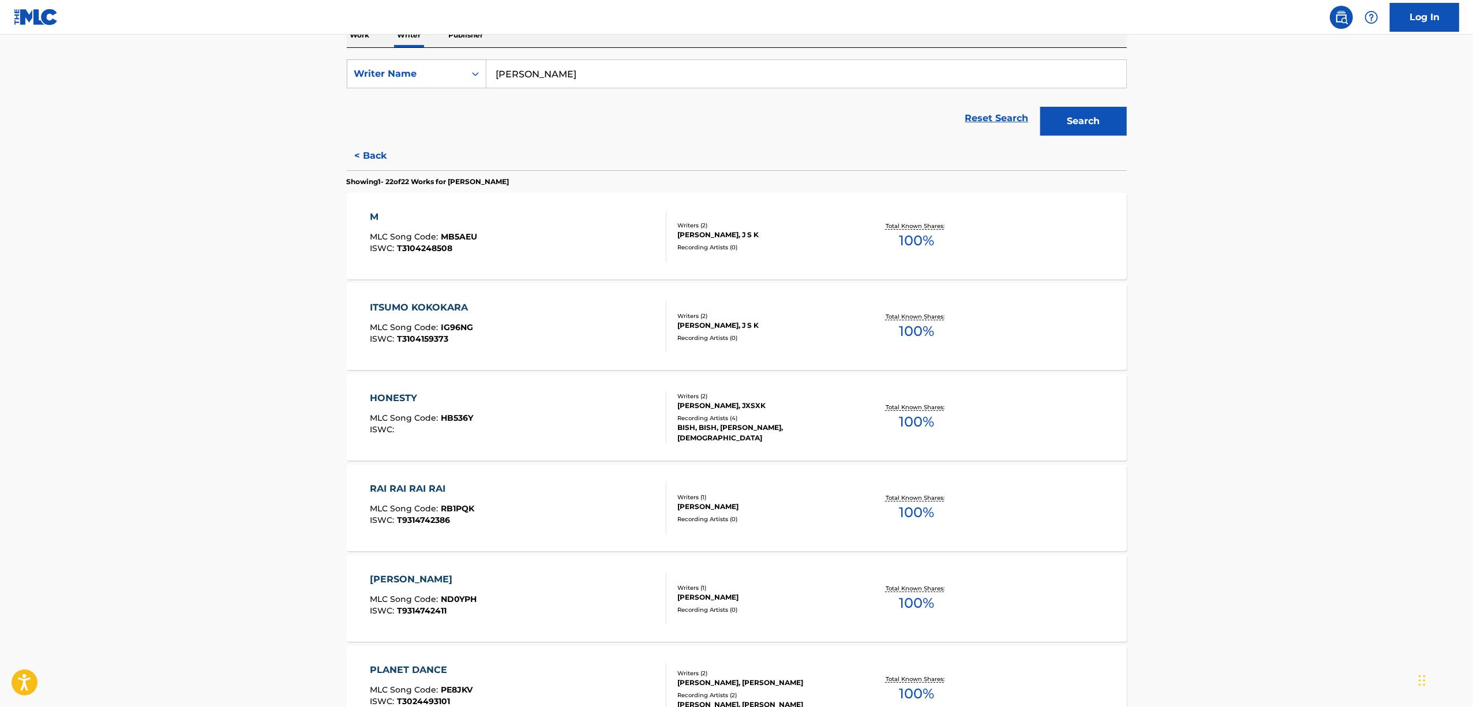
scroll to position [231, 0]
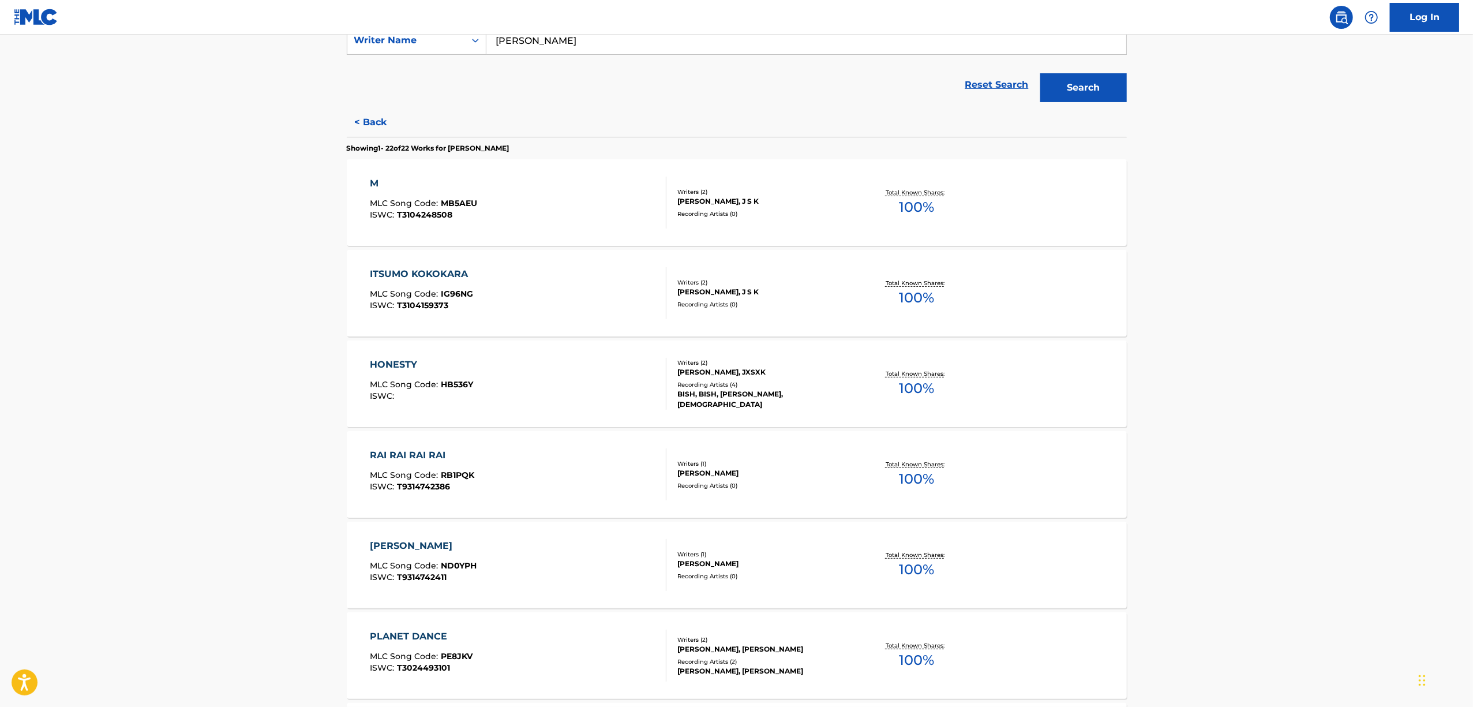
click at [396, 548] on div "NIJIO KAKENUKETE" at bounding box center [423, 546] width 107 height 14
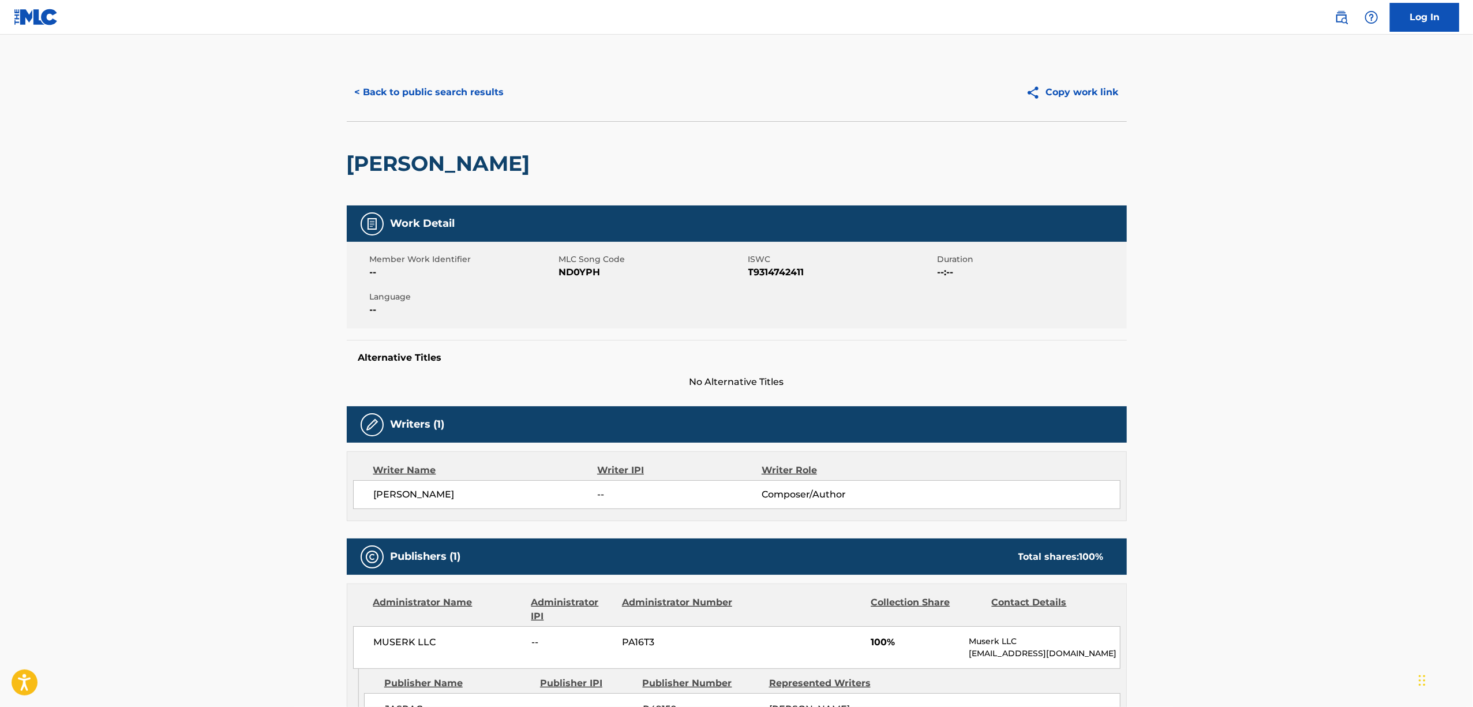
click at [465, 164] on h2 "NIJIO KAKENUKETE" at bounding box center [441, 164] width 189 height 26
click at [466, 164] on h2 "NIJIO KAKENUKETE" at bounding box center [441, 164] width 189 height 26
copy div "NIJIO KAKENUKETE"
click at [400, 95] on button "< Back to public search results" at bounding box center [430, 92] width 166 height 29
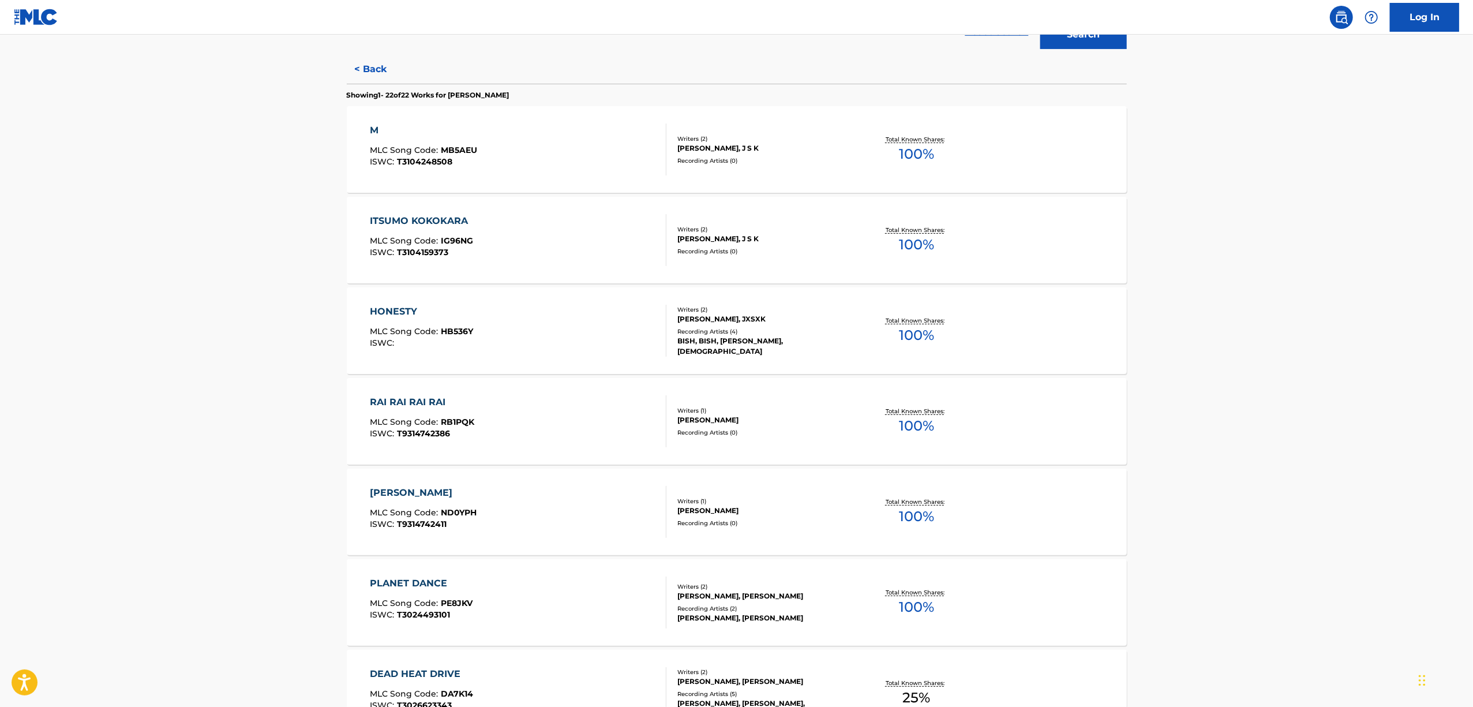
scroll to position [308, 0]
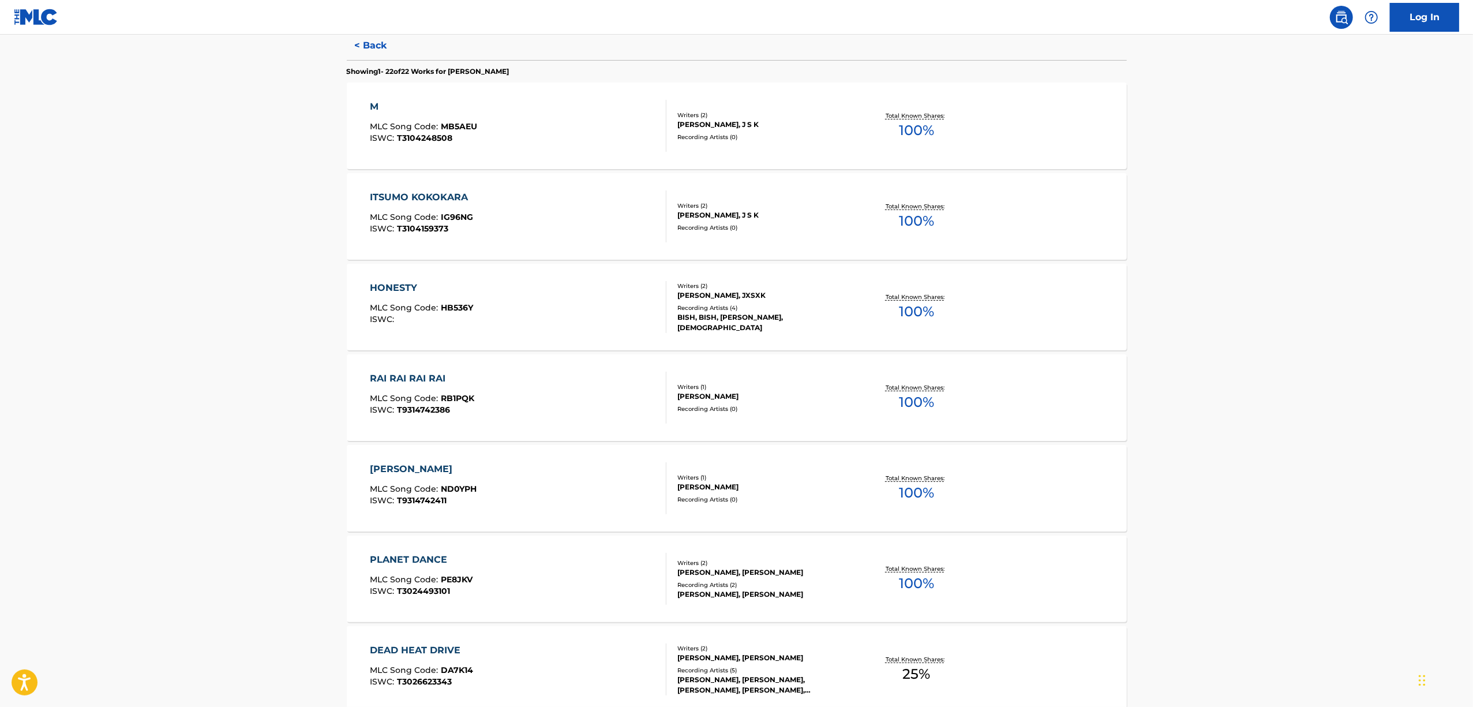
click at [403, 561] on div "PLANET DANCE" at bounding box center [421, 560] width 103 height 14
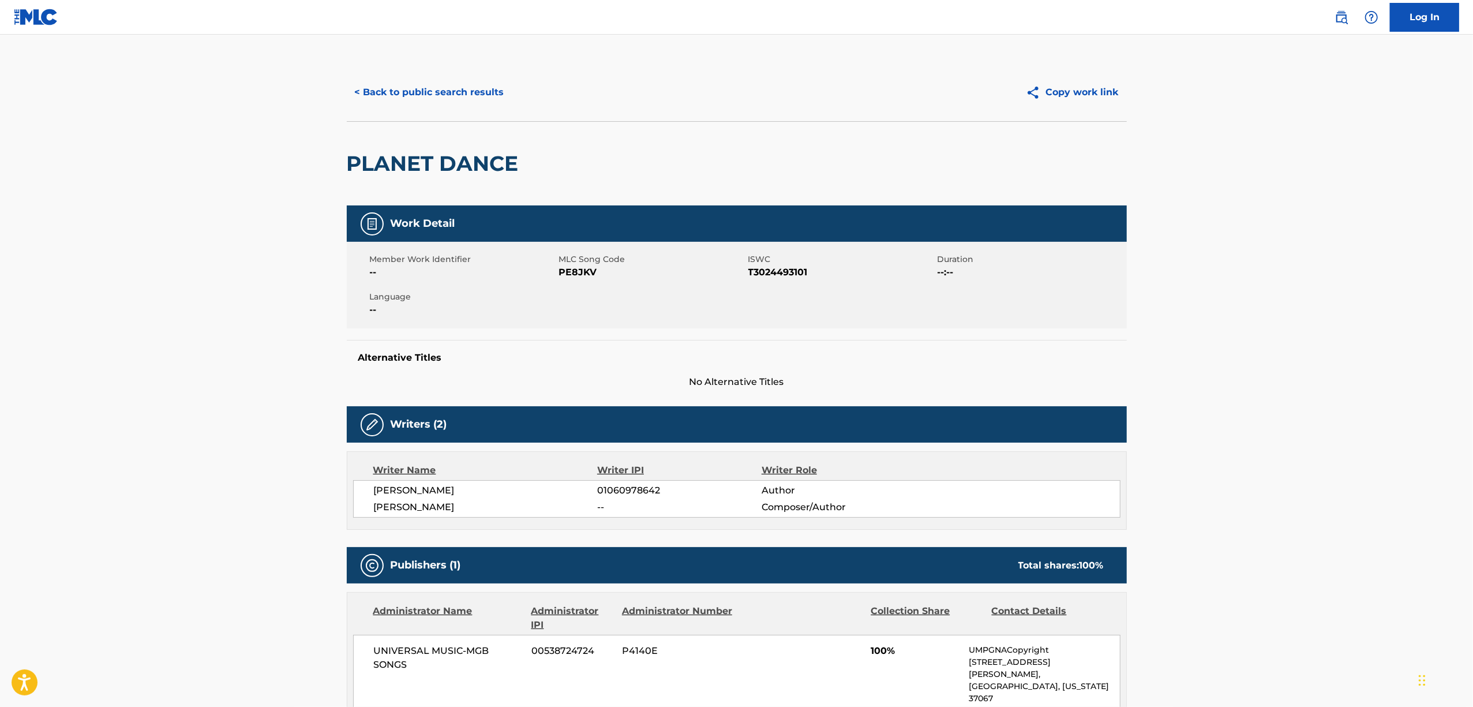
click at [414, 164] on h2 "PLANET DANCE" at bounding box center [436, 164] width 178 height 26
click at [413, 163] on h2 "PLANET DANCE" at bounding box center [436, 164] width 178 height 26
click at [413, 162] on h2 "PLANET DANCE" at bounding box center [436, 164] width 178 height 26
copy div "PLANET DANCE"
click at [387, 87] on button "< Back to public search results" at bounding box center [430, 92] width 166 height 29
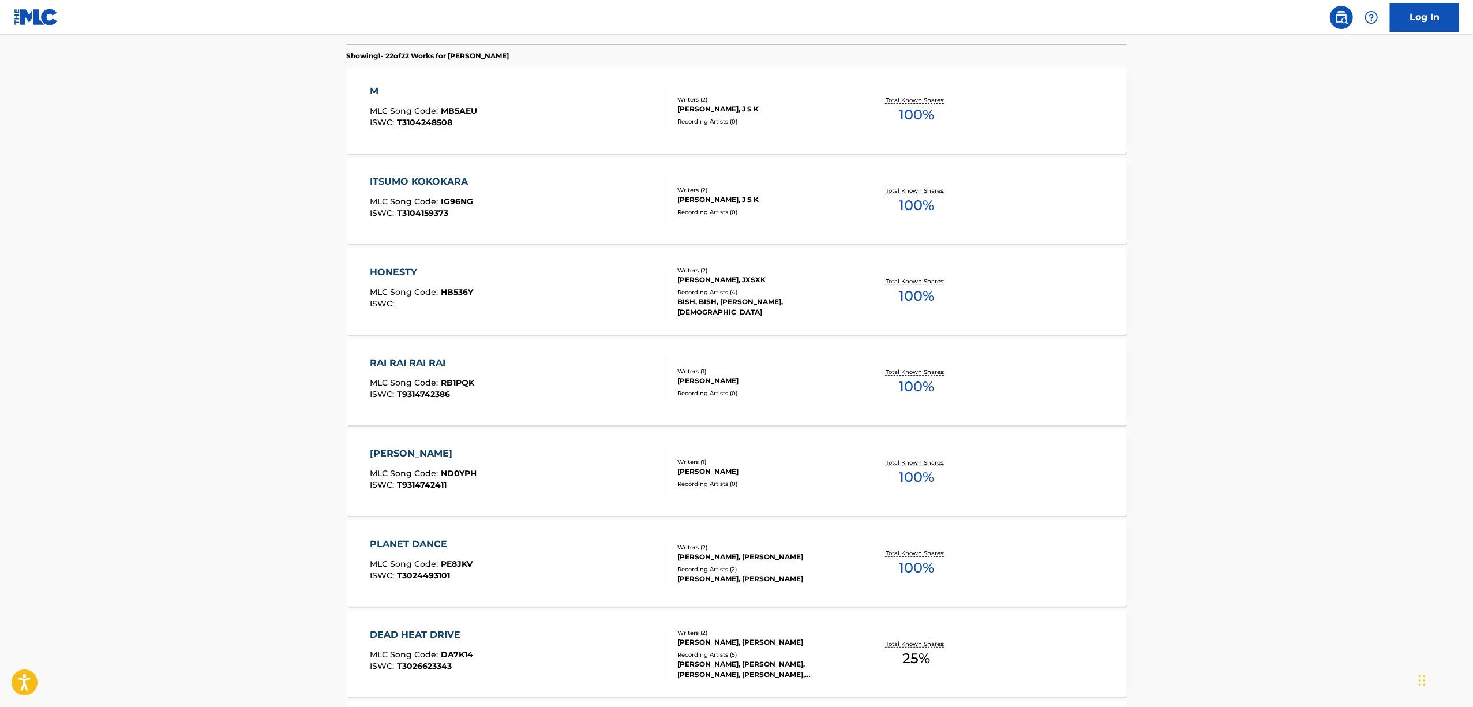
scroll to position [384, 0]
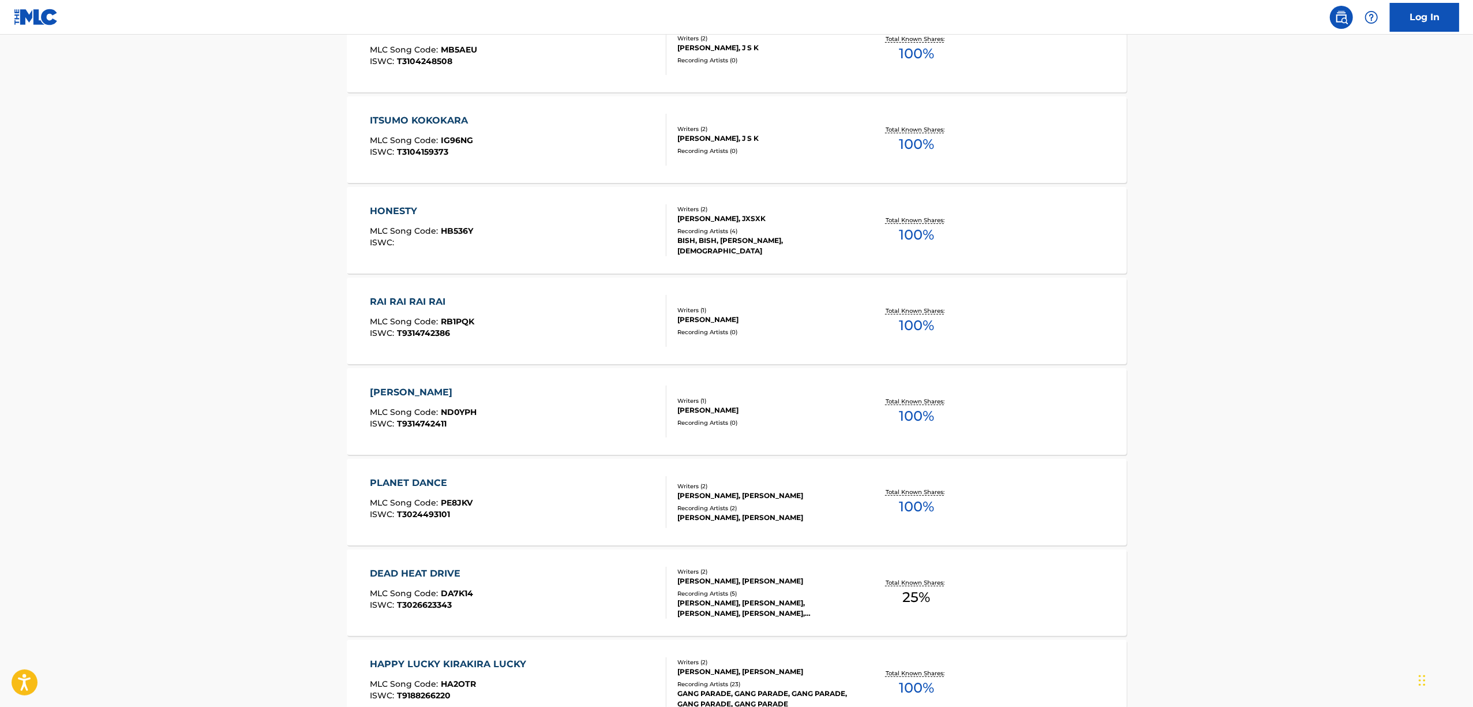
click at [408, 573] on div "DEAD HEAT DRIVE" at bounding box center [421, 574] width 103 height 14
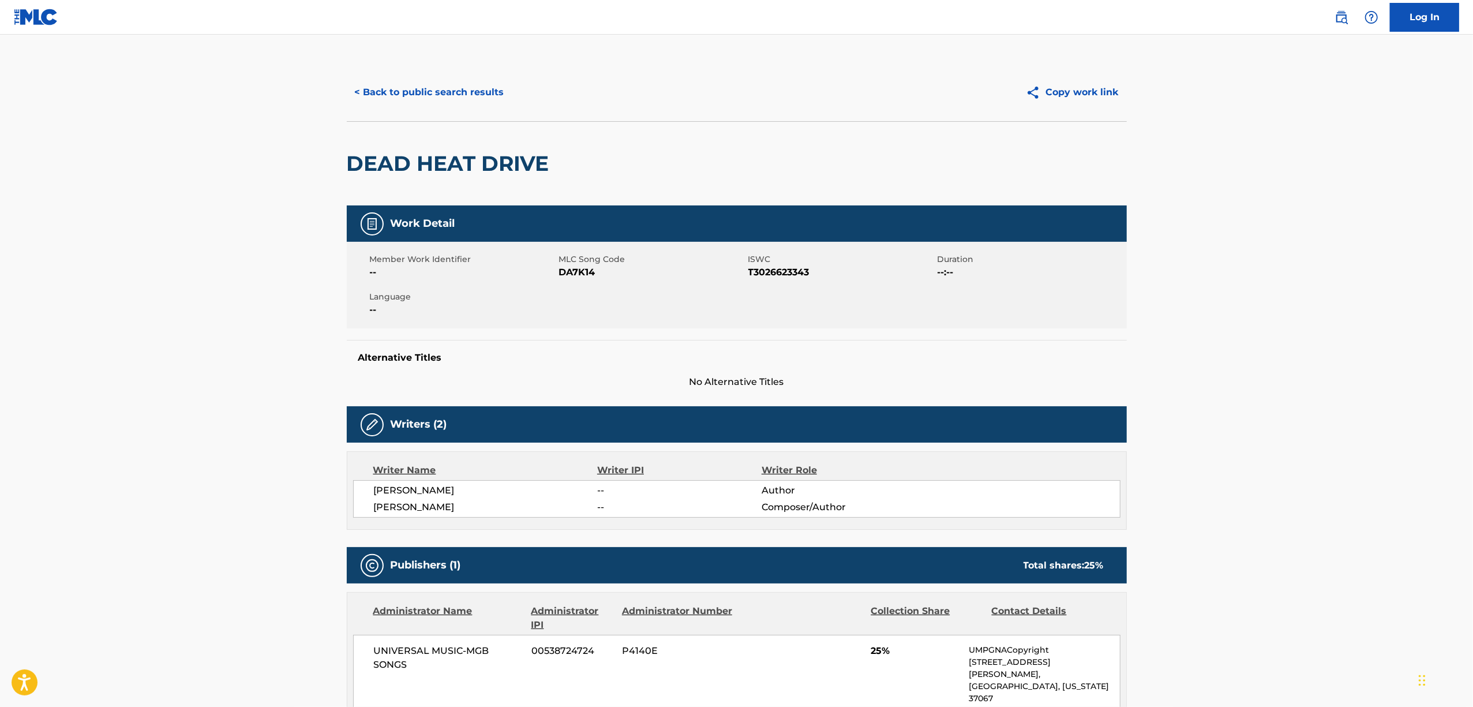
click at [414, 177] on div "DEAD HEAT DRIVE" at bounding box center [451, 164] width 208 height 84
click at [414, 173] on h2 "DEAD HEAT DRIVE" at bounding box center [451, 164] width 208 height 26
click at [414, 172] on h2 "DEAD HEAT DRIVE" at bounding box center [451, 164] width 208 height 26
copy div "DEAD HEAT DRIVE"
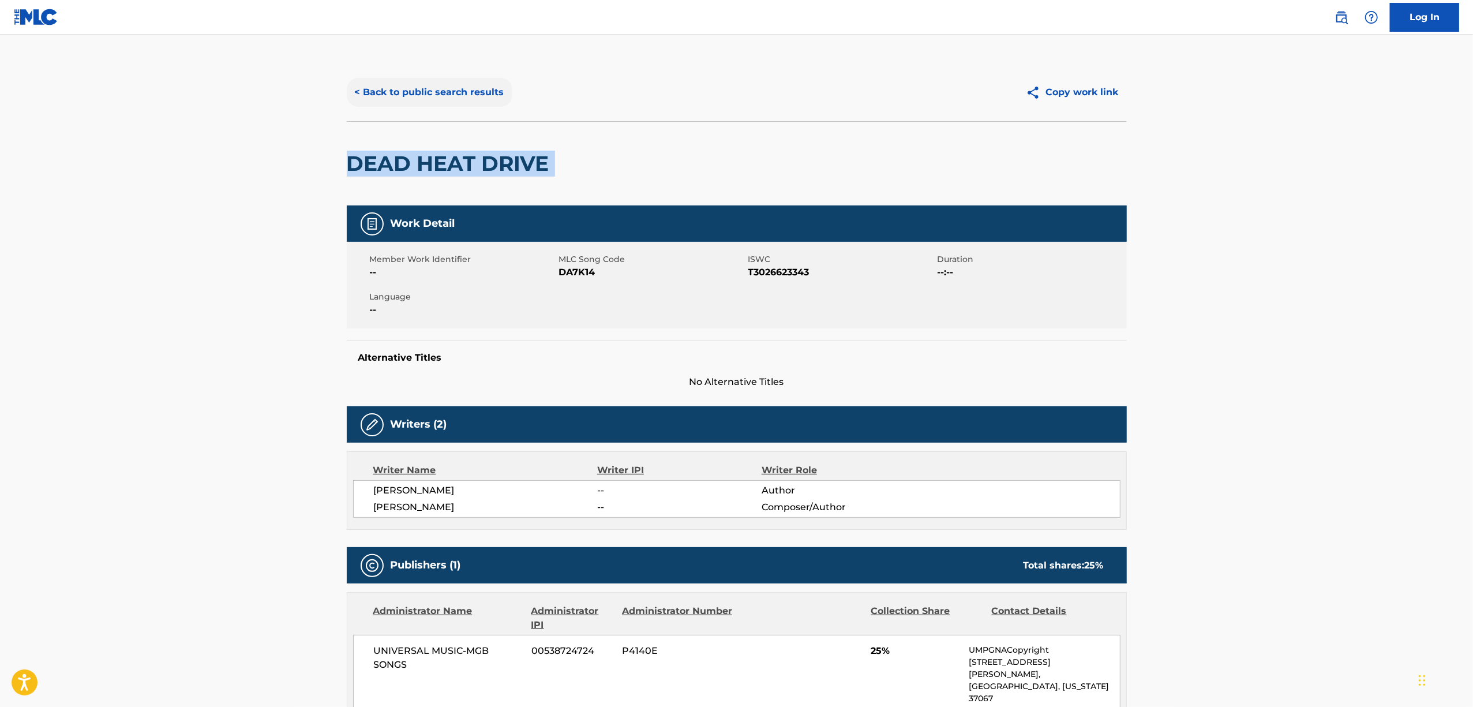
click at [428, 96] on button "< Back to public search results" at bounding box center [430, 92] width 166 height 29
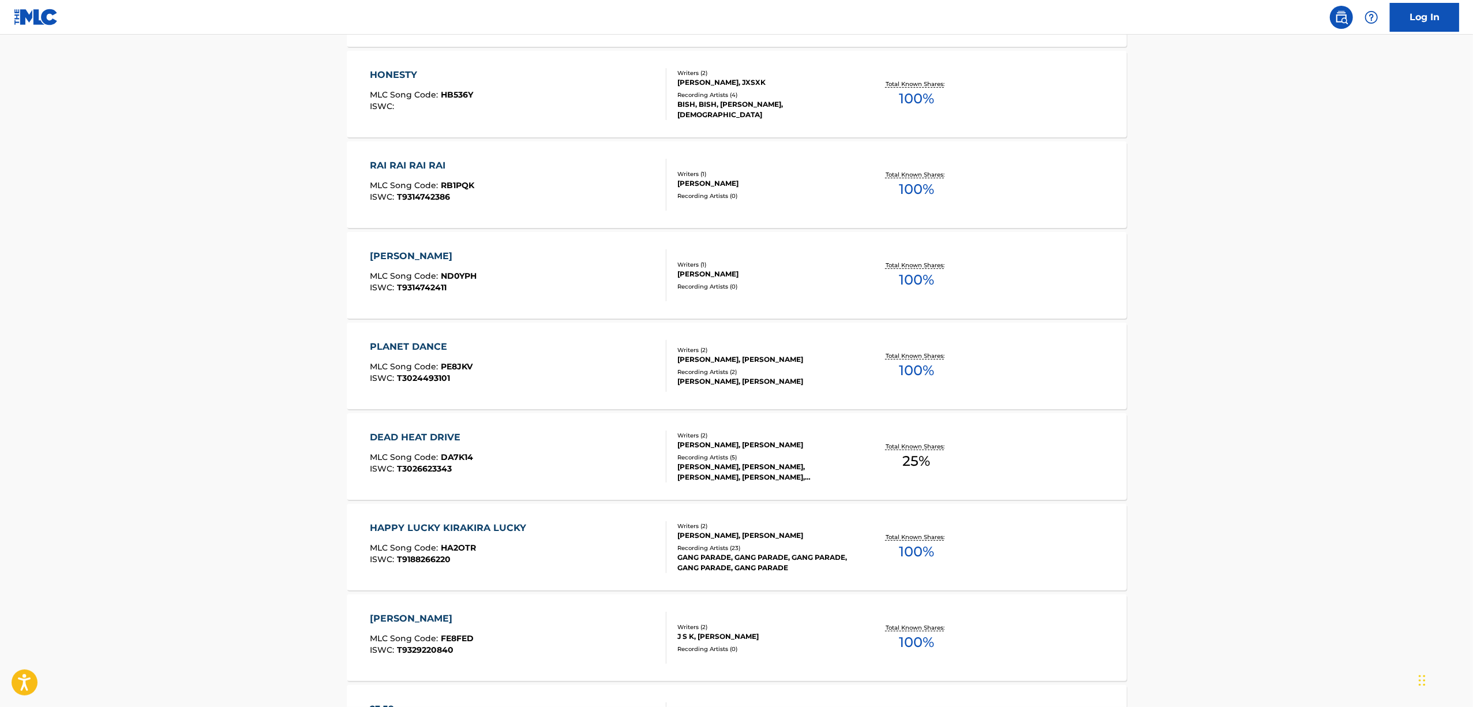
scroll to position [538, 0]
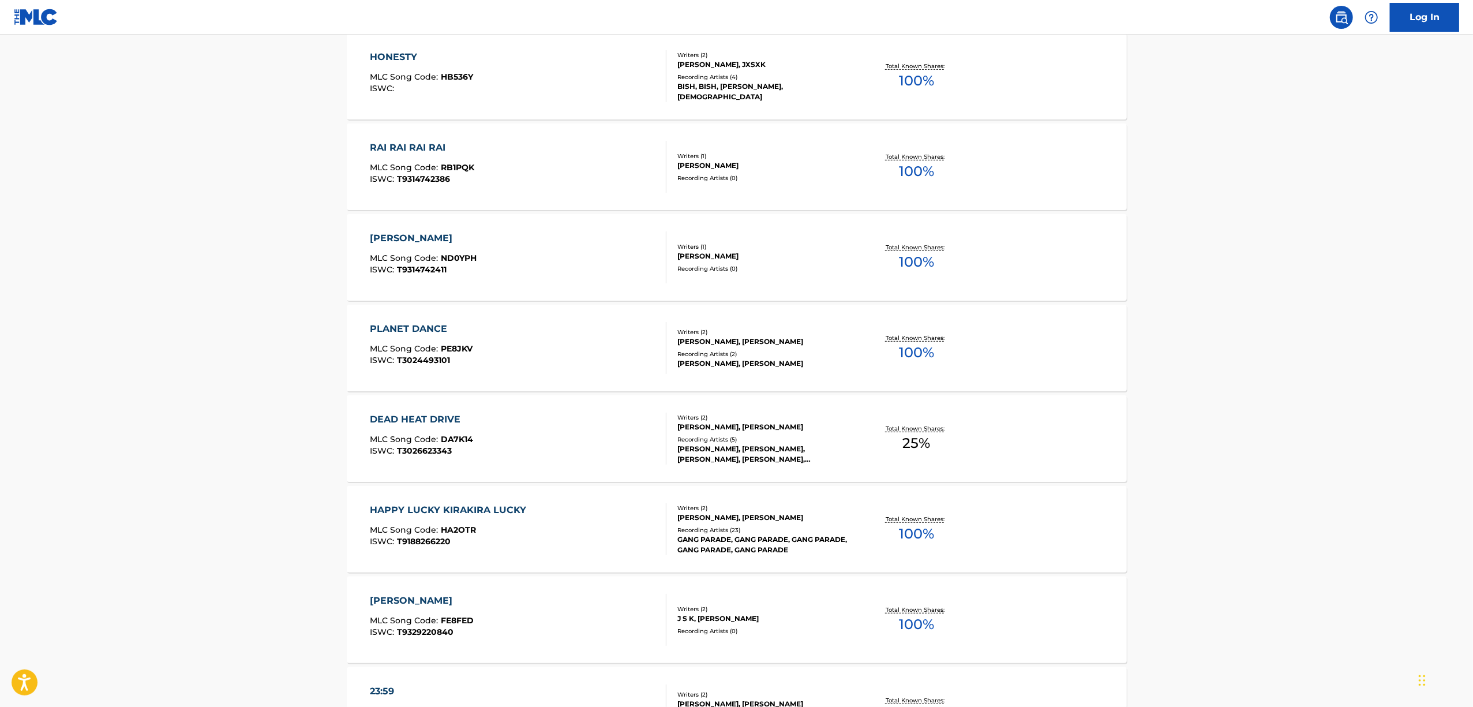
click at [392, 511] on div "HAPPY LUCKY KIRAKIRA LUCKY" at bounding box center [451, 510] width 162 height 14
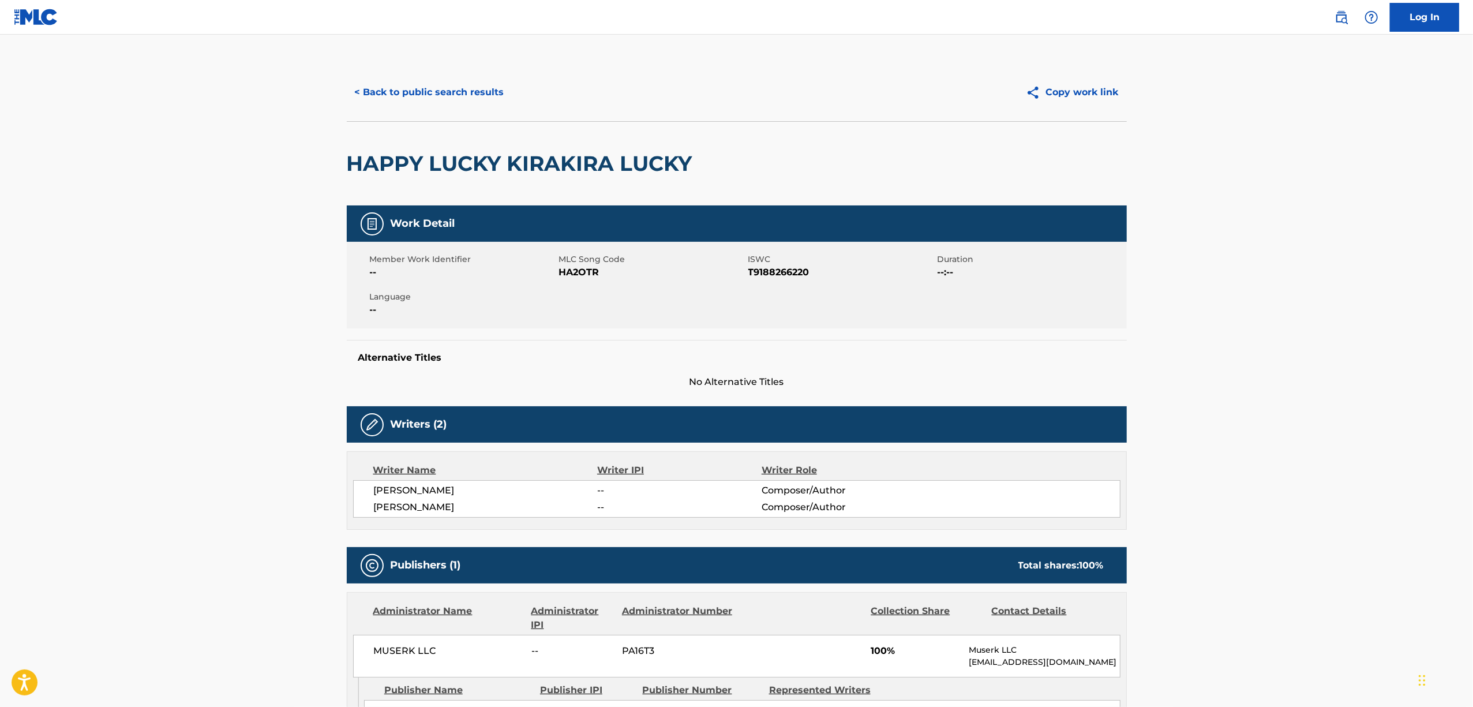
click at [470, 166] on h2 "HAPPY LUCKY KIRAKIRA LUCKY" at bounding box center [522, 164] width 351 height 26
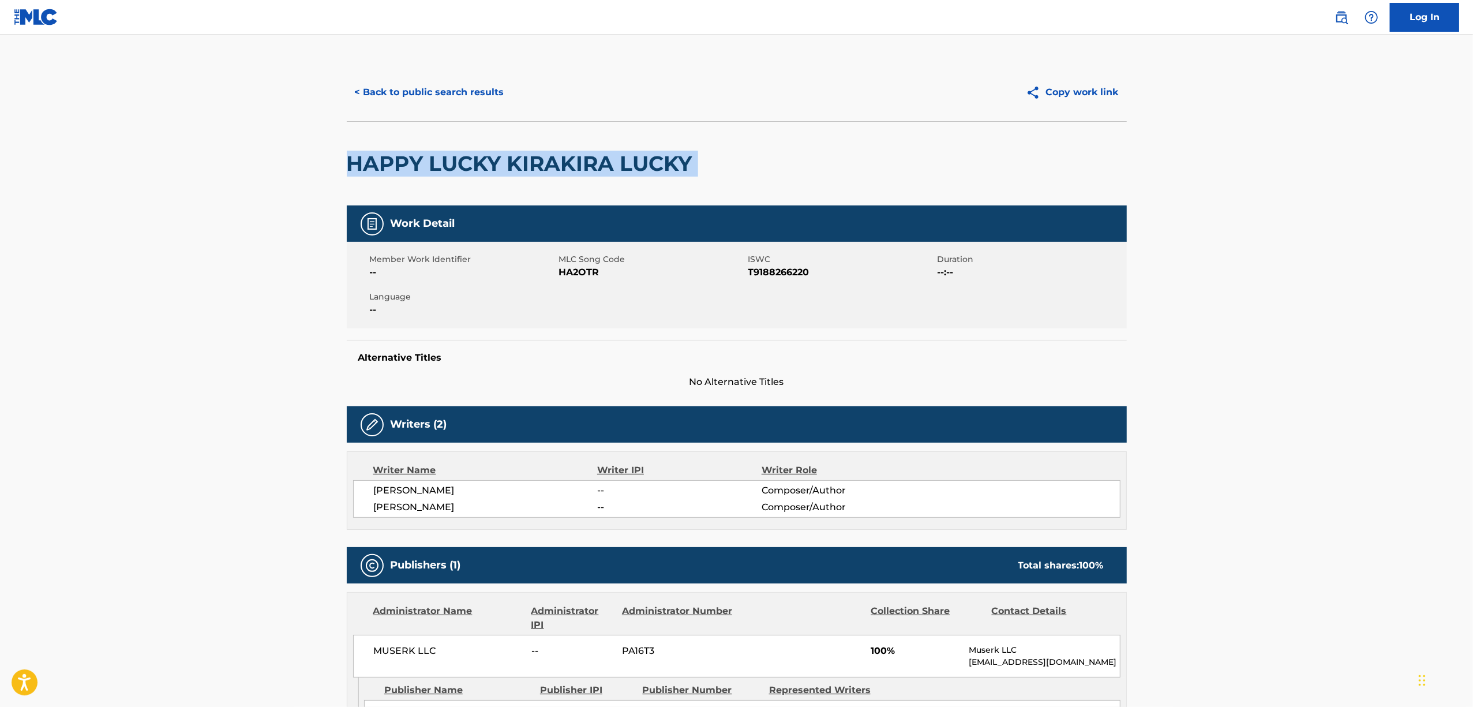
click at [470, 166] on h2 "HAPPY LUCKY KIRAKIRA LUCKY" at bounding box center [522, 164] width 351 height 26
copy div "HAPPY LUCKY KIRAKIRA LUCKY"
click at [404, 89] on button "< Back to public search results" at bounding box center [430, 92] width 166 height 29
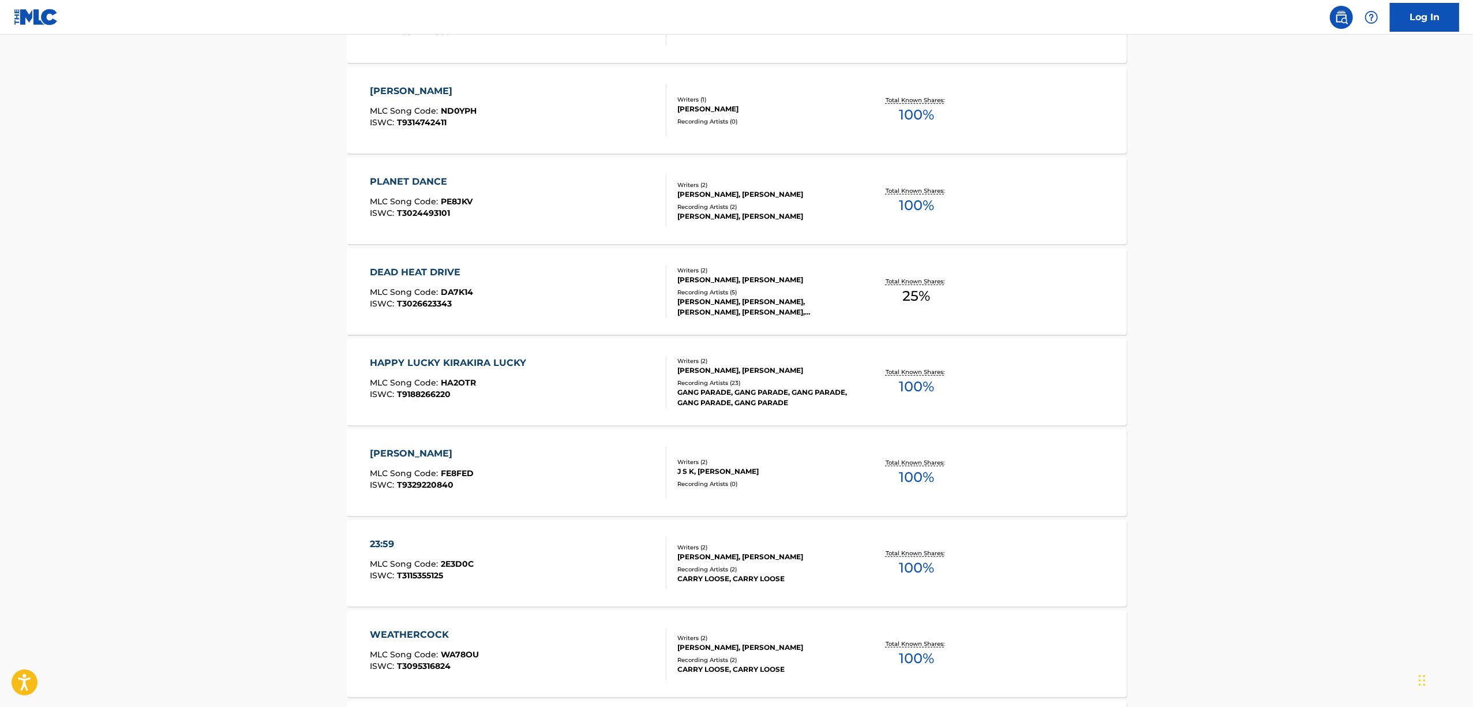
scroll to position [692, 0]
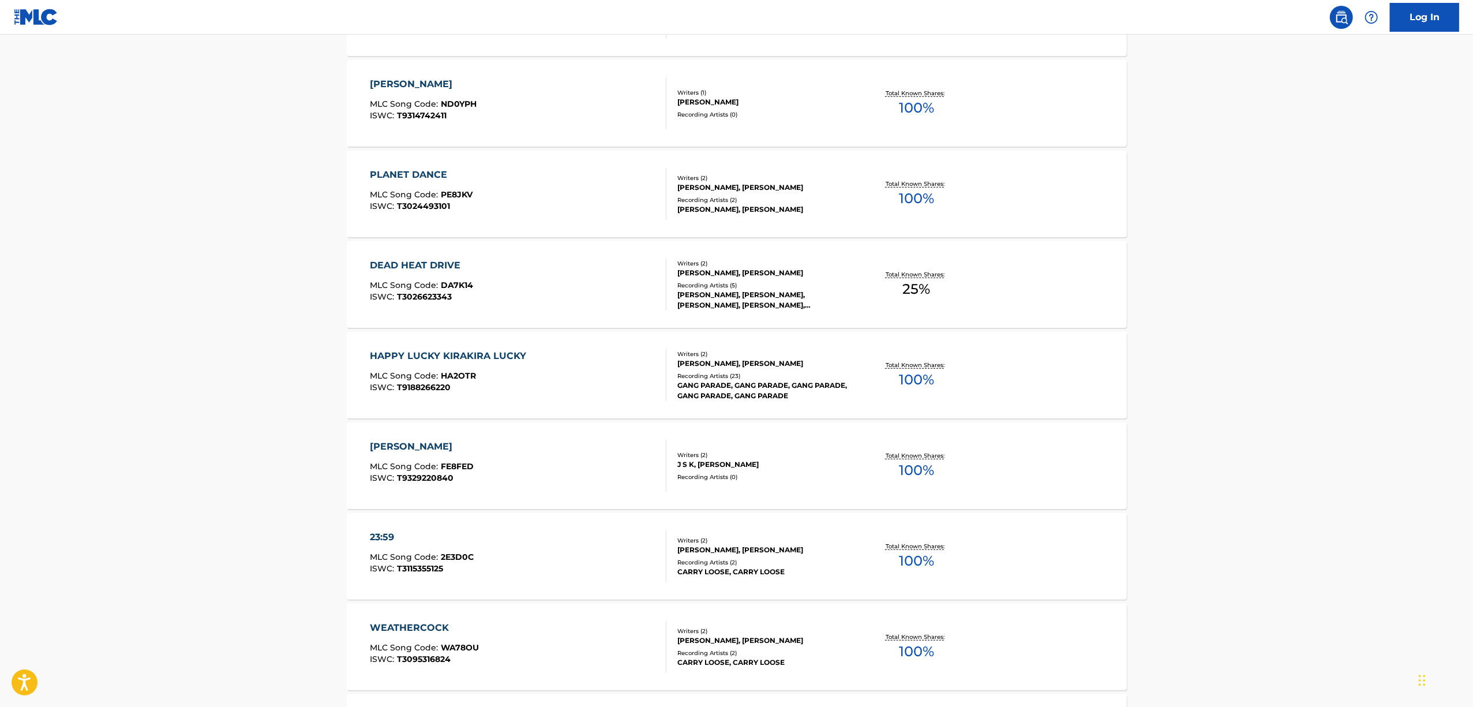
click at [398, 446] on div "FUTSUUNO RENAI" at bounding box center [422, 447] width 104 height 14
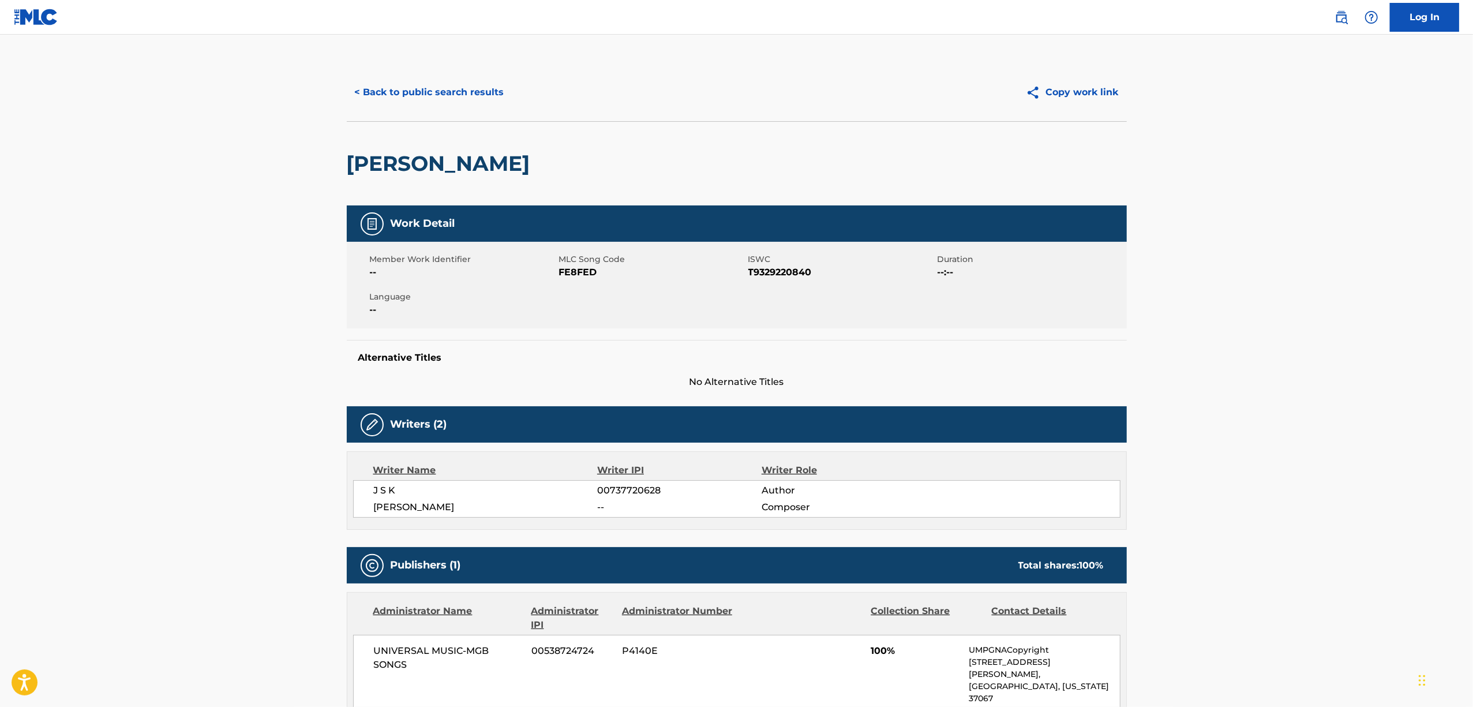
click at [468, 169] on h2 "FUTSUUNO RENAI" at bounding box center [441, 164] width 189 height 26
copy div "FUTSUUNO RENAI"
click at [385, 93] on button "< Back to public search results" at bounding box center [430, 92] width 166 height 29
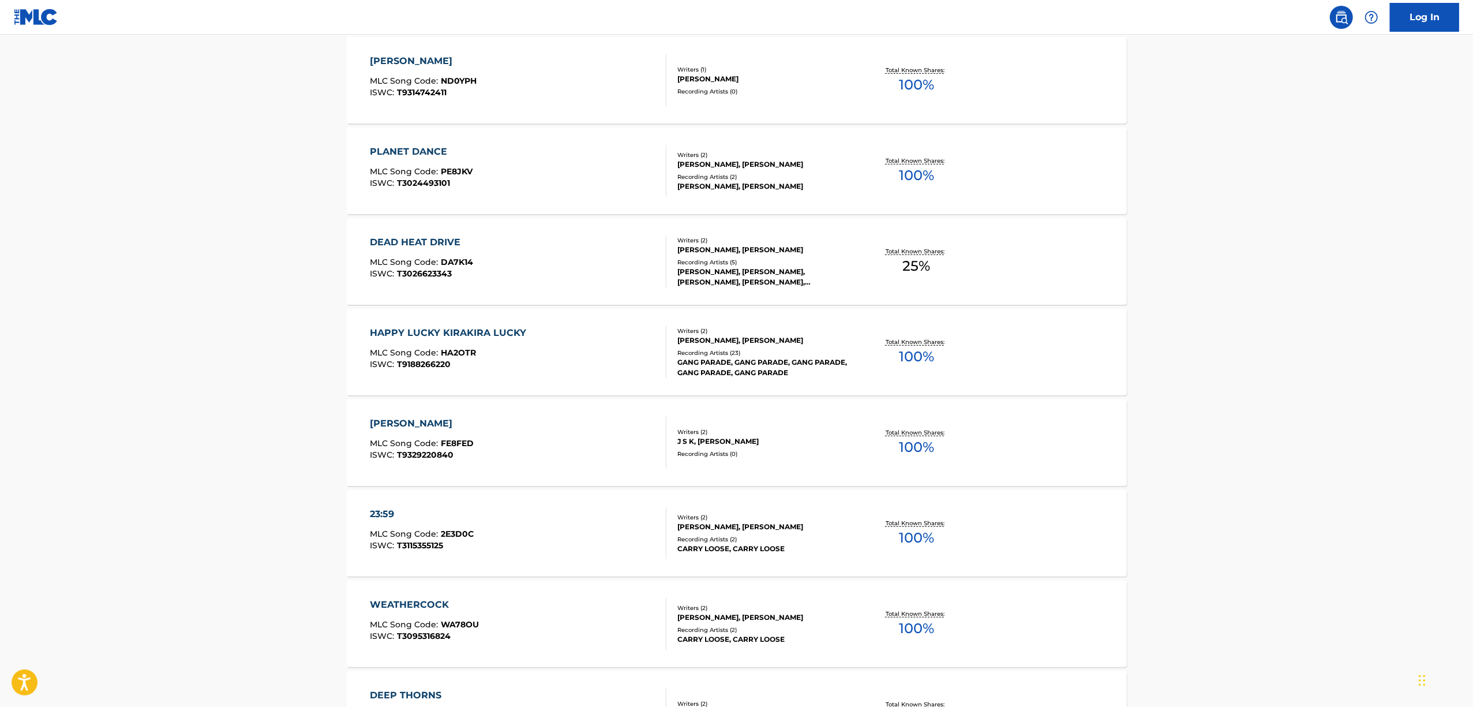
scroll to position [769, 0]
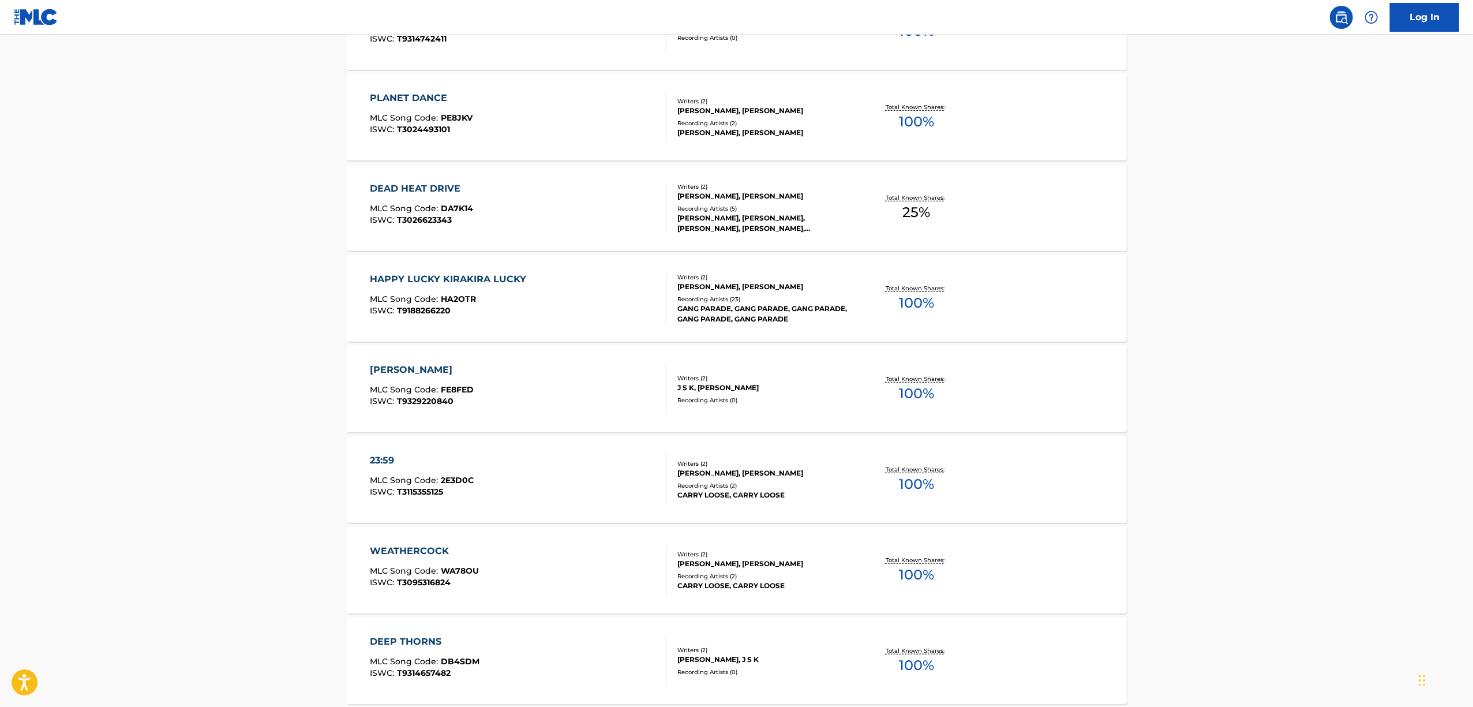
click at [380, 458] on div "23:59" at bounding box center [422, 460] width 104 height 14
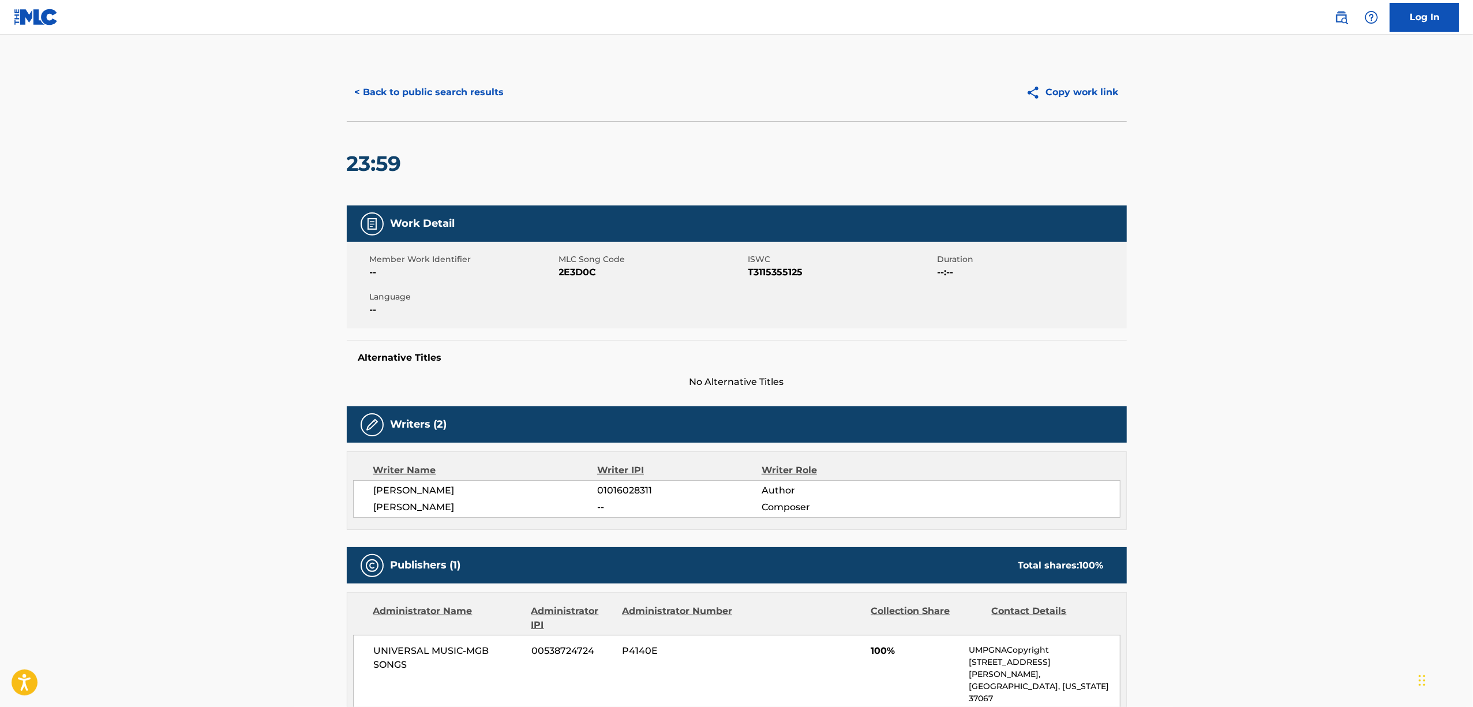
click at [381, 162] on h2 "23:59" at bounding box center [377, 164] width 61 height 26
copy div "23:59"
drag, startPoint x: 451, startPoint y: 88, endPoint x: 451, endPoint y: 95, distance: 7.5
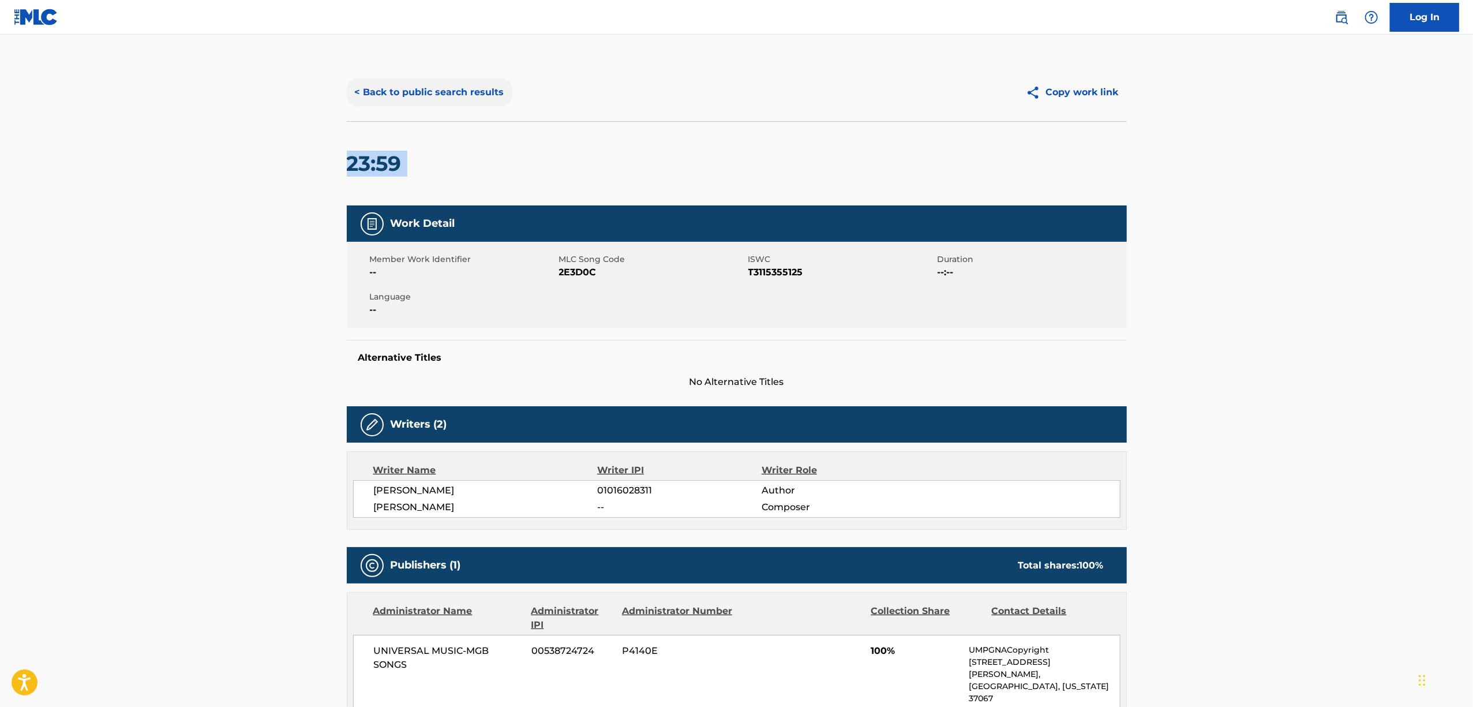
click at [451, 95] on button "< Back to public search results" at bounding box center [430, 92] width 166 height 29
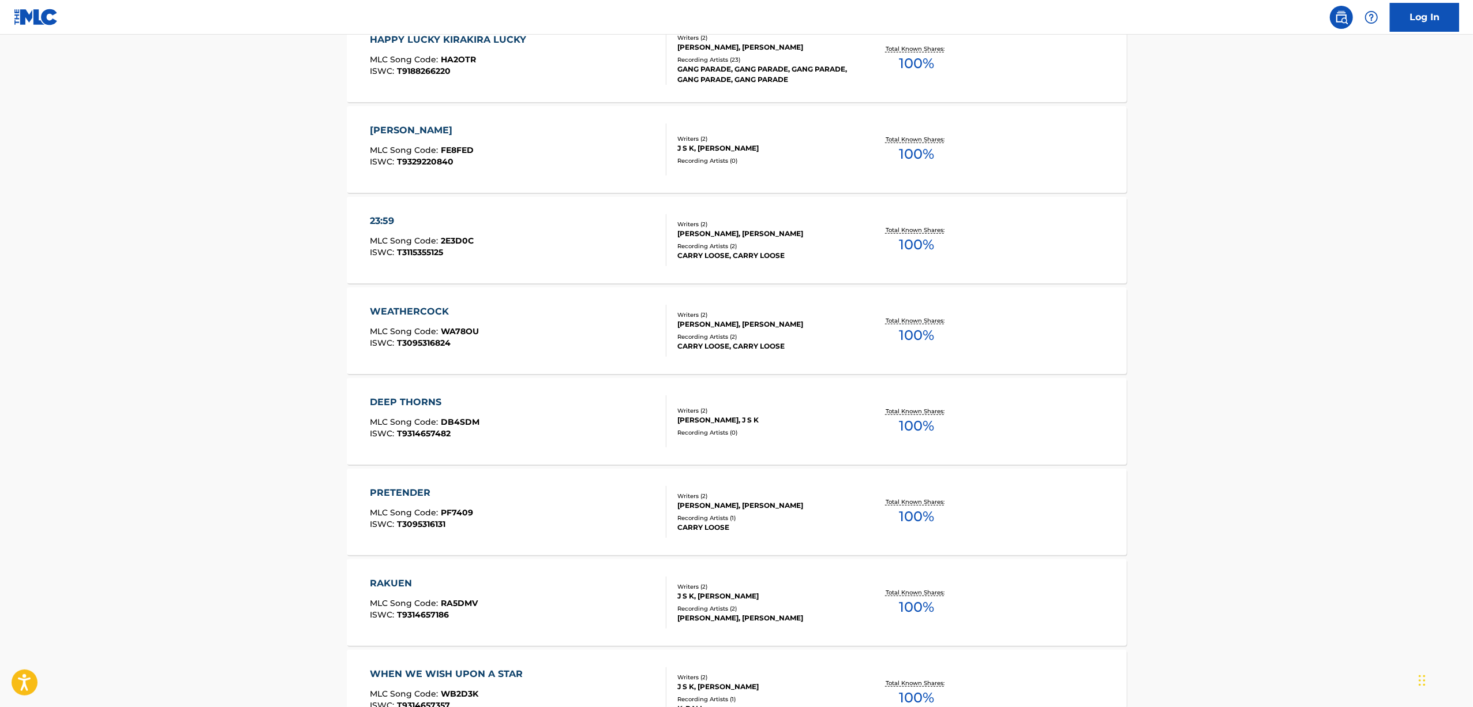
scroll to position [1000, 0]
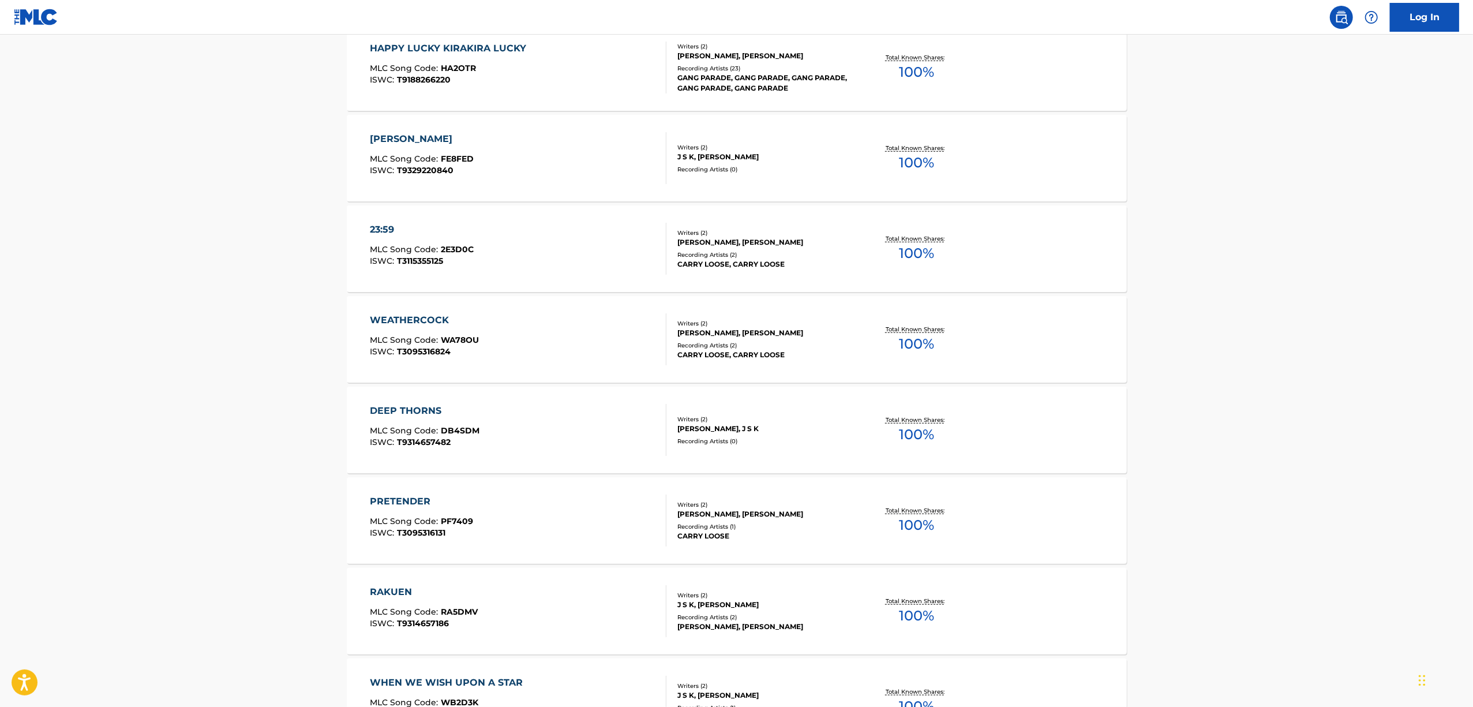
click at [419, 319] on div "WEATHERCOCK" at bounding box center [424, 320] width 109 height 14
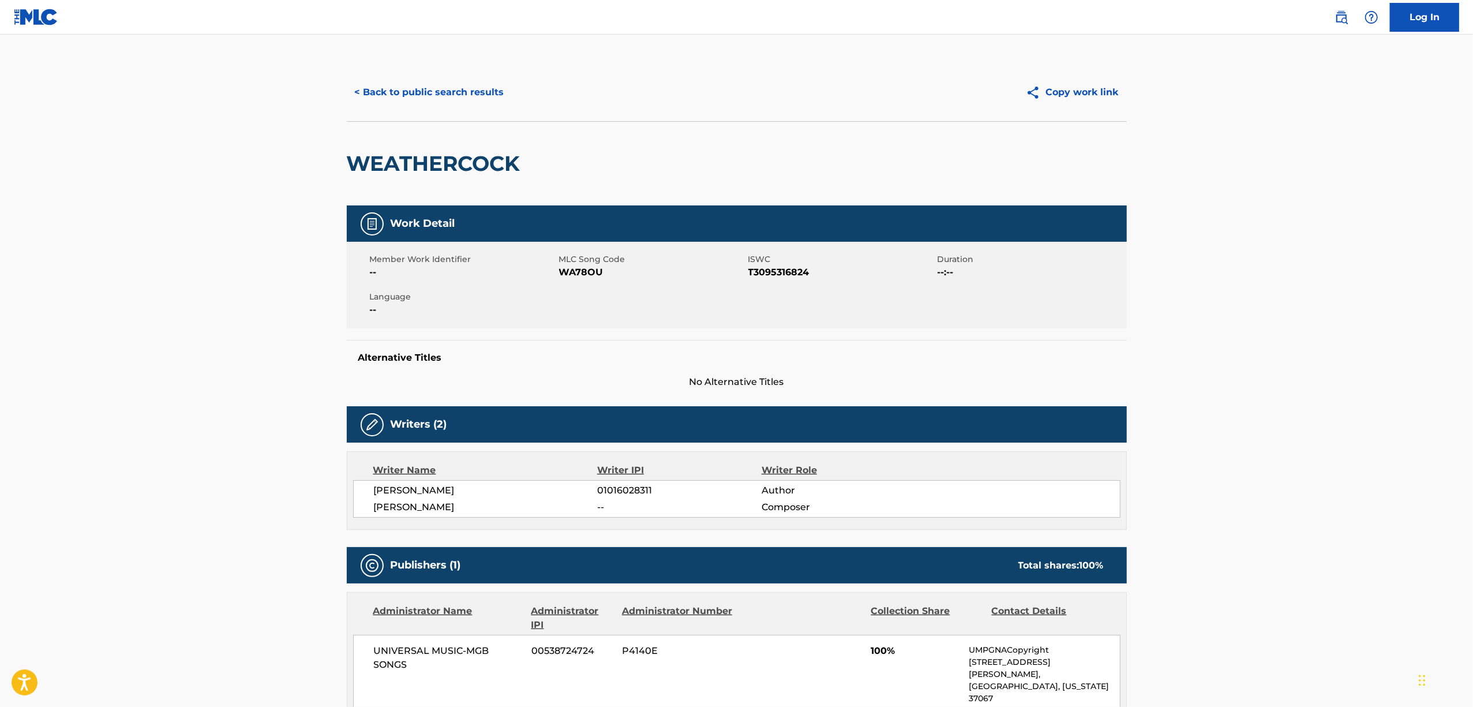
click at [446, 155] on h2 "WEATHERCOCK" at bounding box center [436, 164] width 179 height 26
copy div "WEATHERCOCK"
click at [423, 88] on button "< Back to public search results" at bounding box center [430, 92] width 166 height 29
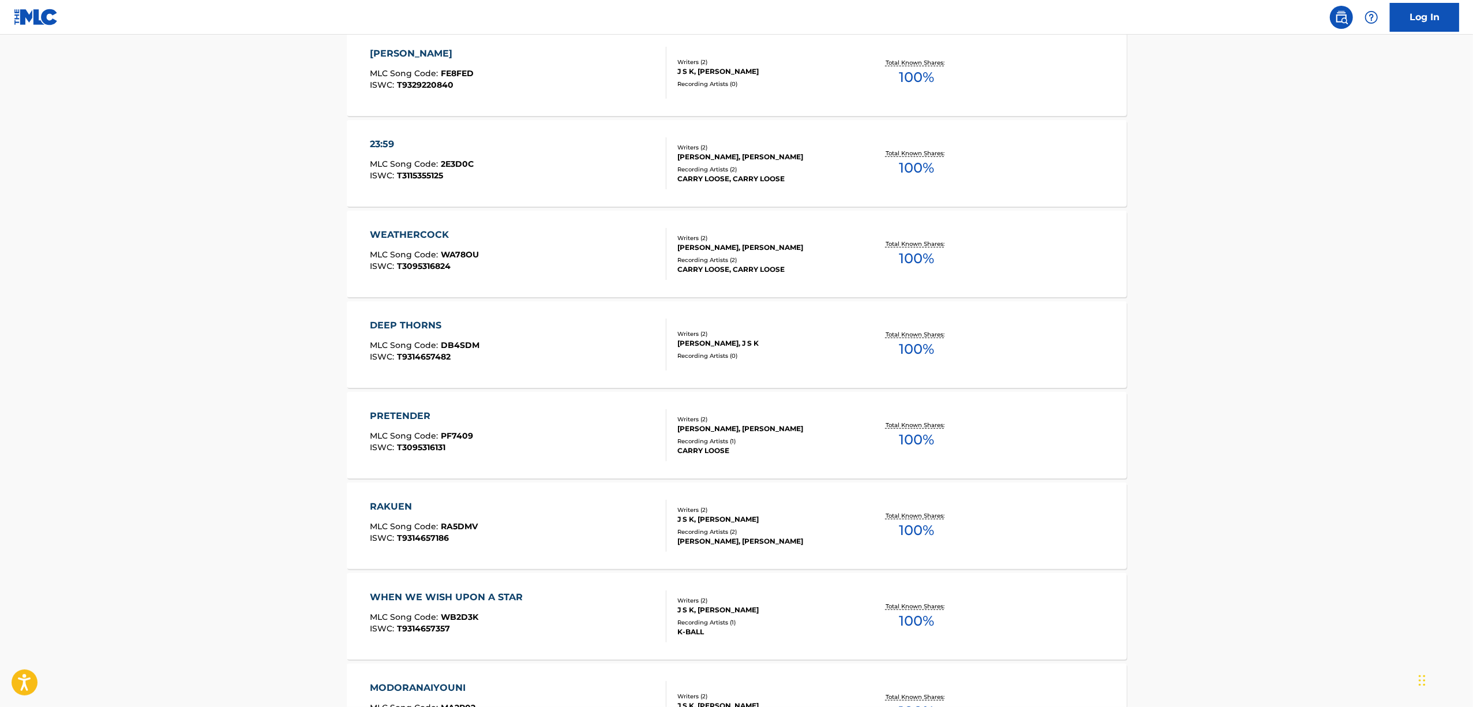
scroll to position [1077, 0]
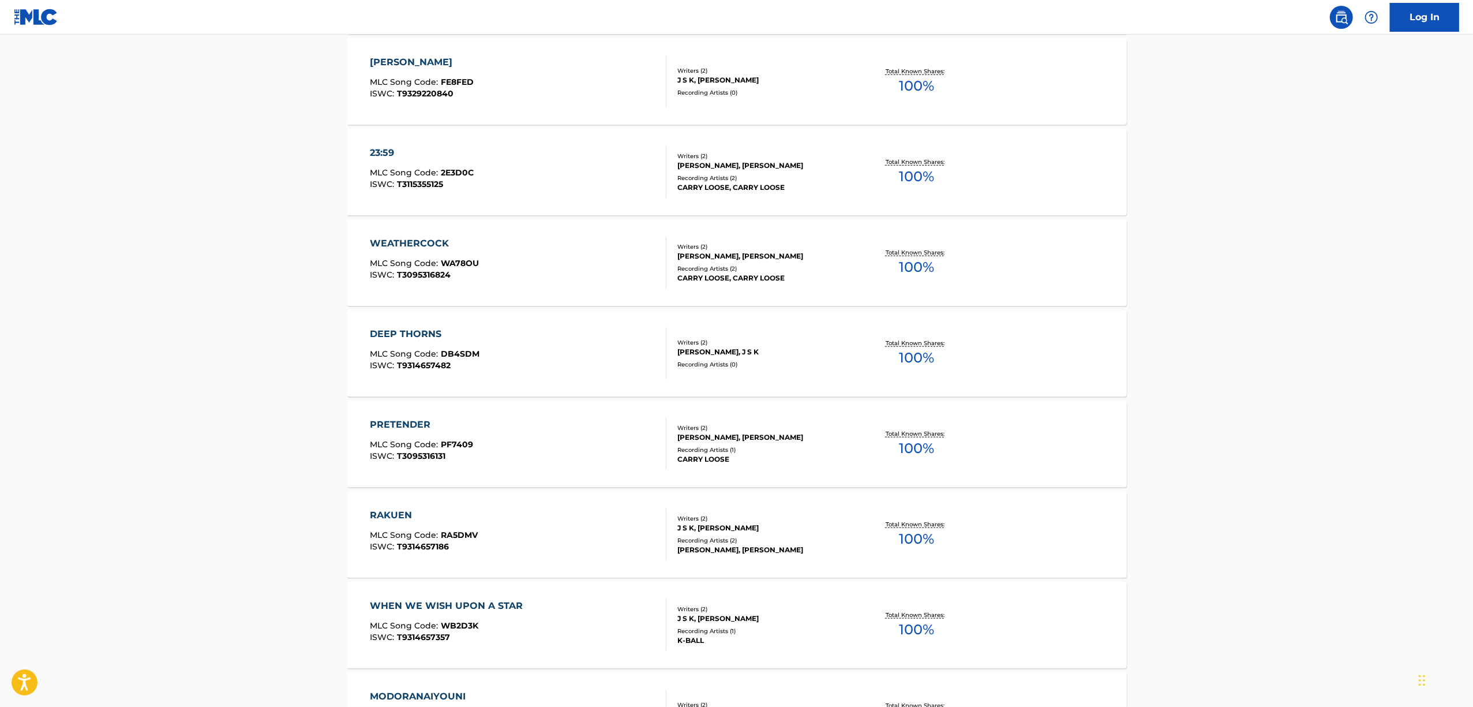
click at [417, 331] on div "DEEP THORNS" at bounding box center [425, 334] width 110 height 14
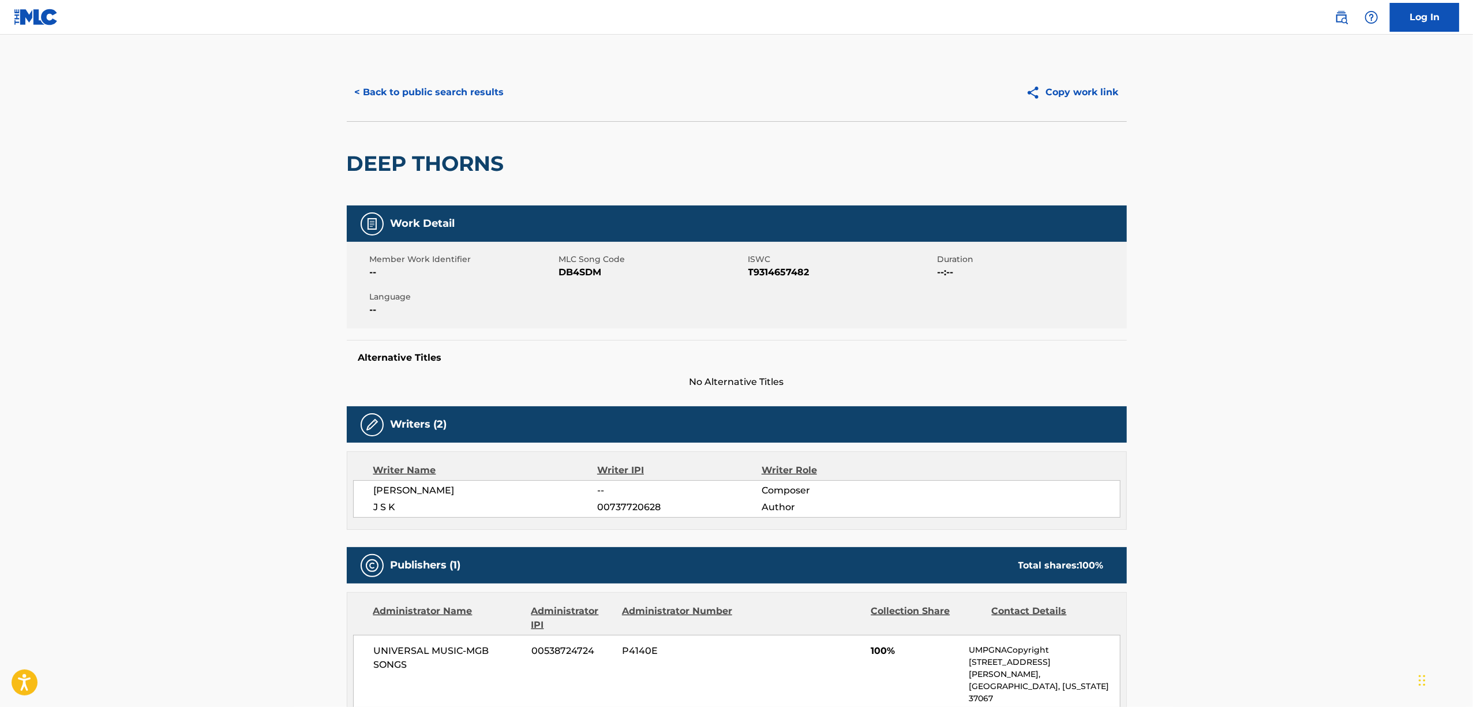
click at [390, 170] on h2 "DEEP THORNS" at bounding box center [428, 164] width 163 height 26
click at [416, 93] on button "< Back to public search results" at bounding box center [430, 92] width 166 height 29
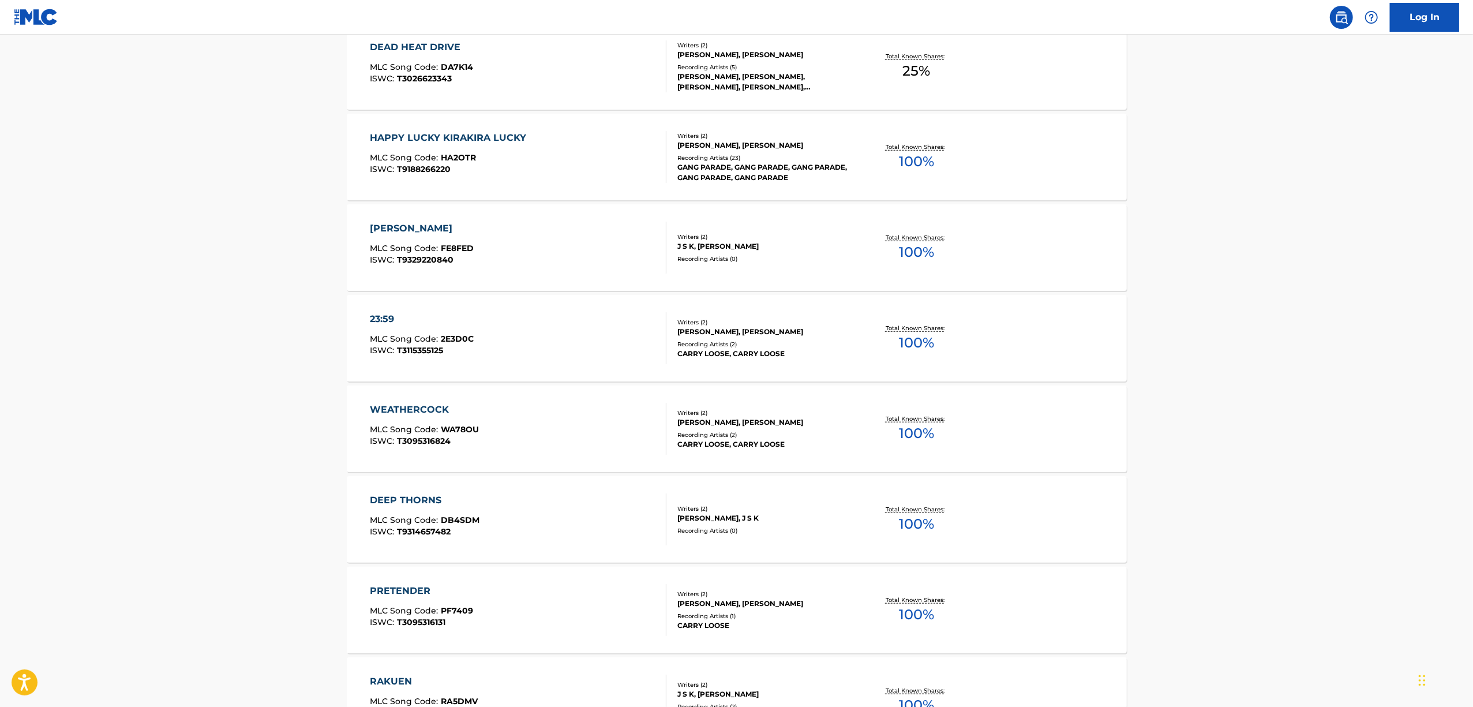
scroll to position [923, 0]
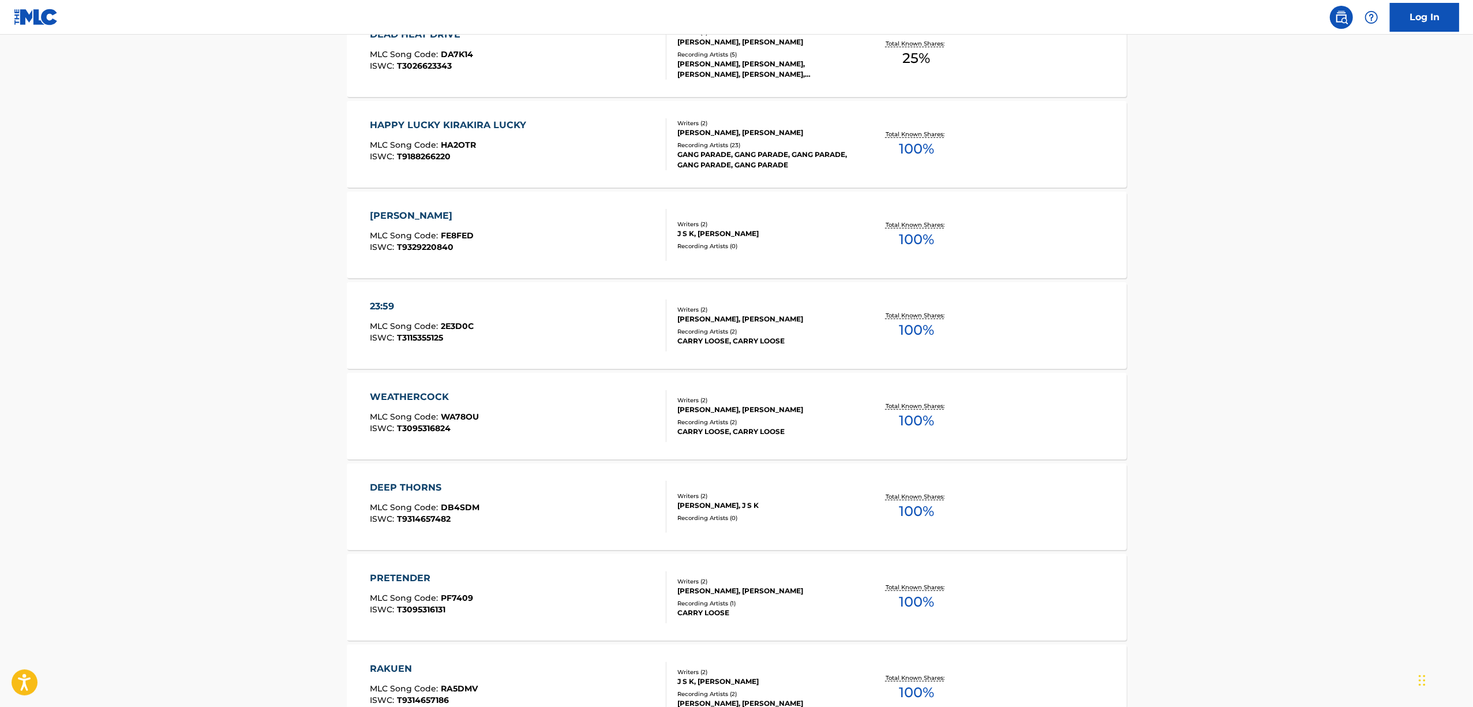
click at [387, 577] on div "PRETENDER" at bounding box center [421, 578] width 103 height 14
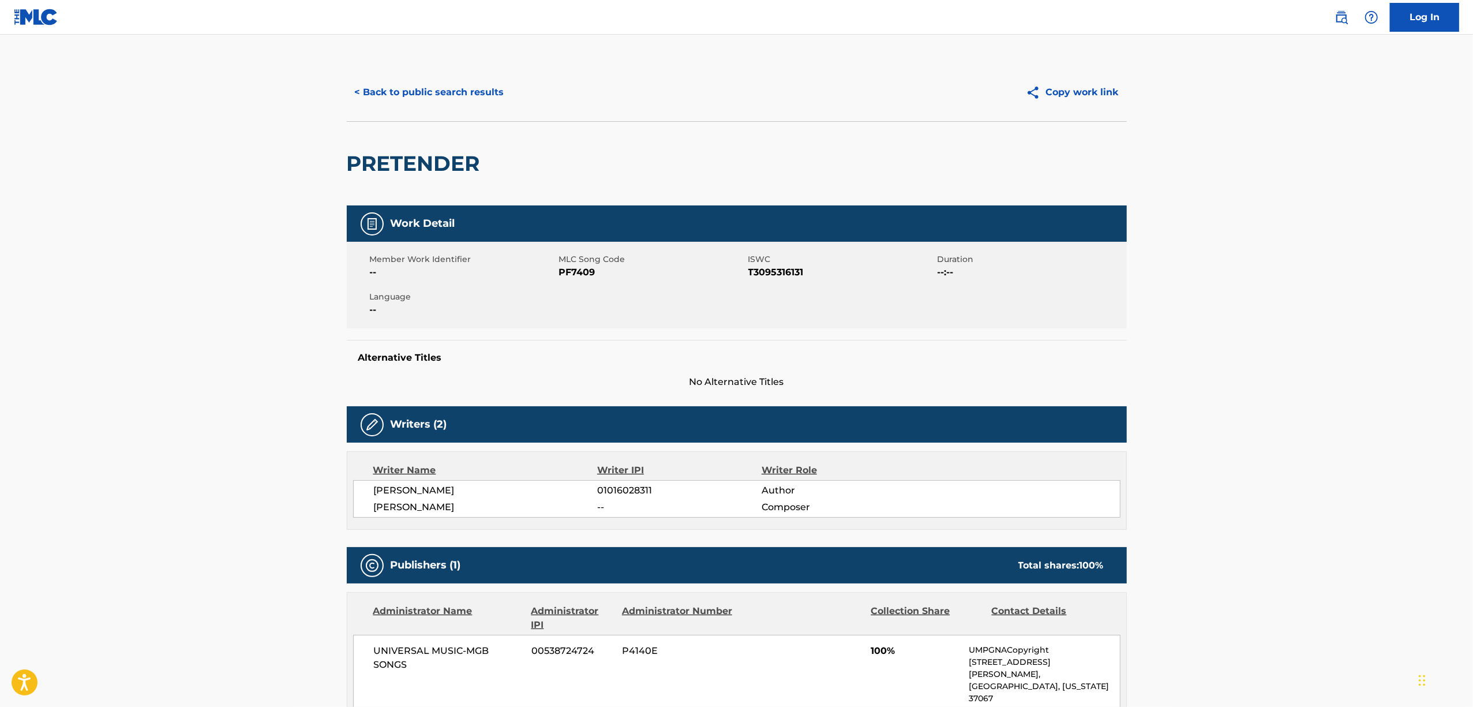
click at [423, 163] on h2 "PRETENDER" at bounding box center [416, 164] width 139 height 26
click at [421, 89] on button "< Back to public search results" at bounding box center [430, 92] width 166 height 29
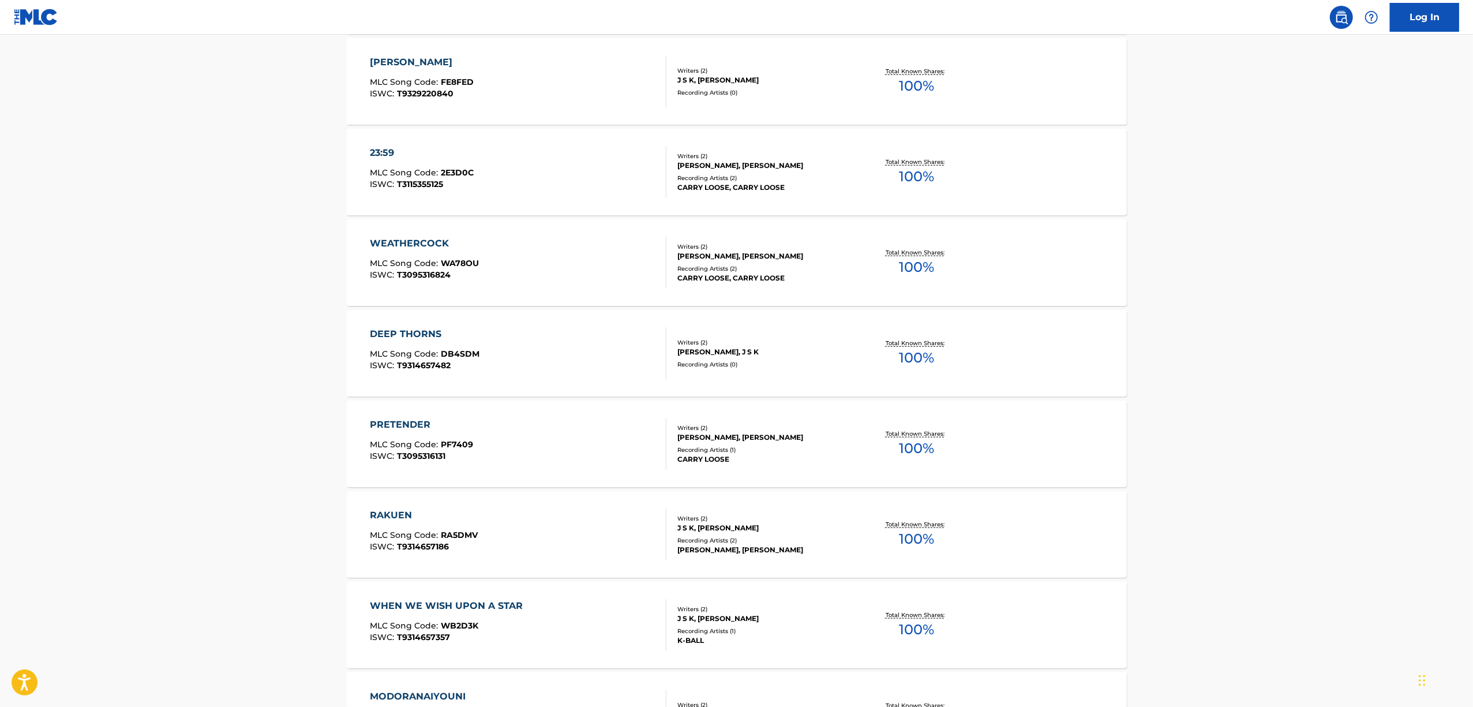
scroll to position [1154, 0]
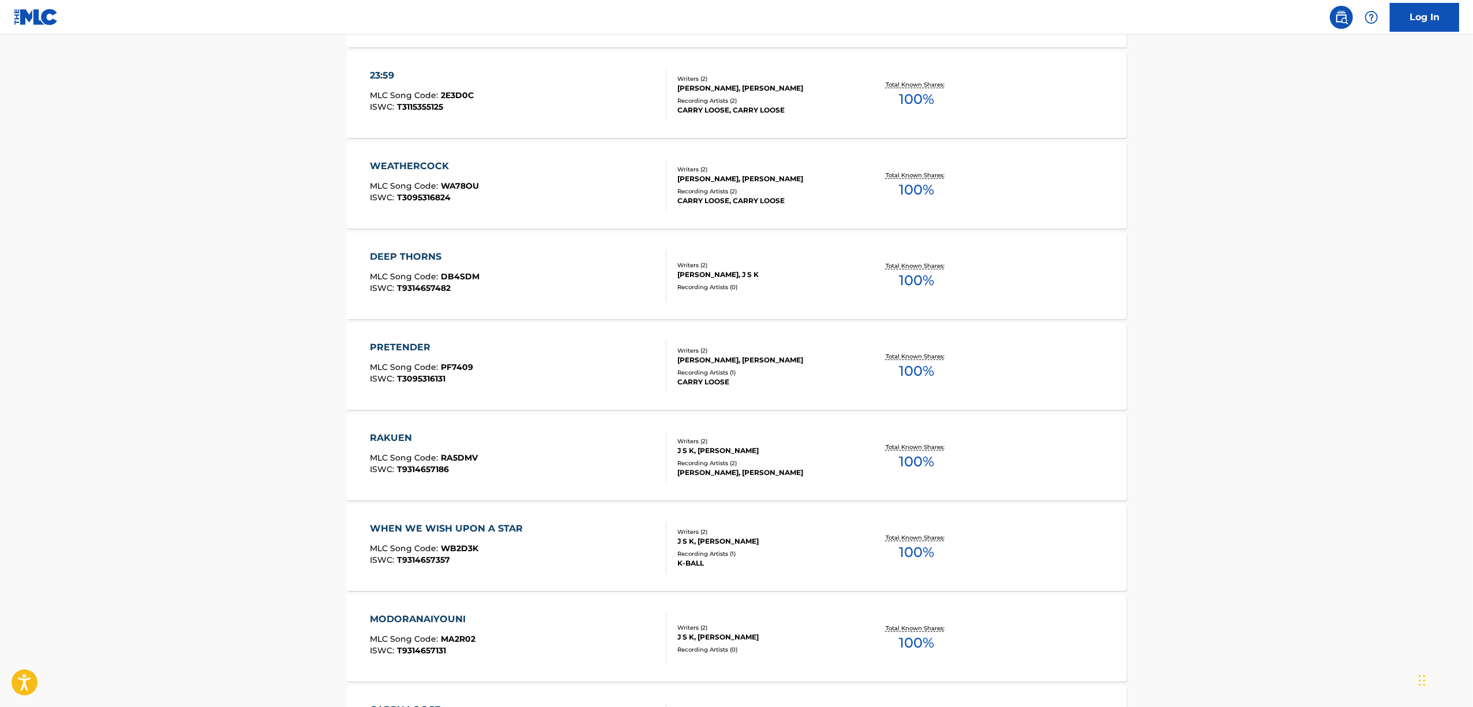
click at [390, 434] on div "RAKUEN" at bounding box center [424, 438] width 108 height 14
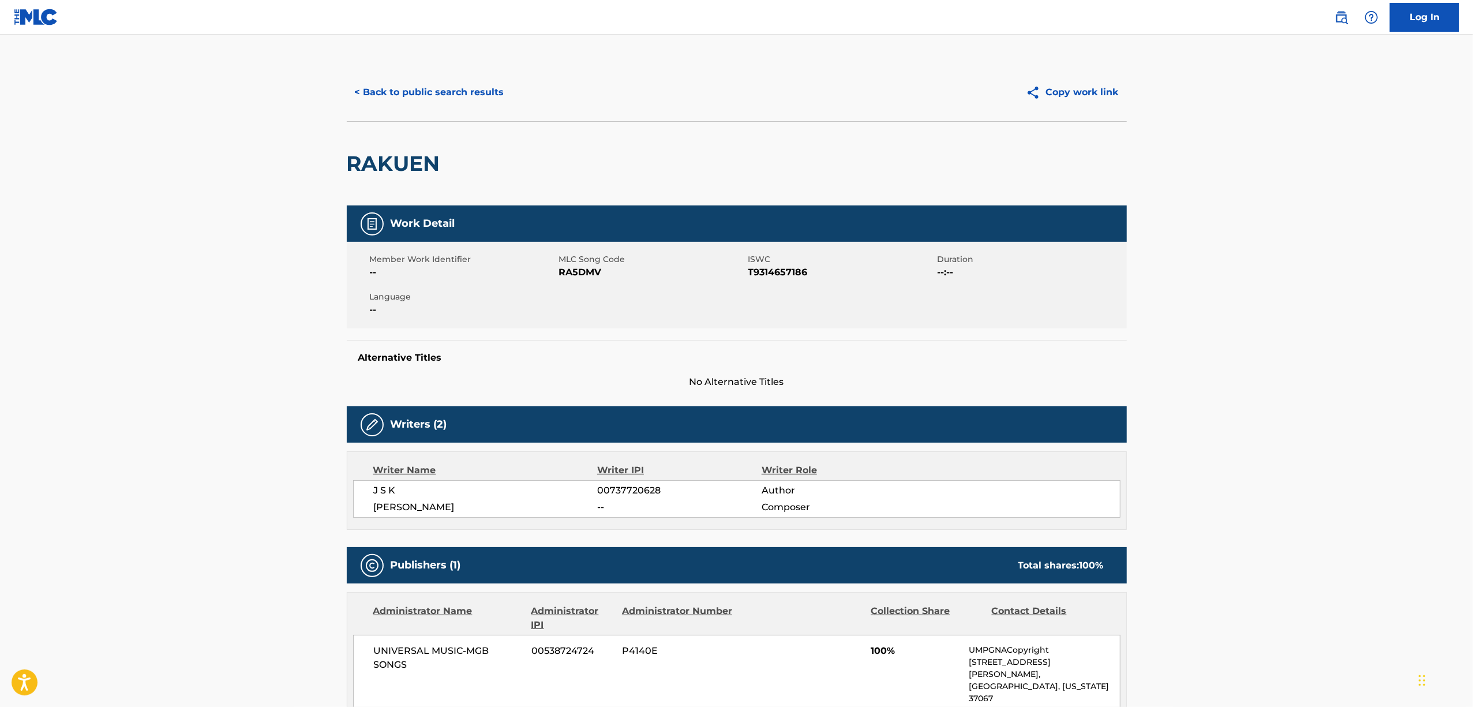
click at [393, 164] on h2 "RAKUEN" at bounding box center [396, 164] width 99 height 26
click at [395, 96] on button "< Back to public search results" at bounding box center [430, 92] width 166 height 29
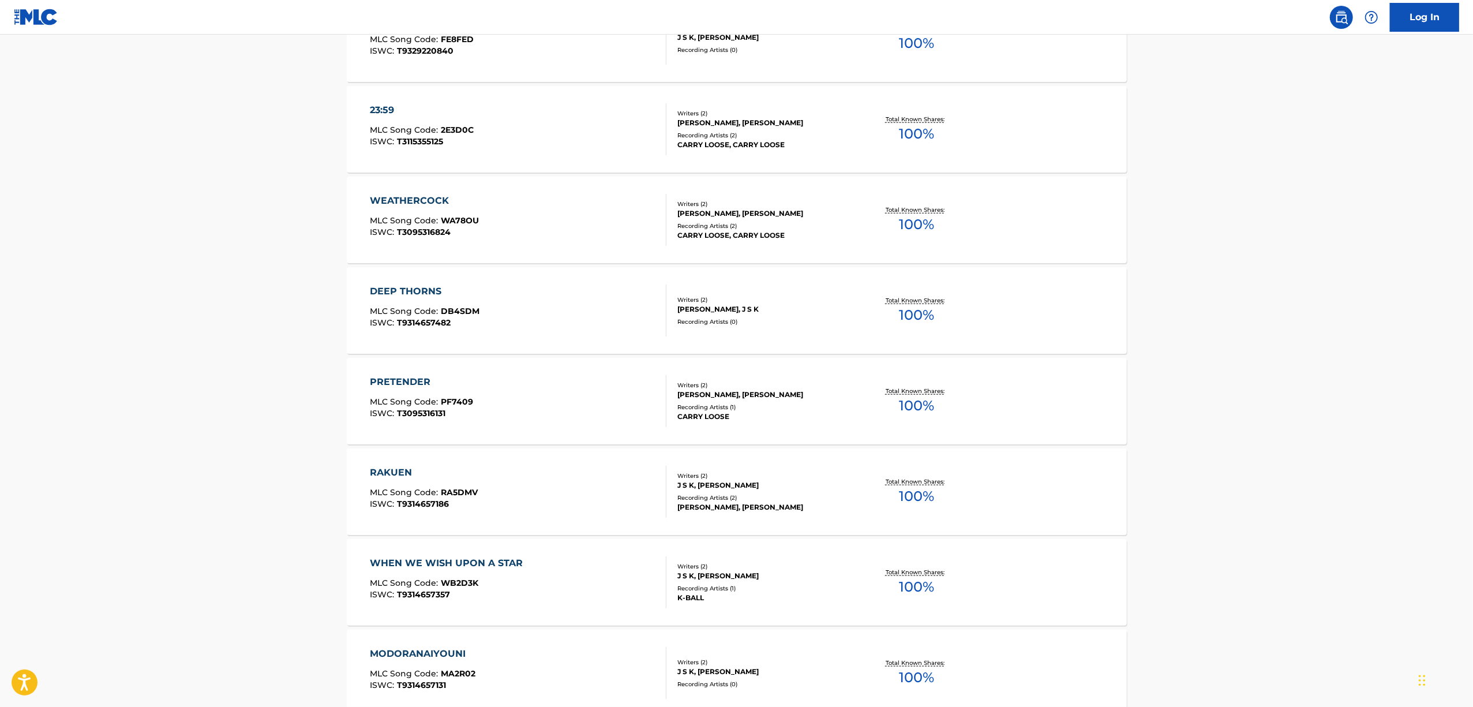
scroll to position [1154, 0]
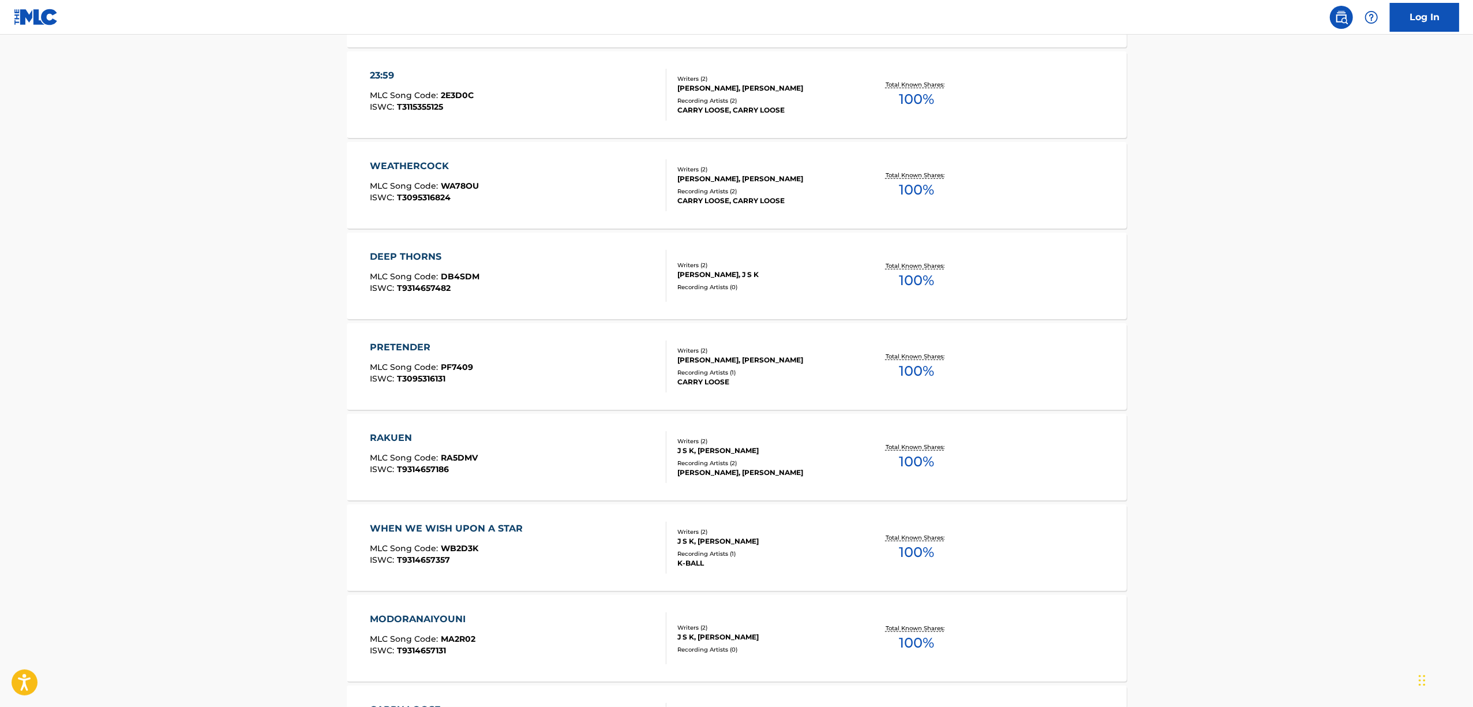
click at [418, 527] on div "WHEN WE WISH UPON A STAR" at bounding box center [449, 529] width 159 height 14
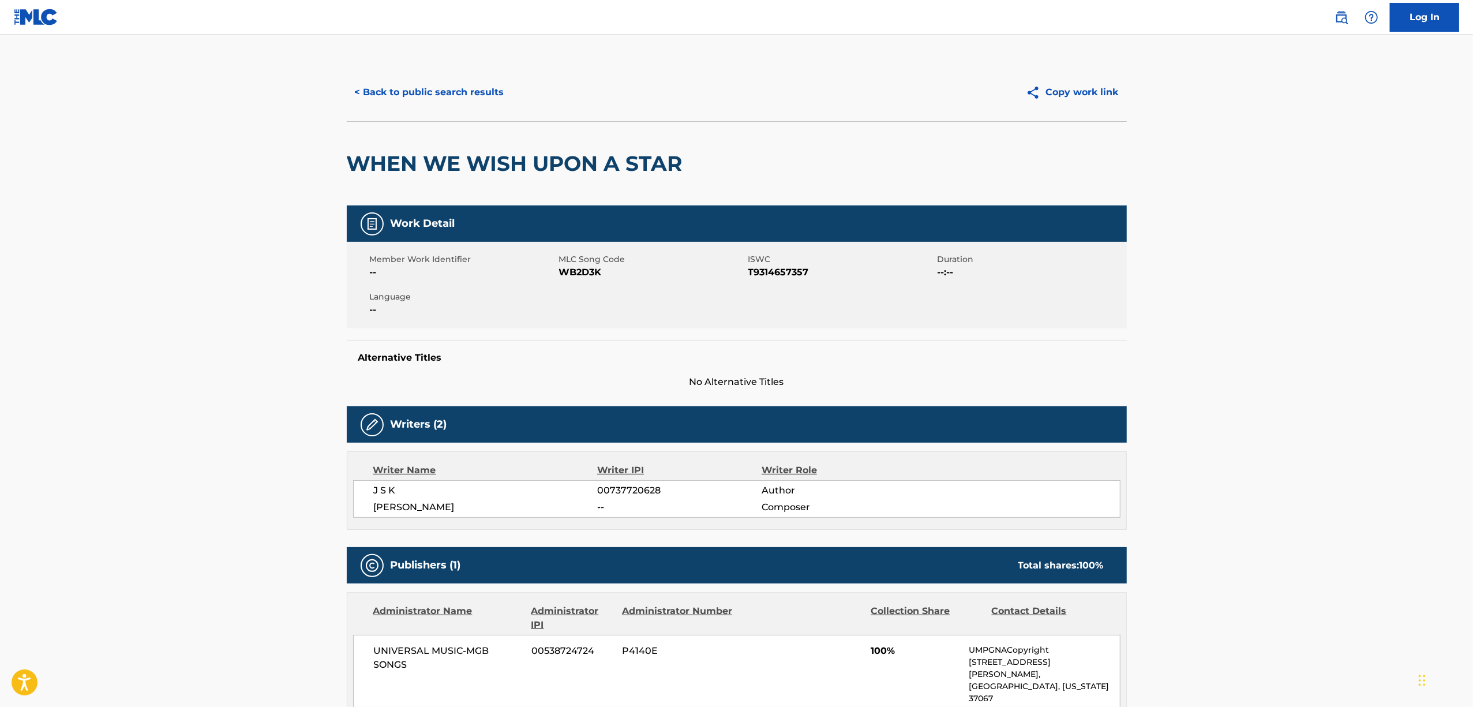
click at [471, 163] on h2 "WHEN WE WISH UPON A STAR" at bounding box center [518, 164] width 342 height 26
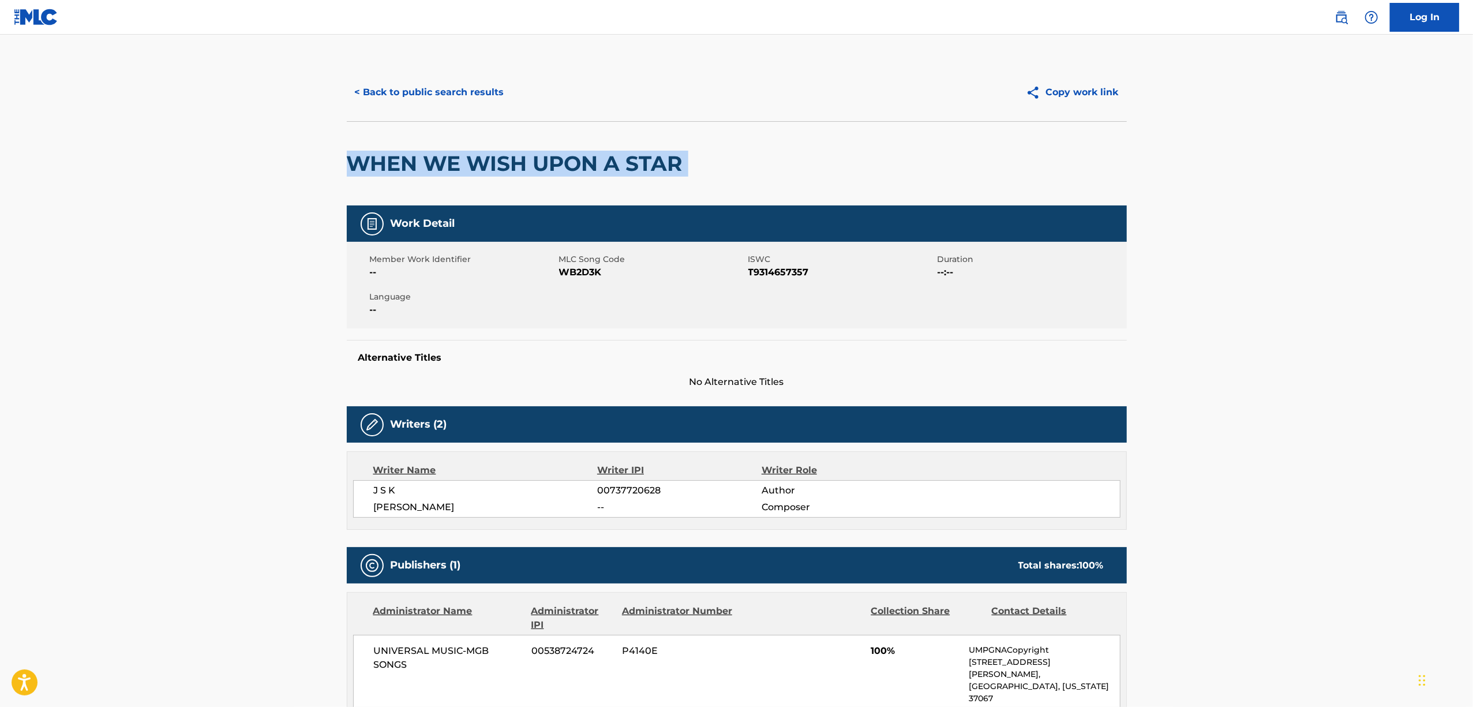
click at [471, 163] on h2 "WHEN WE WISH UPON A STAR" at bounding box center [518, 164] width 342 height 26
click at [423, 81] on button "< Back to public search results" at bounding box center [430, 92] width 166 height 29
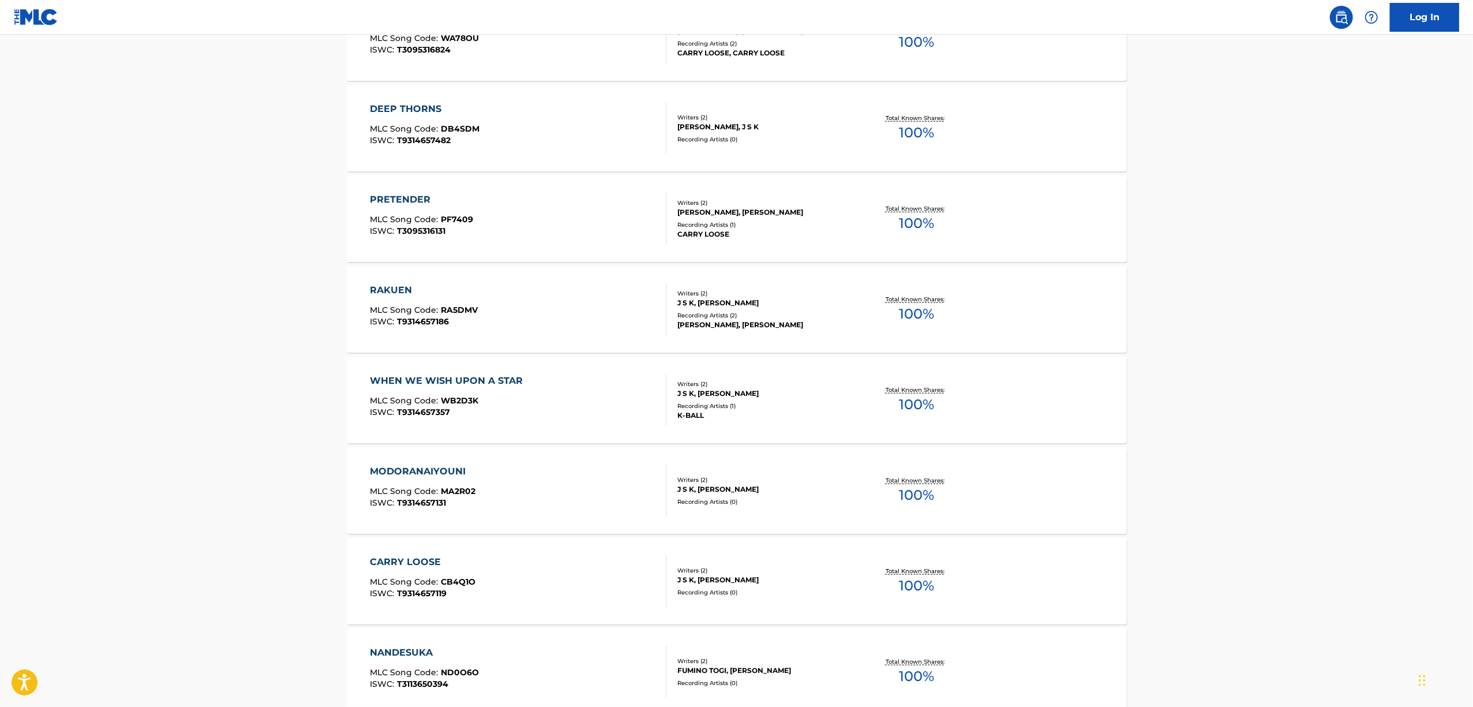
scroll to position [1307, 0]
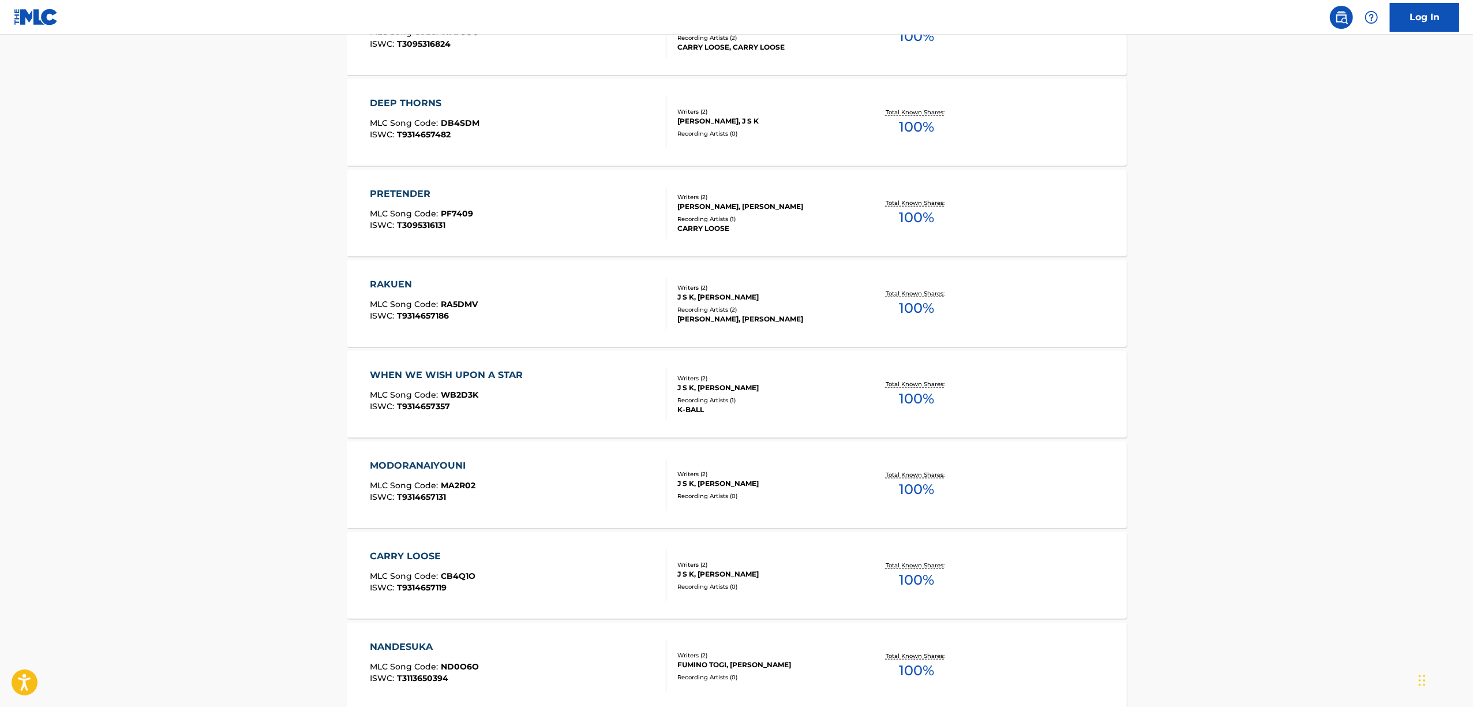
click at [425, 464] on div "MODORANAIYOUNI" at bounding box center [423, 466] width 106 height 14
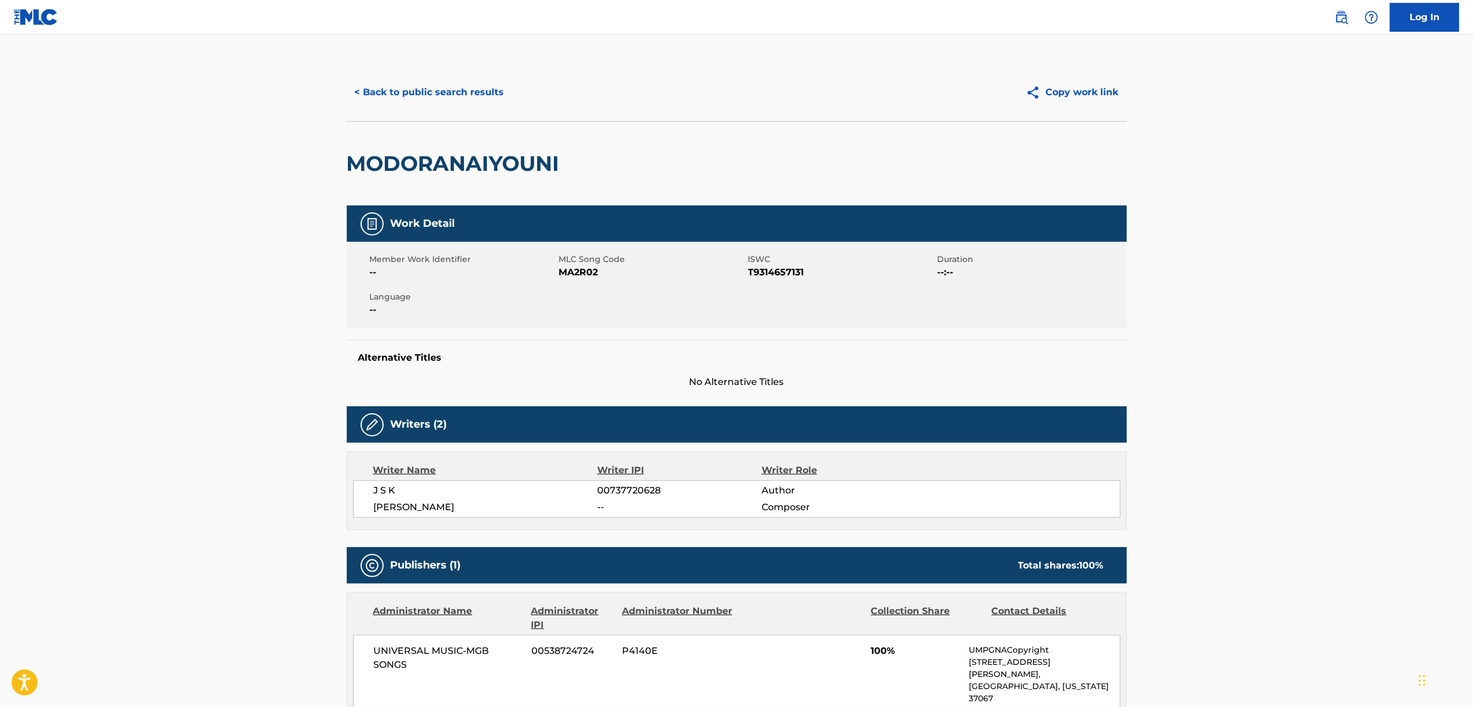
click at [441, 166] on h2 "MODORANAIYOUNI" at bounding box center [456, 164] width 219 height 26
click at [443, 152] on h2 "MODORANAIYOUNI" at bounding box center [456, 164] width 219 height 26
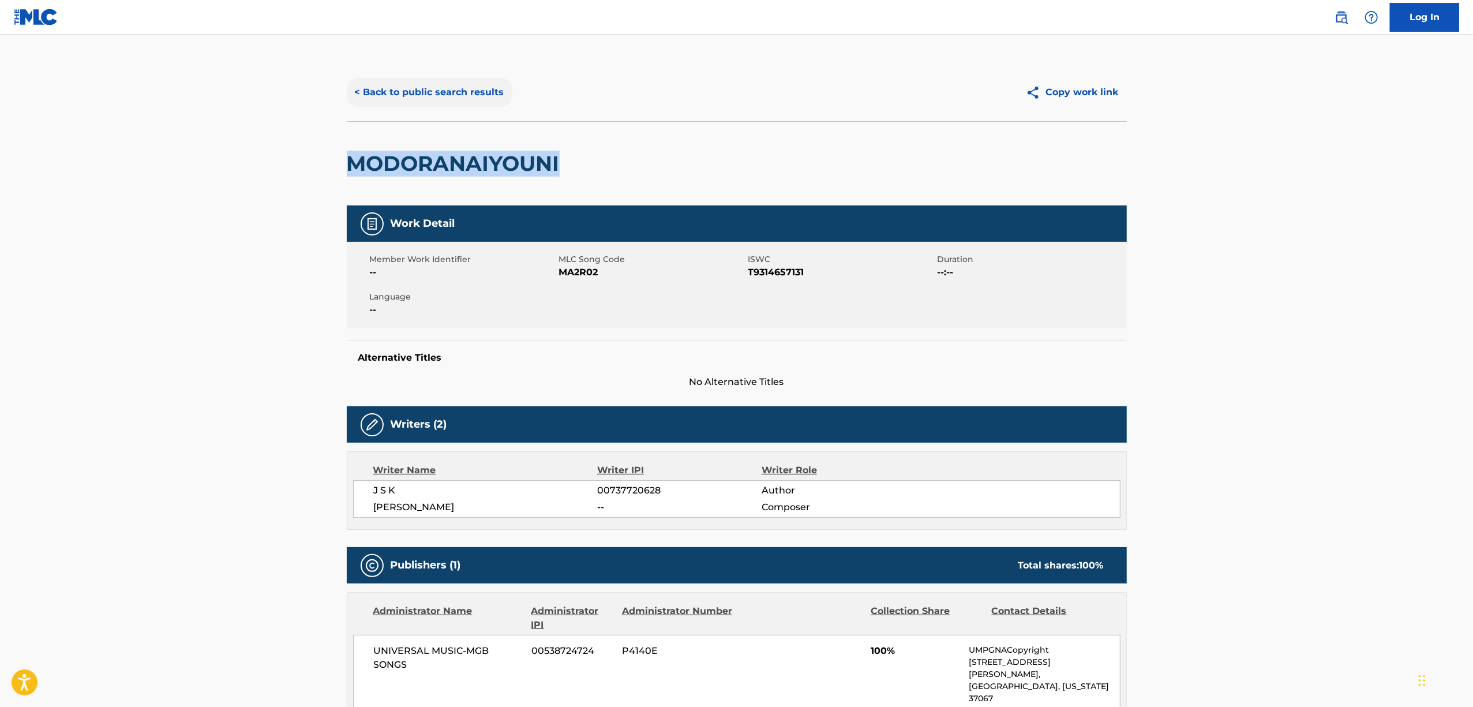
click at [444, 91] on button "< Back to public search results" at bounding box center [430, 92] width 166 height 29
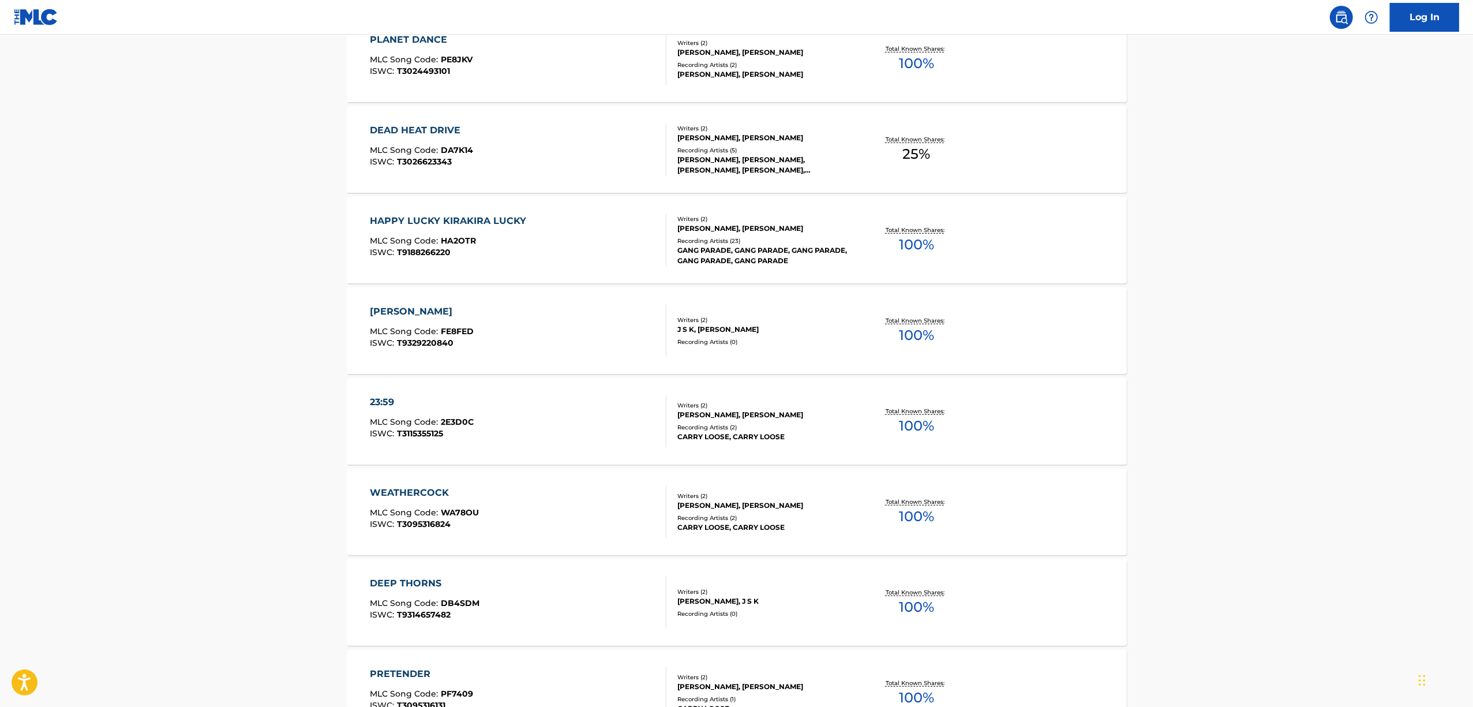
scroll to position [1231, 0]
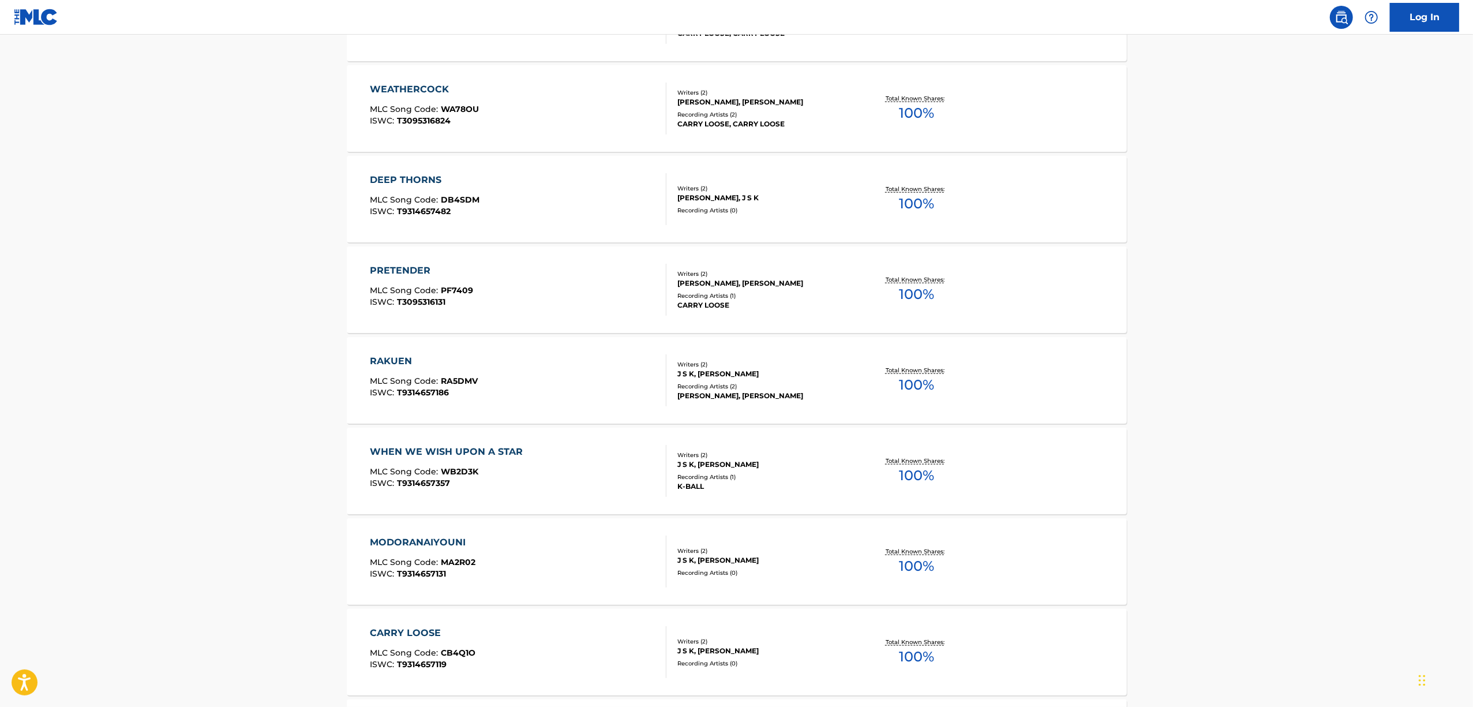
click at [377, 631] on div "CARRY LOOSE" at bounding box center [423, 633] width 106 height 14
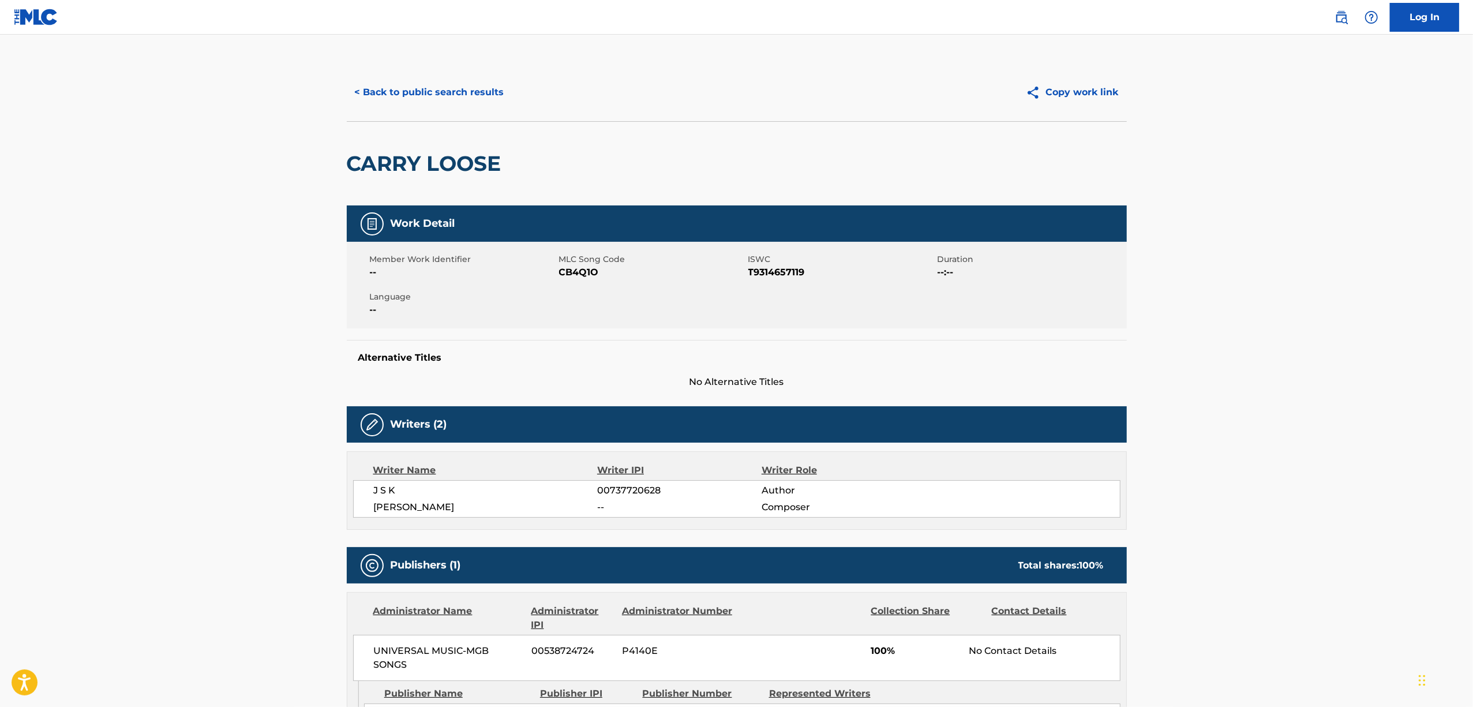
click at [444, 167] on h2 "CARRY LOOSE" at bounding box center [427, 164] width 160 height 26
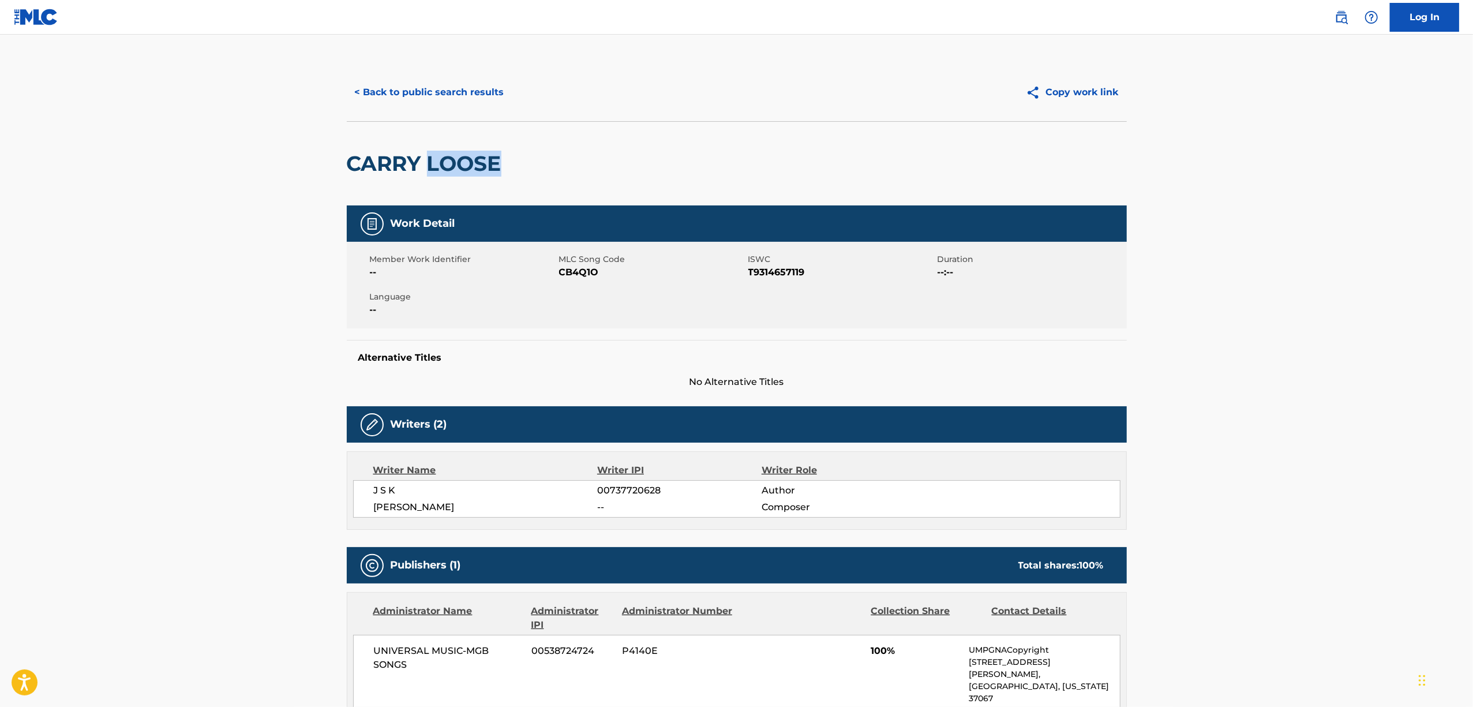
click at [444, 167] on h2 "CARRY LOOSE" at bounding box center [427, 164] width 160 height 26
click at [413, 95] on button "< Back to public search results" at bounding box center [430, 92] width 166 height 29
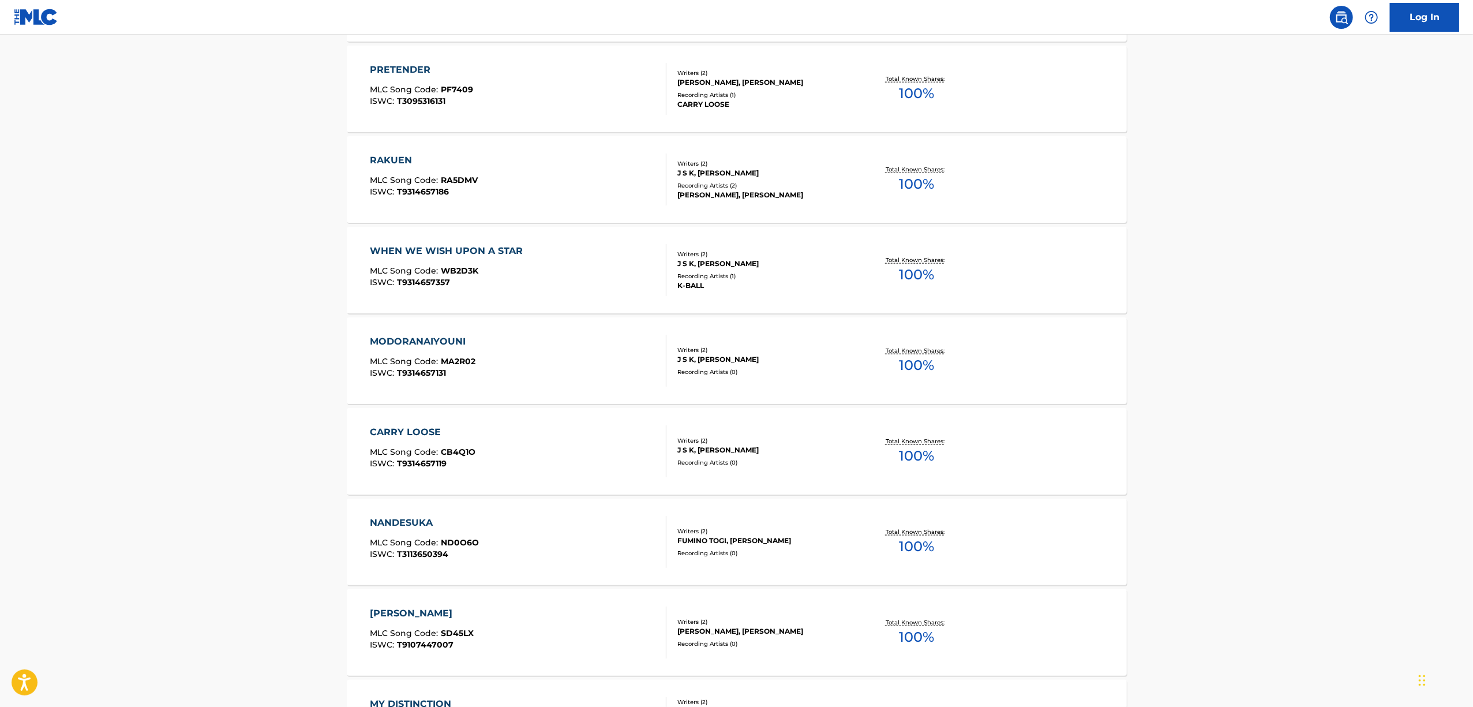
scroll to position [1461, 0]
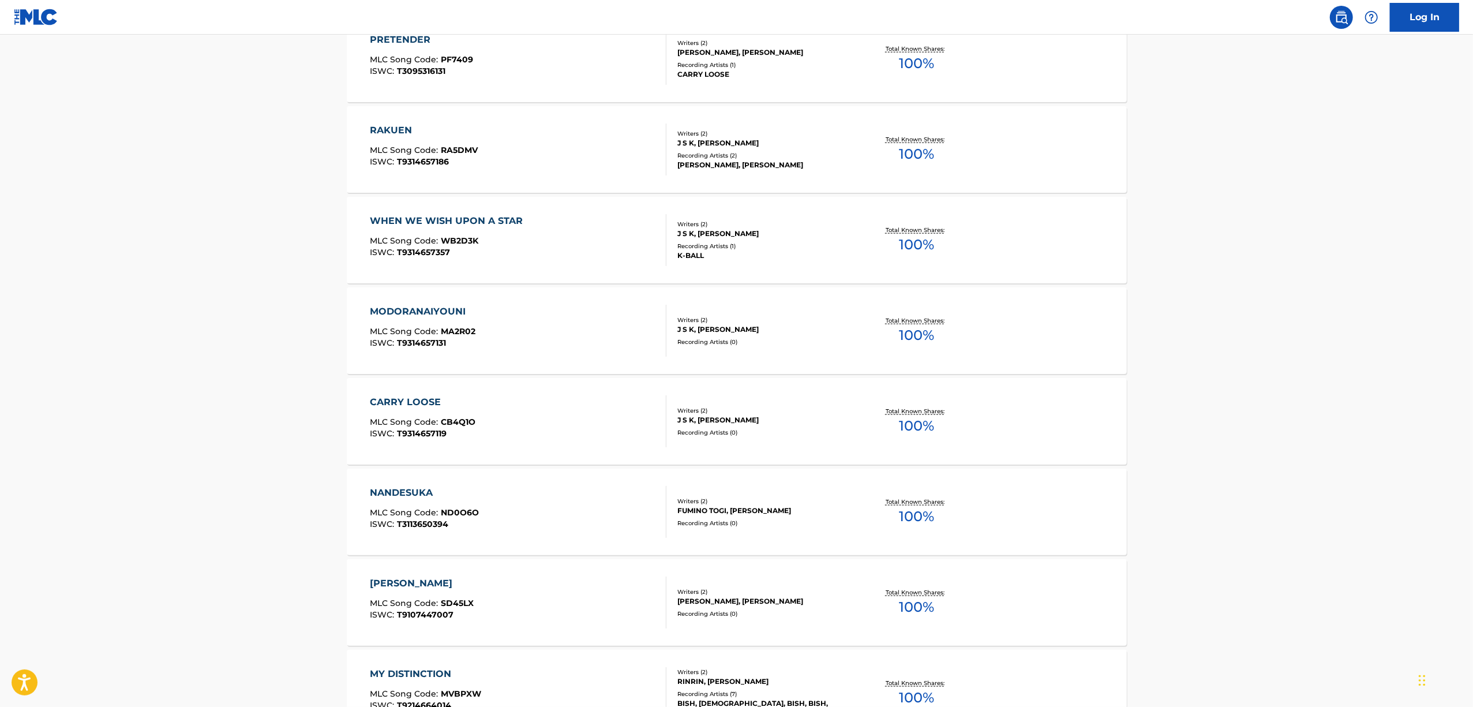
click at [414, 492] on div "NANDESUKA" at bounding box center [424, 493] width 109 height 14
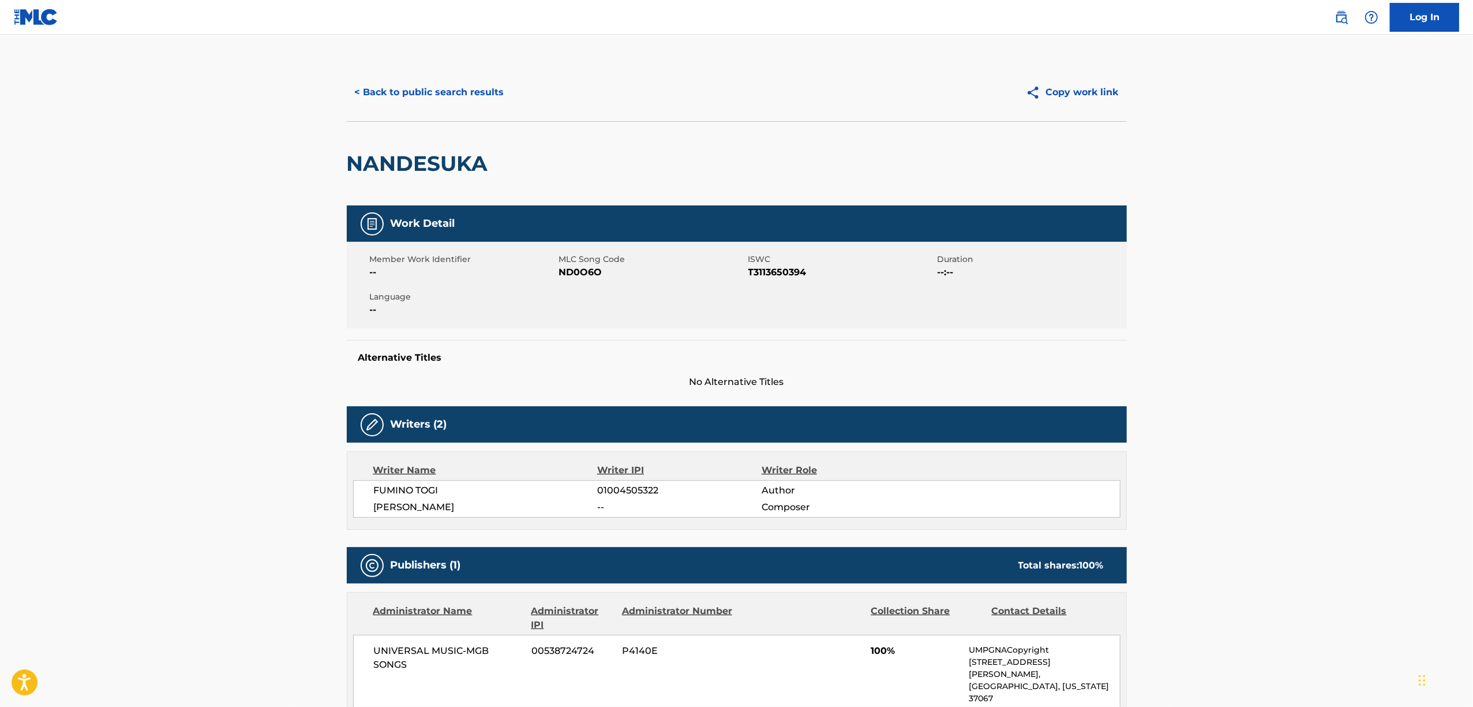
click at [455, 162] on h2 "NANDESUKA" at bounding box center [420, 164] width 147 height 26
click at [368, 90] on button "< Back to public search results" at bounding box center [430, 92] width 166 height 29
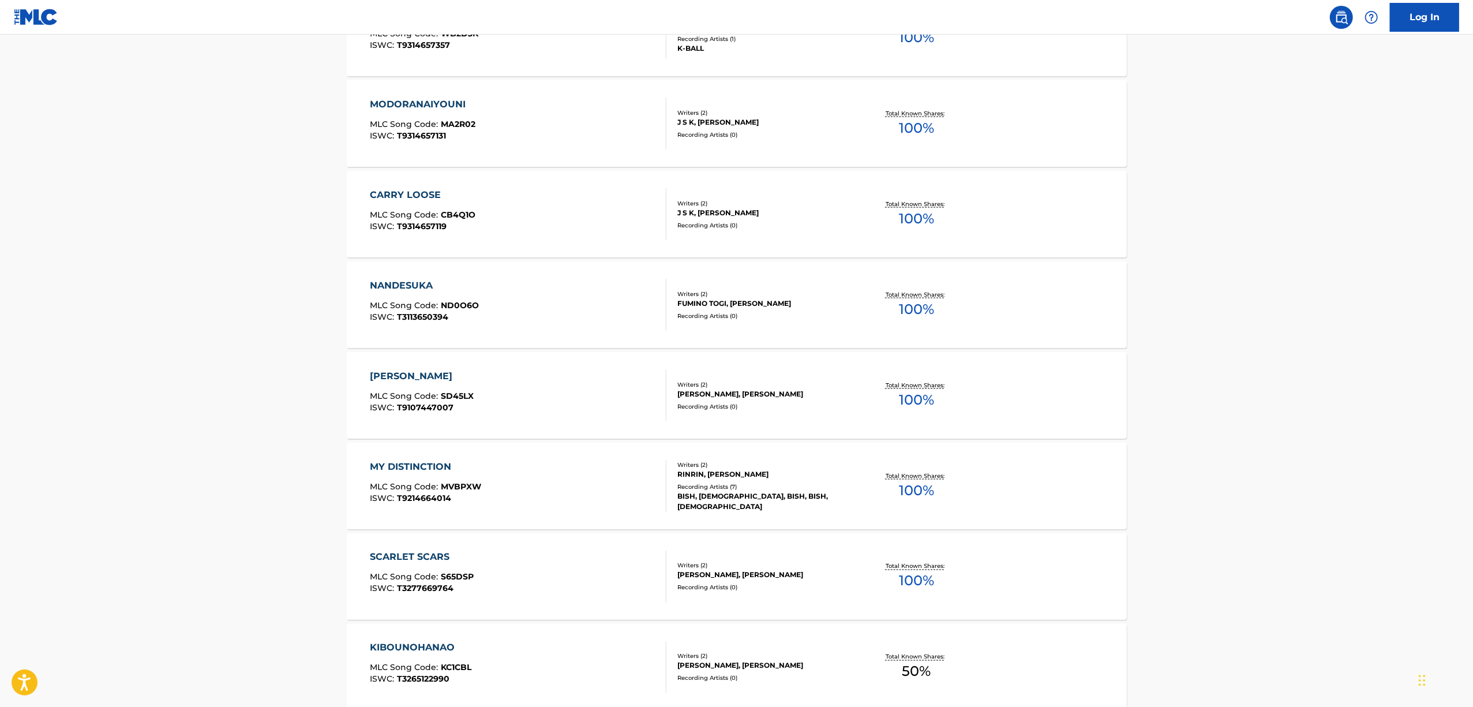
scroll to position [1692, 0]
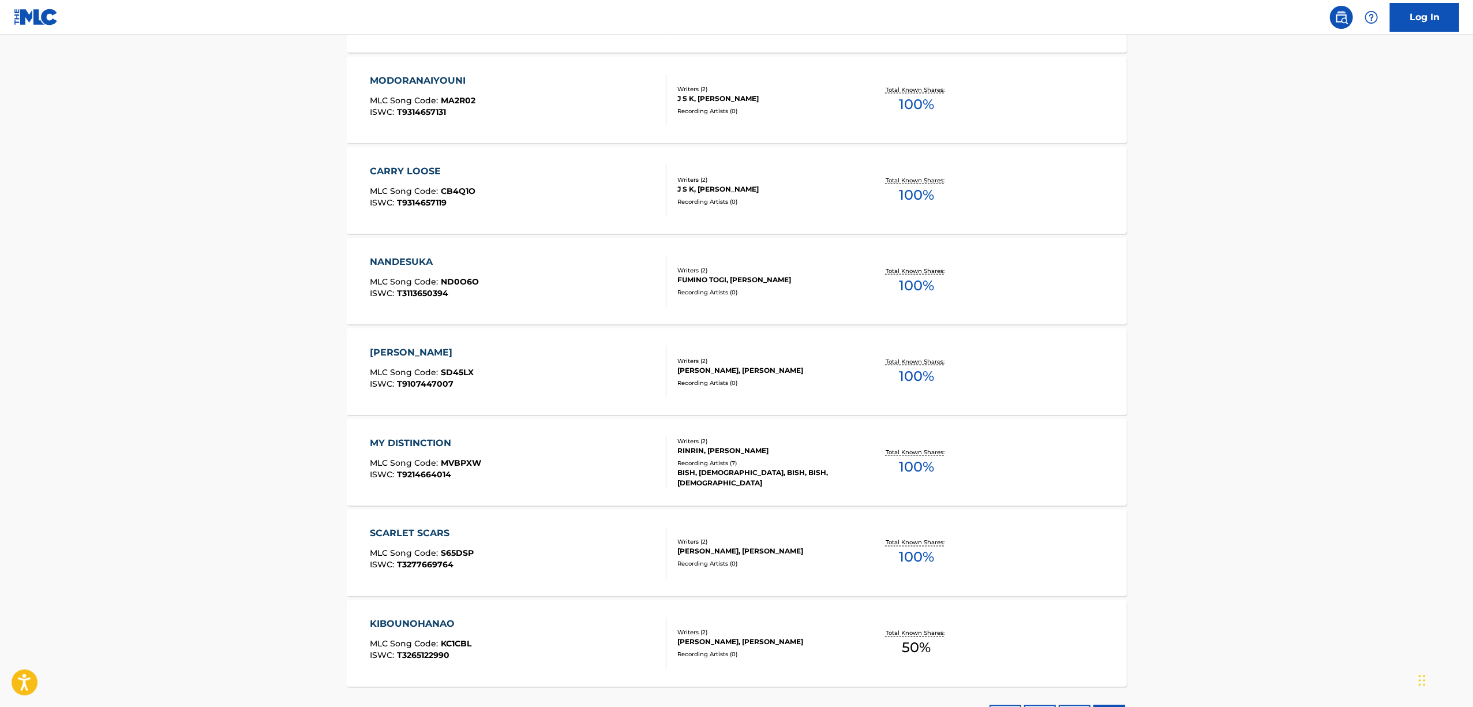
click at [377, 349] on div "SORAIRO BURUU" at bounding box center [422, 353] width 104 height 14
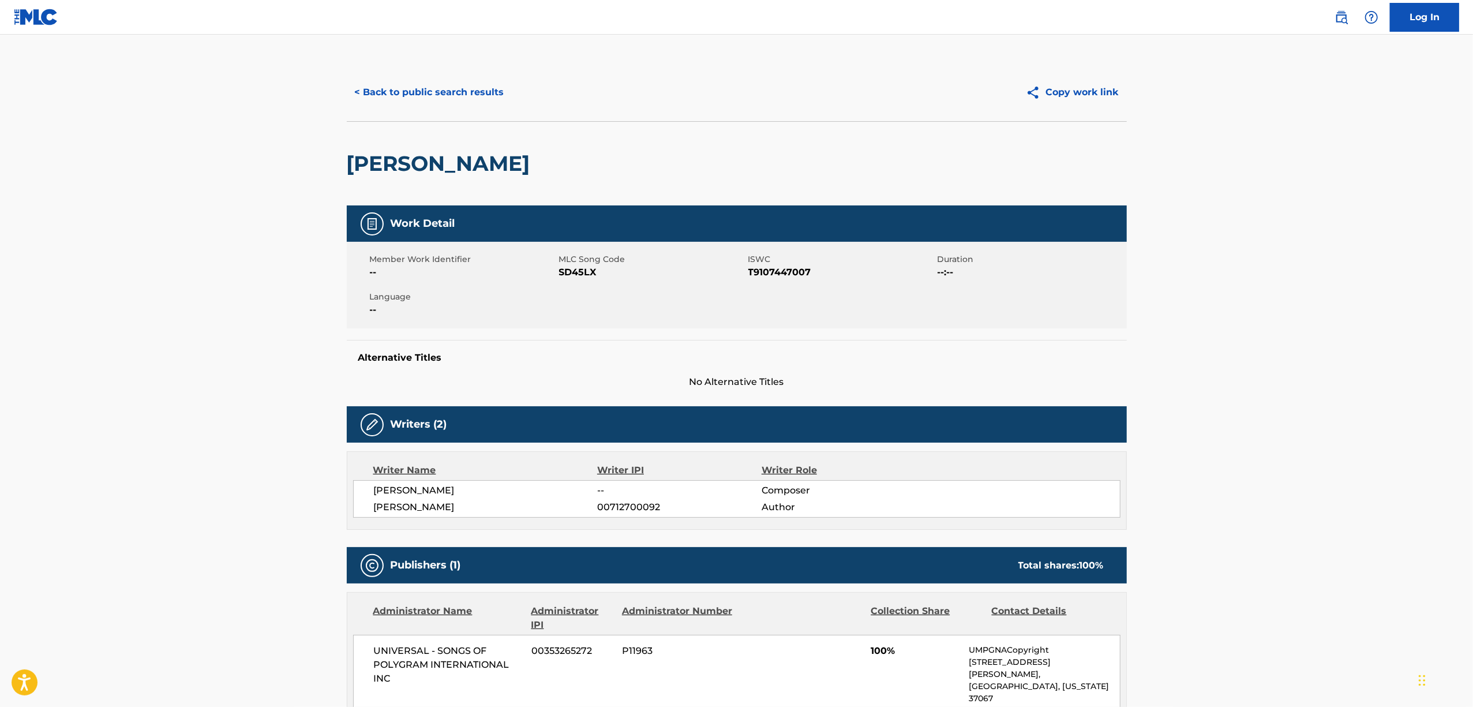
click at [405, 160] on h2 "SORAIRO BURUU" at bounding box center [441, 164] width 189 height 26
click at [414, 93] on button "< Back to public search results" at bounding box center [430, 92] width 166 height 29
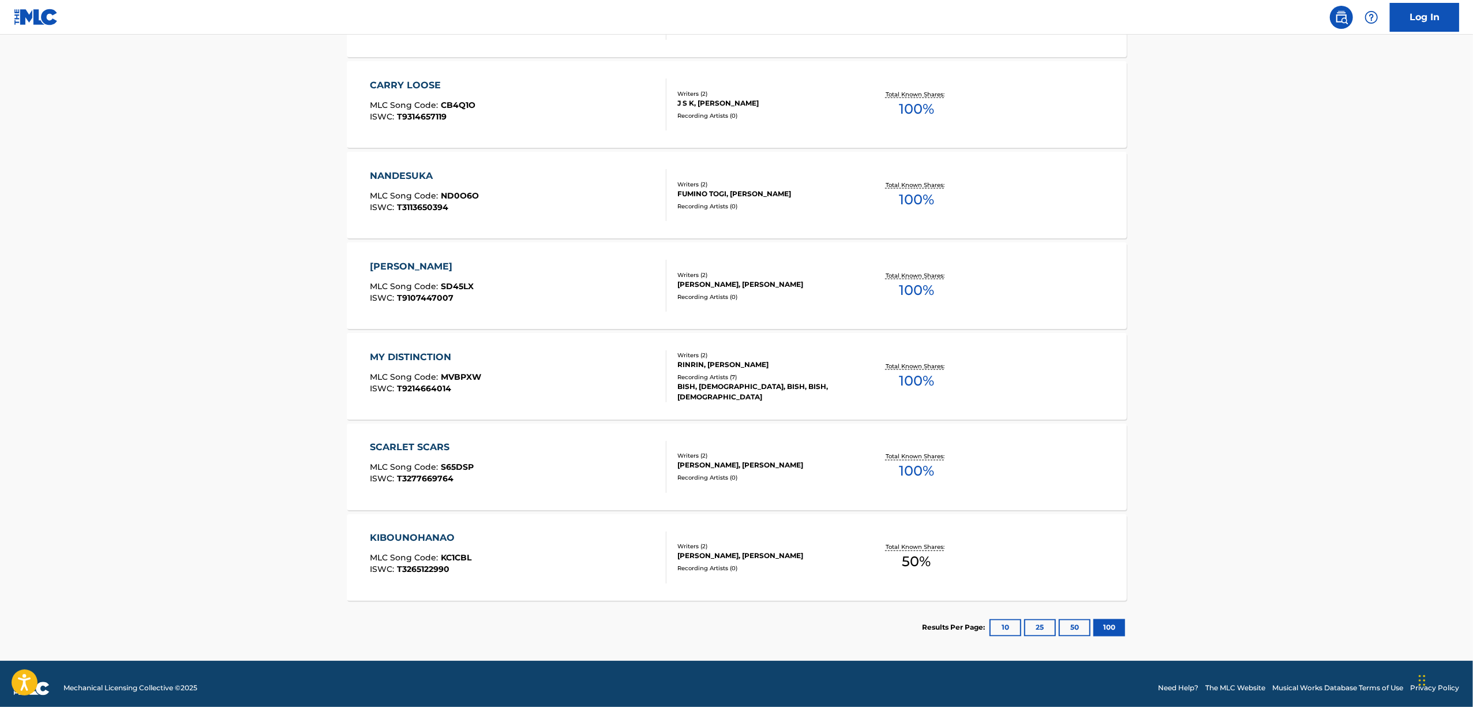
scroll to position [1787, 0]
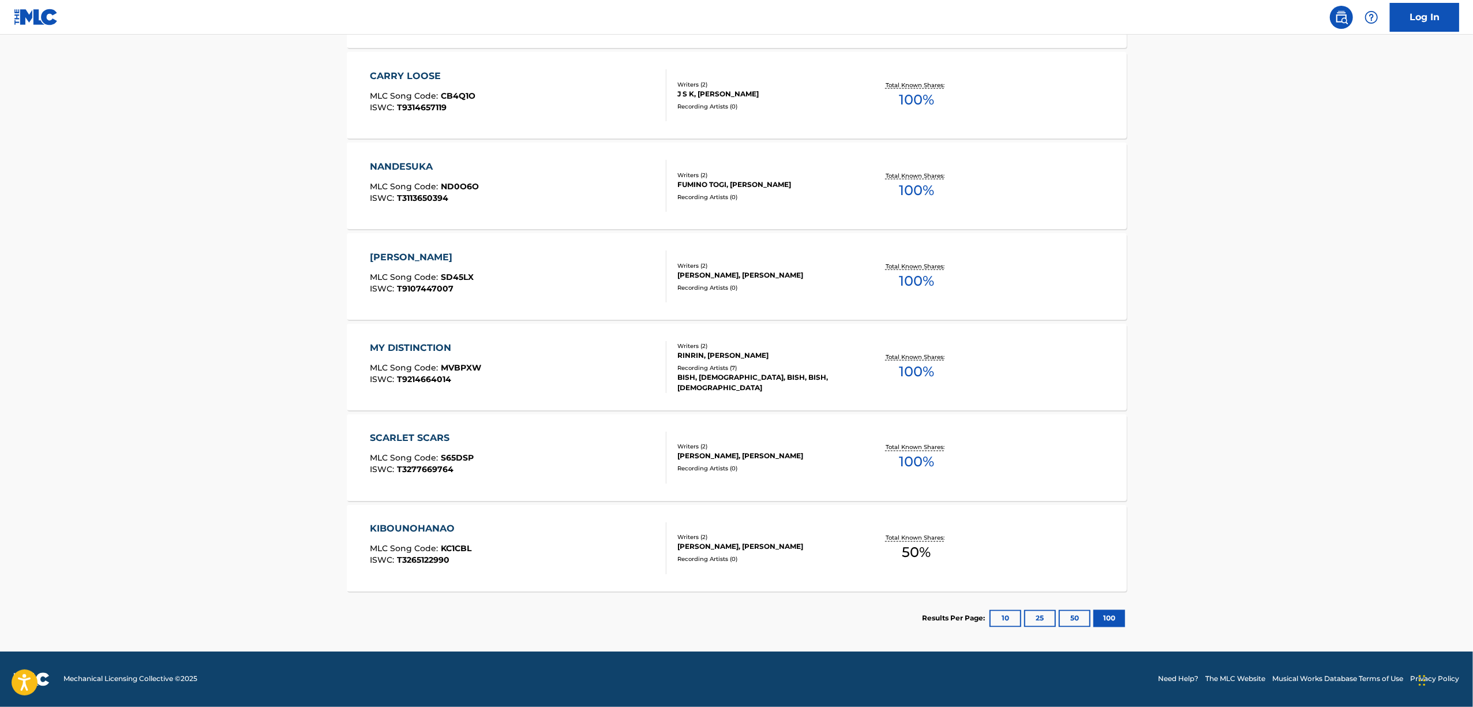
click at [414, 347] on div "MY DISTINCTION" at bounding box center [425, 348] width 111 height 14
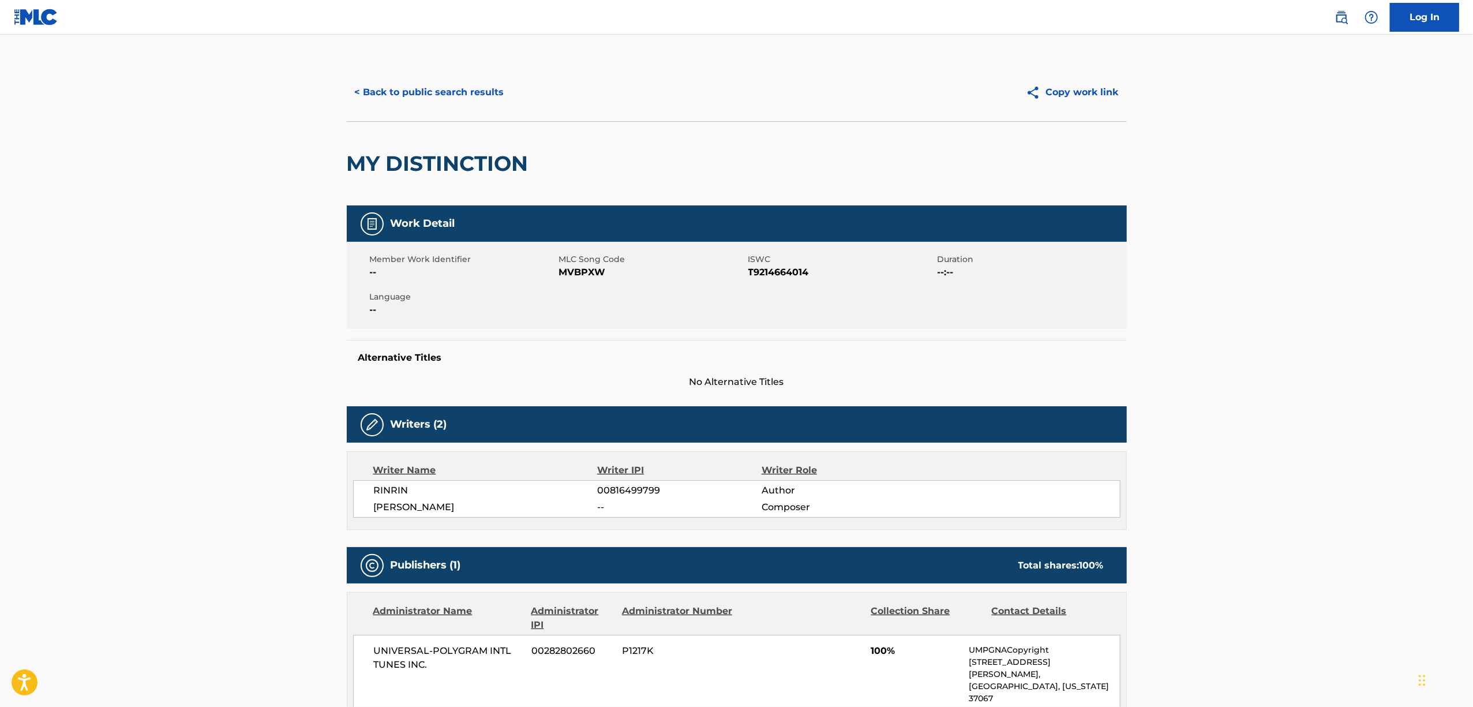
click at [422, 153] on h2 "MY DISTINCTION" at bounding box center [441, 164] width 188 height 26
click at [404, 87] on button "< Back to public search results" at bounding box center [430, 92] width 166 height 29
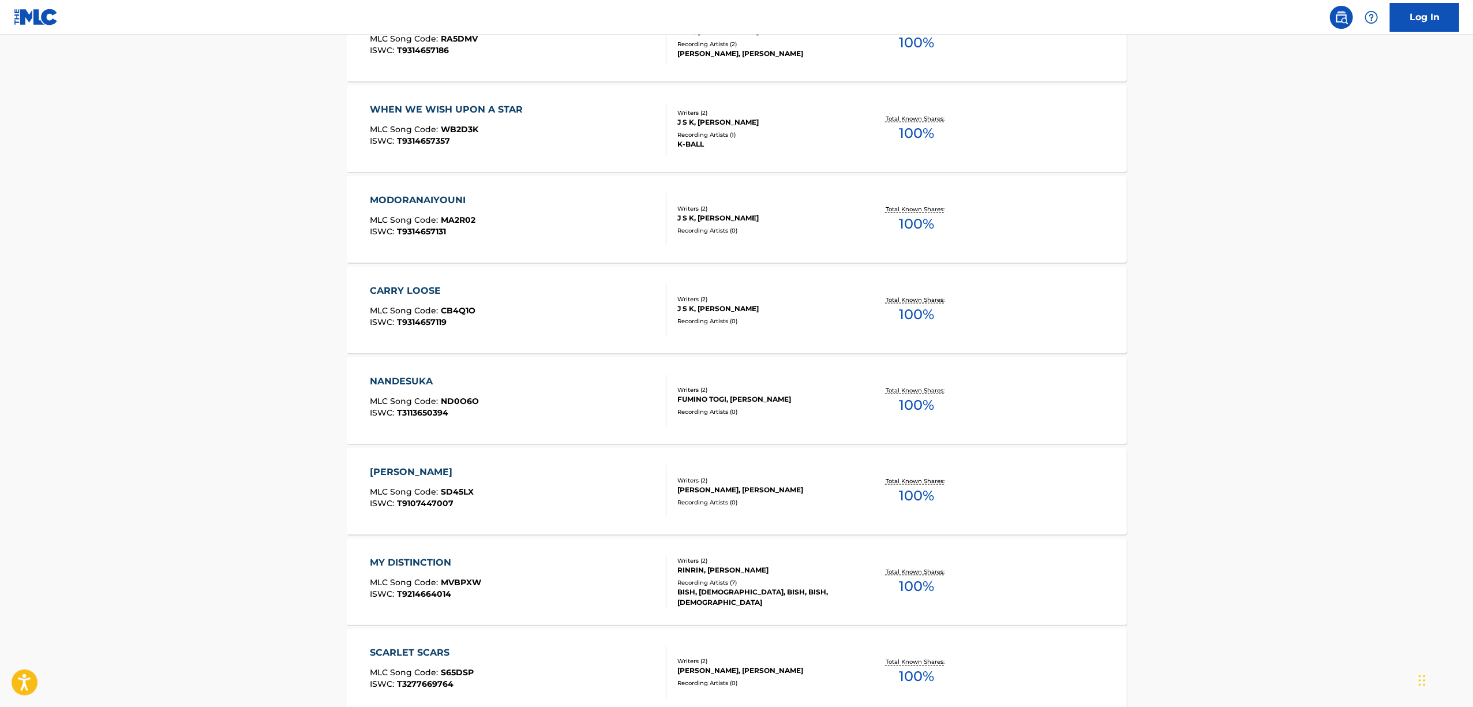
scroll to position [1769, 0]
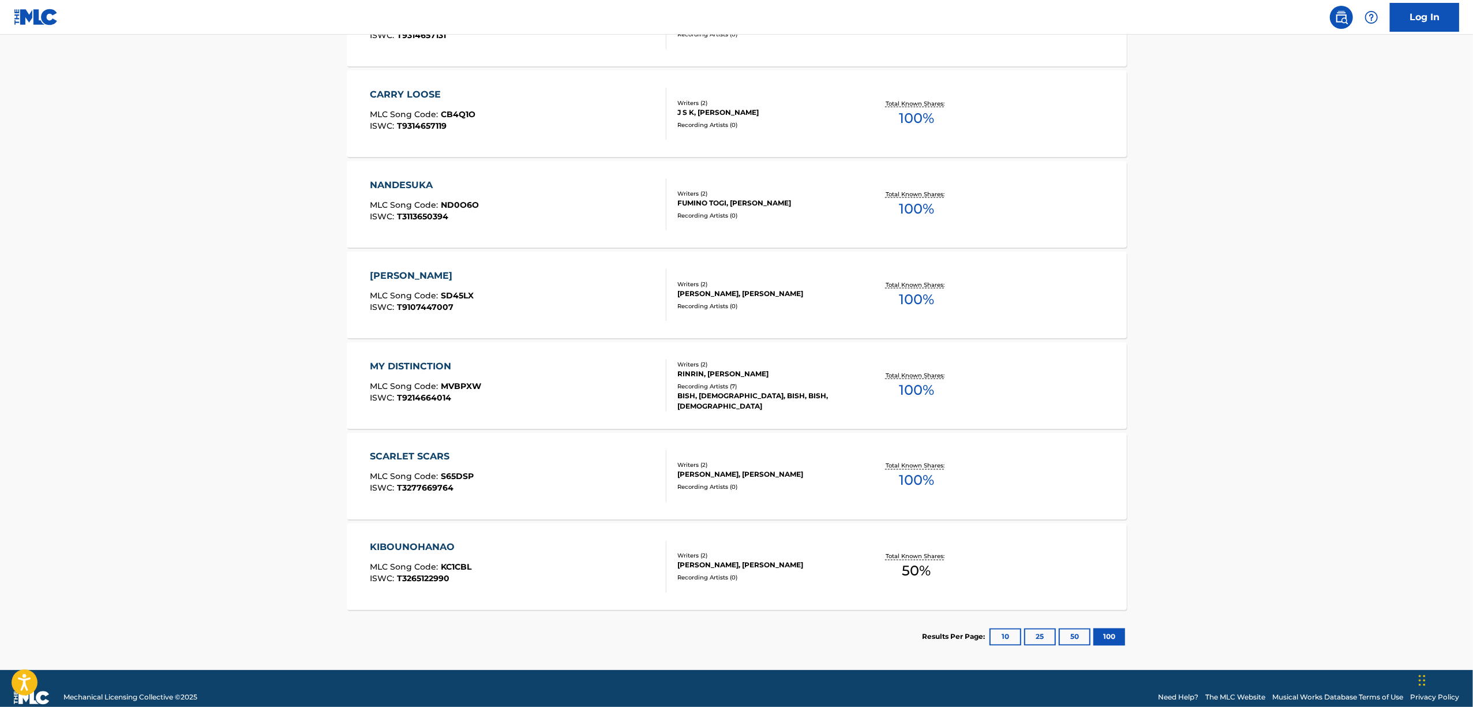
click at [420, 451] on div "SCARLET SCARS" at bounding box center [422, 457] width 104 height 14
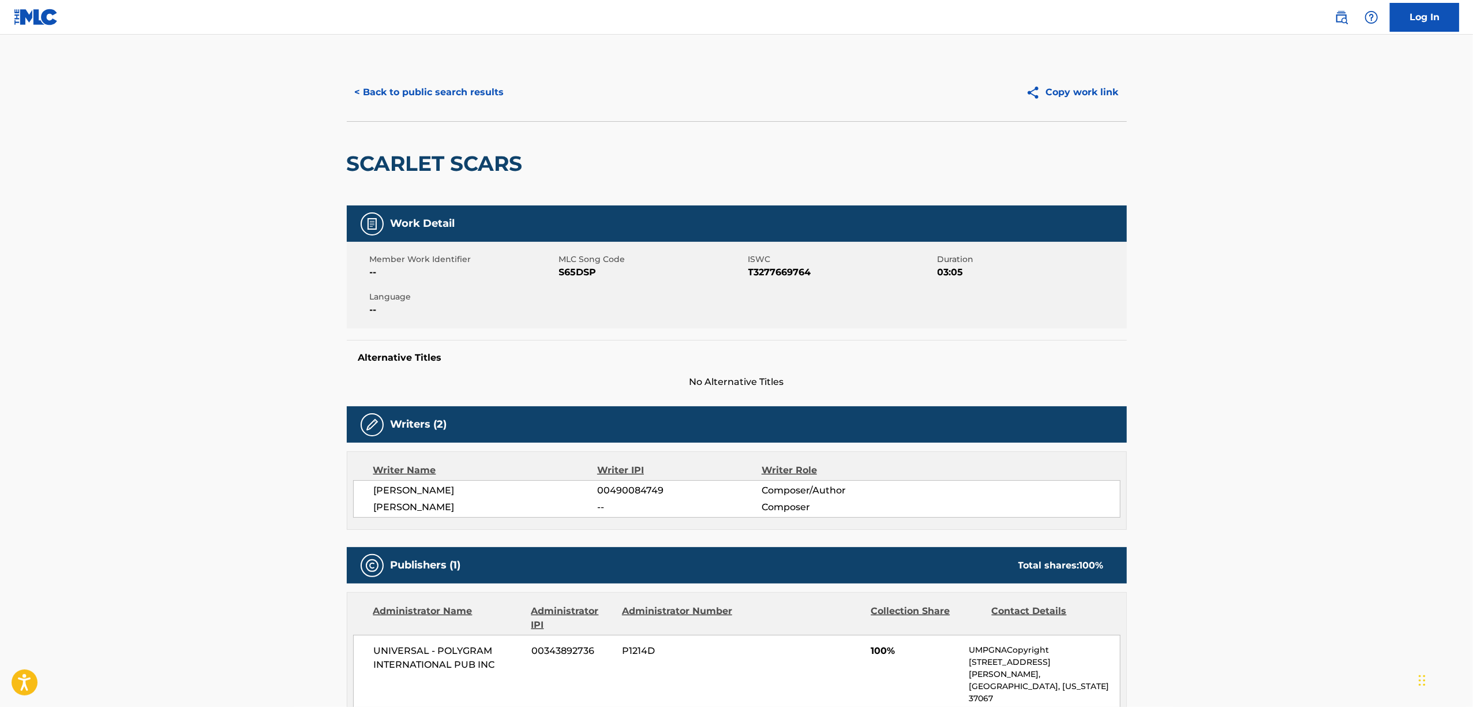
click at [415, 158] on h2 "SCARLET SCARS" at bounding box center [438, 164] width 182 height 26
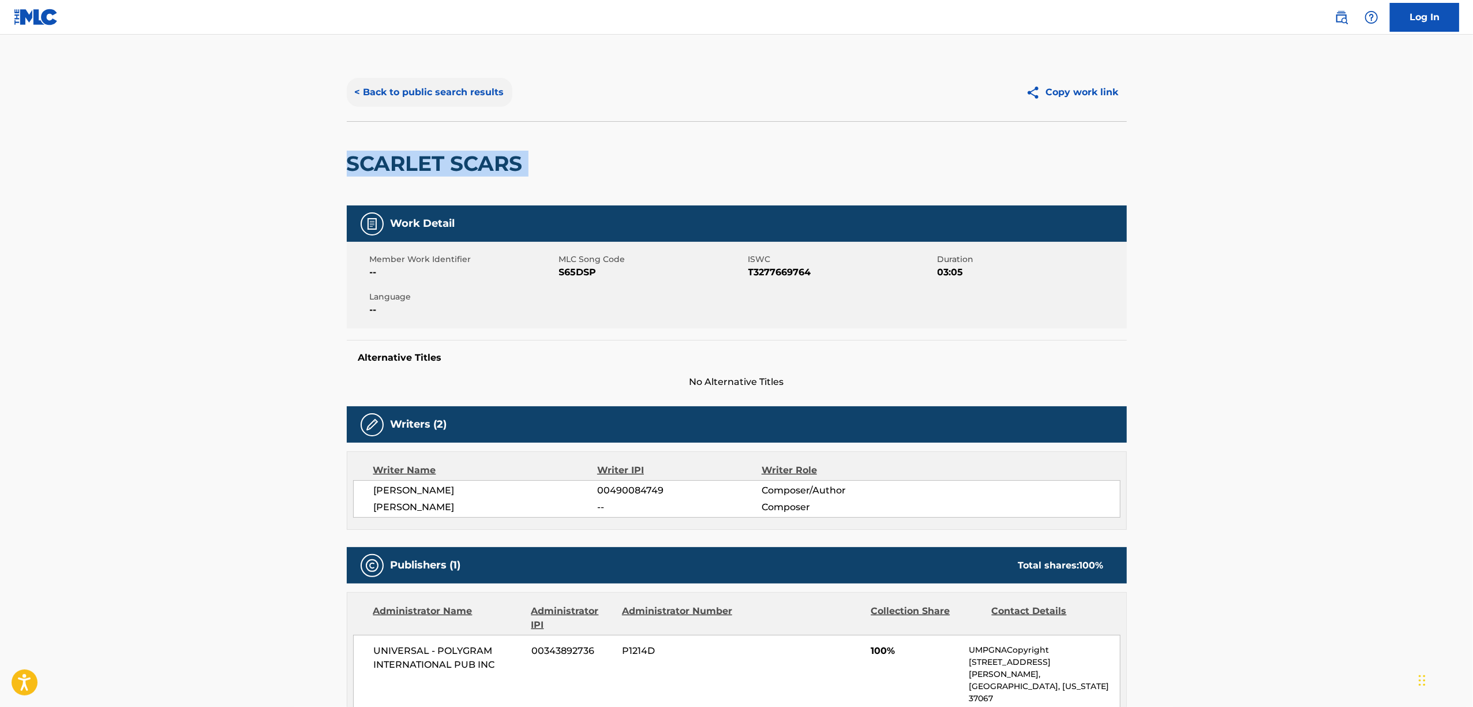
click at [387, 92] on button "< Back to public search results" at bounding box center [430, 92] width 166 height 29
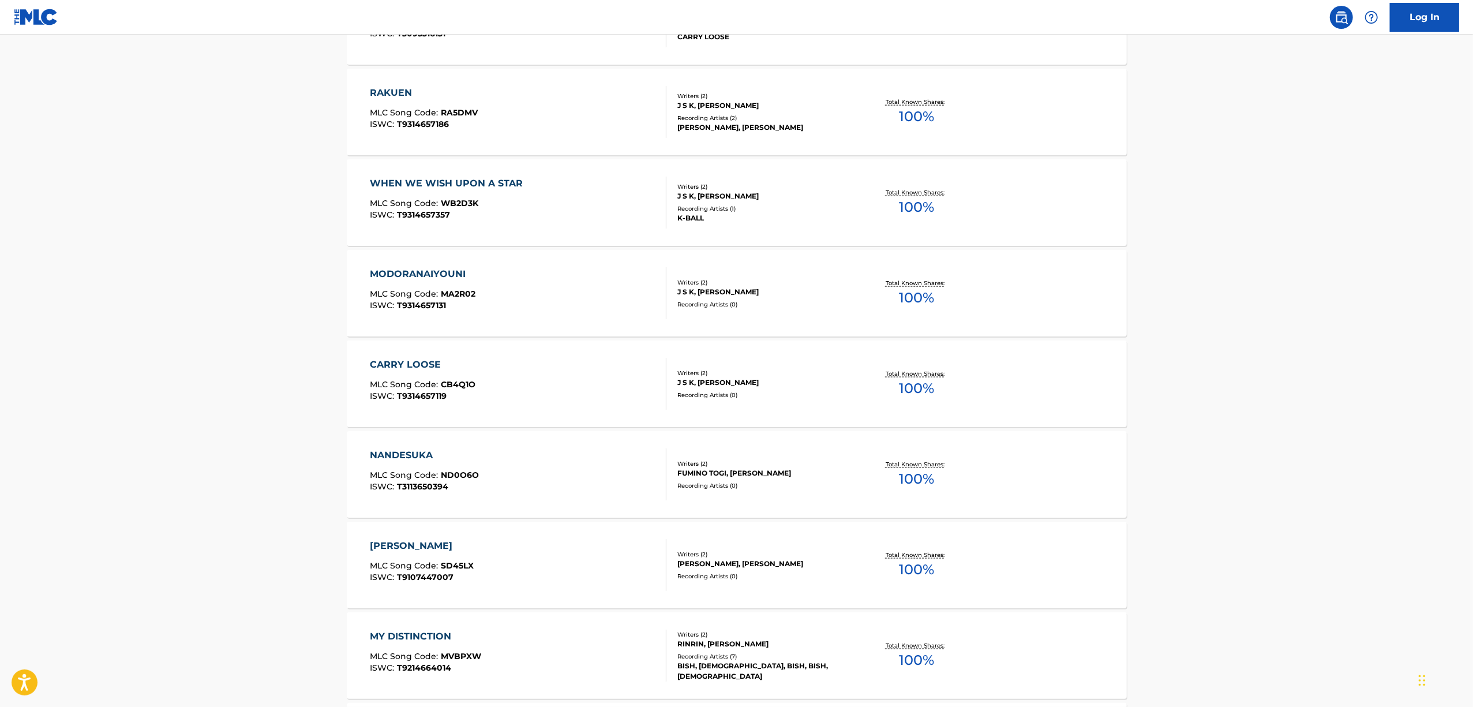
scroll to position [1692, 0]
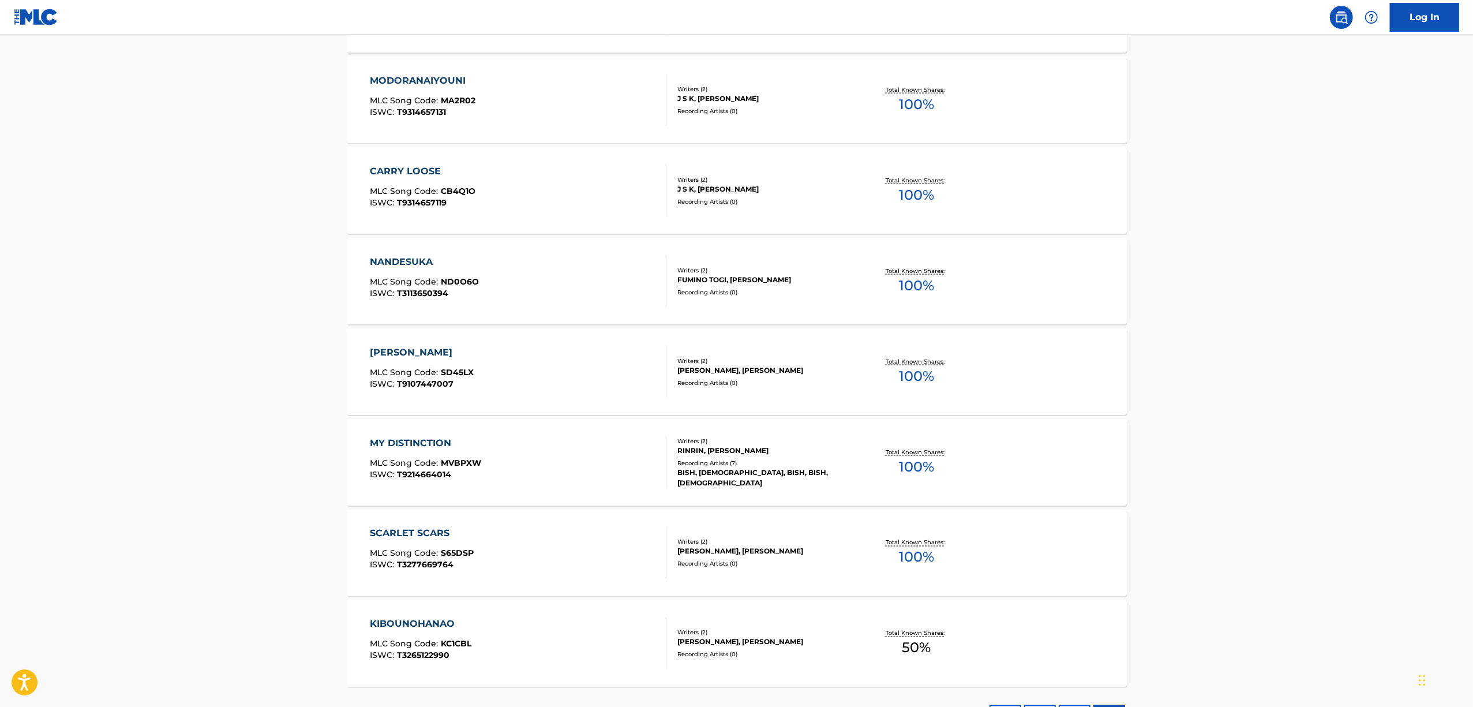
click at [393, 622] on div "KIBOUNOHANAO" at bounding box center [421, 624] width 102 height 14
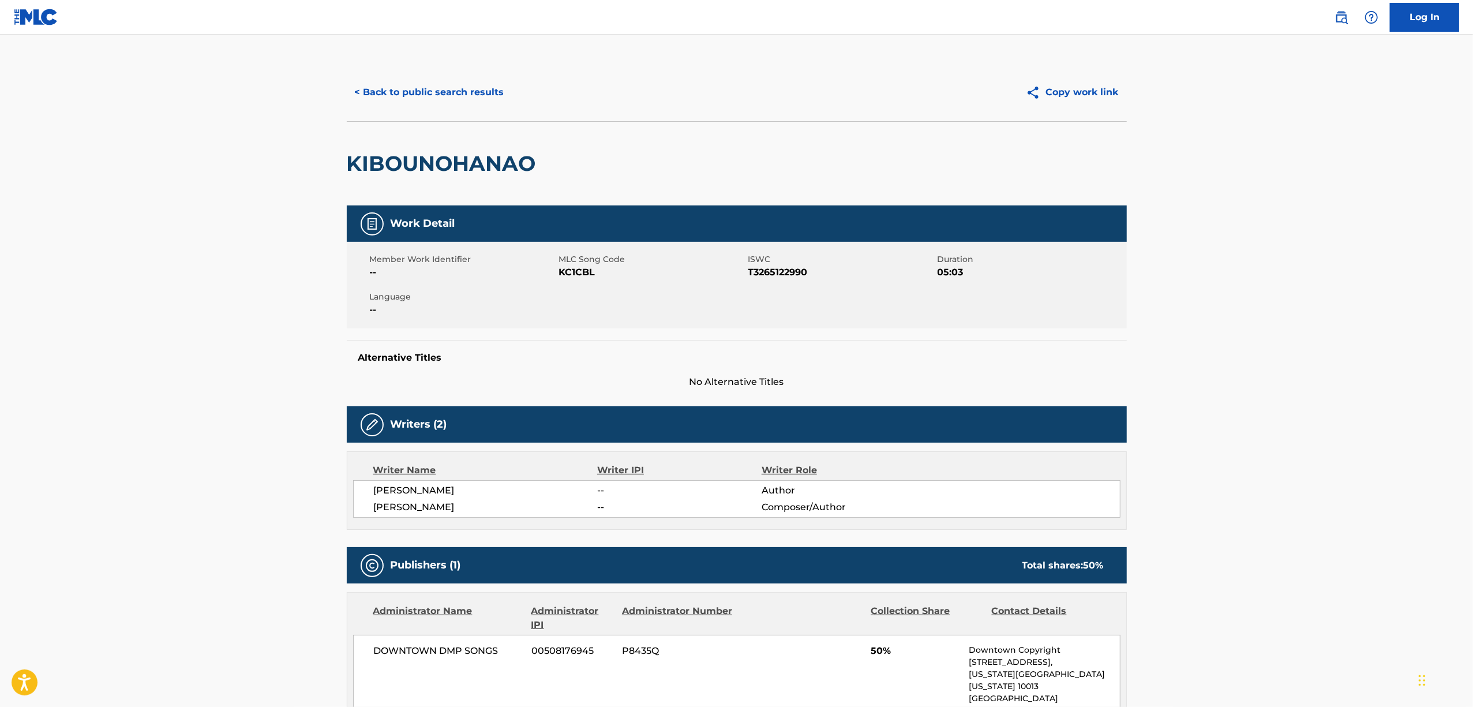
click at [411, 160] on h2 "KIBOUNOHANAO" at bounding box center [444, 164] width 195 height 26
click at [434, 97] on button "< Back to public search results" at bounding box center [430, 92] width 166 height 29
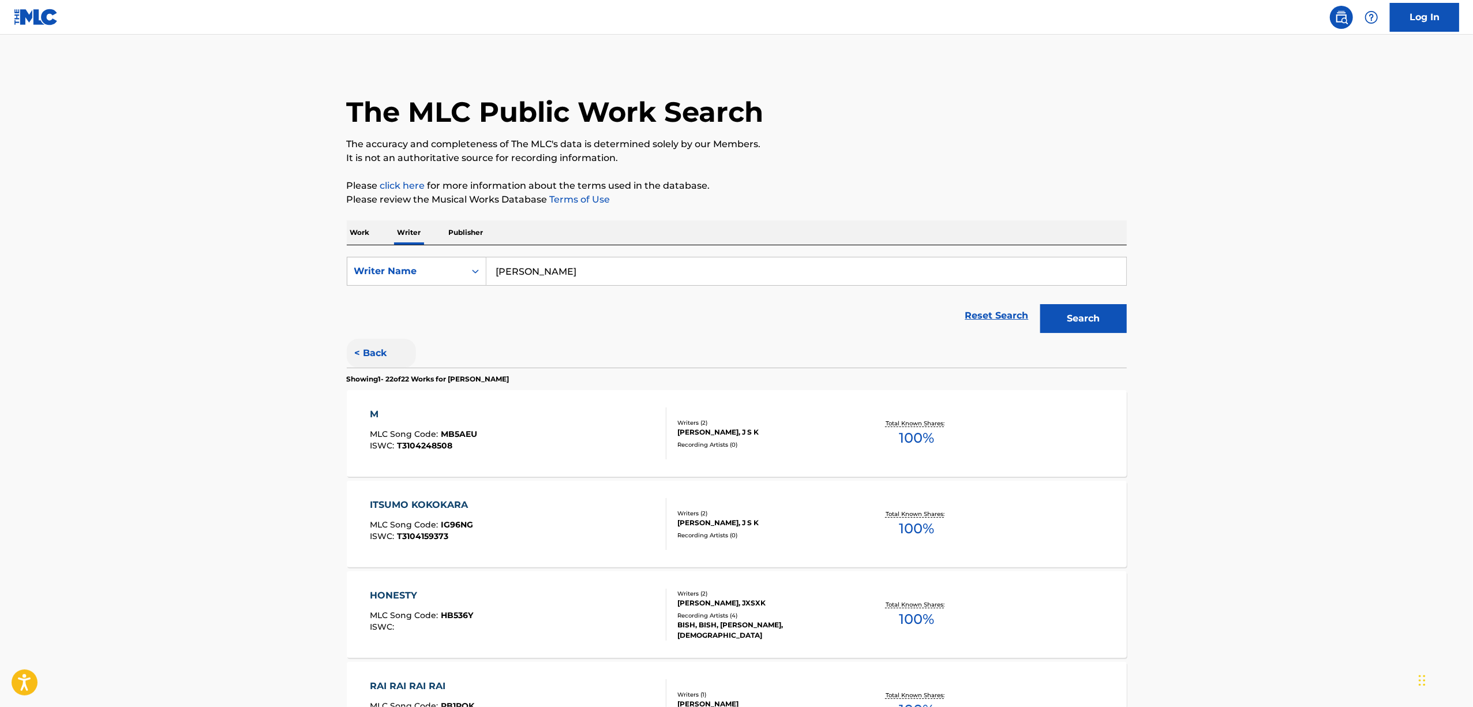
click at [372, 351] on button "< Back" at bounding box center [381, 353] width 69 height 29
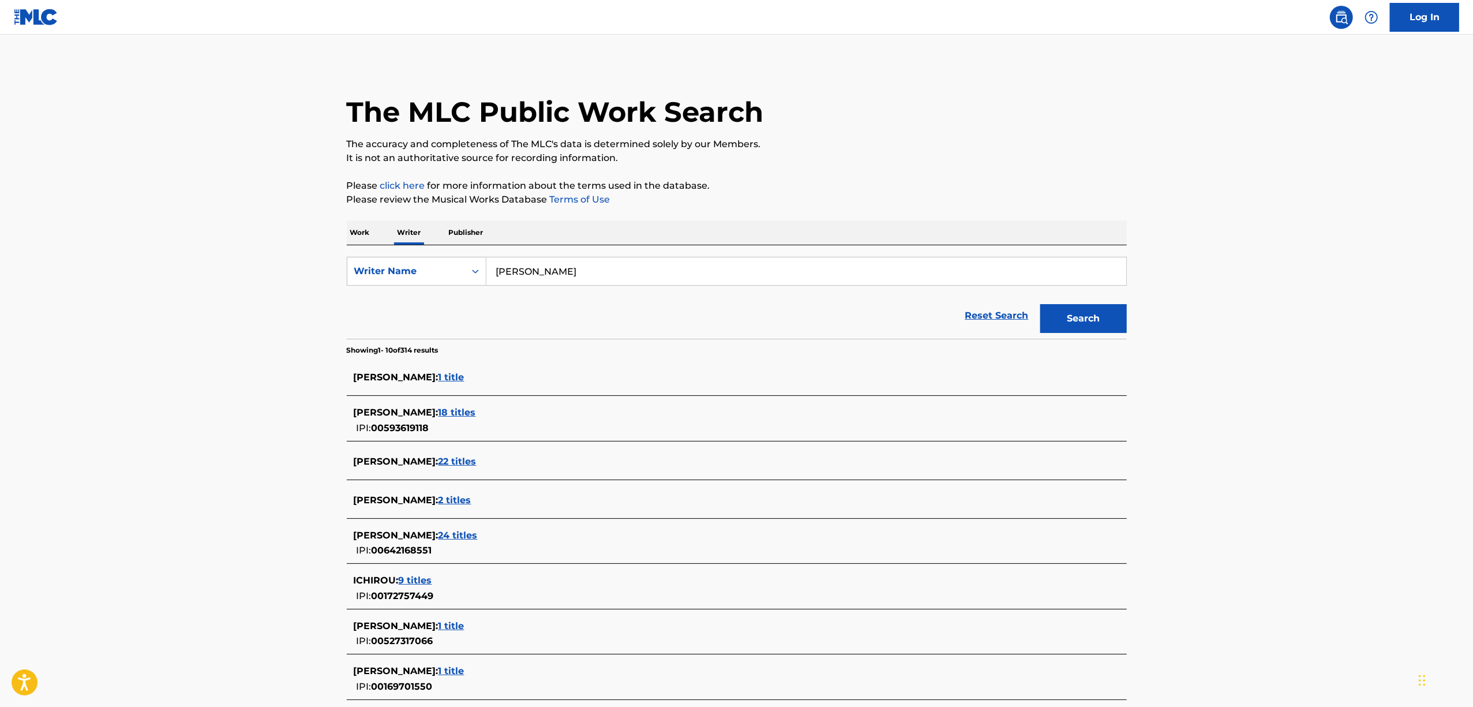
click at [363, 234] on p "Work" at bounding box center [360, 232] width 27 height 24
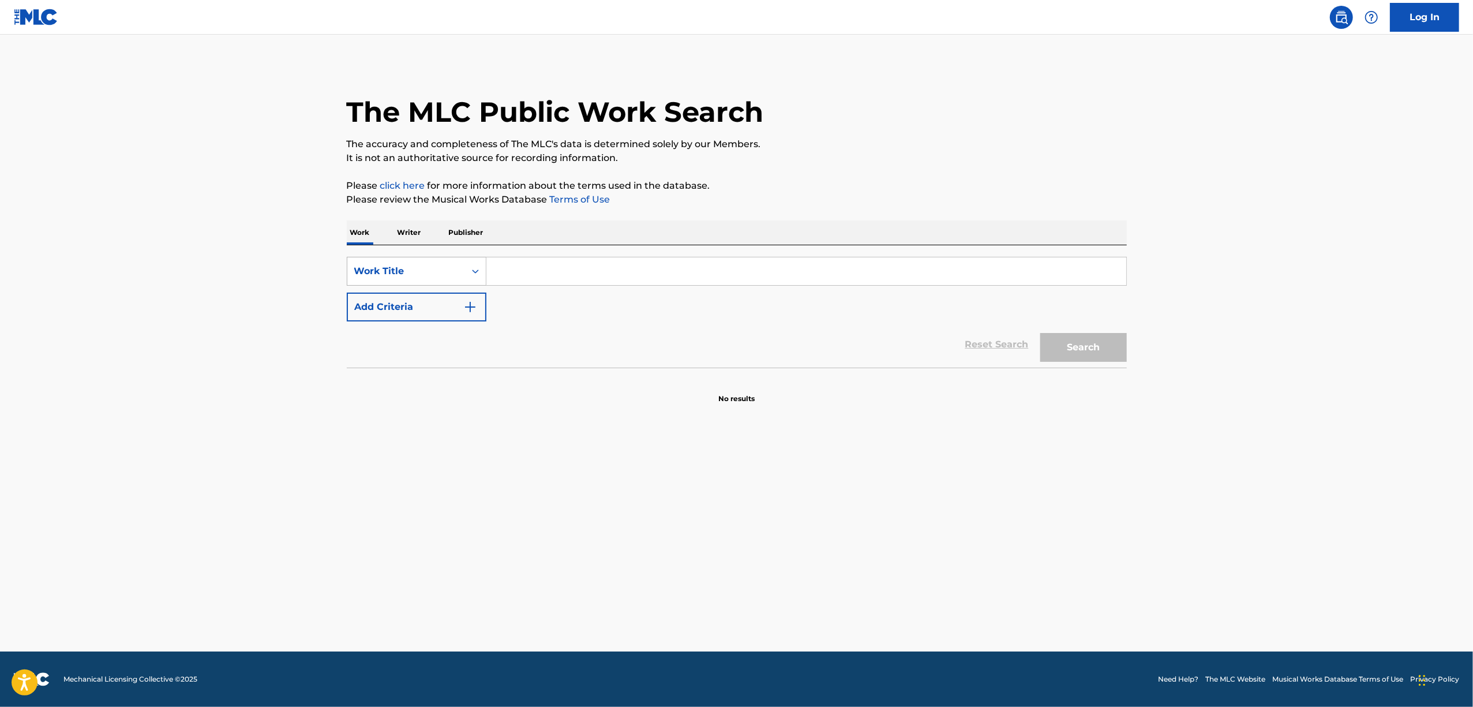
click at [479, 264] on div "Search Form" at bounding box center [475, 271] width 21 height 21
click at [486, 365] on div "Reset Search Search" at bounding box center [737, 344] width 780 height 46
click at [479, 265] on icon "Search Form" at bounding box center [476, 271] width 12 height 12
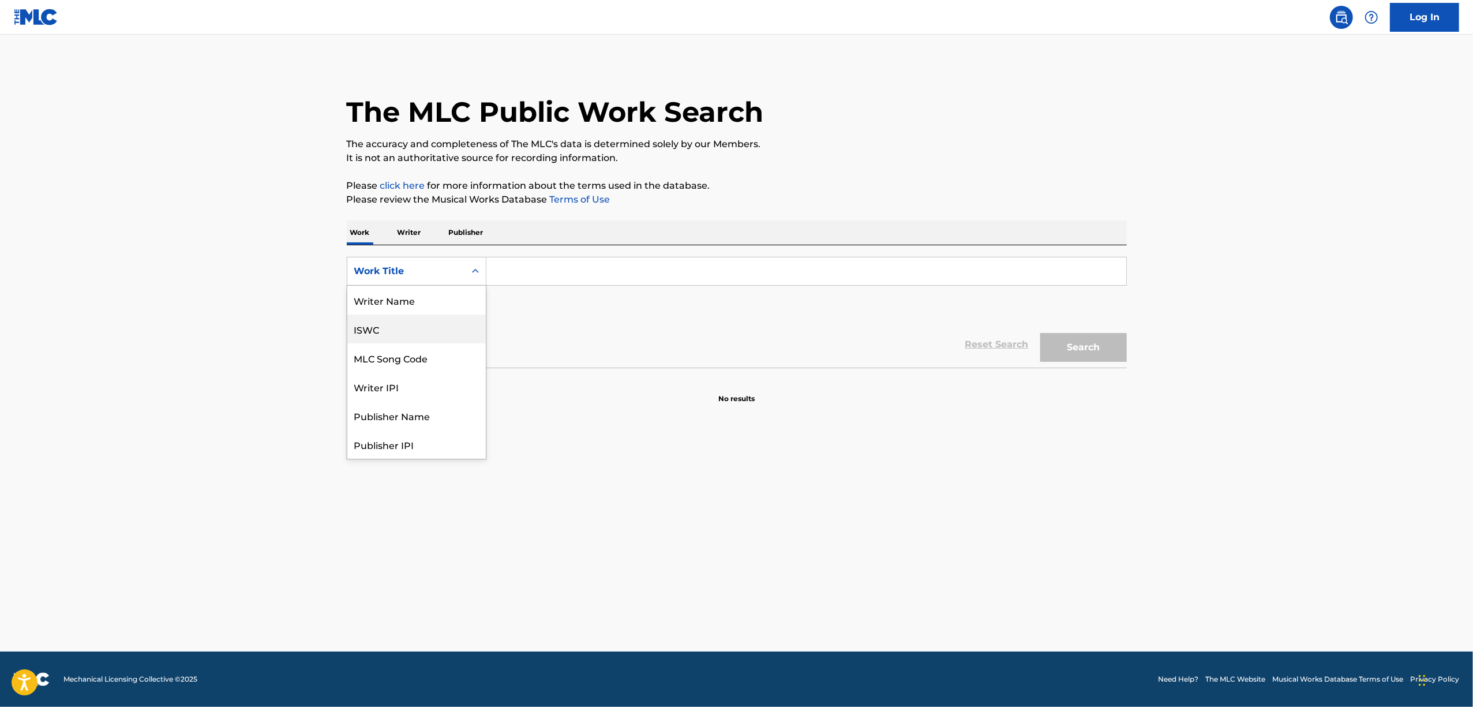
click at [412, 338] on div "ISWC" at bounding box center [416, 328] width 138 height 29
click at [522, 275] on input "Search Form" at bounding box center [806, 271] width 640 height 28
paste input "T3282863456"
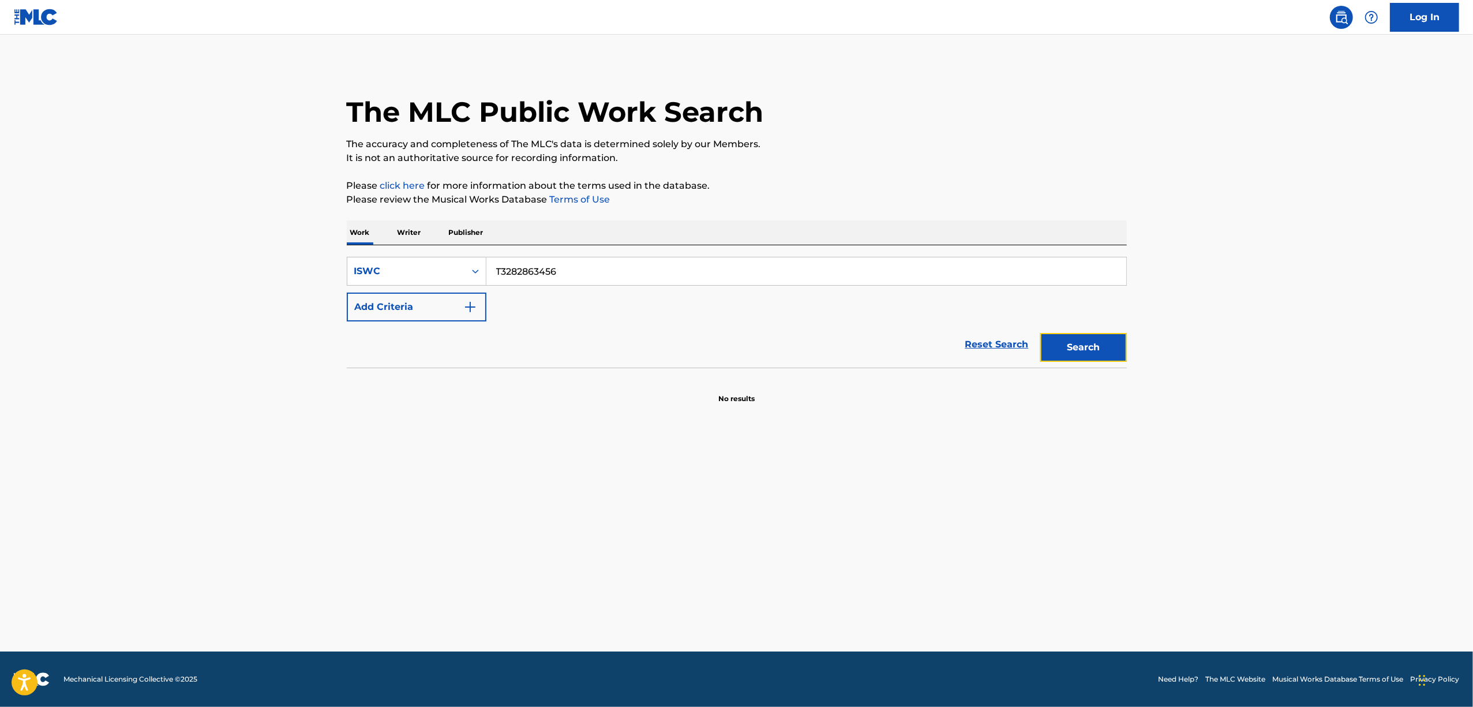
drag, startPoint x: 1110, startPoint y: 339, endPoint x: 693, endPoint y: 254, distance: 425.1
click at [1108, 338] on button "Search" at bounding box center [1083, 347] width 87 height 29
drag, startPoint x: 464, startPoint y: 299, endPoint x: 402, endPoint y: 303, distance: 63.1
click at [404, 305] on div "SearchWithCriteria2dbe3e0f-7fd7-44f7-aadf-3f212c0ba997 ISWC T3282863456 Add Cri…" at bounding box center [737, 289] width 780 height 65
paste input "8967084"
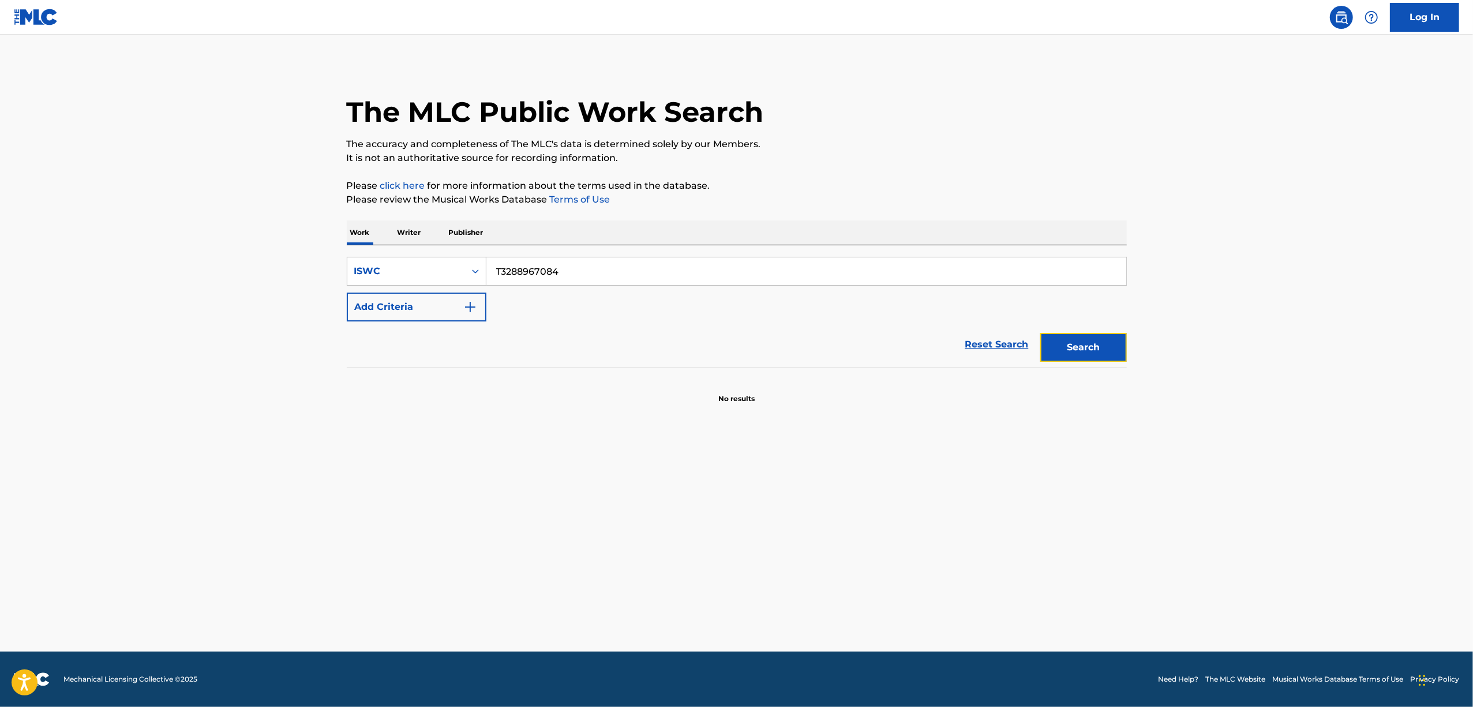
drag, startPoint x: 1078, startPoint y: 346, endPoint x: 1085, endPoint y: 326, distance: 21.5
click at [1079, 340] on button "Search" at bounding box center [1083, 347] width 87 height 29
drag, startPoint x: 575, startPoint y: 282, endPoint x: 372, endPoint y: 296, distance: 203.0
click at [373, 296] on div "SearchWithCriteria2dbe3e0f-7fd7-44f7-aadf-3f212c0ba997 ISWC T3288967084 Add Cri…" at bounding box center [737, 289] width 780 height 65
paste input "06"
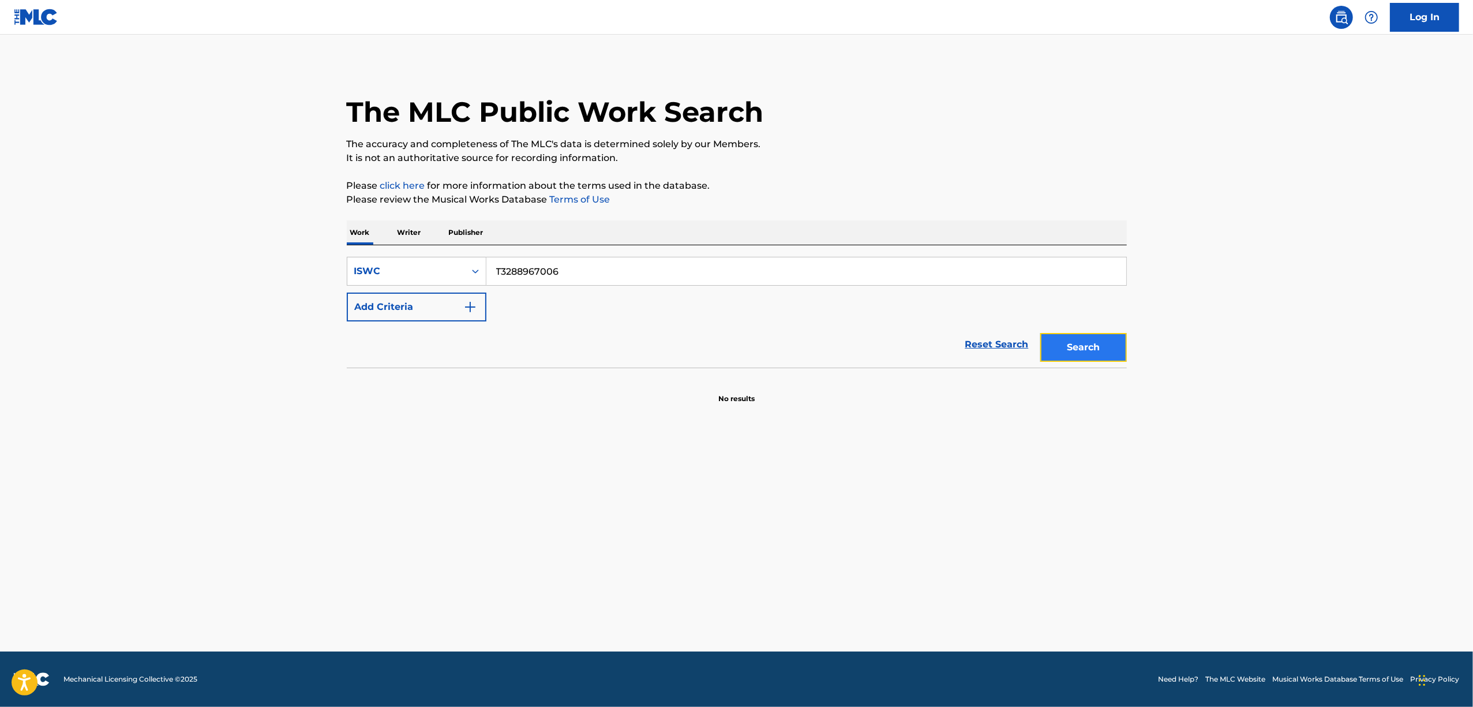
click at [1088, 354] on button "Search" at bounding box center [1083, 347] width 87 height 29
drag, startPoint x: 598, startPoint y: 254, endPoint x: 400, endPoint y: 288, distance: 201.4
click at [400, 288] on div "SearchWithCriteria2dbe3e0f-7fd7-44f7-aadf-3f212c0ba997 ISWC T3288967006 Add Cri…" at bounding box center [737, 306] width 780 height 122
click at [541, 295] on div "SearchWithCriteria2dbe3e0f-7fd7-44f7-aadf-3f212c0ba997 ISWC T3288967006 Add Cri…" at bounding box center [737, 289] width 780 height 65
drag, startPoint x: 575, startPoint y: 273, endPoint x: 474, endPoint y: 289, distance: 102.2
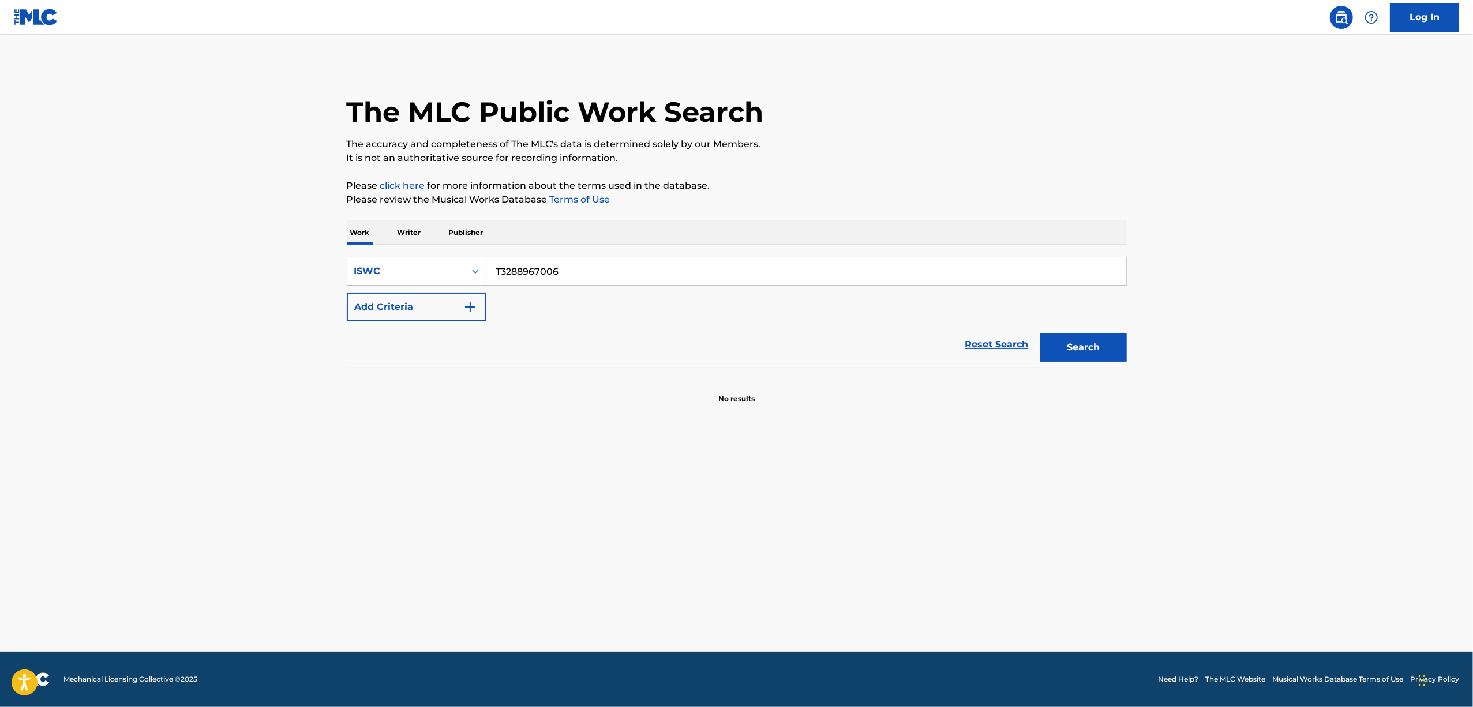
click at [474, 289] on div "SearchWithCriteria2dbe3e0f-7fd7-44f7-aadf-3f212c0ba997 ISWC T3288967006 Add Cri…" at bounding box center [737, 289] width 780 height 65
paste input "460"
click at [1071, 356] on button "Search" at bounding box center [1083, 347] width 87 height 29
drag, startPoint x: 588, startPoint y: 260, endPoint x: 387, endPoint y: 302, distance: 206.4
click at [388, 302] on div "SearchWithCriteria2dbe3e0f-7fd7-44f7-aadf-3f212c0ba997 ISWC T3288967460 Add Cri…" at bounding box center [737, 289] width 780 height 65
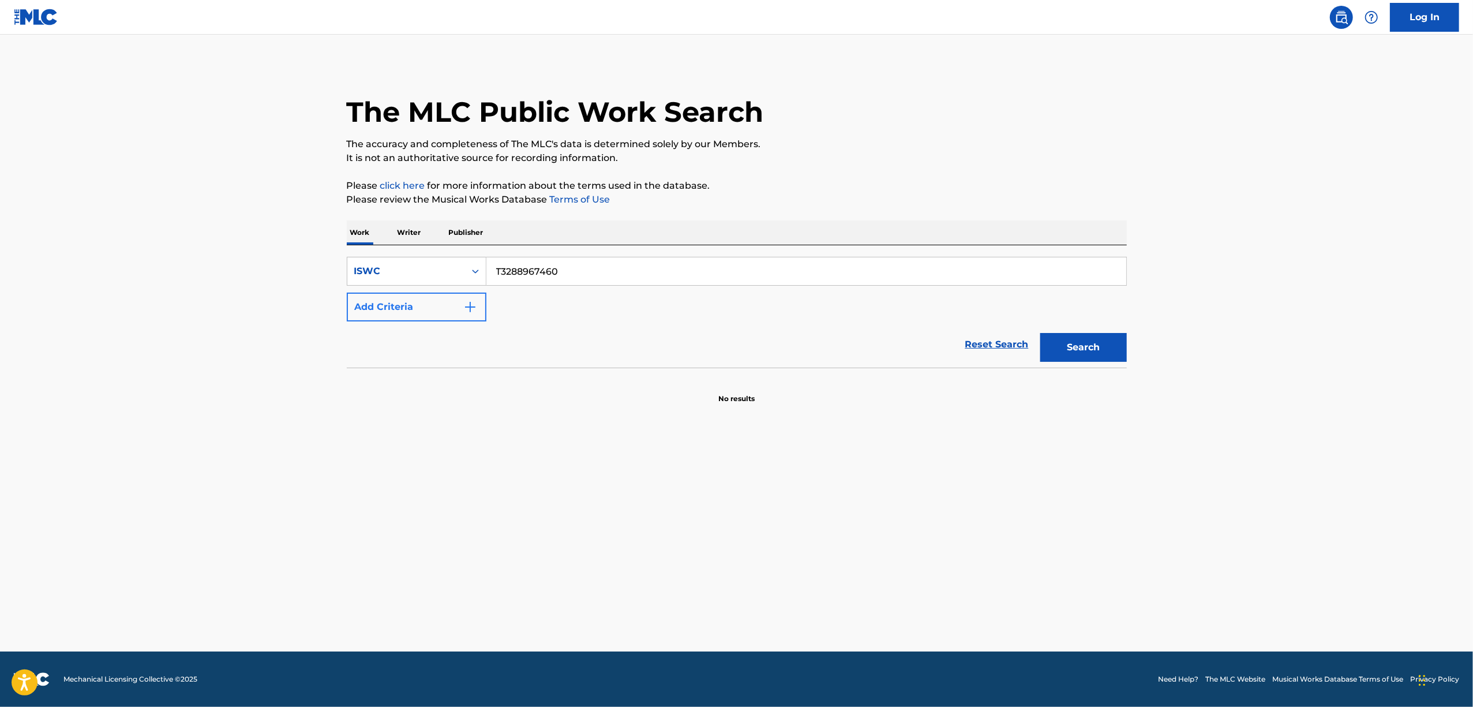
paste input "2863229"
click at [1081, 344] on button "Search" at bounding box center [1083, 347] width 87 height 29
drag, startPoint x: 583, startPoint y: 261, endPoint x: 428, endPoint y: 284, distance: 156.3
click at [429, 284] on div "SearchWithCriteria2dbe3e0f-7fd7-44f7-aadf-3f212c0ba997 ISWC T3282863229" at bounding box center [737, 271] width 780 height 29
paste input "058"
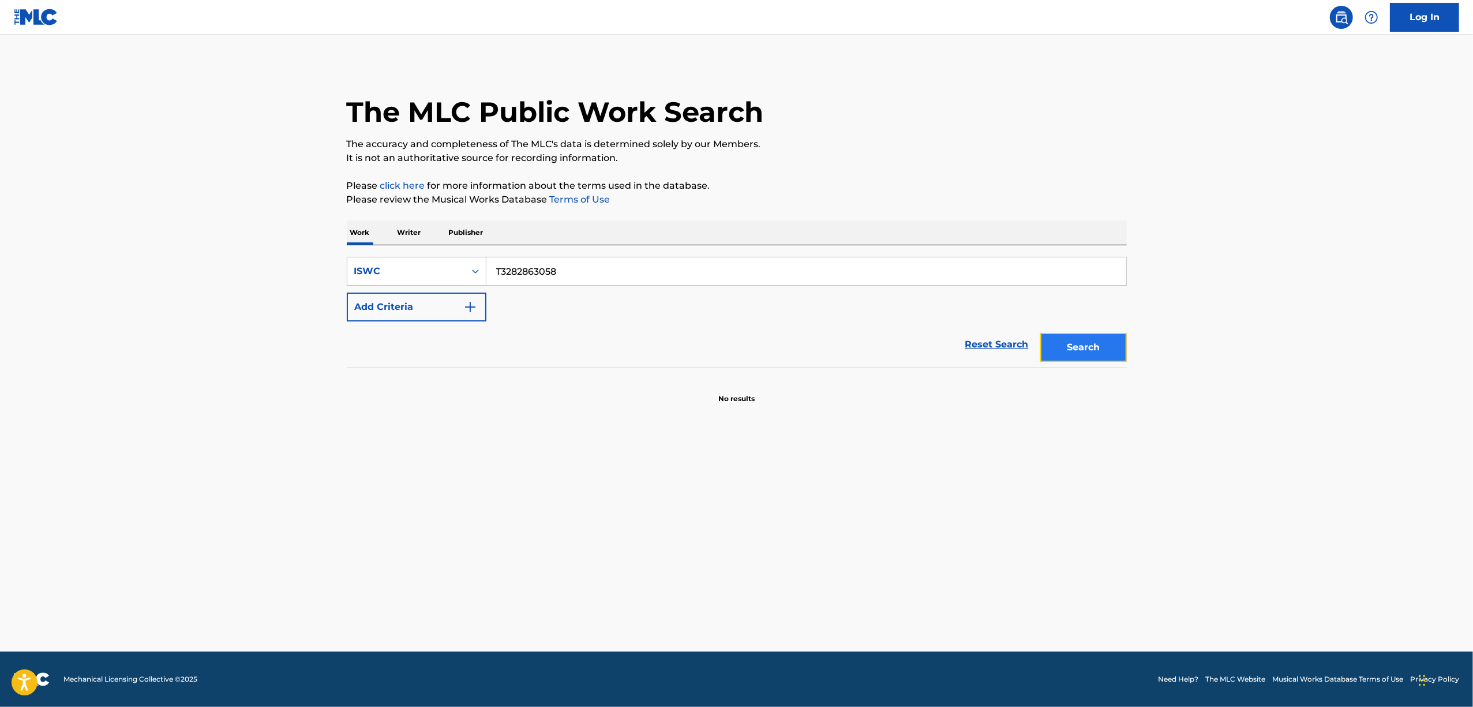
click at [1092, 347] on button "Search" at bounding box center [1083, 347] width 87 height 29
drag, startPoint x: 1108, startPoint y: 337, endPoint x: 810, endPoint y: 235, distance: 314.5
click at [1107, 337] on button "Search" at bounding box center [1083, 347] width 87 height 29
drag, startPoint x: 577, startPoint y: 285, endPoint x: 430, endPoint y: 307, distance: 148.7
click at [430, 307] on div "SearchWithCriteria2dbe3e0f-7fd7-44f7-aadf-3f212c0ba997 ISWC T3282863058 Add Cri…" at bounding box center [737, 289] width 780 height 65
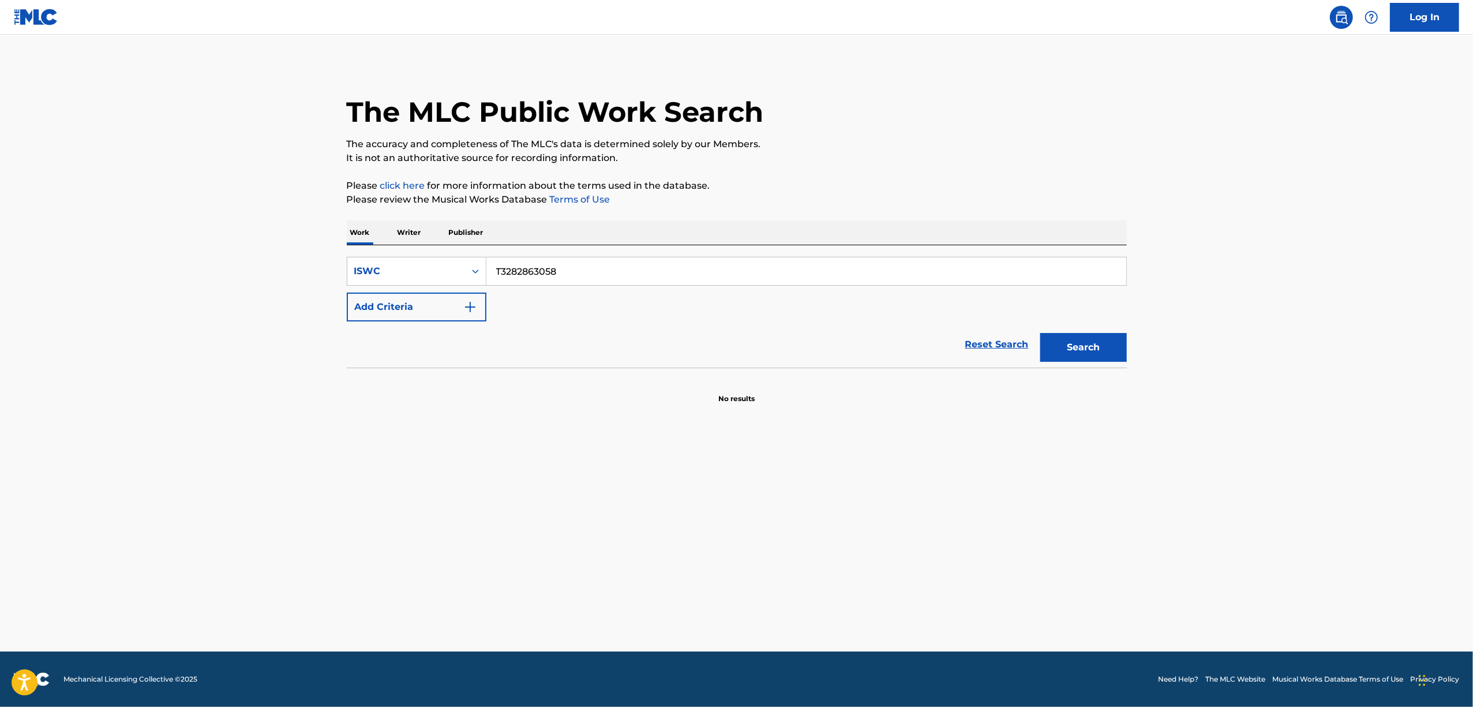
drag, startPoint x: 582, startPoint y: 325, endPoint x: 569, endPoint y: 298, distance: 29.9
click at [580, 324] on div "Reset Search Search" at bounding box center [737, 344] width 780 height 46
drag, startPoint x: 538, startPoint y: 268, endPoint x: 460, endPoint y: 278, distance: 78.5
click at [464, 278] on div "SearchWithCriteria2dbe3e0f-7fd7-44f7-aadf-3f212c0ba997 ISWC T3282863058" at bounding box center [737, 271] width 780 height 29
paste input "8967346"
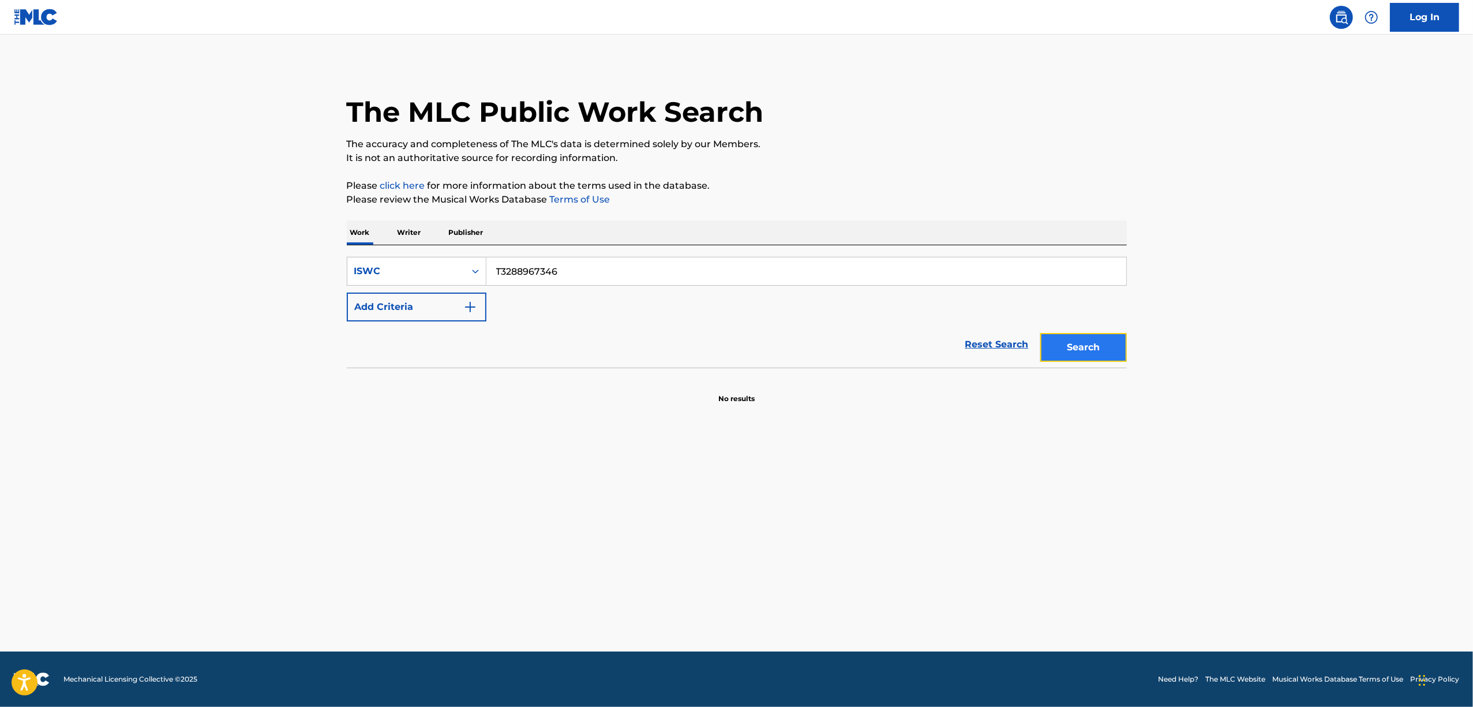
click at [1076, 338] on button "Search" at bounding box center [1083, 347] width 87 height 29
drag, startPoint x: 565, startPoint y: 275, endPoint x: 410, endPoint y: 302, distance: 158.2
click at [410, 302] on div "SearchWithCriteria2dbe3e0f-7fd7-44f7-aadf-3f212c0ba997 ISWC T3288967346 Add Cri…" at bounding box center [737, 289] width 780 height 65
paste input "277"
click at [1079, 344] on button "Search" at bounding box center [1083, 347] width 87 height 29
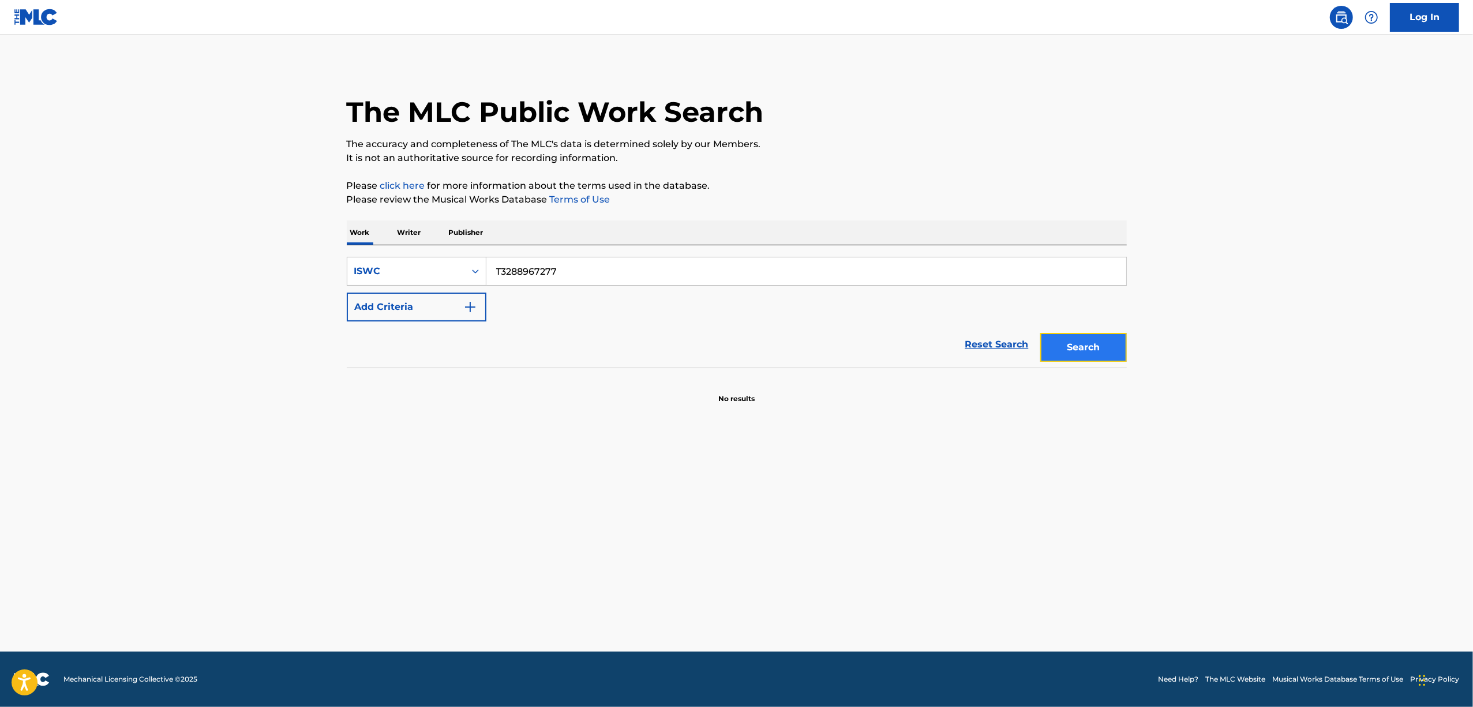
click at [1098, 345] on button "Search" at bounding box center [1083, 347] width 87 height 29
drag, startPoint x: 580, startPoint y: 276, endPoint x: 460, endPoint y: 292, distance: 121.1
click at [462, 292] on div "SearchWithCriteria2dbe3e0f-7fd7-44f7-aadf-3f212c0ba997 ISWC T3288967277 Add Cri…" at bounding box center [737, 289] width 780 height 65
paste input "11"
click at [1071, 344] on button "Search" at bounding box center [1083, 347] width 87 height 29
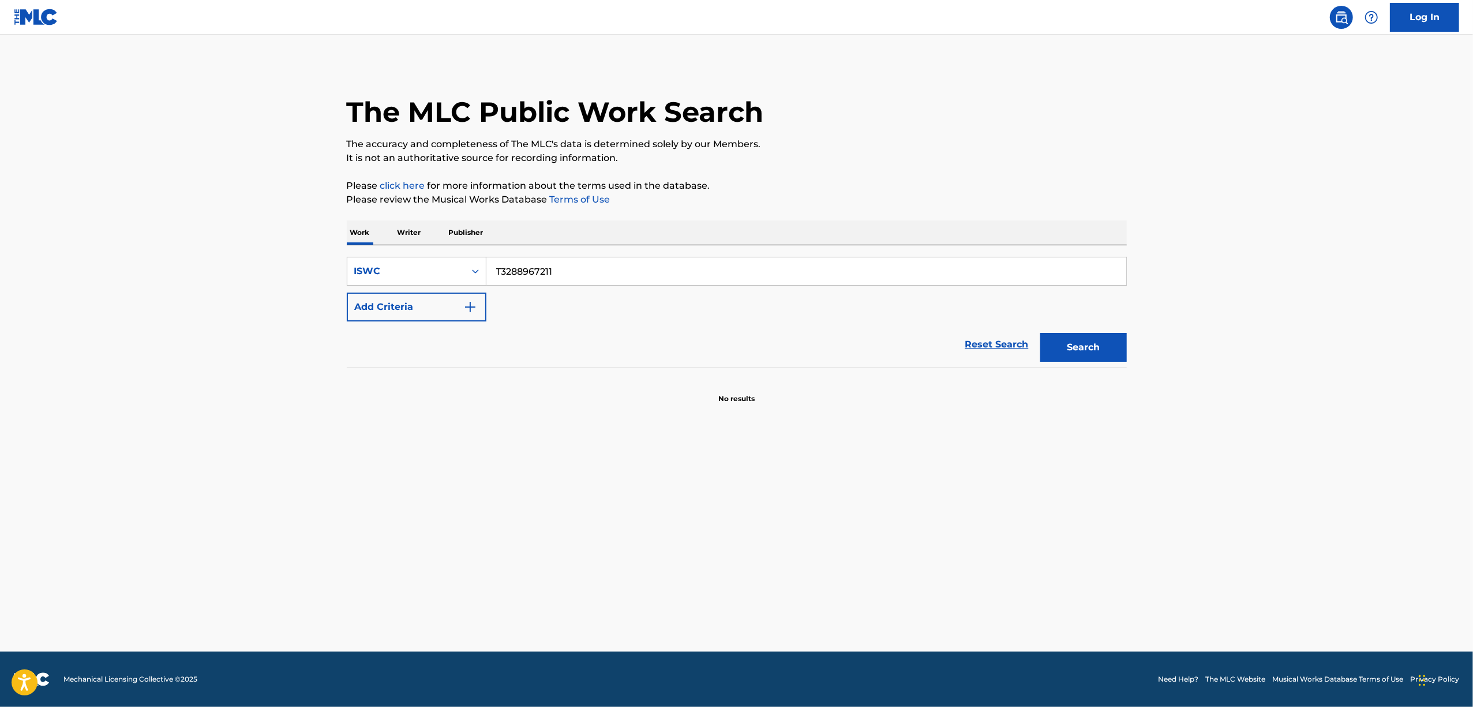
click at [267, 563] on main "The MLC Public Work Search The accuracy and completeness of The MLC's data is d…" at bounding box center [736, 343] width 1473 height 617
drag, startPoint x: 573, startPoint y: 276, endPoint x: 441, endPoint y: 291, distance: 133.0
click at [442, 291] on div "SearchWithCriteria2dbe3e0f-7fd7-44f7-aadf-3f212c0ba997 ISWC T3288967211 Add Cri…" at bounding box center [737, 289] width 780 height 65
paste input "30865"
click at [1093, 333] on button "Search" at bounding box center [1083, 347] width 87 height 29
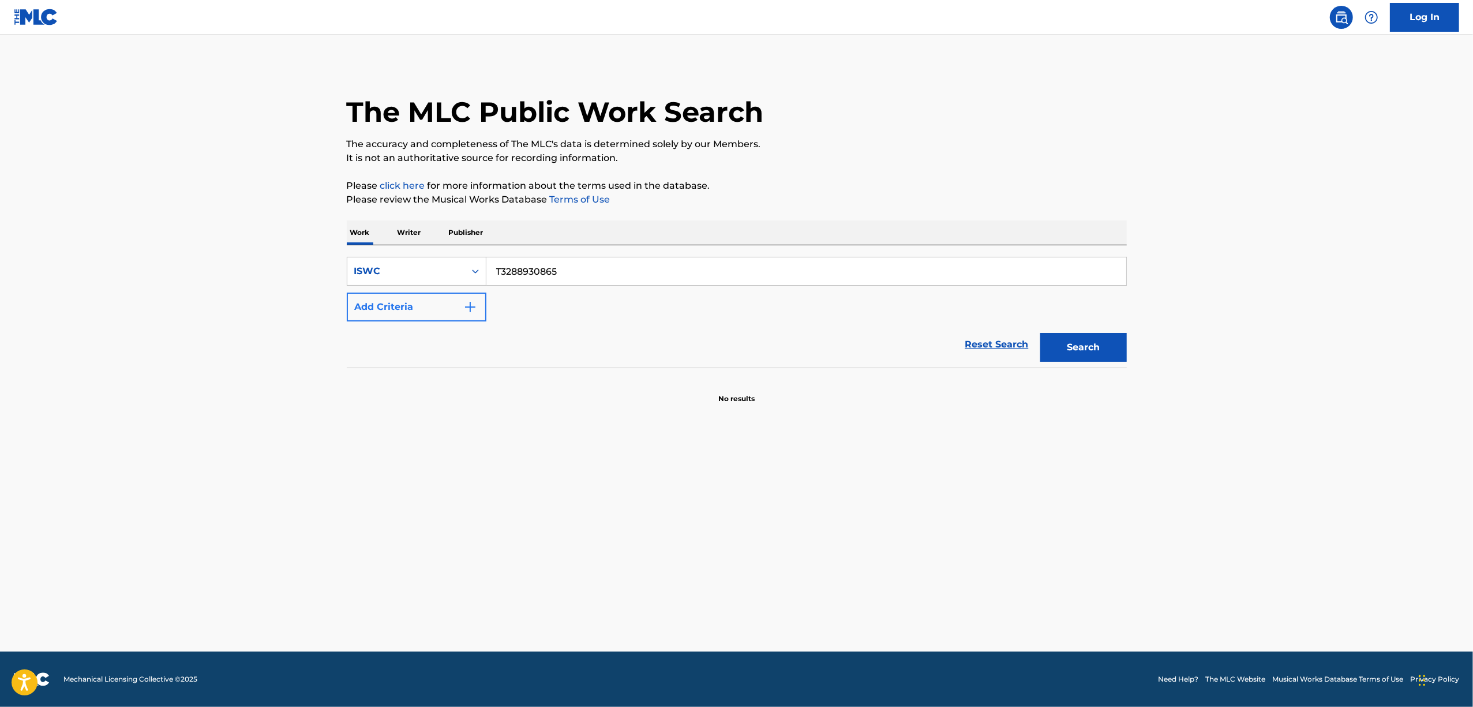
drag, startPoint x: 459, startPoint y: 285, endPoint x: 411, endPoint y: 299, distance: 50.4
click at [411, 299] on div "SearchWithCriteria2dbe3e0f-7fd7-44f7-aadf-3f212c0ba997 ISWC T3288930865 Add Cri…" at bounding box center [737, 289] width 780 height 65
paste input "9919"
click at [1078, 351] on button "Search" at bounding box center [1083, 347] width 87 height 29
drag, startPoint x: 585, startPoint y: 259, endPoint x: 423, endPoint y: 299, distance: 166.4
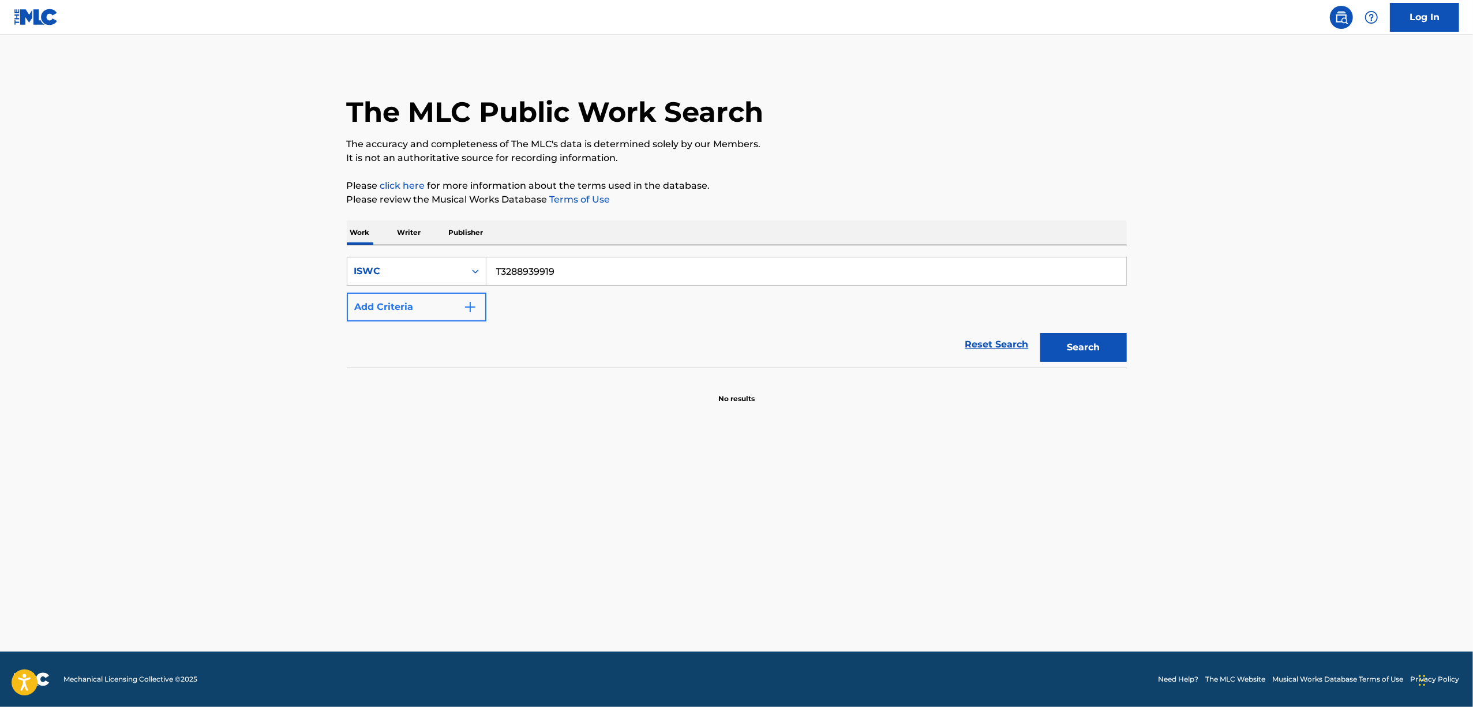
click at [423, 299] on div "SearchWithCriteria2dbe3e0f-7fd7-44f7-aadf-3f212c0ba997 ISWC T3288939919 Add Cri…" at bounding box center [737, 289] width 780 height 65
paste input "438"
drag, startPoint x: 1069, startPoint y: 353, endPoint x: 1048, endPoint y: 331, distance: 31.0
click at [1068, 351] on button "Search" at bounding box center [1083, 347] width 87 height 29
drag, startPoint x: 580, startPoint y: 268, endPoint x: 421, endPoint y: 290, distance: 160.7
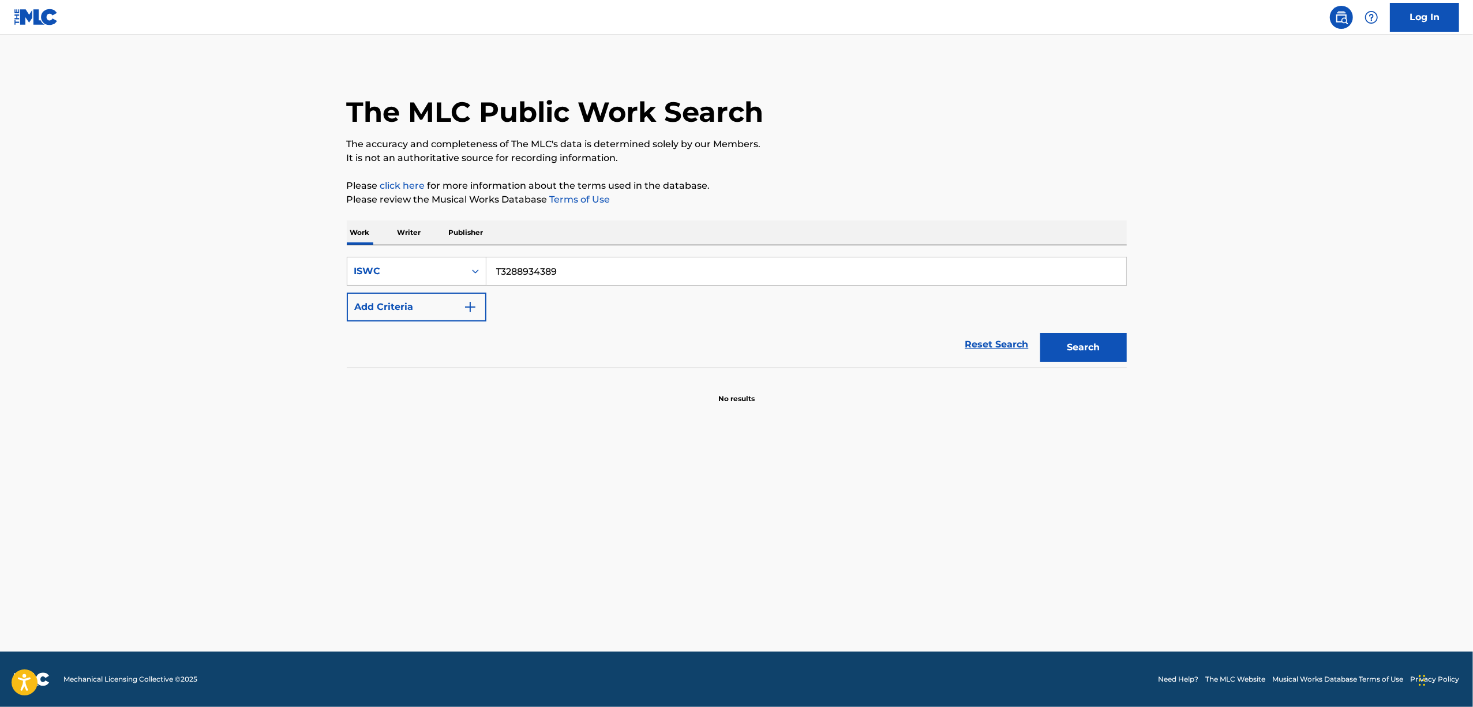
click at [422, 290] on div "SearchWithCriteria2dbe3e0f-7fd7-44f7-aadf-3f212c0ba997 ISWC T3288934389 Add Cri…" at bounding box center [737, 289] width 780 height 65
paste input "2862895"
click at [1094, 338] on button "Search" at bounding box center [1083, 347] width 87 height 29
drag, startPoint x: 595, startPoint y: 272, endPoint x: 344, endPoint y: 306, distance: 253.8
click at [344, 306] on div "The MLC Public Work Search The accuracy and completeness of The MLC's data is d…" at bounding box center [737, 233] width 808 height 340
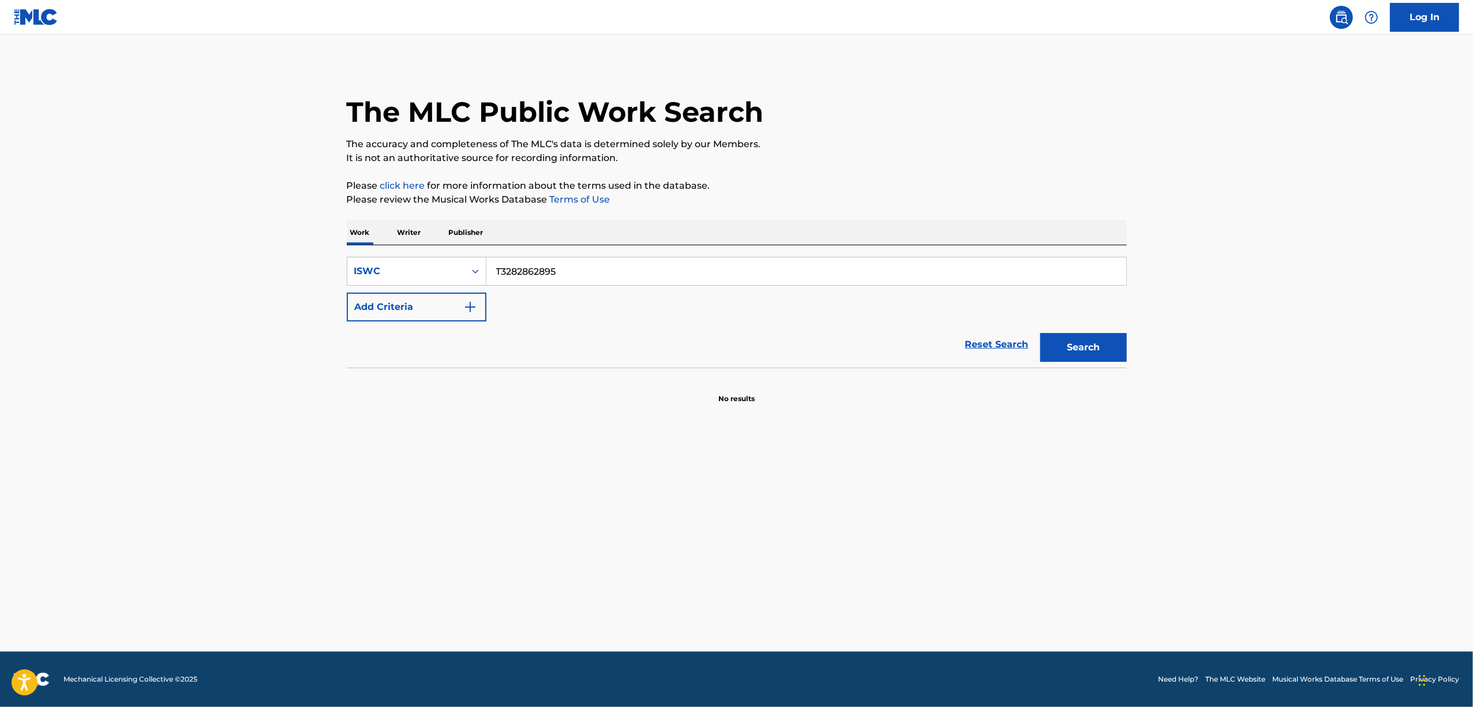
paste input "8967164"
drag, startPoint x: 1090, startPoint y: 345, endPoint x: 441, endPoint y: 0, distance: 735.0
click at [1089, 342] on button "Search" at bounding box center [1083, 347] width 87 height 29
drag, startPoint x: 618, startPoint y: 272, endPoint x: 366, endPoint y: 298, distance: 254.0
click at [367, 298] on div "SearchWithCriteria2dbe3e0f-7fd7-44f7-aadf-3f212c0ba997 ISWC T3288967164 Add Cri…" at bounding box center [737, 289] width 780 height 65
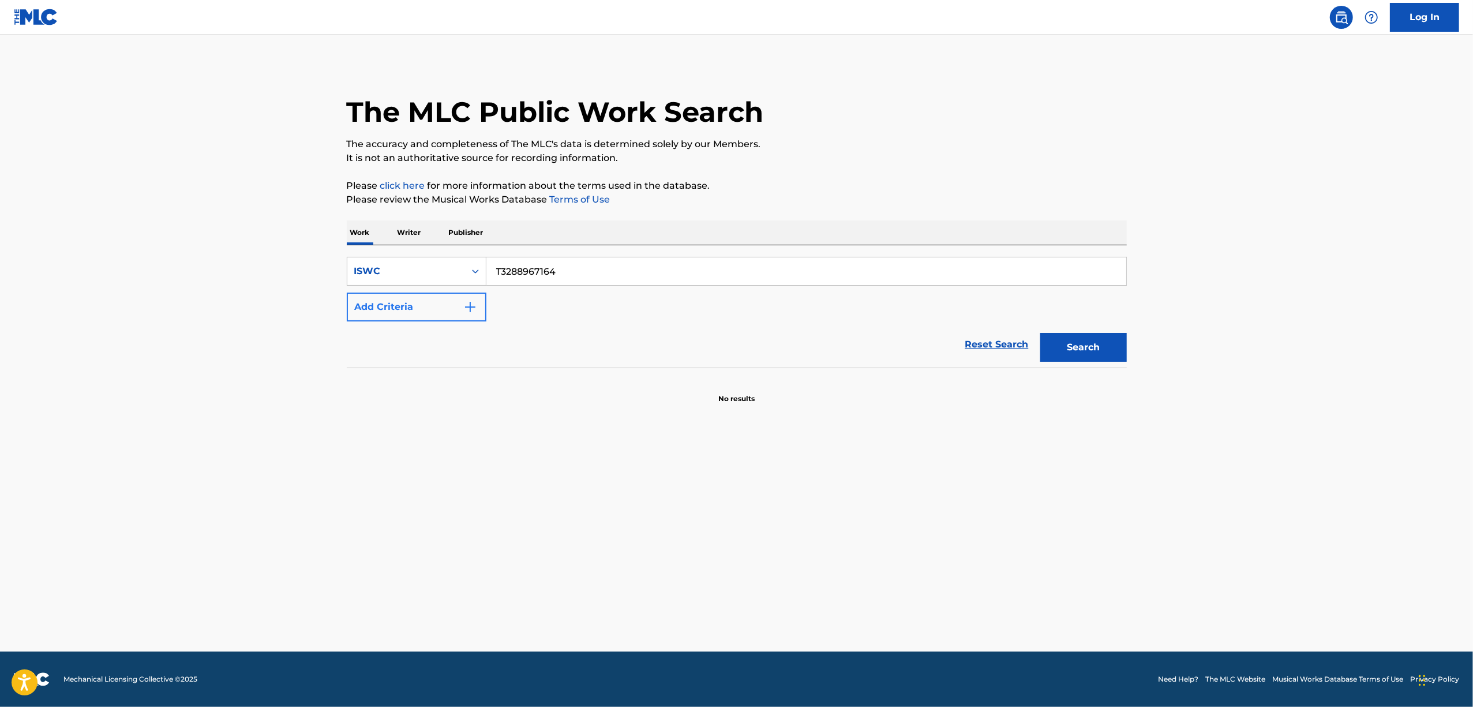
paste input "19"
click at [1096, 352] on button "Search" at bounding box center [1083, 347] width 87 height 29
click at [1095, 329] on div "Search" at bounding box center [1080, 344] width 92 height 46
drag, startPoint x: 1093, startPoint y: 352, endPoint x: 1431, endPoint y: 164, distance: 387.1
click at [1097, 350] on button "Search" at bounding box center [1083, 347] width 87 height 29
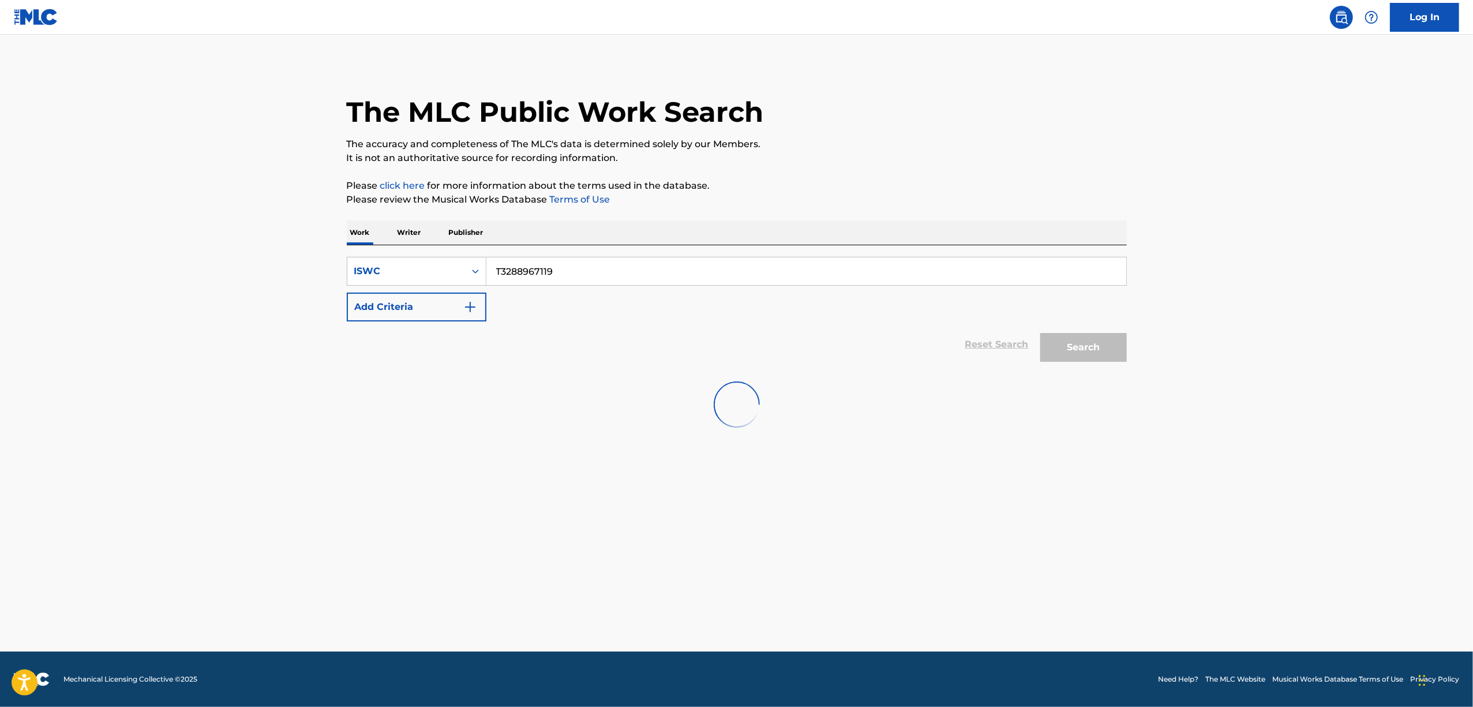
click at [1291, 257] on main "The MLC Public Work Search The accuracy and completeness of The MLC's data is d…" at bounding box center [736, 343] width 1473 height 617
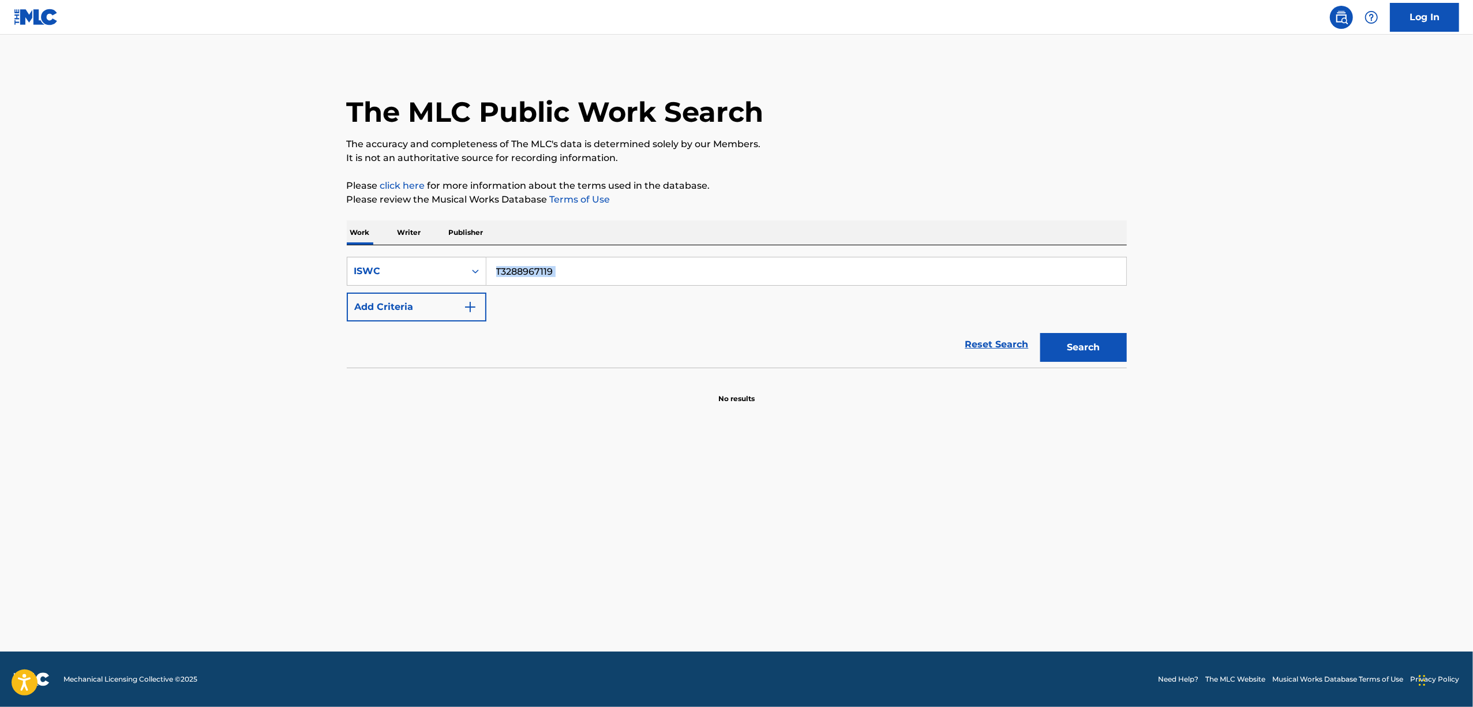
click at [1291, 257] on main "The MLC Public Work Search The accuracy and completeness of The MLC's data is d…" at bounding box center [736, 343] width 1473 height 617
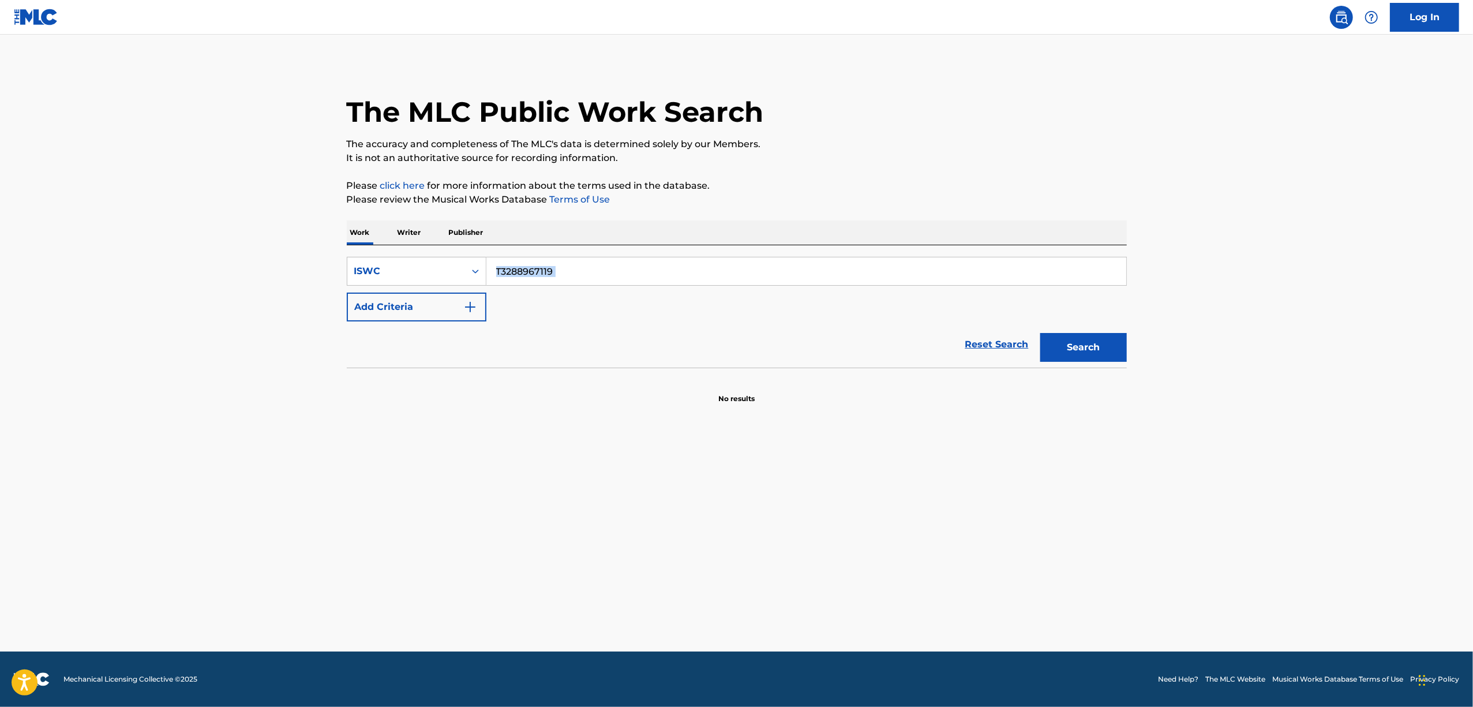
click at [1291, 257] on main "The MLC Public Work Search The accuracy and completeness of The MLC's data is d…" at bounding box center [736, 343] width 1473 height 617
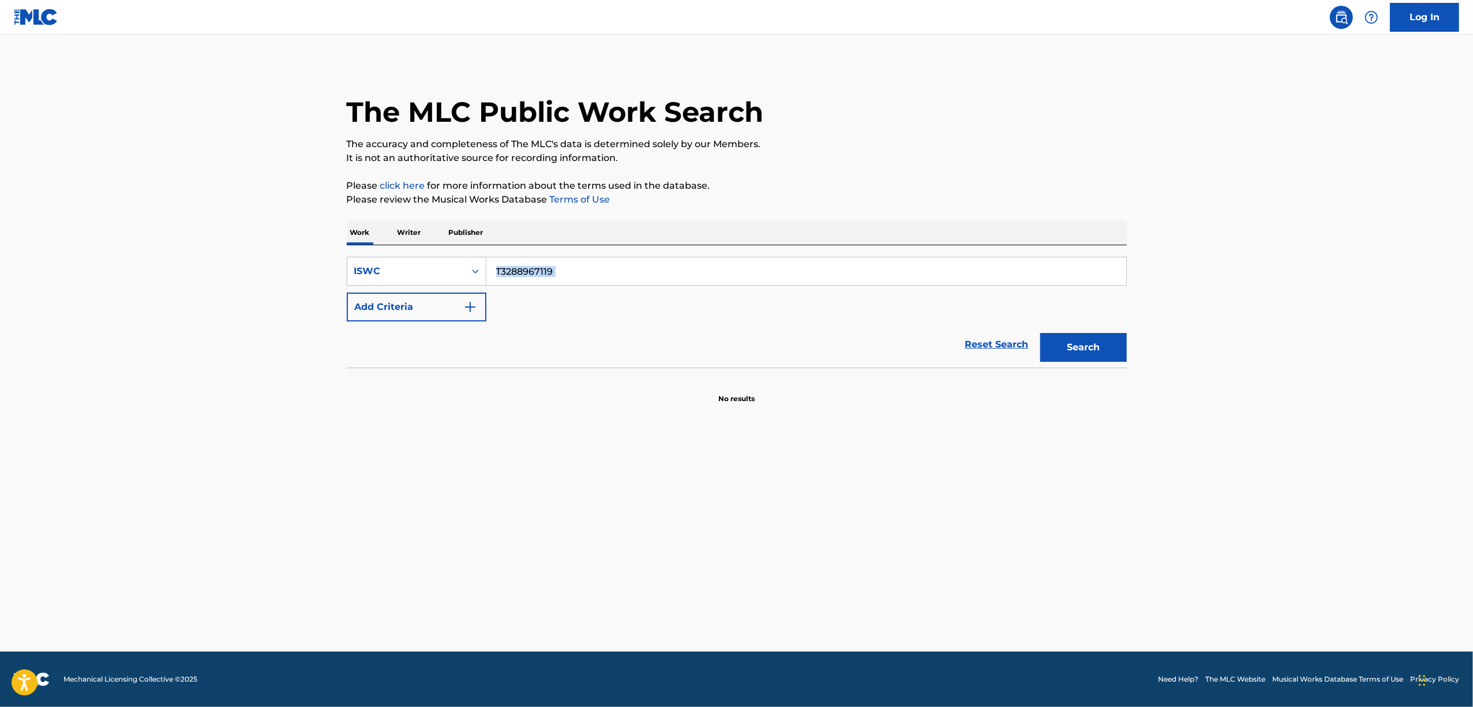
click at [1291, 257] on main "The MLC Public Work Search The accuracy and completeness of The MLC's data is d…" at bounding box center [736, 343] width 1473 height 617
click at [1275, 411] on main "The MLC Public Work Search The accuracy and completeness of The MLC's data is d…" at bounding box center [736, 343] width 1473 height 617
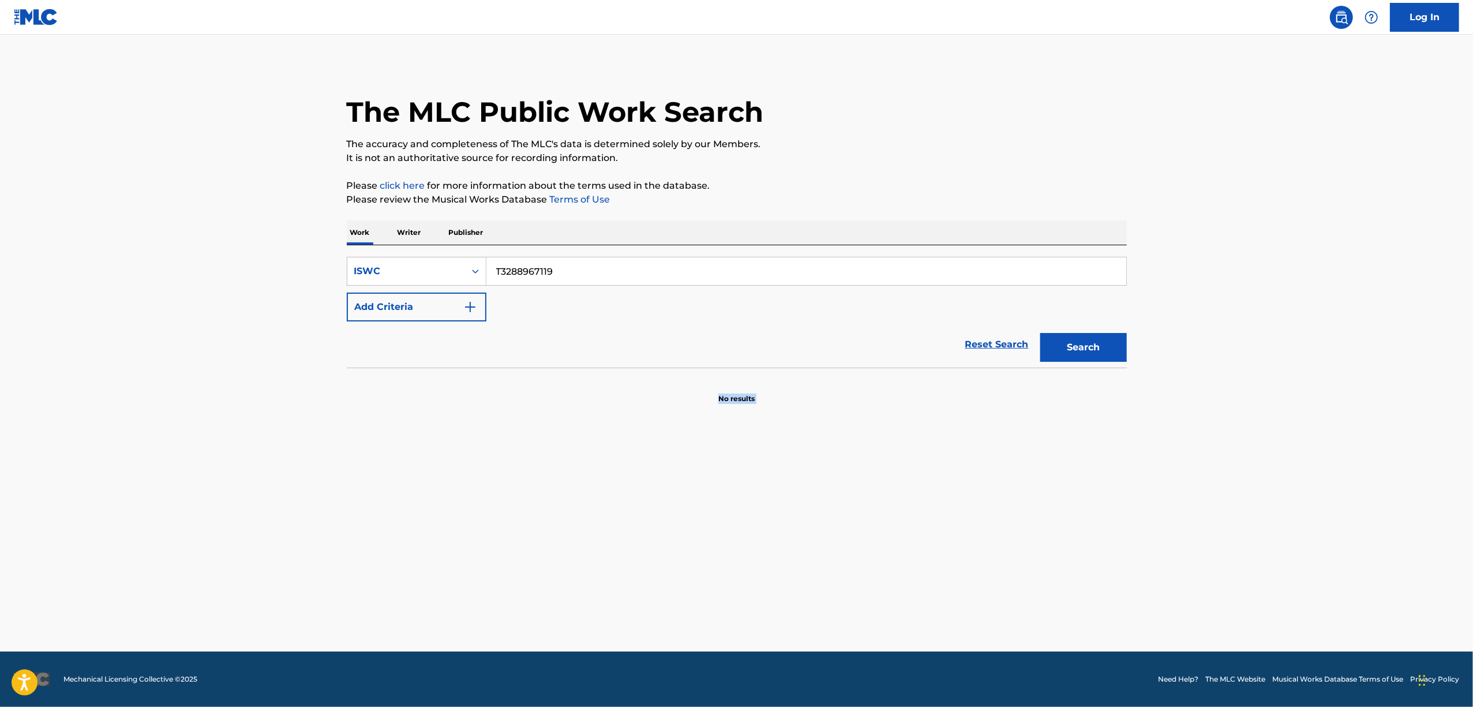
click at [1275, 411] on main "The MLC Public Work Search The accuracy and completeness of The MLC's data is d…" at bounding box center [736, 343] width 1473 height 617
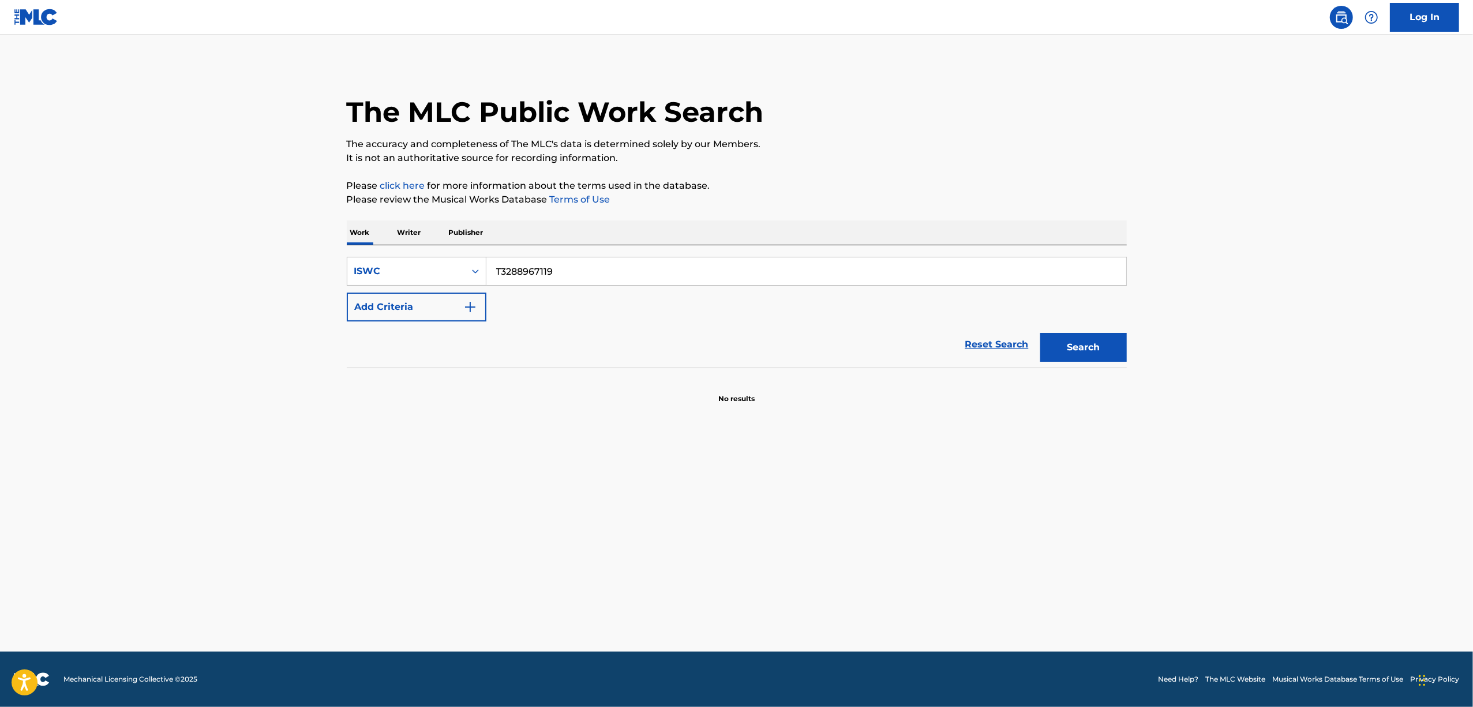
click at [1275, 411] on main "The MLC Public Work Search The accuracy and completeness of The MLC's data is d…" at bounding box center [736, 343] width 1473 height 617
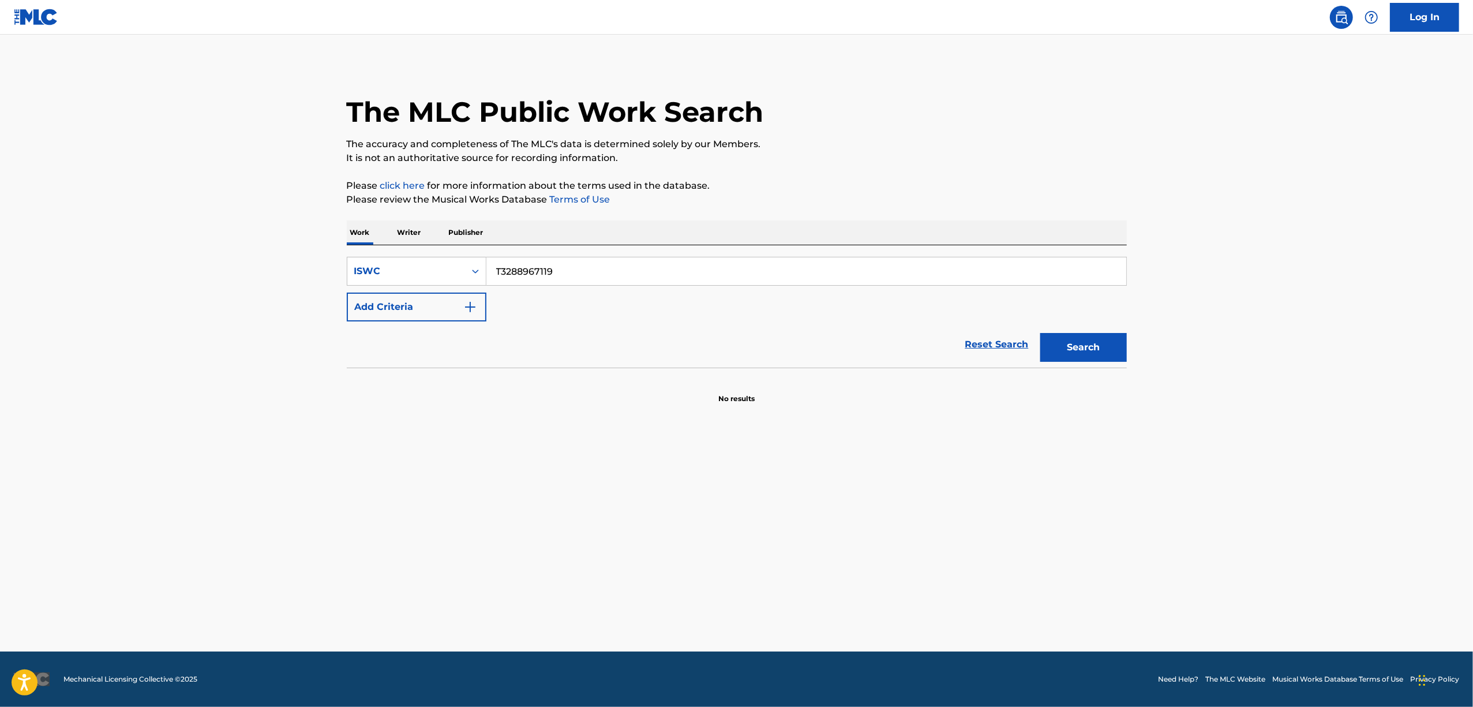
click at [1275, 411] on main "The MLC Public Work Search The accuracy and completeness of The MLC's data is d…" at bounding box center [736, 343] width 1473 height 617
click at [1269, 390] on main "The MLC Public Work Search The accuracy and completeness of The MLC's data is d…" at bounding box center [736, 343] width 1473 height 617
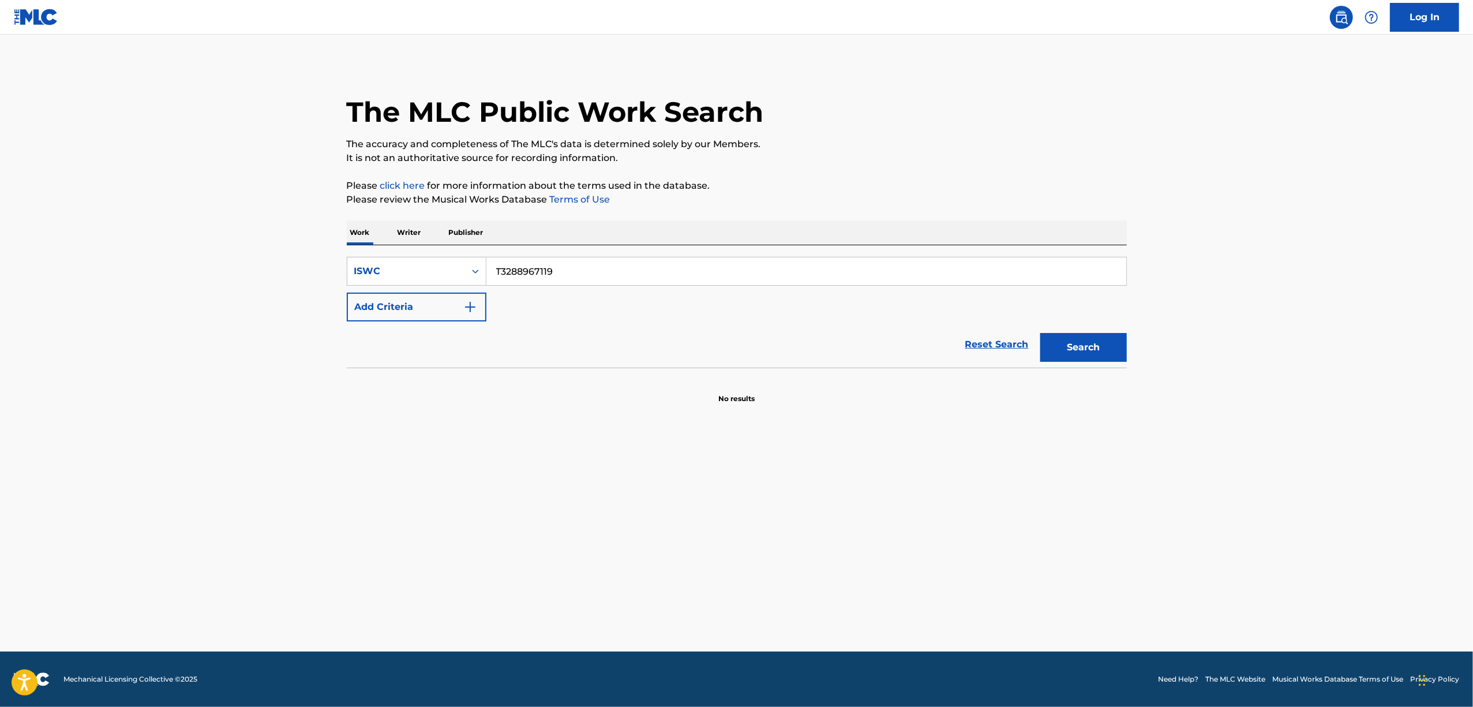
click at [1269, 390] on main "The MLC Public Work Search The accuracy and completeness of The MLC's data is d…" at bounding box center [736, 343] width 1473 height 617
click at [1261, 386] on main "The MLC Public Work Search The accuracy and completeness of The MLC's data is d…" at bounding box center [736, 343] width 1473 height 617
click at [1261, 381] on main "The MLC Public Work Search The accuracy and completeness of The MLC's data is d…" at bounding box center [736, 343] width 1473 height 617
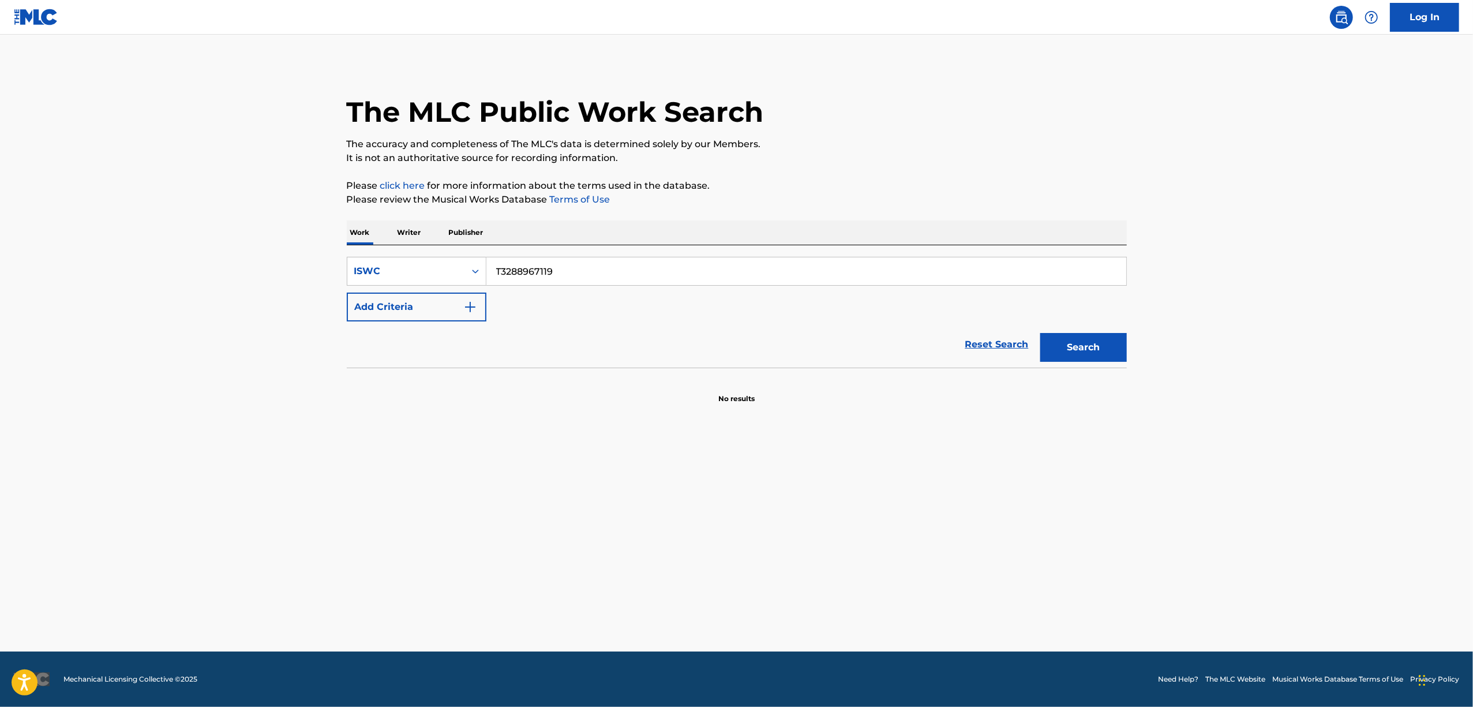
click at [1260, 381] on main "The MLC Public Work Search The accuracy and completeness of The MLC's data is d…" at bounding box center [736, 343] width 1473 height 617
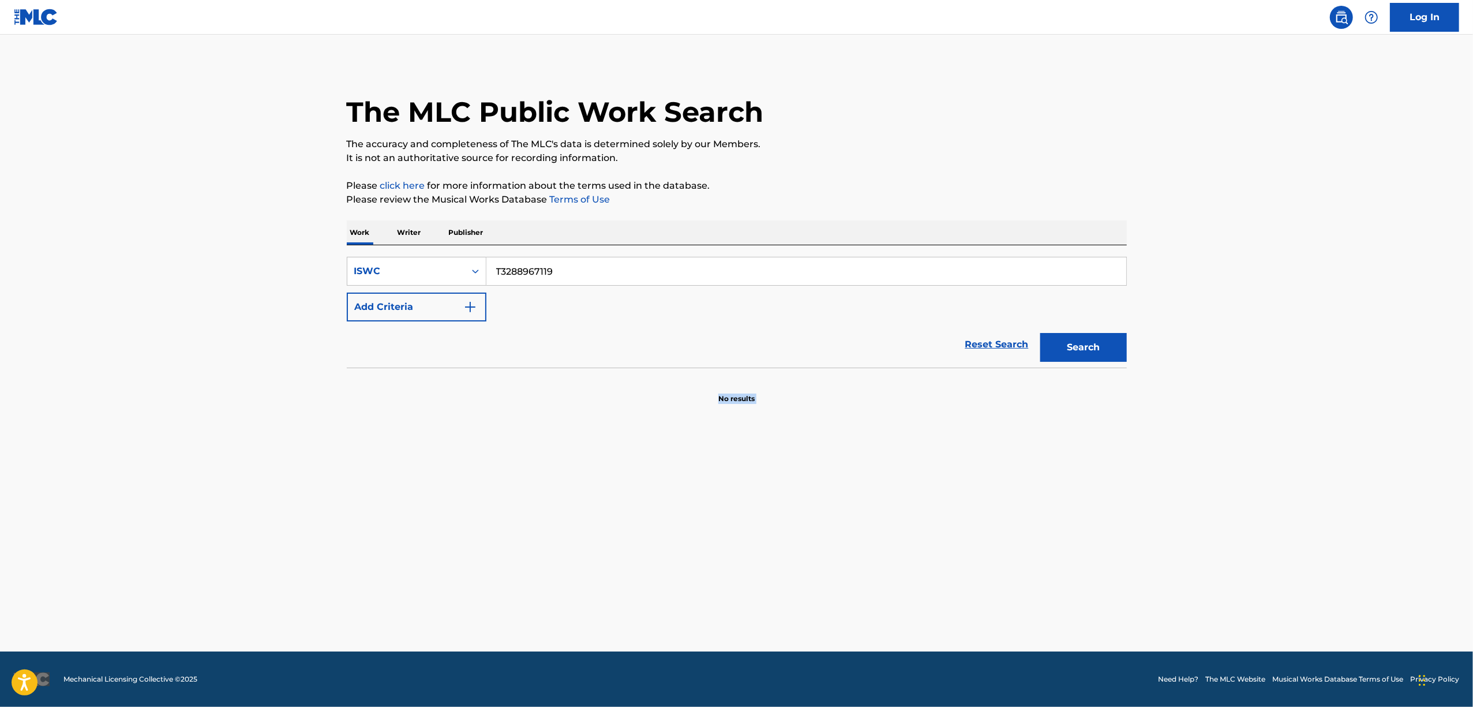
click at [1260, 381] on main "The MLC Public Work Search The accuracy and completeness of The MLC's data is d…" at bounding box center [736, 343] width 1473 height 617
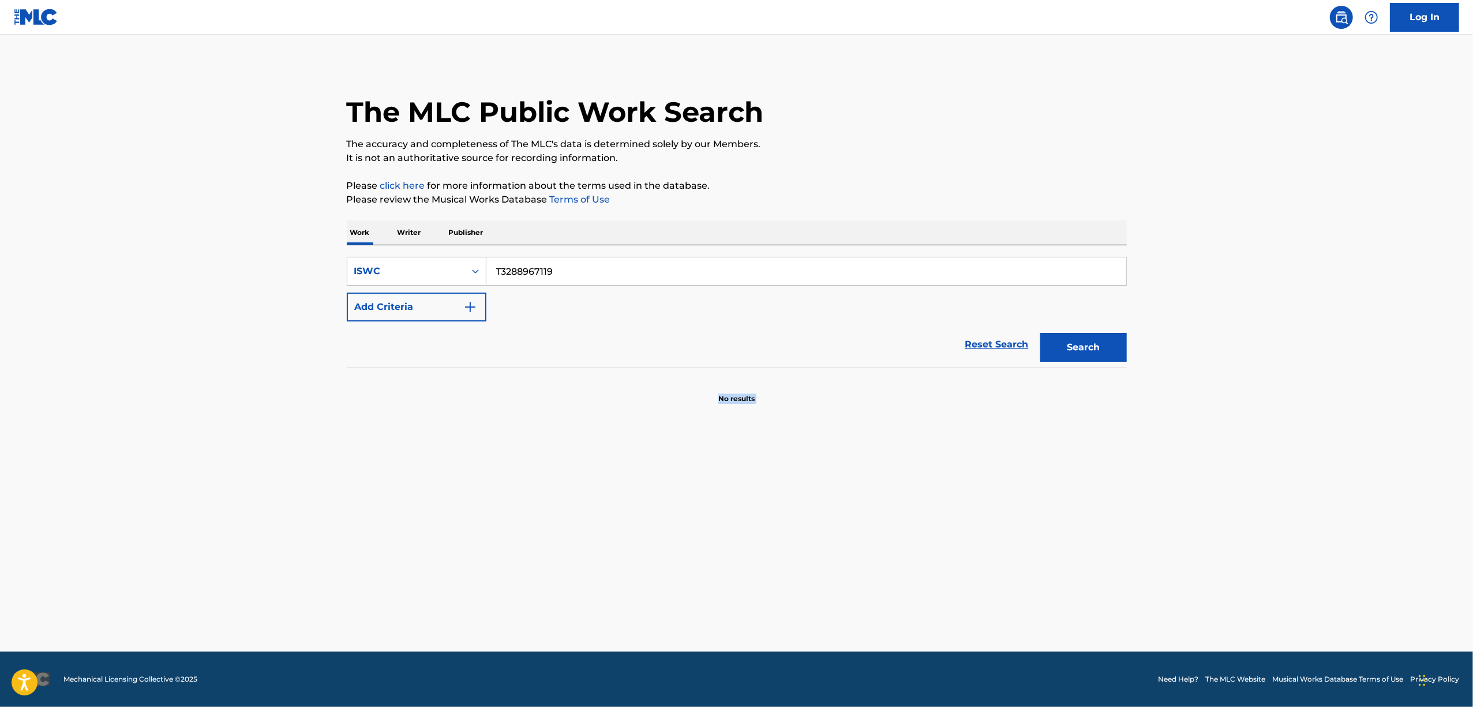
click at [1260, 381] on main "The MLC Public Work Search The accuracy and completeness of The MLC's data is d…" at bounding box center [736, 343] width 1473 height 617
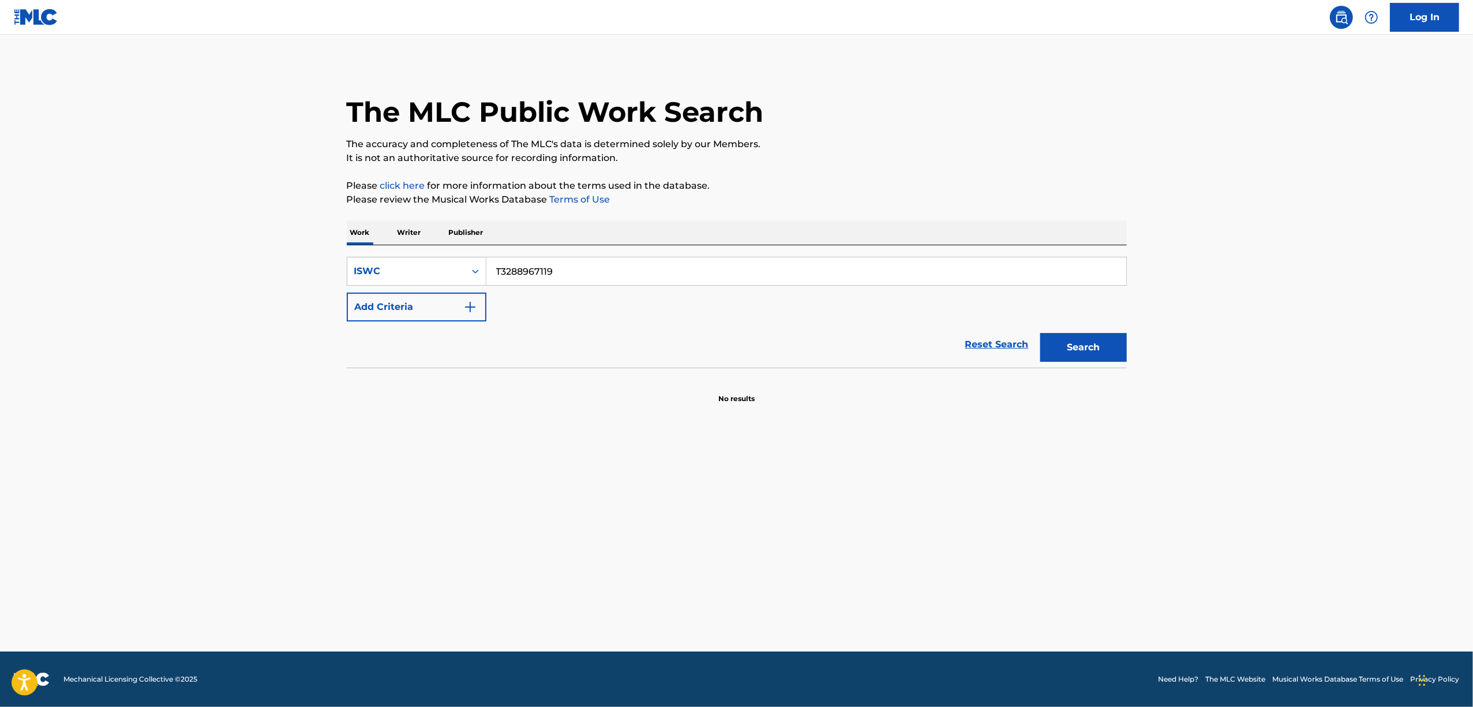
click at [1260, 381] on main "The MLC Public Work Search The accuracy and completeness of The MLC's data is d…" at bounding box center [736, 343] width 1473 height 617
click at [1282, 462] on main "The MLC Public Work Search The accuracy and completeness of The MLC's data is d…" at bounding box center [736, 343] width 1473 height 617
drag, startPoint x: 1282, startPoint y: 462, endPoint x: 1282, endPoint y: 432, distance: 30.6
click at [1283, 434] on main "The MLC Public Work Search The accuracy and completeness of The MLC's data is d…" at bounding box center [736, 343] width 1473 height 617
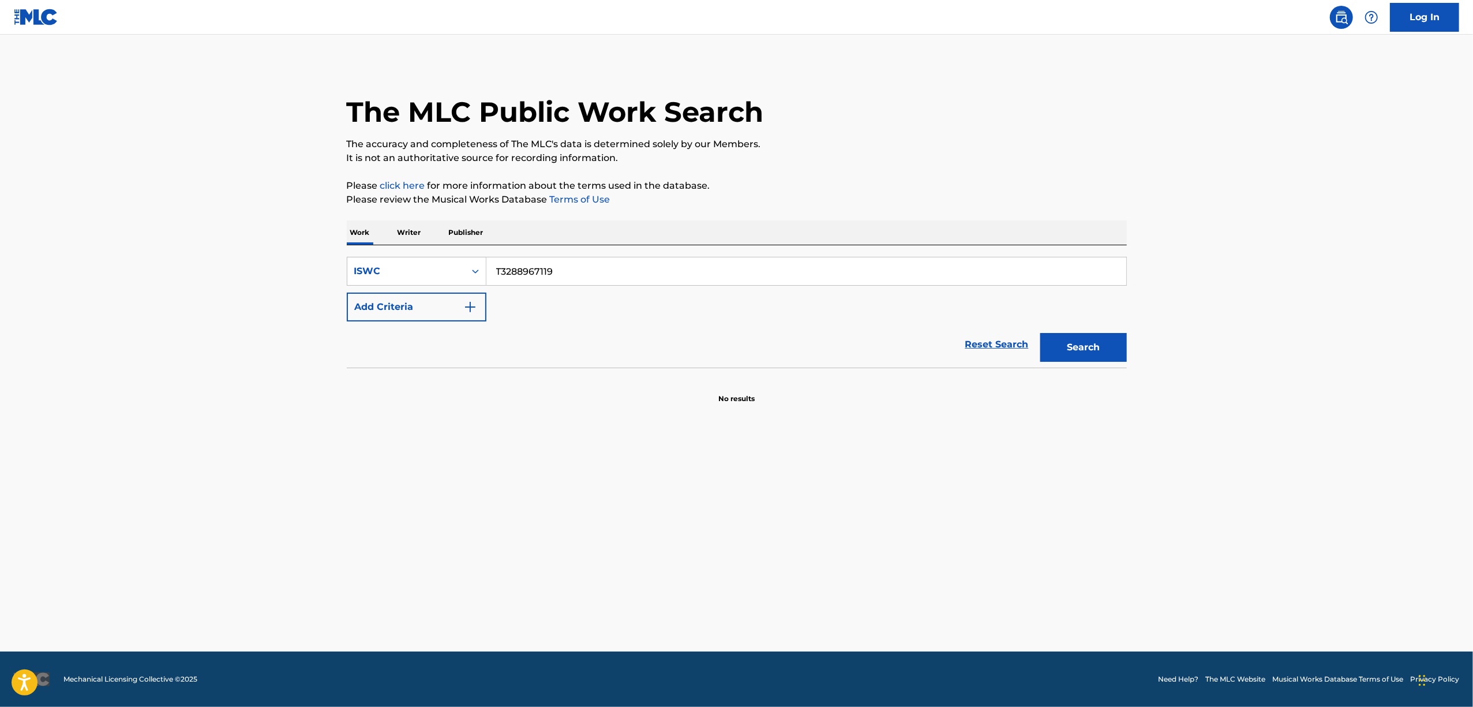
click at [1282, 432] on main "The MLC Public Work Search The accuracy and completeness of The MLC's data is d…" at bounding box center [736, 343] width 1473 height 617
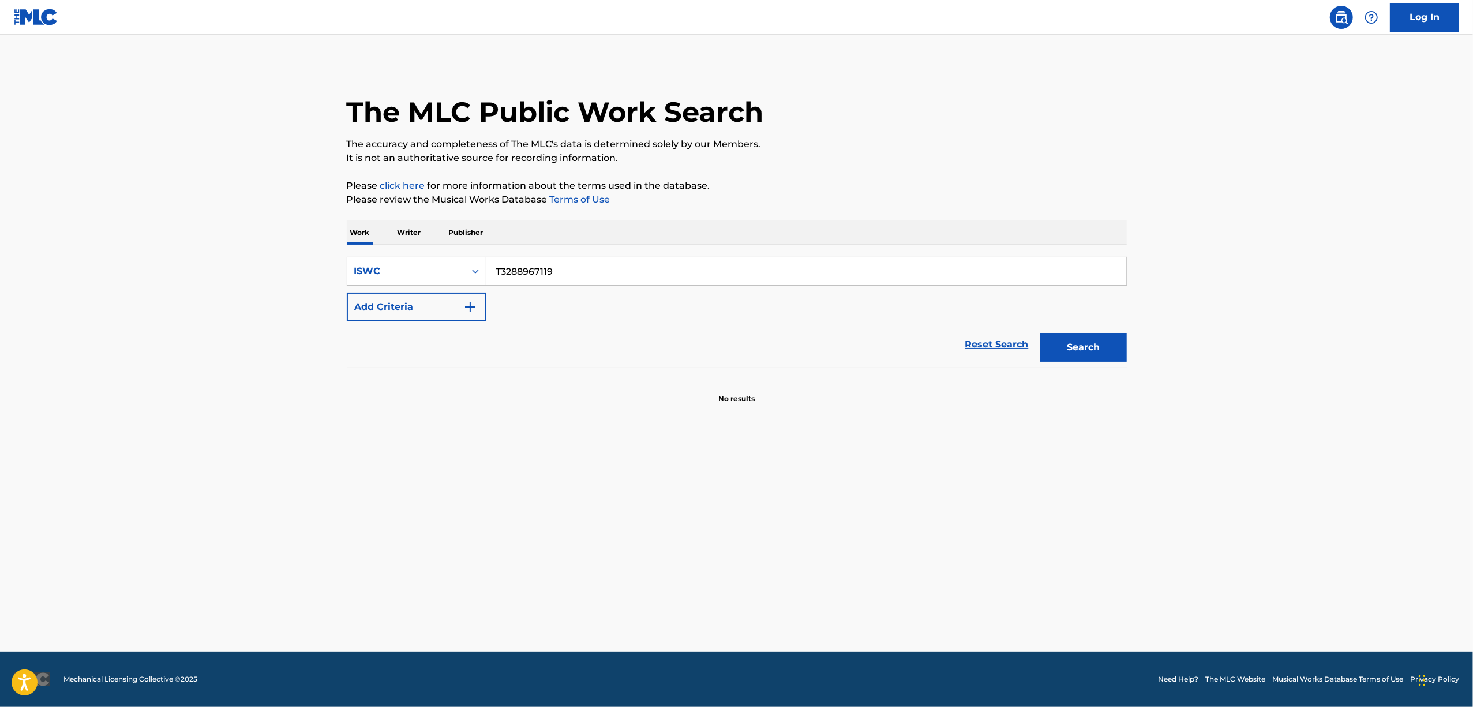
click at [1282, 432] on main "The MLC Public Work Search The accuracy and completeness of The MLC's data is d…" at bounding box center [736, 343] width 1473 height 617
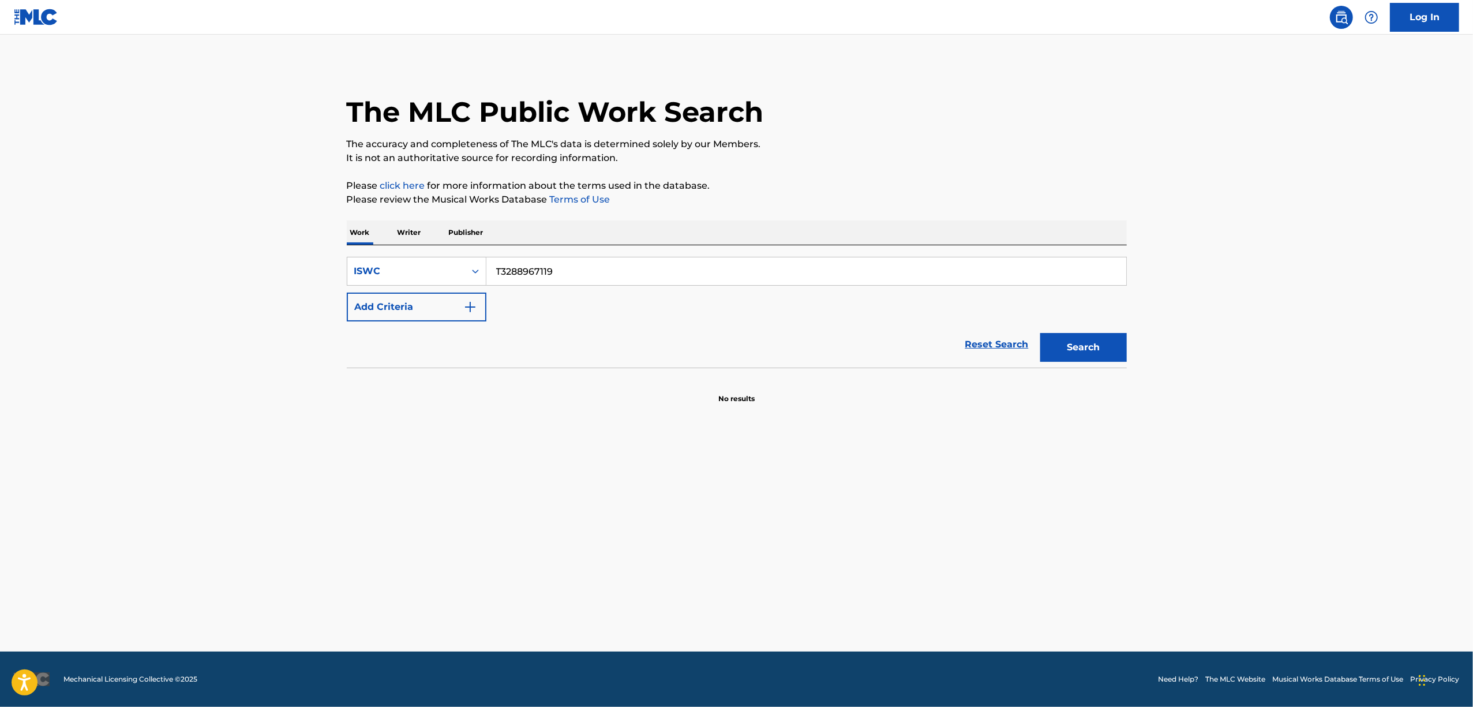
click at [1282, 432] on main "The MLC Public Work Search The accuracy and completeness of The MLC's data is d…" at bounding box center [736, 343] width 1473 height 617
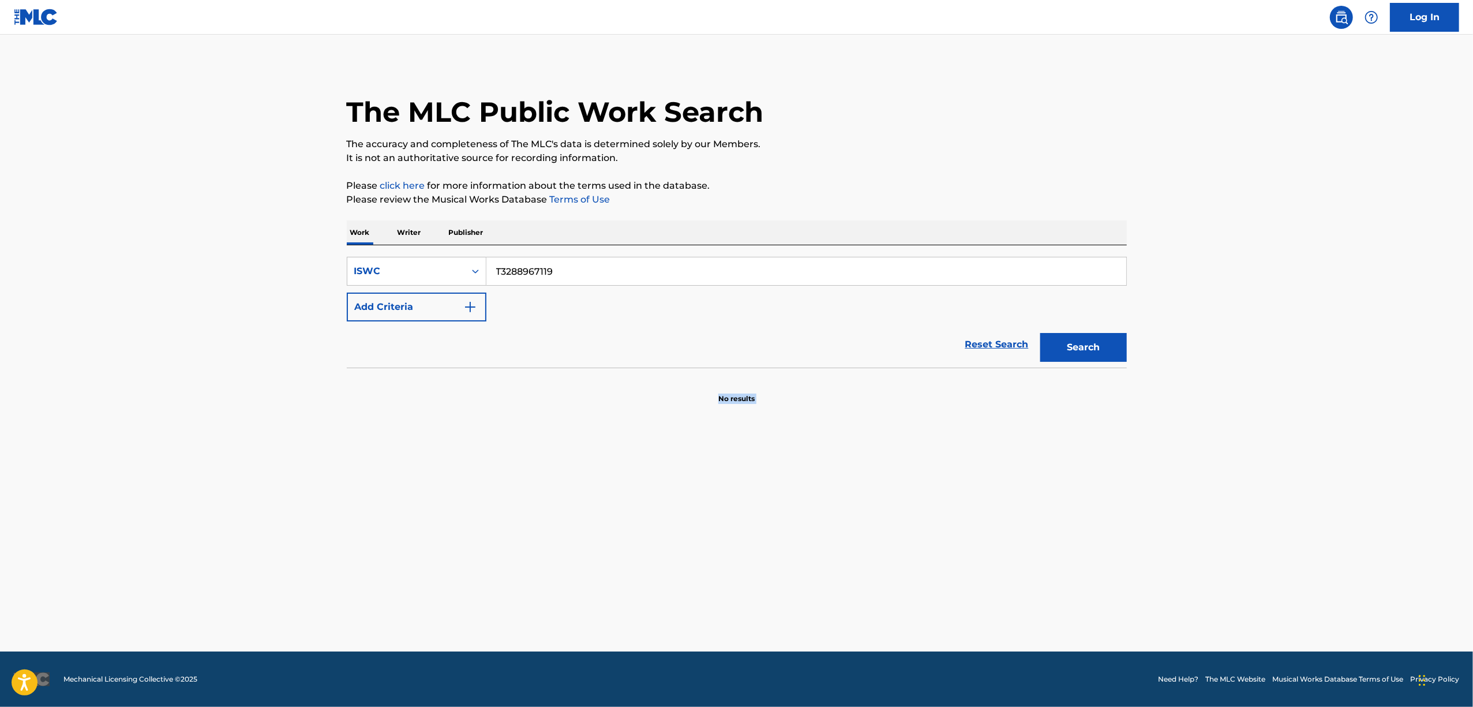
click at [1282, 432] on main "The MLC Public Work Search The accuracy and completeness of The MLC's data is d…" at bounding box center [736, 343] width 1473 height 617
click at [1314, 448] on main "The MLC Public Work Search The accuracy and completeness of The MLC's data is d…" at bounding box center [736, 343] width 1473 height 617
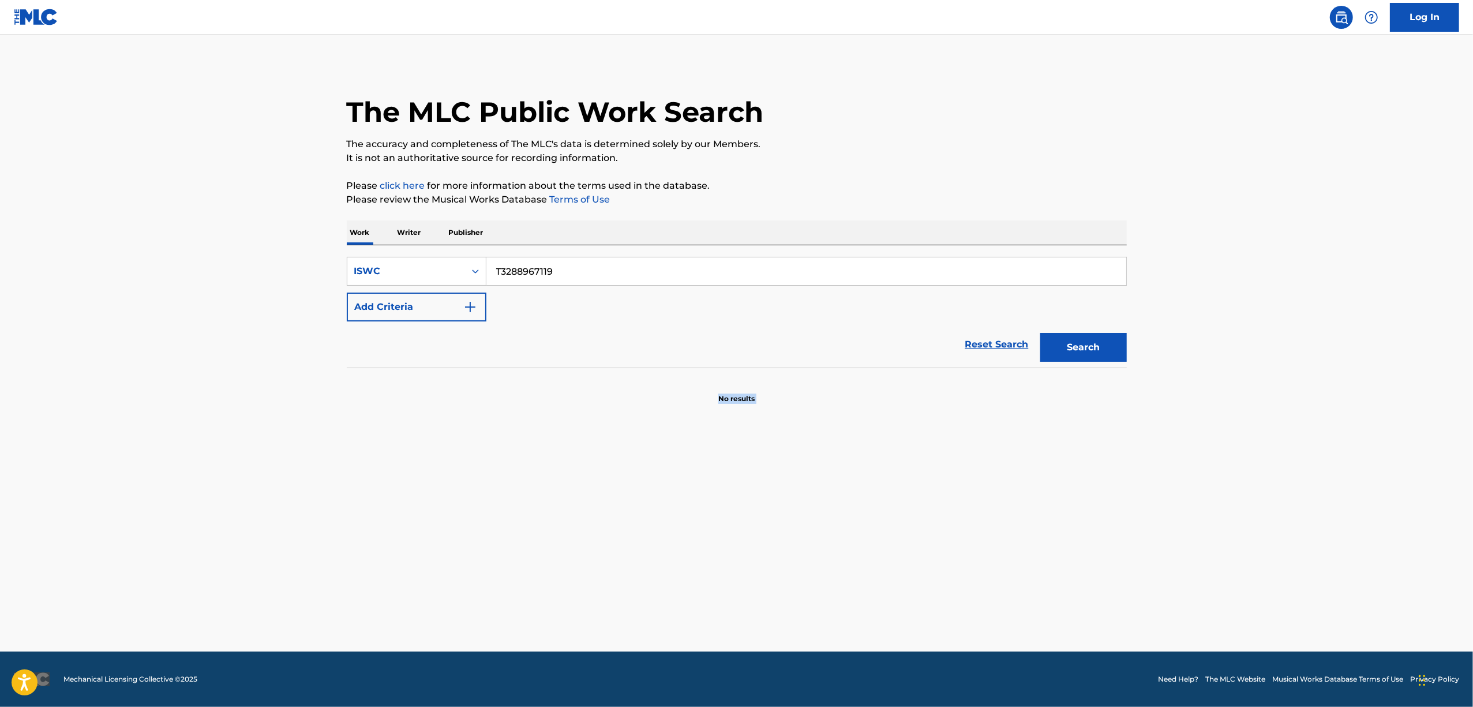
click at [1314, 448] on main "The MLC Public Work Search The accuracy and completeness of The MLC's data is d…" at bounding box center [736, 343] width 1473 height 617
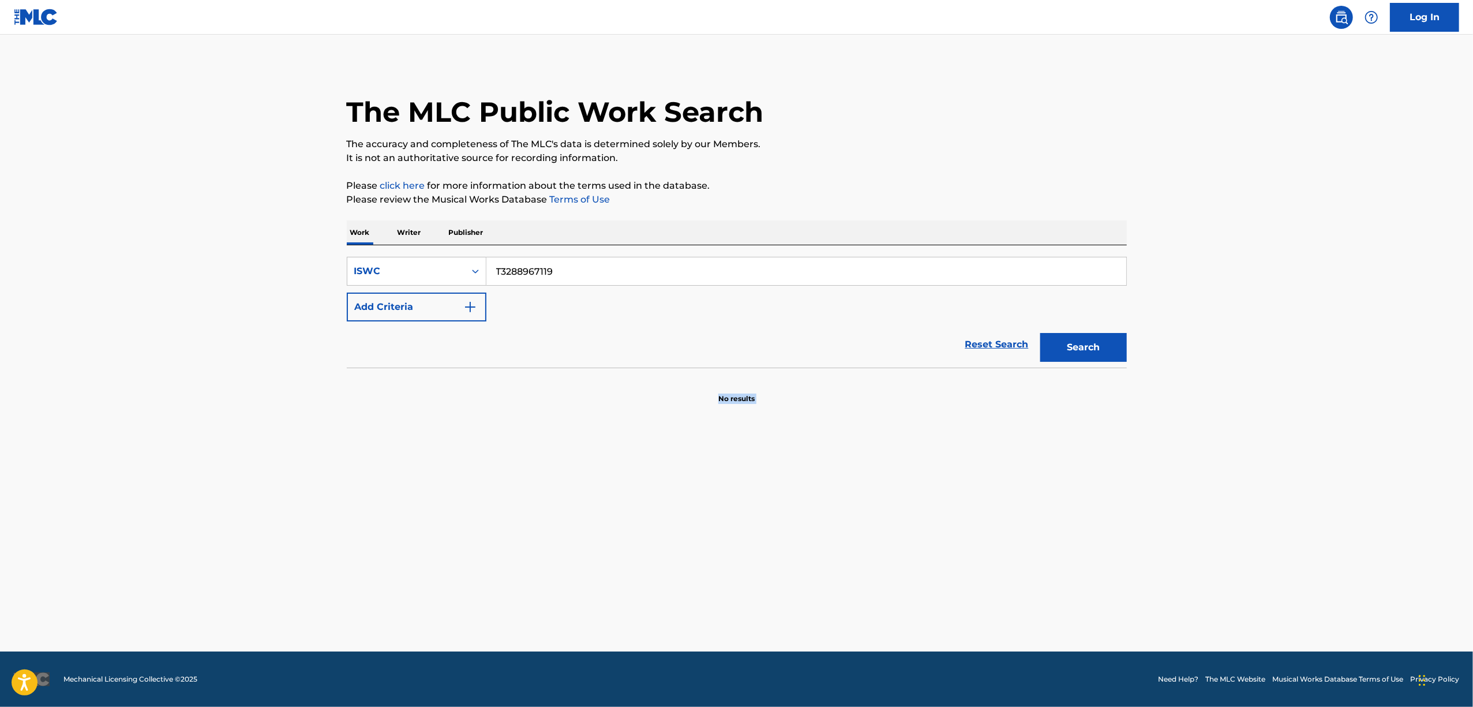
click at [1314, 448] on main "The MLC Public Work Search The accuracy and completeness of The MLC's data is d…" at bounding box center [736, 343] width 1473 height 617
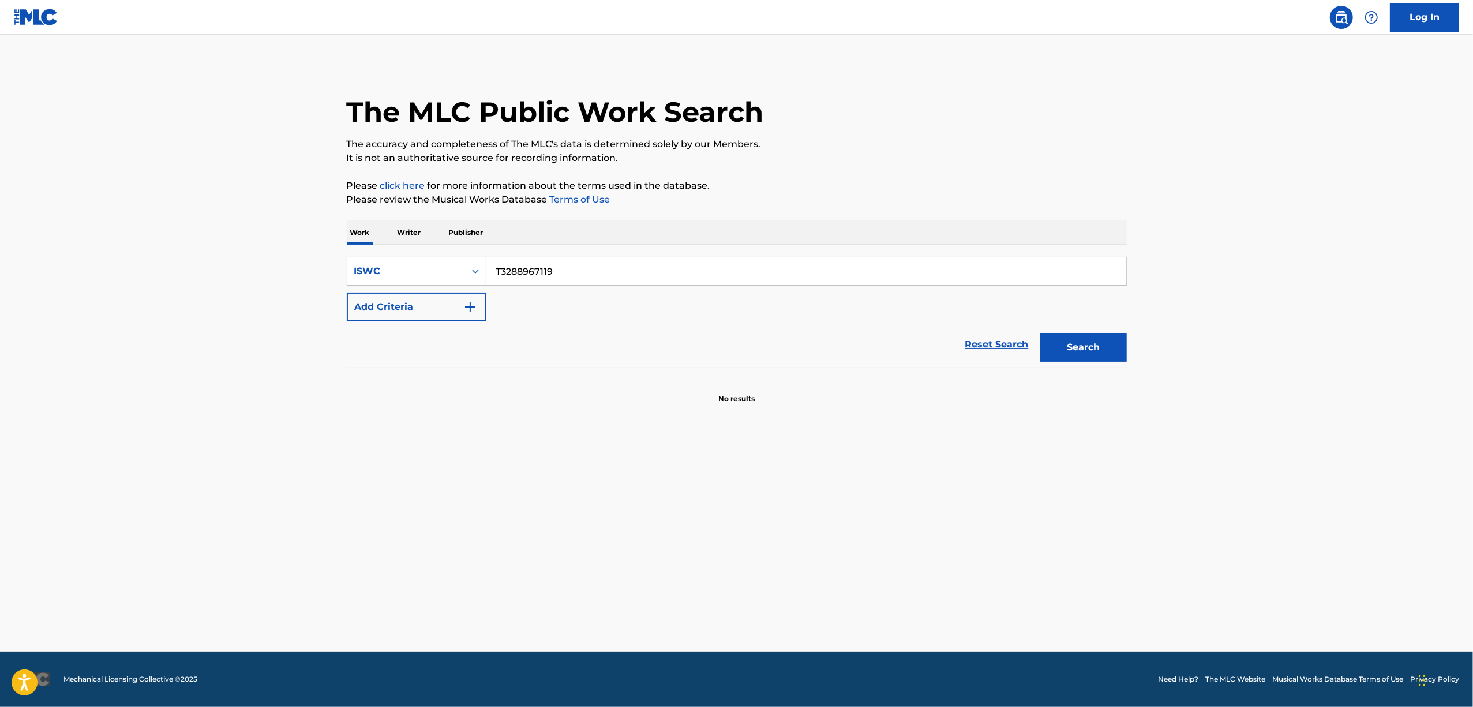
click at [1314, 448] on main "The MLC Public Work Search The accuracy and completeness of The MLC's data is d…" at bounding box center [736, 343] width 1473 height 617
drag, startPoint x: 1376, startPoint y: 374, endPoint x: 1367, endPoint y: 377, distance: 9.1
click at [1375, 375] on main "The MLC Public Work Search The accuracy and completeness of The MLC's data is d…" at bounding box center [736, 343] width 1473 height 617
click at [1367, 377] on main "The MLC Public Work Search The accuracy and completeness of The MLC's data is d…" at bounding box center [736, 343] width 1473 height 617
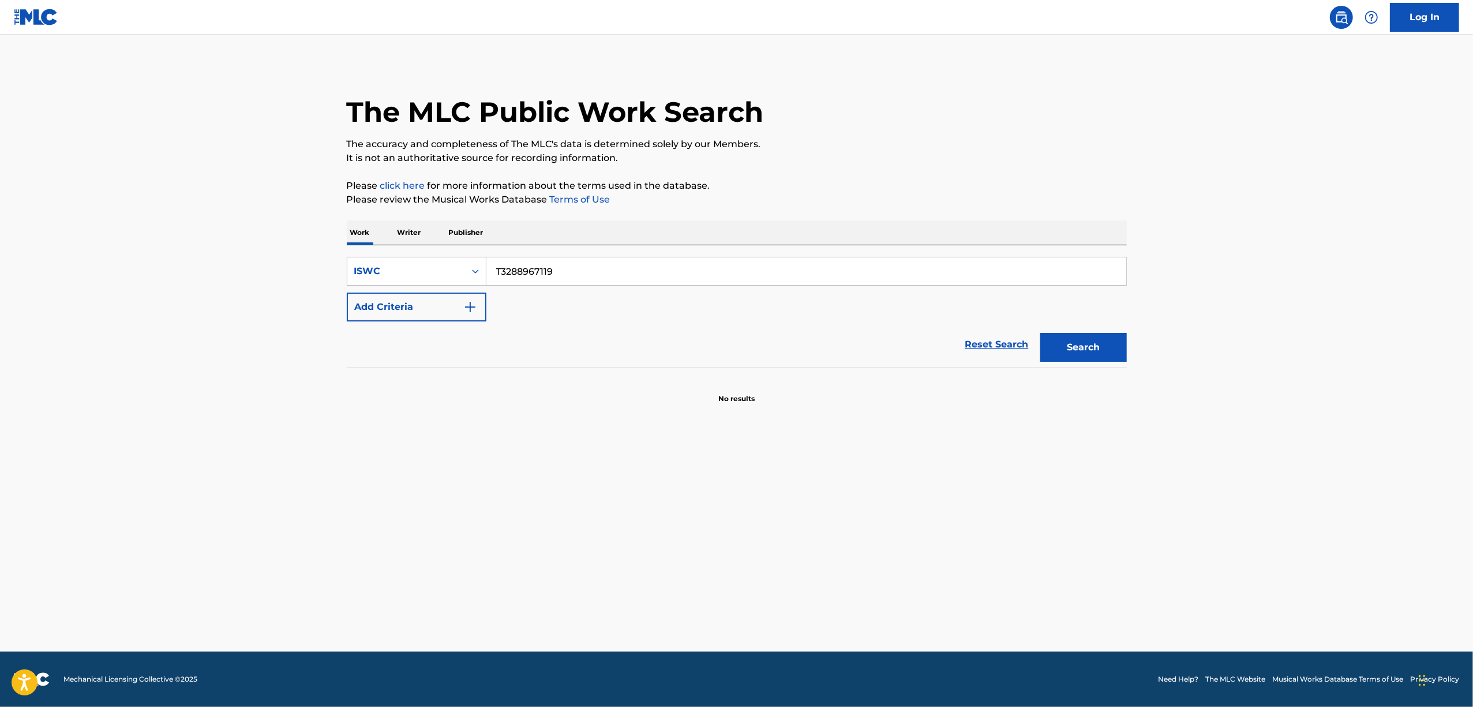
click at [1367, 377] on main "The MLC Public Work Search The accuracy and completeness of The MLC's data is d…" at bounding box center [736, 343] width 1473 height 617
click at [1367, 378] on main "The MLC Public Work Search The accuracy and completeness of The MLC's data is d…" at bounding box center [736, 343] width 1473 height 617
drag, startPoint x: 453, startPoint y: 283, endPoint x: 407, endPoint y: 294, distance: 47.4
click at [403, 296] on div "SearchWithCriteria2dbe3e0f-7fd7-44f7-aadf-3f212c0ba997 ISWC T3288967119 Add Cri…" at bounding box center [737, 289] width 780 height 65
paste input "82236"
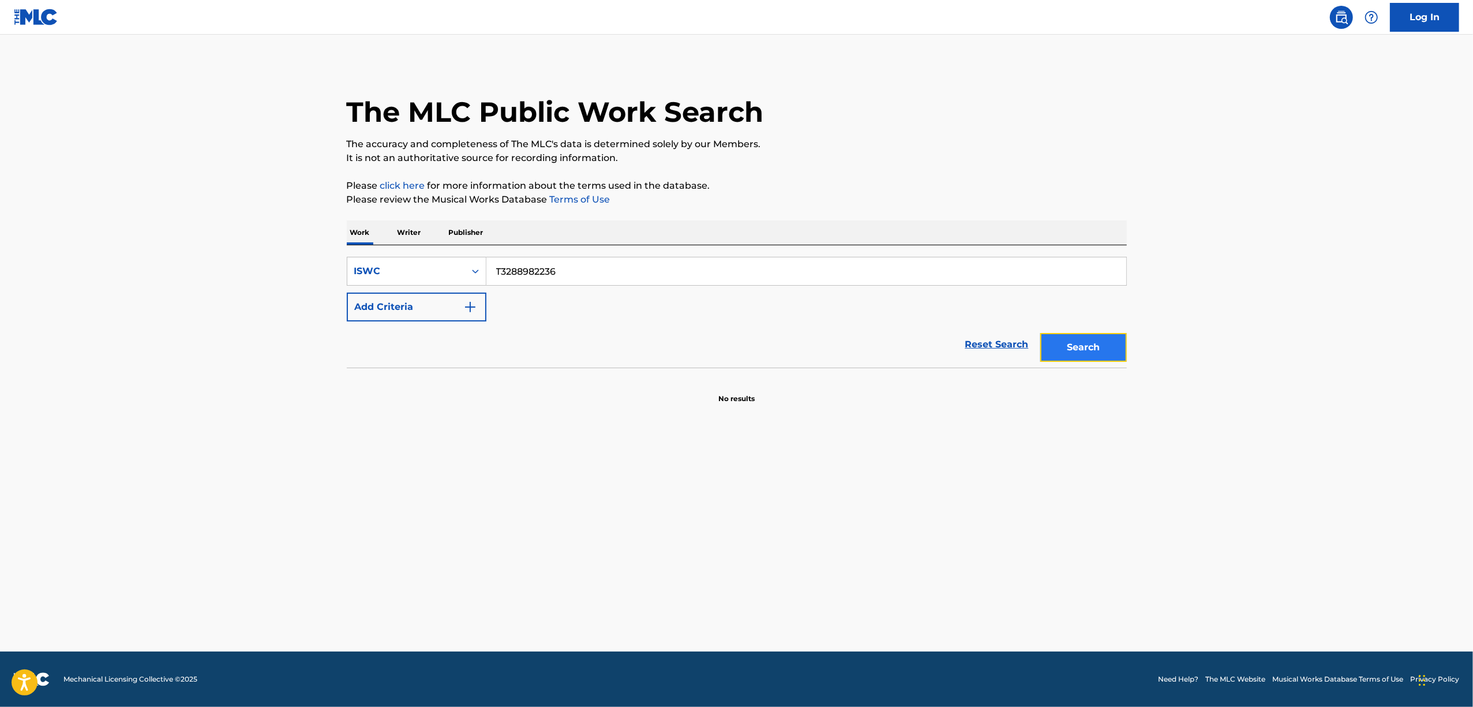
click at [1087, 354] on button "Search" at bounding box center [1083, 347] width 87 height 29
click at [1088, 352] on button "Search" at bounding box center [1083, 347] width 87 height 29
drag, startPoint x: 492, startPoint y: 292, endPoint x: 380, endPoint y: 296, distance: 112.0
click at [380, 296] on div "SearchWithCriteria2dbe3e0f-7fd7-44f7-aadf-3f212c0ba997 ISWC T3288982236 Add Cri…" at bounding box center [737, 289] width 780 height 65
paste input "26063"
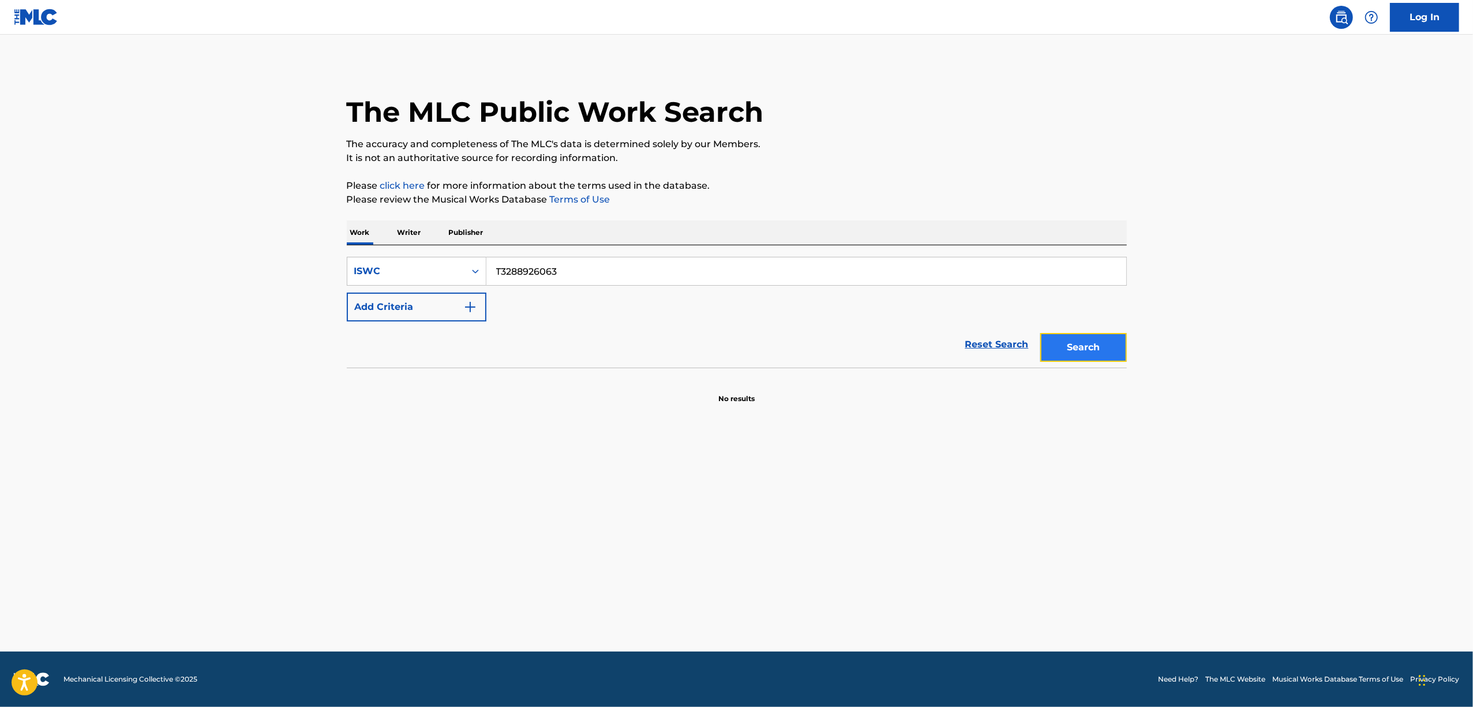
click at [1077, 347] on button "Search" at bounding box center [1083, 347] width 87 height 29
drag, startPoint x: 477, startPoint y: 291, endPoint x: 367, endPoint y: 307, distance: 110.8
click at [368, 307] on div "SearchWithCriteria2dbe3e0f-7fd7-44f7-aadf-3f212c0ba997 ISWC T3288926063 Add Cri…" at bounding box center [737, 289] width 780 height 65
paste input "132"
click at [1076, 340] on button "Search" at bounding box center [1083, 347] width 87 height 29
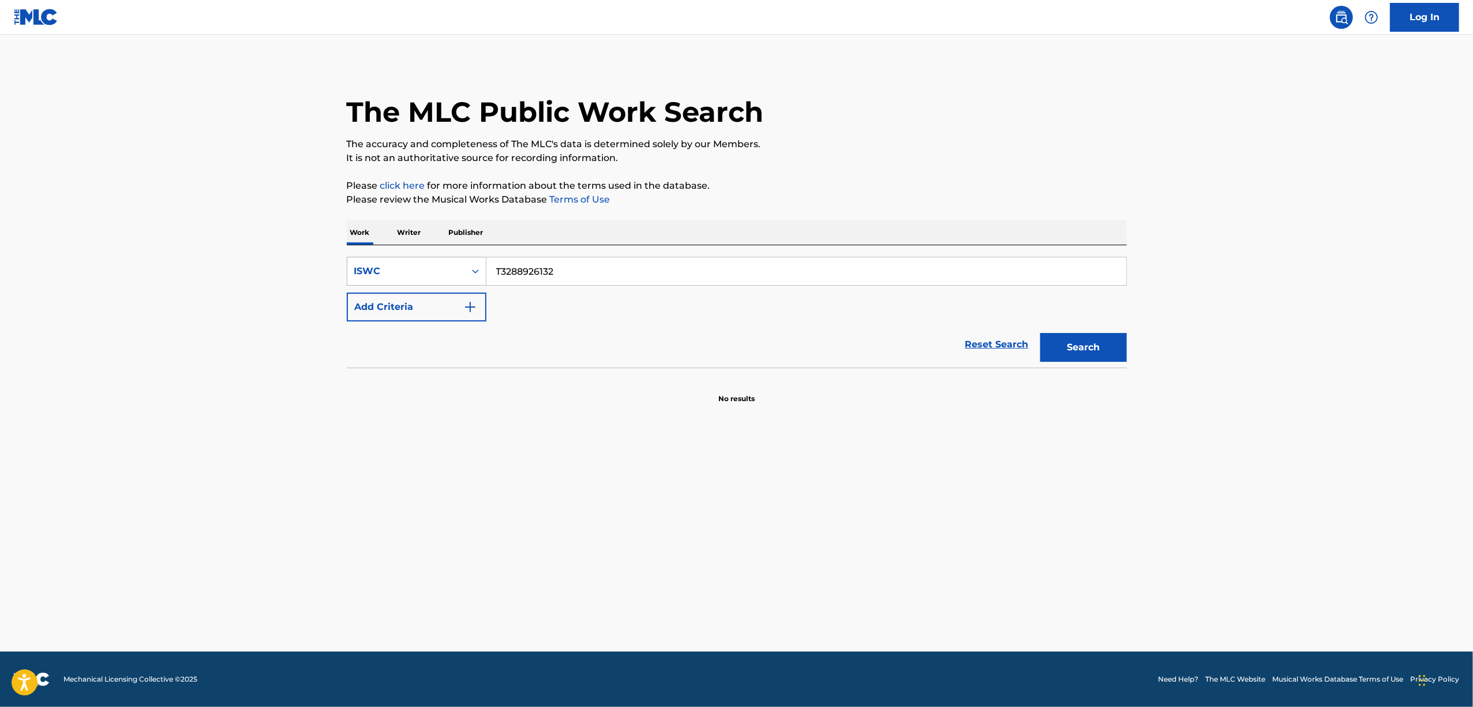
drag, startPoint x: 505, startPoint y: 271, endPoint x: 483, endPoint y: 269, distance: 22.6
click at [483, 269] on div "SearchWithCriteria2dbe3e0f-7fd7-44f7-aadf-3f212c0ba997 ISWC T3288926132" at bounding box center [737, 271] width 780 height 29
paste input "7215"
click at [1090, 354] on button "Search" at bounding box center [1083, 347] width 87 height 29
click at [1251, 400] on main "The MLC Public Work Search The accuracy and completeness of The MLC's data is d…" at bounding box center [736, 343] width 1473 height 617
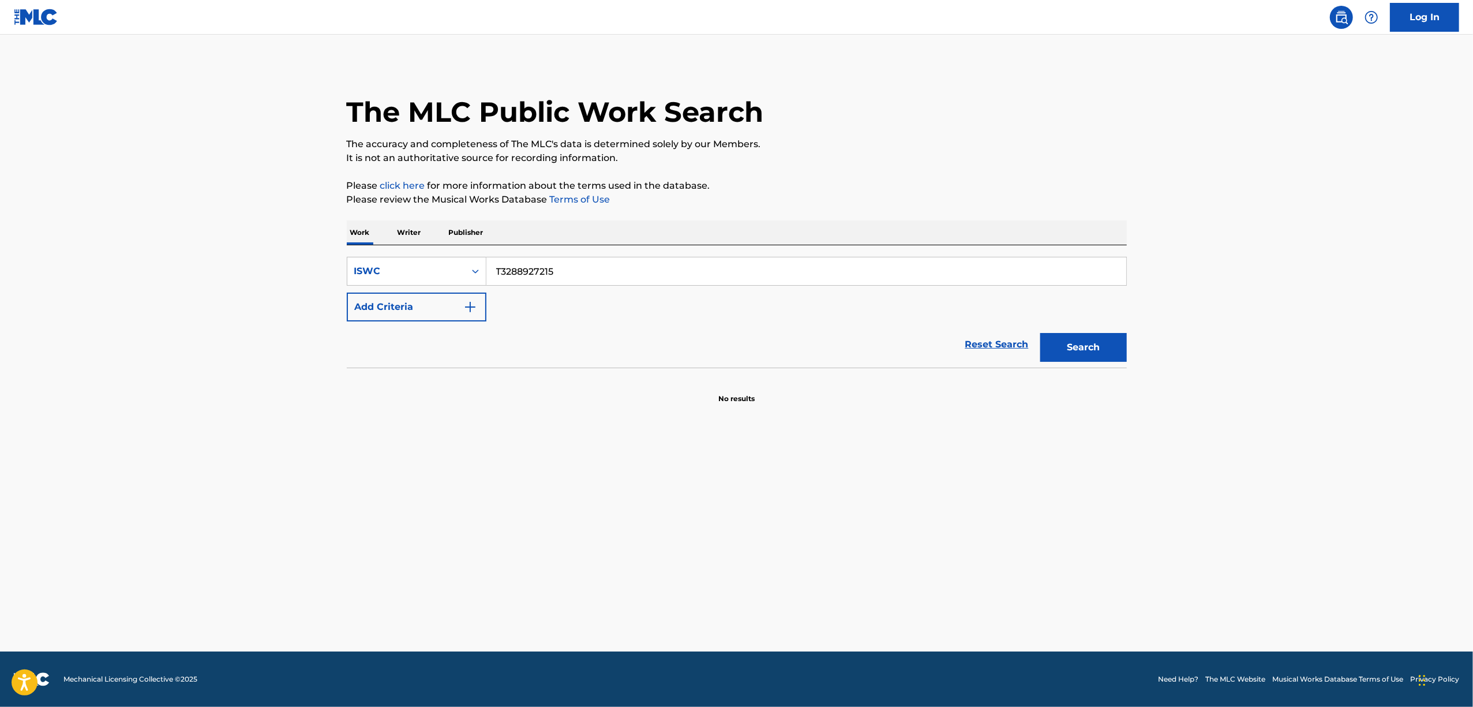
click at [1251, 400] on main "The MLC Public Work Search The accuracy and completeness of The MLC's data is d…" at bounding box center [736, 343] width 1473 height 617
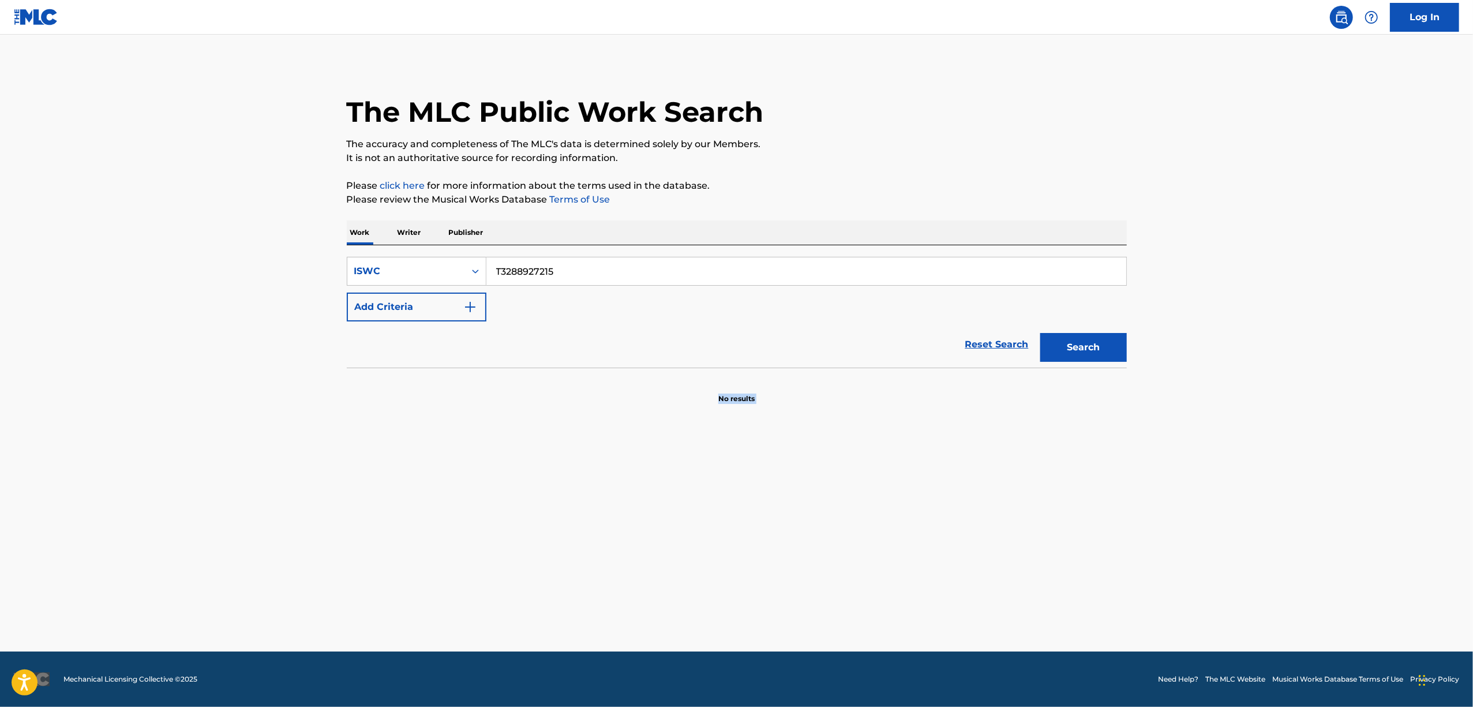
click at [1251, 400] on main "The MLC Public Work Search The accuracy and completeness of The MLC's data is d…" at bounding box center [736, 343] width 1473 height 617
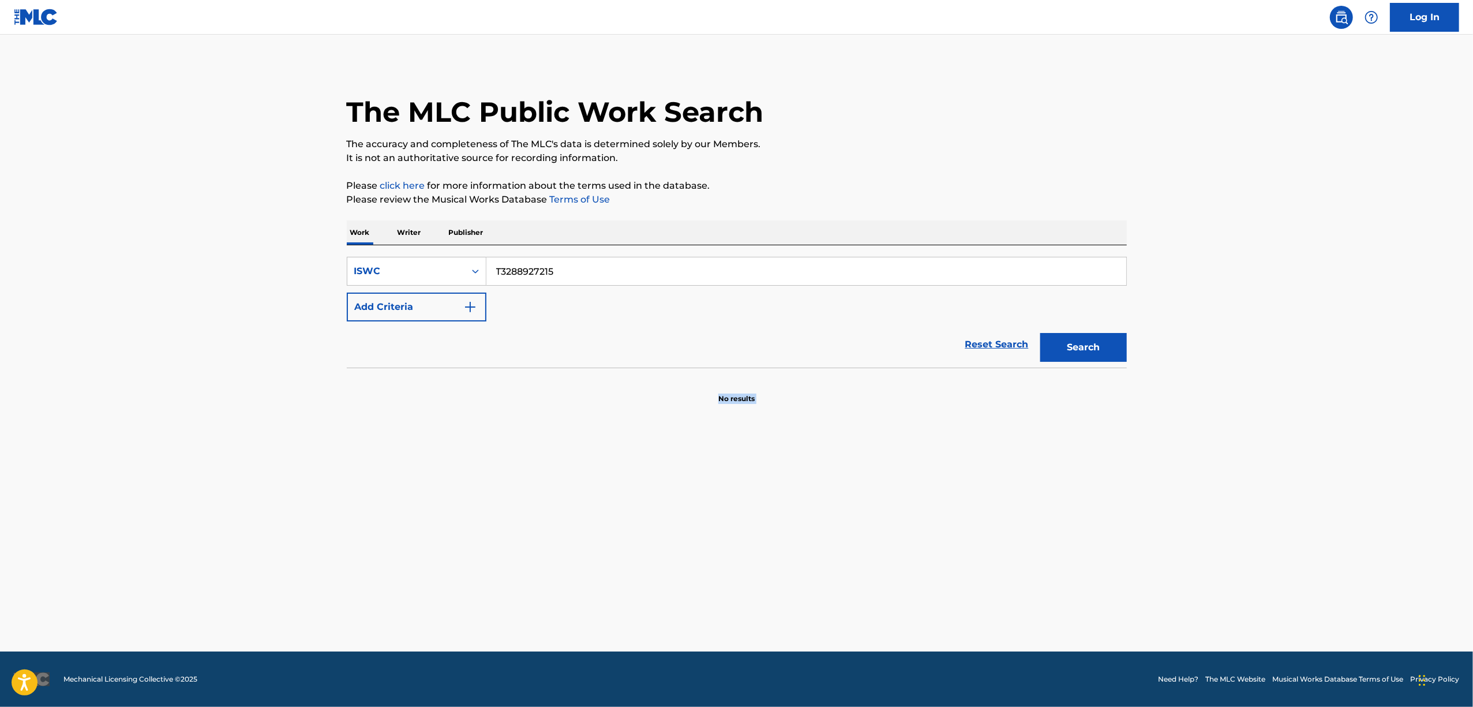
click at [1251, 400] on main "The MLC Public Work Search The accuracy and completeness of The MLC's data is d…" at bounding box center [736, 343] width 1473 height 617
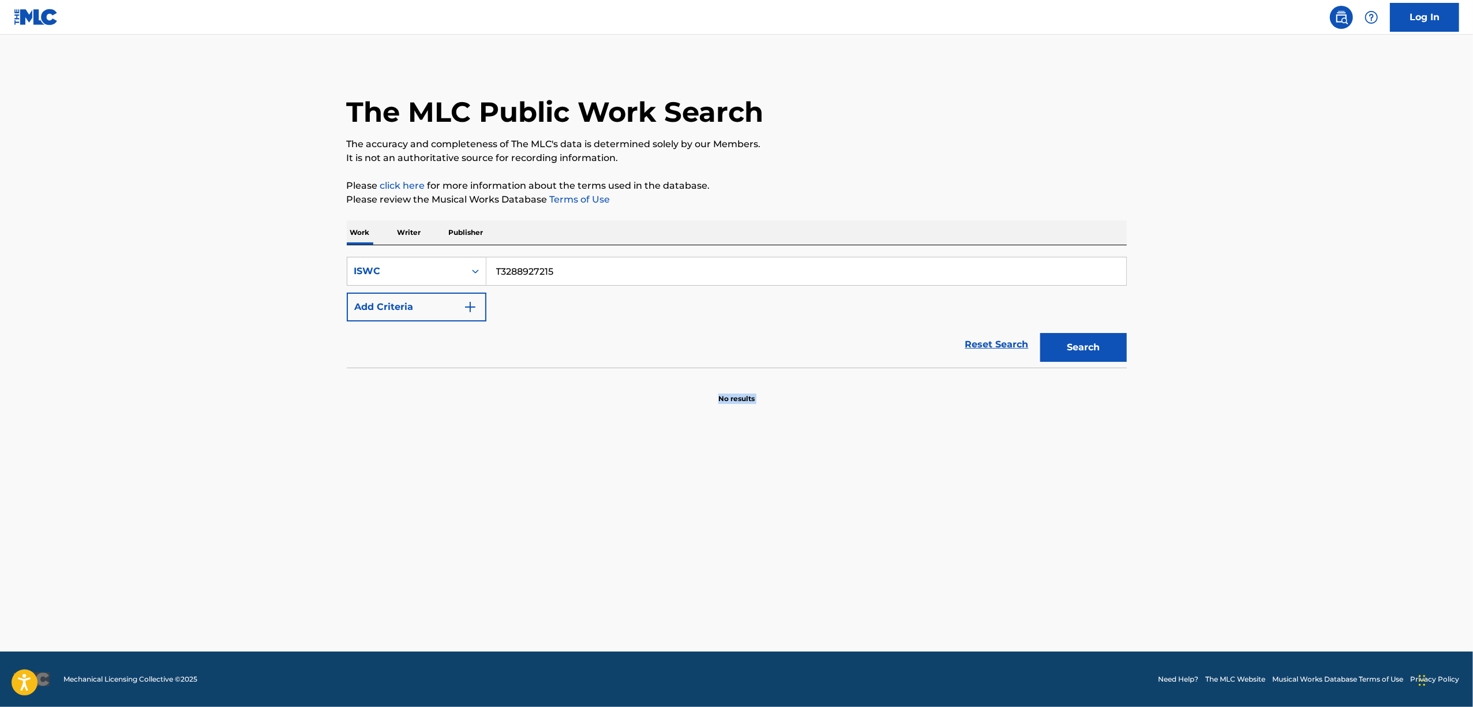
click at [1251, 400] on main "The MLC Public Work Search The accuracy and completeness of The MLC's data is d…" at bounding box center [736, 343] width 1473 height 617
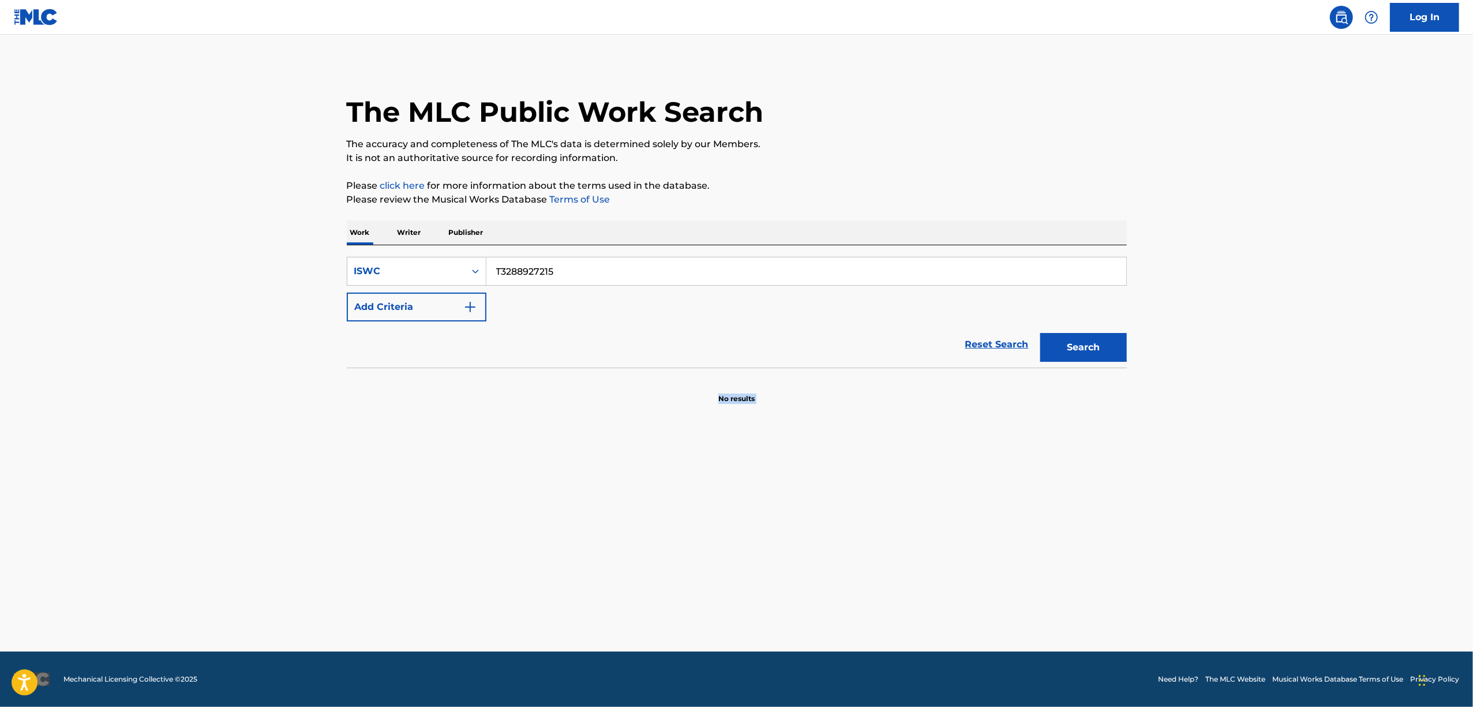
click at [1251, 400] on main "The MLC Public Work Search The accuracy and completeness of The MLC's data is d…" at bounding box center [736, 343] width 1473 height 617
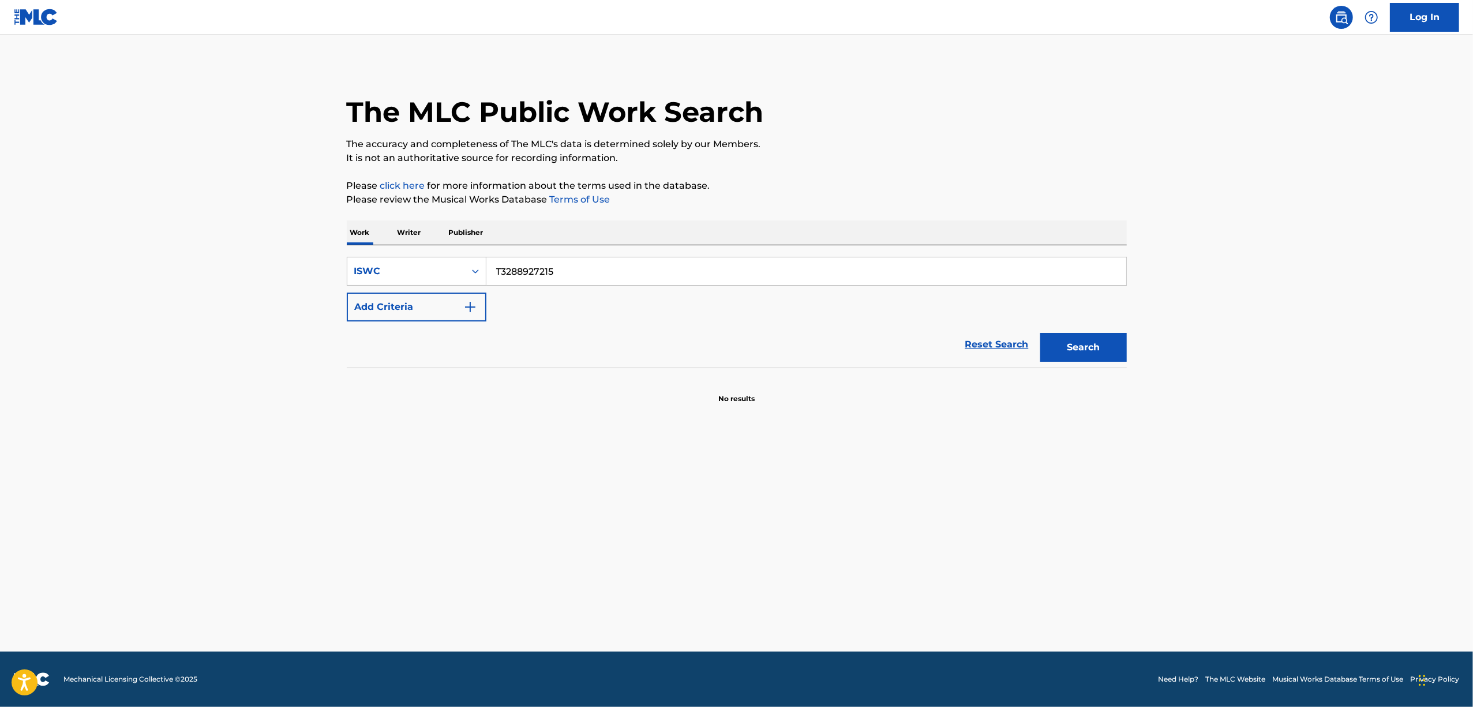
click at [1251, 400] on main "The MLC Public Work Search The accuracy and completeness of The MLC's data is d…" at bounding box center [736, 343] width 1473 height 617
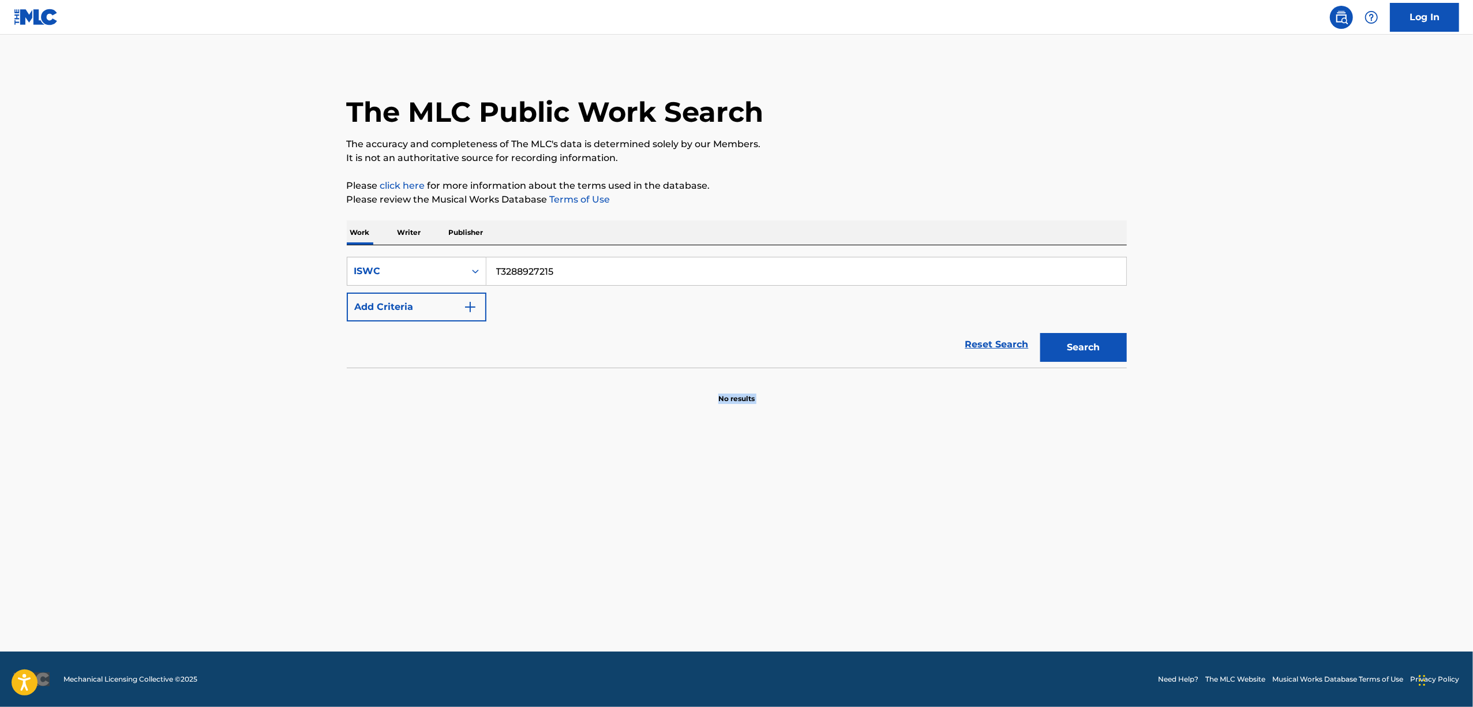
click at [1251, 400] on main "The MLC Public Work Search The accuracy and completeness of The MLC's data is d…" at bounding box center [736, 343] width 1473 height 617
drag, startPoint x: 1251, startPoint y: 417, endPoint x: 1240, endPoint y: 421, distance: 11.9
click at [1249, 418] on main "The MLC Public Work Search The accuracy and completeness of The MLC's data is d…" at bounding box center [736, 343] width 1473 height 617
click at [1237, 425] on main "The MLC Public Work Search The accuracy and completeness of The MLC's data is d…" at bounding box center [736, 343] width 1473 height 617
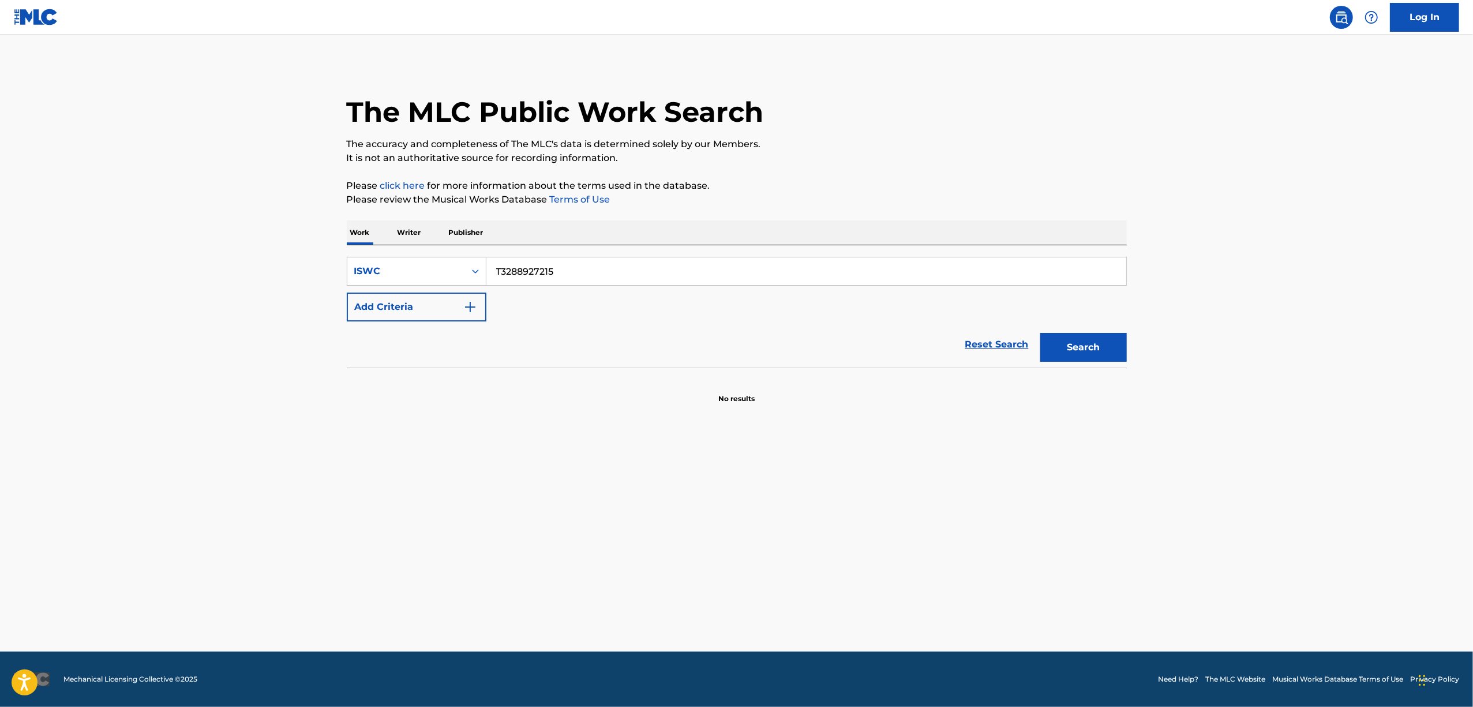
click at [1237, 425] on main "The MLC Public Work Search The accuracy and completeness of The MLC's data is d…" at bounding box center [736, 343] width 1473 height 617
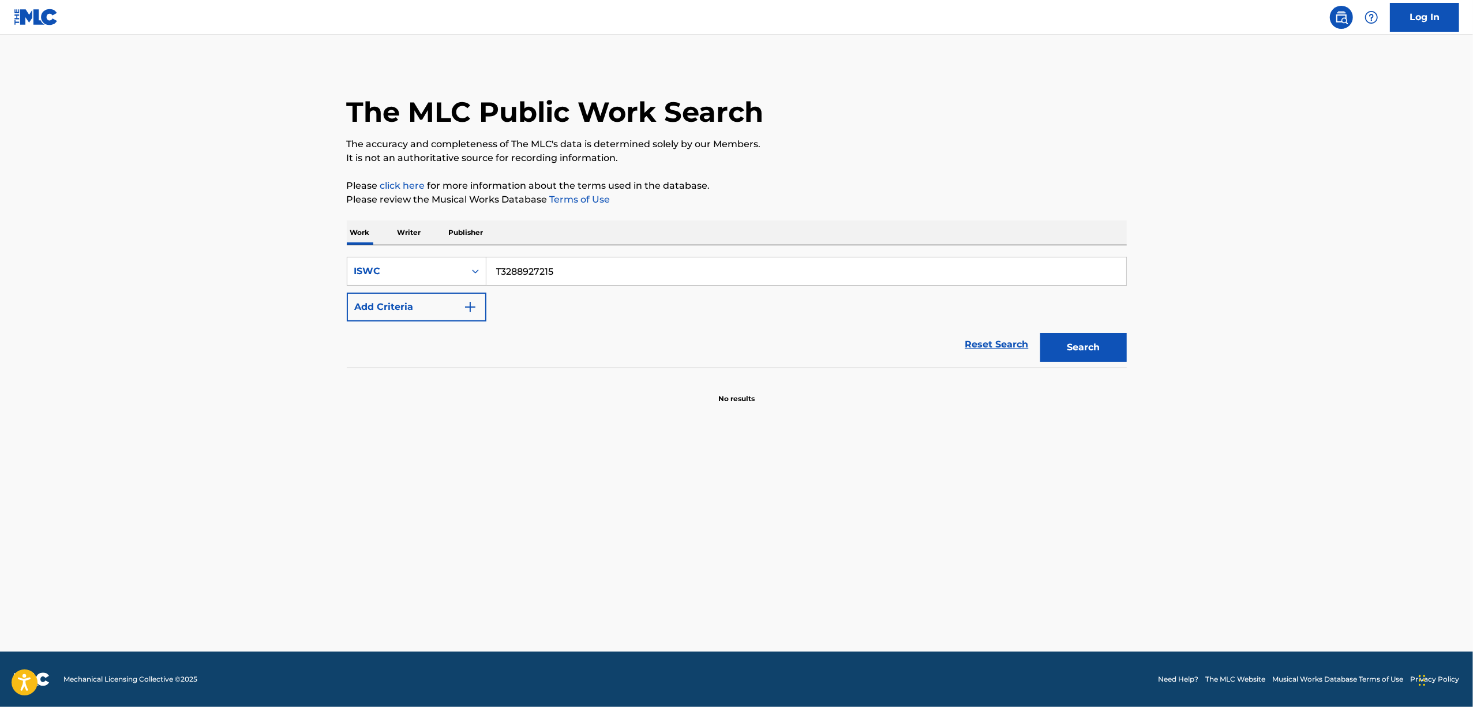
click at [1237, 425] on main "The MLC Public Work Search The accuracy and completeness of The MLC's data is d…" at bounding box center [736, 343] width 1473 height 617
click at [1267, 418] on main "The MLC Public Work Search The accuracy and completeness of The MLC's data is d…" at bounding box center [736, 343] width 1473 height 617
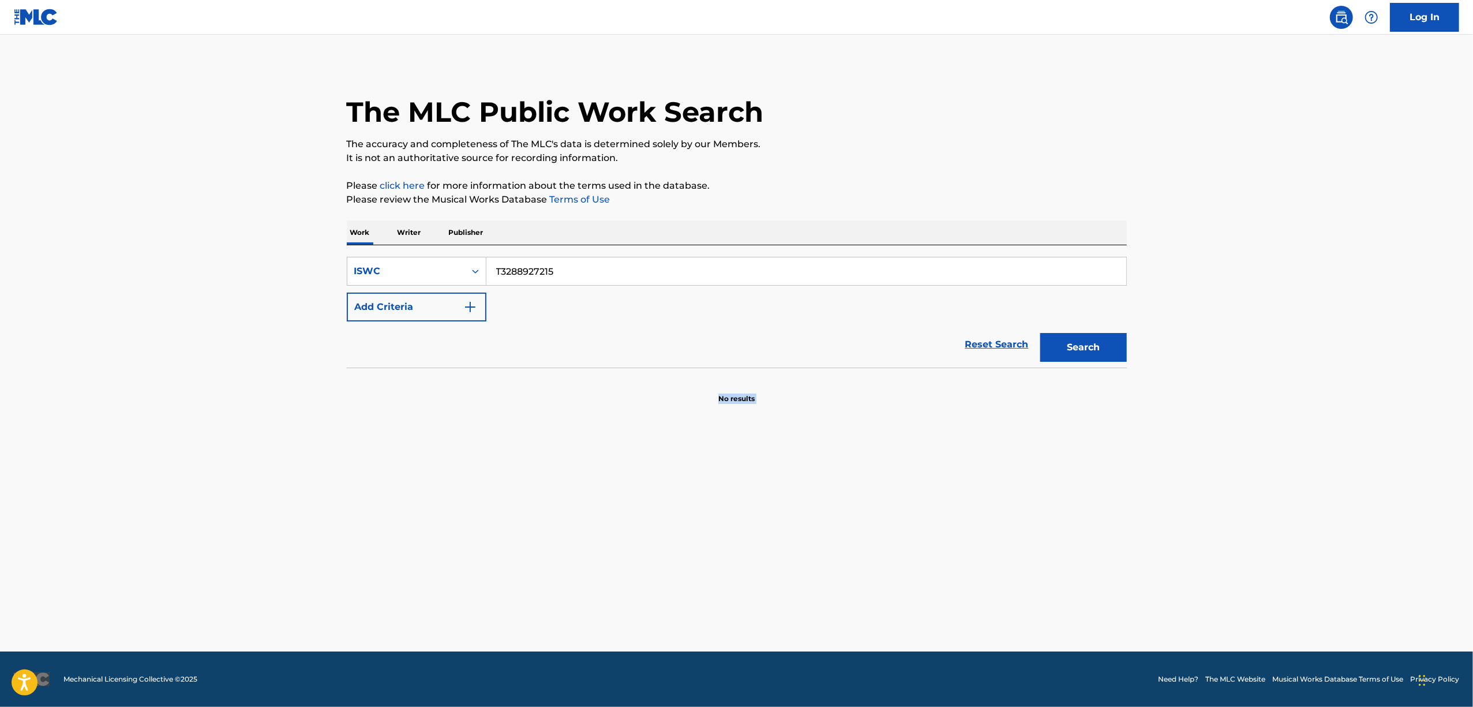
click at [1267, 418] on main "The MLC Public Work Search The accuracy and completeness of The MLC's data is d…" at bounding box center [736, 343] width 1473 height 617
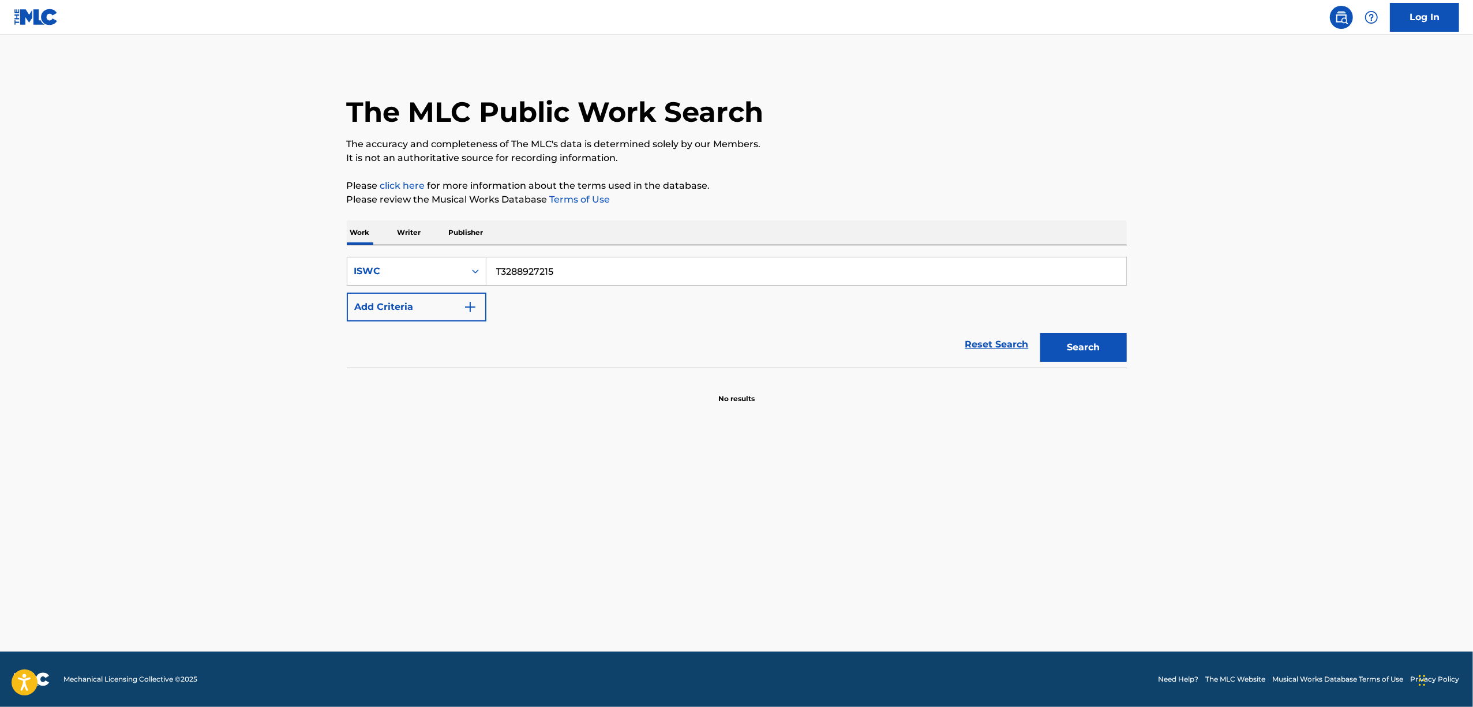
click at [1267, 418] on main "The MLC Public Work Search The accuracy and completeness of The MLC's data is d…" at bounding box center [736, 343] width 1473 height 617
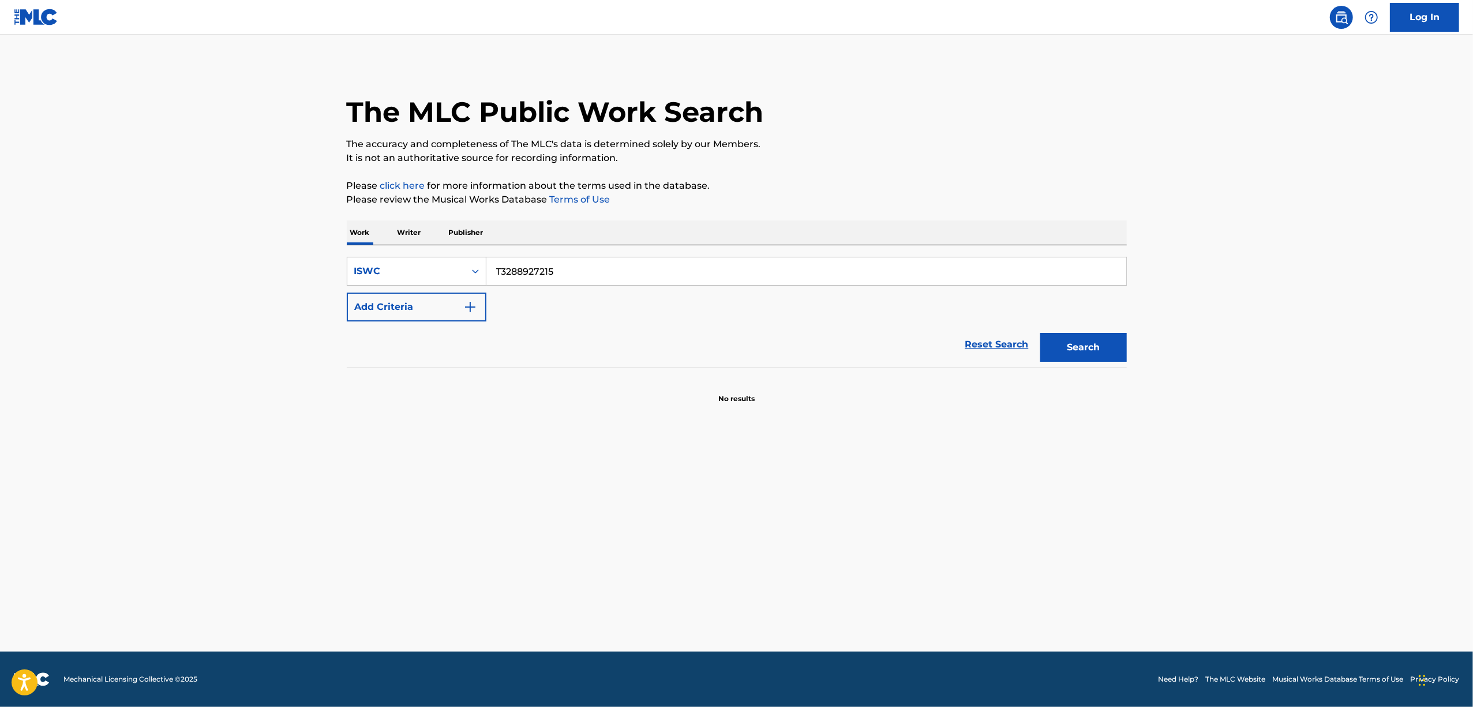
click at [1267, 418] on main "The MLC Public Work Search The accuracy and completeness of The MLC's data is d…" at bounding box center [736, 343] width 1473 height 617
click at [1277, 396] on main "The MLC Public Work Search The accuracy and completeness of The MLC's data is d…" at bounding box center [736, 343] width 1473 height 617
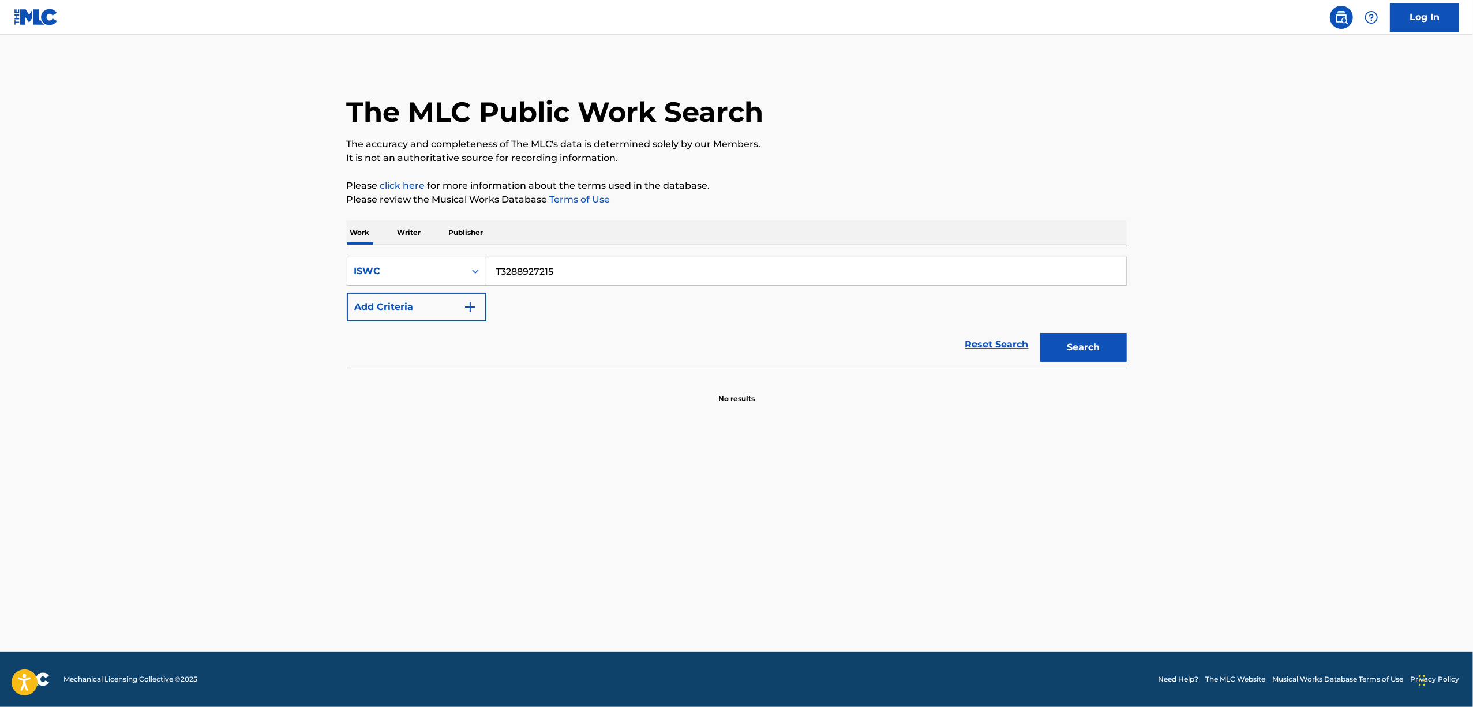
drag, startPoint x: 584, startPoint y: 262, endPoint x: 270, endPoint y: 313, distance: 318.5
click at [270, 313] on main "The MLC Public Work Search The accuracy and completeness of The MLC's data is d…" at bounding box center [736, 343] width 1473 height 617
paste input "6007"
click at [1094, 351] on button "Search" at bounding box center [1083, 347] width 87 height 29
drag, startPoint x: 573, startPoint y: 277, endPoint x: 337, endPoint y: 307, distance: 238.4
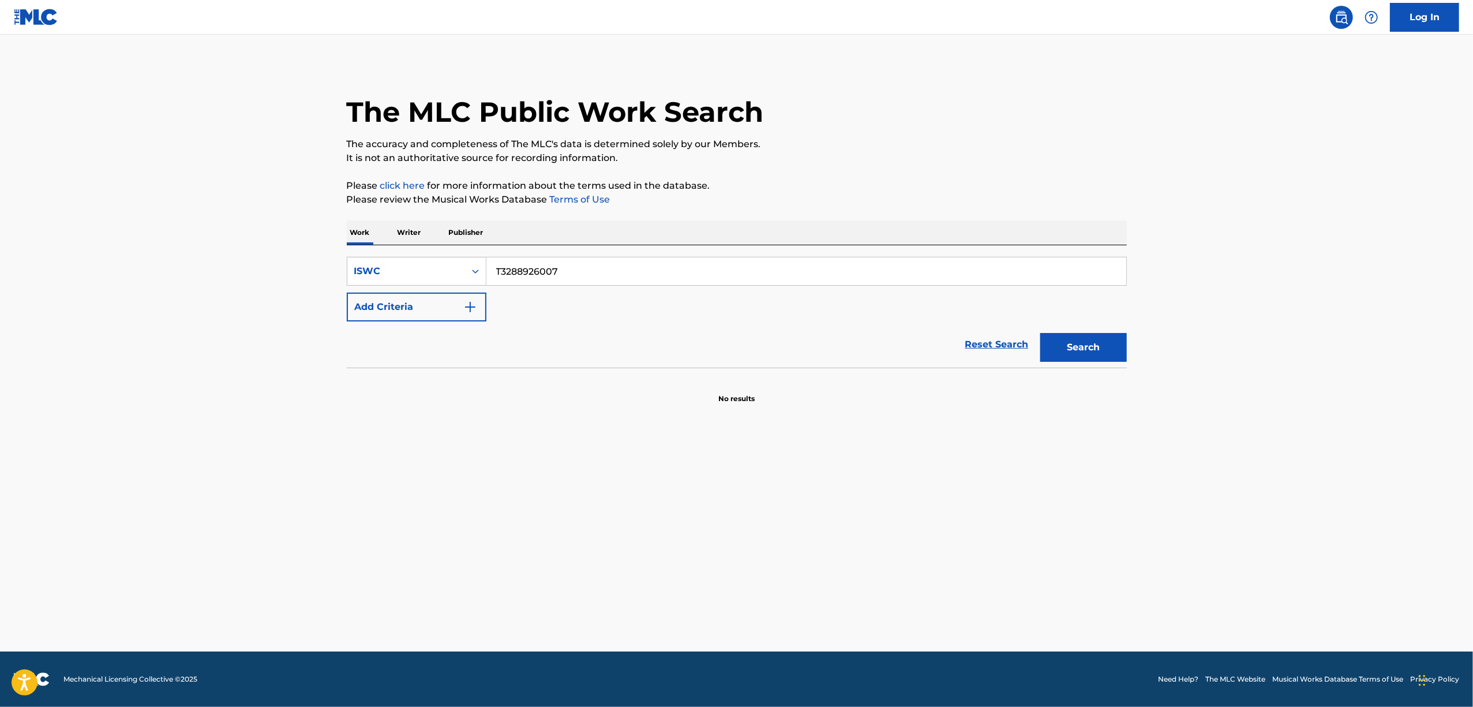
click at [337, 307] on div "The MLC Public Work Search The accuracy and completeness of The MLC's data is d…" at bounding box center [737, 233] width 808 height 340
paste input "67379"
drag, startPoint x: 1102, startPoint y: 346, endPoint x: 1083, endPoint y: 363, distance: 25.7
click at [1102, 345] on button "Search" at bounding box center [1083, 347] width 87 height 29
click at [150, 372] on main "The MLC Public Work Search The accuracy and completeness of The MLC's data is d…" at bounding box center [736, 343] width 1473 height 617
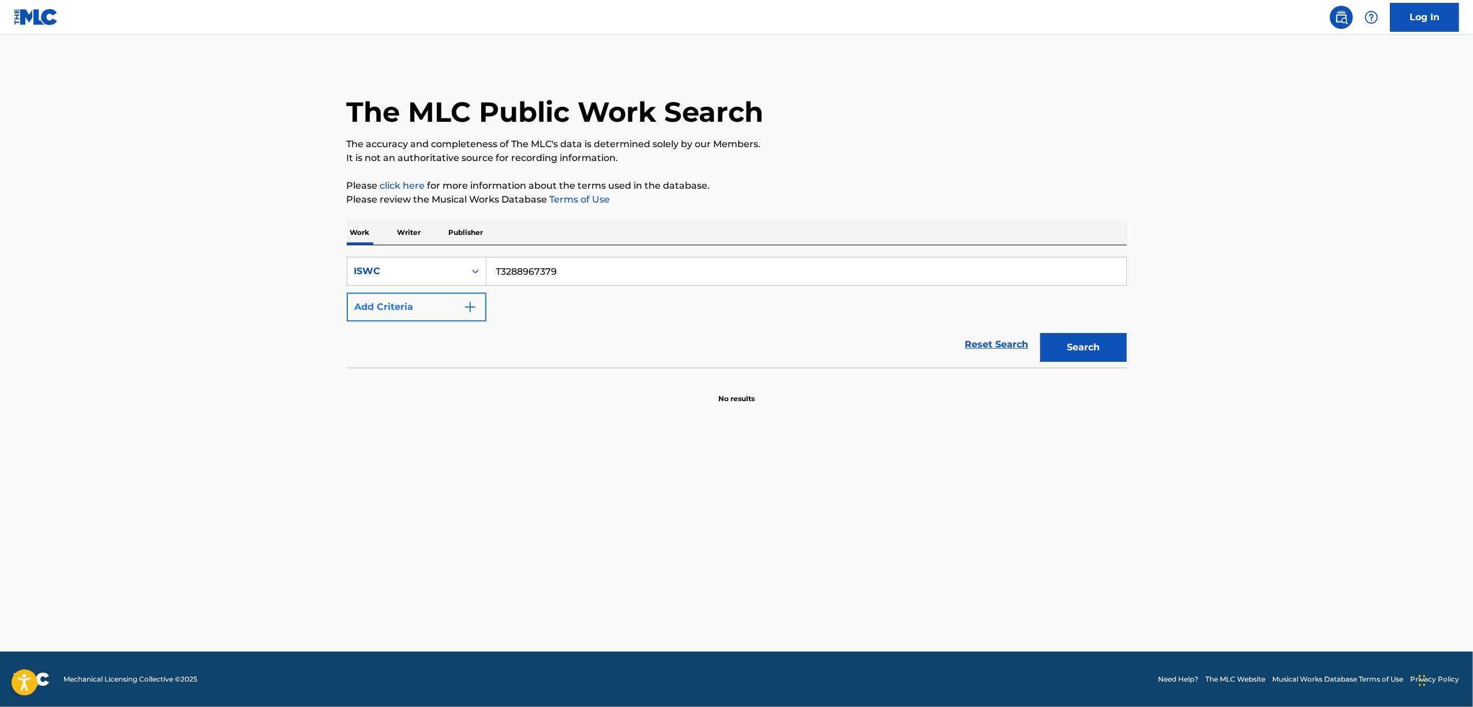
drag, startPoint x: 560, startPoint y: 273, endPoint x: 380, endPoint y: 303, distance: 182.6
click at [380, 303] on div "SearchWithCriteria2dbe3e0f-7fd7-44f7-aadf-3f212c0ba997 ISWC T3288967379 Add Cri…" at bounding box center [737, 289] width 780 height 65
paste input "13"
click at [1068, 344] on button "Search" at bounding box center [1083, 347] width 87 height 29
drag, startPoint x: 582, startPoint y: 273, endPoint x: 398, endPoint y: 293, distance: 184.5
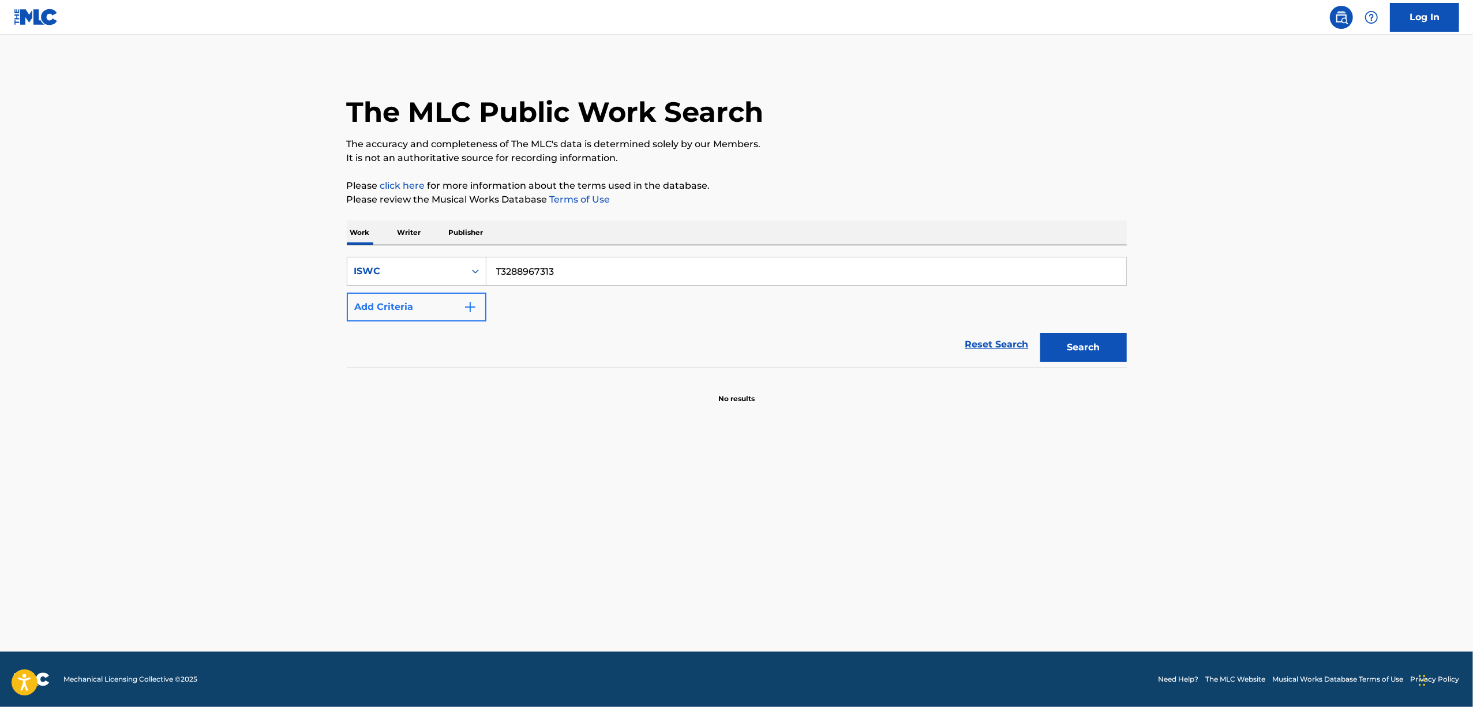
click at [398, 293] on div "SearchWithCriteria2dbe3e0f-7fd7-44f7-aadf-3f212c0ba997 ISWC T3288967313 Add Cri…" at bounding box center [737, 289] width 780 height 65
paste input "42149"
click at [1088, 347] on button "Search" at bounding box center [1083, 347] width 87 height 29
click at [1205, 438] on main "The MLC Public Work Search The accuracy and completeness of The MLC's data is d…" at bounding box center [736, 343] width 1473 height 617
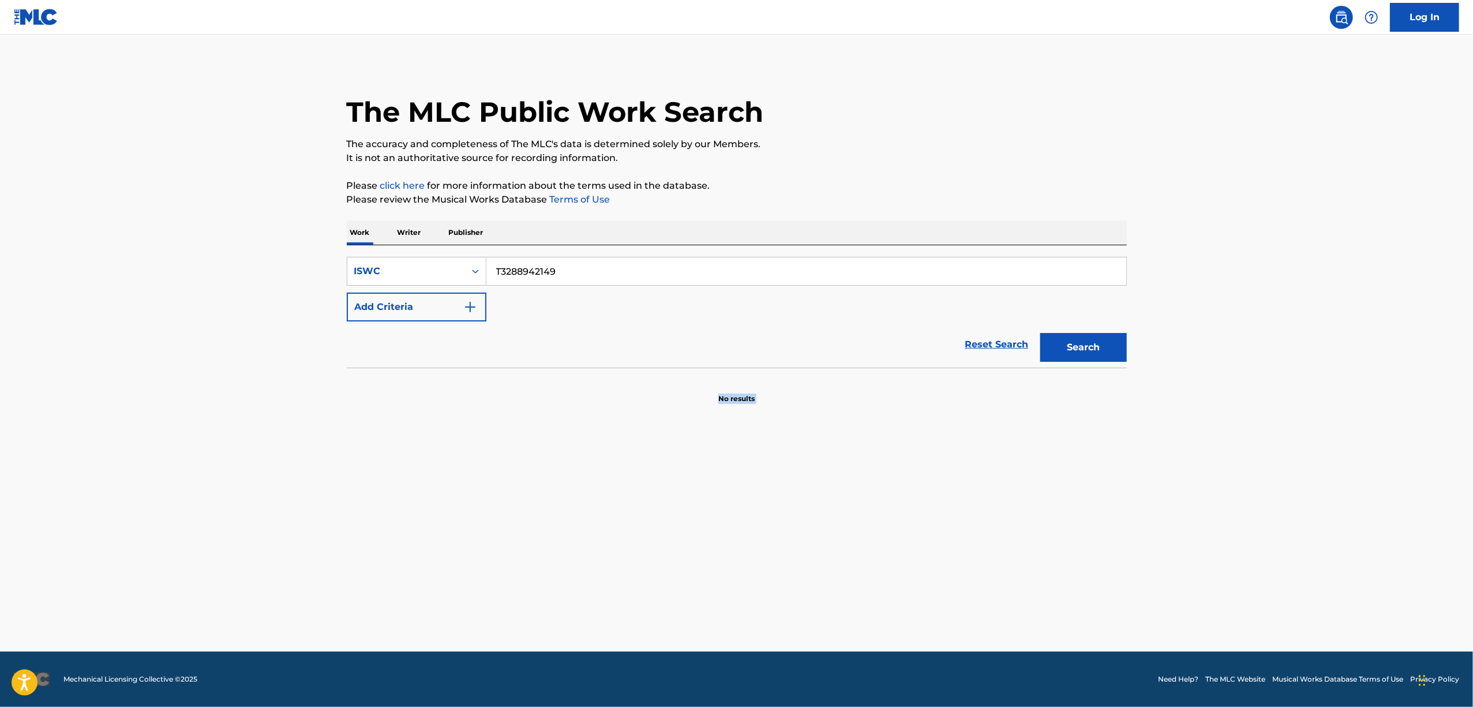
click at [1205, 438] on main "The MLC Public Work Search The accuracy and completeness of The MLC's data is d…" at bounding box center [736, 343] width 1473 height 617
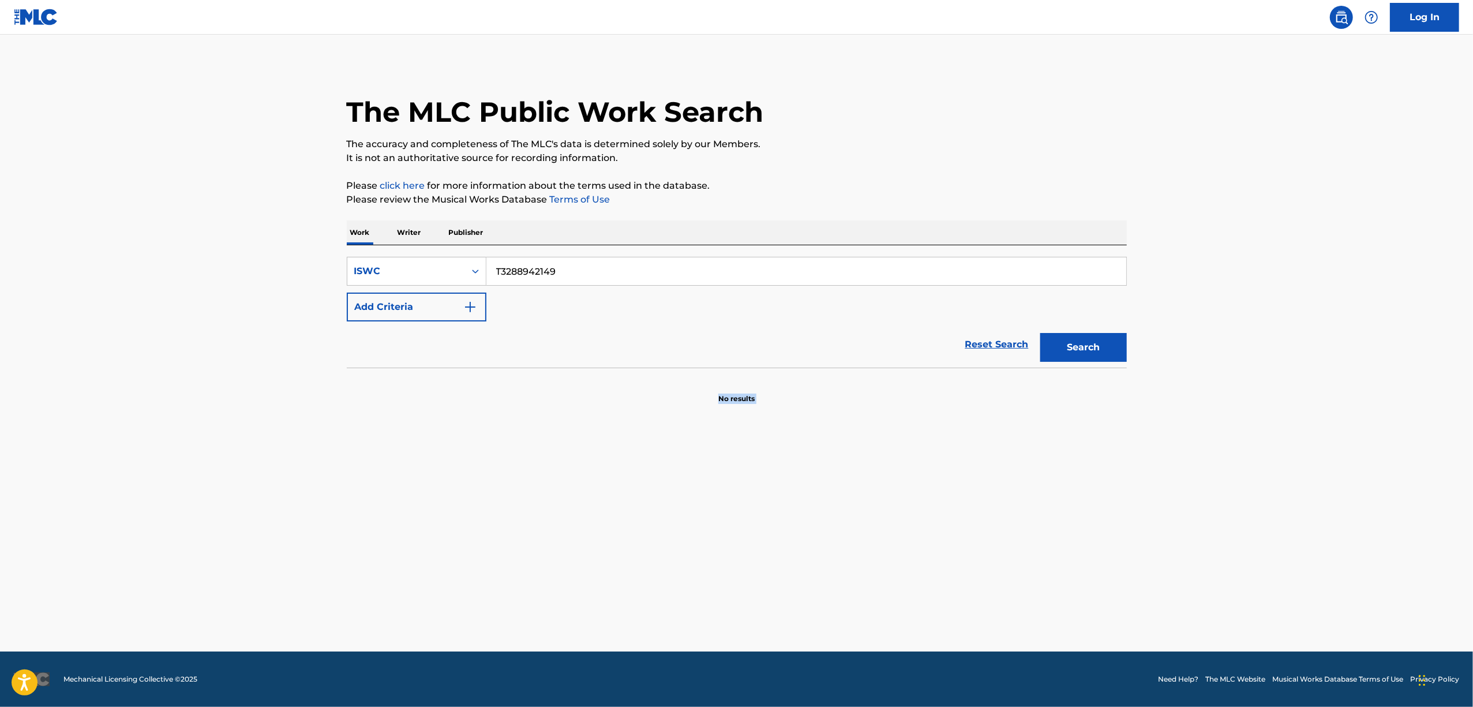
click at [1205, 438] on main "The MLC Public Work Search The accuracy and completeness of The MLC's data is d…" at bounding box center [736, 343] width 1473 height 617
click at [1207, 434] on main "The MLC Public Work Search The accuracy and completeness of The MLC's data is d…" at bounding box center [736, 343] width 1473 height 617
click at [1282, 305] on main "The MLC Public Work Search The accuracy and completeness of The MLC's data is d…" at bounding box center [736, 343] width 1473 height 617
click at [1280, 303] on main "The MLC Public Work Search The accuracy and completeness of The MLC's data is d…" at bounding box center [736, 343] width 1473 height 617
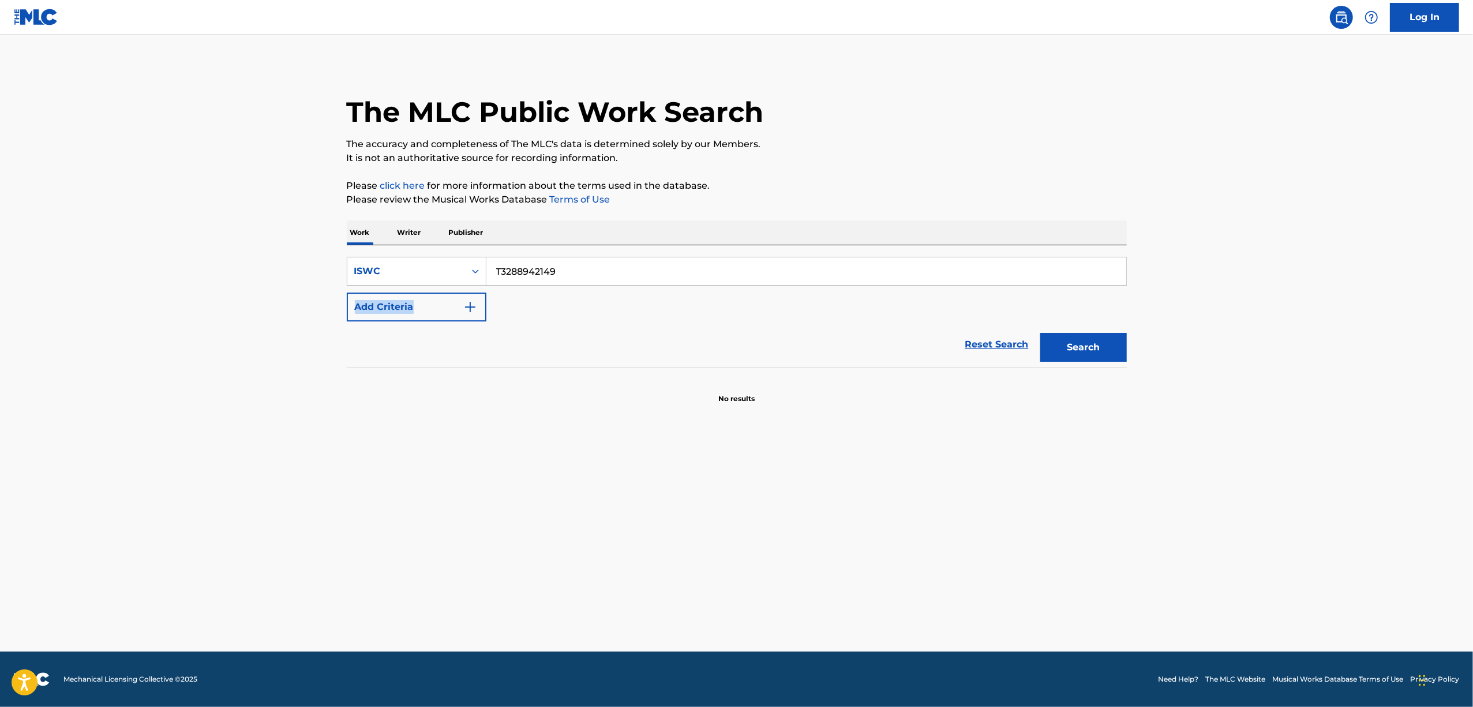
click at [1280, 303] on main "The MLC Public Work Search The accuracy and completeness of The MLC's data is d…" at bounding box center [736, 343] width 1473 height 617
click at [1275, 306] on main "The MLC Public Work Search The accuracy and completeness of The MLC's data is d…" at bounding box center [736, 343] width 1473 height 617
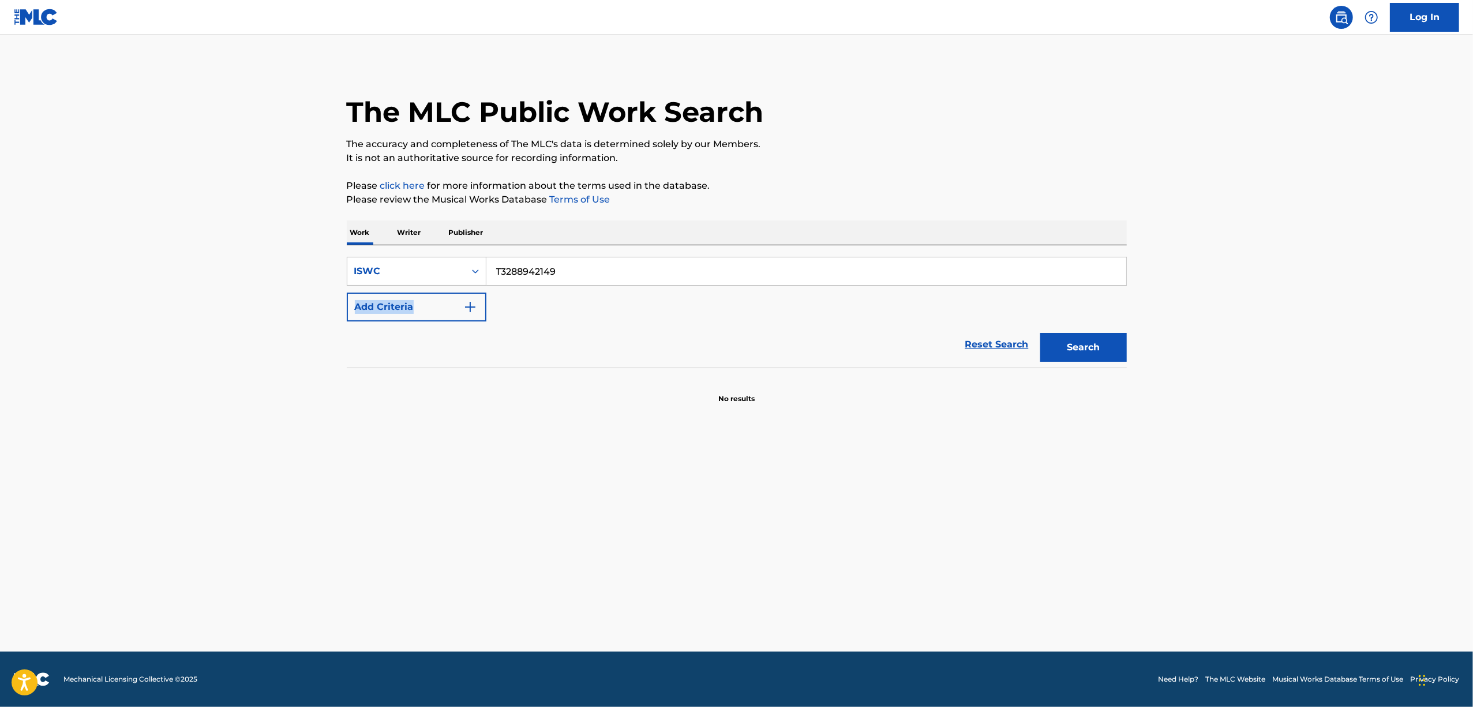
click at [1275, 306] on main "The MLC Public Work Search The accuracy and completeness of The MLC's data is d…" at bounding box center [736, 343] width 1473 height 617
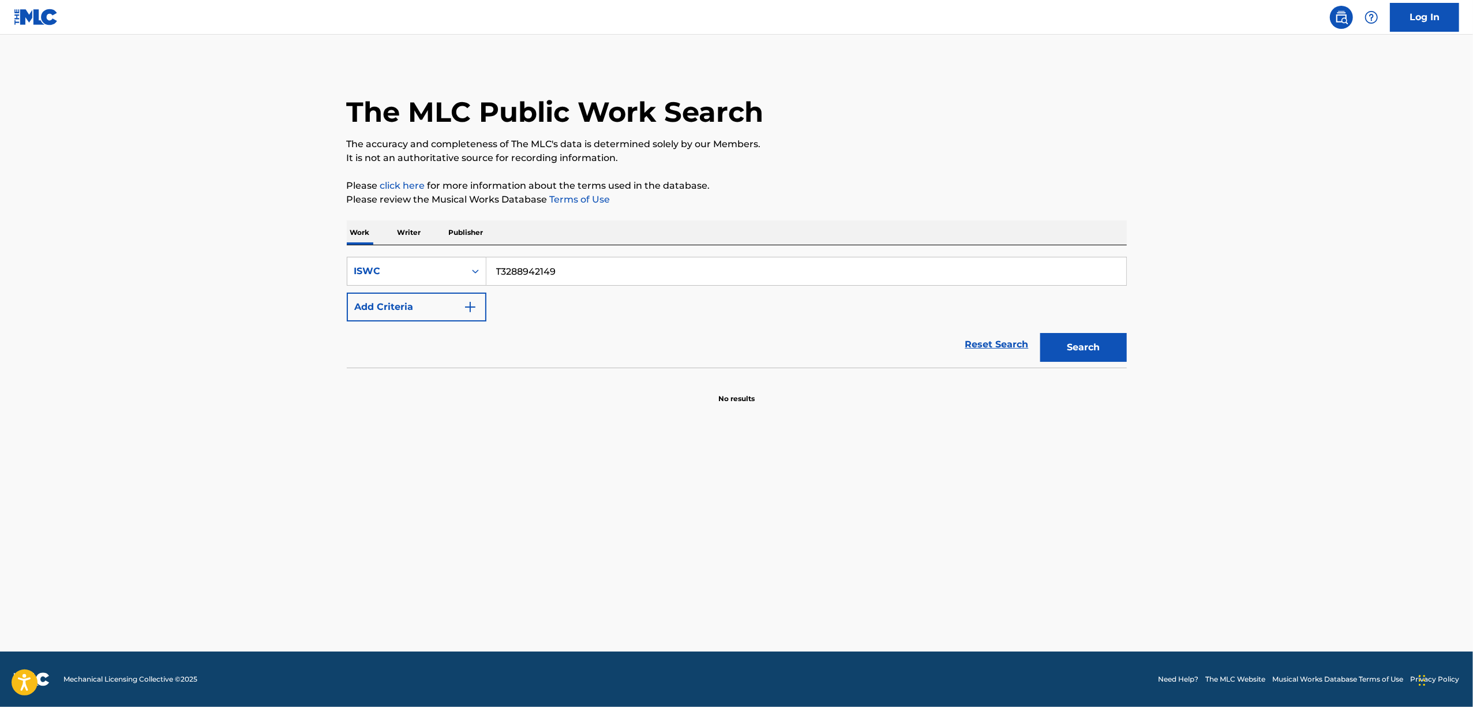
click at [1261, 370] on main "The MLC Public Work Search The accuracy and completeness of The MLC's data is d…" at bounding box center [736, 343] width 1473 height 617
click at [1258, 373] on main "The MLC Public Work Search The accuracy and completeness of The MLC's data is d…" at bounding box center [736, 343] width 1473 height 617
click at [1258, 374] on main "The MLC Public Work Search The accuracy and completeness of The MLC's data is d…" at bounding box center [736, 343] width 1473 height 617
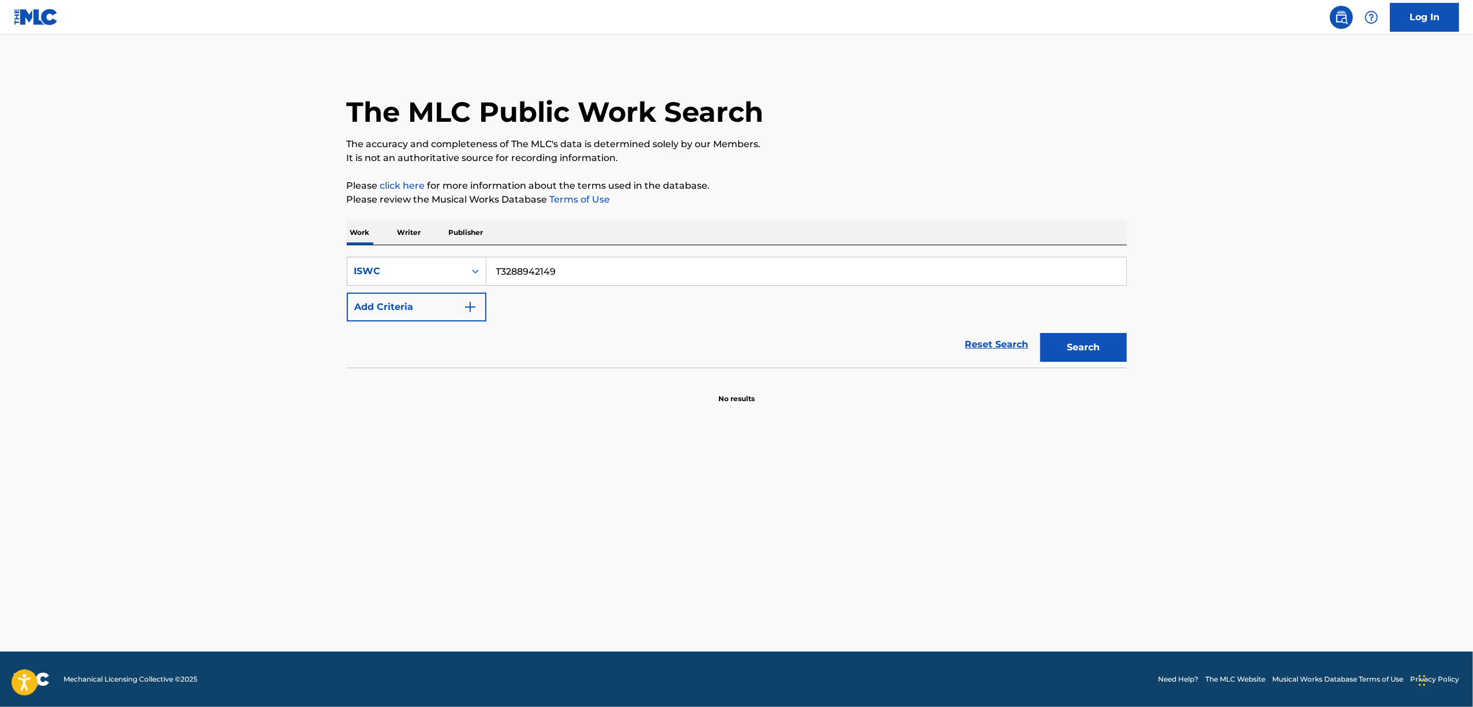
click at [1258, 372] on main "The MLC Public Work Search The accuracy and completeness of The MLC's data is d…" at bounding box center [736, 343] width 1473 height 617
click at [1257, 367] on main "The MLC Public Work Search The accuracy and completeness of The MLC's data is d…" at bounding box center [736, 343] width 1473 height 617
click at [1259, 366] on main "The MLC Public Work Search The accuracy and completeness of The MLC's data is d…" at bounding box center [736, 343] width 1473 height 617
click at [1259, 360] on main "The MLC Public Work Search The accuracy and completeness of The MLC's data is d…" at bounding box center [736, 343] width 1473 height 617
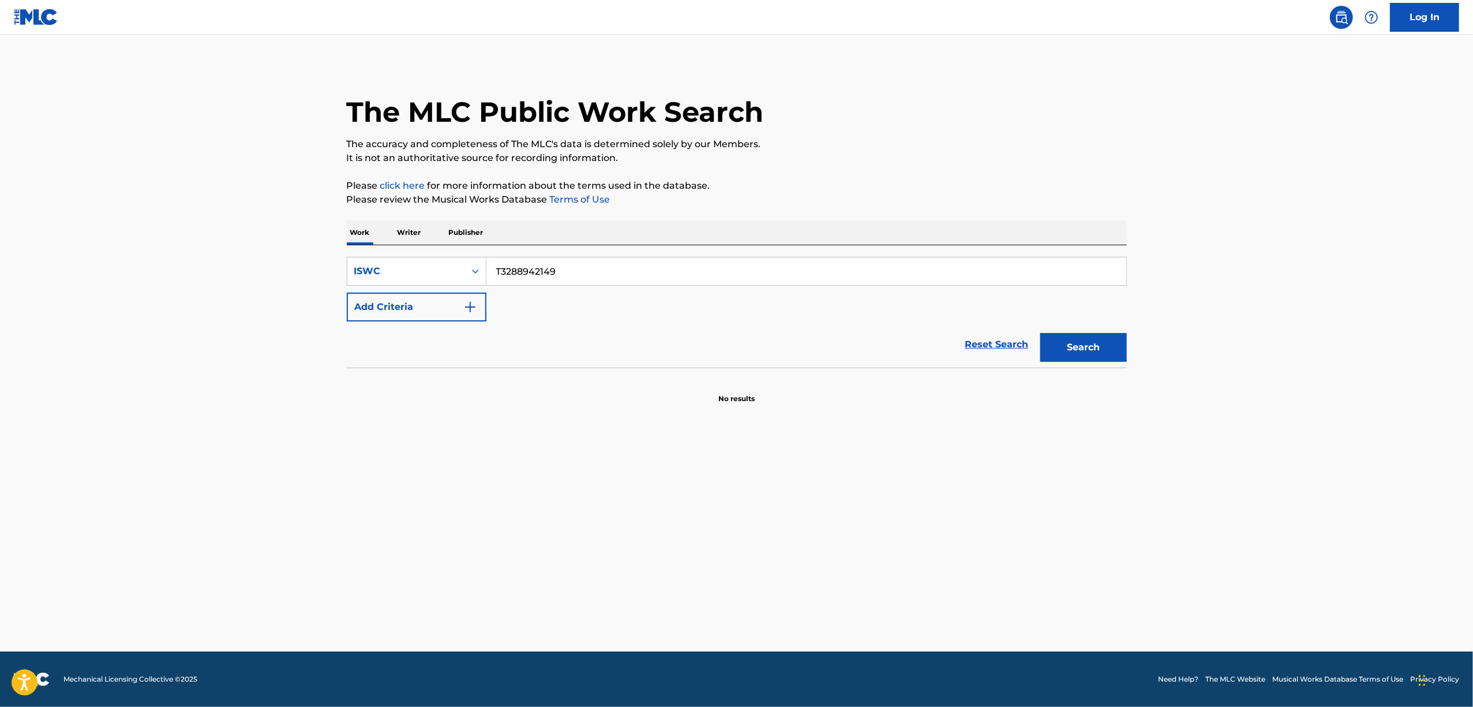
click at [1259, 360] on main "The MLC Public Work Search The accuracy and completeness of The MLC's data is d…" at bounding box center [736, 343] width 1473 height 617
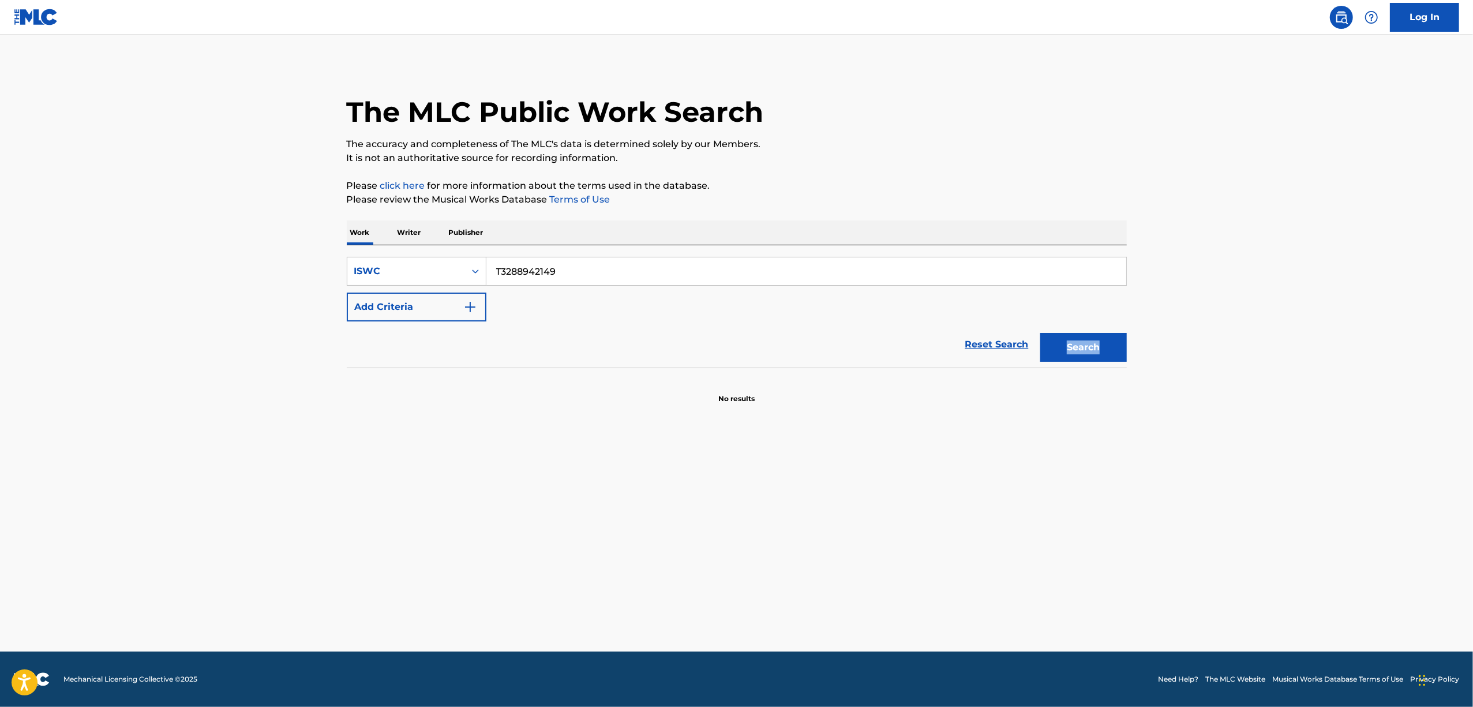
click at [1259, 360] on main "The MLC Public Work Search The accuracy and completeness of The MLC's data is d…" at bounding box center [736, 343] width 1473 height 617
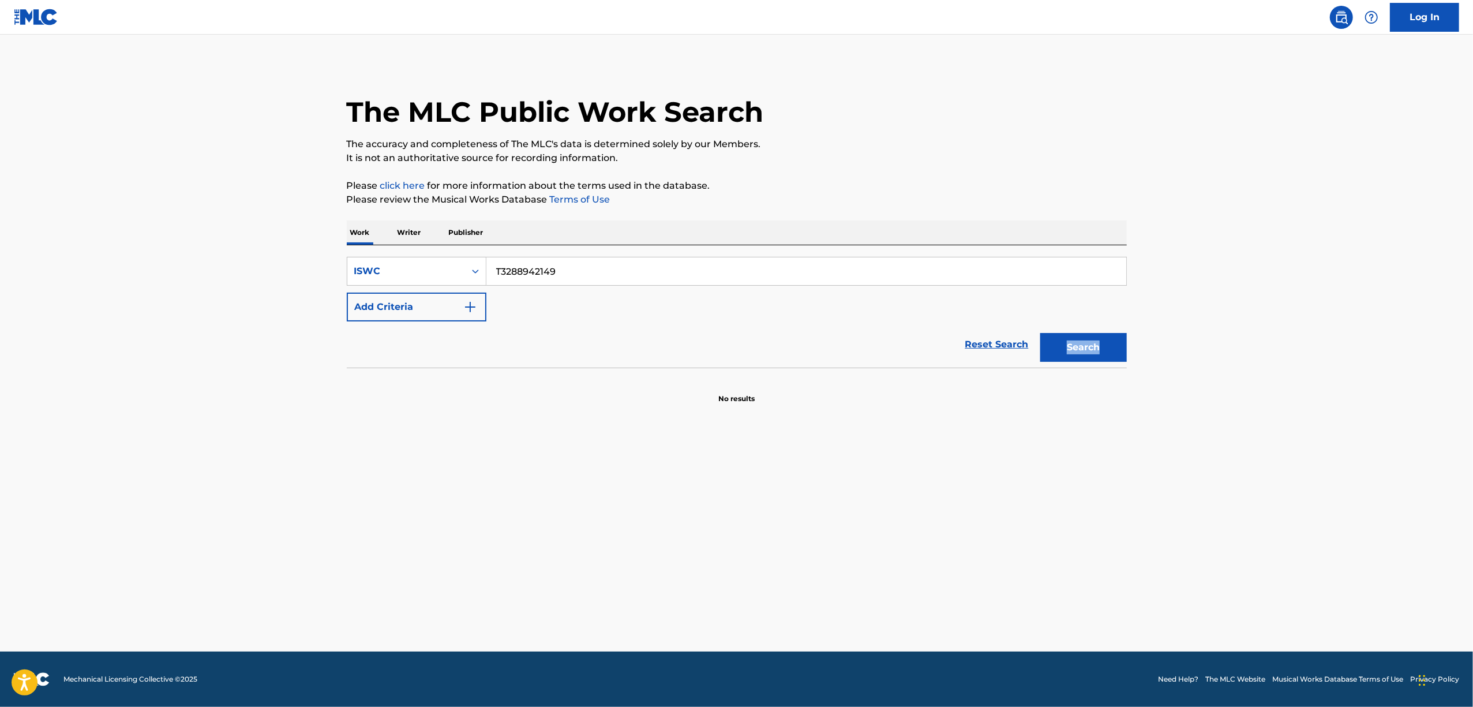
click at [1266, 365] on main "The MLC Public Work Search The accuracy and completeness of The MLC's data is d…" at bounding box center [736, 343] width 1473 height 617
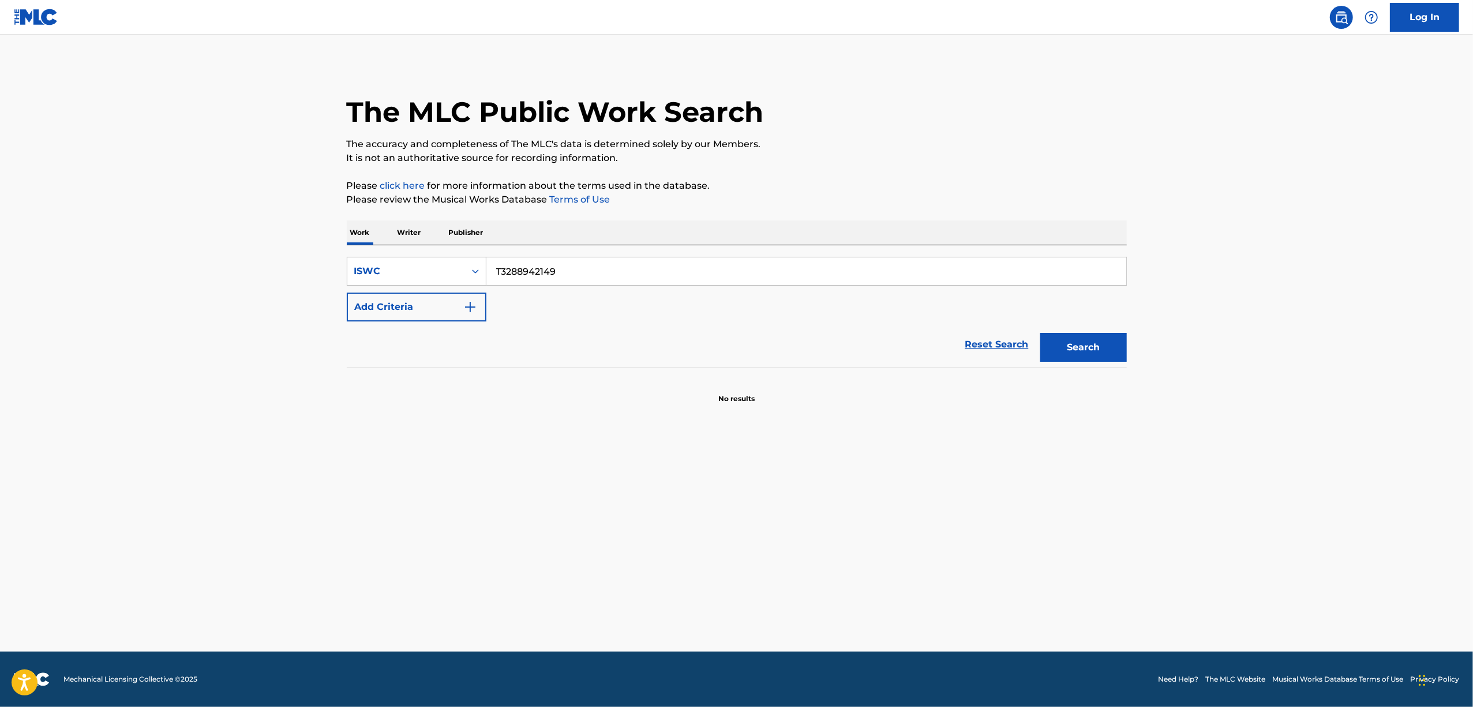
click at [1266, 365] on main "The MLC Public Work Search The accuracy and completeness of The MLC's data is d…" at bounding box center [736, 343] width 1473 height 617
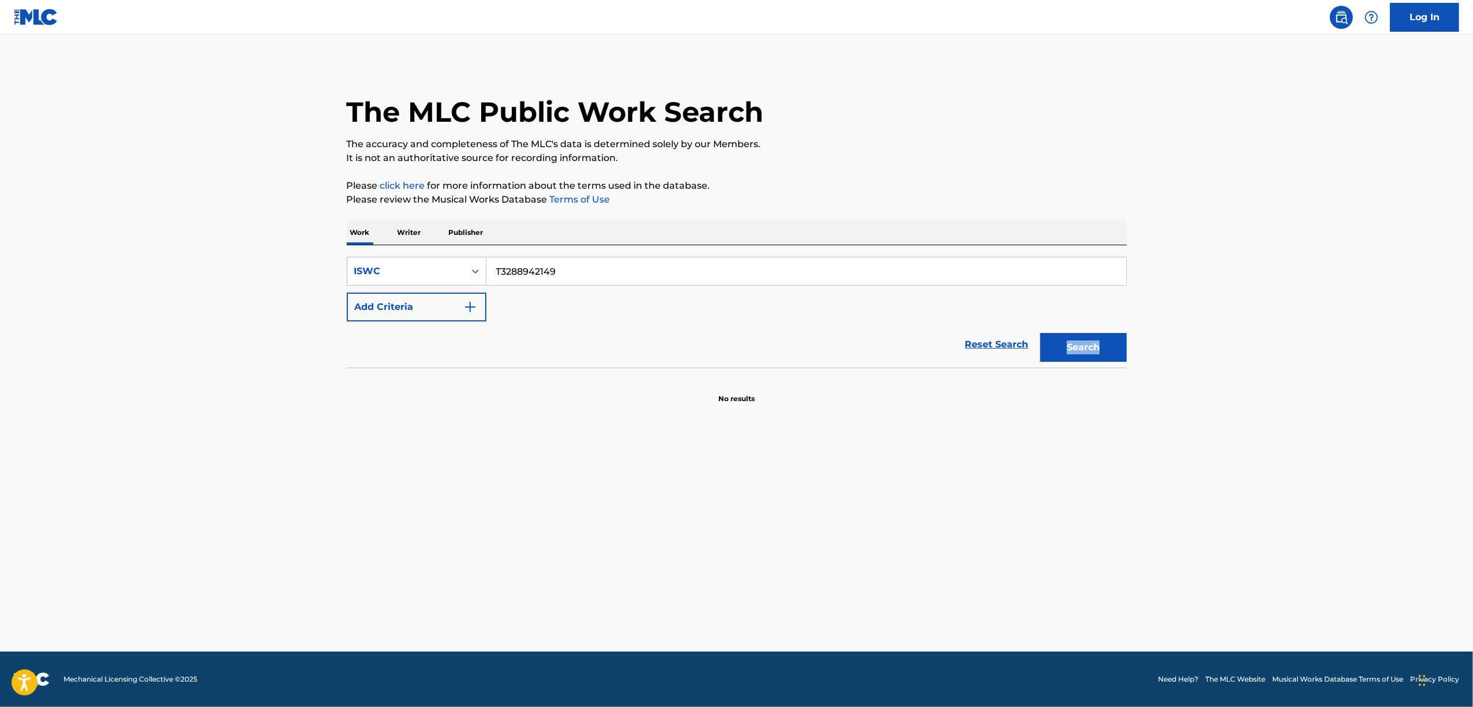
click at [1266, 365] on main "The MLC Public Work Search The accuracy and completeness of The MLC's data is d…" at bounding box center [736, 343] width 1473 height 617
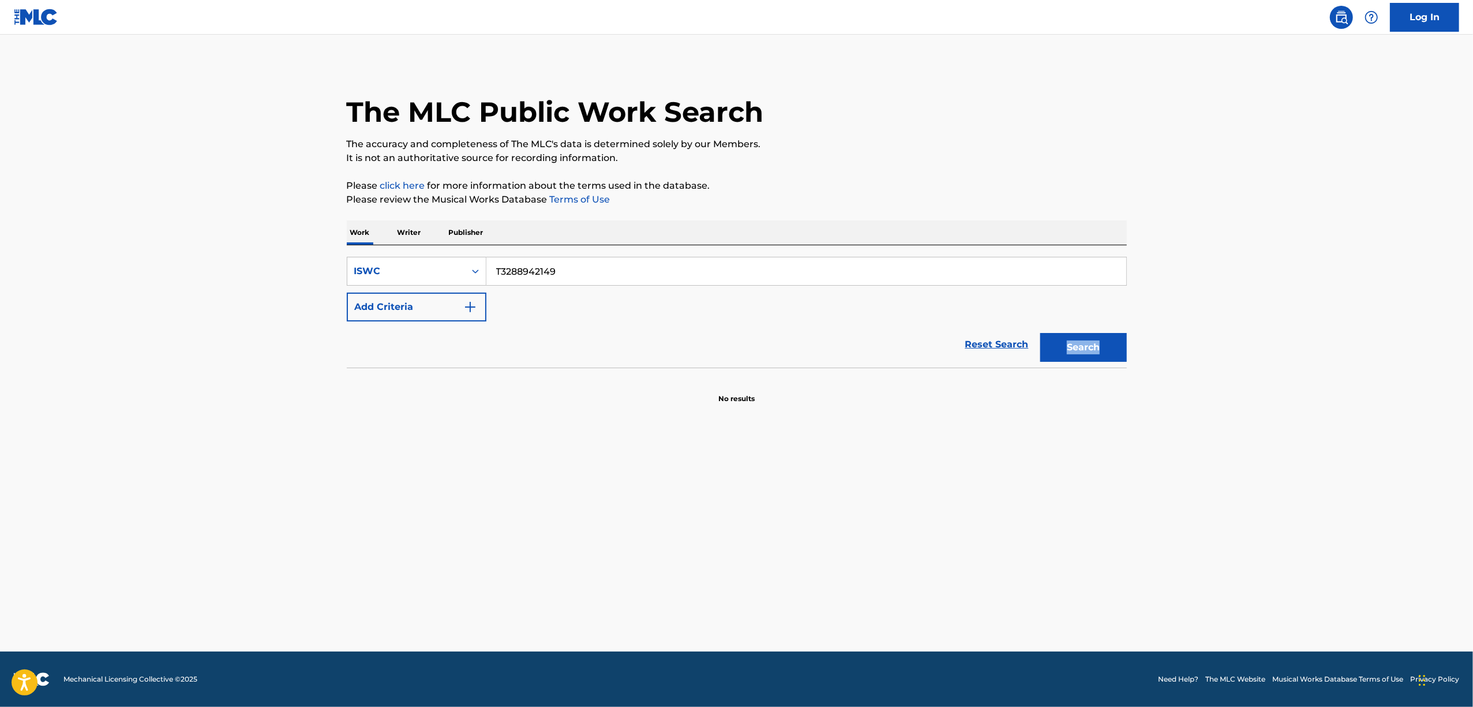
click at [1266, 365] on main "The MLC Public Work Search The accuracy and completeness of The MLC's data is d…" at bounding box center [736, 343] width 1473 height 617
click at [1268, 365] on main "The MLC Public Work Search The accuracy and completeness of The MLC's data is d…" at bounding box center [736, 343] width 1473 height 617
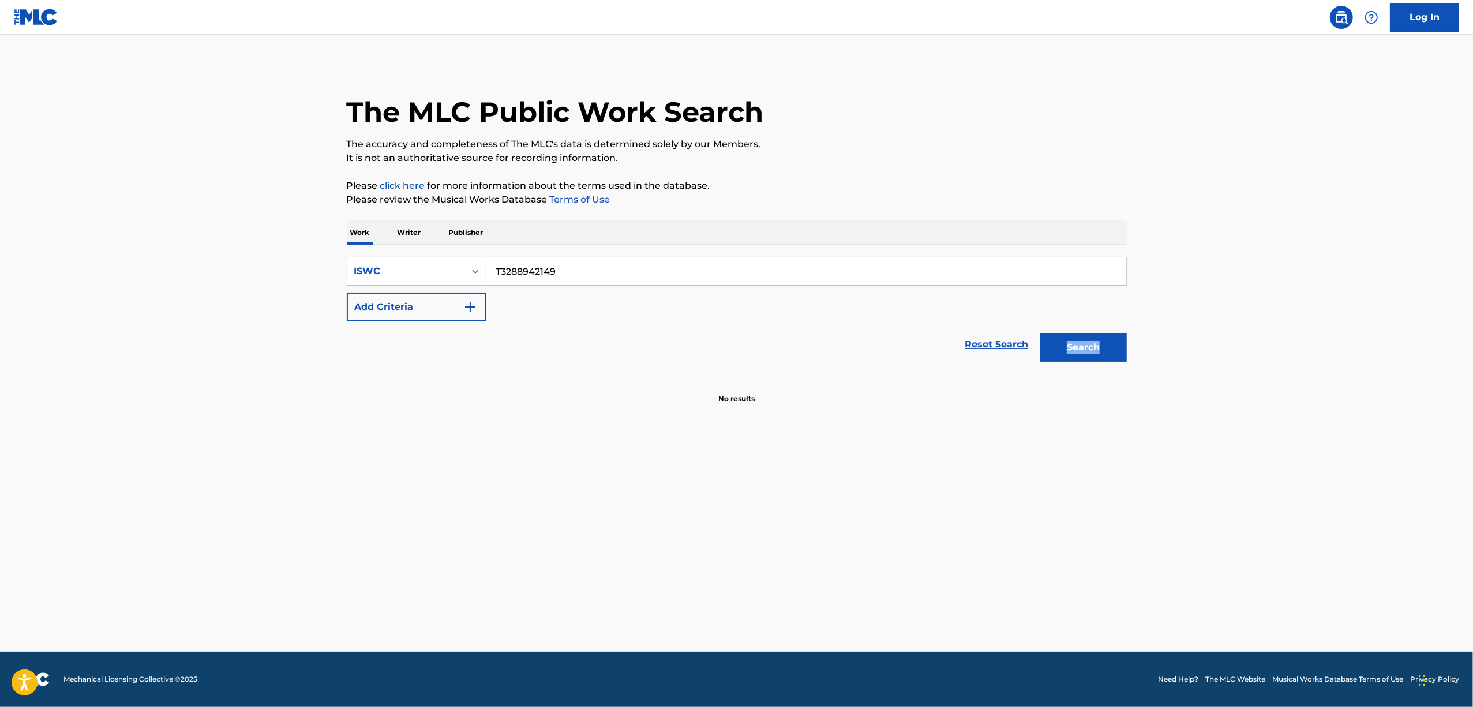
click at [1268, 365] on main "The MLC Public Work Search The accuracy and completeness of The MLC's data is d…" at bounding box center [736, 343] width 1473 height 617
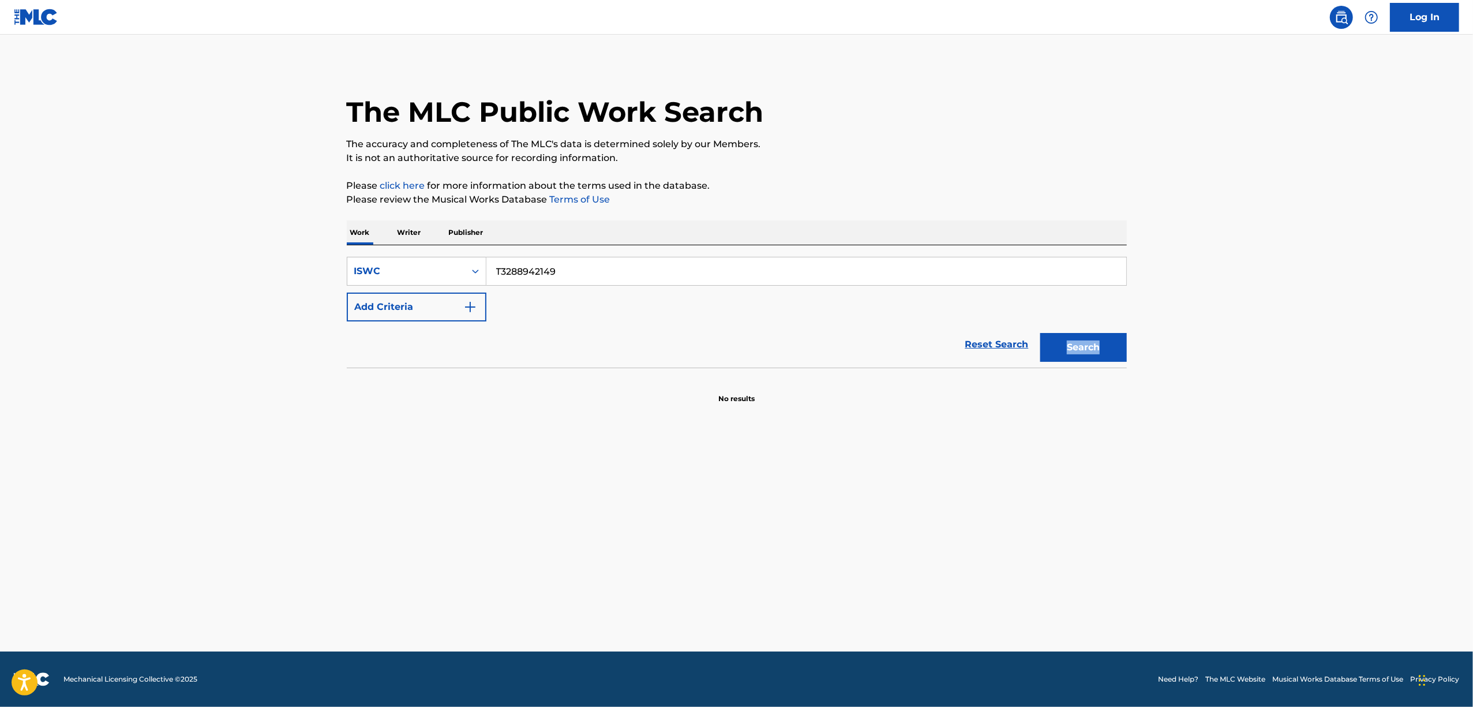
click at [1268, 365] on main "The MLC Public Work Search The accuracy and completeness of The MLC's data is d…" at bounding box center [736, 343] width 1473 height 617
click at [1272, 357] on main "The MLC Public Work Search The accuracy and completeness of The MLC's data is d…" at bounding box center [736, 343] width 1473 height 617
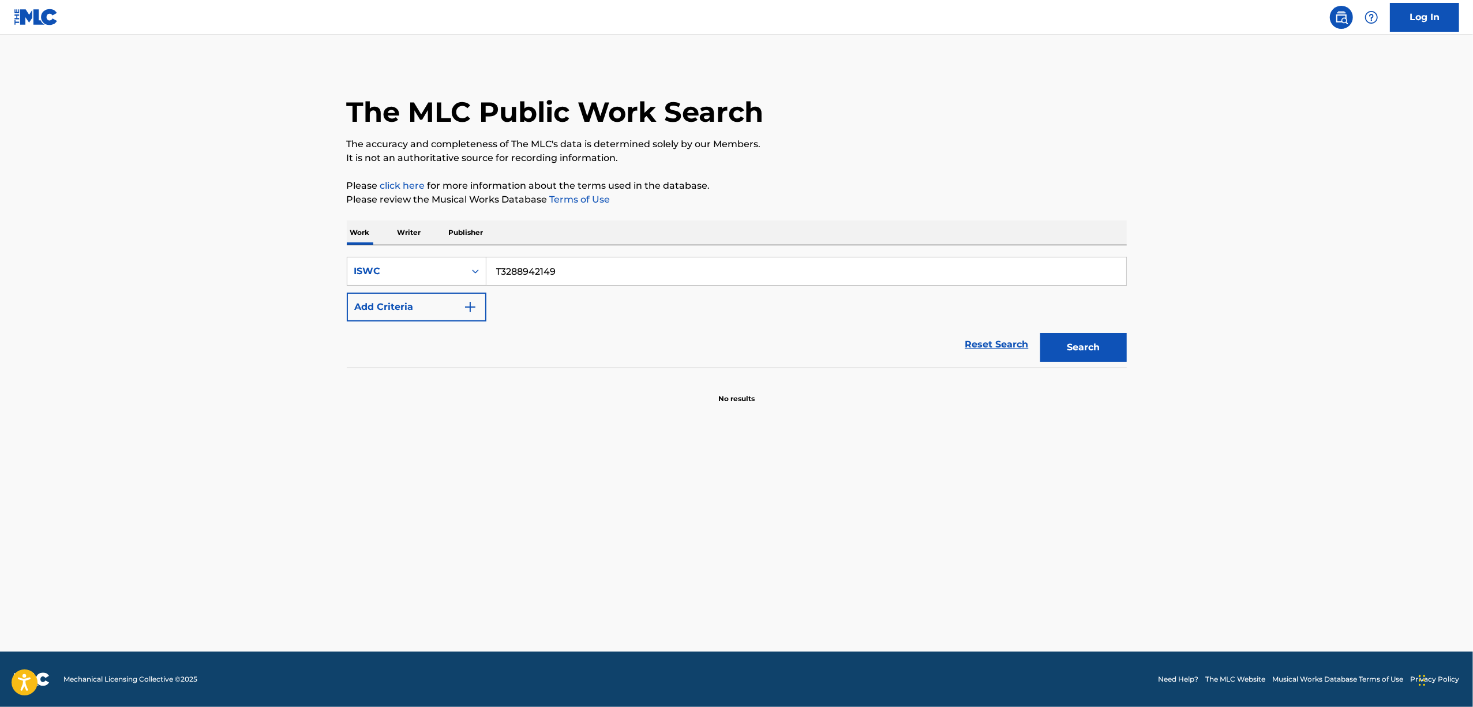
click at [1272, 357] on main "The MLC Public Work Search The accuracy and completeness of The MLC's data is d…" at bounding box center [736, 343] width 1473 height 617
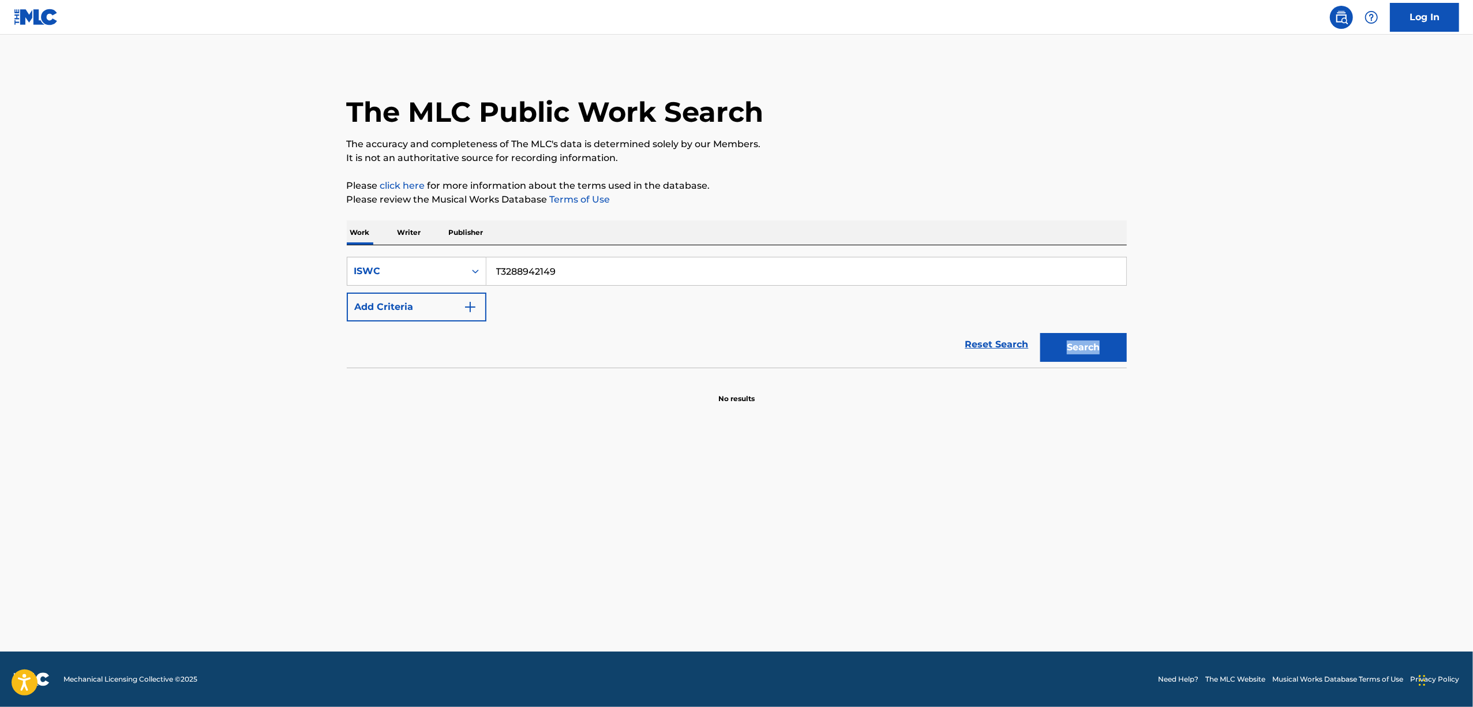
click at [1272, 357] on main "The MLC Public Work Search The accuracy and completeness of The MLC's data is d…" at bounding box center [736, 343] width 1473 height 617
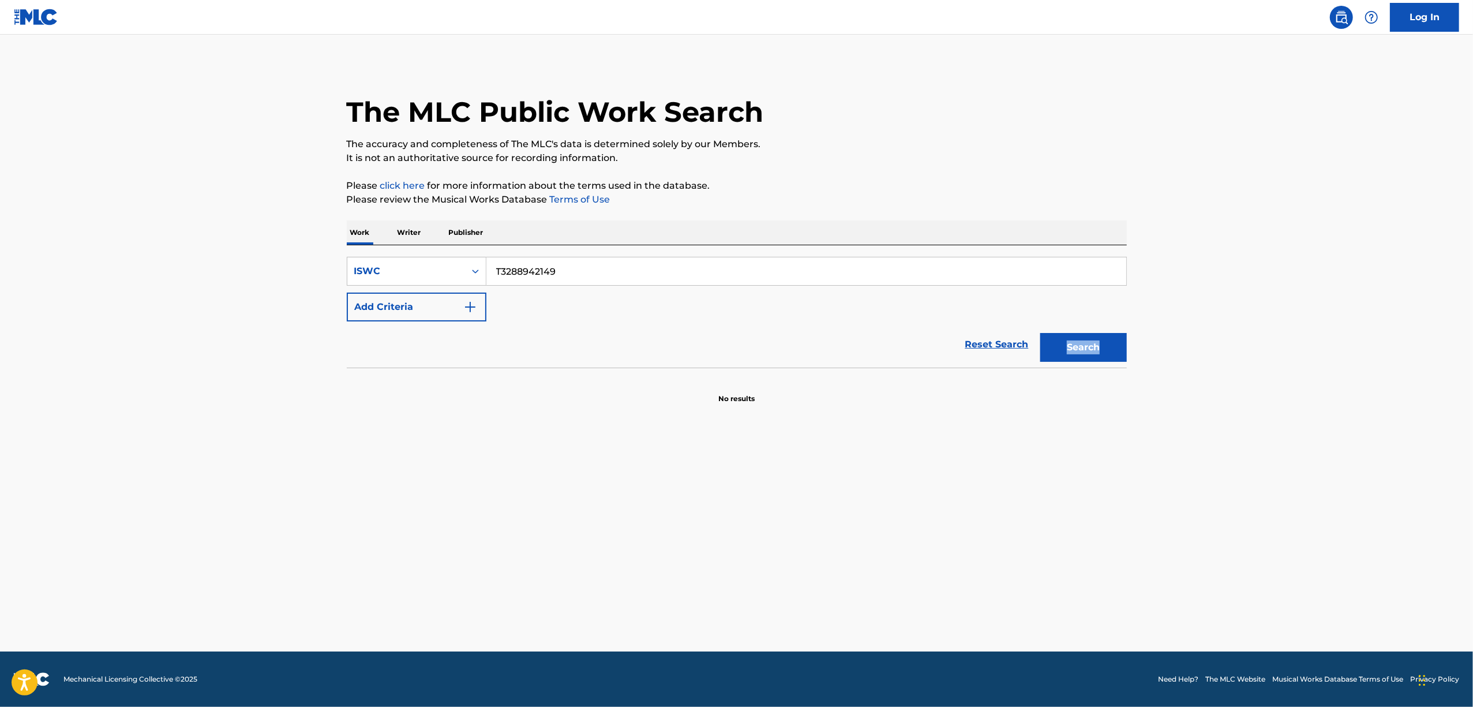
click at [1272, 357] on main "The MLC Public Work Search The accuracy and completeness of The MLC's data is d…" at bounding box center [736, 343] width 1473 height 617
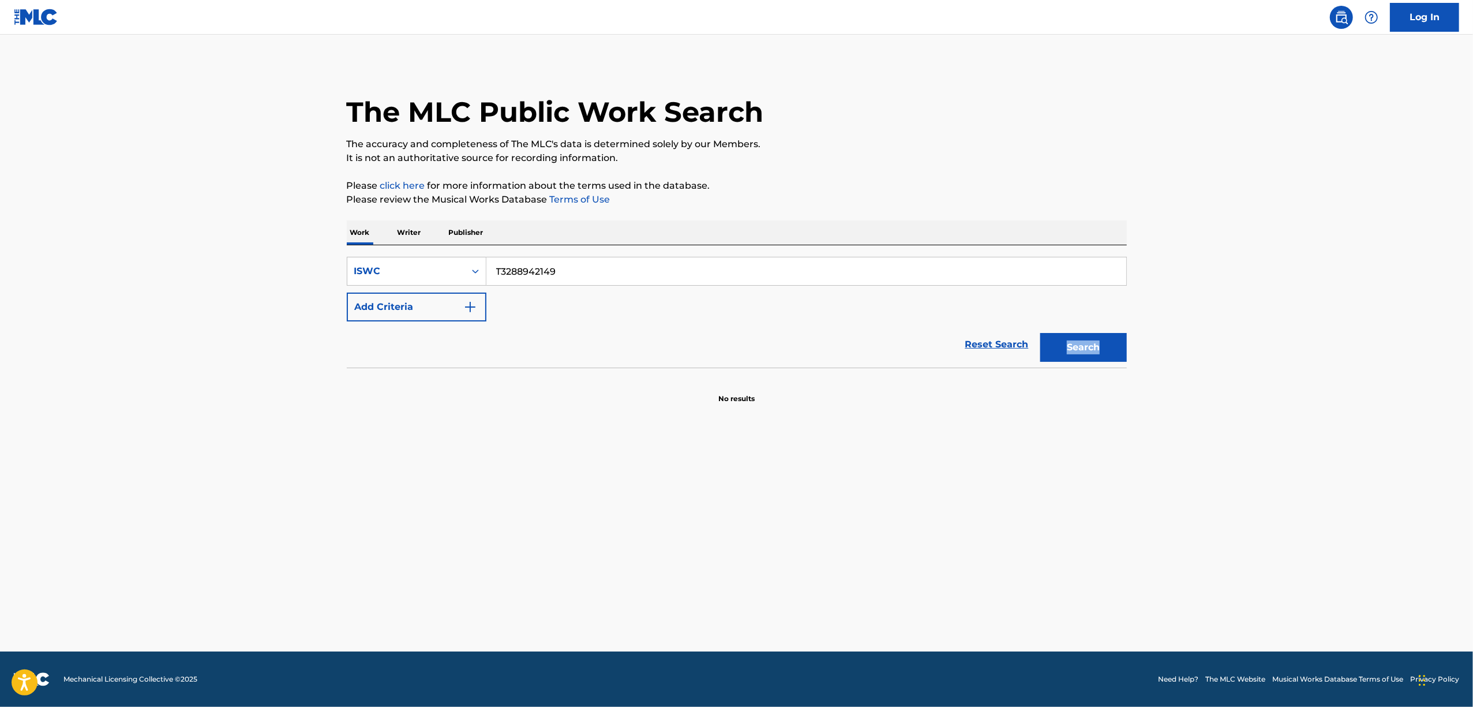
click at [1272, 357] on main "The MLC Public Work Search The accuracy and completeness of The MLC's data is d…" at bounding box center [736, 343] width 1473 height 617
drag, startPoint x: 573, startPoint y: 277, endPoint x: 444, endPoint y: 288, distance: 130.3
click at [444, 289] on div "SearchWithCriteria2dbe3e0f-7fd7-44f7-aadf-3f212c0ba997 ISWC T3288942149 Add Cri…" at bounding box center [737, 289] width 780 height 65
paste input "296903"
click at [1075, 340] on button "Search" at bounding box center [1083, 347] width 87 height 29
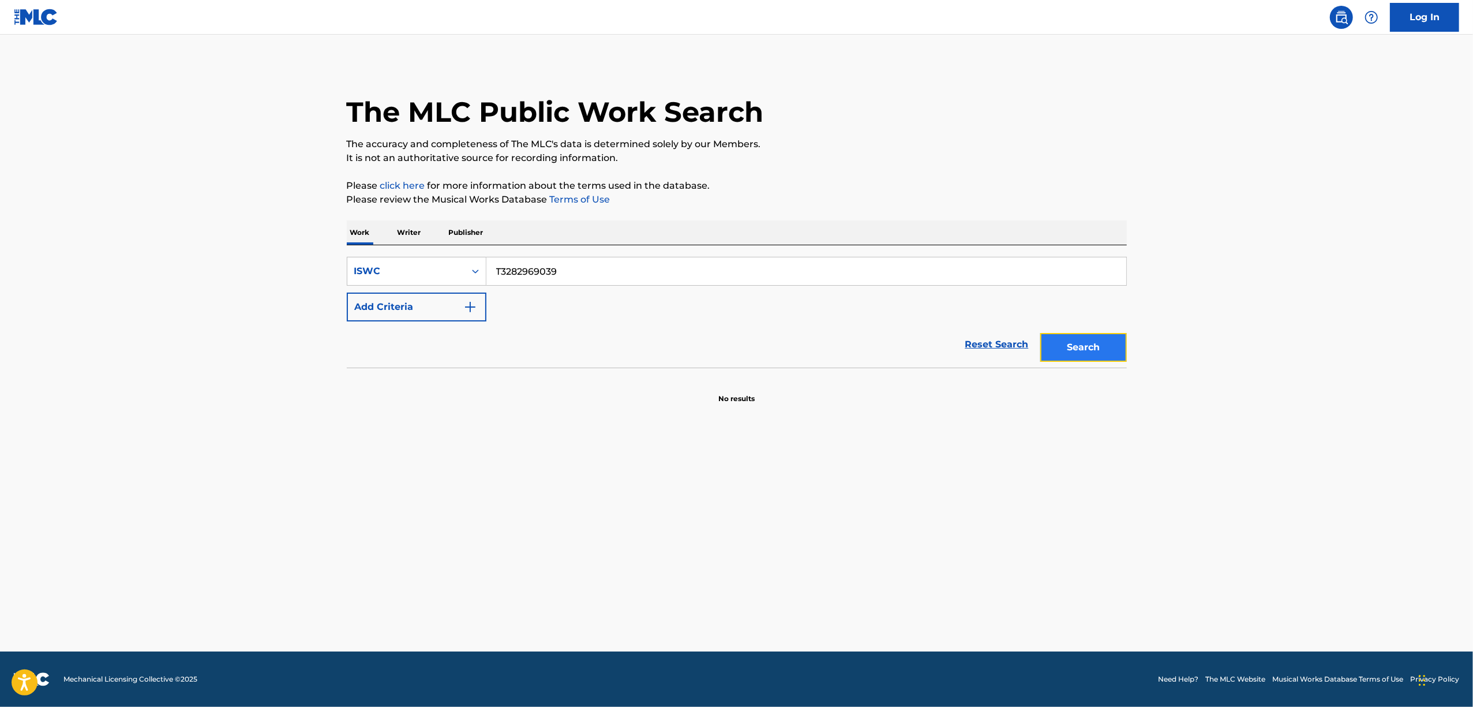
click at [1095, 347] on button "Search" at bounding box center [1083, 347] width 87 height 29
drag, startPoint x: 446, startPoint y: 283, endPoint x: 380, endPoint y: 282, distance: 66.4
click at [381, 282] on div "SearchWithCriteria2dbe3e0f-7fd7-44f7-aadf-3f212c0ba997 ISWC T3282969039" at bounding box center [737, 271] width 780 height 29
paste input "8934801"
click at [1107, 351] on button "Search" at bounding box center [1083, 347] width 87 height 29
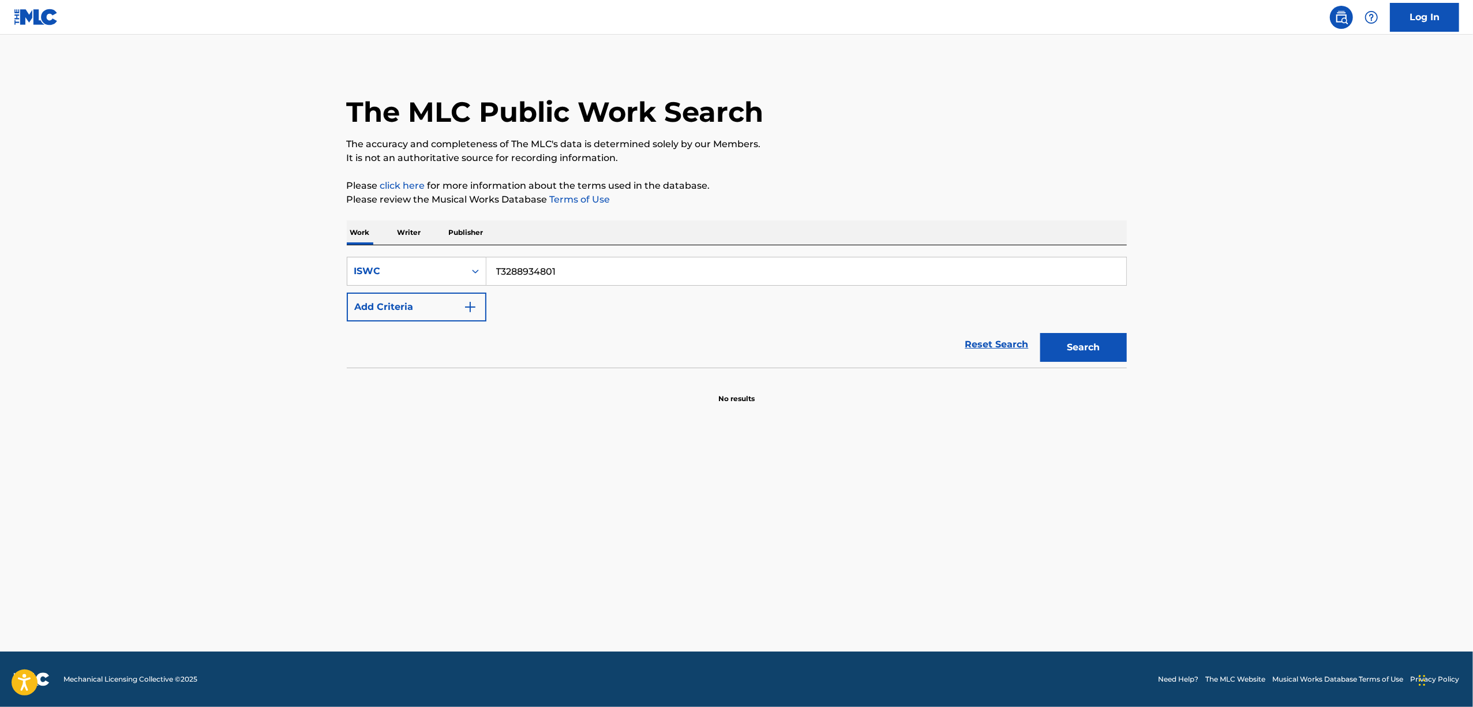
drag, startPoint x: 571, startPoint y: 287, endPoint x: 432, endPoint y: 288, distance: 139.0
click at [432, 288] on div "SearchWithCriteria2dbe3e0f-7fd7-44f7-aadf-3f212c0ba997 ISWC T3288934801 Add Cri…" at bounding box center [737, 289] width 780 height 65
click at [582, 300] on div "SearchWithCriteria2dbe3e0f-7fd7-44f7-aadf-3f212c0ba997 ISWC T3288934801 Add Cri…" at bounding box center [737, 289] width 780 height 65
click at [434, 261] on div "SearchWithCriteria2dbe3e0f-7fd7-44f7-aadf-3f212c0ba997 ISWC T3288934801" at bounding box center [737, 271] width 780 height 29
paste input "6909"
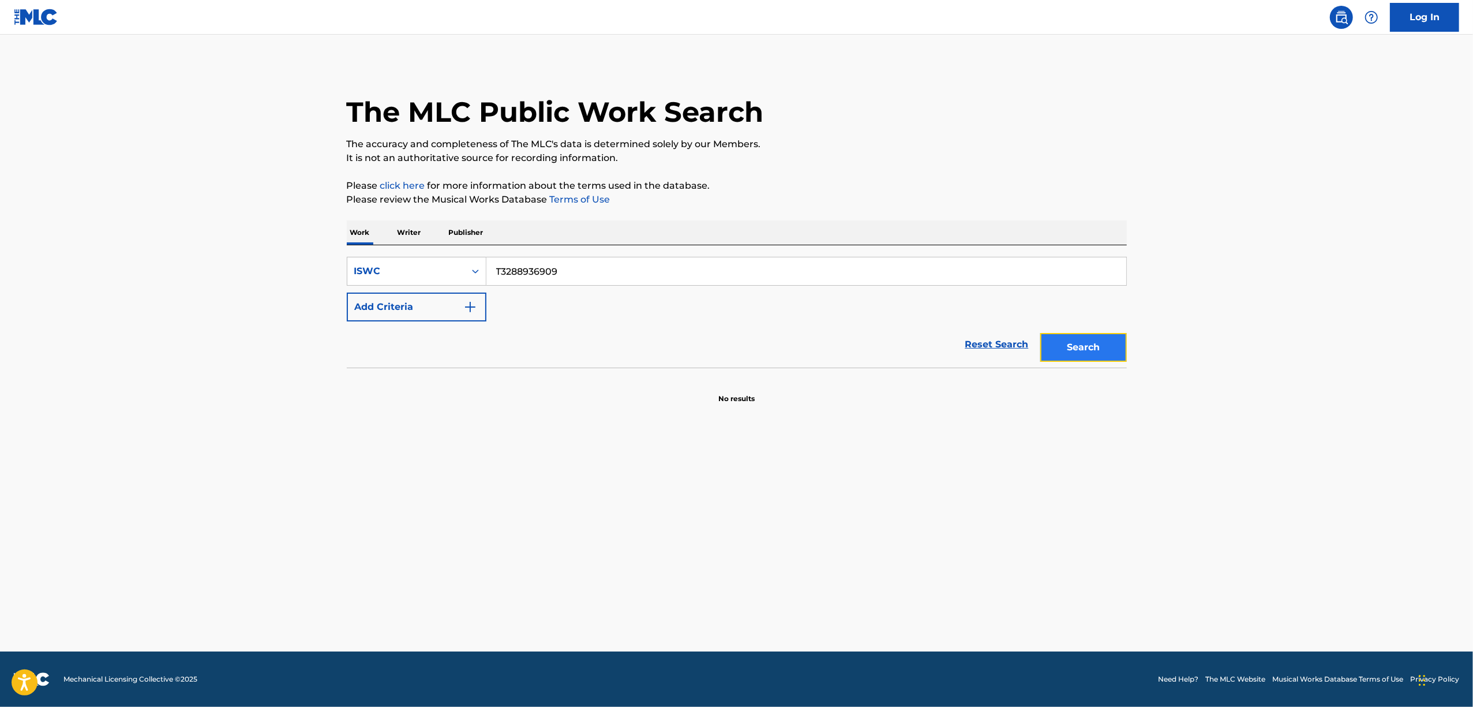
click at [1092, 340] on button "Search" at bounding box center [1083, 347] width 87 height 29
drag, startPoint x: 398, startPoint y: 308, endPoint x: 377, endPoint y: 312, distance: 21.8
click at [377, 312] on div "SearchWithCriteria2dbe3e0f-7fd7-44f7-aadf-3f212c0ba997 ISWC T3288936909 Add Cri…" at bounding box center [737, 289] width 780 height 65
paste input "2636"
click at [1093, 346] on button "Search" at bounding box center [1083, 347] width 87 height 29
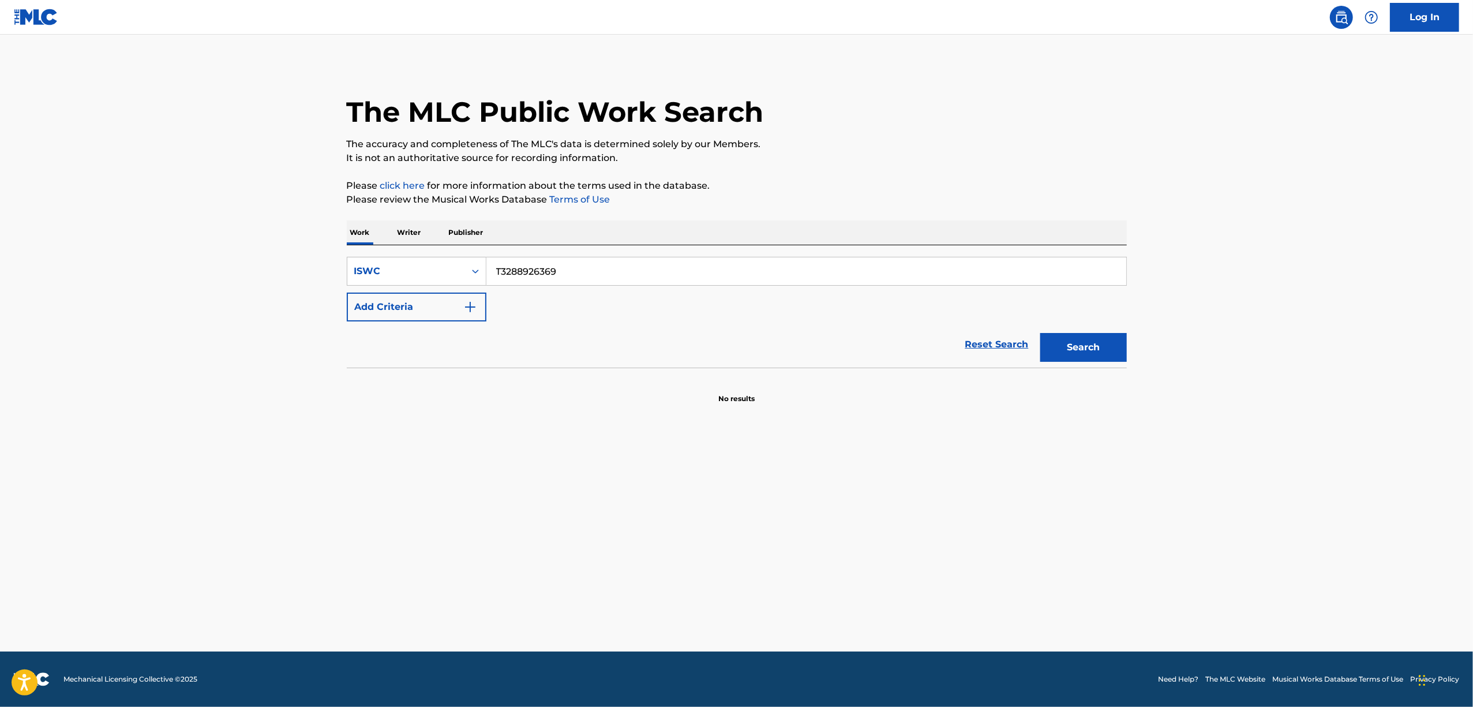
drag, startPoint x: 575, startPoint y: 264, endPoint x: 319, endPoint y: 300, distance: 258.6
click at [319, 300] on main "The MLC Public Work Search The accuracy and completeness of The MLC's data is d…" at bounding box center [736, 343] width 1473 height 617
drag, startPoint x: 1081, startPoint y: 348, endPoint x: 1088, endPoint y: 342, distance: 9.4
click at [1082, 347] on button "Search" at bounding box center [1083, 347] width 87 height 29
drag, startPoint x: 468, startPoint y: 297, endPoint x: 460, endPoint y: 297, distance: 8.7
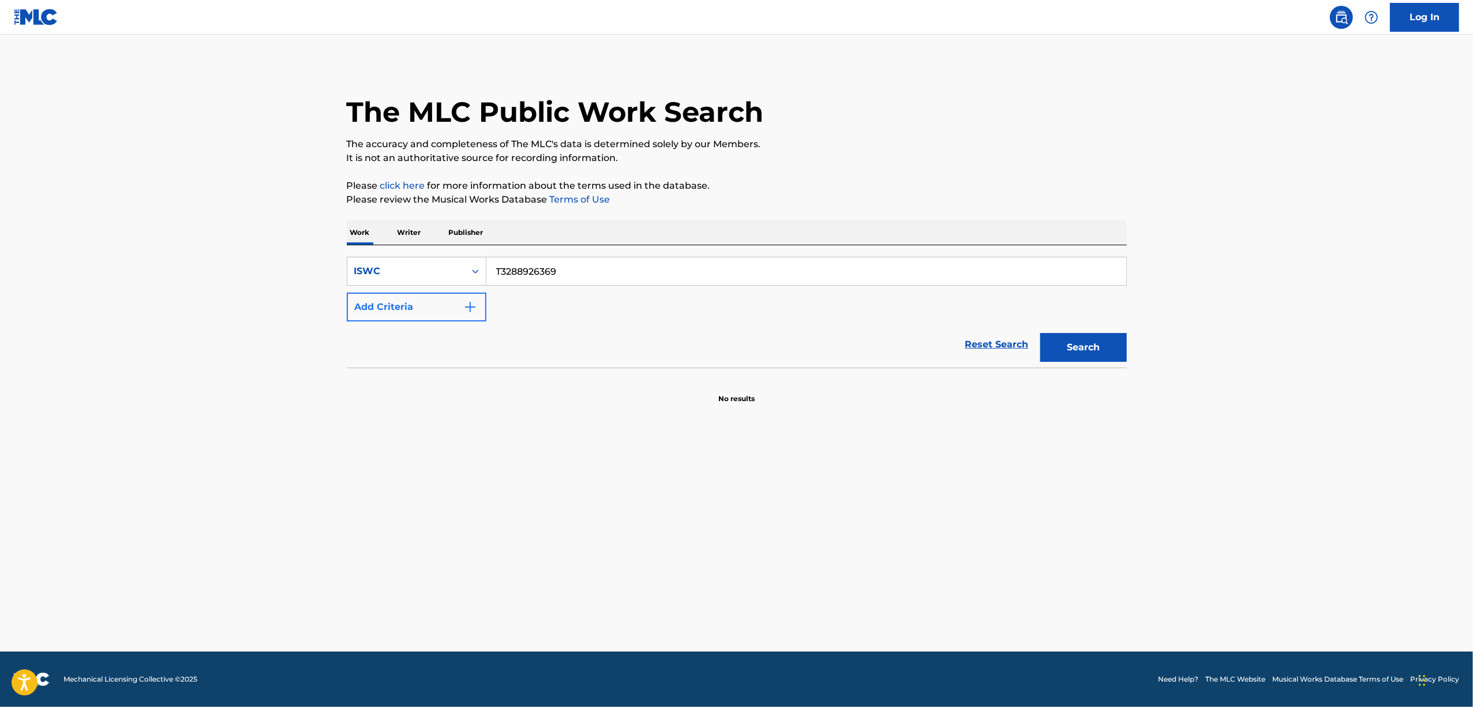
click at [460, 297] on div "SearchWithCriteria2dbe3e0f-7fd7-44f7-aadf-3f212c0ba997 ISWC T3288926369 Add Cri…" at bounding box center [737, 289] width 780 height 65
paste input "2862828"
type input "T3282862828"
click at [1085, 344] on button "Search" at bounding box center [1083, 347] width 87 height 29
click at [410, 238] on p "Writer" at bounding box center [409, 232] width 31 height 24
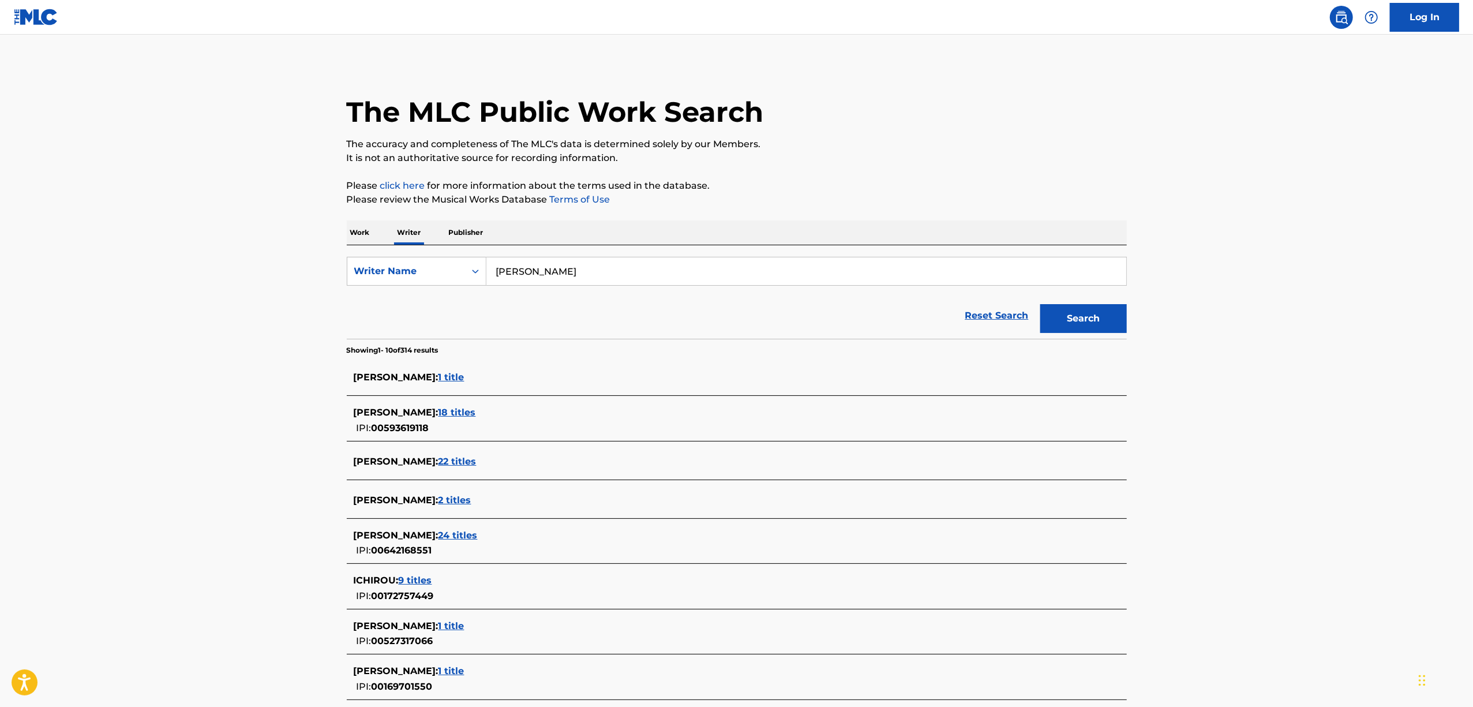
click at [353, 231] on p "Work" at bounding box center [360, 232] width 27 height 24
